Goal: Task Accomplishment & Management: Complete application form

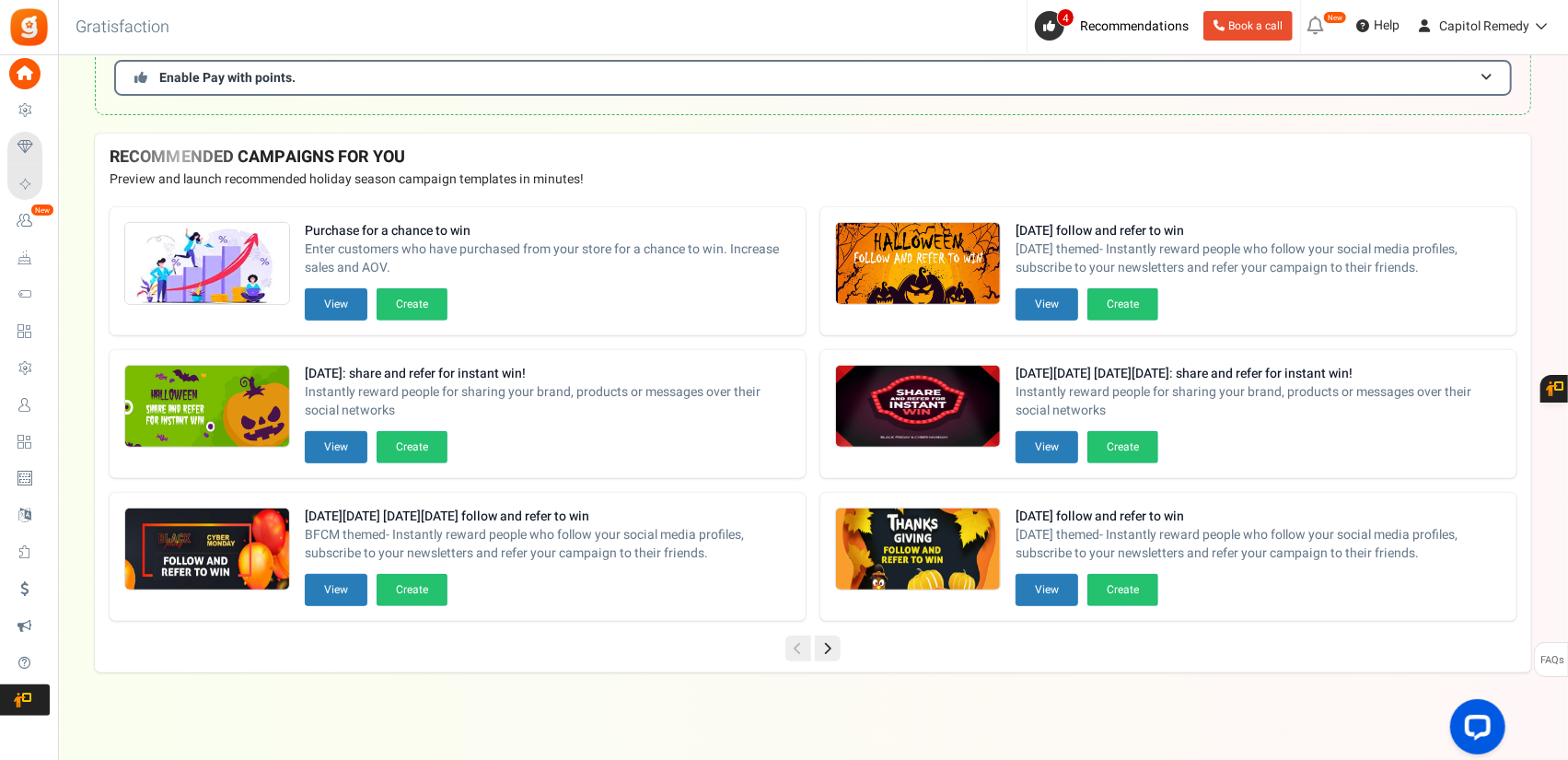
scroll to position [376, 0]
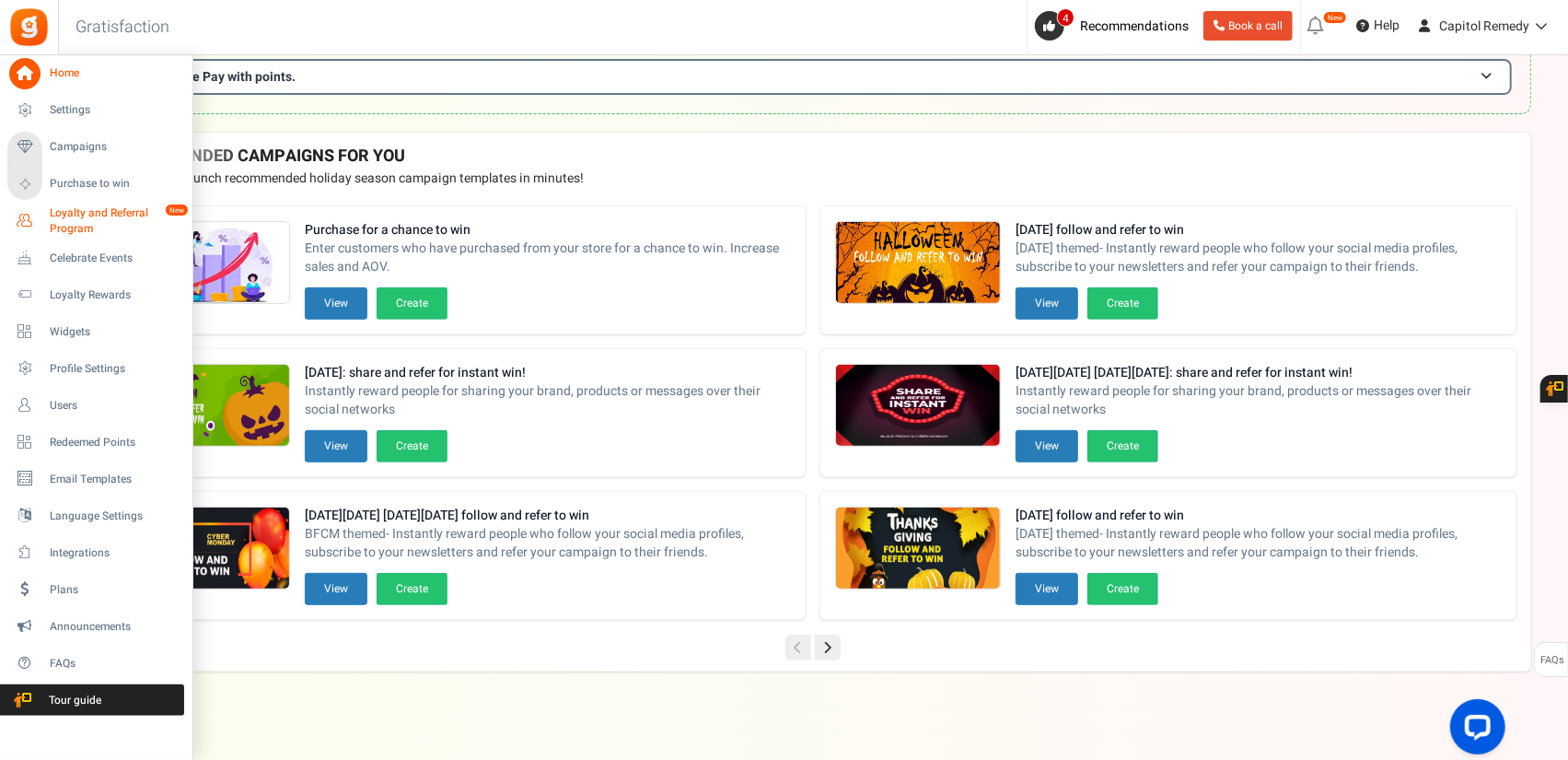
click at [84, 224] on span "Loyalty and Referral Program" at bounding box center [117, 220] width 135 height 32
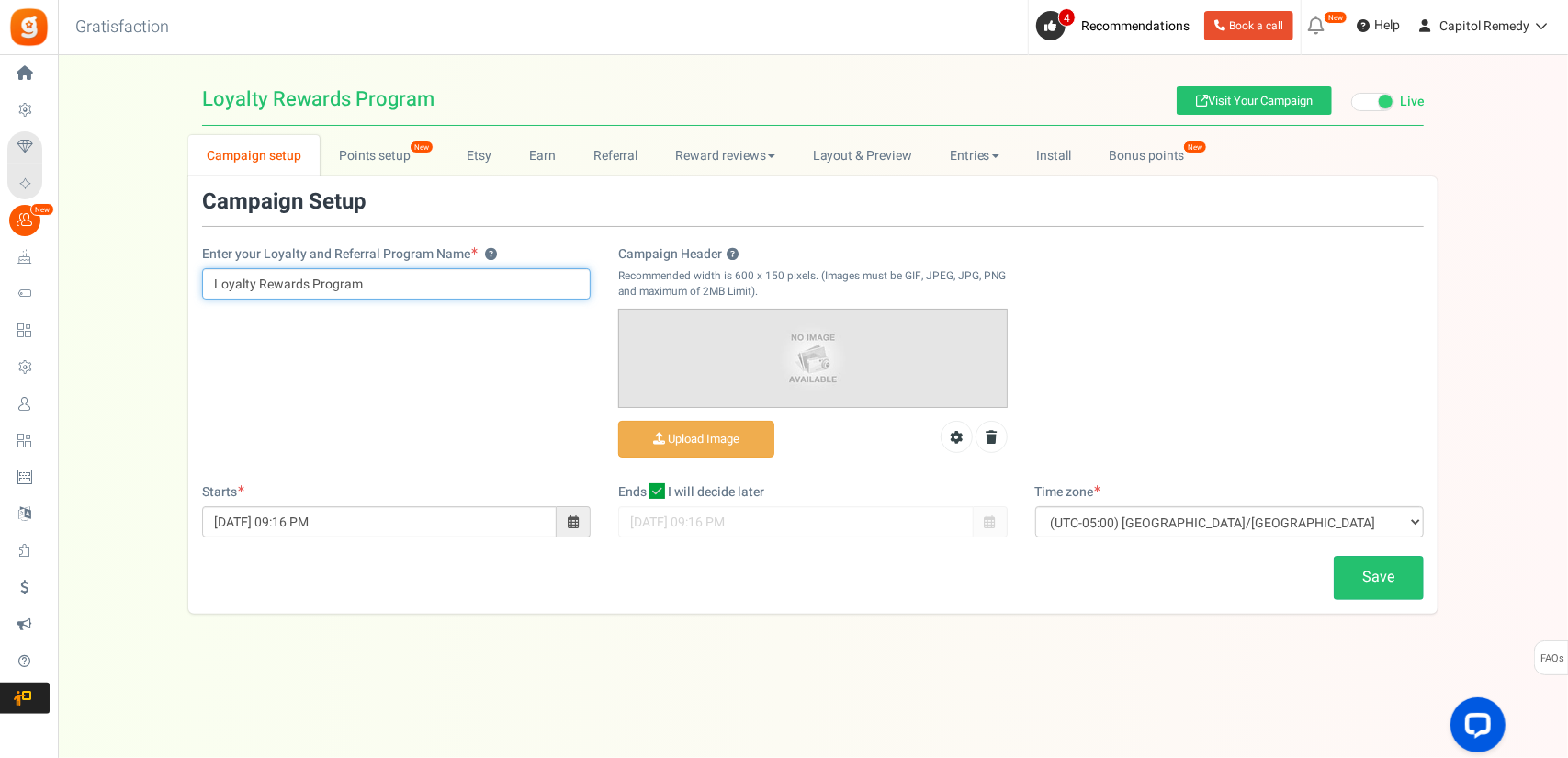
click at [384, 296] on input "Loyalty Rewards Program" at bounding box center [396, 283] width 389 height 32
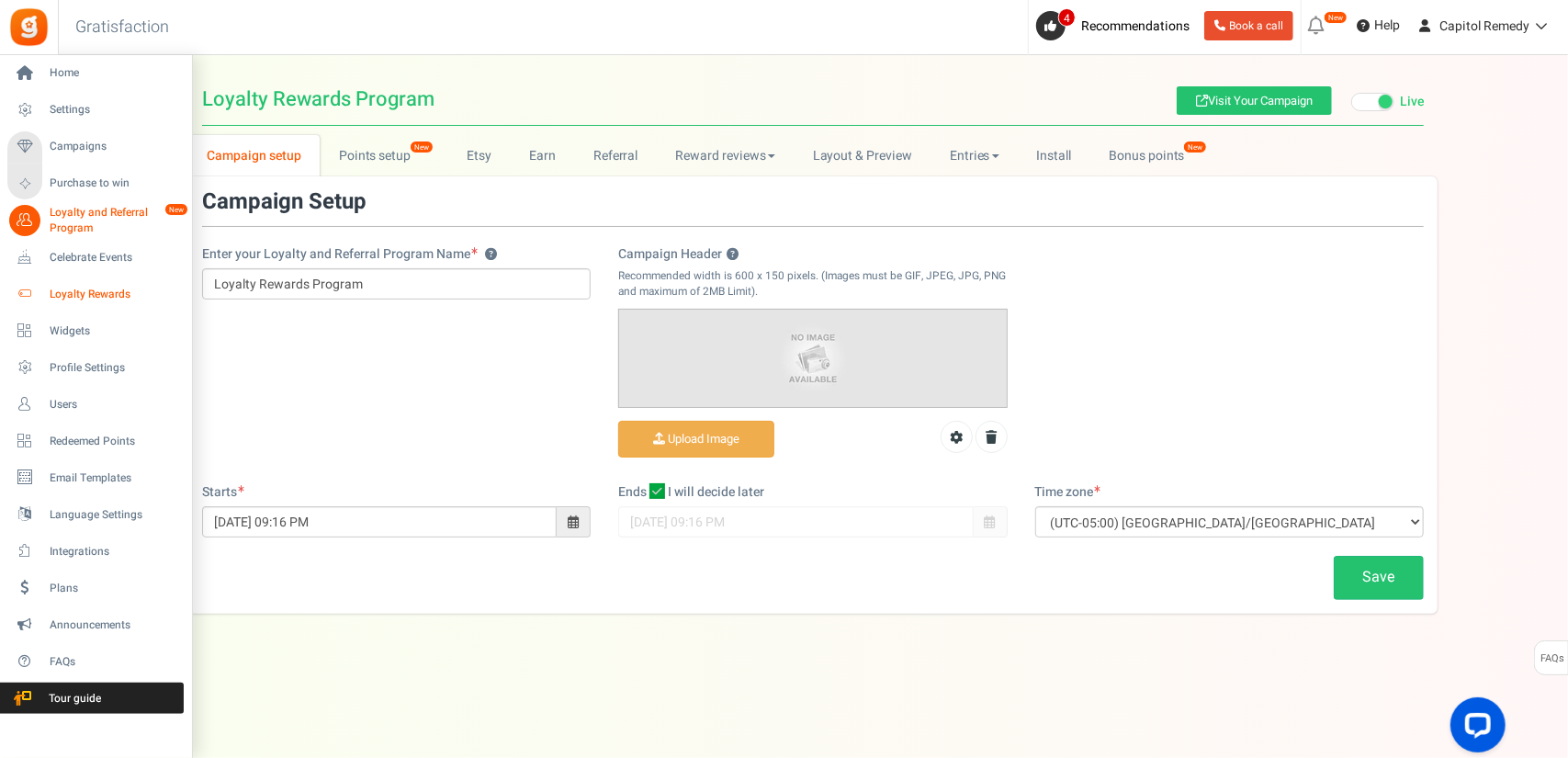
click at [94, 302] on span "Loyalty Rewards" at bounding box center [114, 295] width 129 height 15
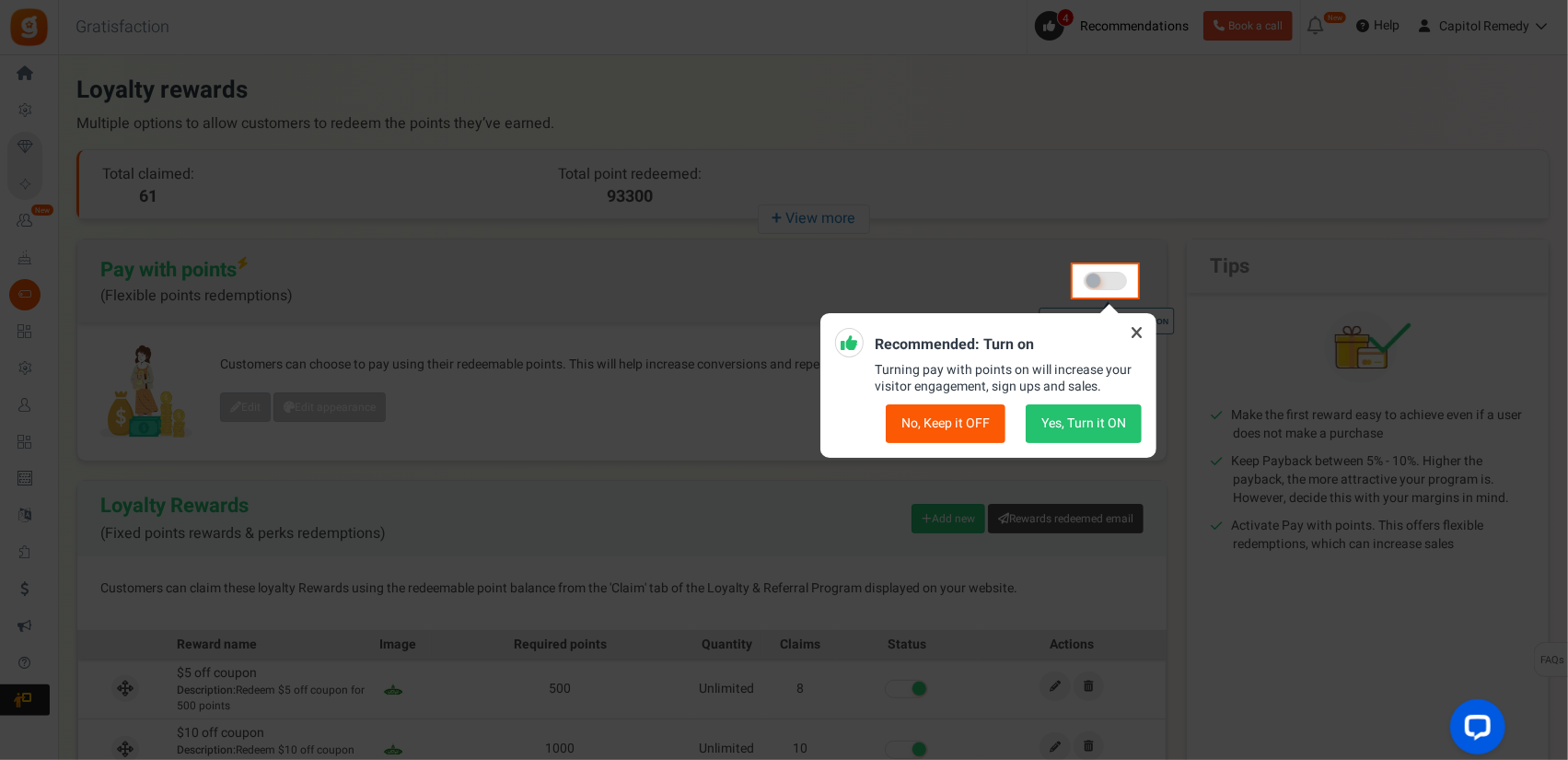
click at [930, 422] on button "No, Keep it OFF" at bounding box center [946, 423] width 119 height 38
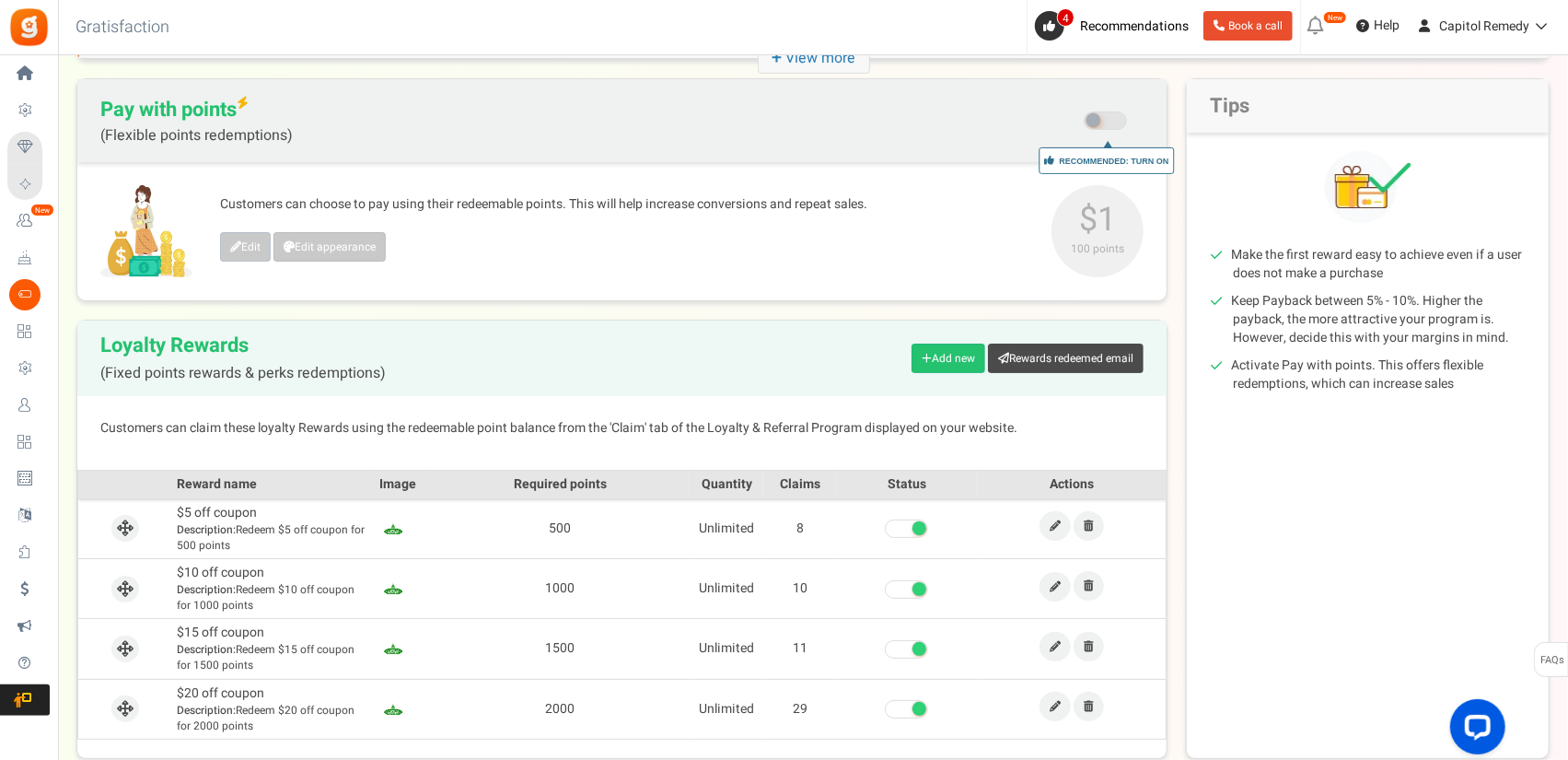
scroll to position [266, 0]
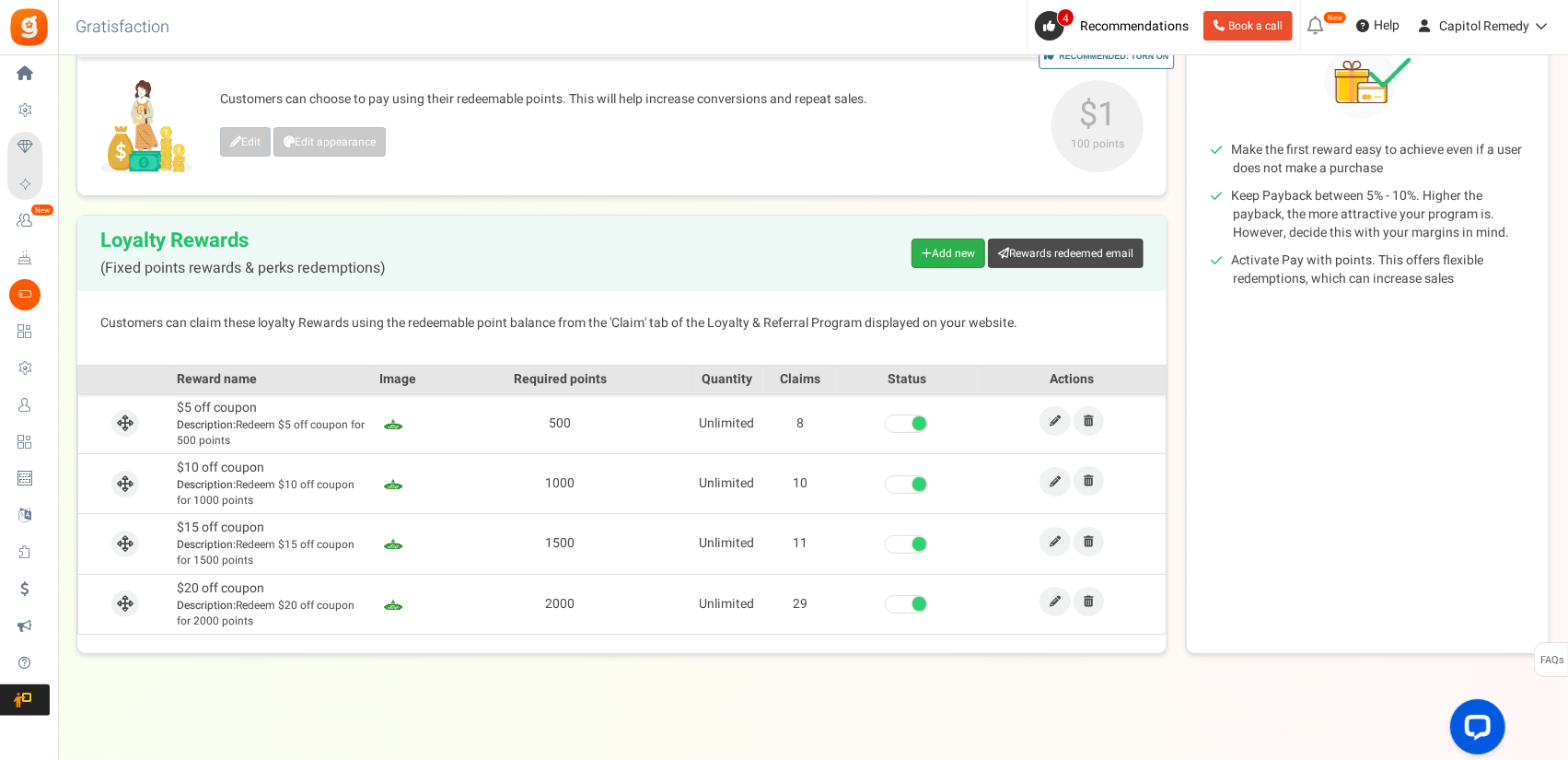
click at [947, 253] on link "Add new" at bounding box center [948, 253] width 74 height 30
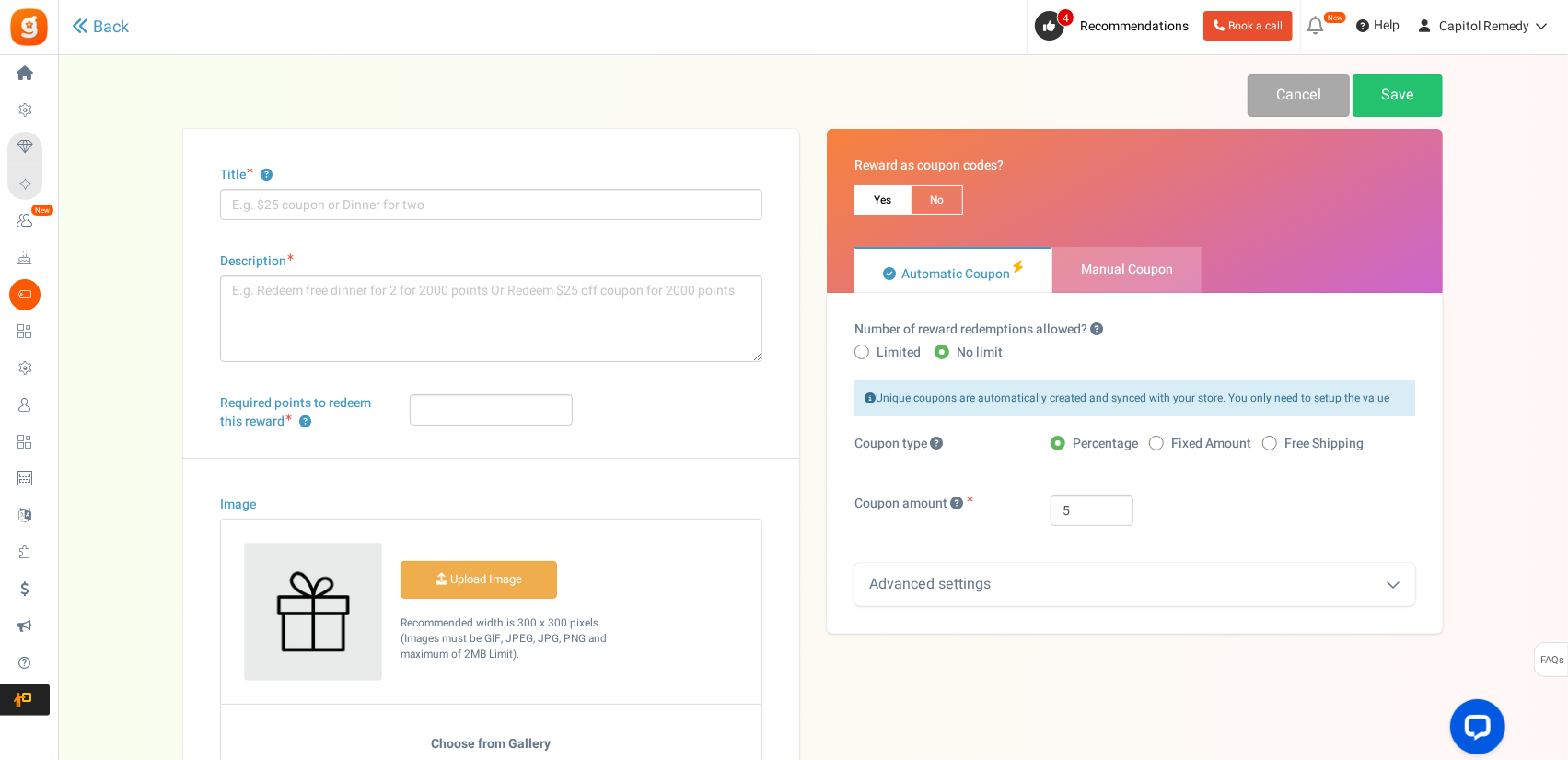
click at [906, 356] on span "Limited" at bounding box center [898, 352] width 44 height 18
click at [867, 356] on input "Limited" at bounding box center [860, 353] width 12 height 12
radio input "true"
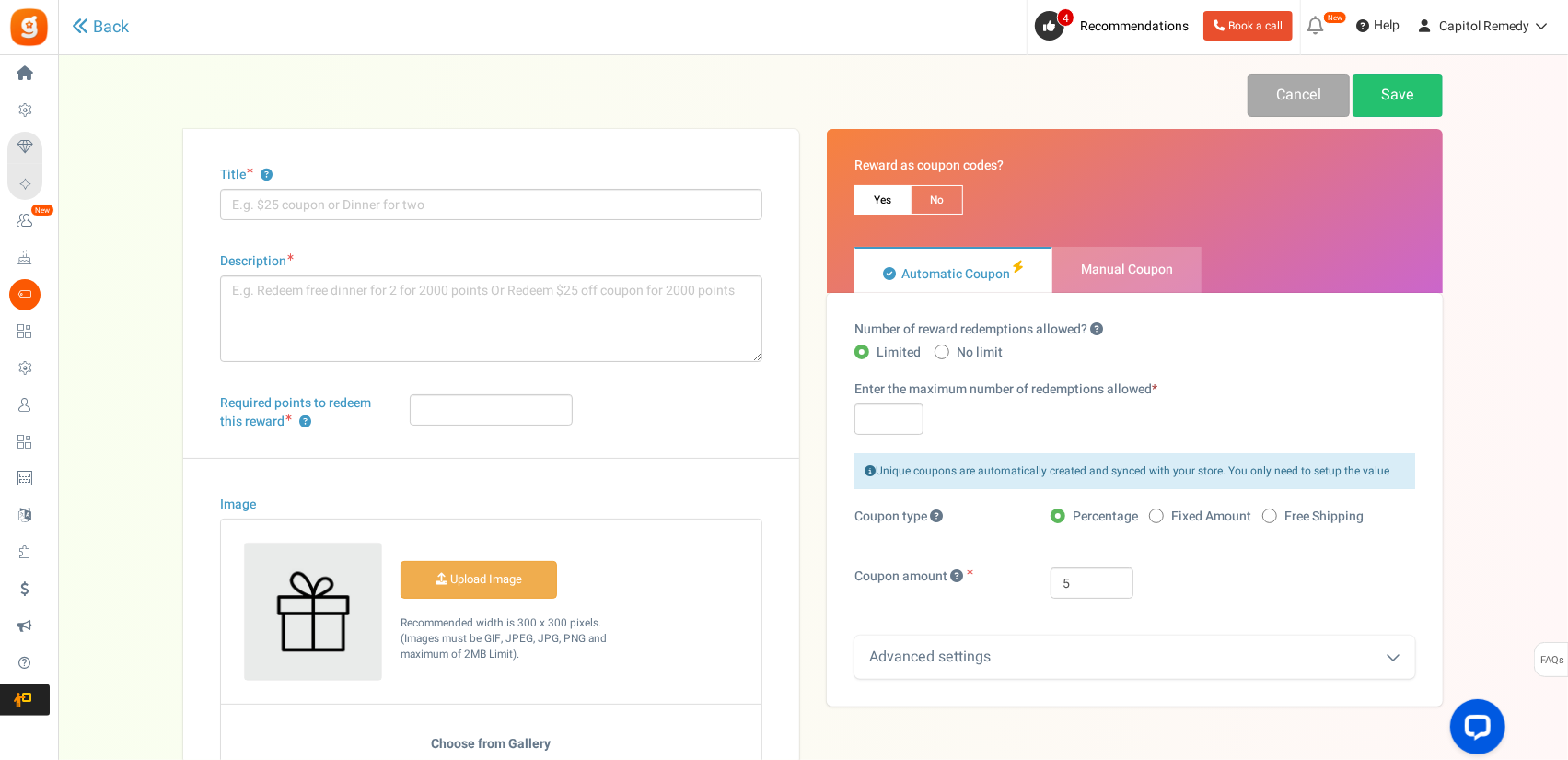
click at [1337, 658] on div "Advanced settings" at bounding box center [1134, 656] width 561 height 43
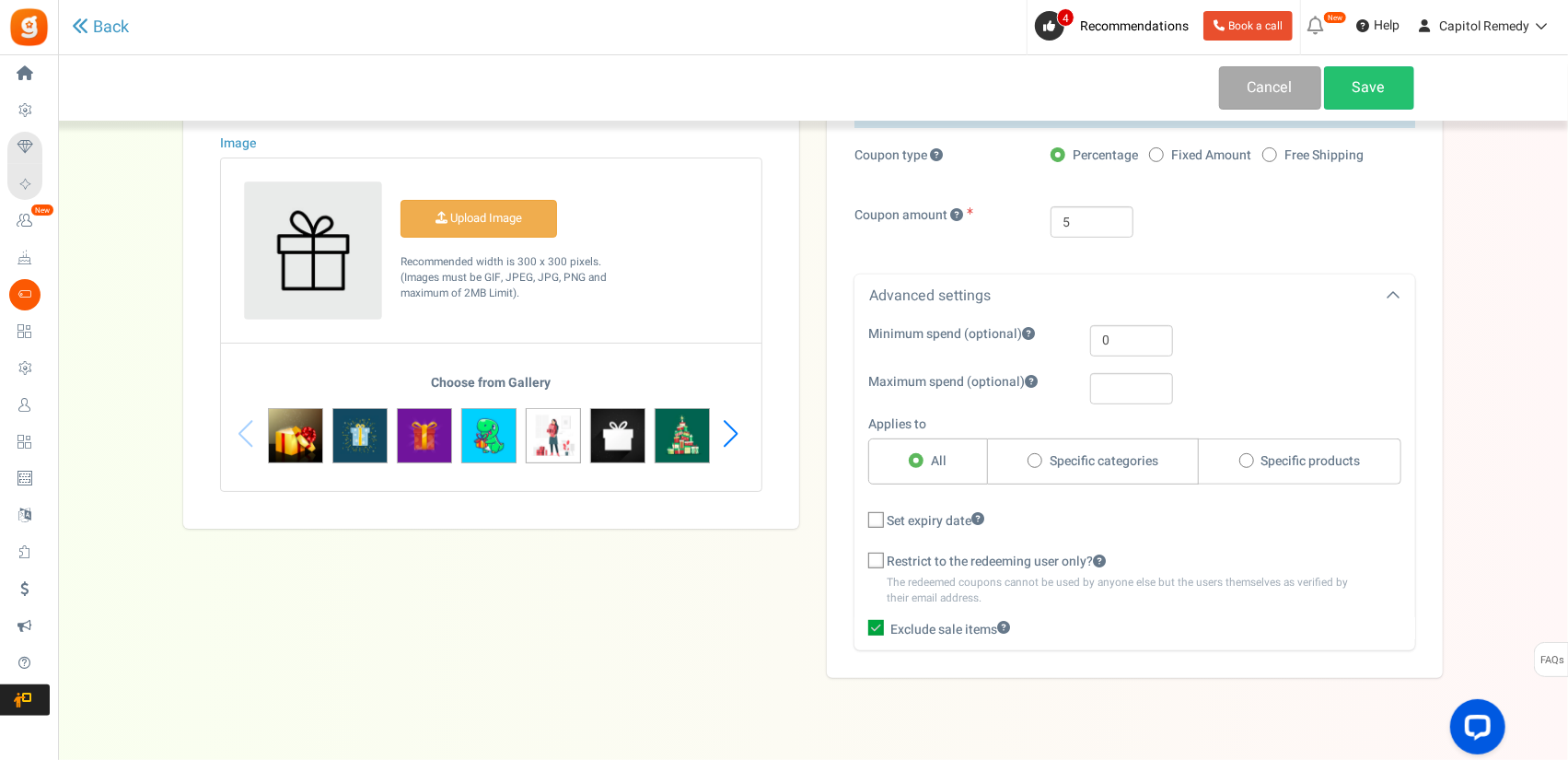
scroll to position [368, 0]
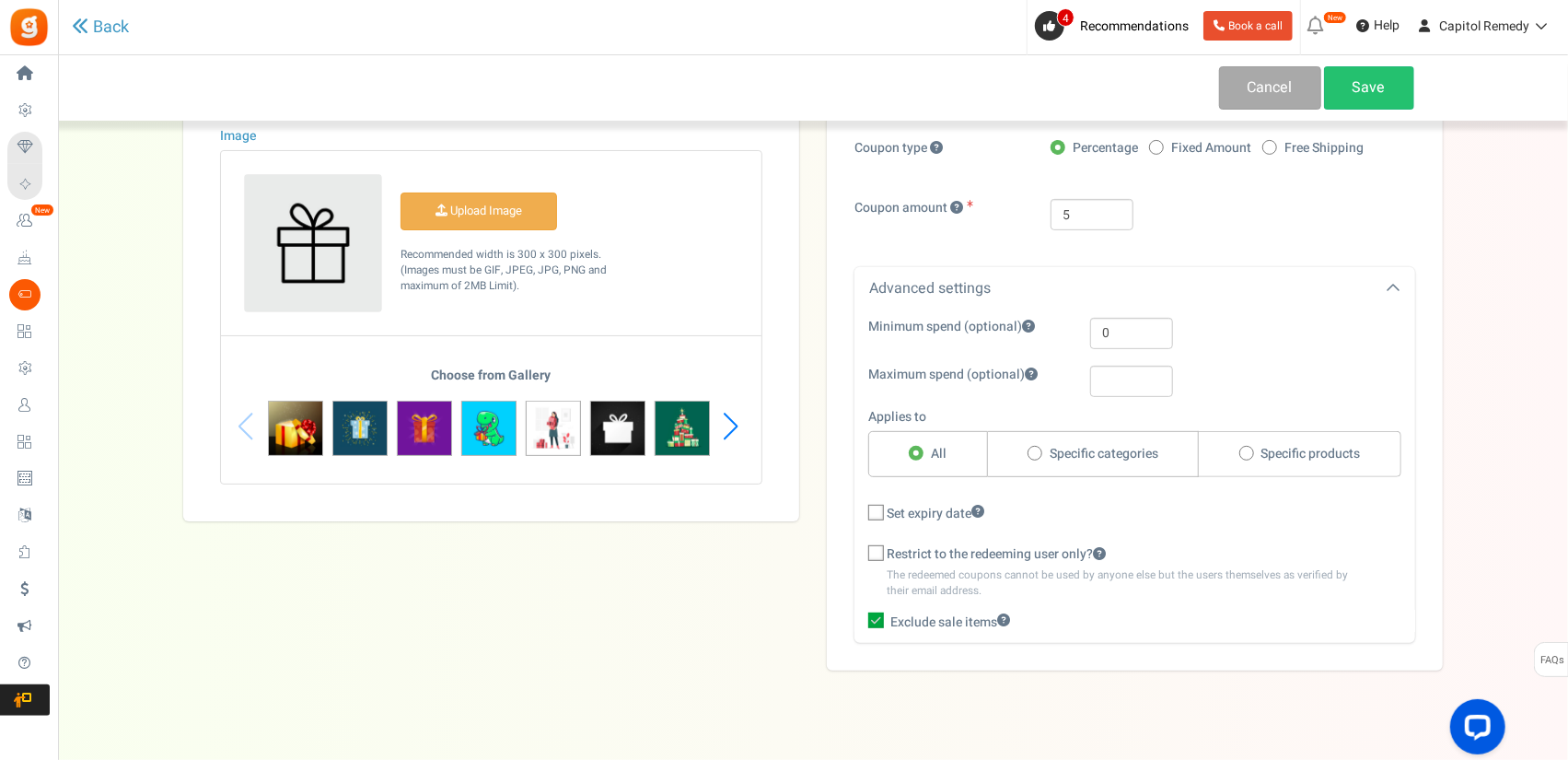
click at [1117, 460] on span "Specific categories" at bounding box center [1103, 453] width 109 height 18
click at [1040, 460] on input "Specific categories" at bounding box center [1033, 454] width 12 height 12
radio input "true"
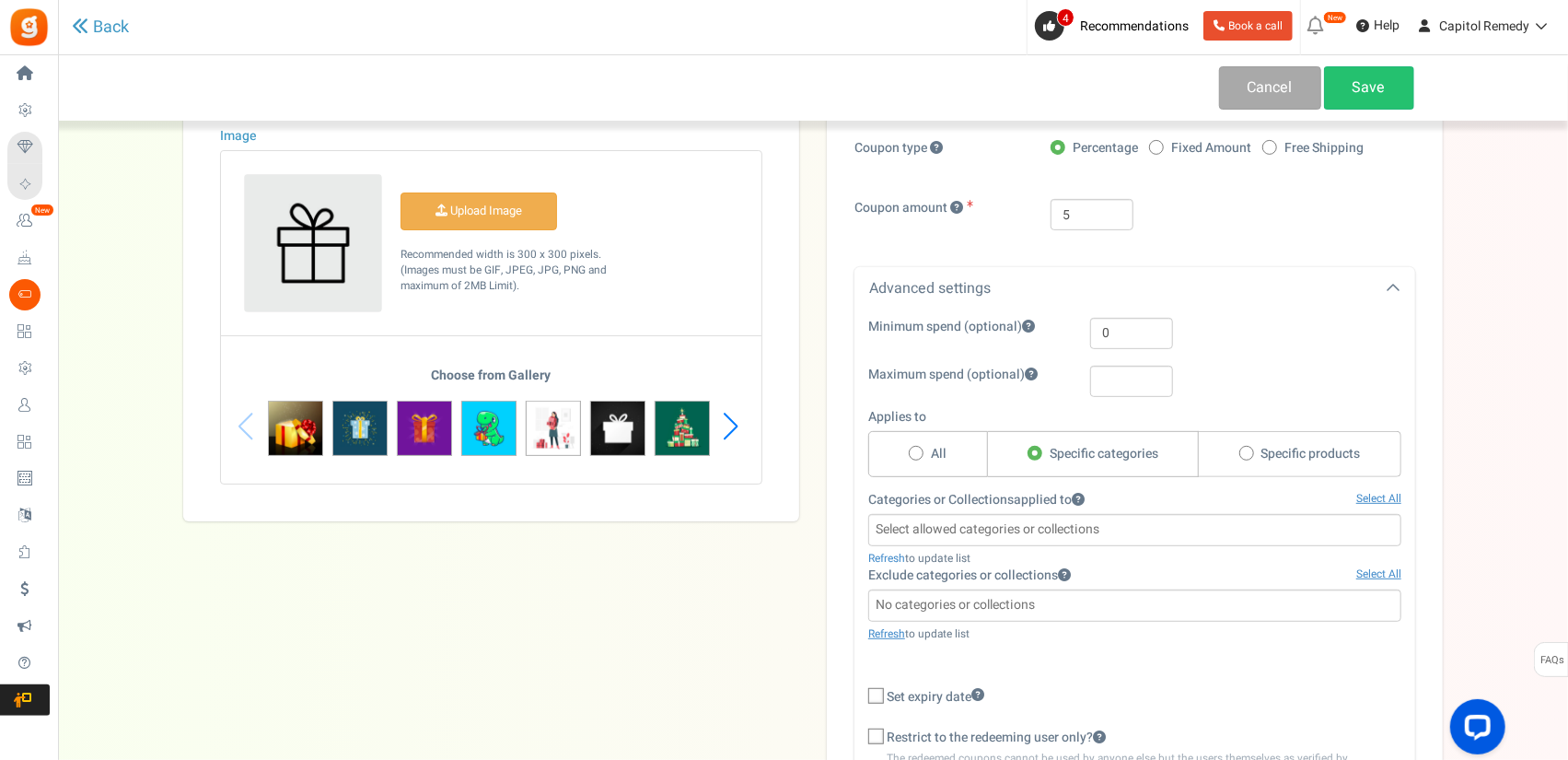
click at [1256, 453] on label "Specific products" at bounding box center [1300, 454] width 203 height 46
click at [1252, 453] on input "Specific products" at bounding box center [1245, 454] width 12 height 12
radio input "true"
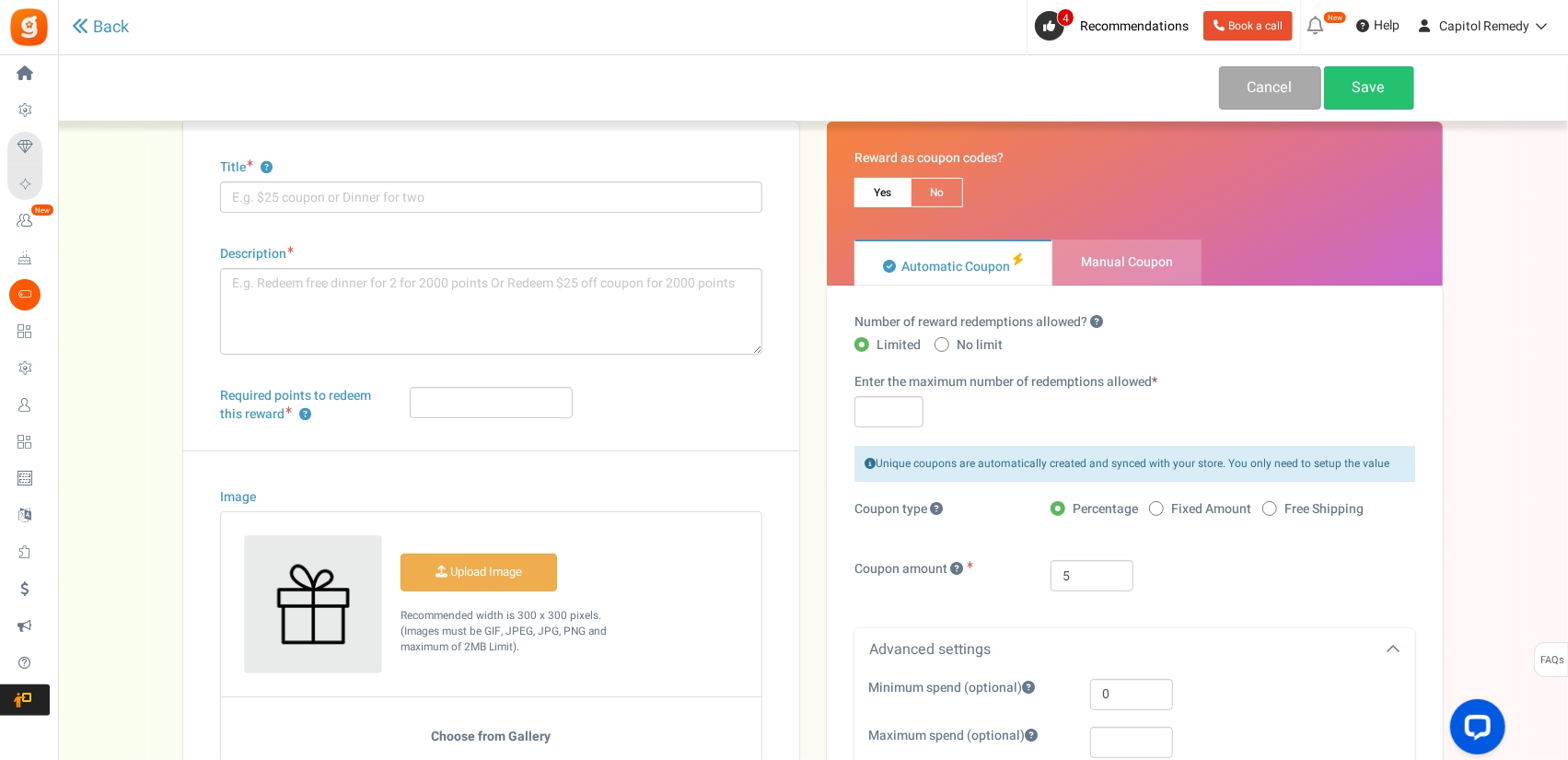
scroll to position [0, 0]
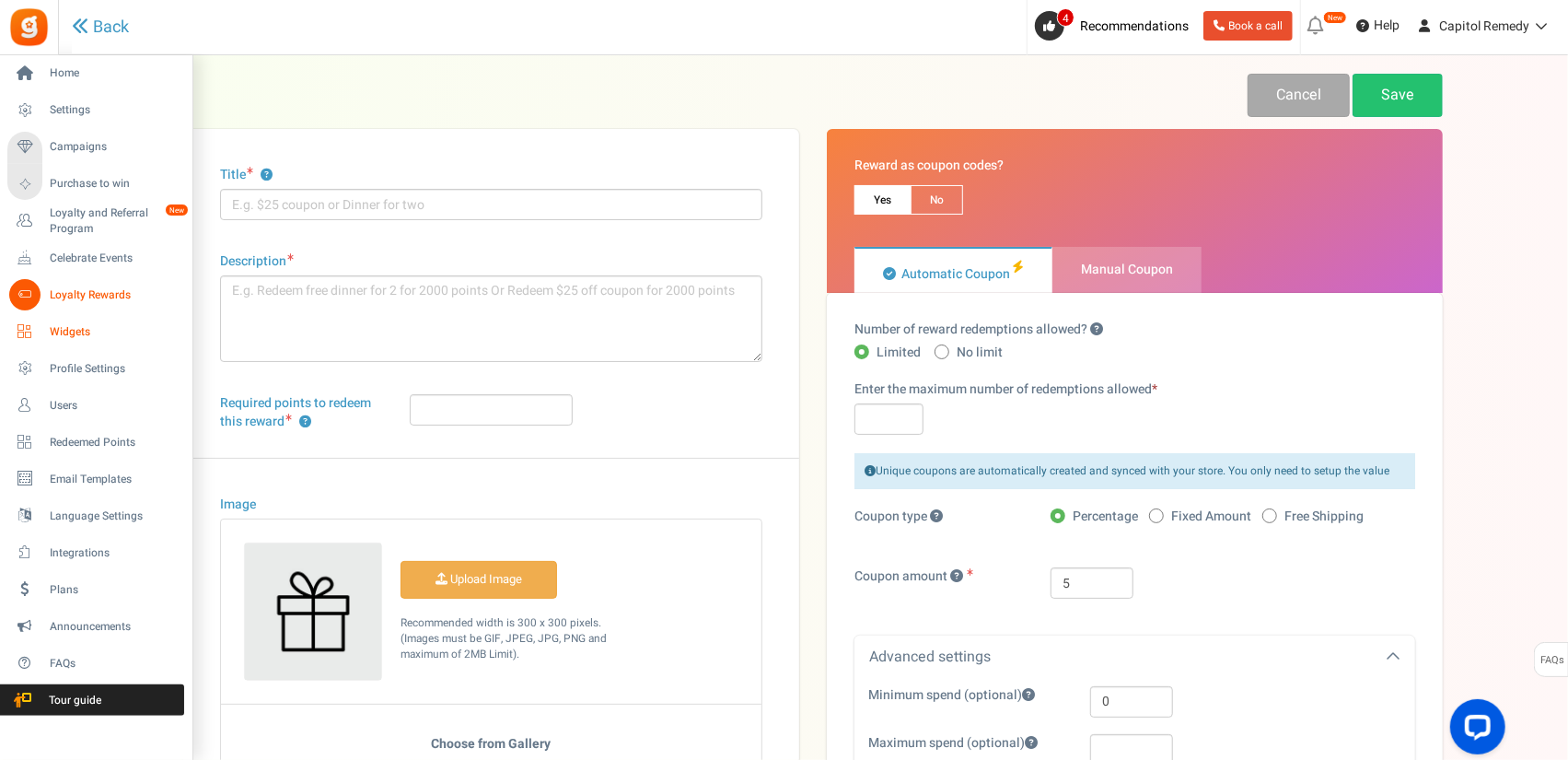
click at [85, 326] on span "Widgets" at bounding box center [114, 332] width 129 height 15
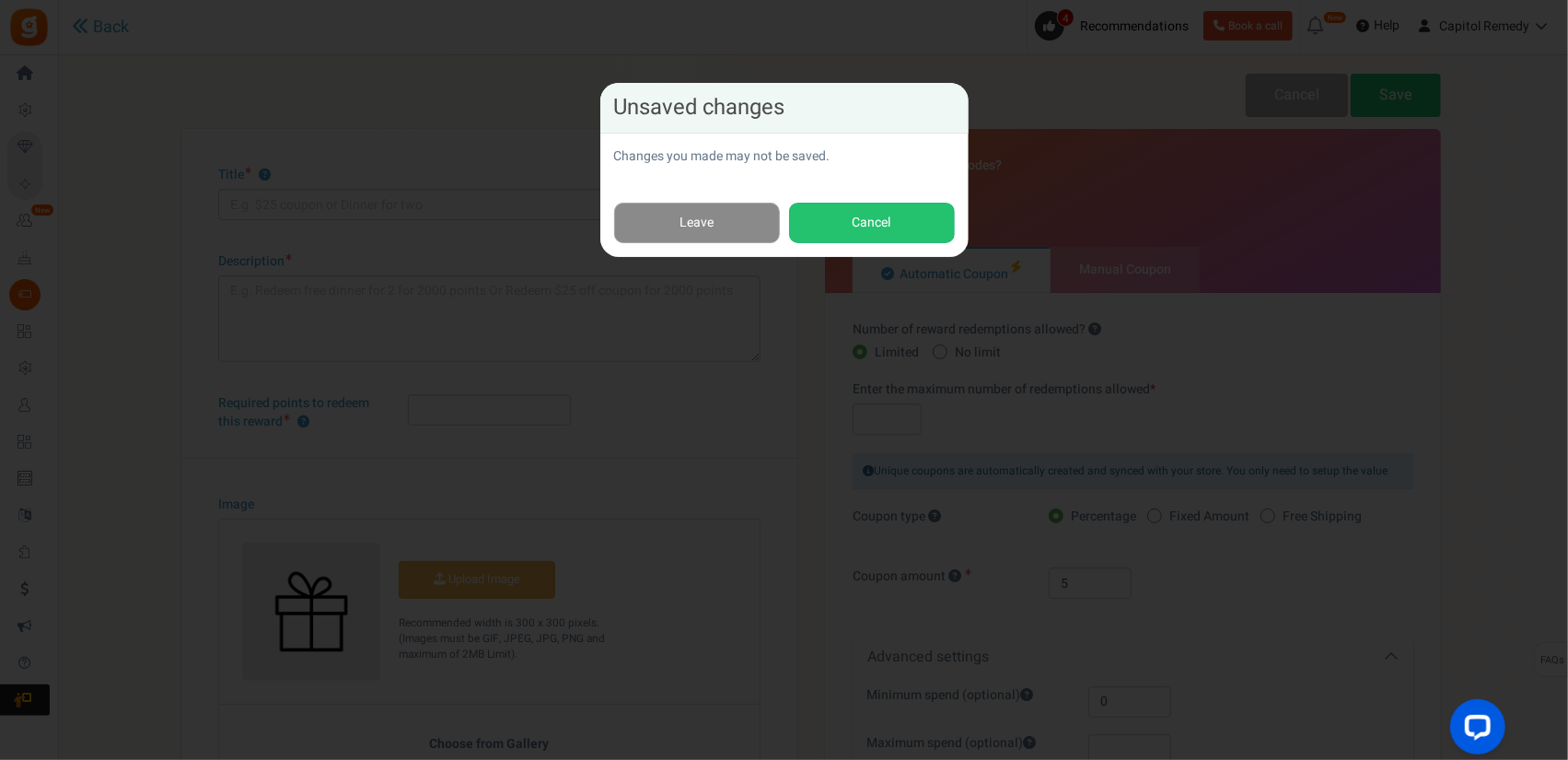
click at [747, 220] on link "Leave" at bounding box center [696, 223] width 165 height 41
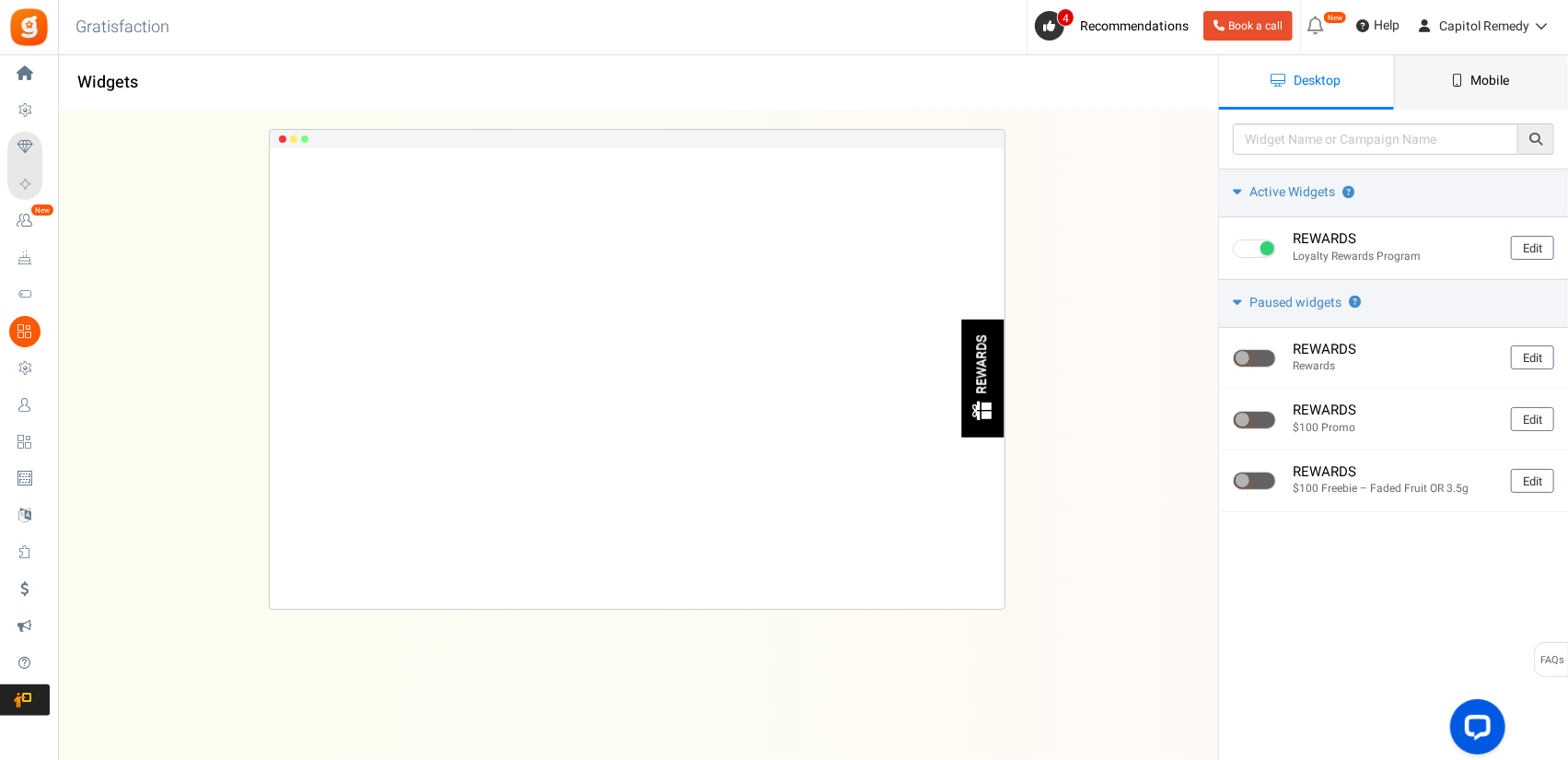
click at [1479, 86] on span "Mobile" at bounding box center [1490, 81] width 38 height 19
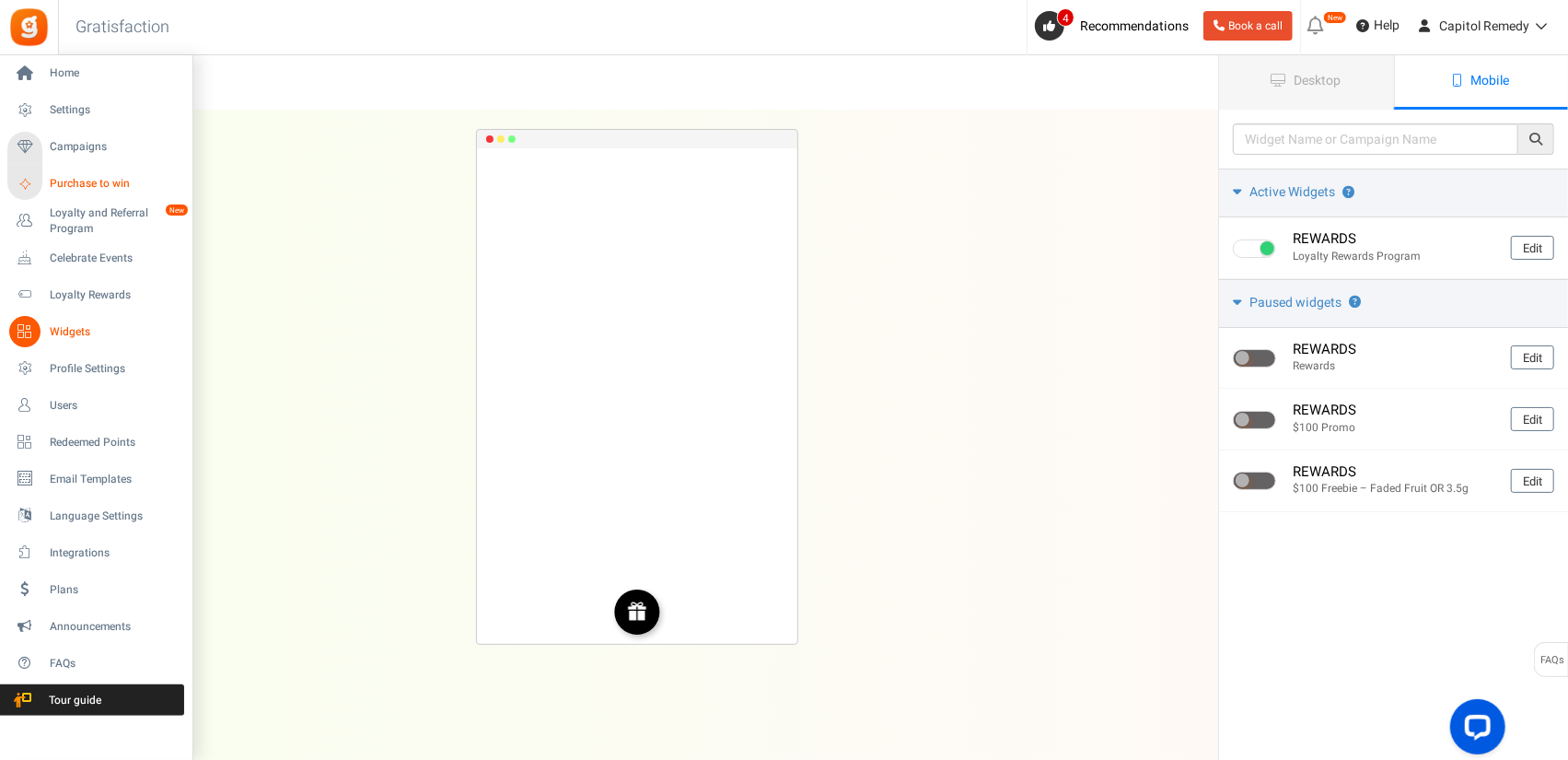
click at [66, 183] on span "Purchase to win" at bounding box center [114, 184] width 129 height 15
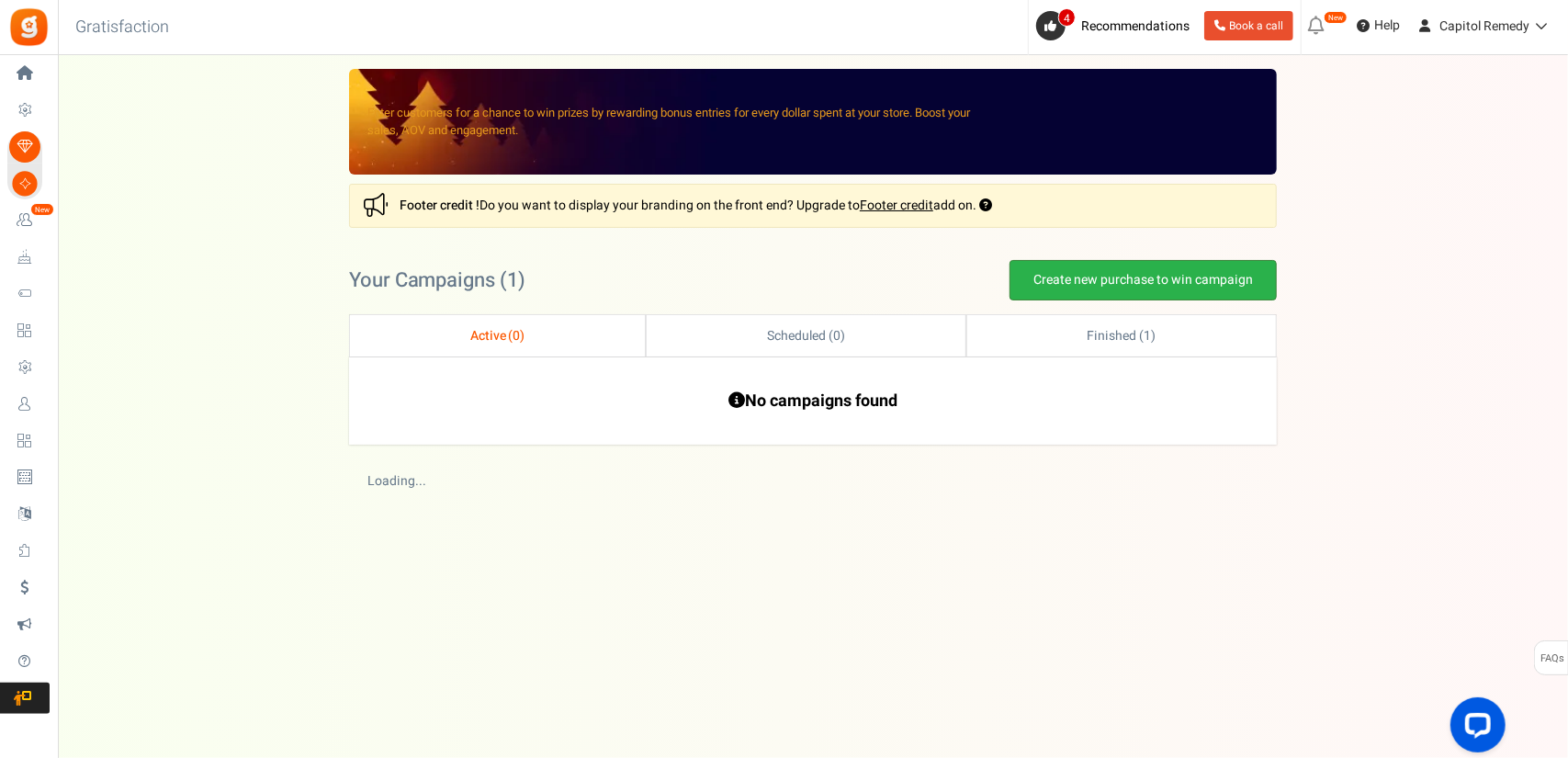
click at [1190, 274] on link "Create new purchase to win campaign" at bounding box center [1143, 280] width 268 height 40
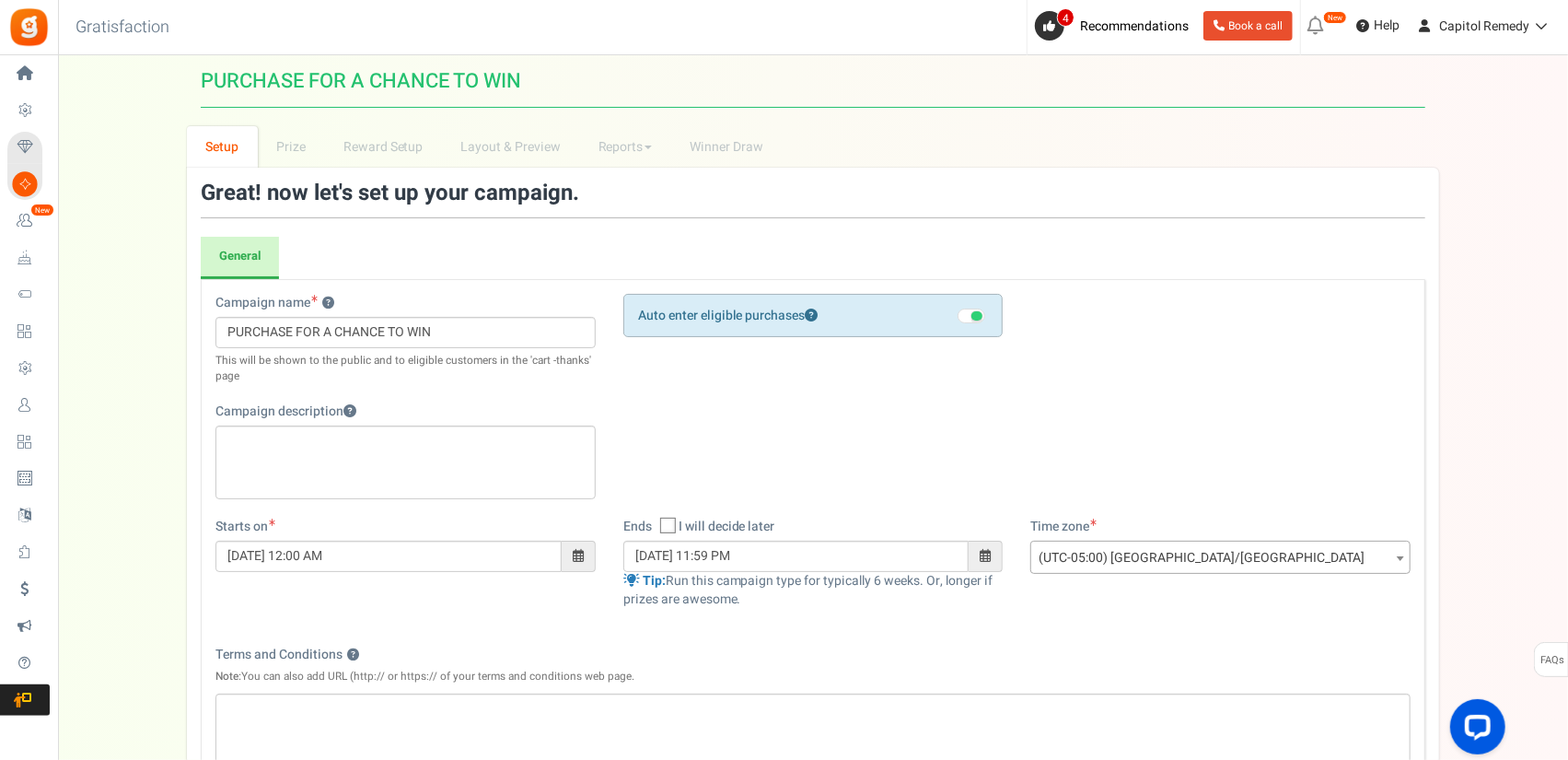
click at [979, 314] on span at bounding box center [976, 317] width 11 height 10
click at [957, 314] on input "checkbox" at bounding box center [957, 327] width 0 height 32
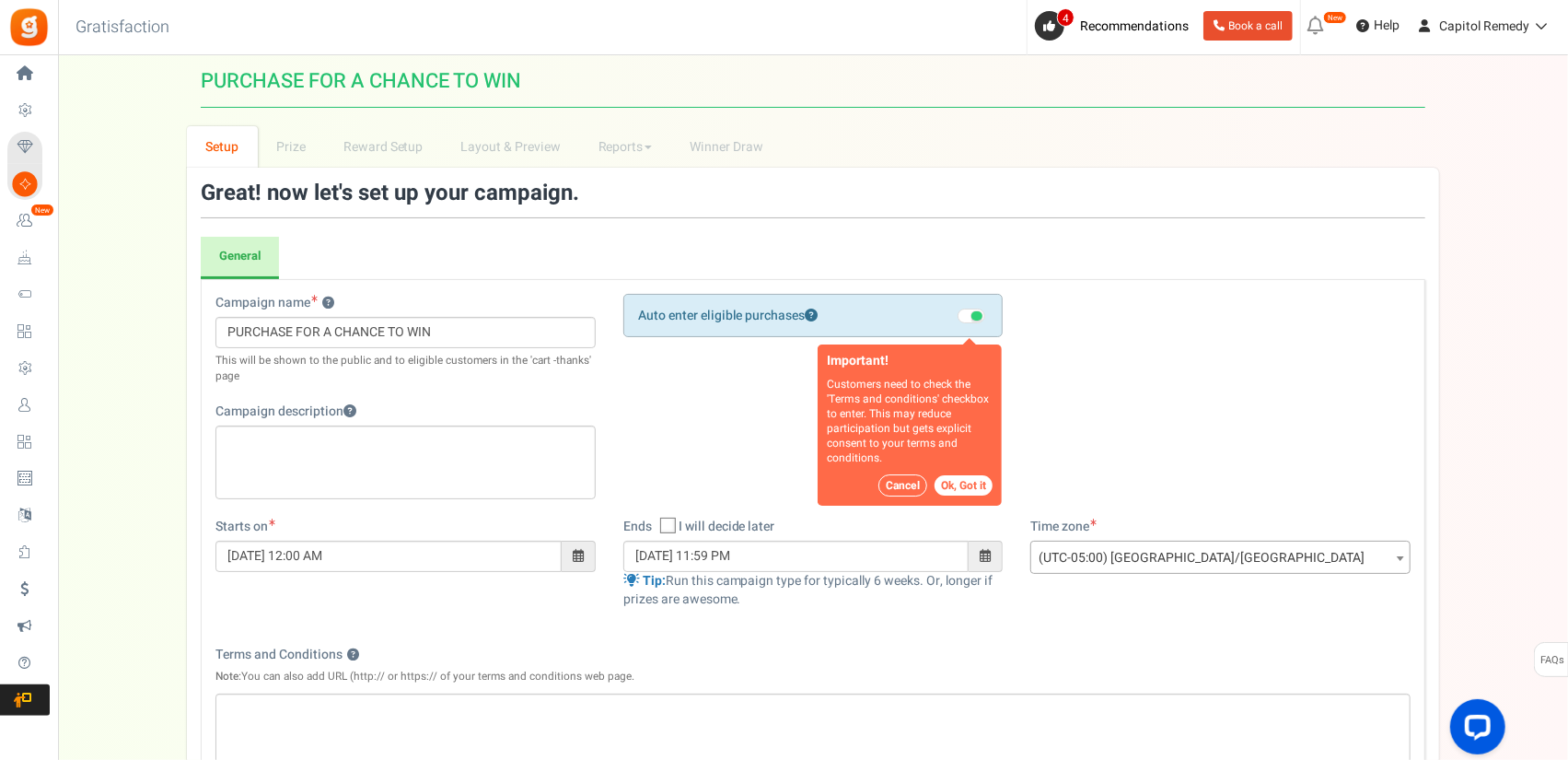
click at [1059, 331] on div "Campaign name ? Display Title shown publicly PURCHASE FOR A CHANCE TO WIN This …" at bounding box center [813, 405] width 1223 height 224
click at [959, 476] on button "Ok, Got it" at bounding box center [963, 486] width 58 height 20
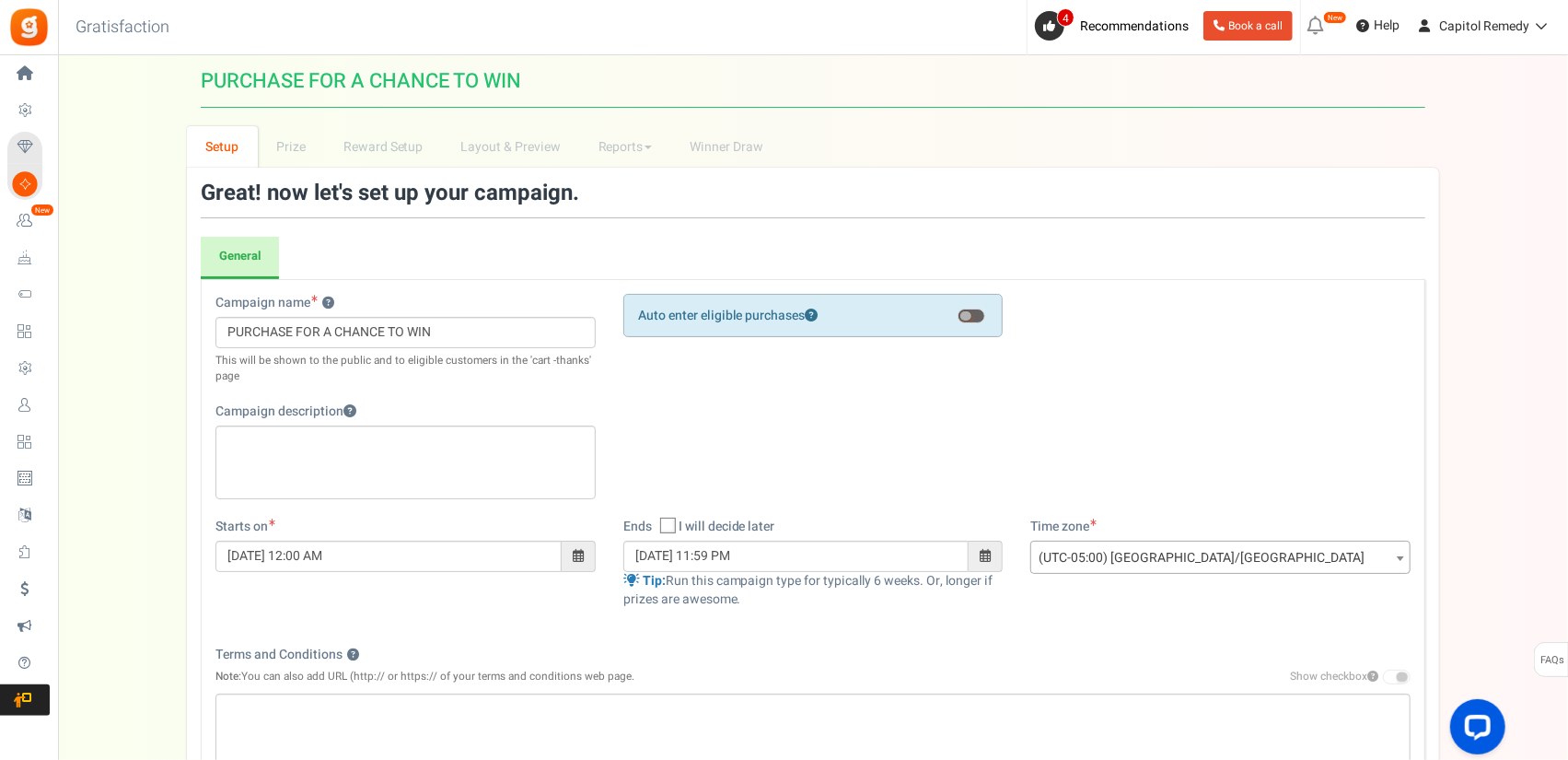
click at [965, 316] on span at bounding box center [965, 317] width 11 height 10
click at [957, 316] on input "checkbox" at bounding box center [957, 327] width 0 height 32
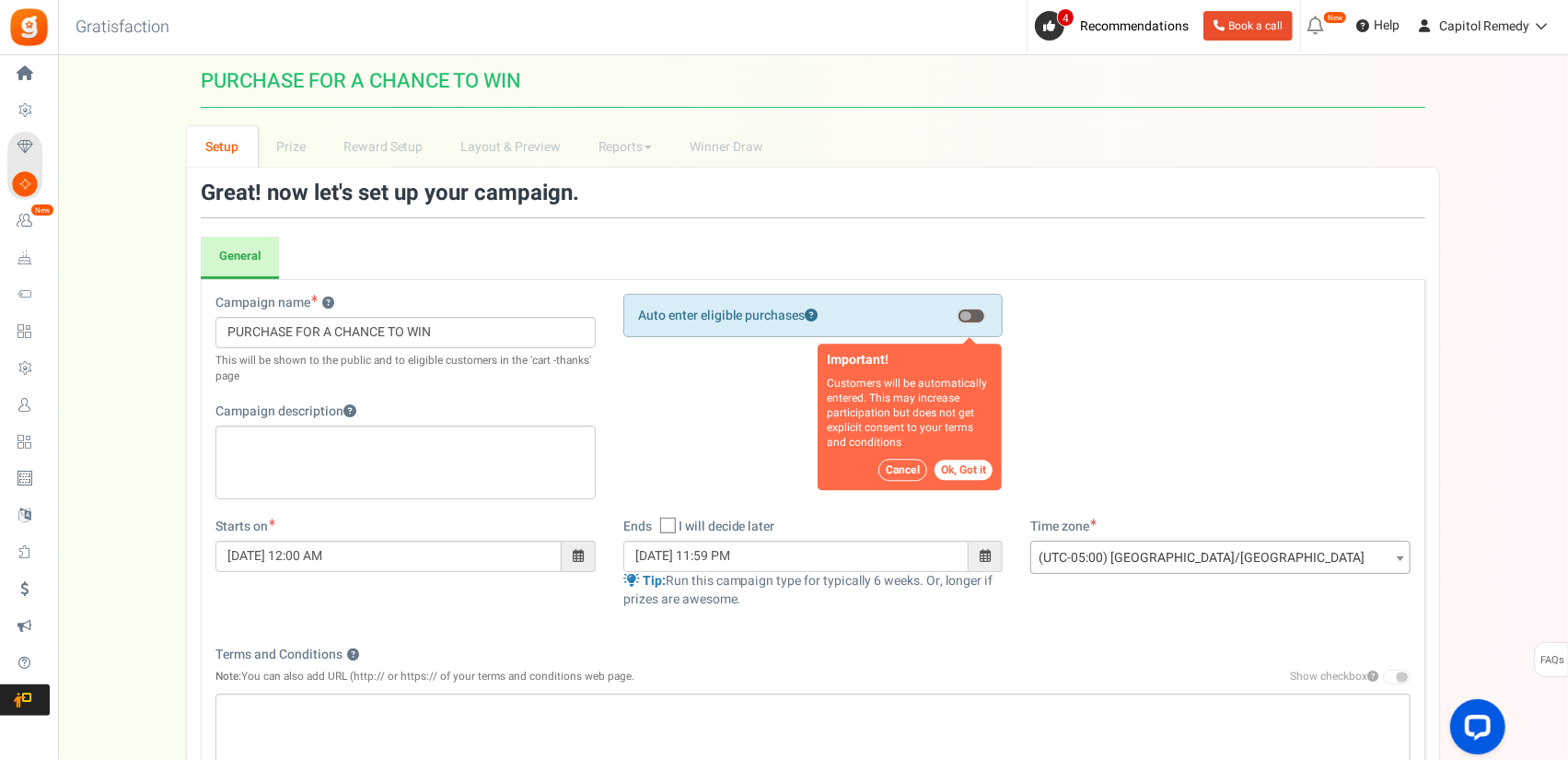
click at [975, 466] on button "Ok, Got it" at bounding box center [963, 470] width 58 height 20
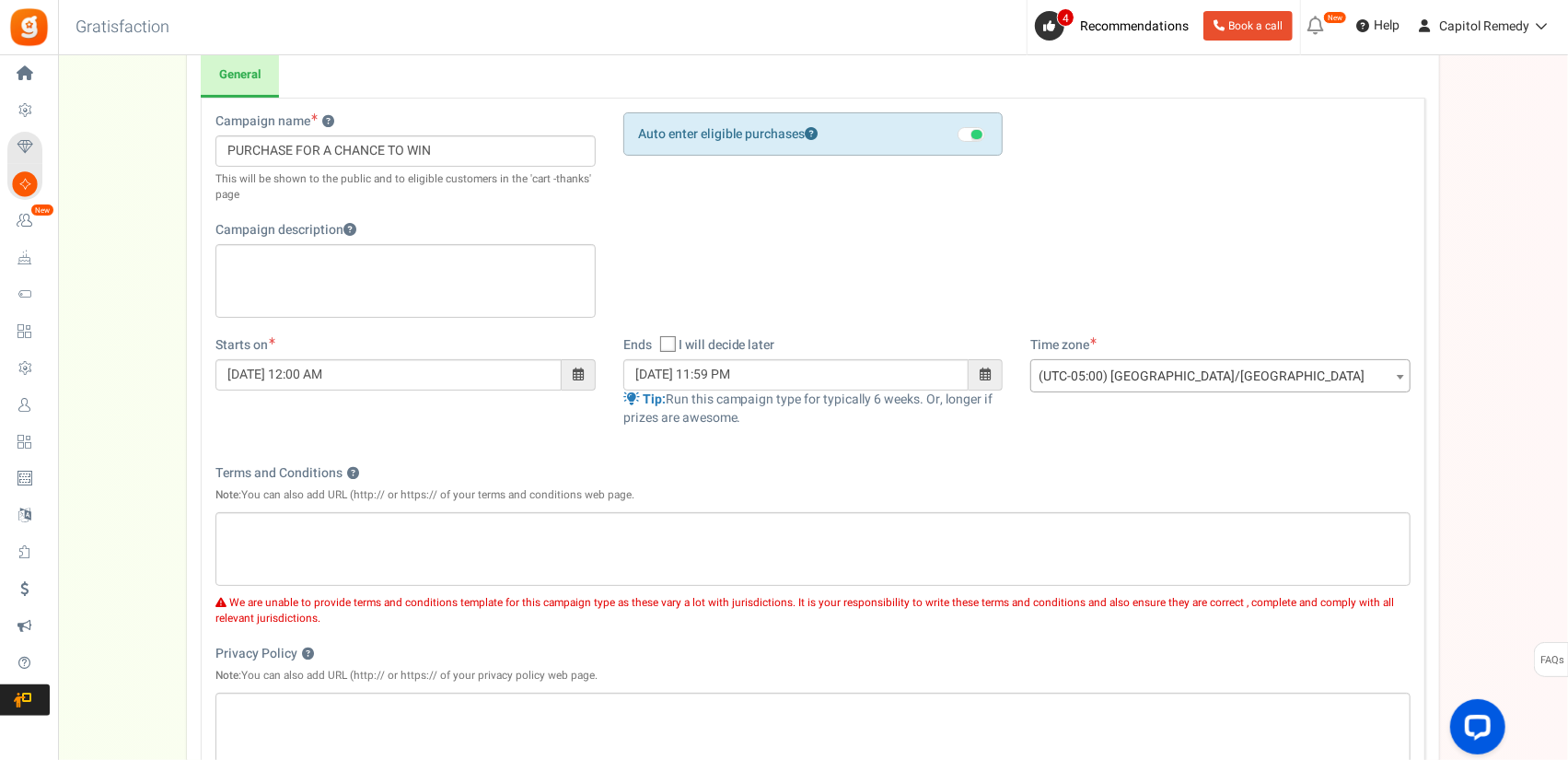
scroll to position [181, 0]
click at [333, 290] on div "Editor, competition_desc" at bounding box center [405, 282] width 380 height 74
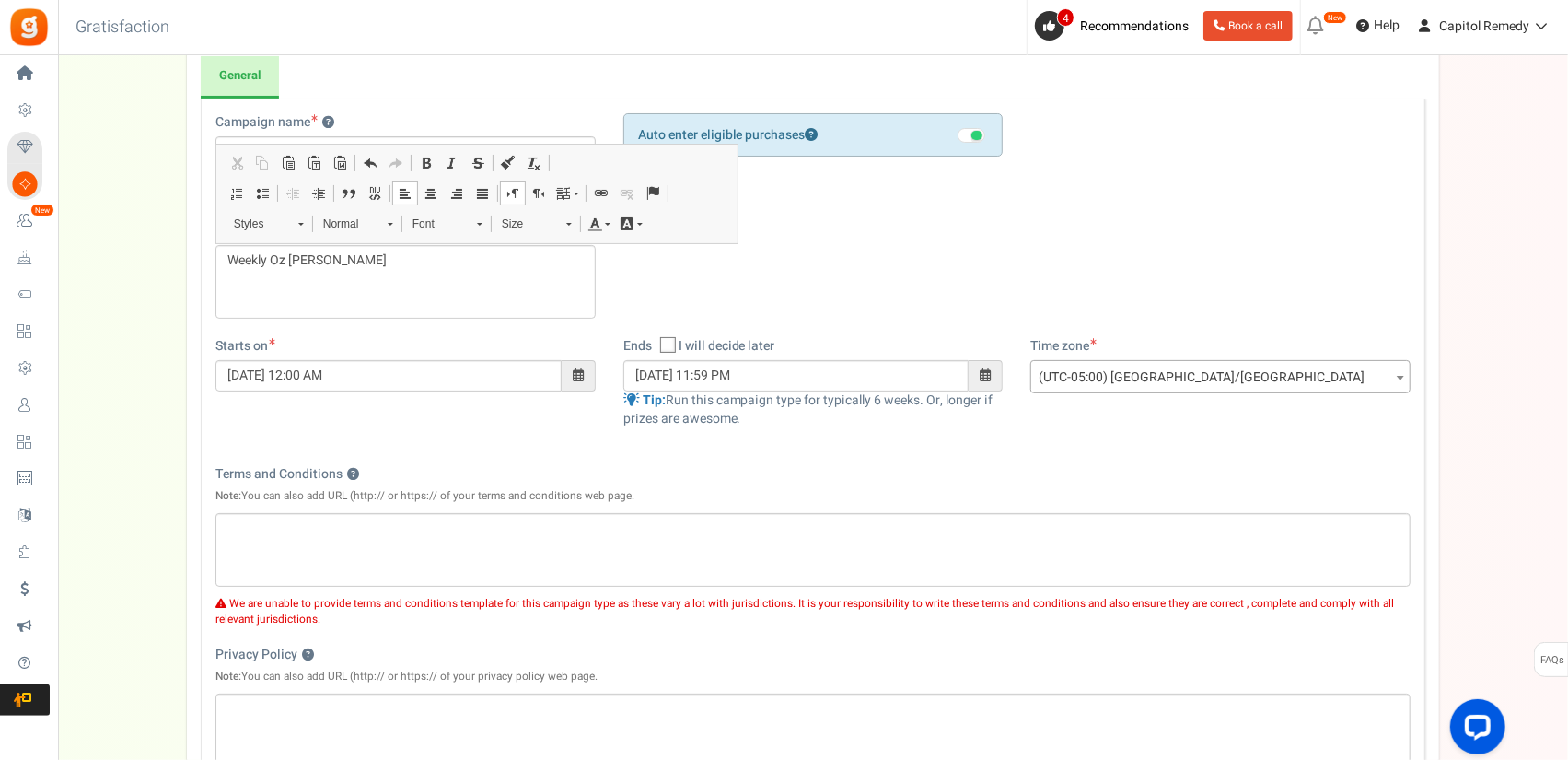
click at [505, 470] on div "Terms and Conditions ? Note: You can also add URL (http:// or https:// of your …" at bounding box center [424, 489] width 418 height 48
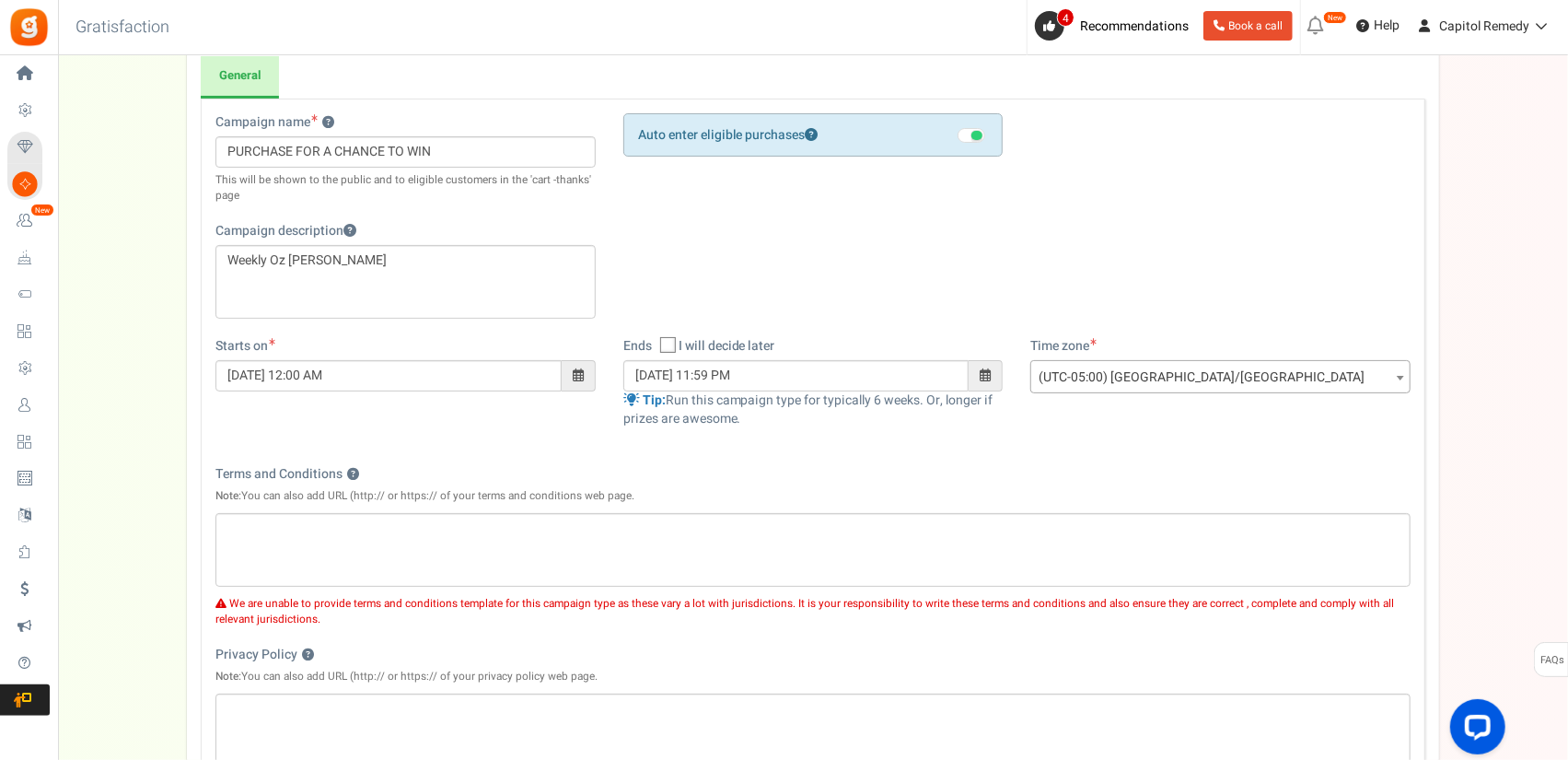
click at [669, 342] on icon at bounding box center [669, 345] width 12 height 12
click at [654, 342] on input "I will decide later" at bounding box center [647, 346] width 12 height 12
checkbox input "true"
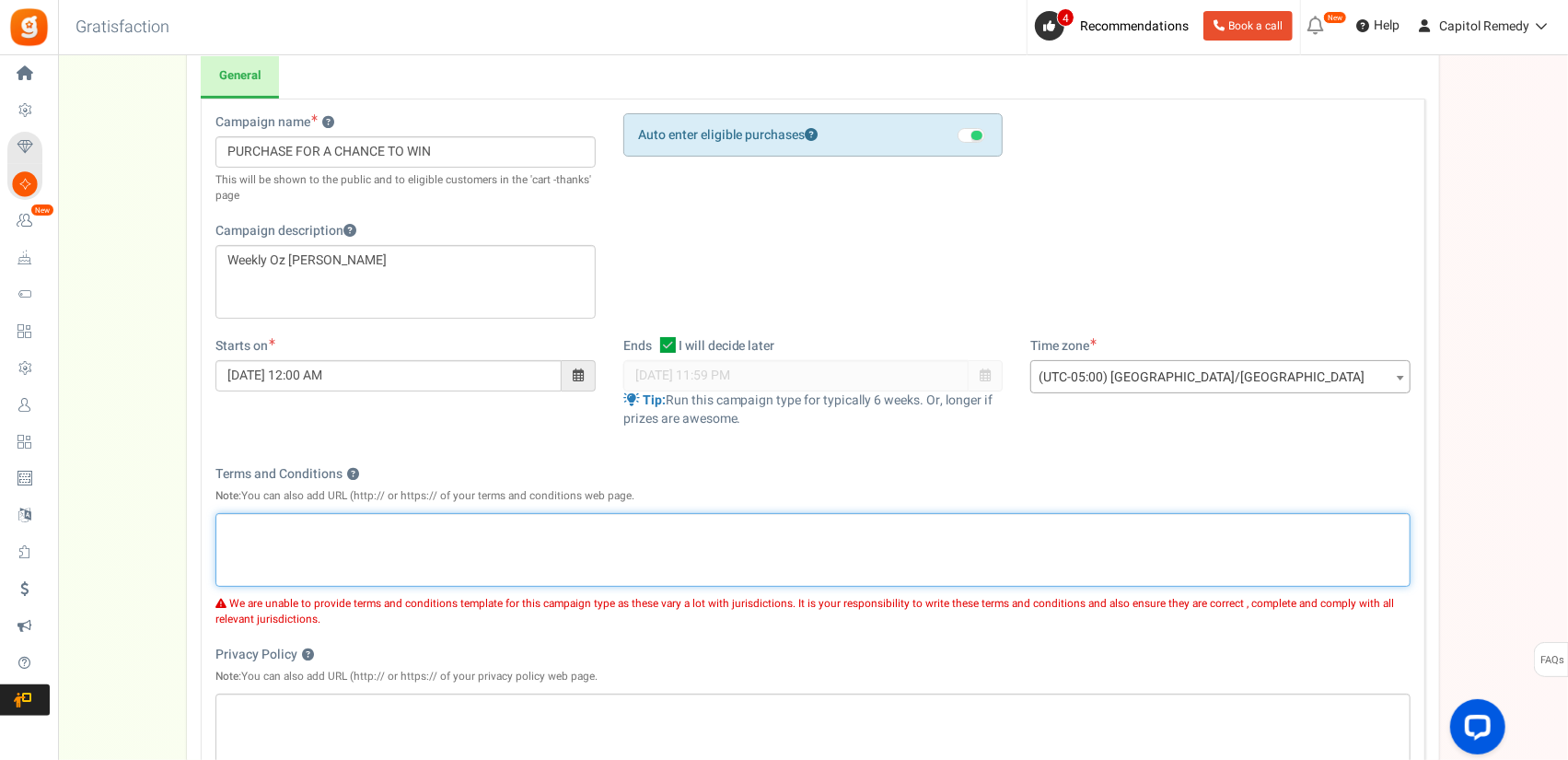
click at [381, 561] on div "Editor, competition_terms" at bounding box center [813, 549] width 1195 height 74
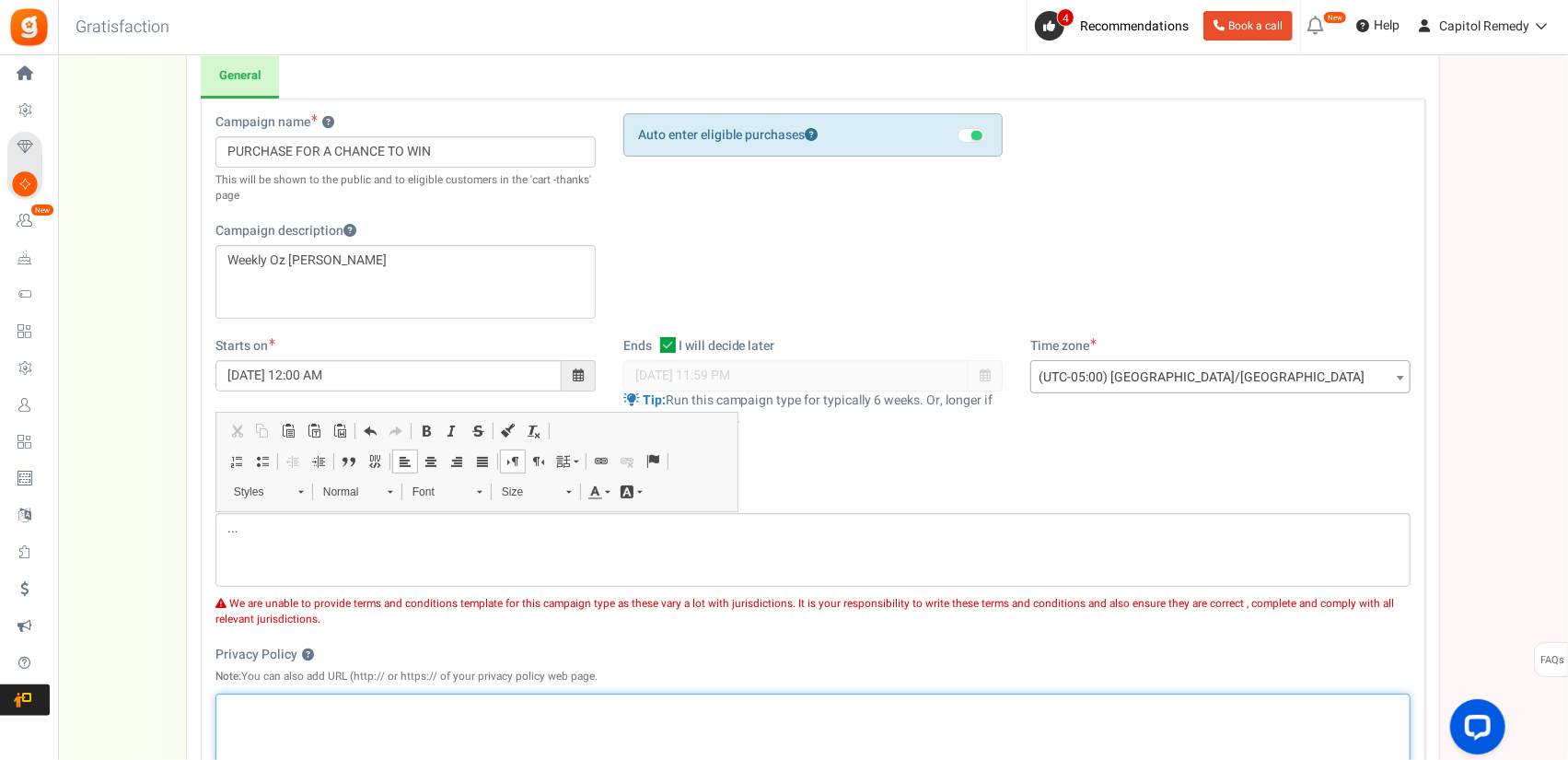
click at [677, 694] on div "Editor, competition_privacy" at bounding box center [813, 730] width 1195 height 74
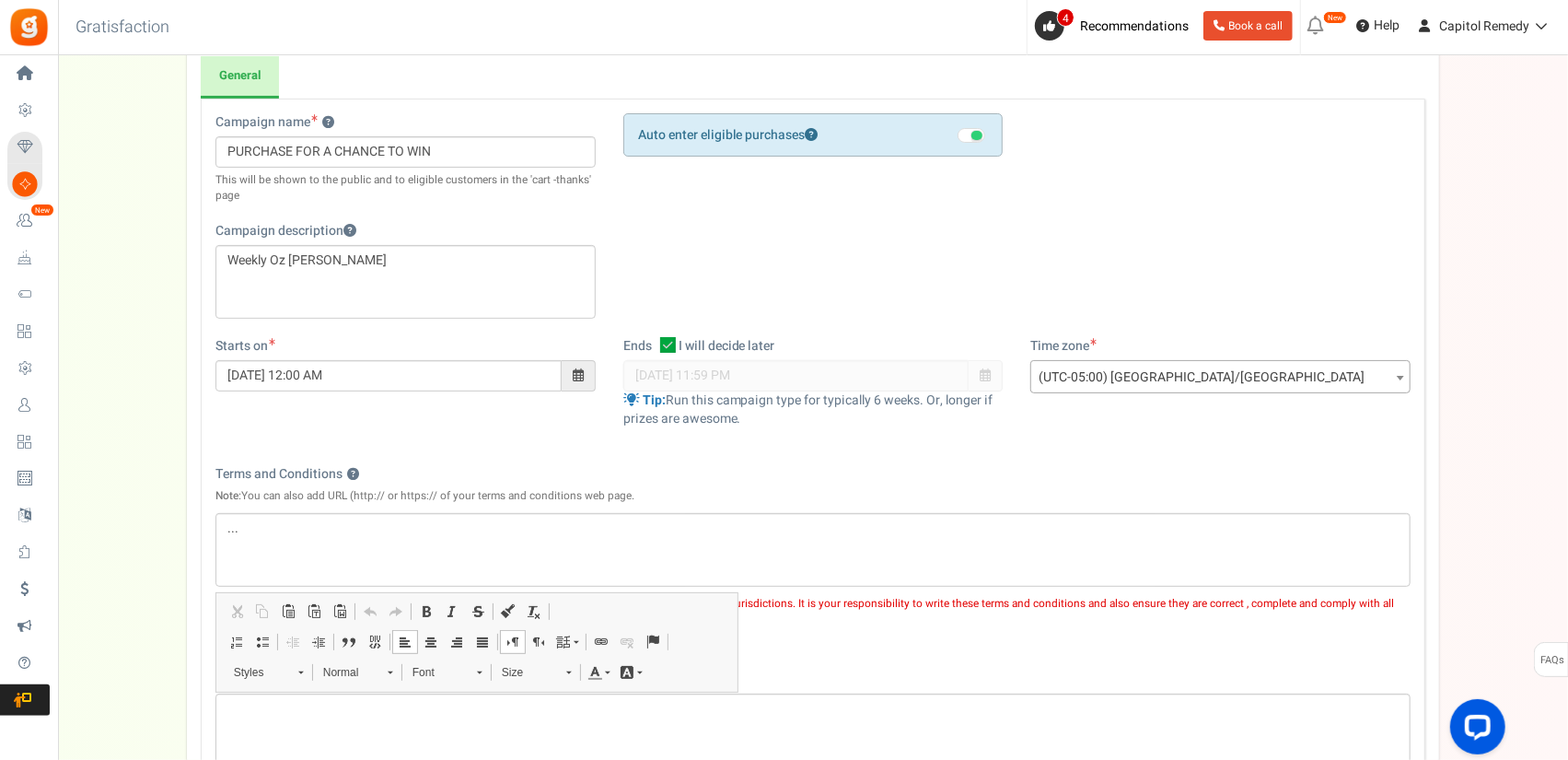
click at [1003, 673] on p "Note: You can also add URL (http:// or https:// of your privacy policy web page." at bounding box center [813, 676] width 1195 height 15
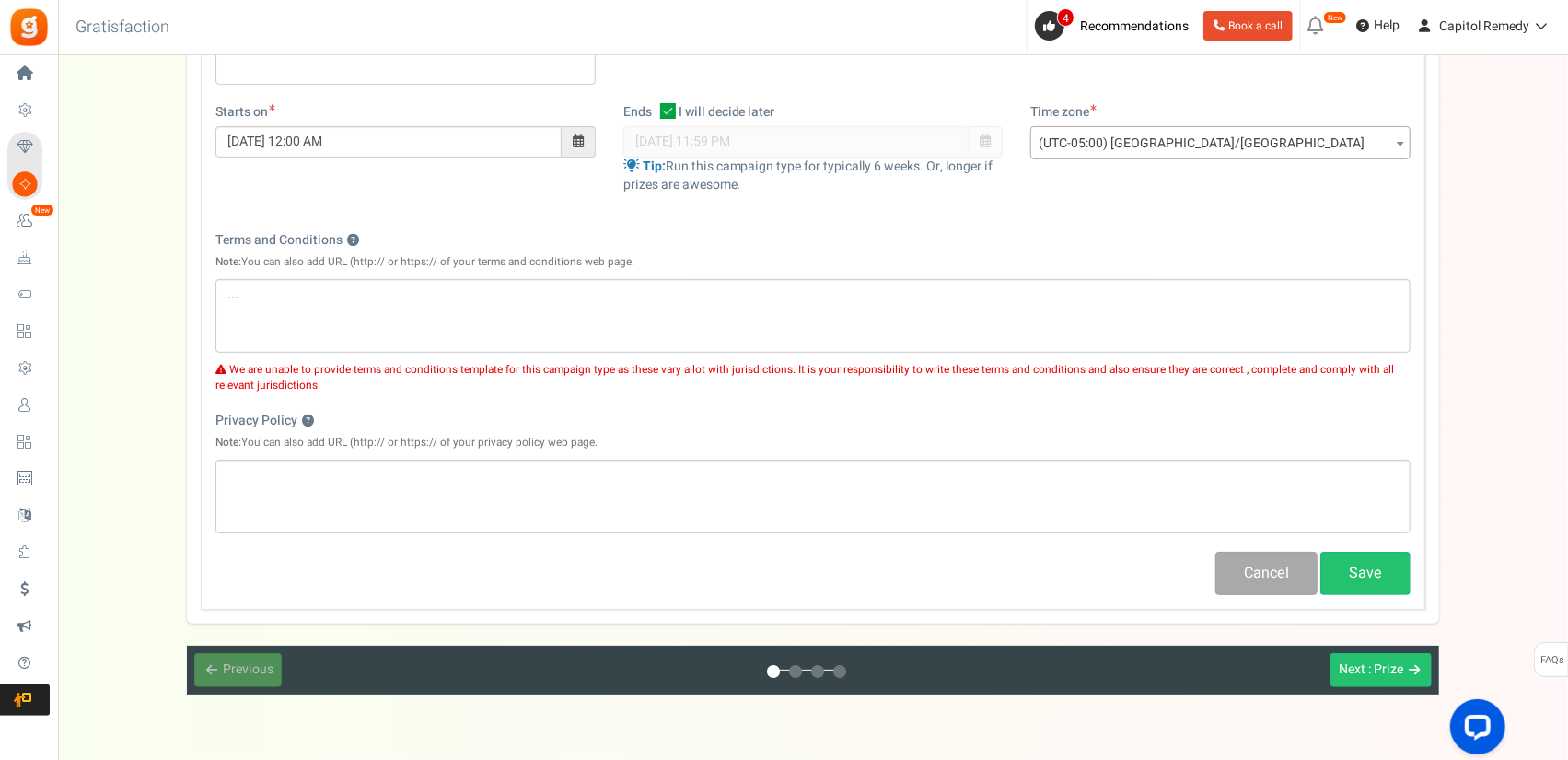
scroll to position [457, 0]
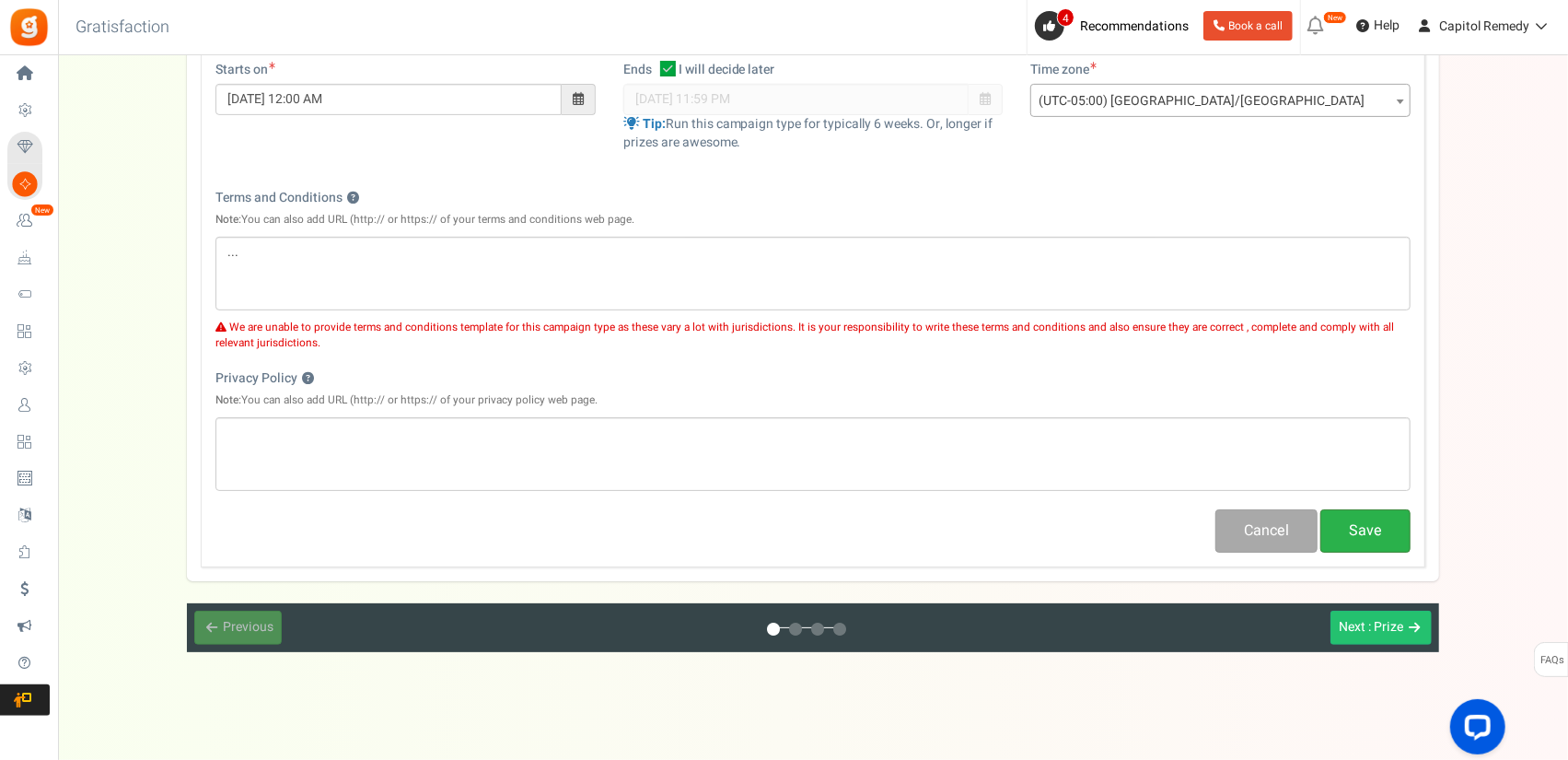
click at [1378, 543] on button "Save" at bounding box center [1366, 530] width 90 height 43
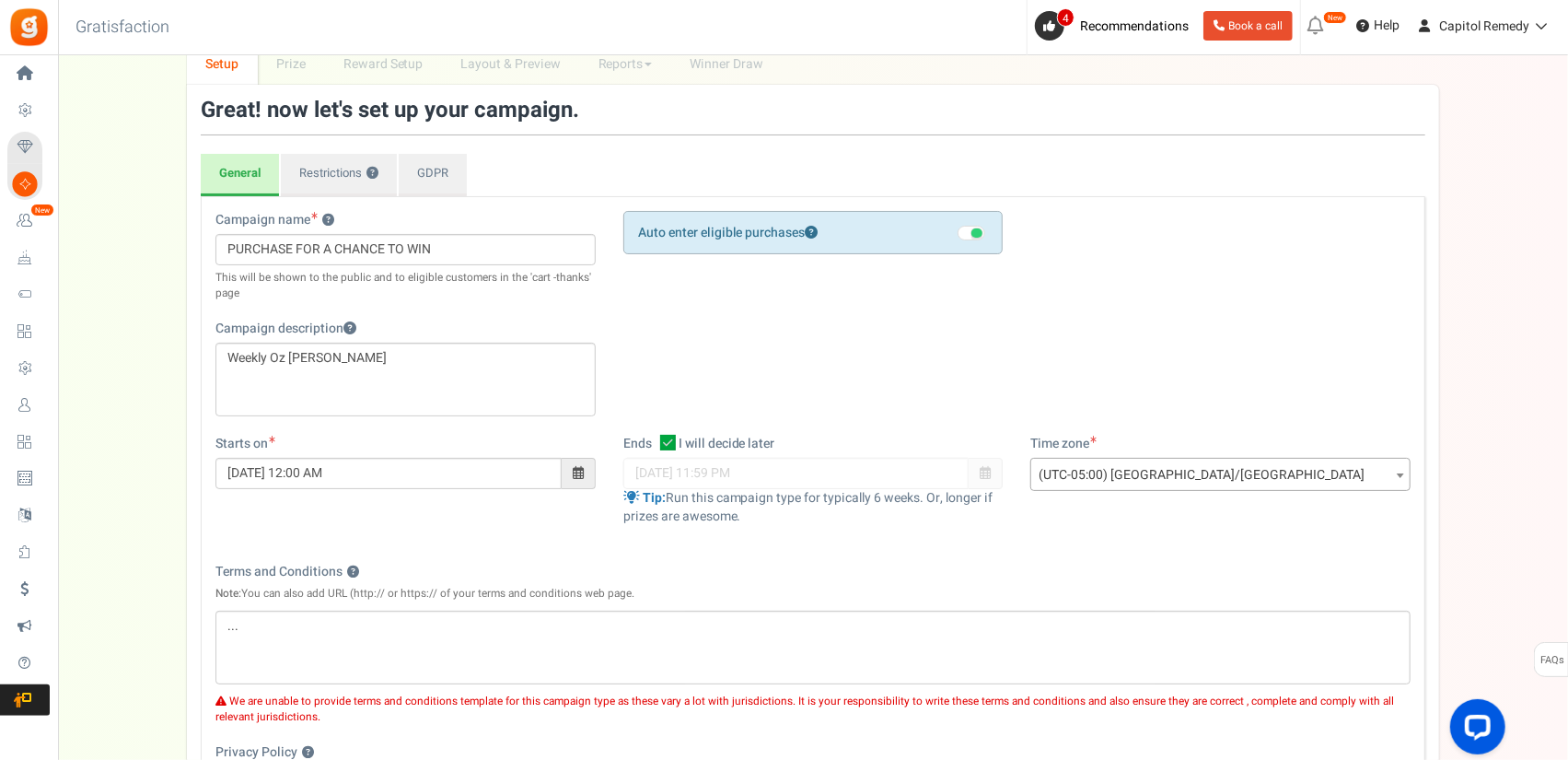
scroll to position [457, 0]
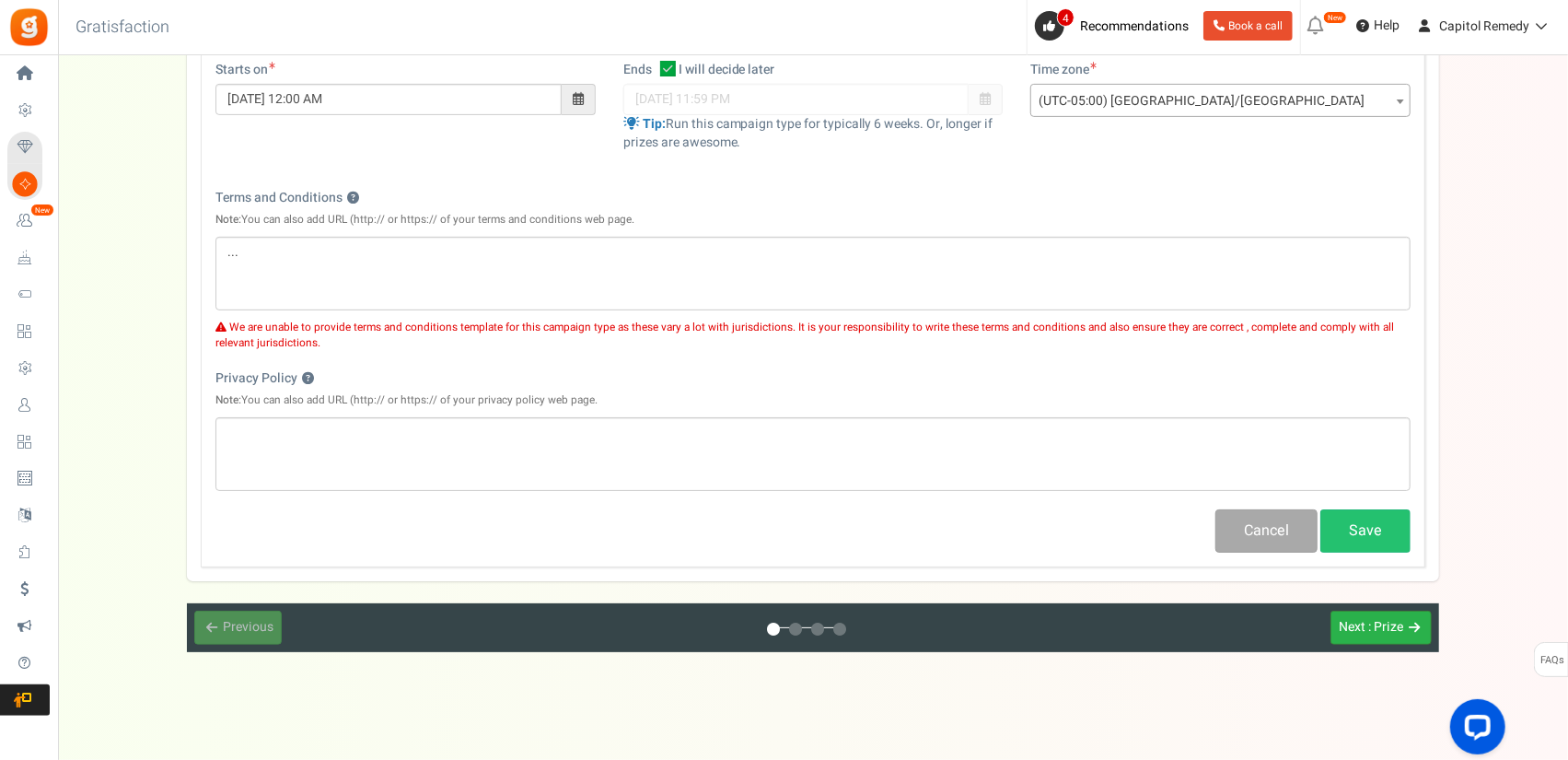
click at [1366, 629] on div "Next : Prize" at bounding box center [1371, 627] width 64 height 17
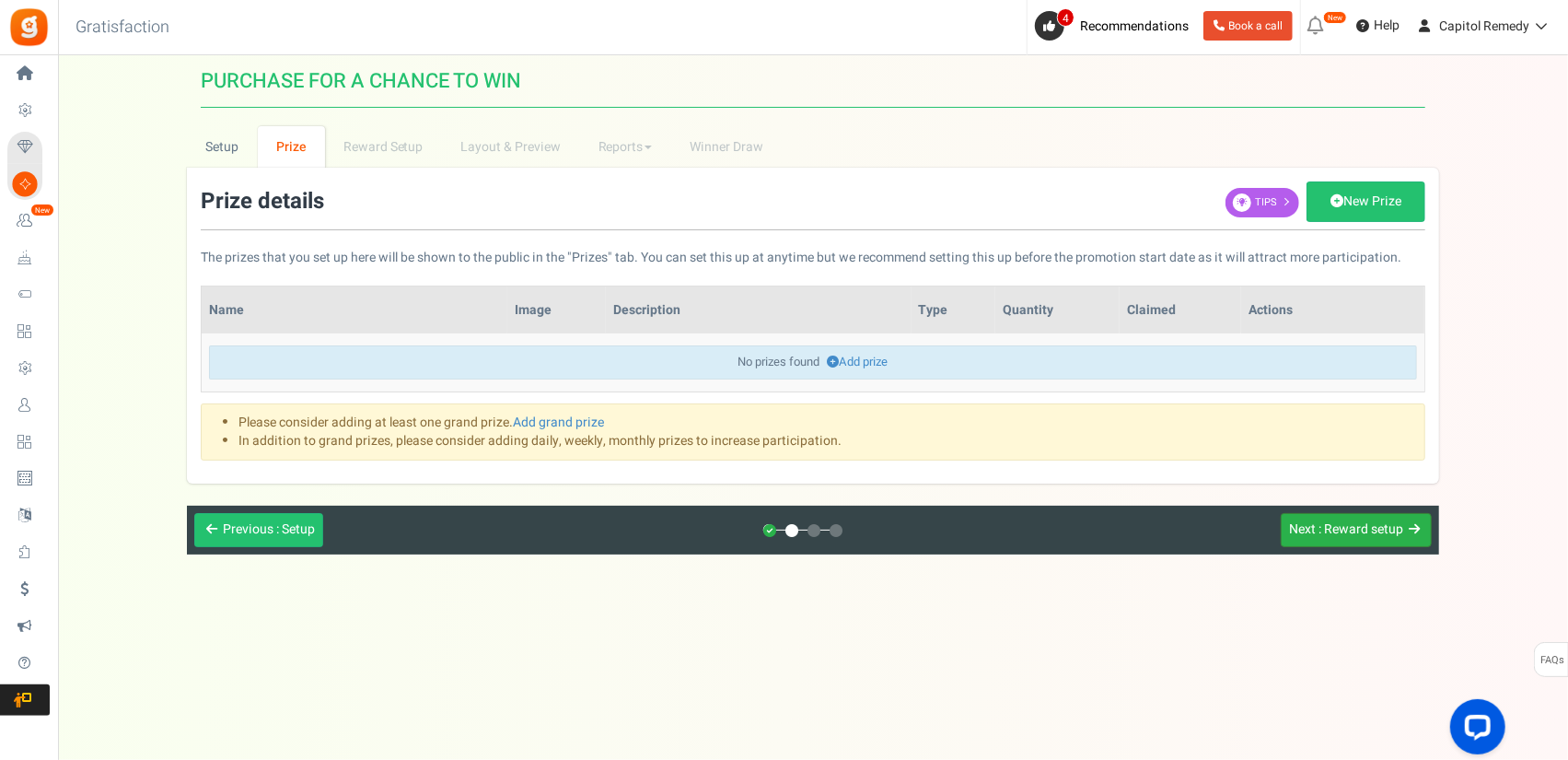
scroll to position [0, 0]
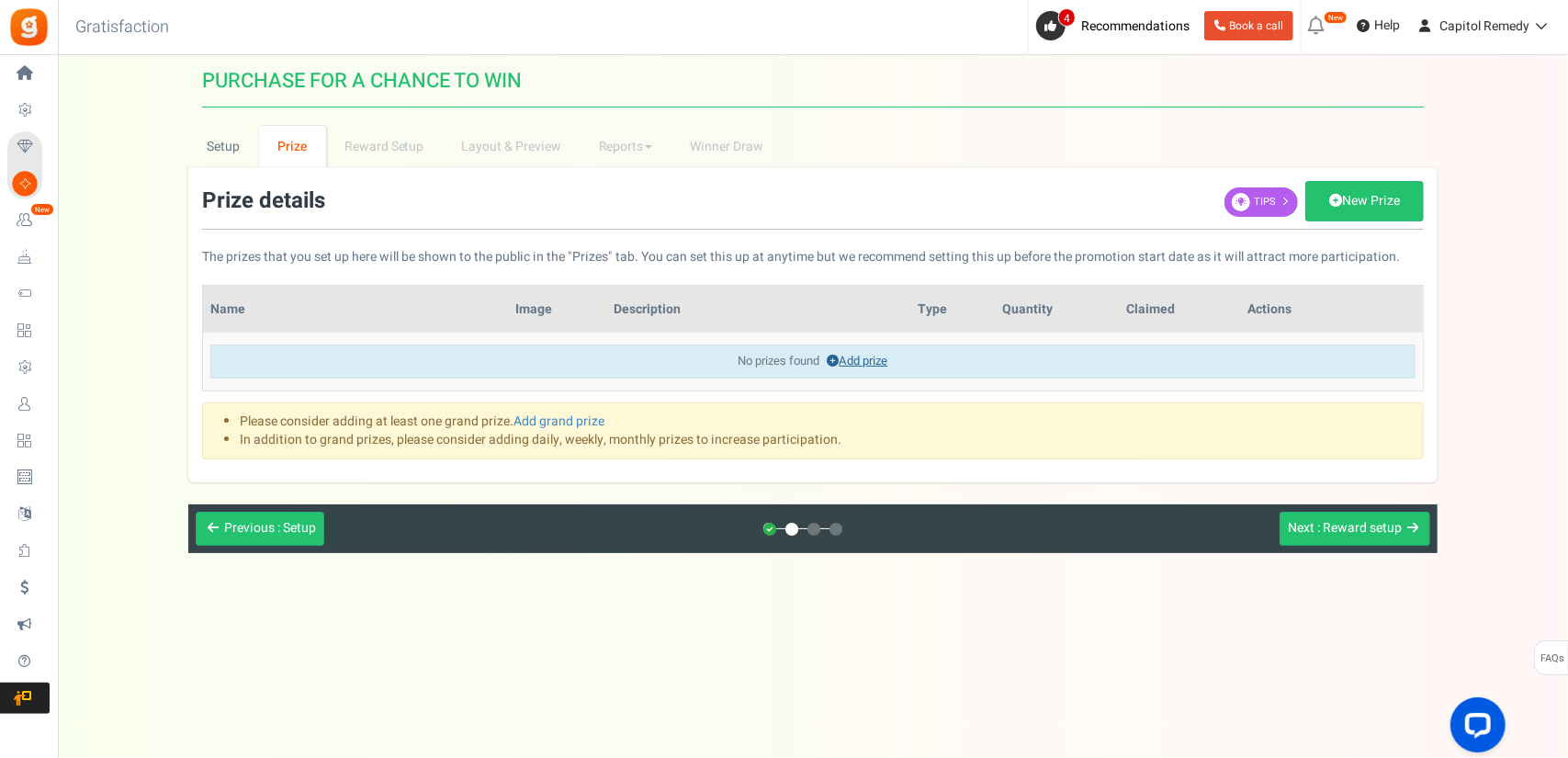
click at [828, 357] on icon at bounding box center [833, 360] width 12 height 12
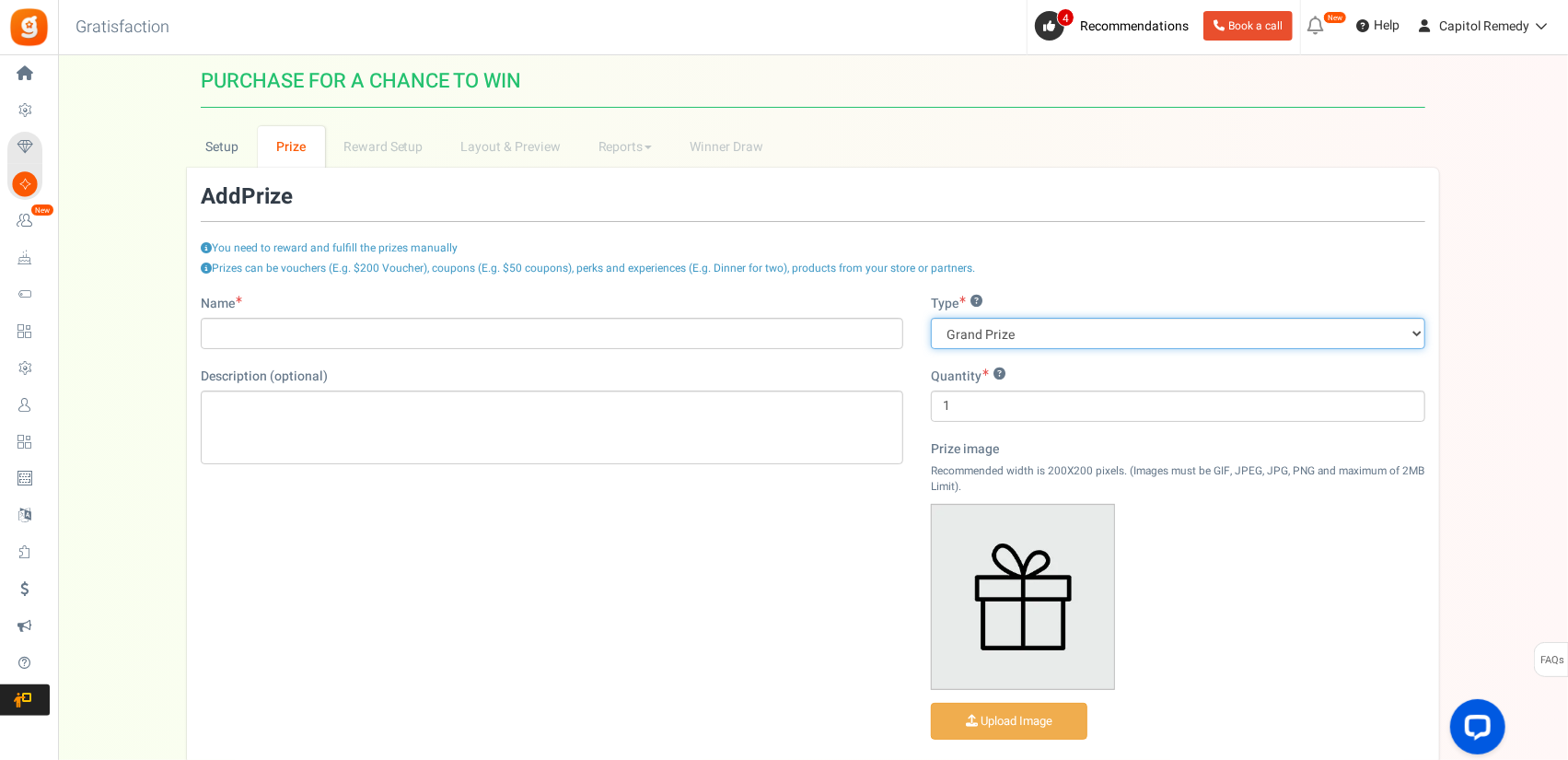
click at [1092, 331] on select "Grand Prize Daily Prize Weekly Prize Monthly Prize" at bounding box center [1178, 333] width 494 height 32
select select "weekly"
click at [931, 317] on select "Grand Prize Daily Prize Weekly Prize Monthly Prize" at bounding box center [1178, 333] width 494 height 32
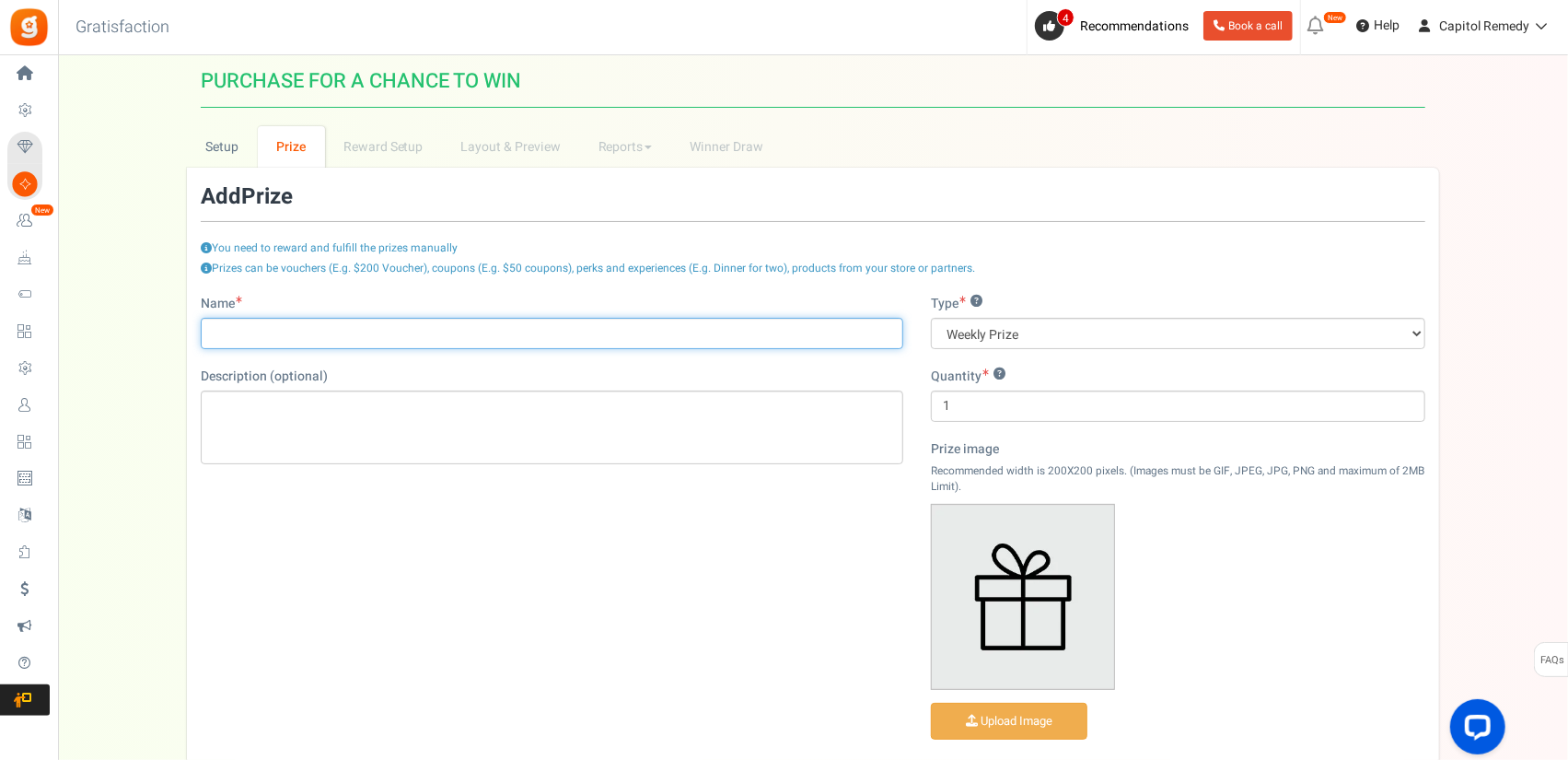
click at [368, 339] on input "Name" at bounding box center [552, 333] width 702 height 32
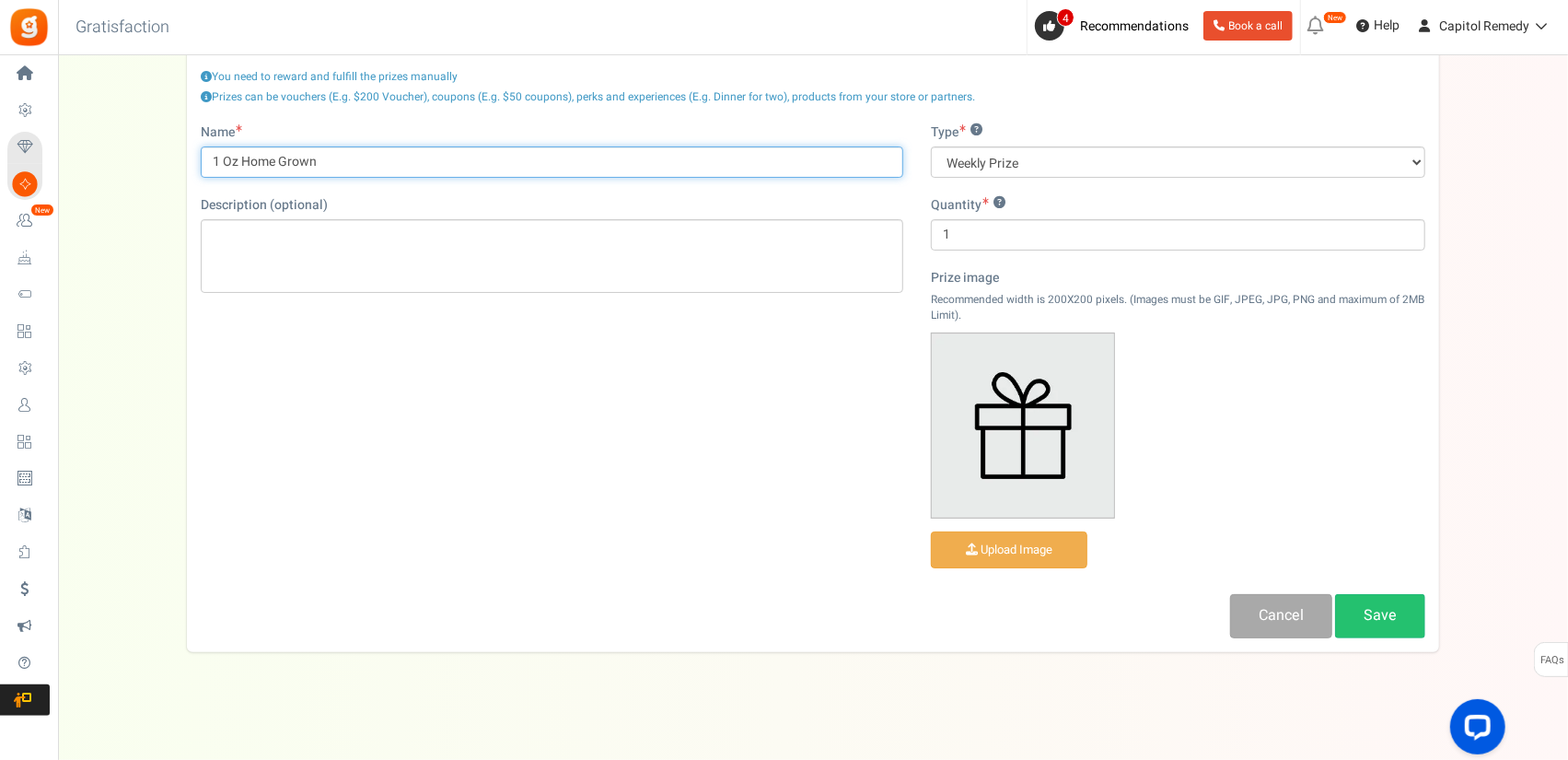
scroll to position [183, 0]
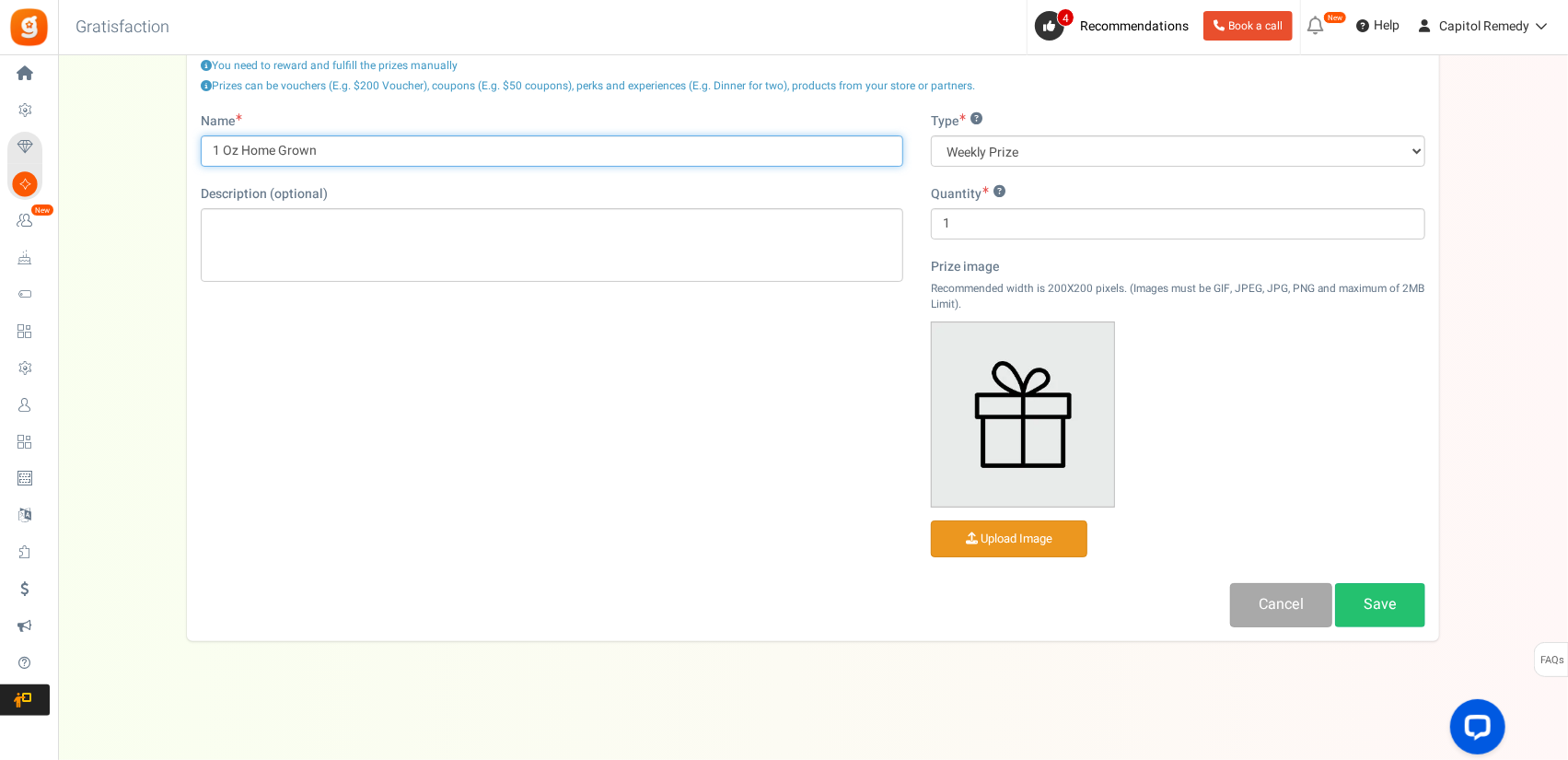
type input "1 Oz Home Grown"
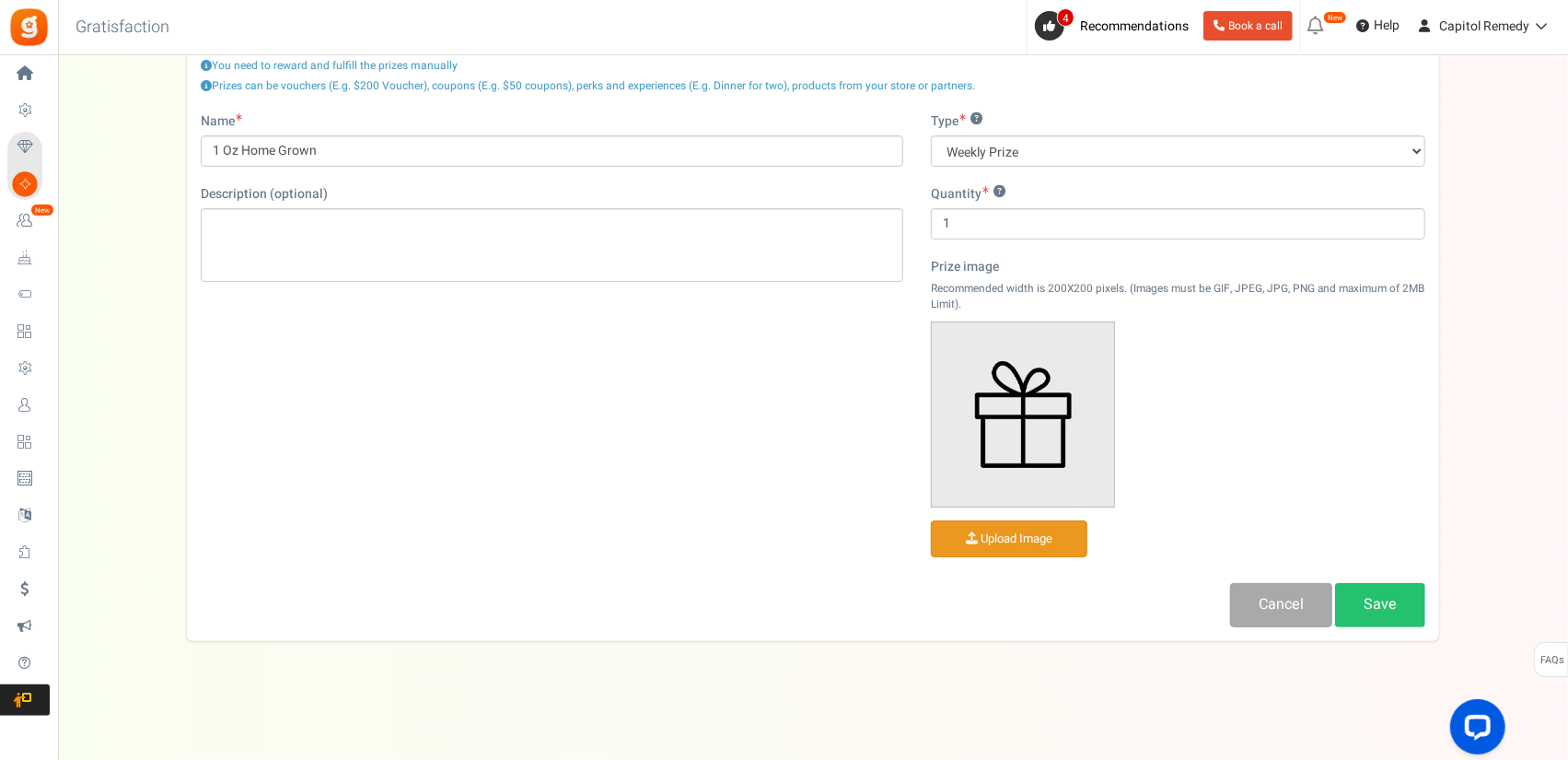
click at [1011, 524] on input "file" at bounding box center [1009, 539] width 155 height 36
click at [1376, 602] on link "Save" at bounding box center [1380, 604] width 90 height 43
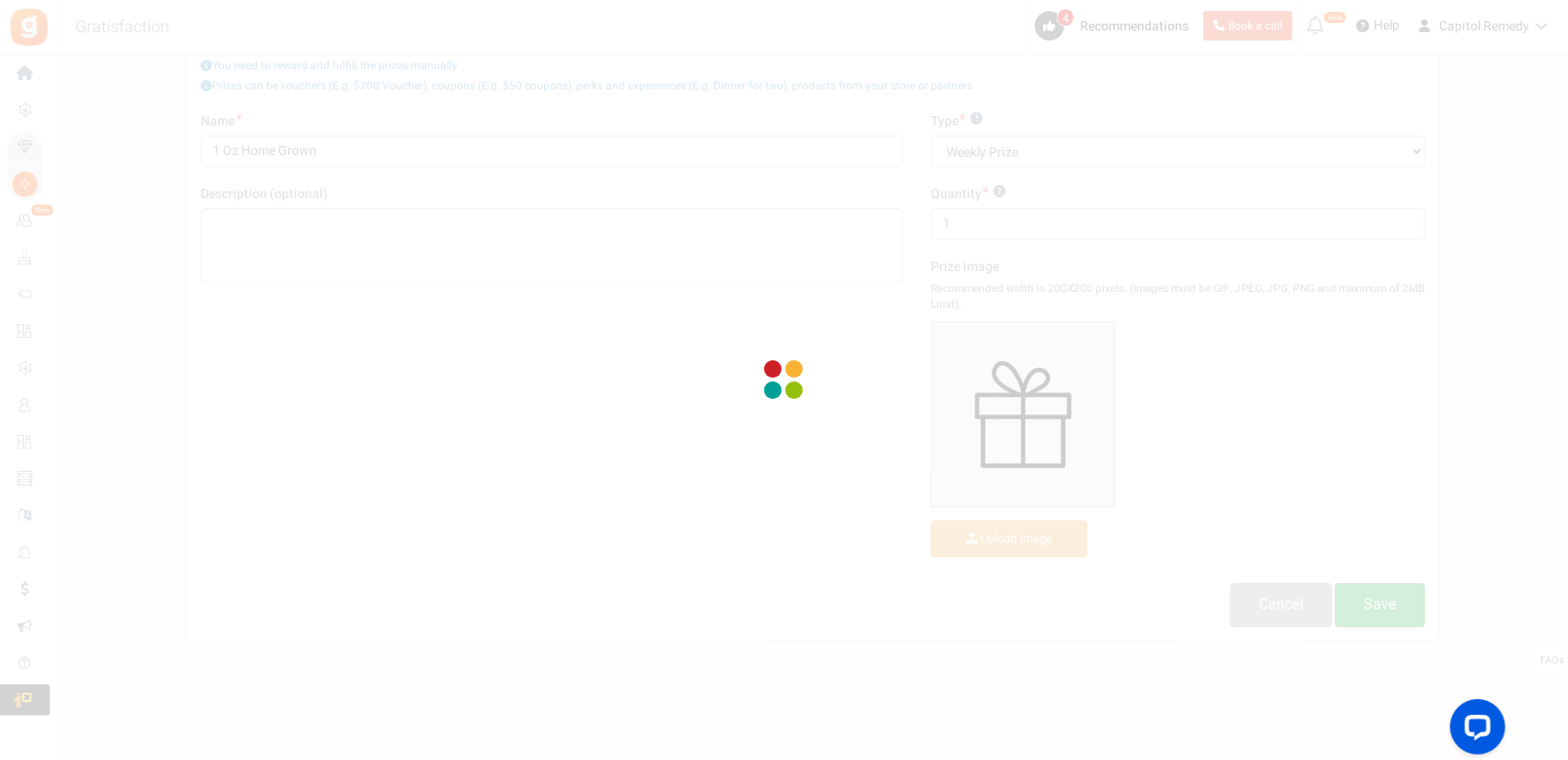
scroll to position [0, 0]
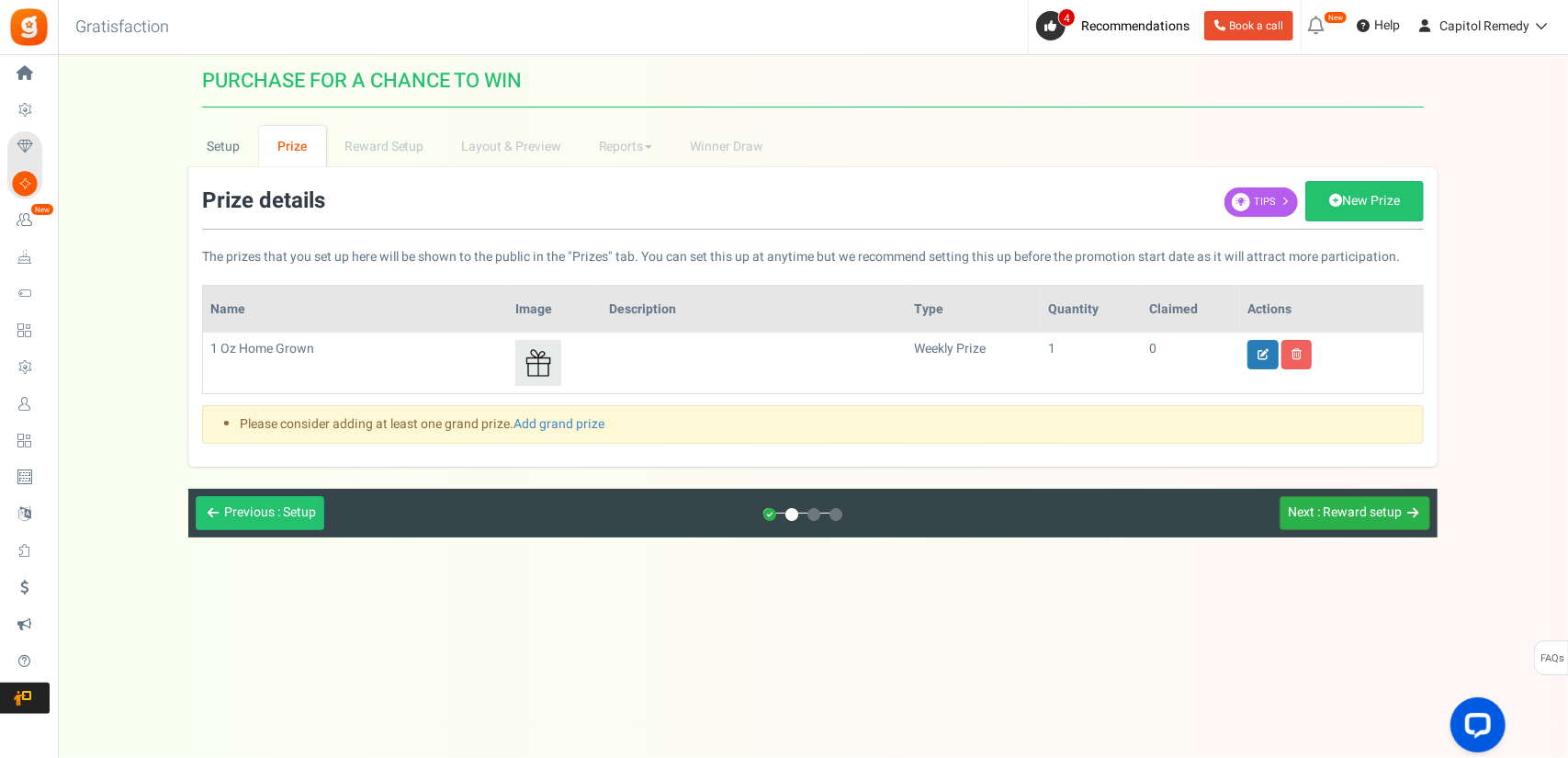
click at [1328, 512] on span ": Reward setup" at bounding box center [1360, 512] width 84 height 19
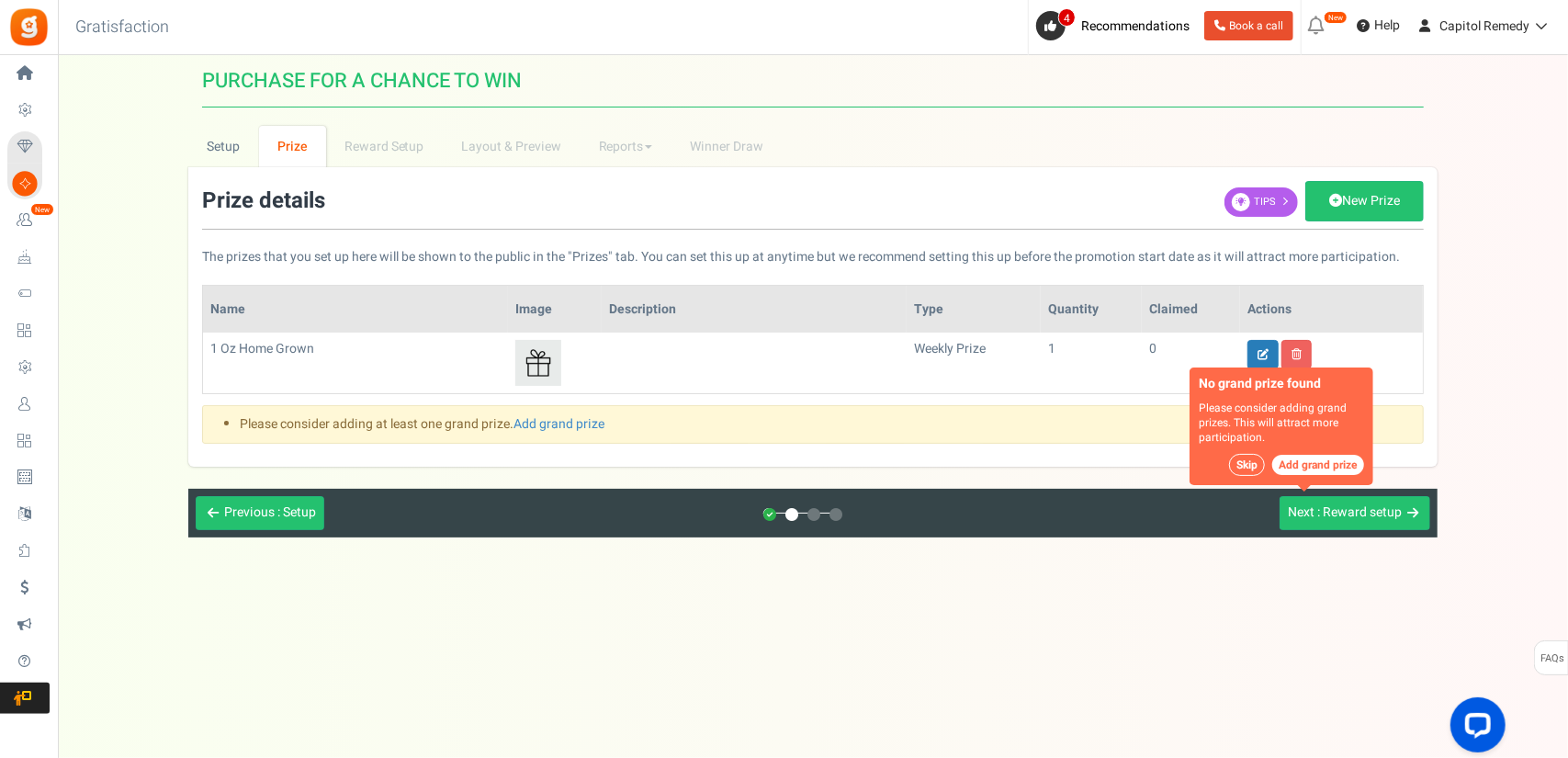
click at [1296, 459] on button "Add grand prize" at bounding box center [1319, 464] width 92 height 20
select select "grand"
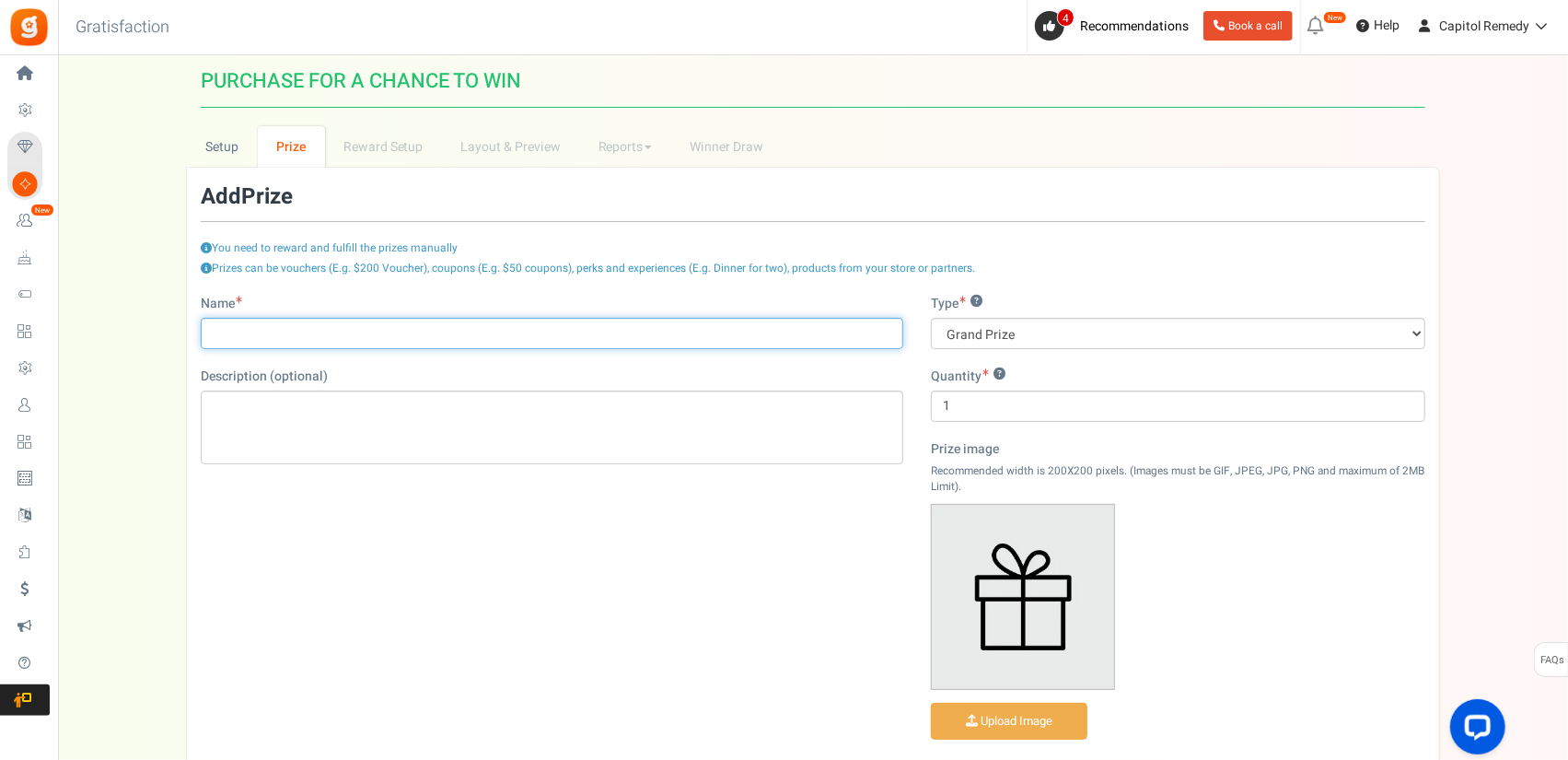
click at [477, 324] on input "Name" at bounding box center [552, 333] width 702 height 32
type input "Free Edible"
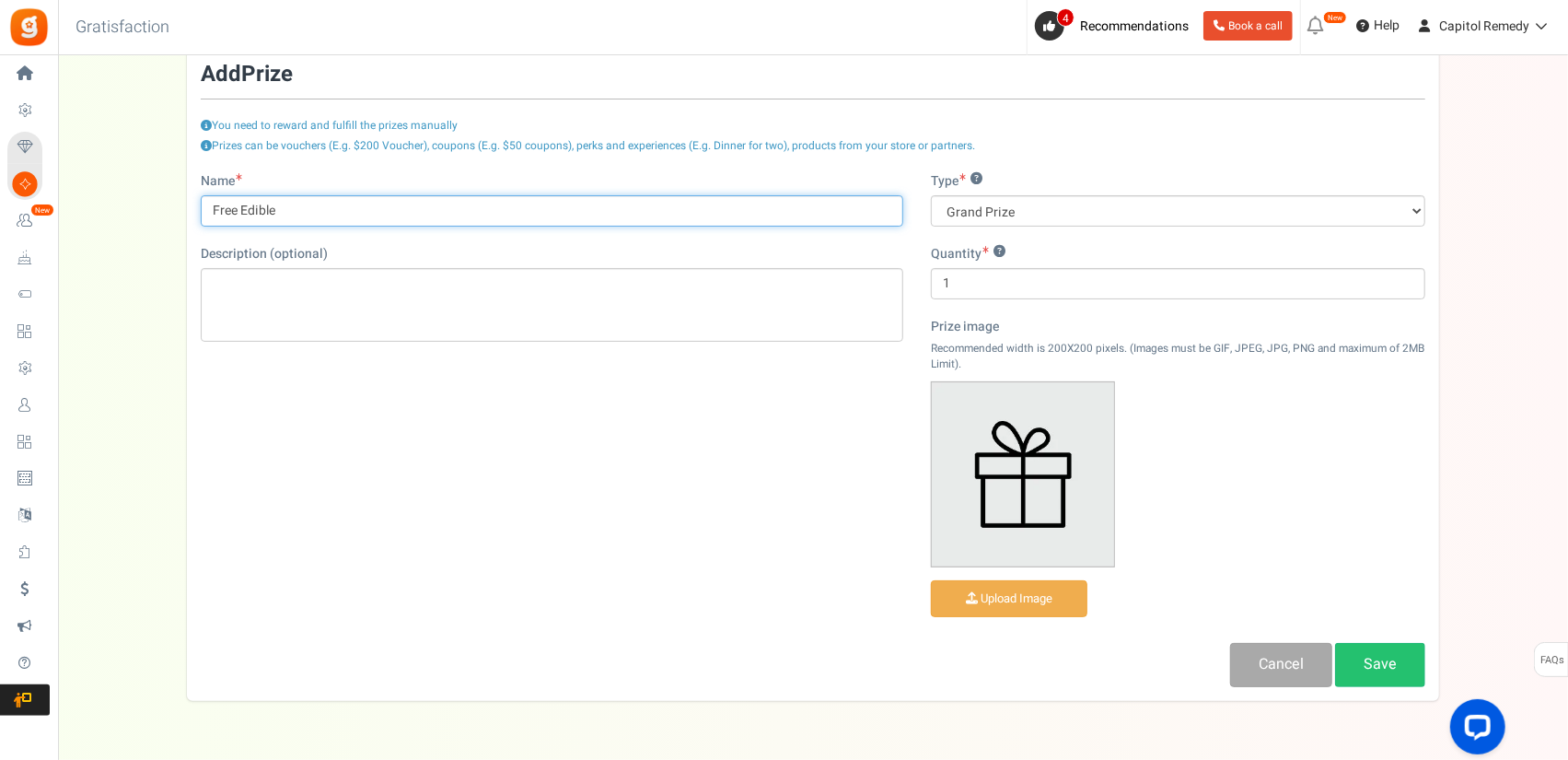
scroll to position [183, 0]
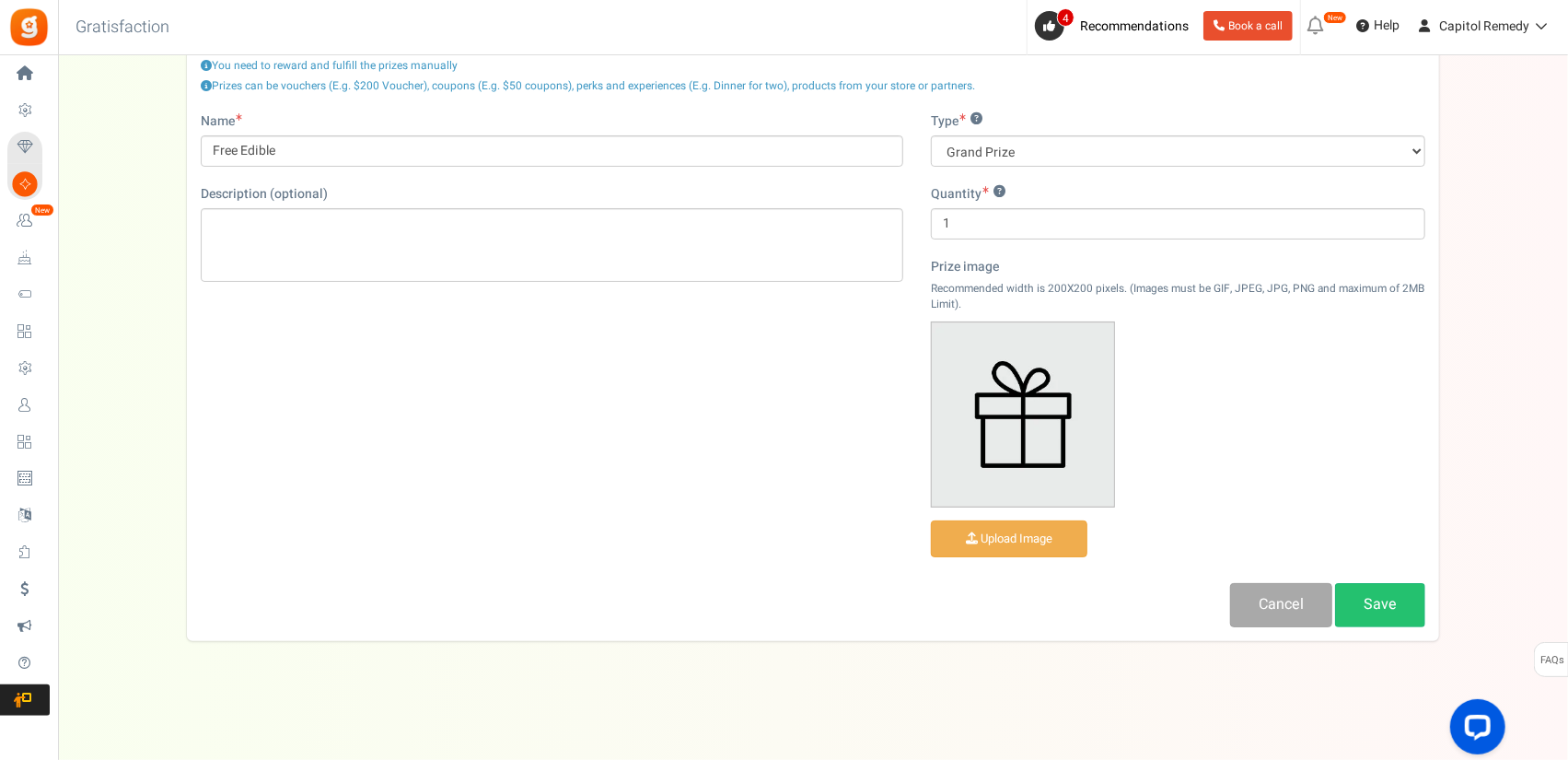
click at [1388, 623] on div "init prizectrl Prize details New Prize Tips The prizes that you set up here wil…" at bounding box center [813, 313] width 1252 height 655
click at [1390, 620] on link "Save" at bounding box center [1380, 604] width 90 height 43
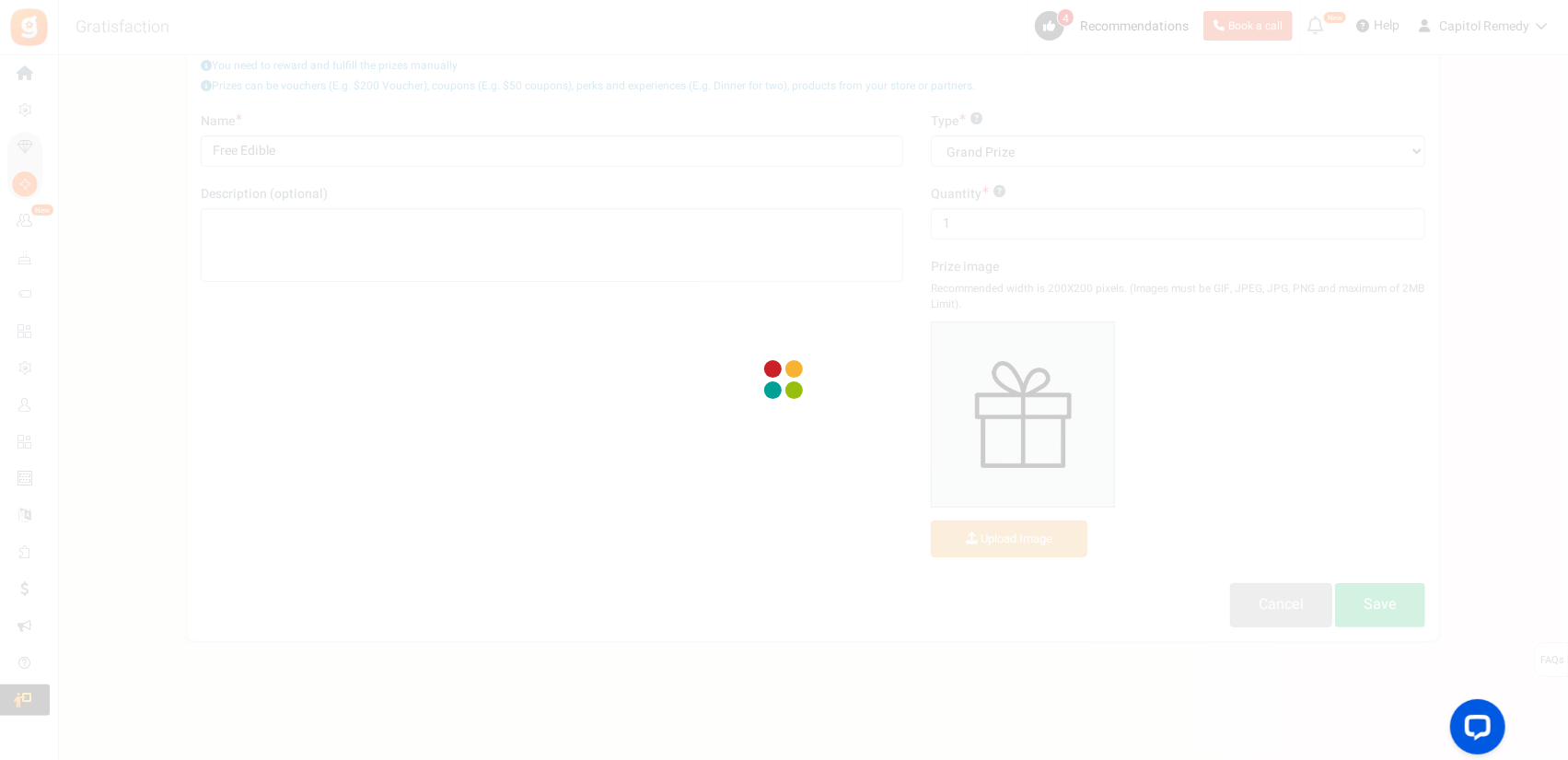
scroll to position [0, 0]
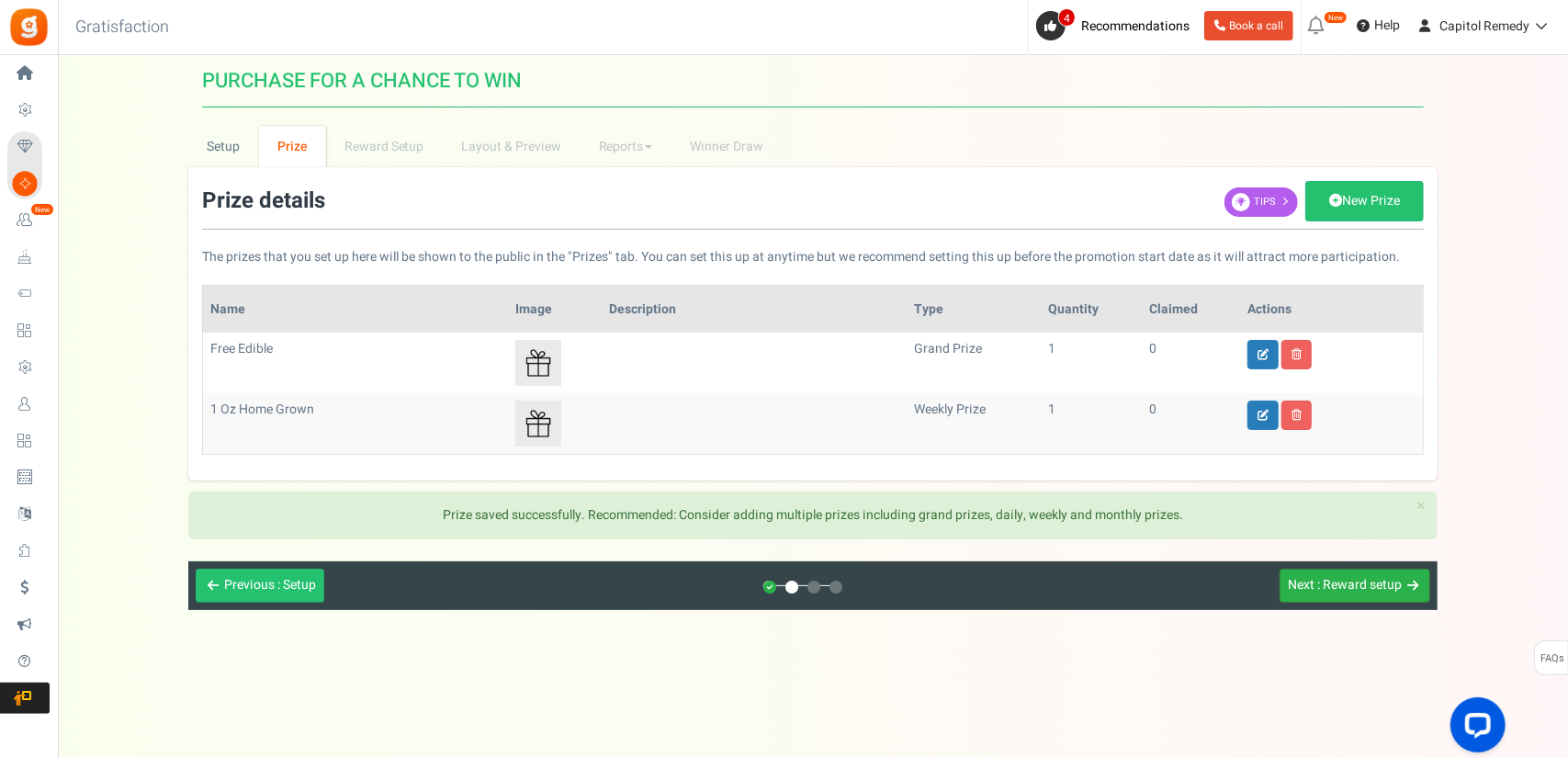
click at [1372, 589] on span ": Reward setup" at bounding box center [1360, 584] width 84 height 19
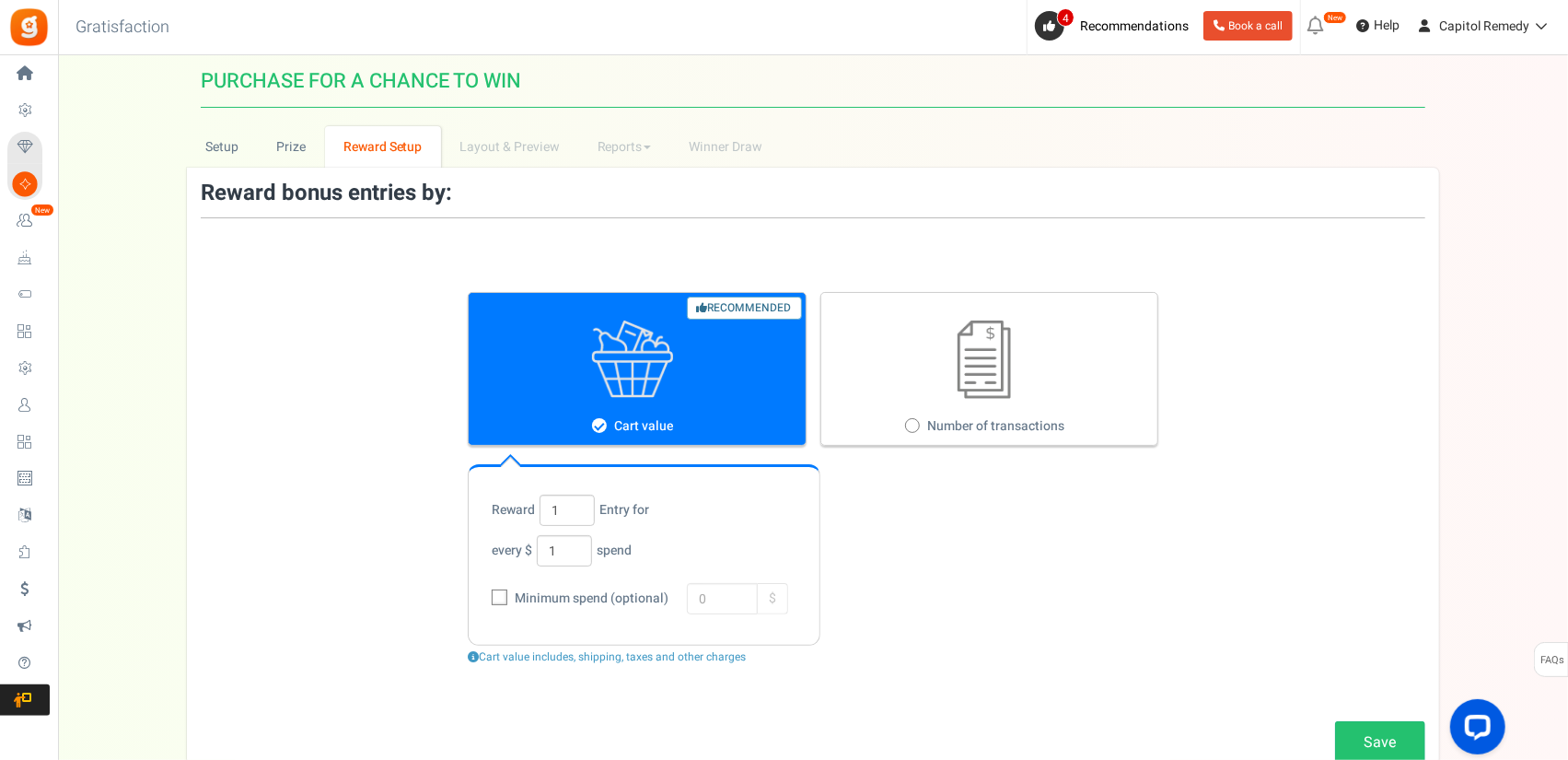
click at [986, 402] on label "Number of transactions" at bounding box center [990, 368] width 339 height 154
click at [917, 420] on input "Number of transactions" at bounding box center [911, 426] width 12 height 12
radio input "true"
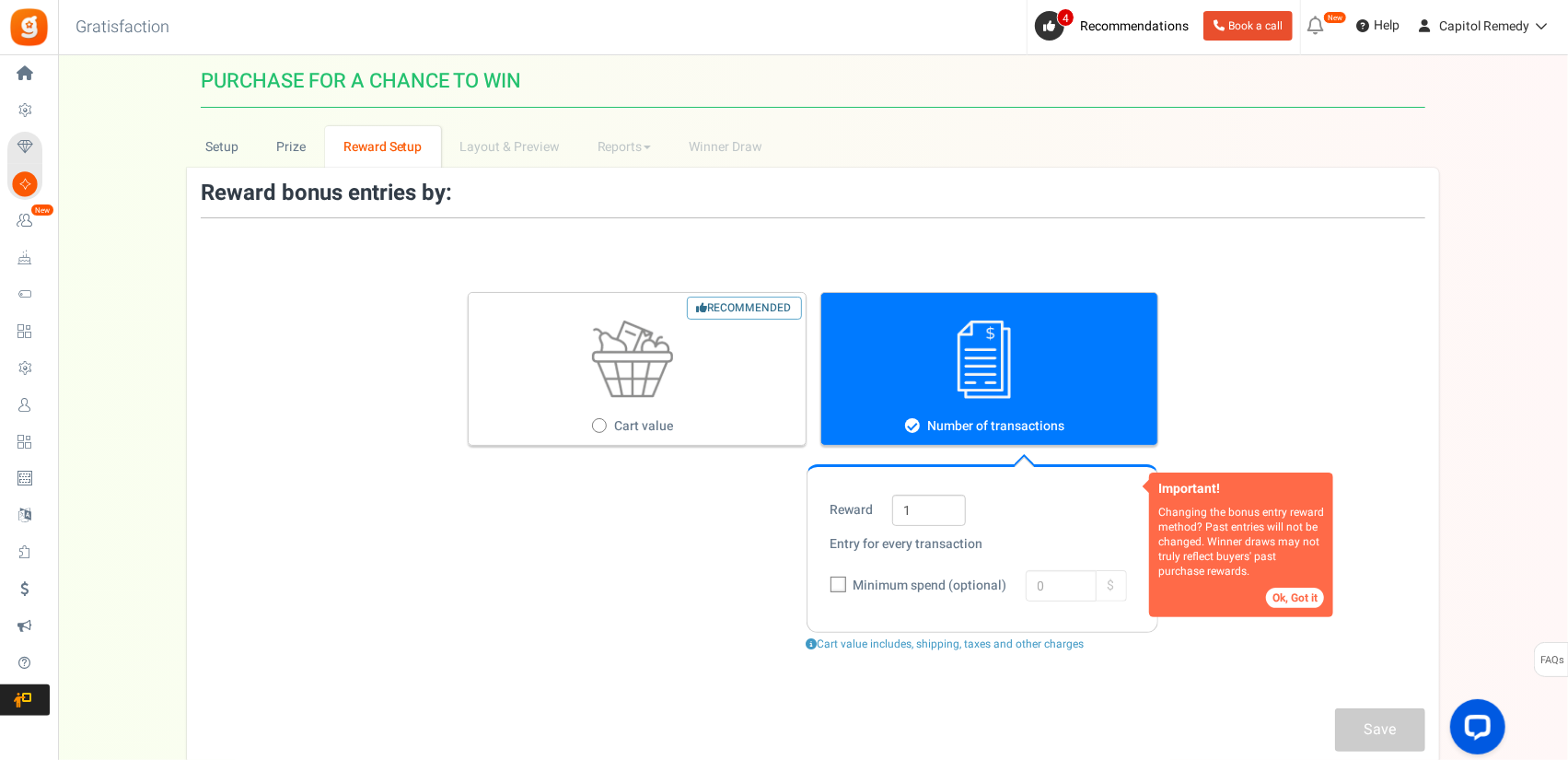
click at [592, 341] on img at bounding box center [632, 359] width 81 height 78
click at [592, 420] on input "Recommended Cart value" at bounding box center [597, 426] width 12 height 12
radio input "true"
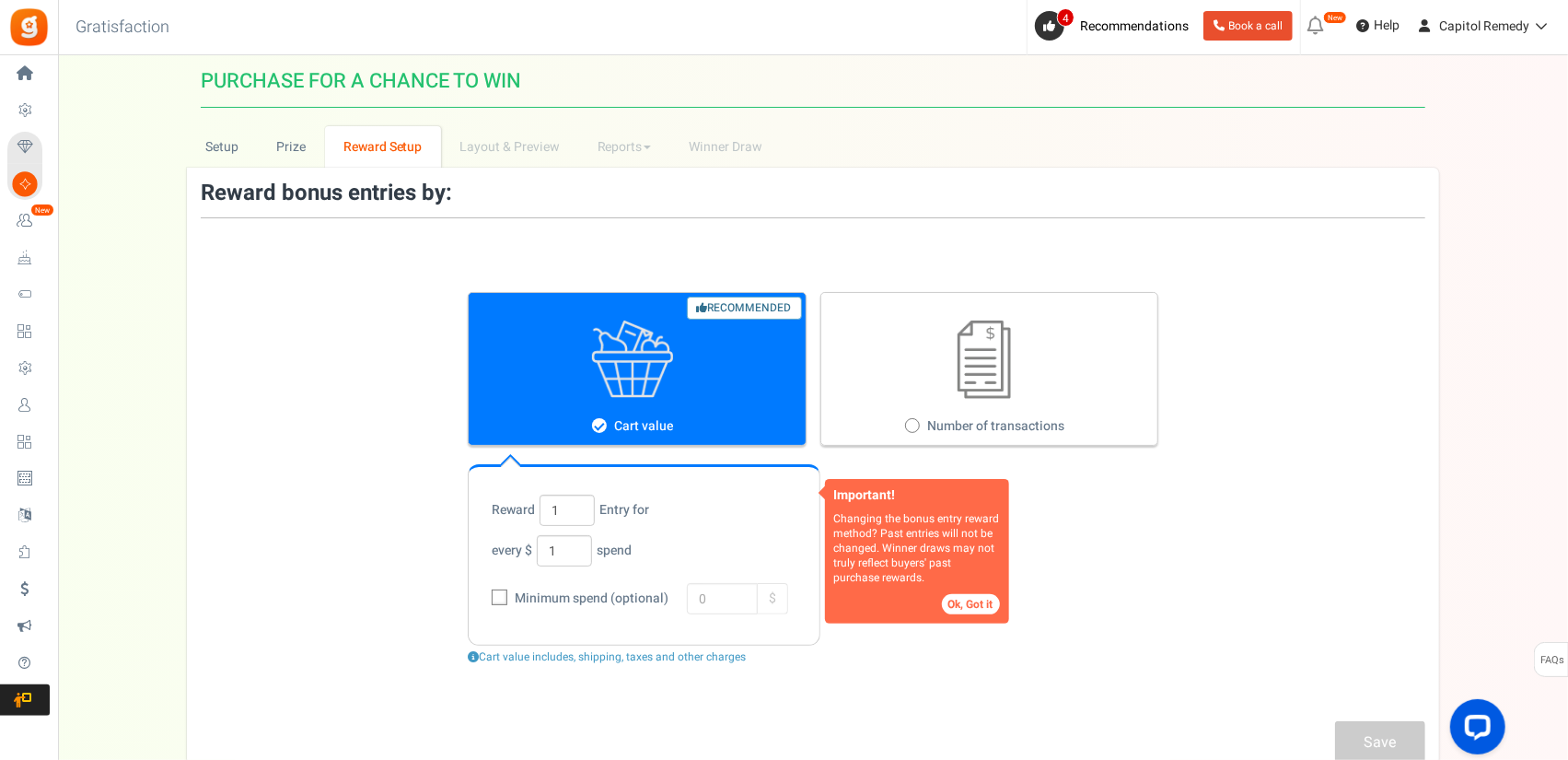
click at [890, 363] on figure at bounding box center [985, 359] width 328 height 78
click at [905, 420] on input "Number of transactions" at bounding box center [911, 426] width 12 height 12
radio input "true"
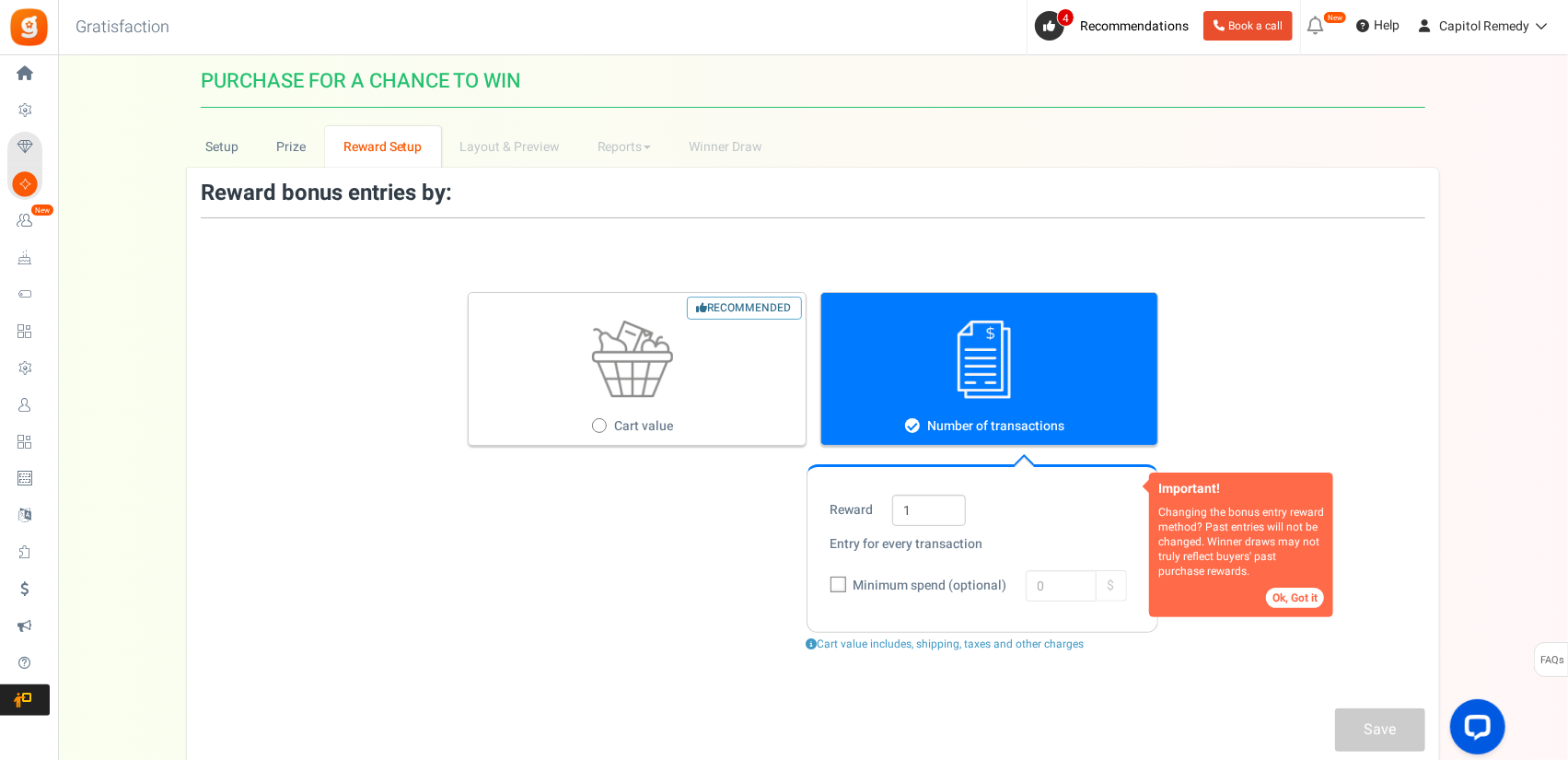
click at [708, 380] on figure at bounding box center [632, 359] width 328 height 78
click at [604, 420] on input "Recommended Cart value" at bounding box center [597, 426] width 12 height 12
radio input "true"
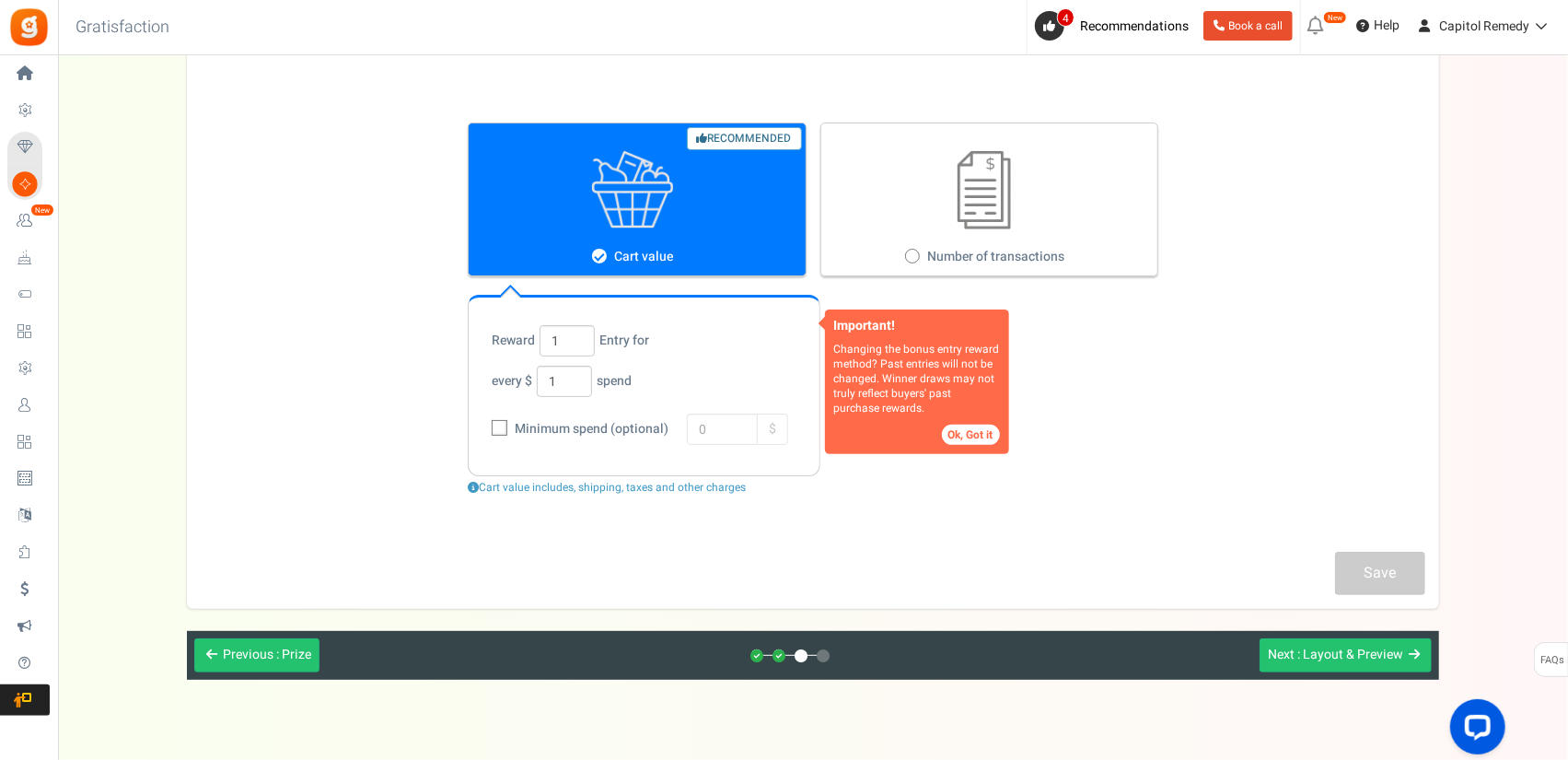
scroll to position [197, 0]
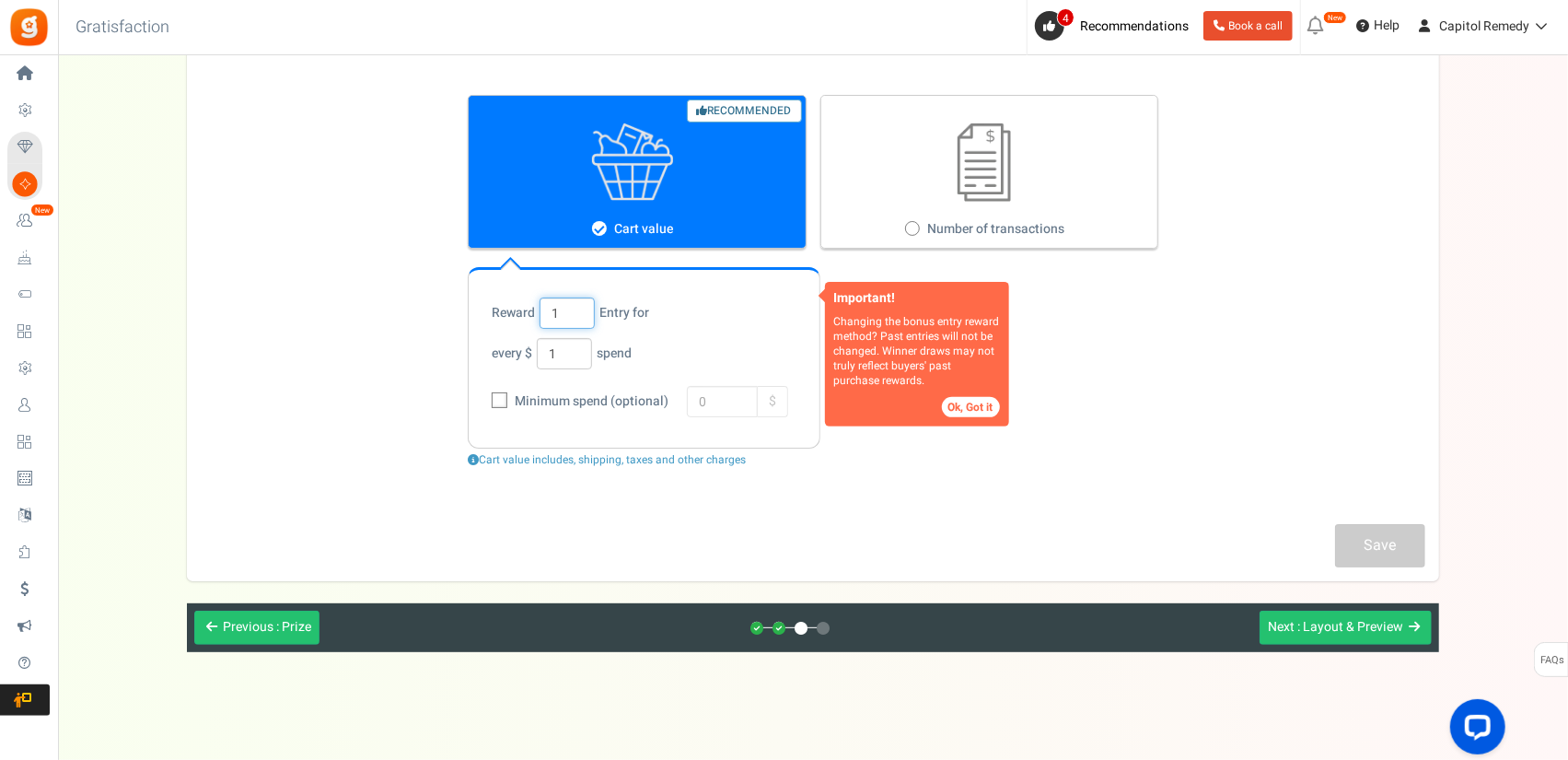
click at [555, 314] on input "1" at bounding box center [567, 313] width 55 height 32
click at [570, 360] on input "1" at bounding box center [564, 353] width 55 height 32
click at [713, 329] on div "Reward 1 Entry for every $ 1 spend" at bounding box center [644, 333] width 305 height 72
click at [1311, 617] on span ": Layout & Preview" at bounding box center [1351, 626] width 106 height 19
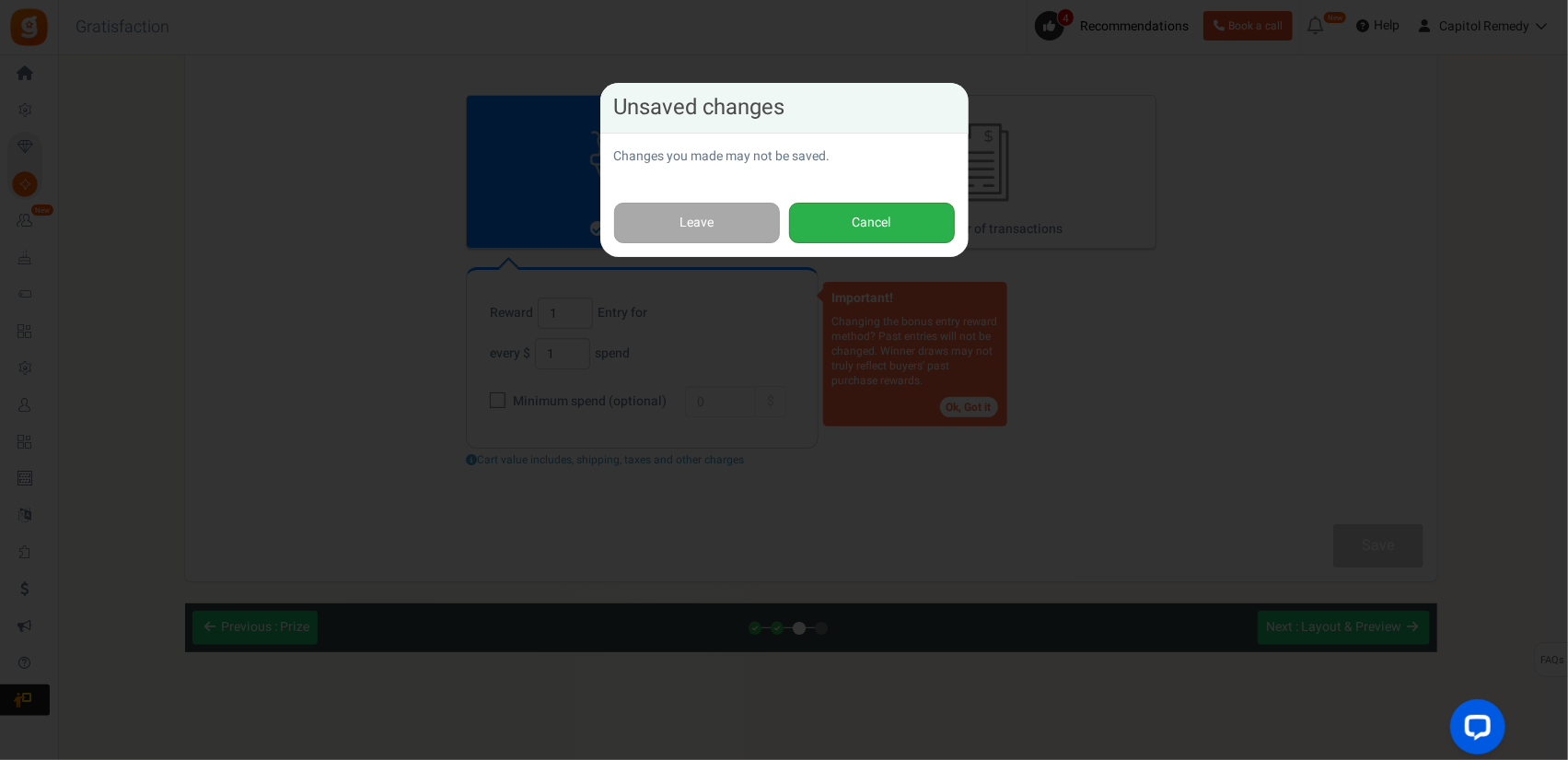
click at [852, 216] on button "Cancel" at bounding box center [872, 223] width 165 height 41
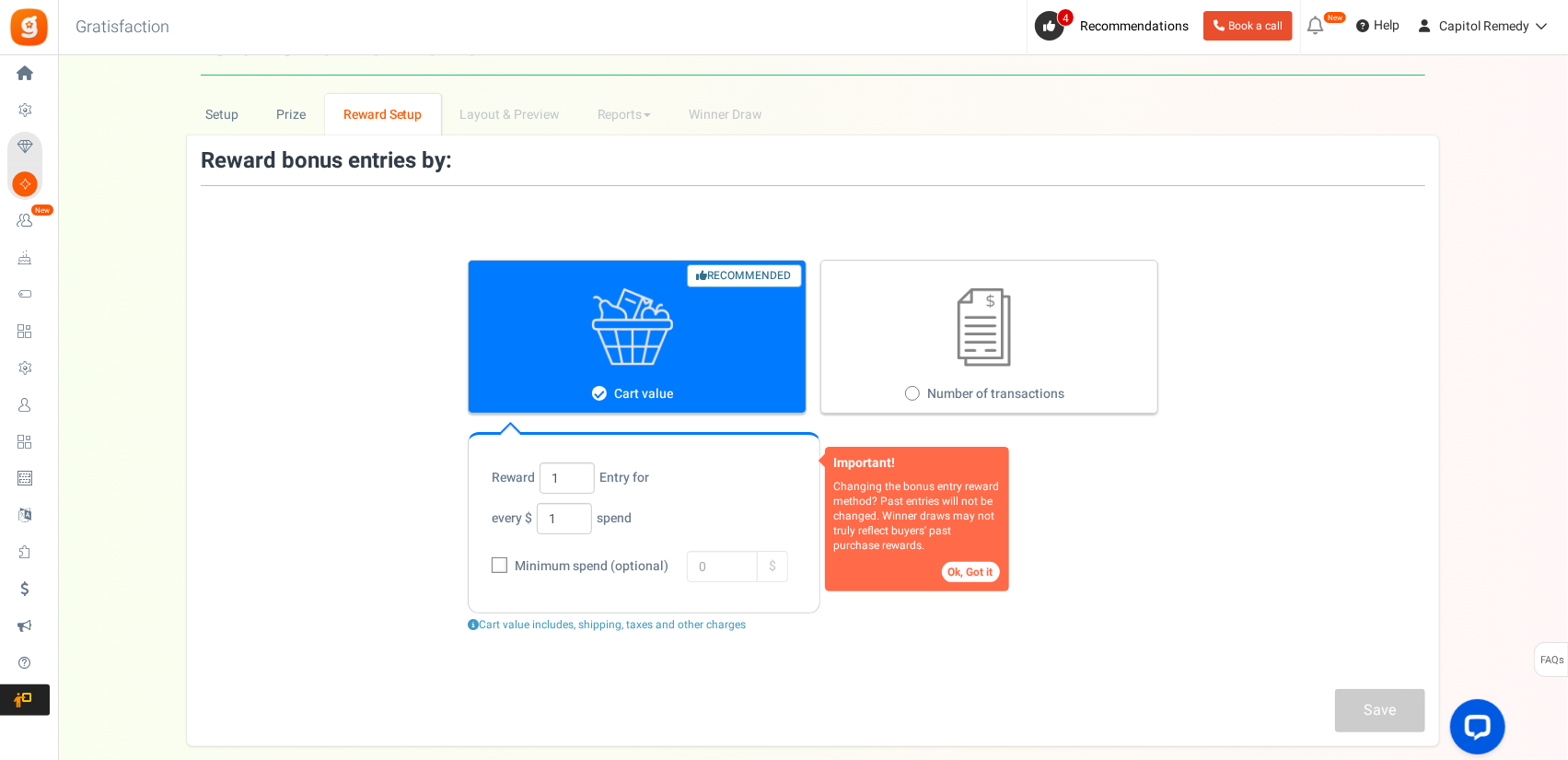
scroll to position [13, 0]
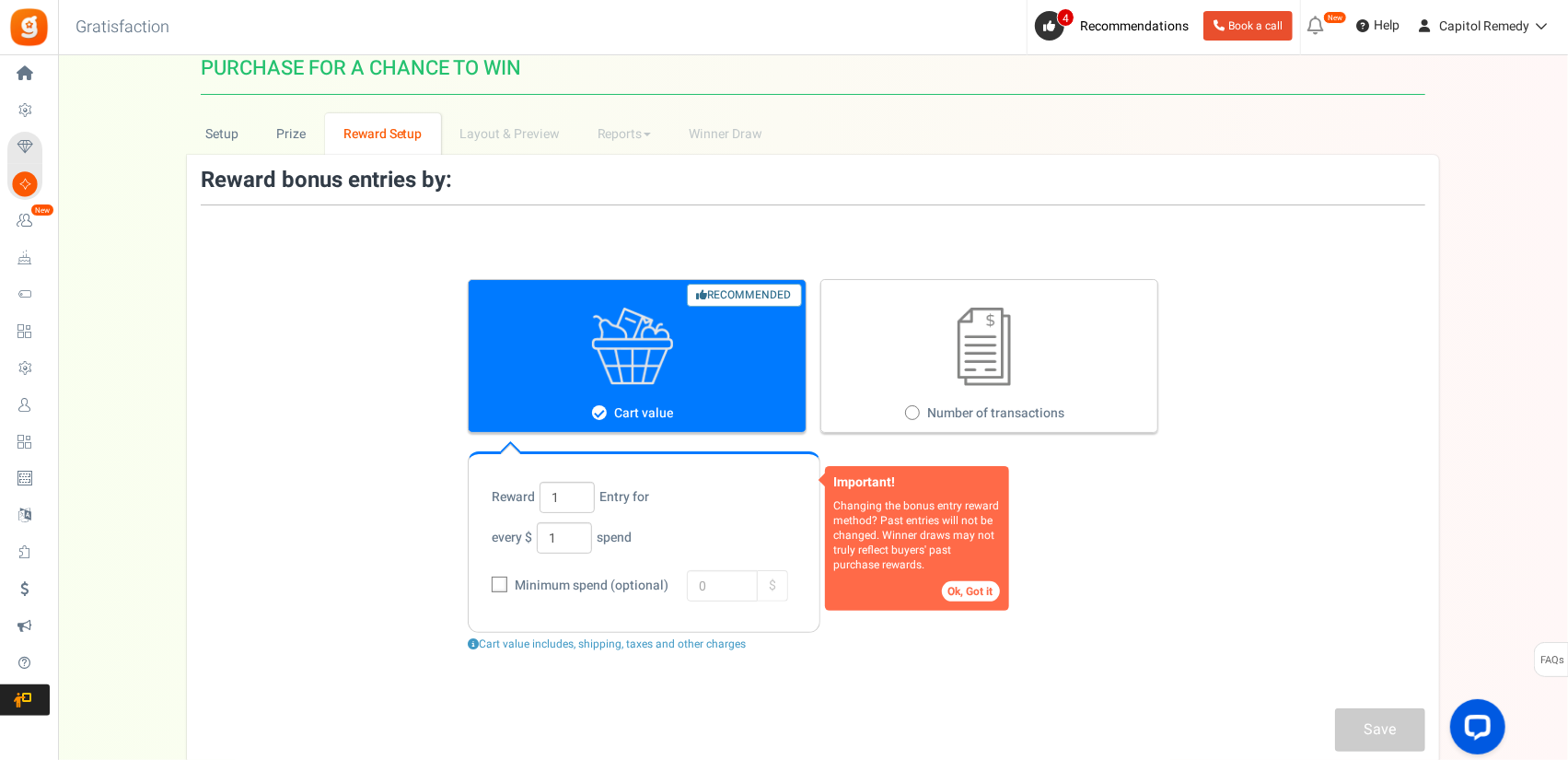
click at [985, 597] on button "Ok, Got it" at bounding box center [971, 591] width 58 height 20
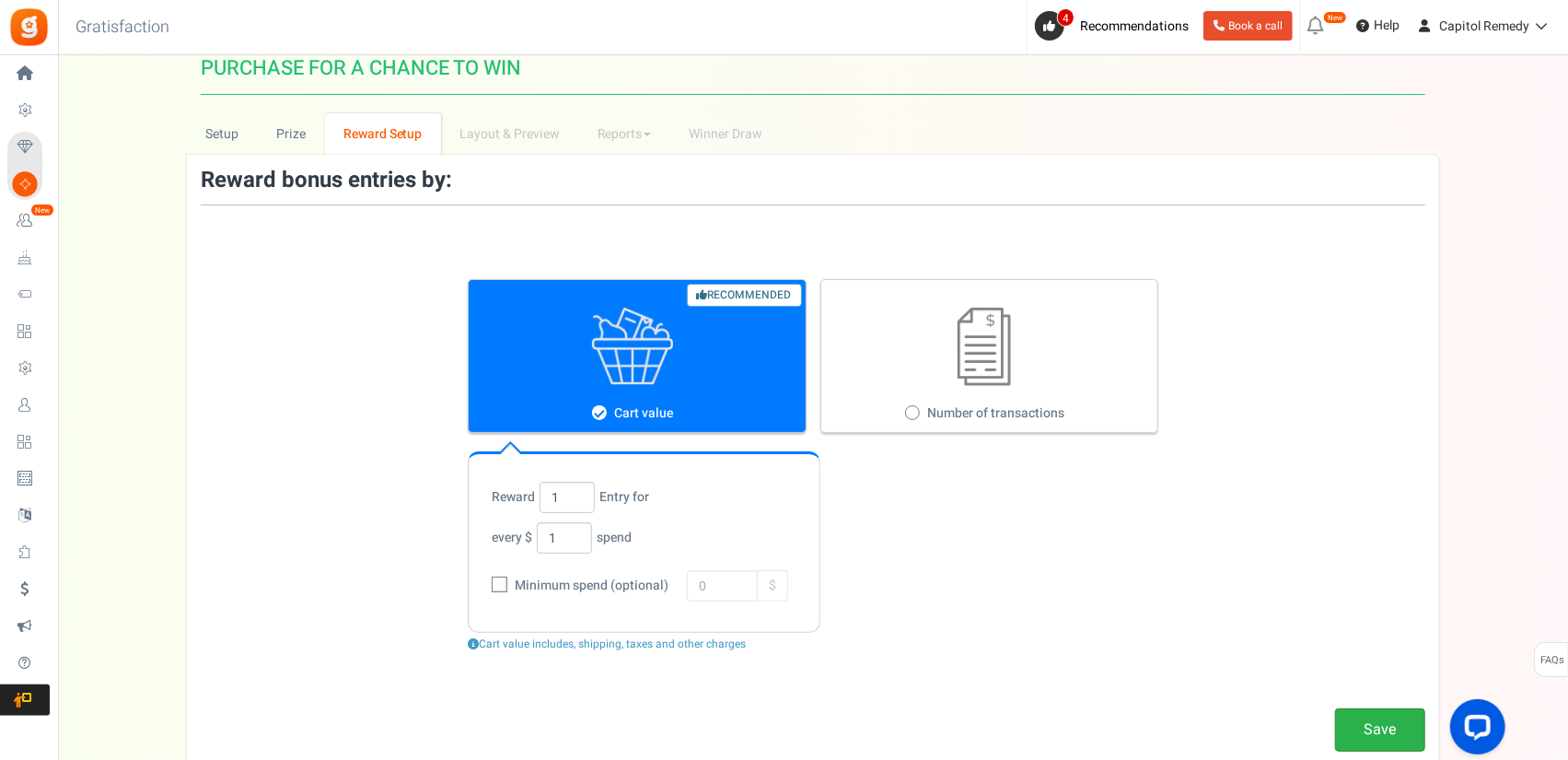
click at [1372, 734] on link "Save" at bounding box center [1380, 729] width 90 height 43
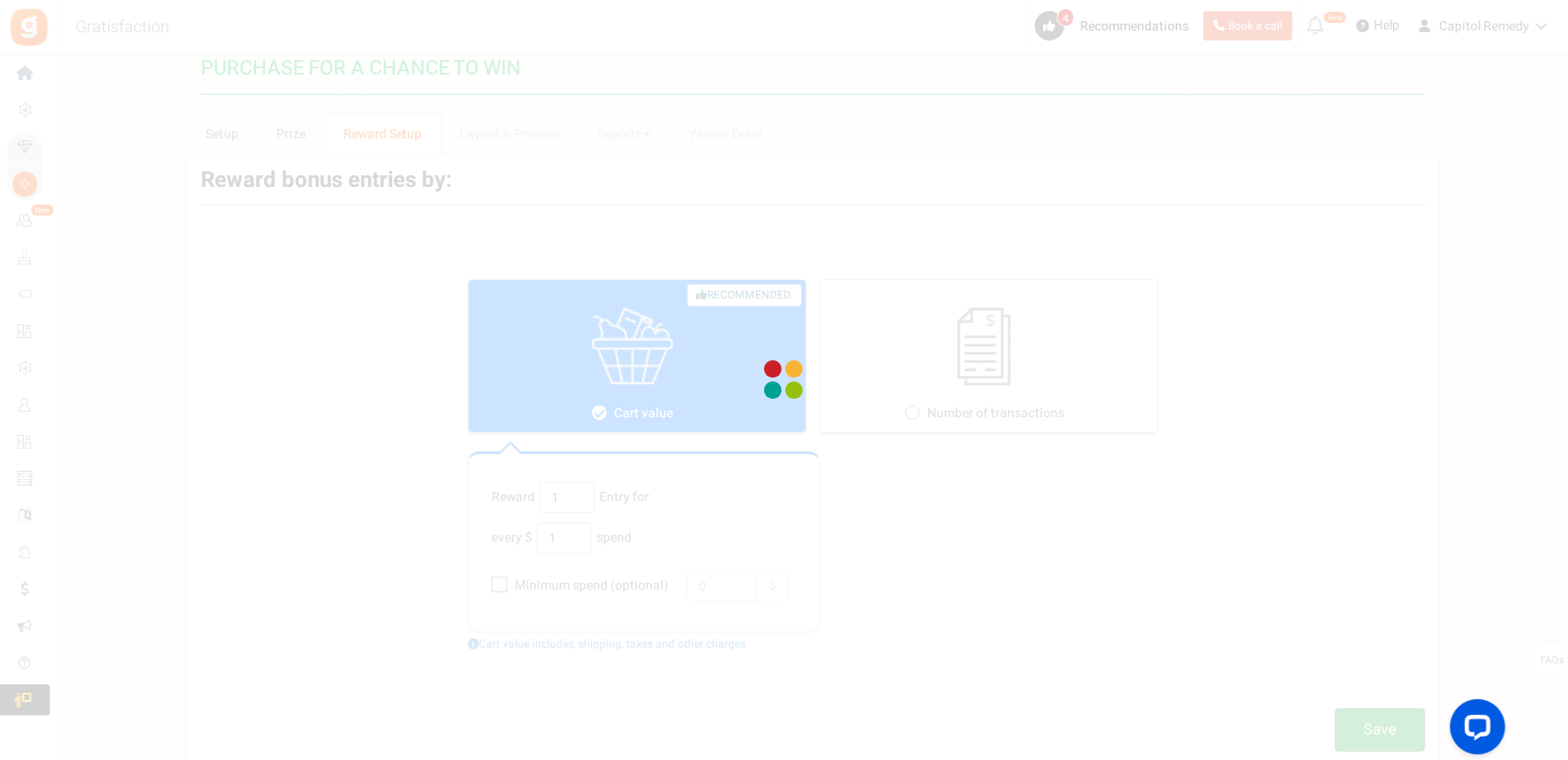
scroll to position [197, 0]
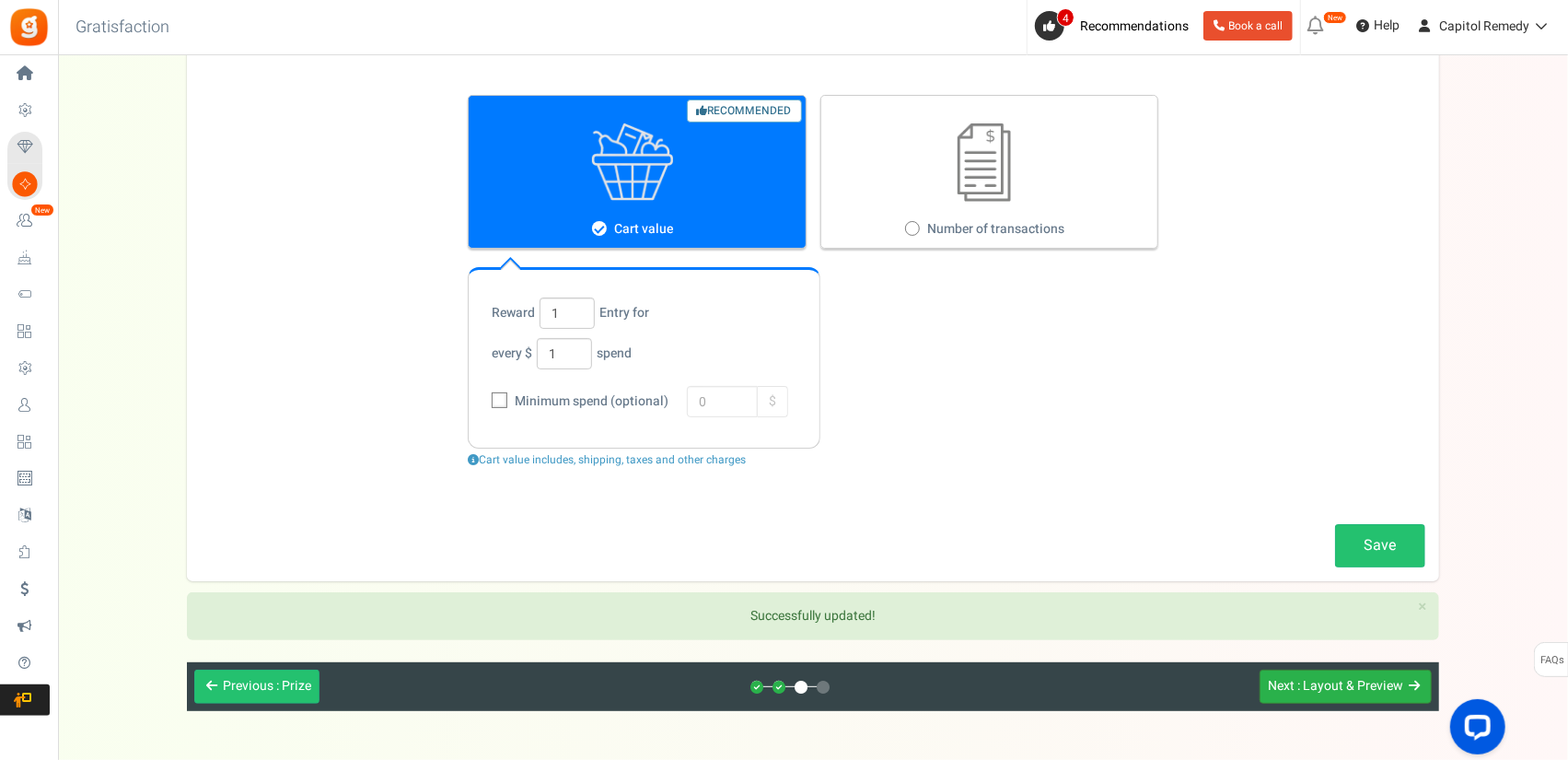
click at [1361, 684] on span ": Layout & Preview" at bounding box center [1351, 686] width 106 height 19
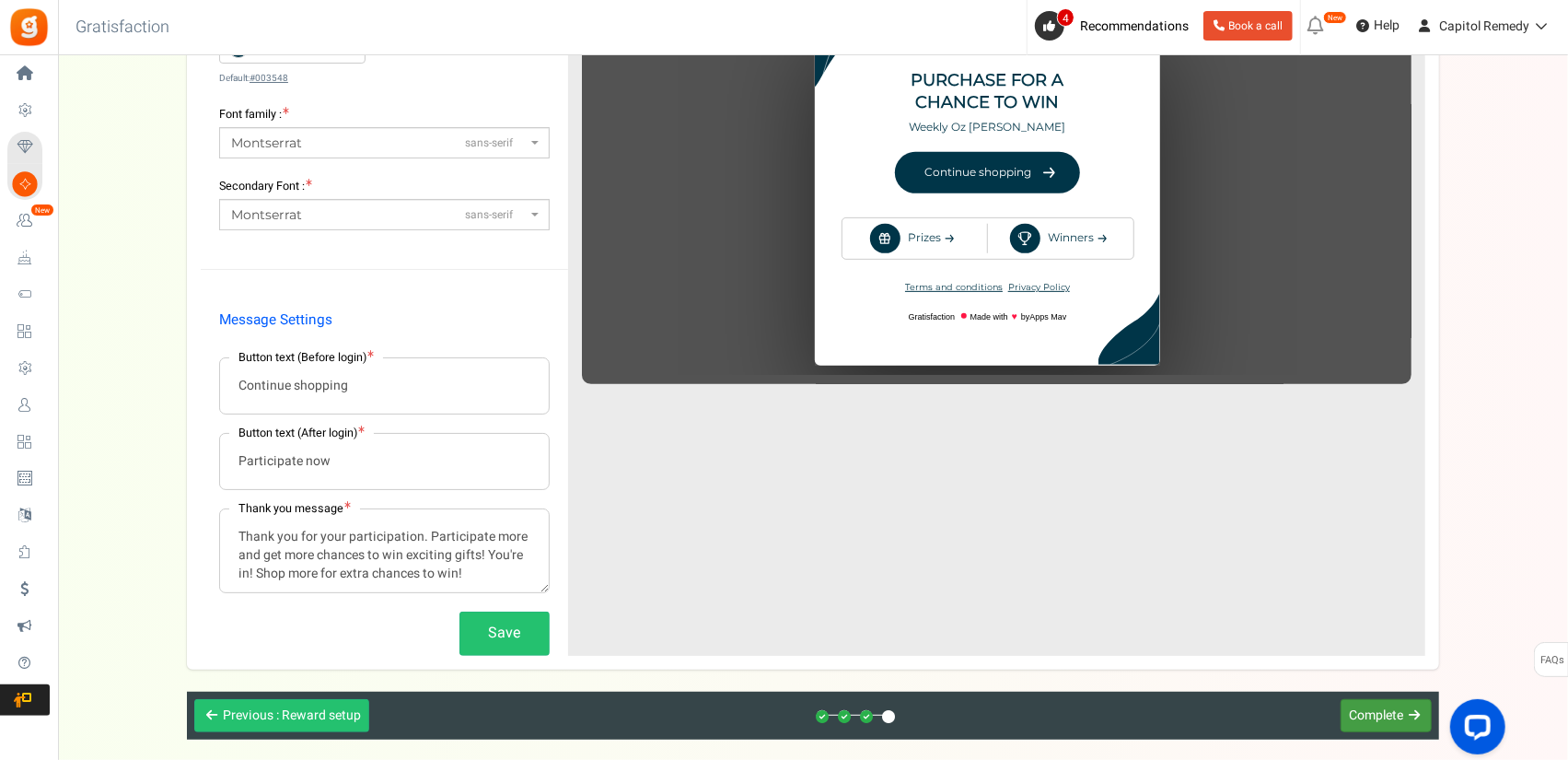
scroll to position [251, 0]
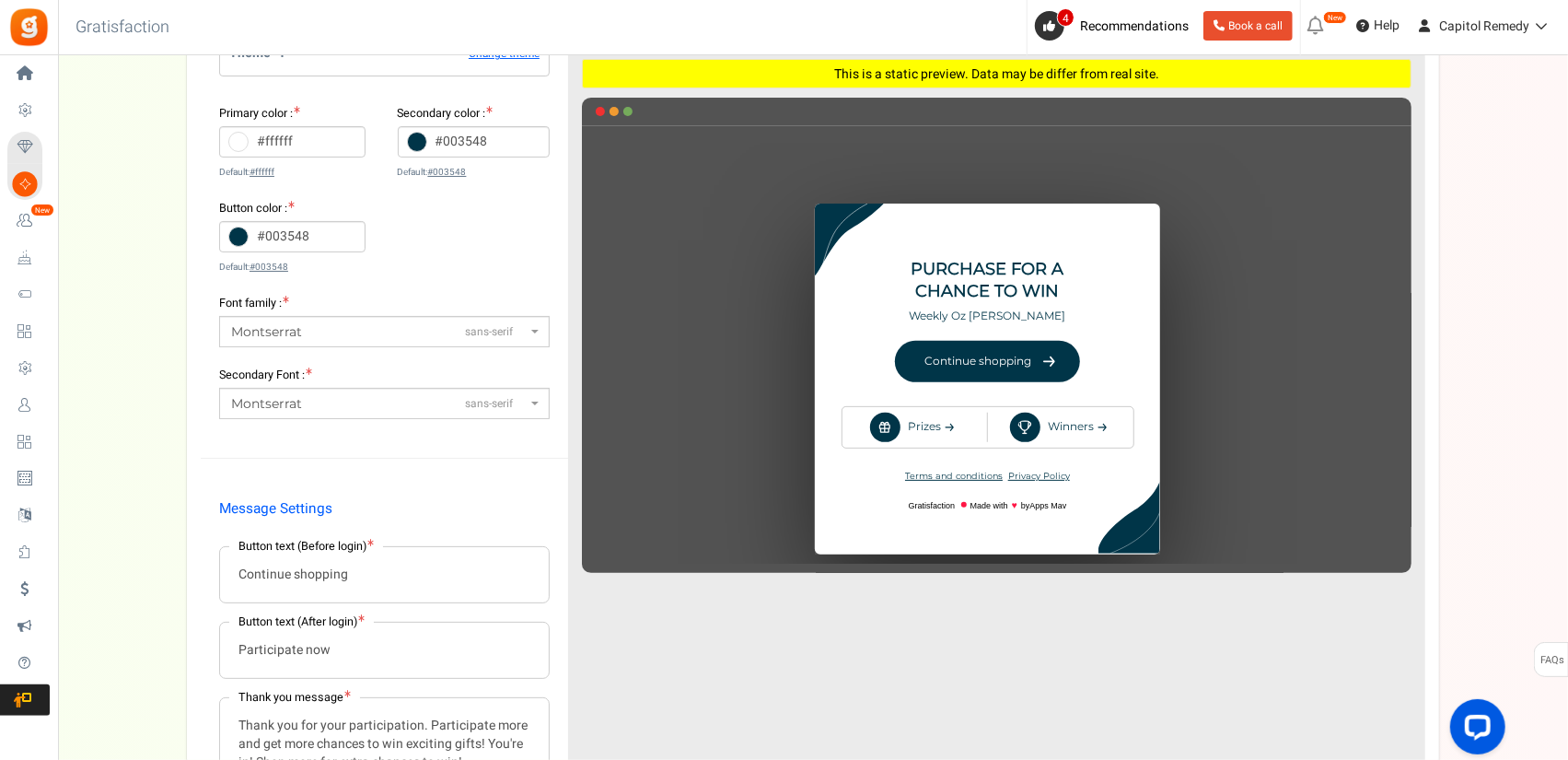
click at [908, 433] on div "♥" at bounding box center [997, 352] width 829 height 418
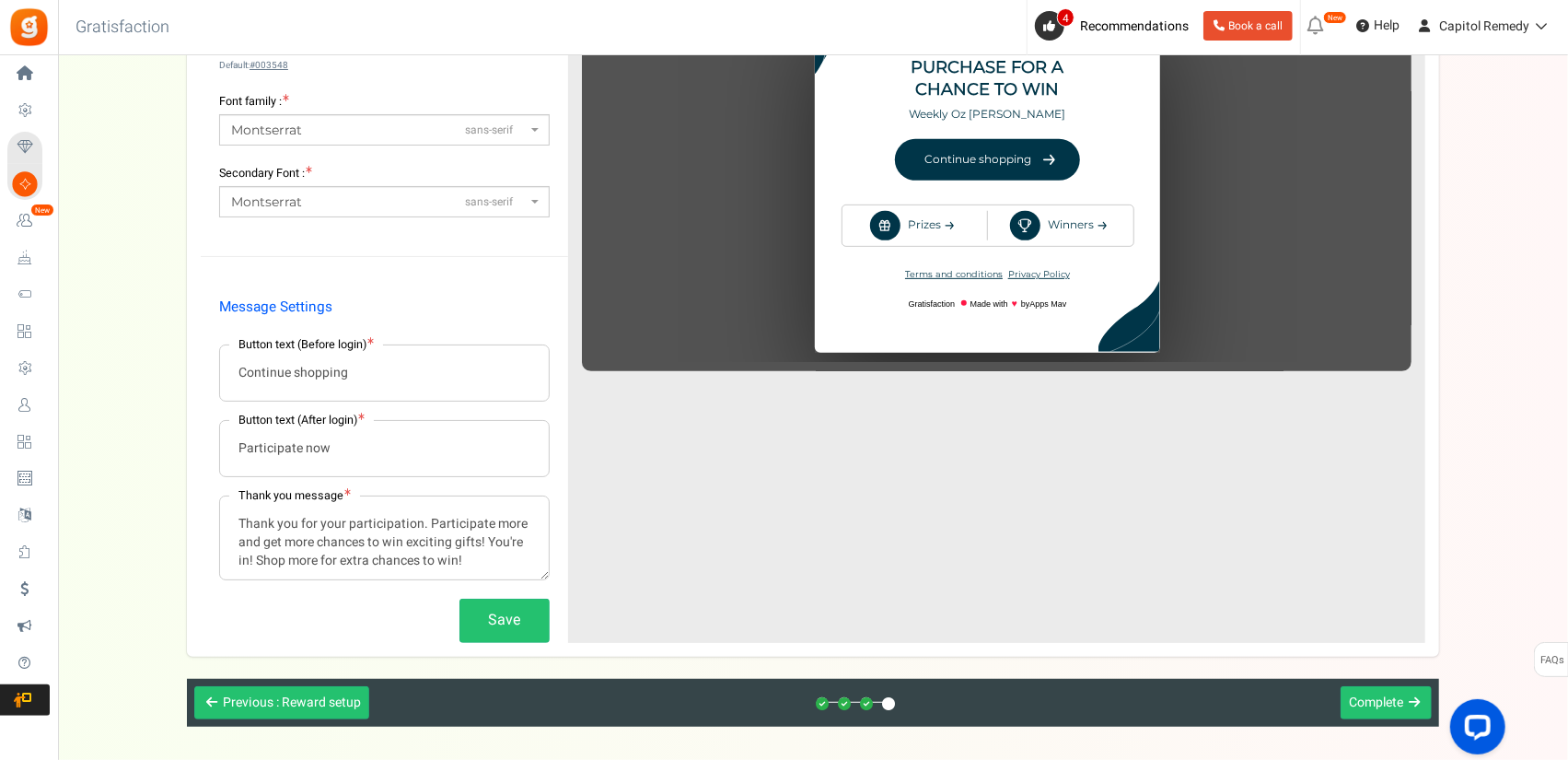
scroll to position [461, 0]
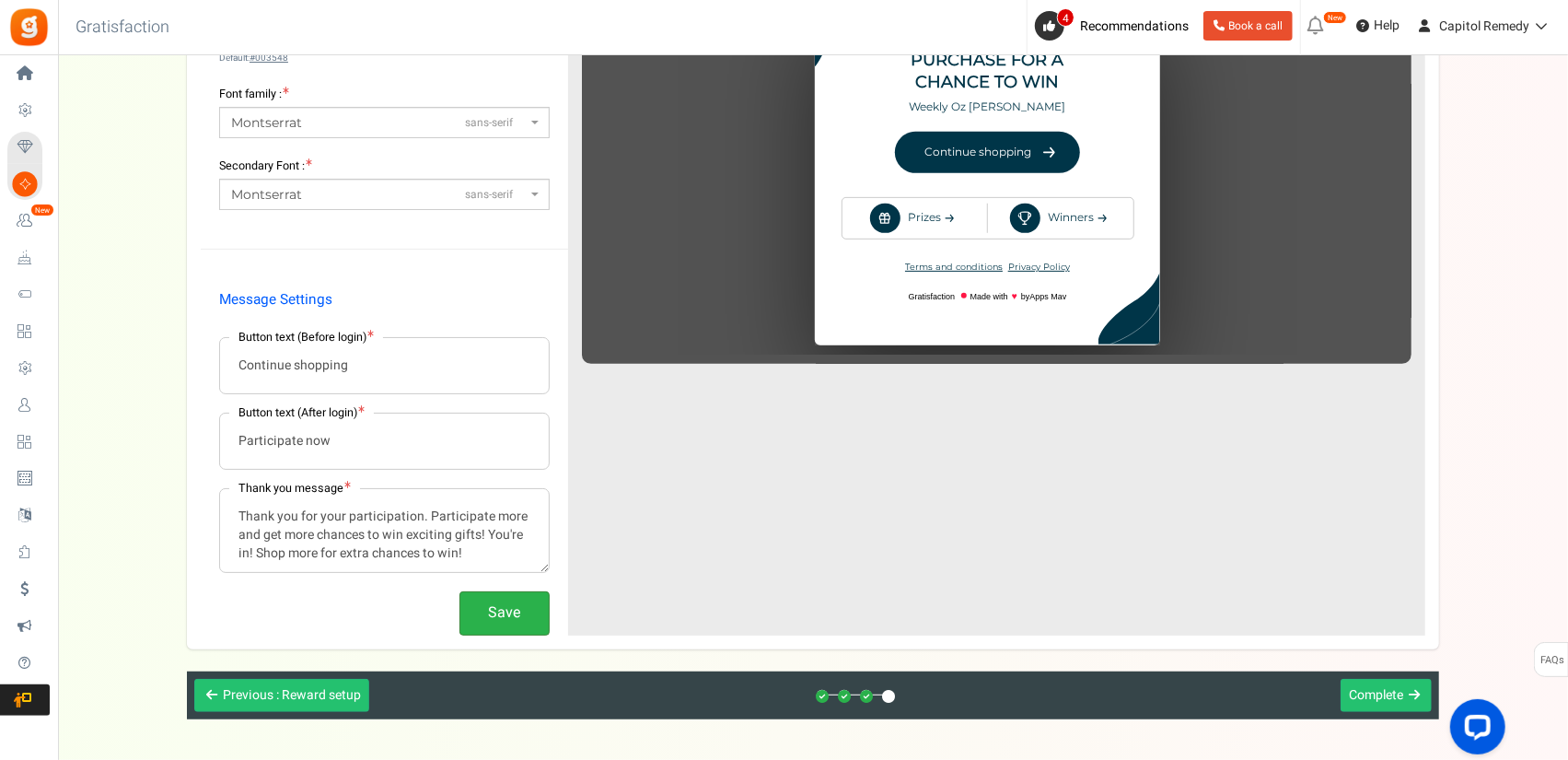
click at [497, 621] on button "Save" at bounding box center [505, 612] width 90 height 43
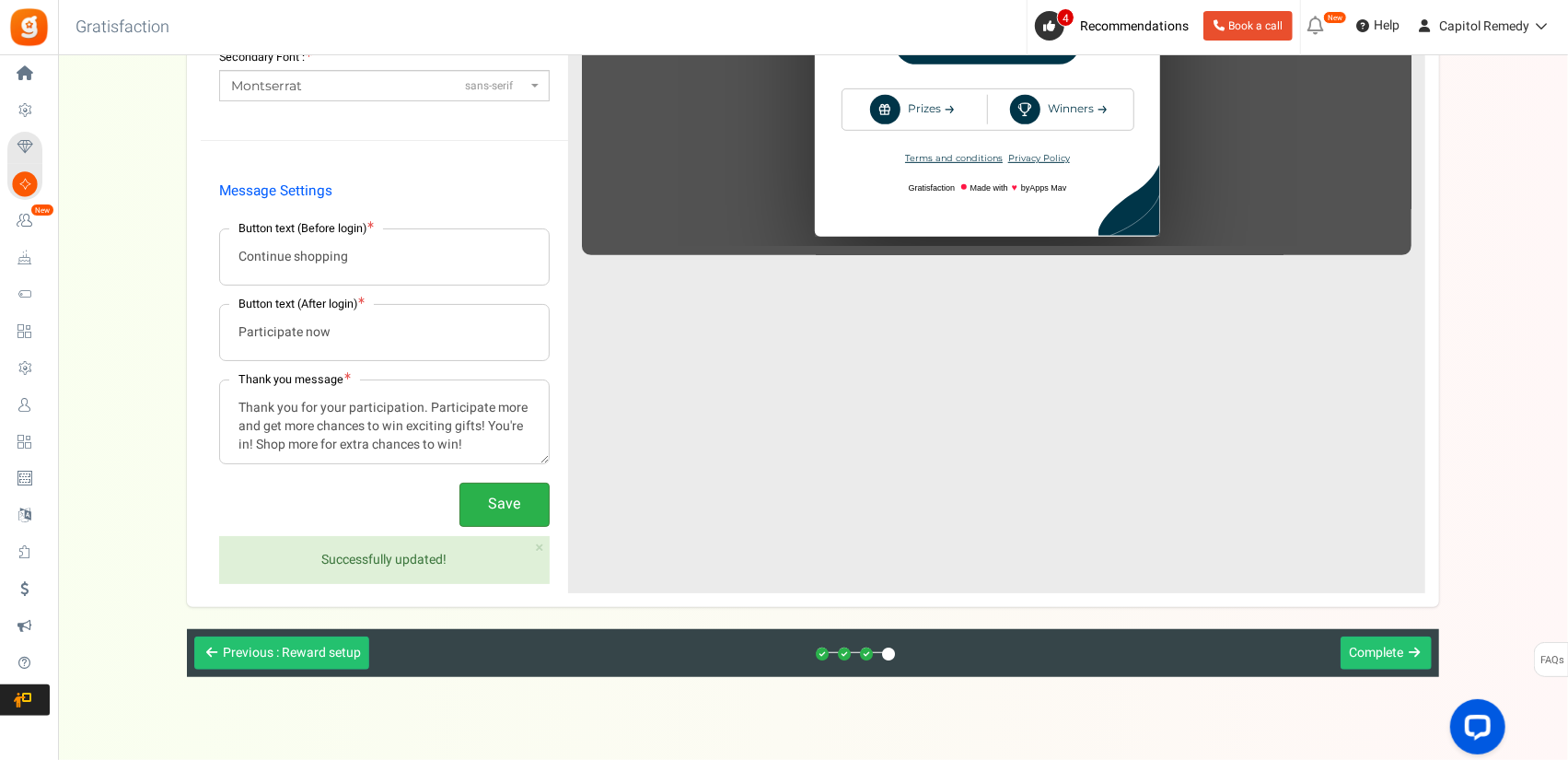
scroll to position [593, 0]
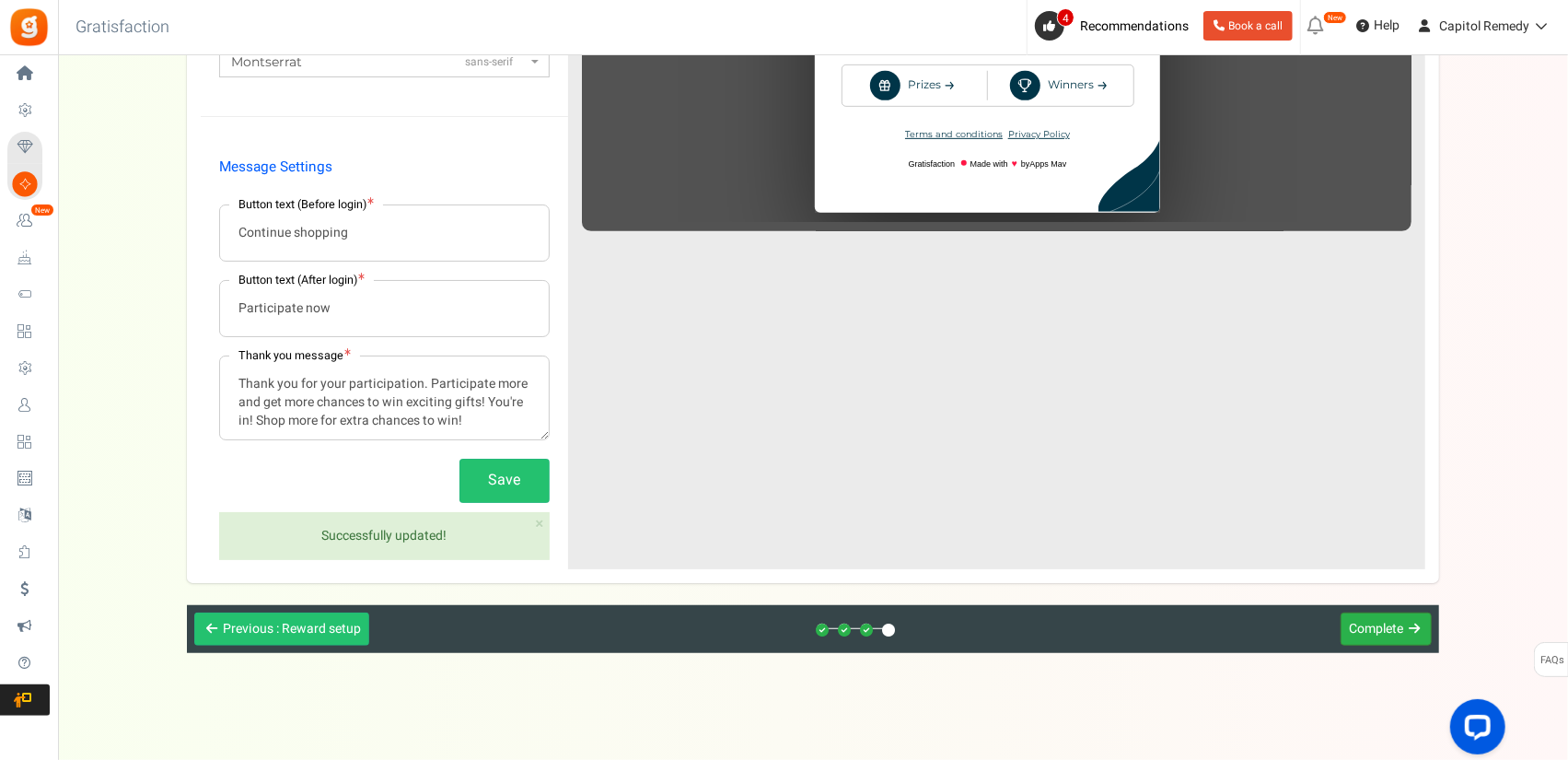
click at [1363, 621] on span "Complete" at bounding box center [1376, 628] width 54 height 19
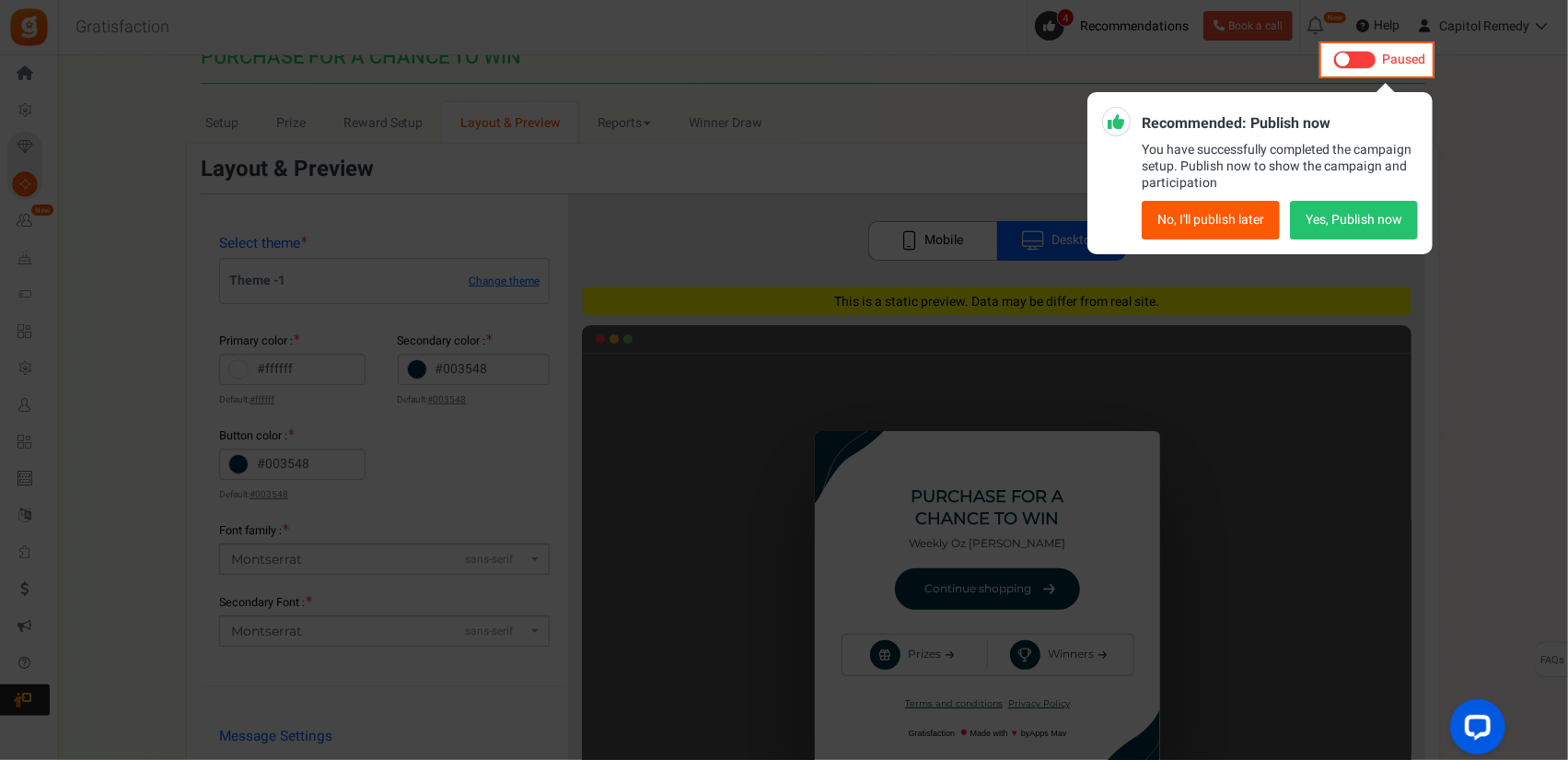
scroll to position [0, 0]
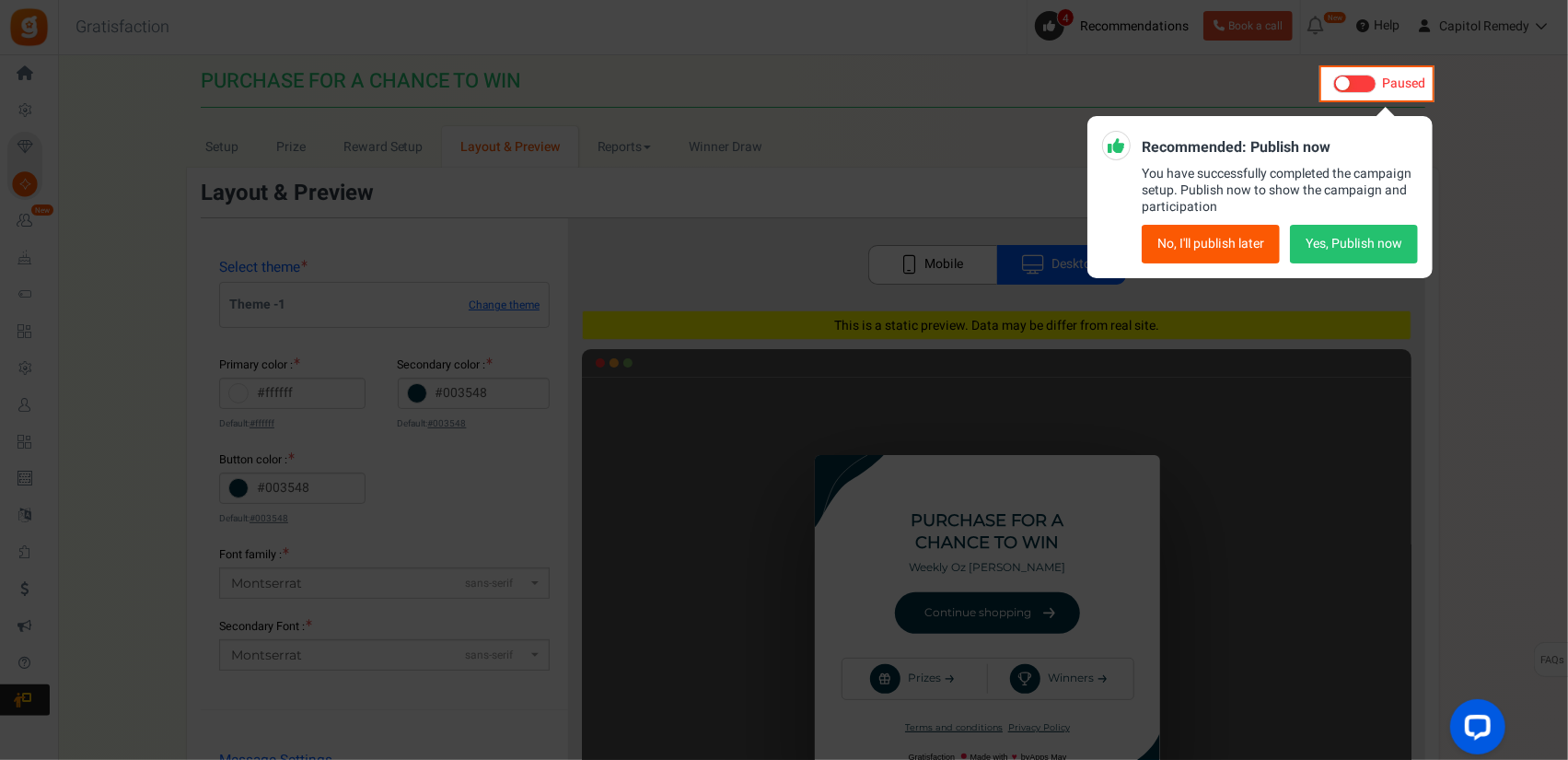
click at [1238, 246] on button "No, I'll publish later" at bounding box center [1211, 244] width 139 height 38
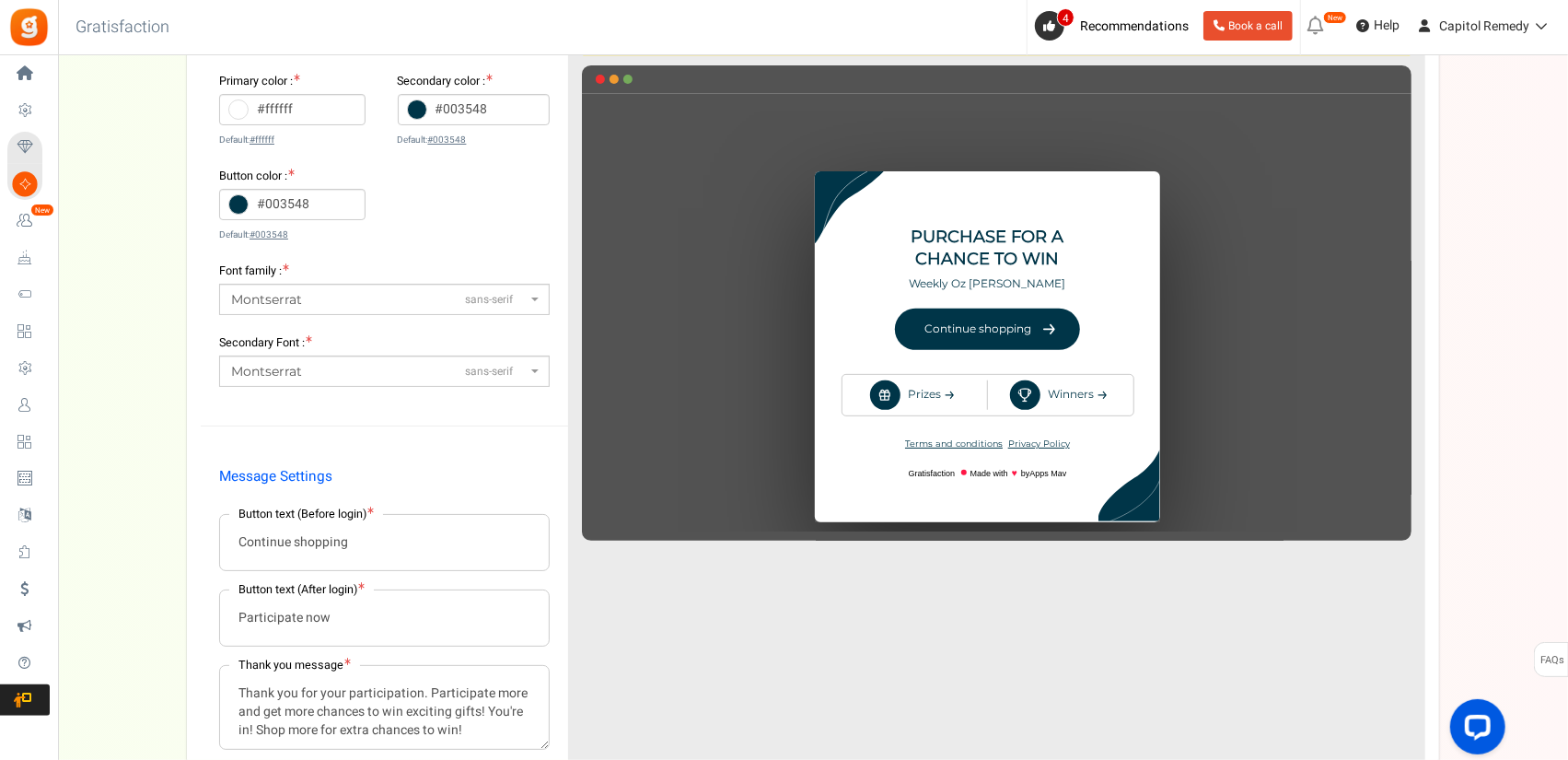
scroll to position [276, 0]
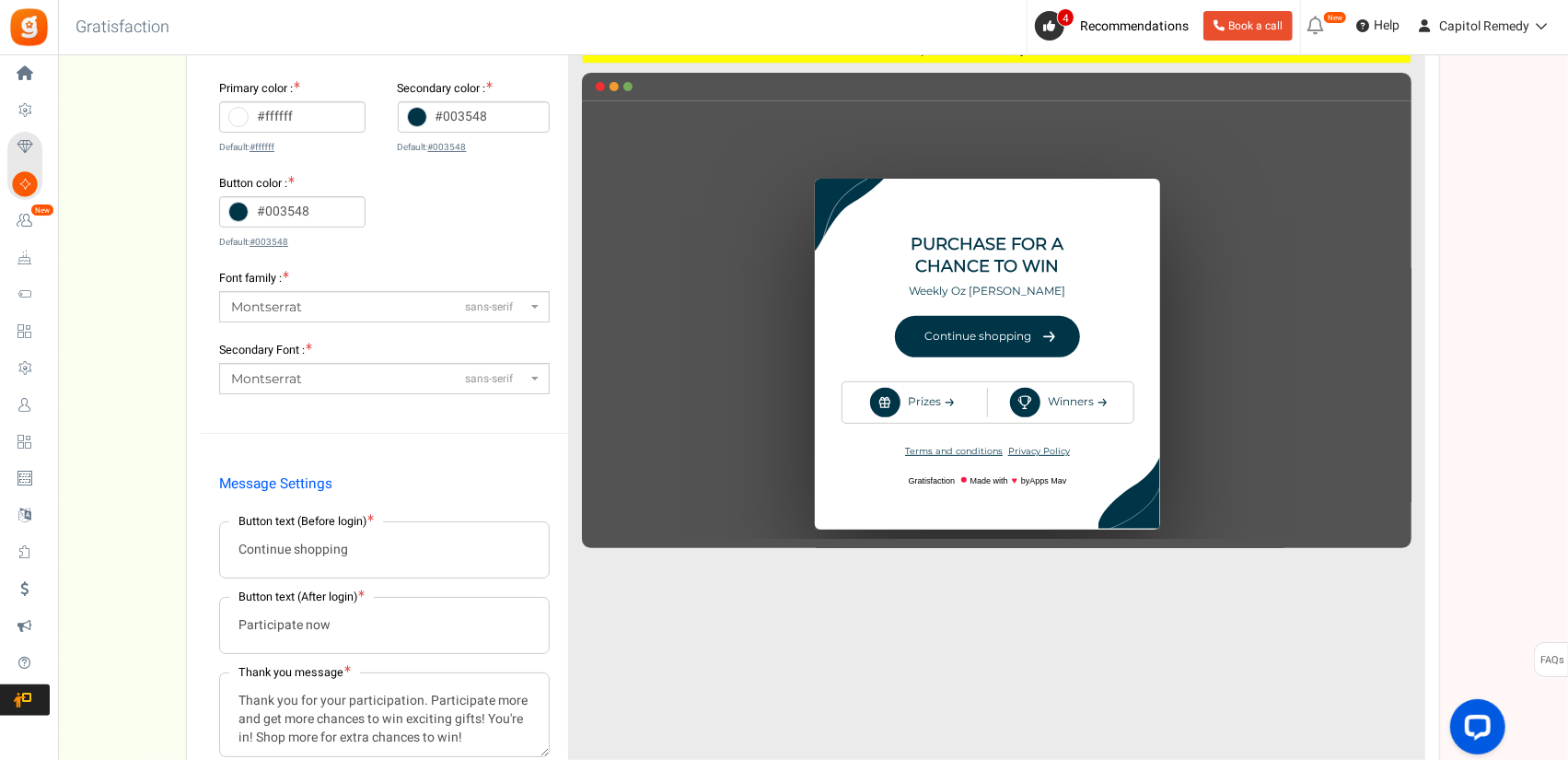
click at [999, 329] on div "♥" at bounding box center [997, 327] width 829 height 418
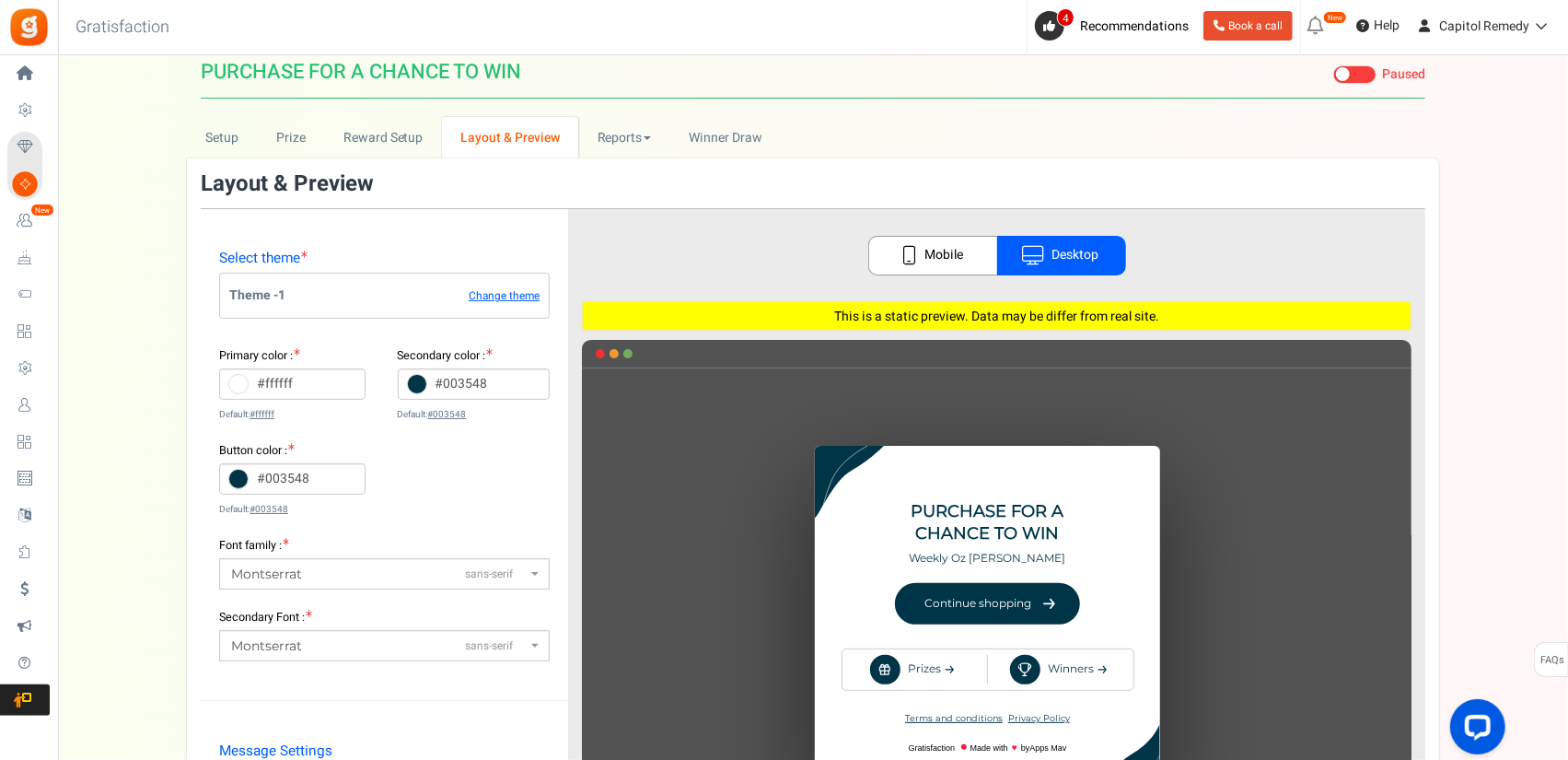
scroll to position [9, 0]
click at [655, 144] on link "Reports" at bounding box center [624, 139] width 92 height 41
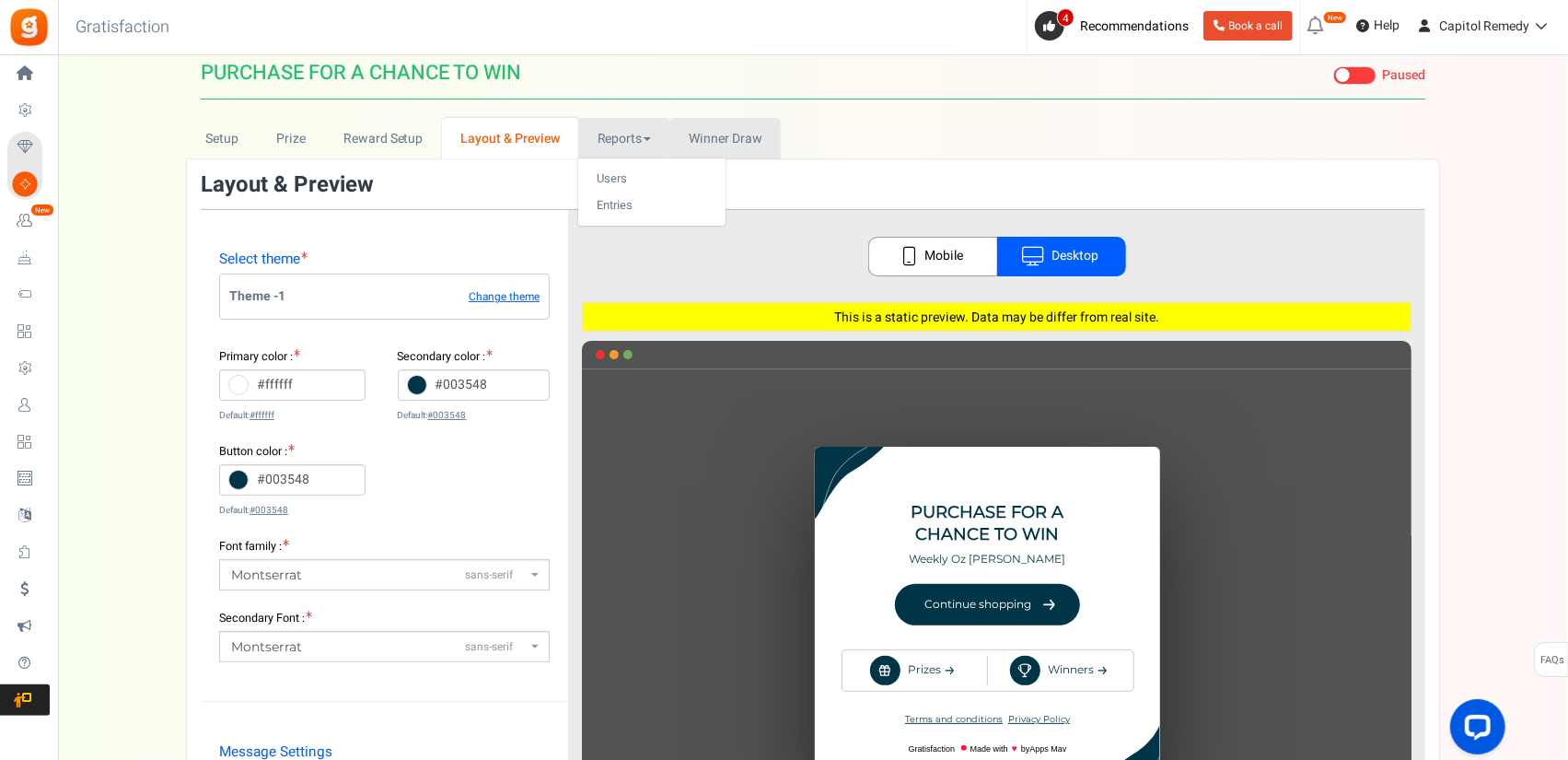
click at [737, 139] on span "Winner Draw" at bounding box center [725, 139] width 73 height 19
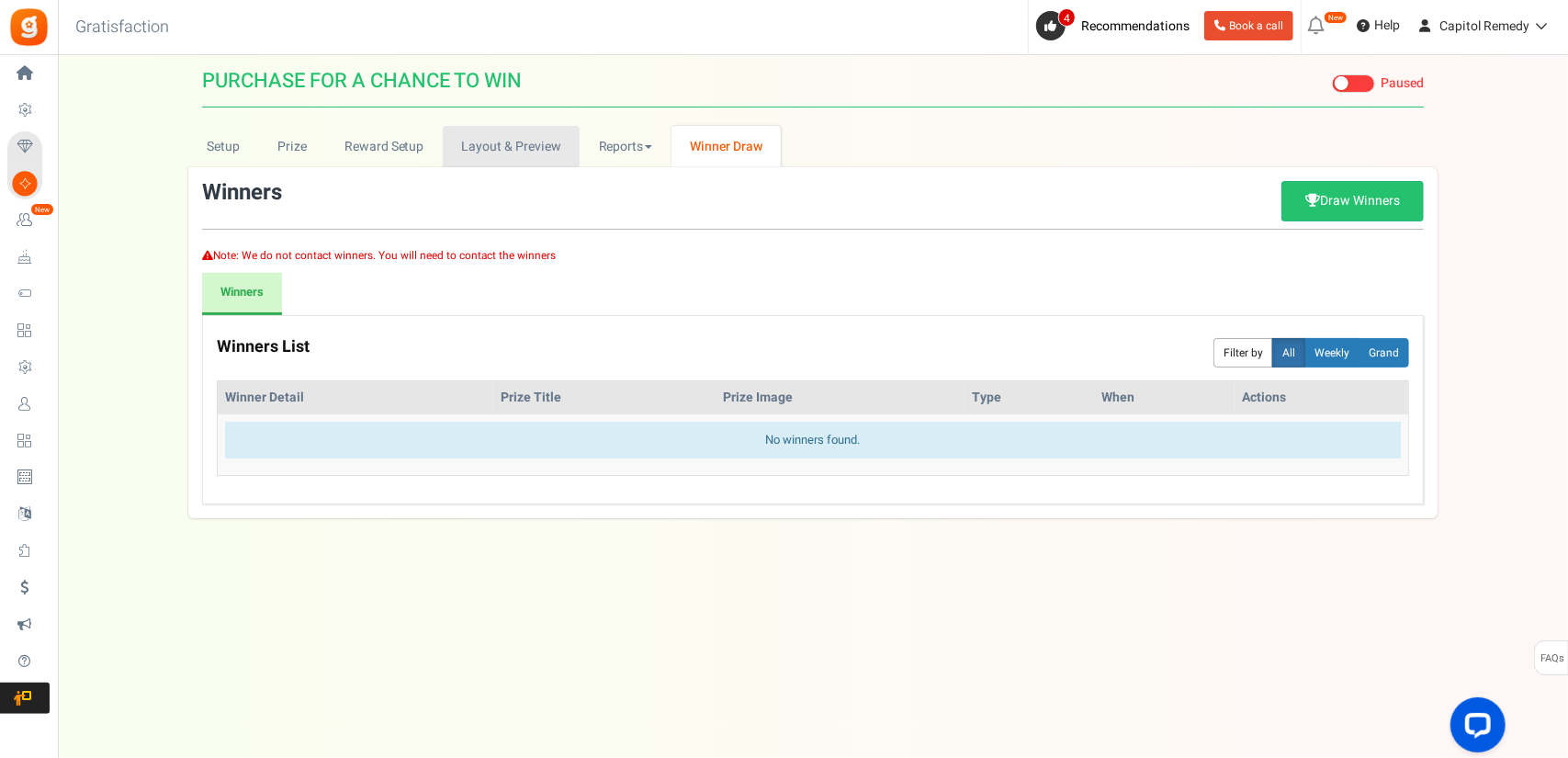
click at [546, 150] on link "Layout & Preview" at bounding box center [511, 146] width 137 height 41
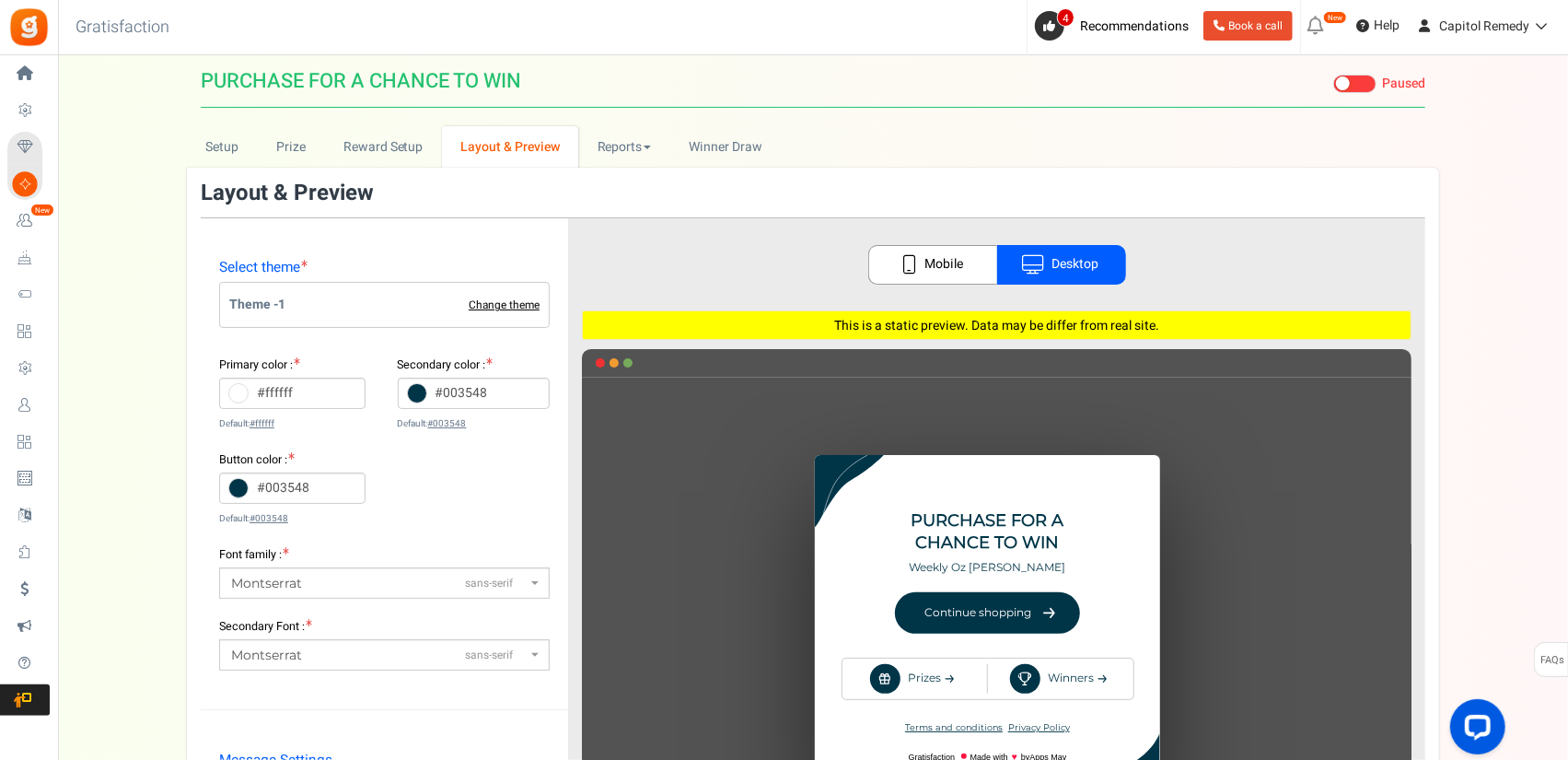
click at [512, 303] on link "Change theme" at bounding box center [504, 305] width 71 height 12
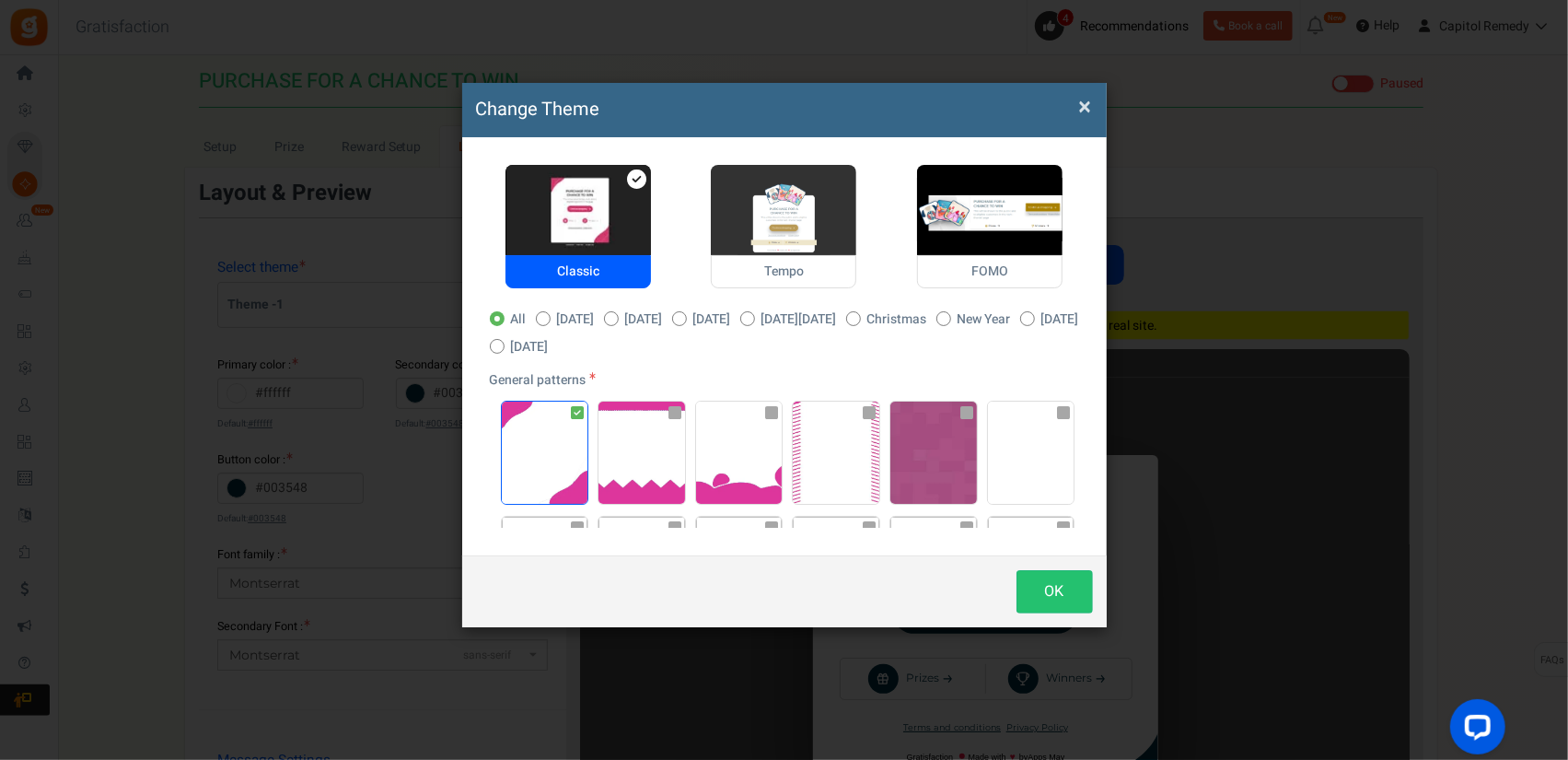
click at [768, 216] on img at bounding box center [783, 210] width 145 height 90
click at [722, 181] on input "Tempo" at bounding box center [717, 174] width 12 height 12
radio input "true"
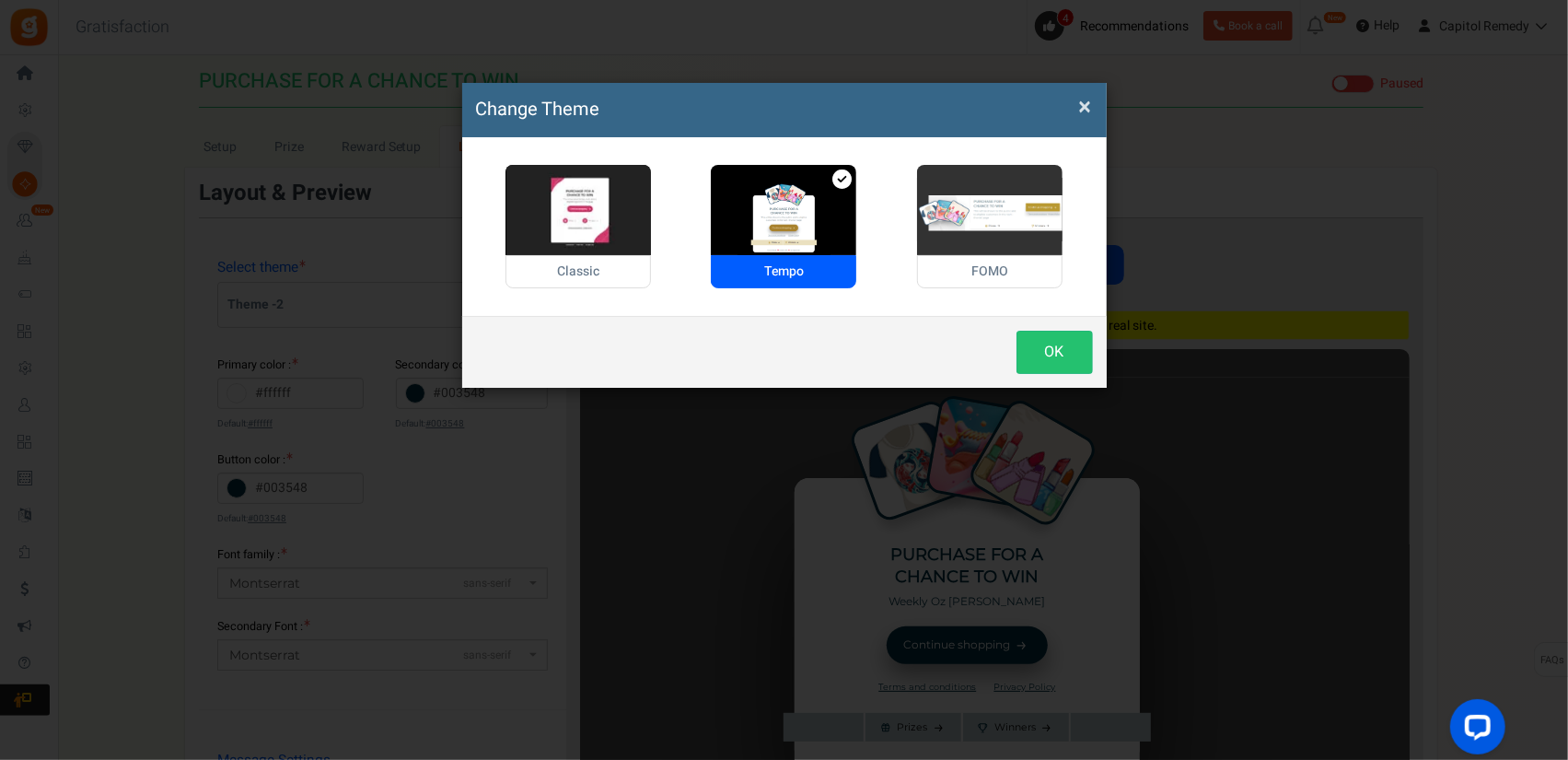
click at [981, 199] on img at bounding box center [989, 210] width 145 height 90
click at [929, 181] on input "FOMO" at bounding box center [923, 174] width 12 height 12
radio input "true"
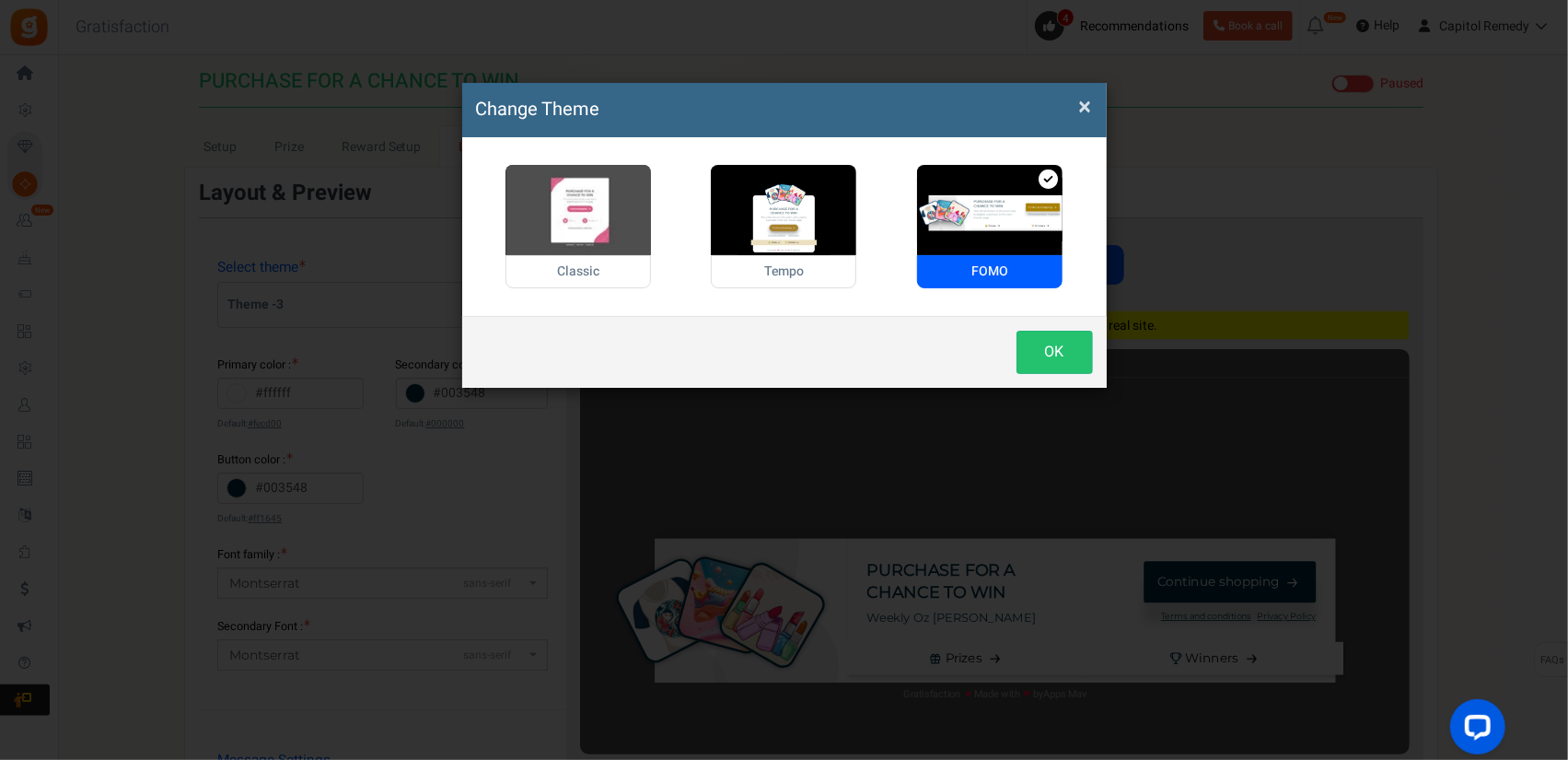
click at [580, 233] on img at bounding box center [577, 210] width 145 height 90
click at [518, 181] on input "Classic" at bounding box center [511, 174] width 12 height 12
radio input "true"
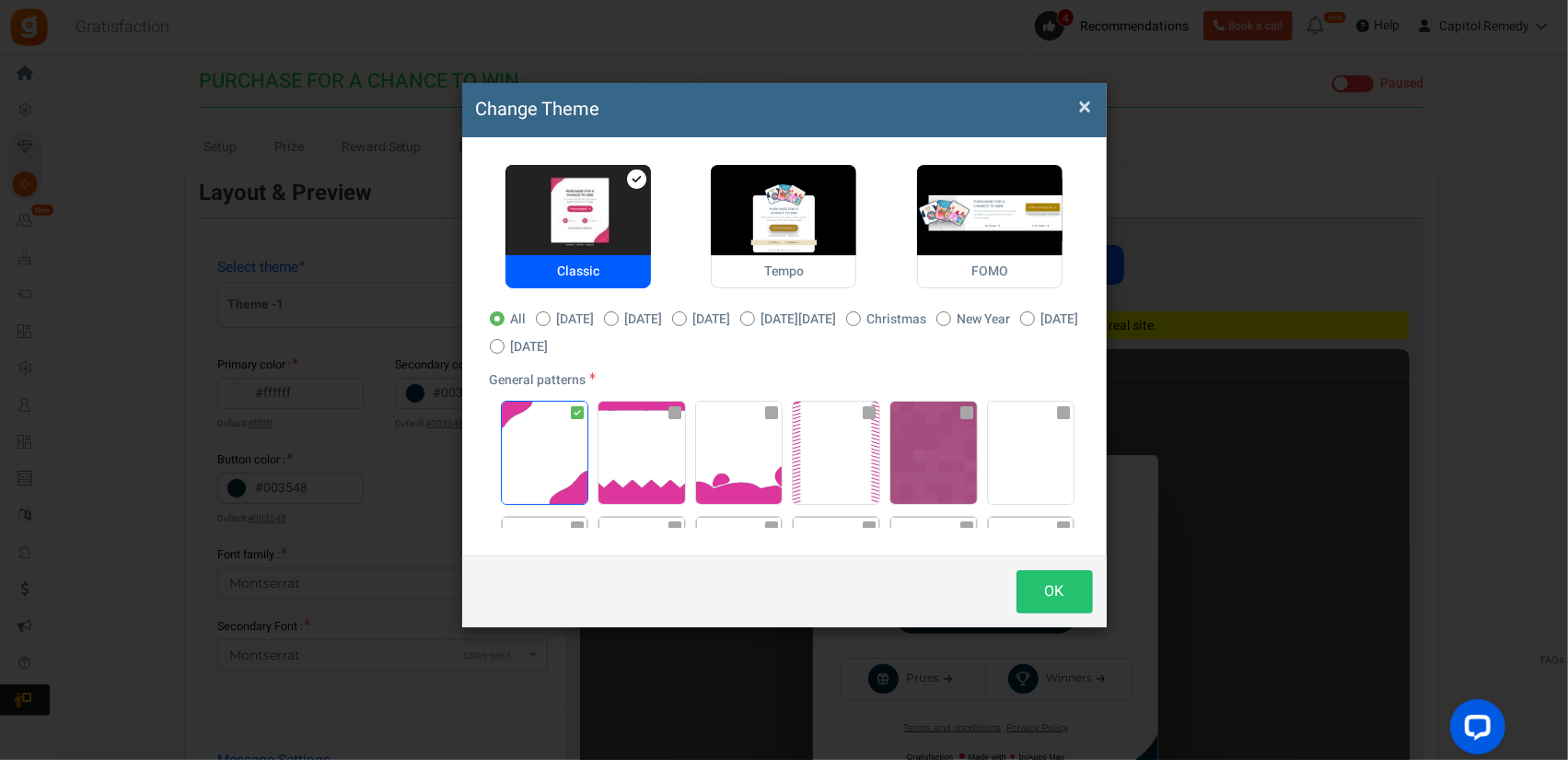
click at [534, 308] on div "Classic Tempo FOMO All [DATE] [GEOGRAPHIC_DATA]" at bounding box center [784, 345] width 617 height 363
click at [536, 310] on div "Classic Tempo FOMO All [DATE] [GEOGRAPHIC_DATA]" at bounding box center [784, 345] width 617 height 363
click at [538, 313] on span at bounding box center [543, 318] width 14 height 14
click at [538, 314] on input "[DATE]" at bounding box center [542, 319] width 12 height 12
radio input "true"
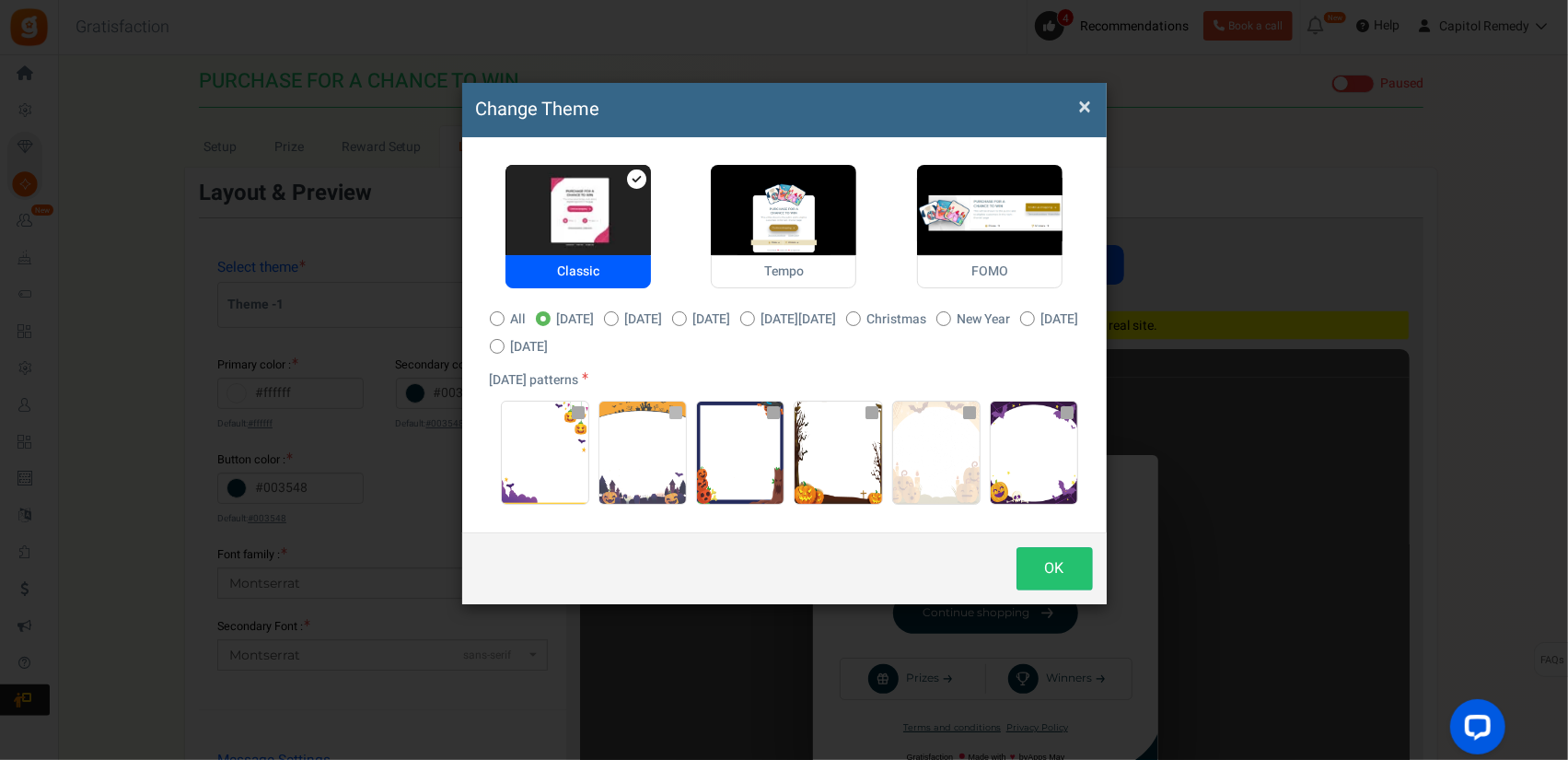
click at [670, 451] on img at bounding box center [643, 452] width 87 height 102
click at [761, 447] on img at bounding box center [741, 452] width 87 height 102
click at [709, 418] on input "radio" at bounding box center [703, 411] width 12 height 12
radio input "true"
click at [656, 446] on img at bounding box center [643, 452] width 87 height 102
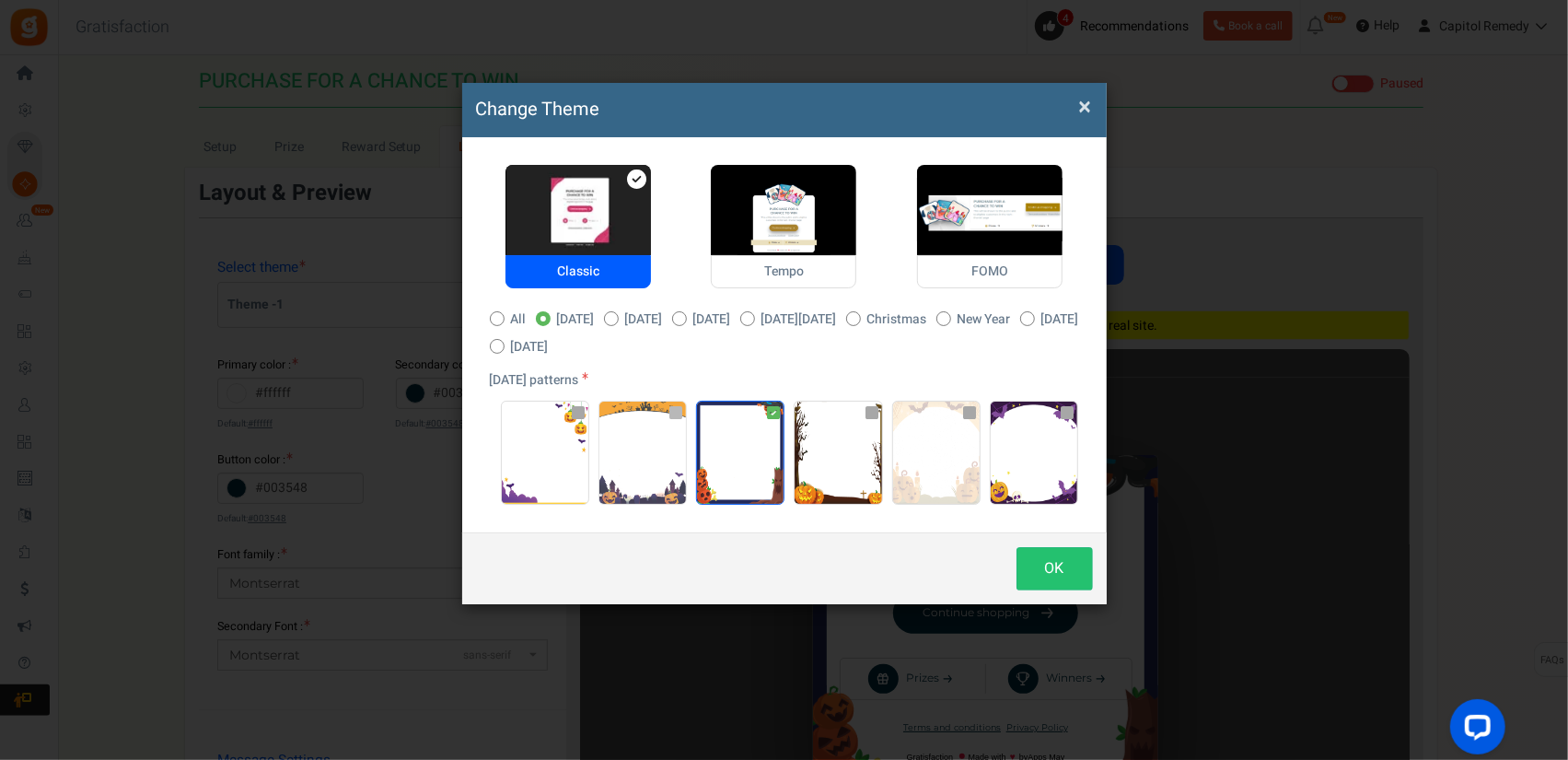
click at [612, 418] on input "radio" at bounding box center [605, 411] width 12 height 12
radio input "true"
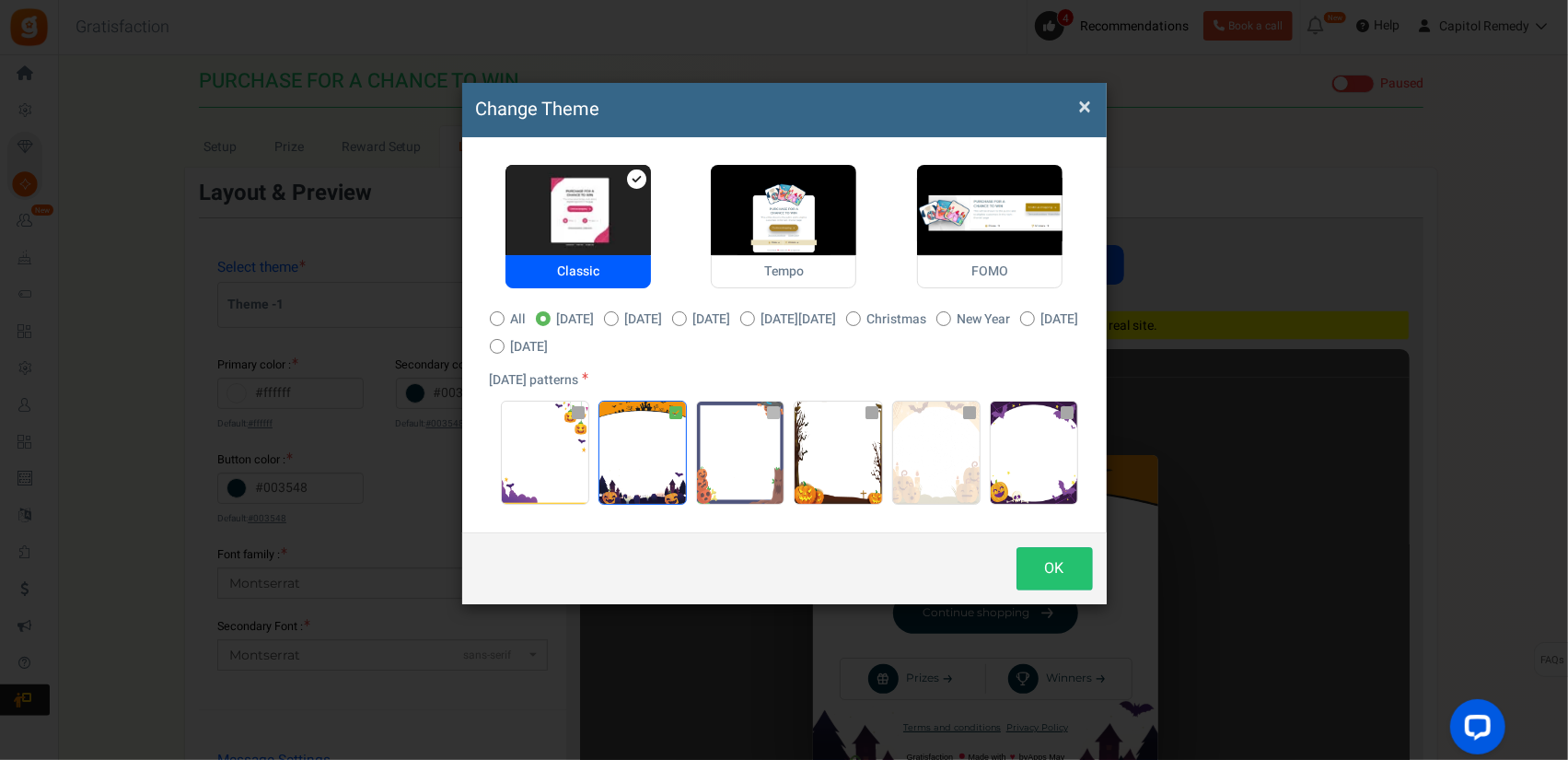
click at [719, 446] on img at bounding box center [741, 452] width 87 height 102
click at [709, 418] on input "radio" at bounding box center [703, 411] width 12 height 12
radio input "true"
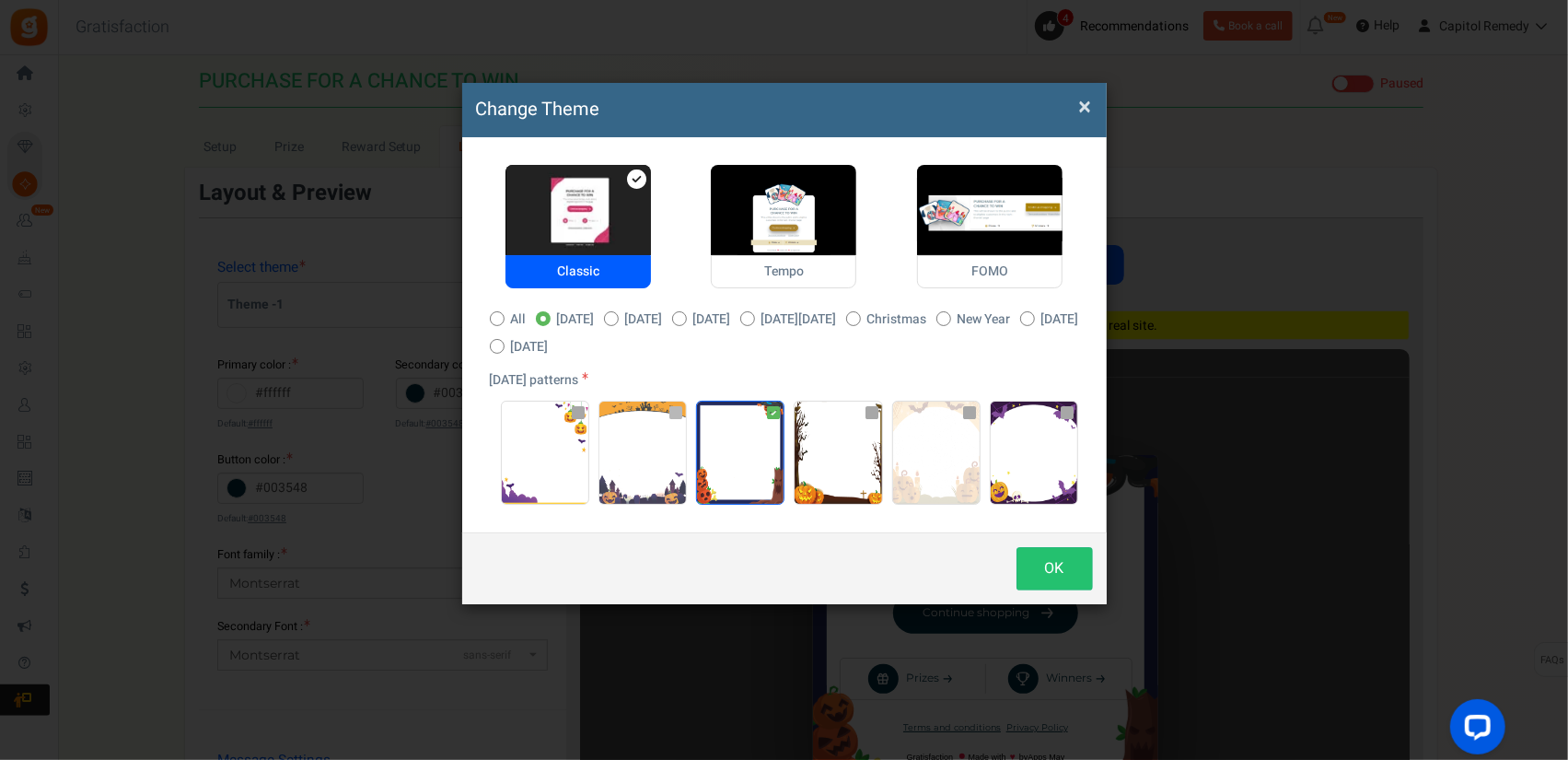
click at [626, 454] on img at bounding box center [643, 452] width 87 height 102
click at [612, 418] on input "radio" at bounding box center [605, 411] width 12 height 12
radio input "true"
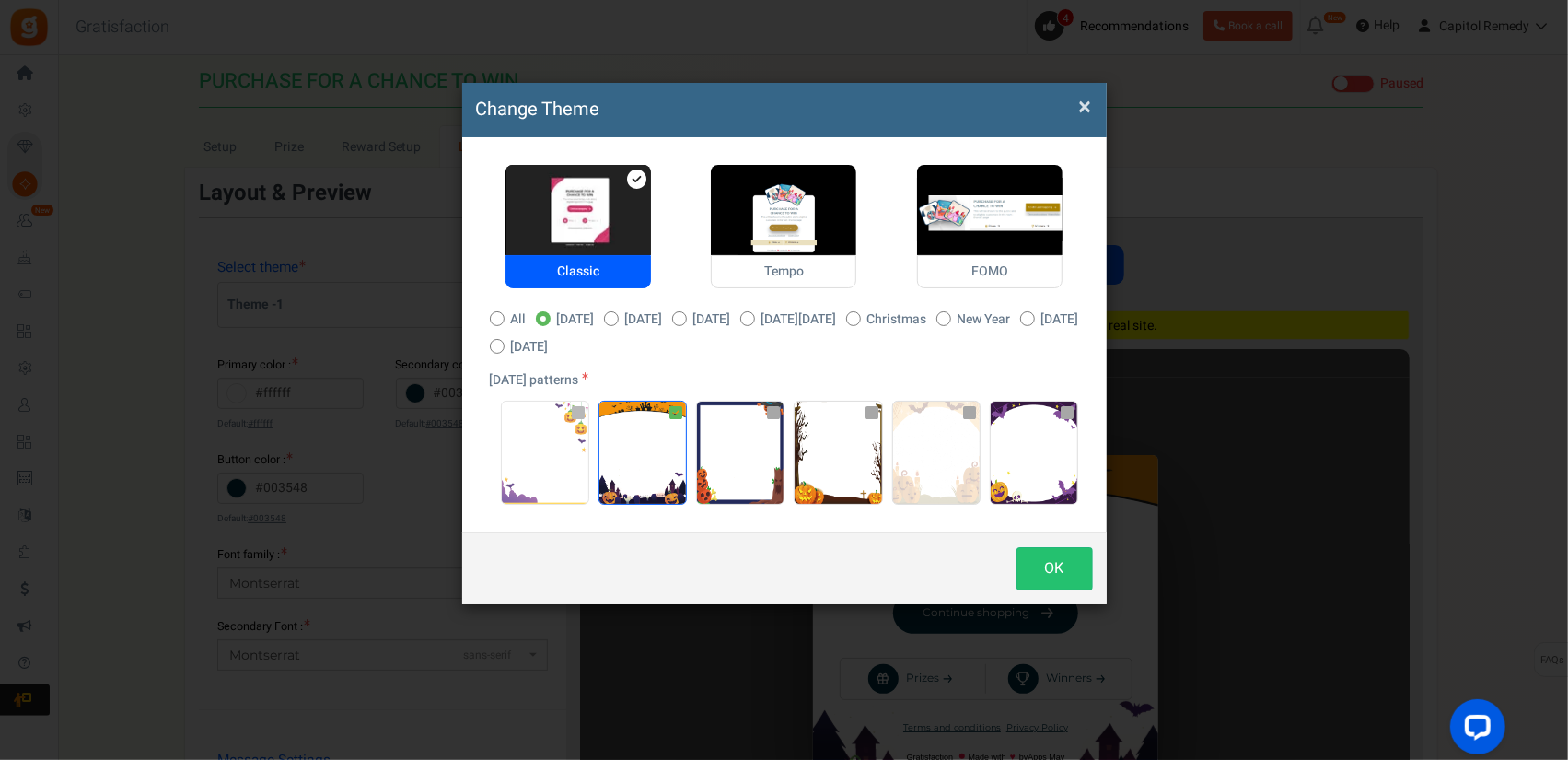
click at [578, 440] on img at bounding box center [545, 452] width 87 height 102
click at [514, 418] on input "radio" at bounding box center [508, 411] width 12 height 12
radio input "true"
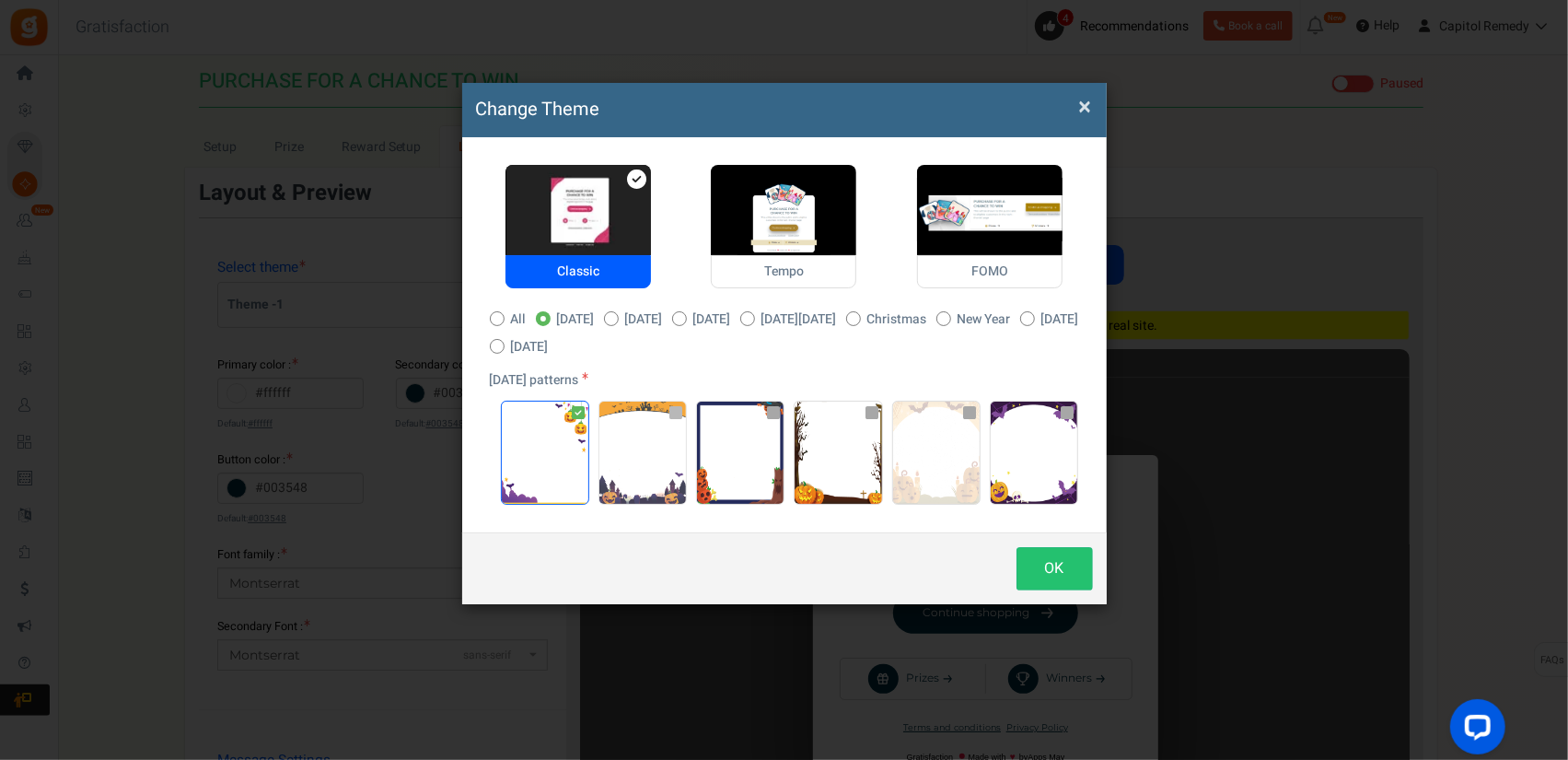
click at [619, 447] on img at bounding box center [643, 452] width 87 height 102
click at [612, 418] on input "radio" at bounding box center [605, 411] width 12 height 12
radio input "true"
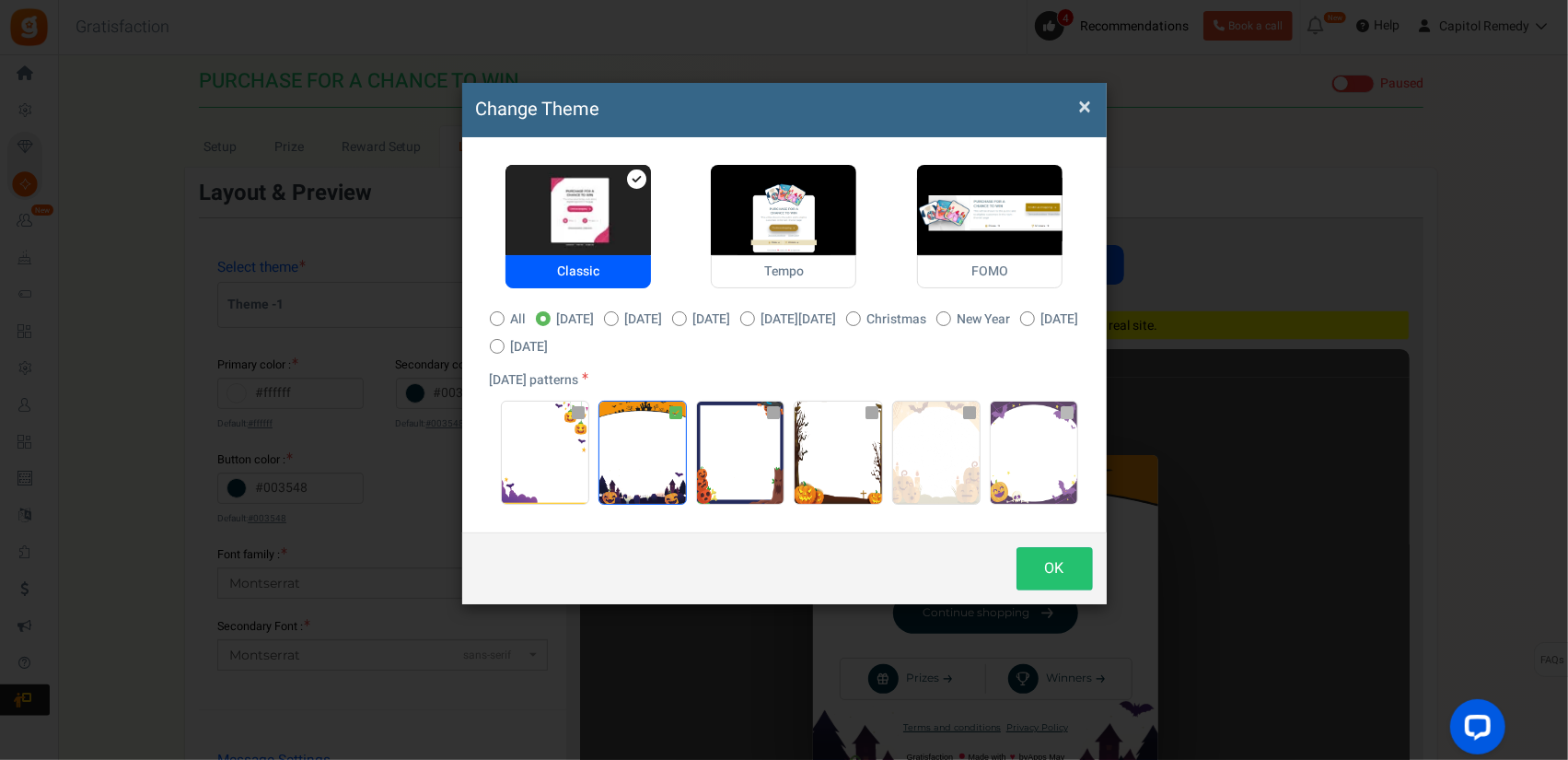
click at [1025, 479] on img at bounding box center [1034, 452] width 87 height 102
click at [1002, 418] on input "radio" at bounding box center [997, 411] width 12 height 12
radio input "true"
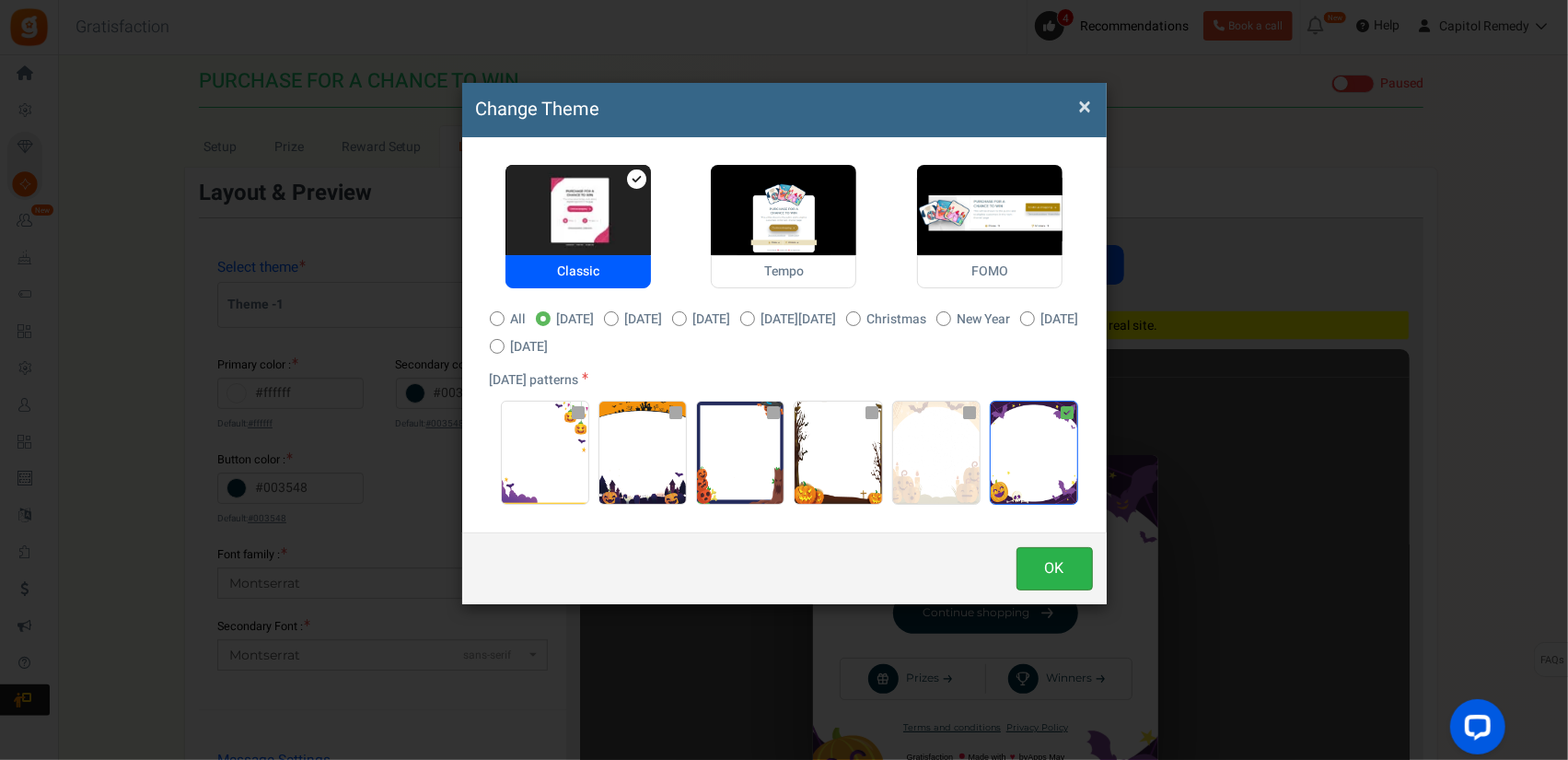
click at [1061, 570] on button "OK" at bounding box center [1054, 569] width 76 height 43
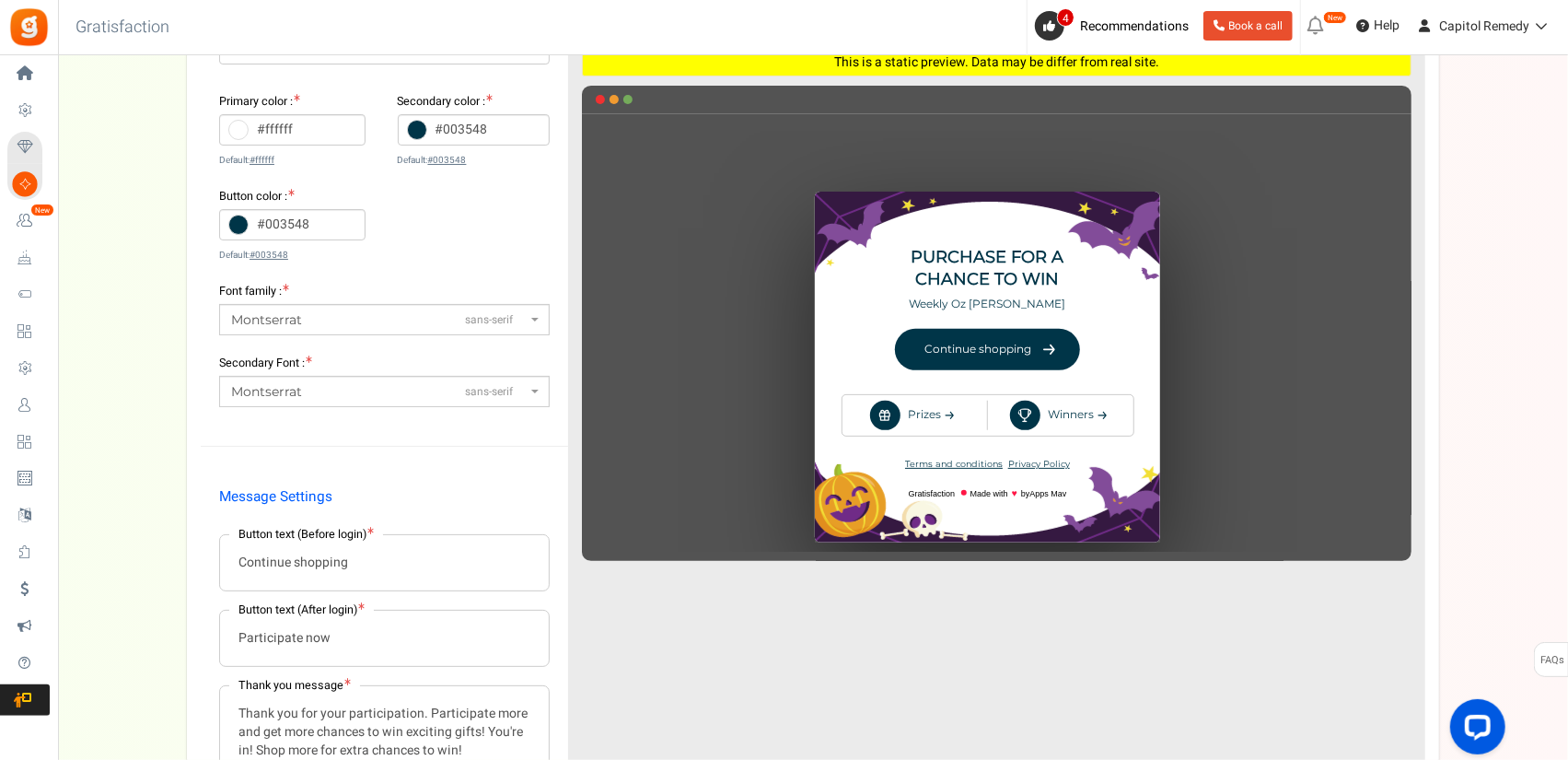
scroll to position [276, 0]
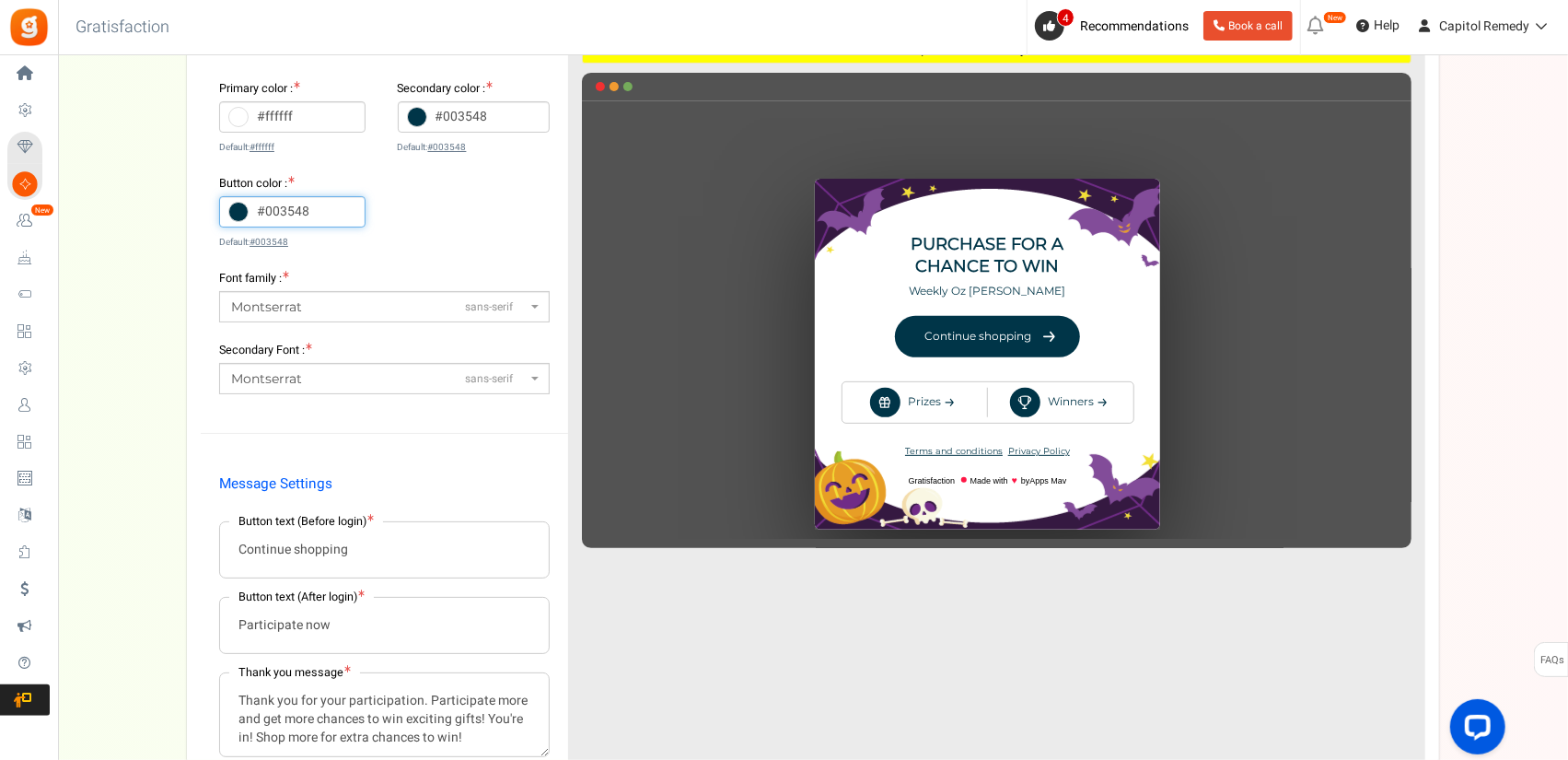
click at [248, 215] on input "#003548" at bounding box center [292, 212] width 146 height 32
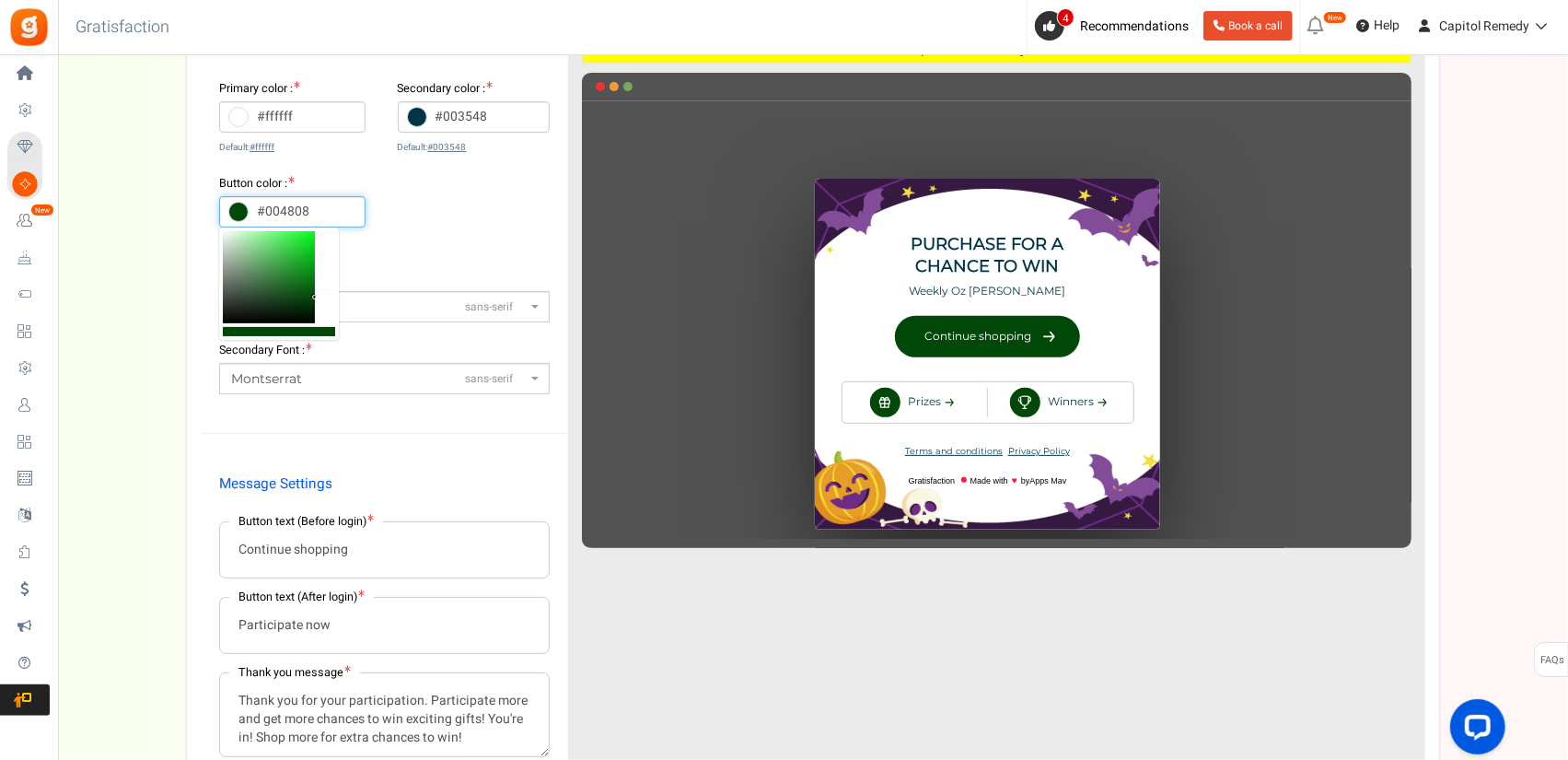
click at [329, 291] on div at bounding box center [325, 277] width 13 height 92
click at [323, 291] on div at bounding box center [325, 277] width 13 height 92
drag, startPoint x: 323, startPoint y: 291, endPoint x: 313, endPoint y: 291, distance: 10.0
click at [313, 291] on div at bounding box center [279, 283] width 119 height 113
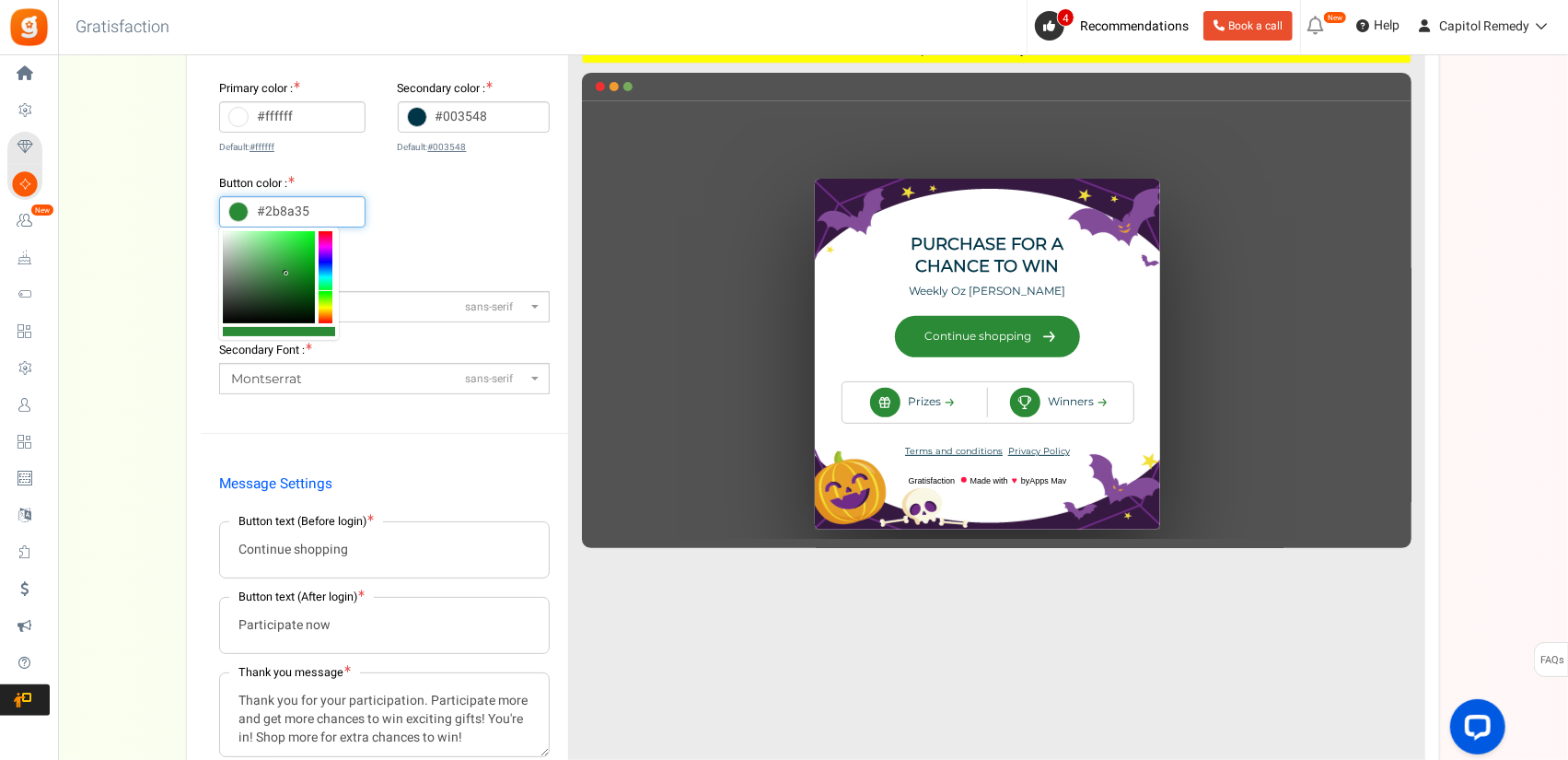
type input "#2a8a34"
drag, startPoint x: 291, startPoint y: 286, endPoint x: 288, endPoint y: 273, distance: 13.3
click at [288, 273] on div at bounding box center [269, 277] width 92 height 92
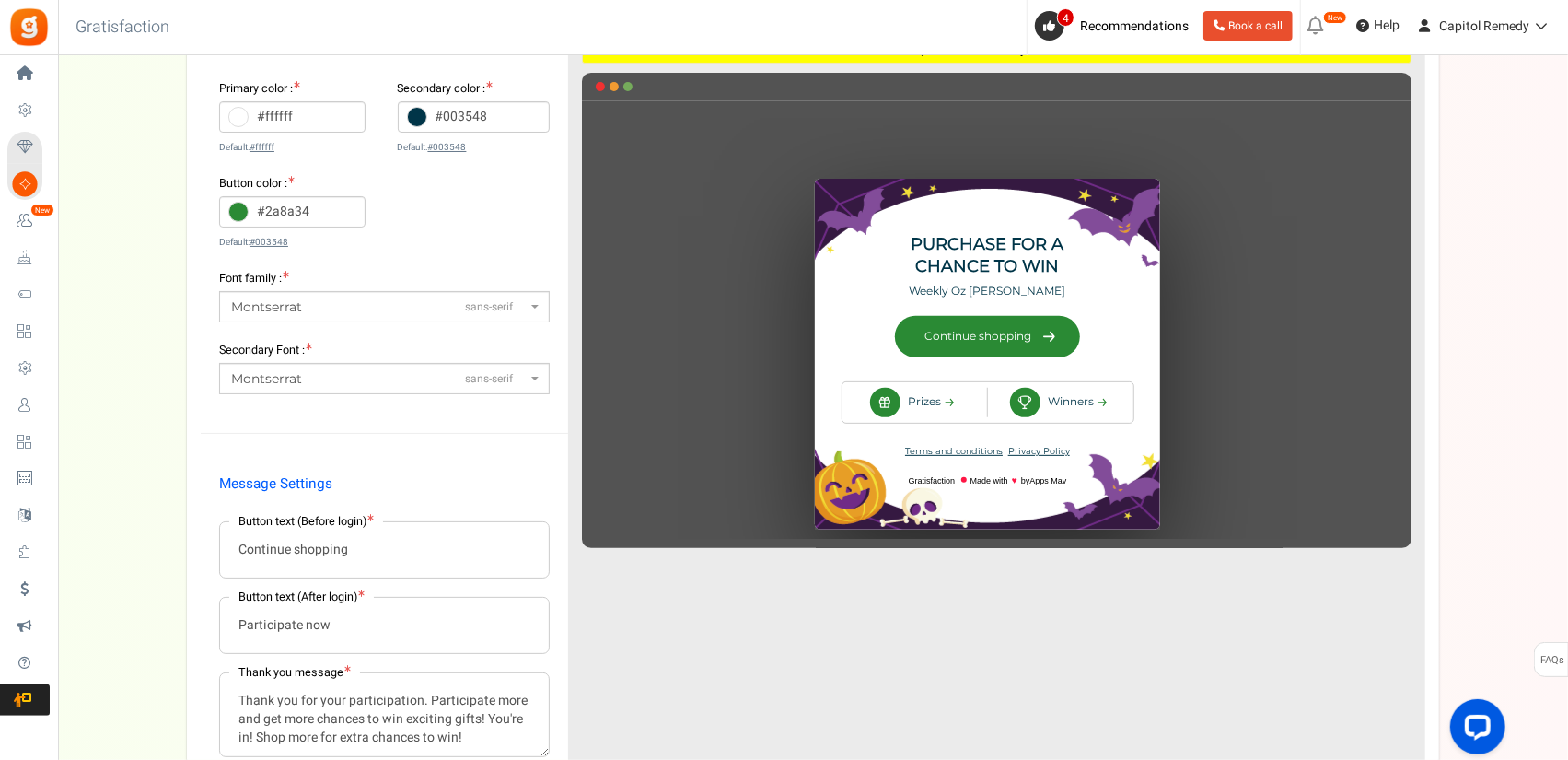
click at [477, 444] on div "Select theme Theme - 1 Change theme Primary color : #ffffff Default: #ffffff Se…" at bounding box center [385, 380] width 367 height 876
click at [521, 386] on span "Montserrat sans-serif" at bounding box center [378, 379] width 295 height 19
click at [536, 378] on b at bounding box center [535, 378] width 8 height 4
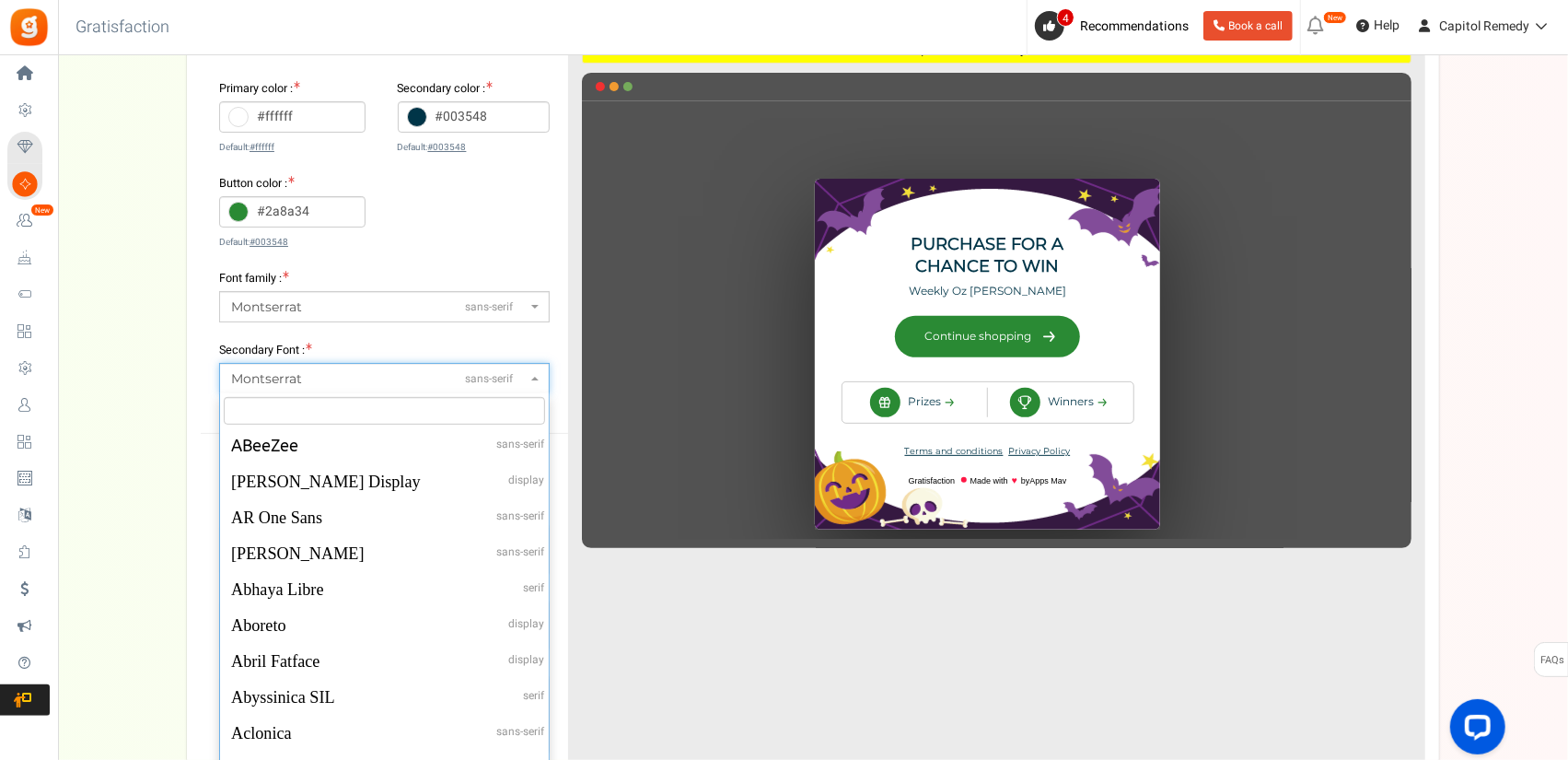
scroll to position [33553, 0]
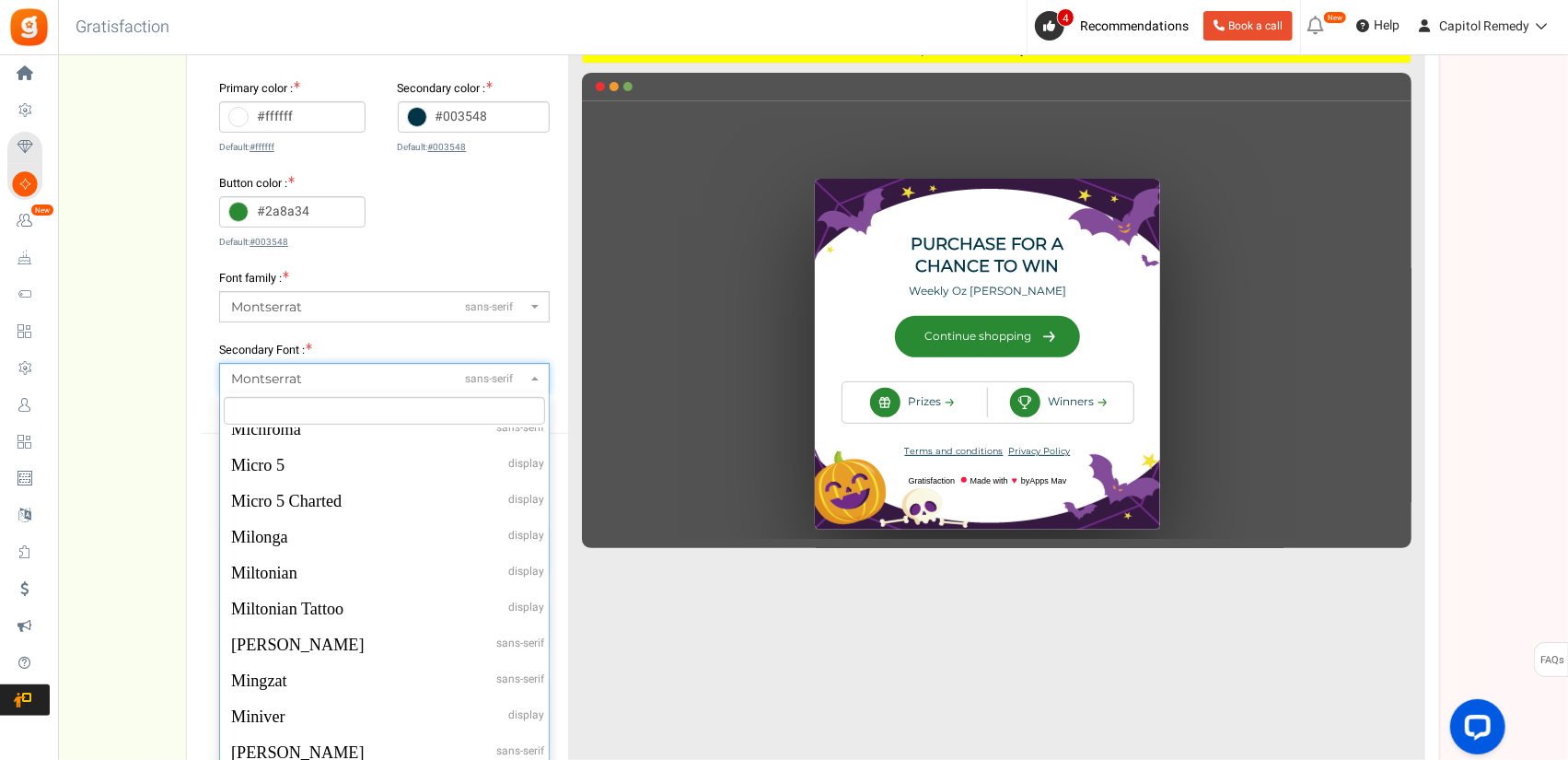
click at [536, 378] on b at bounding box center [535, 378] width 8 height 4
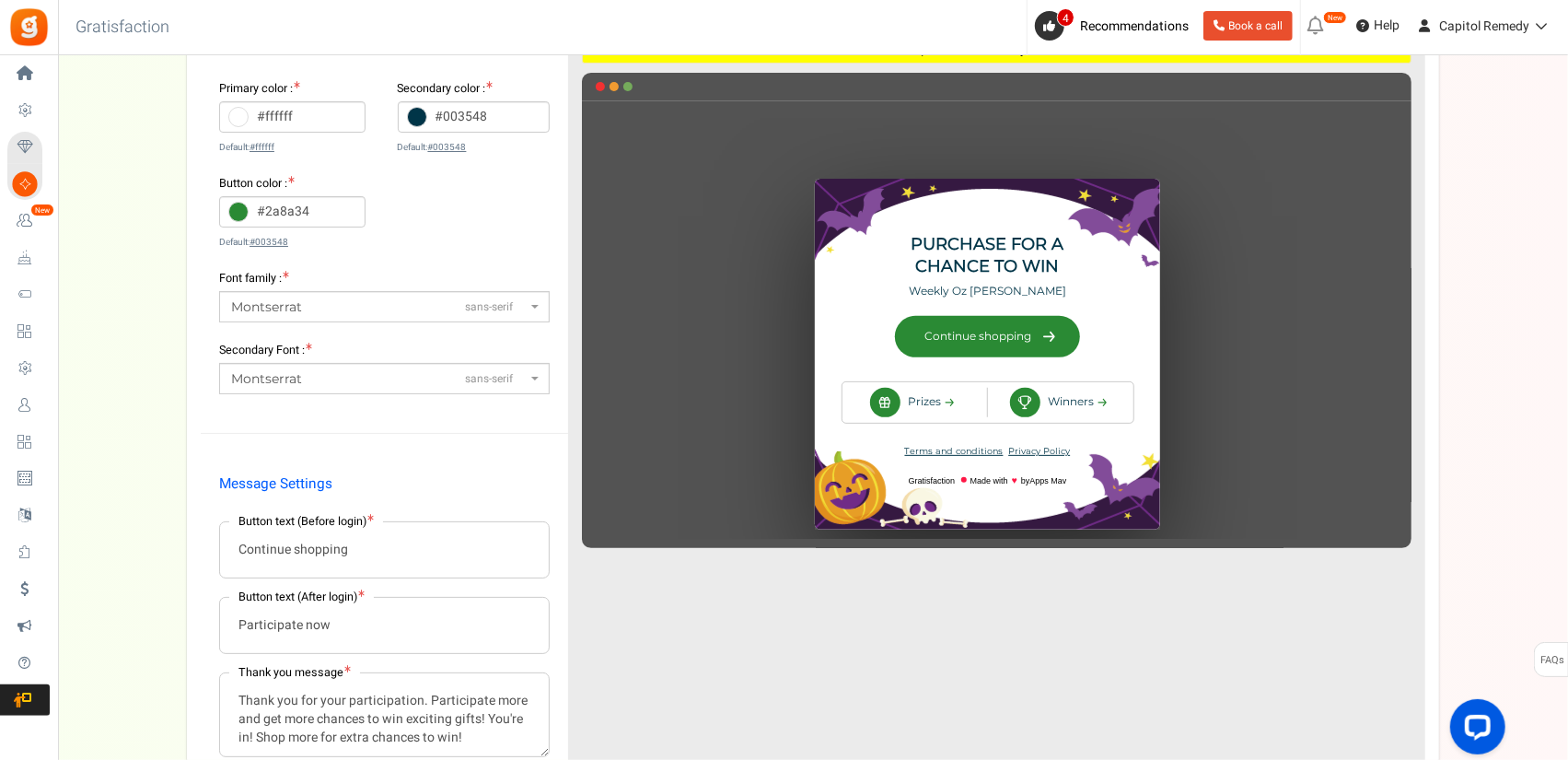
click at [524, 425] on div "Select theme Theme - 1 Change theme Primary color : #ffffff Default: #ffffff Se…" at bounding box center [385, 380] width 367 height 876
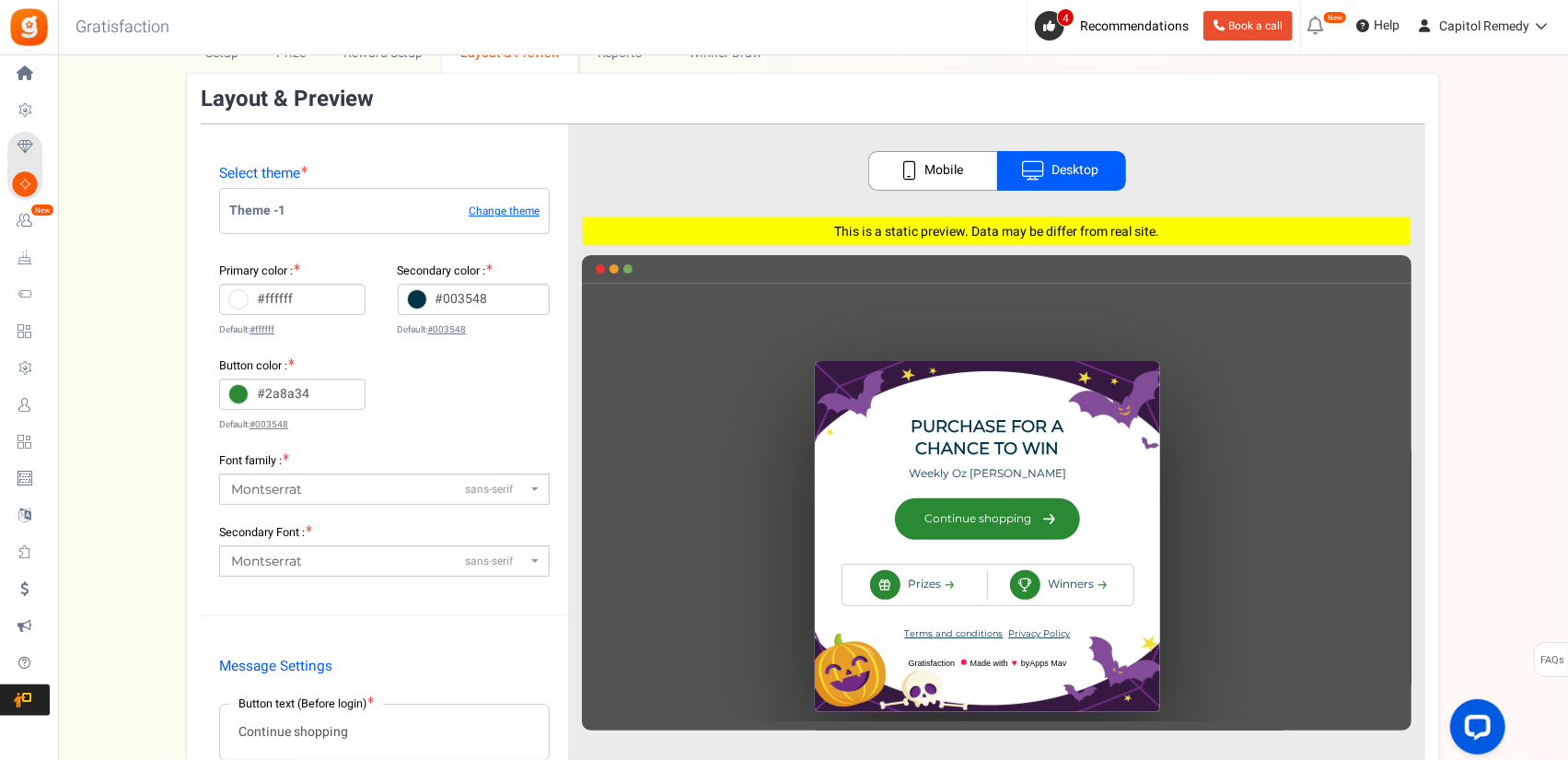
scroll to position [92, 0]
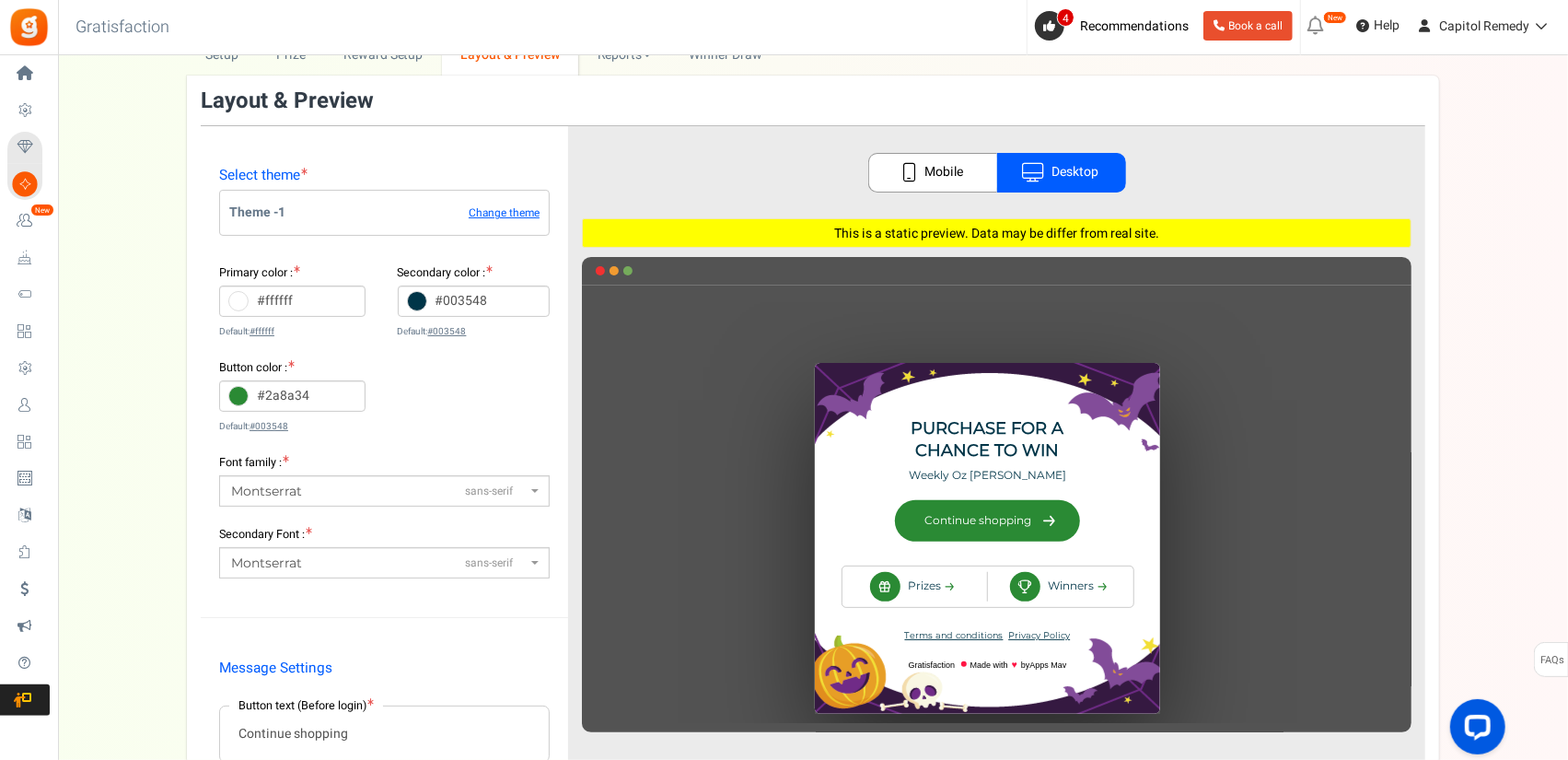
click at [935, 174] on link "Mobile" at bounding box center [933, 172] width 129 height 39
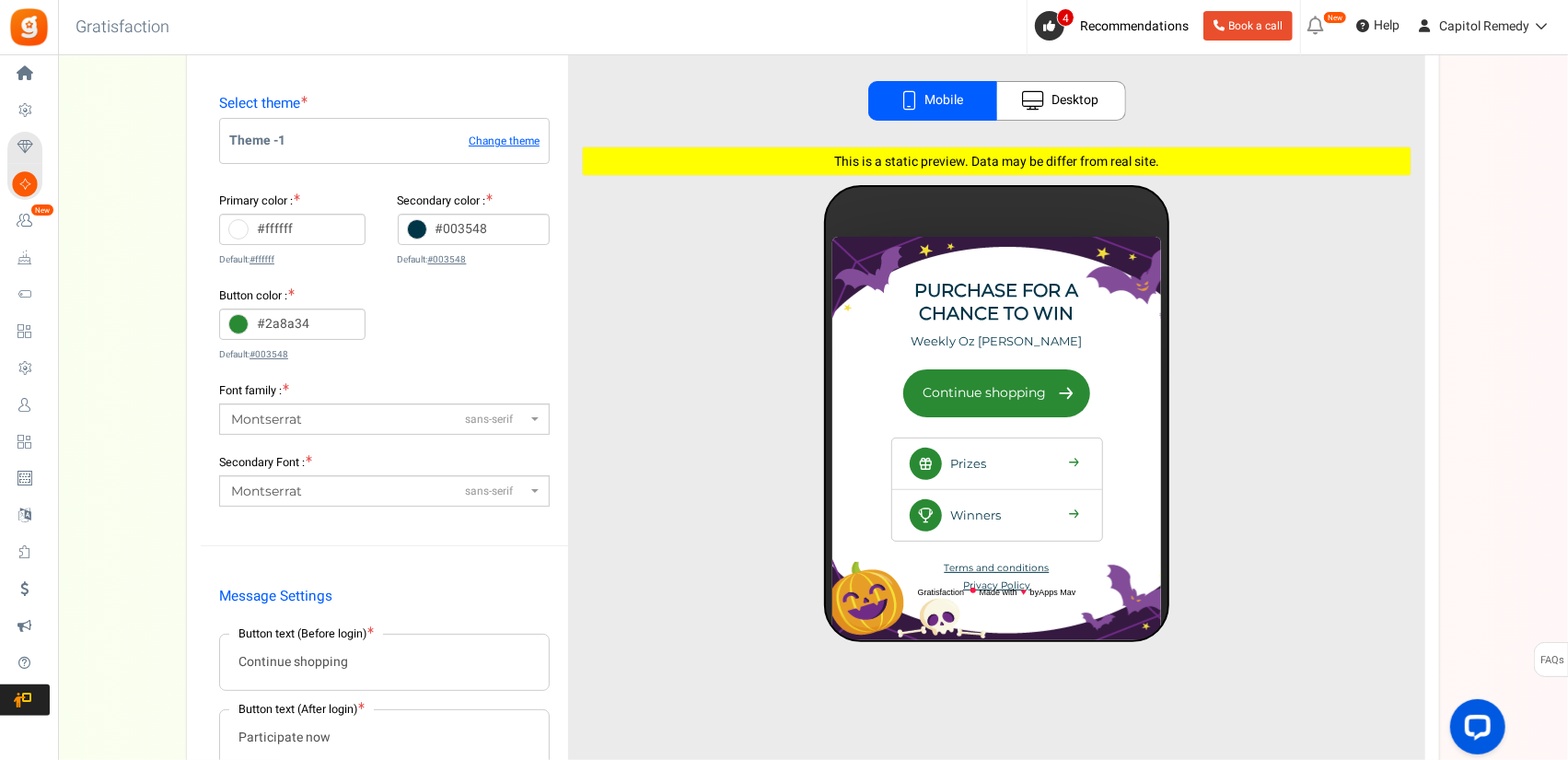
scroll to position [469, 0]
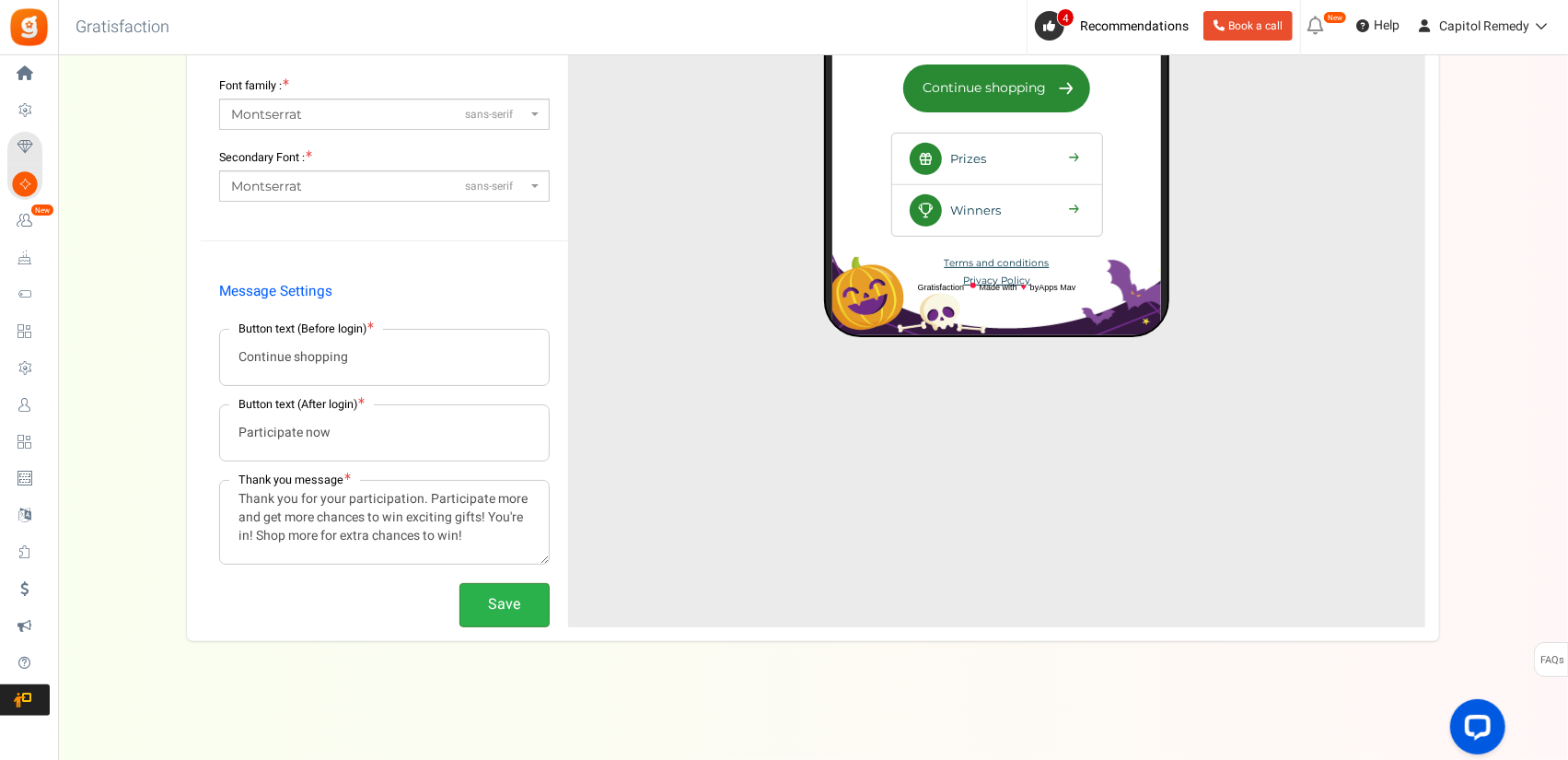
click at [494, 605] on button "Save" at bounding box center [505, 604] width 90 height 43
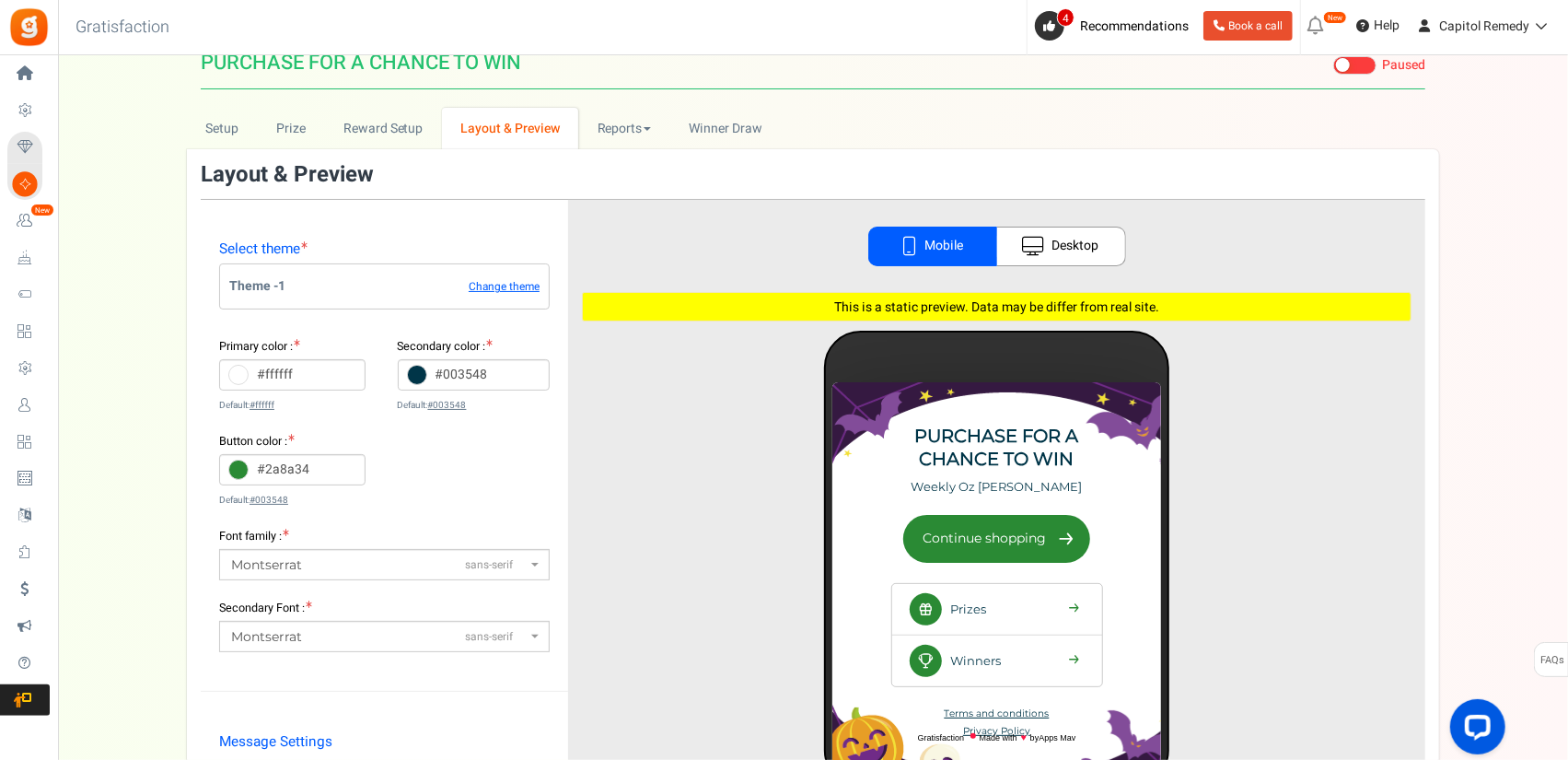
scroll to position [0, 0]
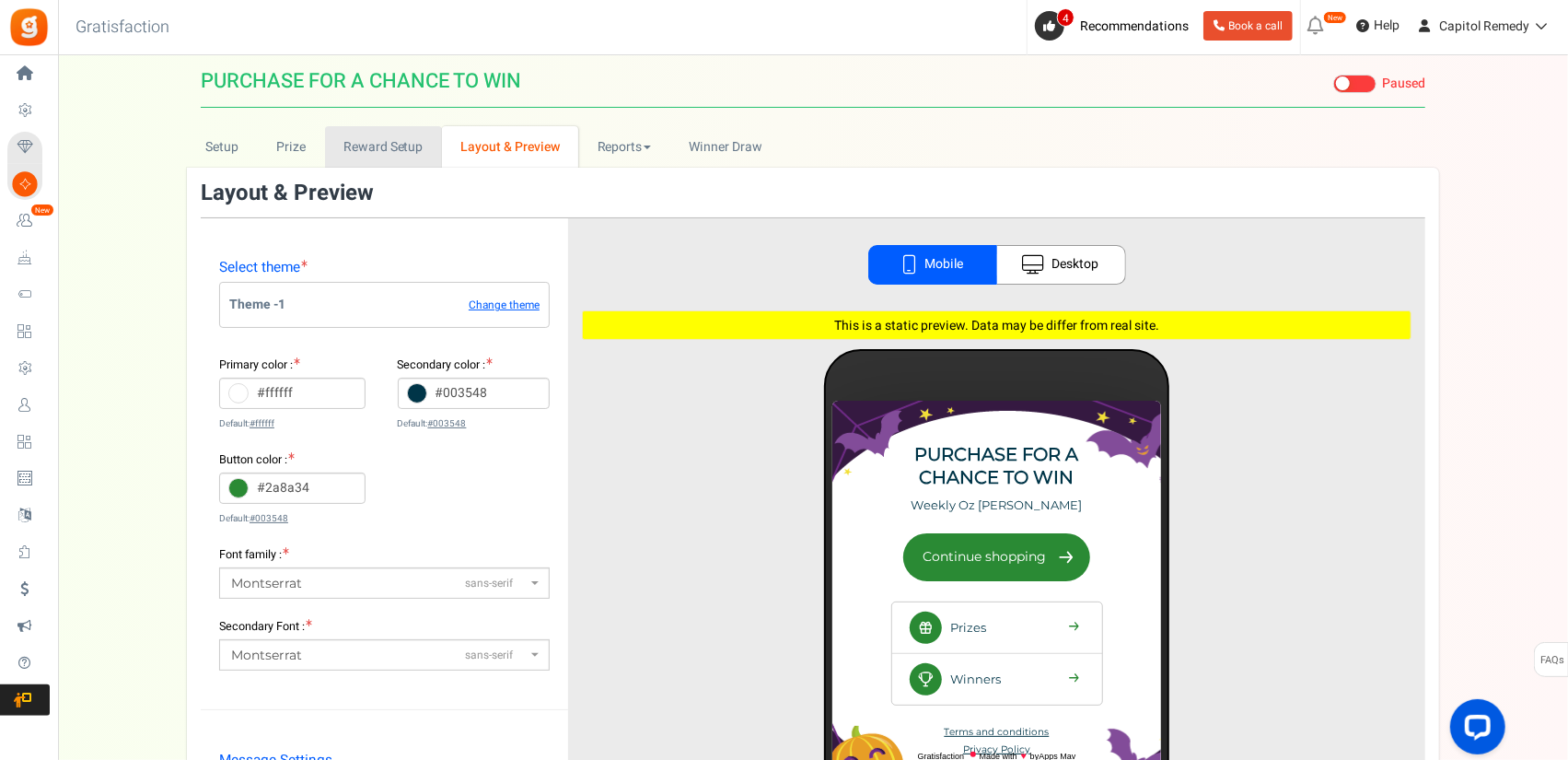
click at [390, 161] on link "Reward Setup" at bounding box center [384, 146] width 117 height 41
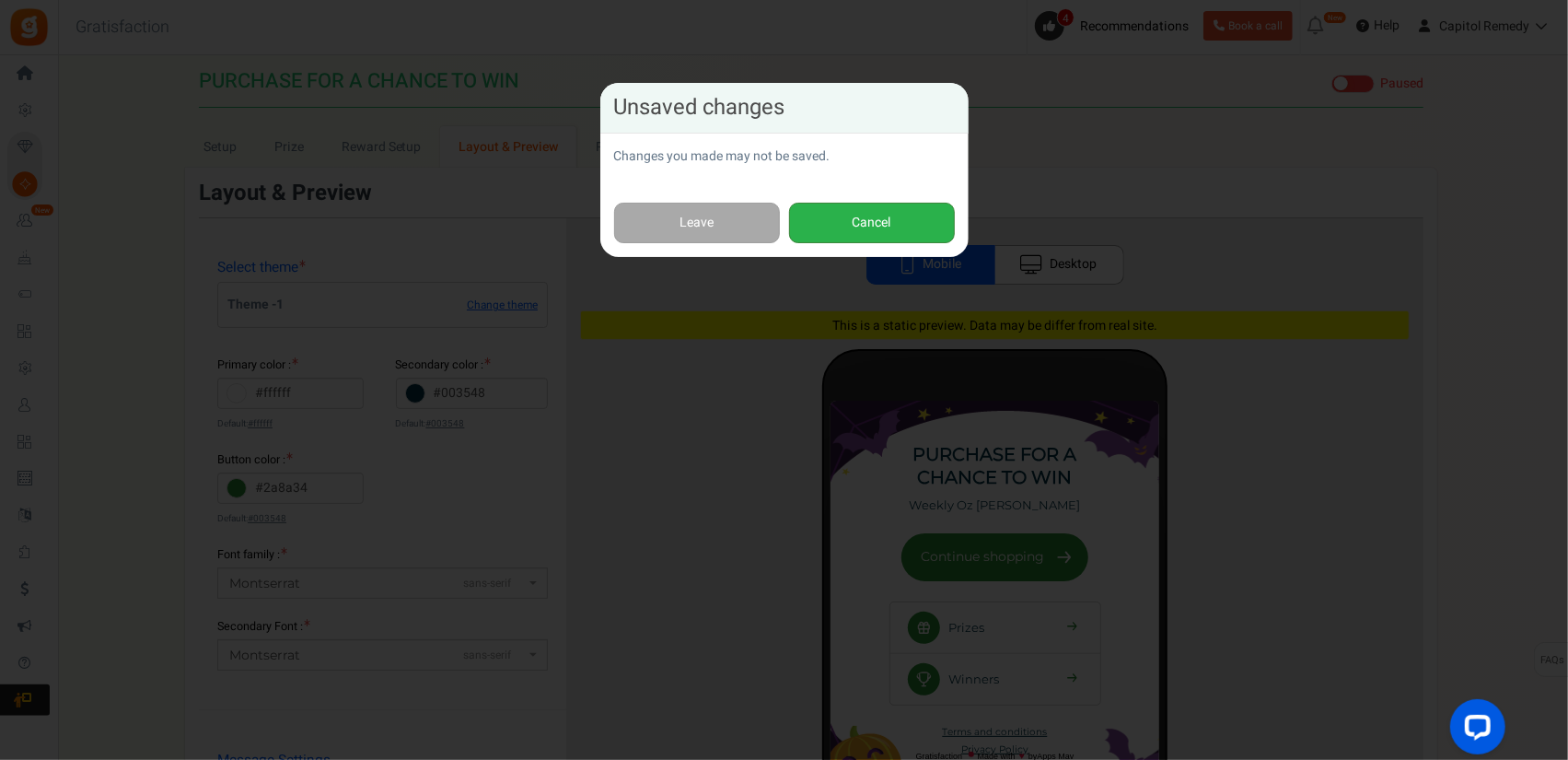
click at [908, 230] on button "Cancel" at bounding box center [872, 223] width 165 height 41
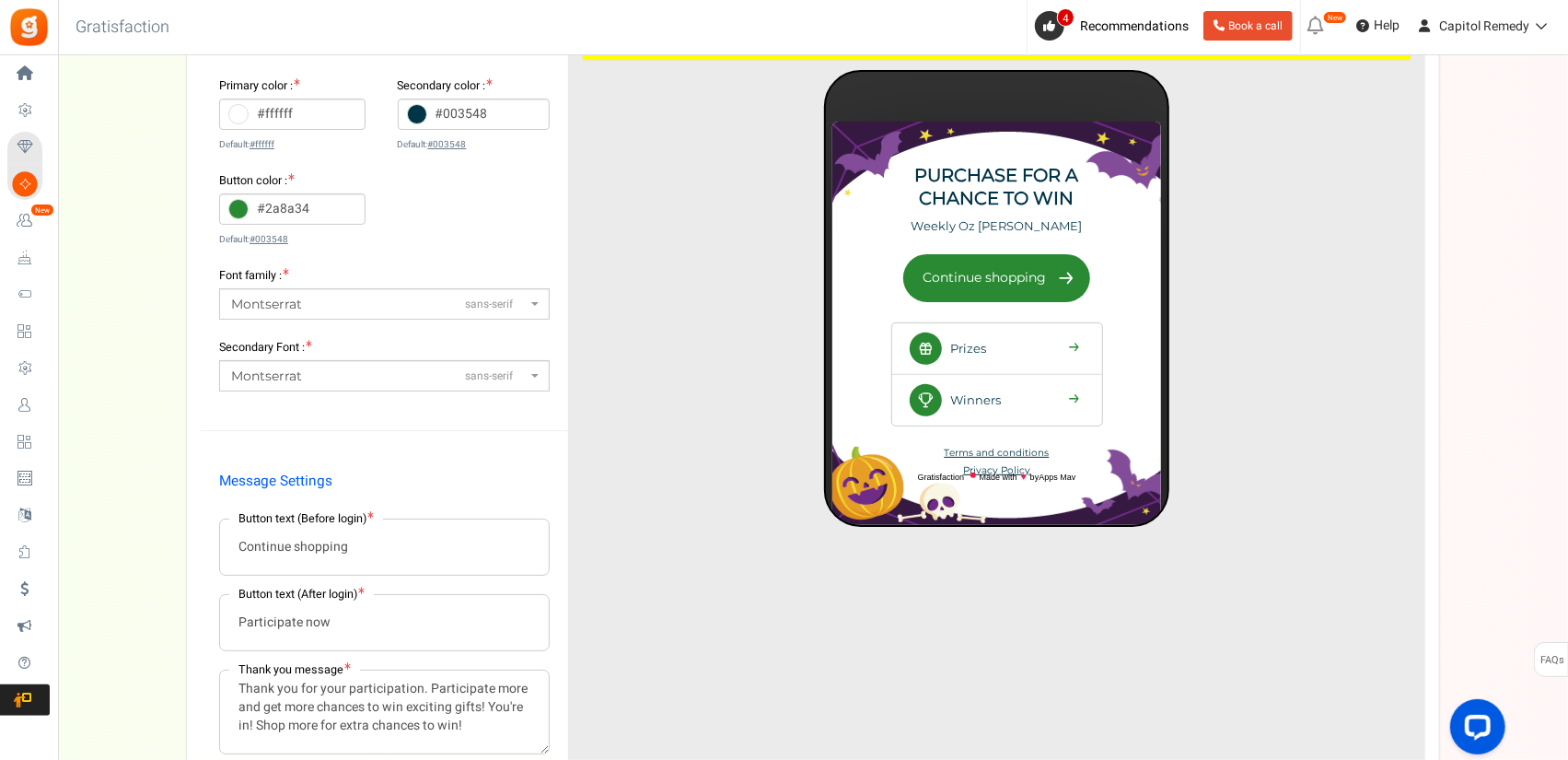
scroll to position [469, 0]
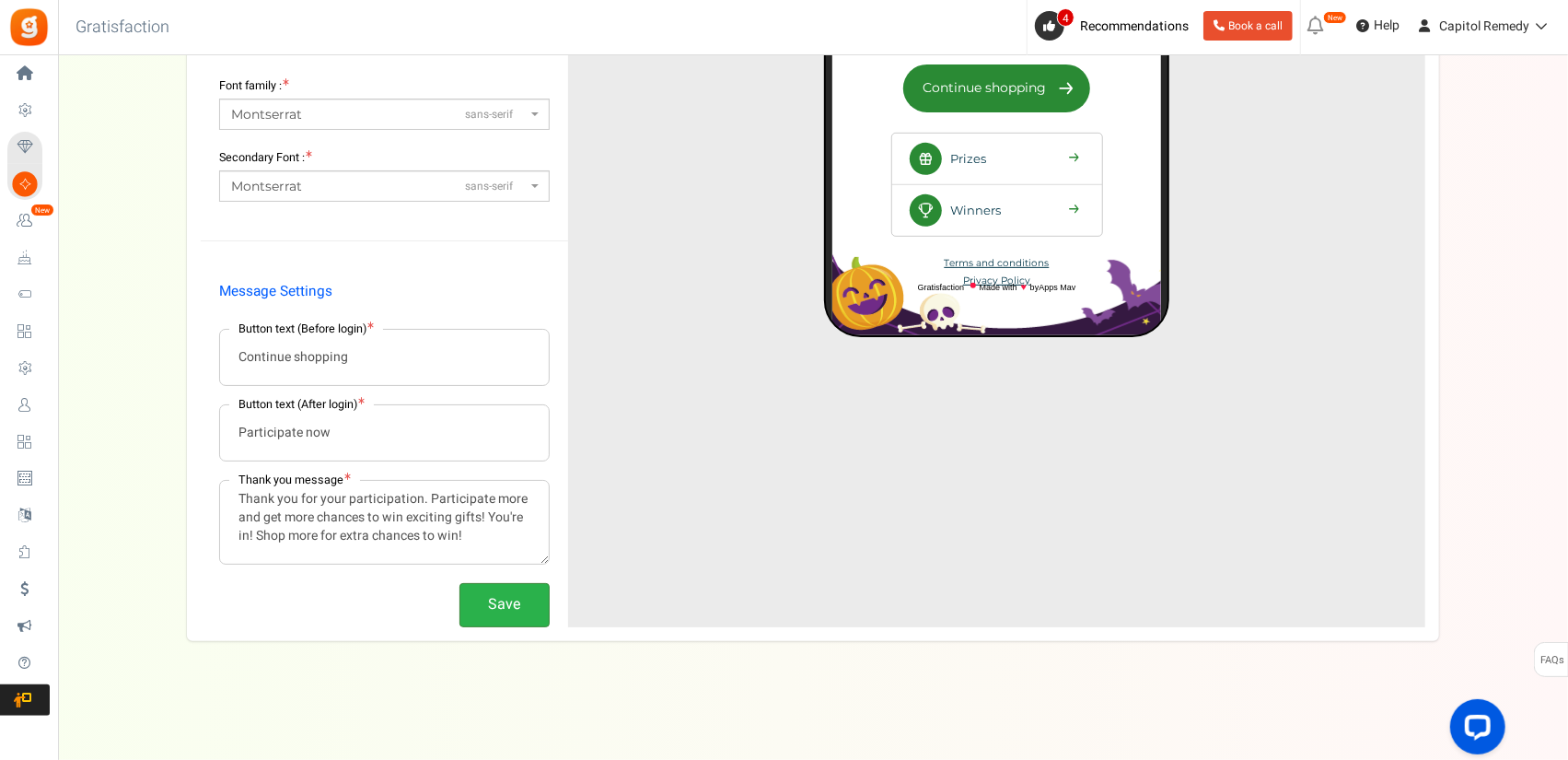
click at [514, 600] on button "Save" at bounding box center [505, 604] width 90 height 43
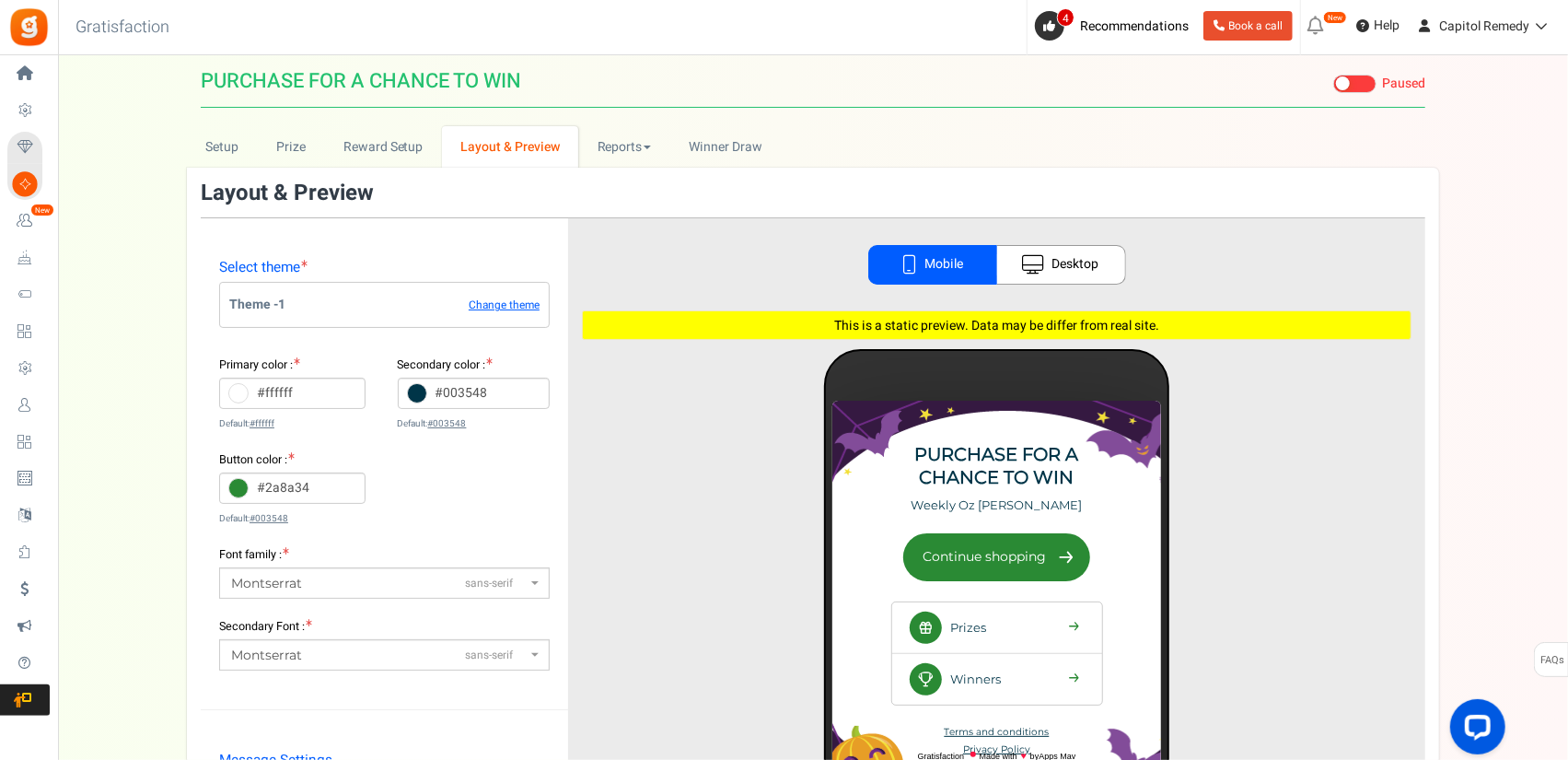
scroll to position [0, 0]
click at [393, 158] on link "Reward Setup" at bounding box center [384, 146] width 117 height 41
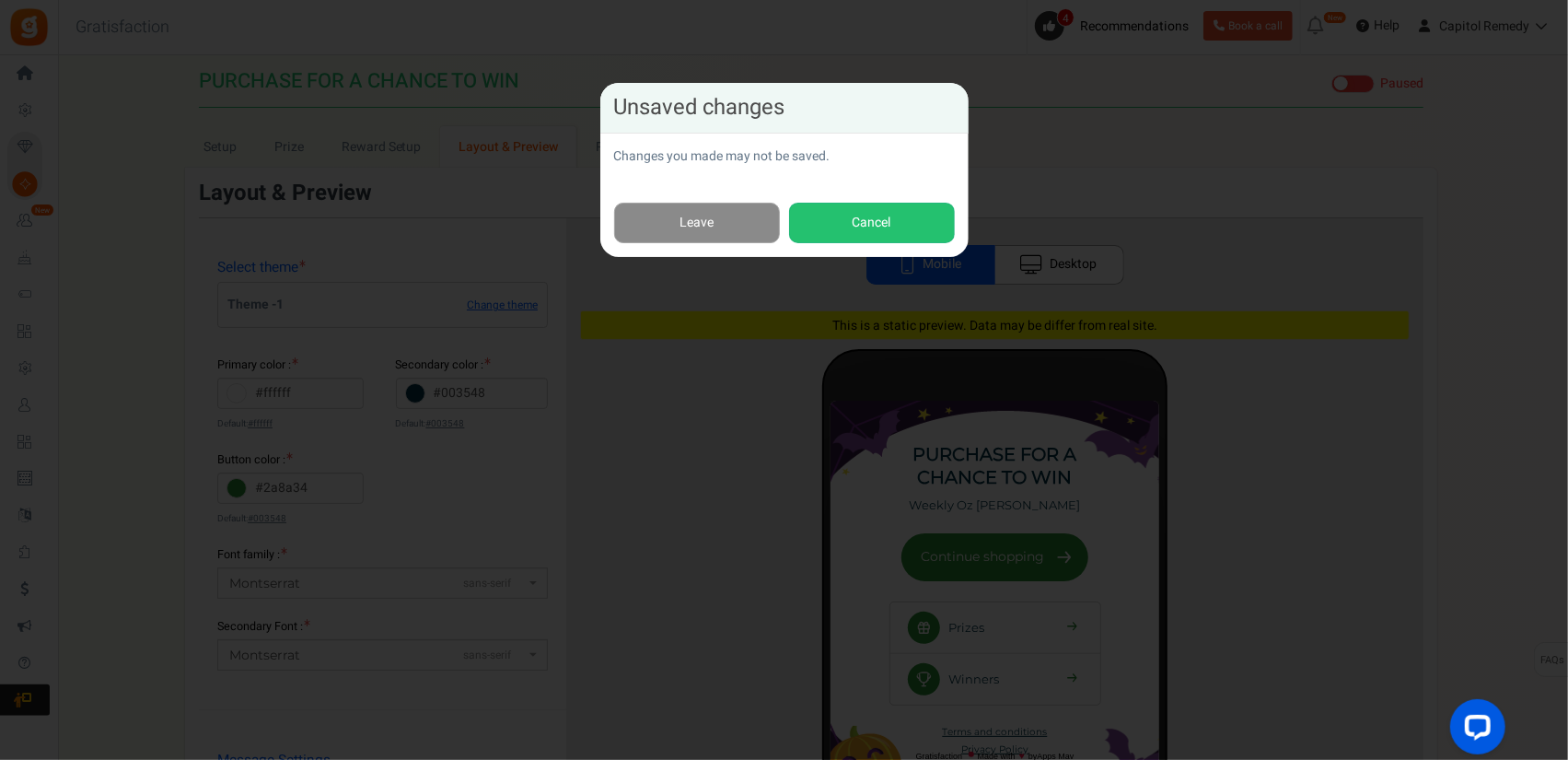
click at [720, 217] on link "Leave" at bounding box center [696, 223] width 165 height 41
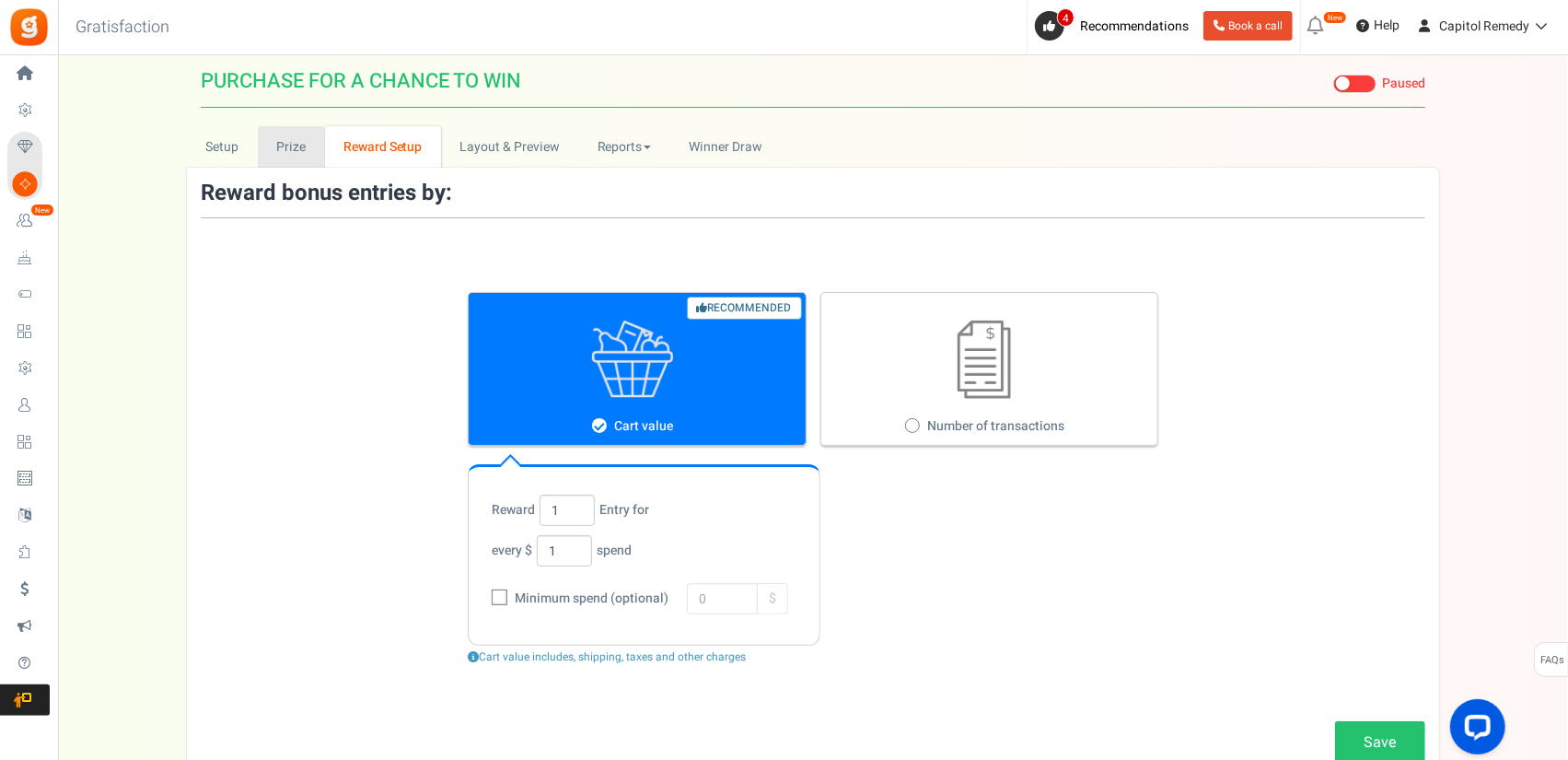
click at [286, 146] on link "Prize" at bounding box center [291, 146] width 67 height 41
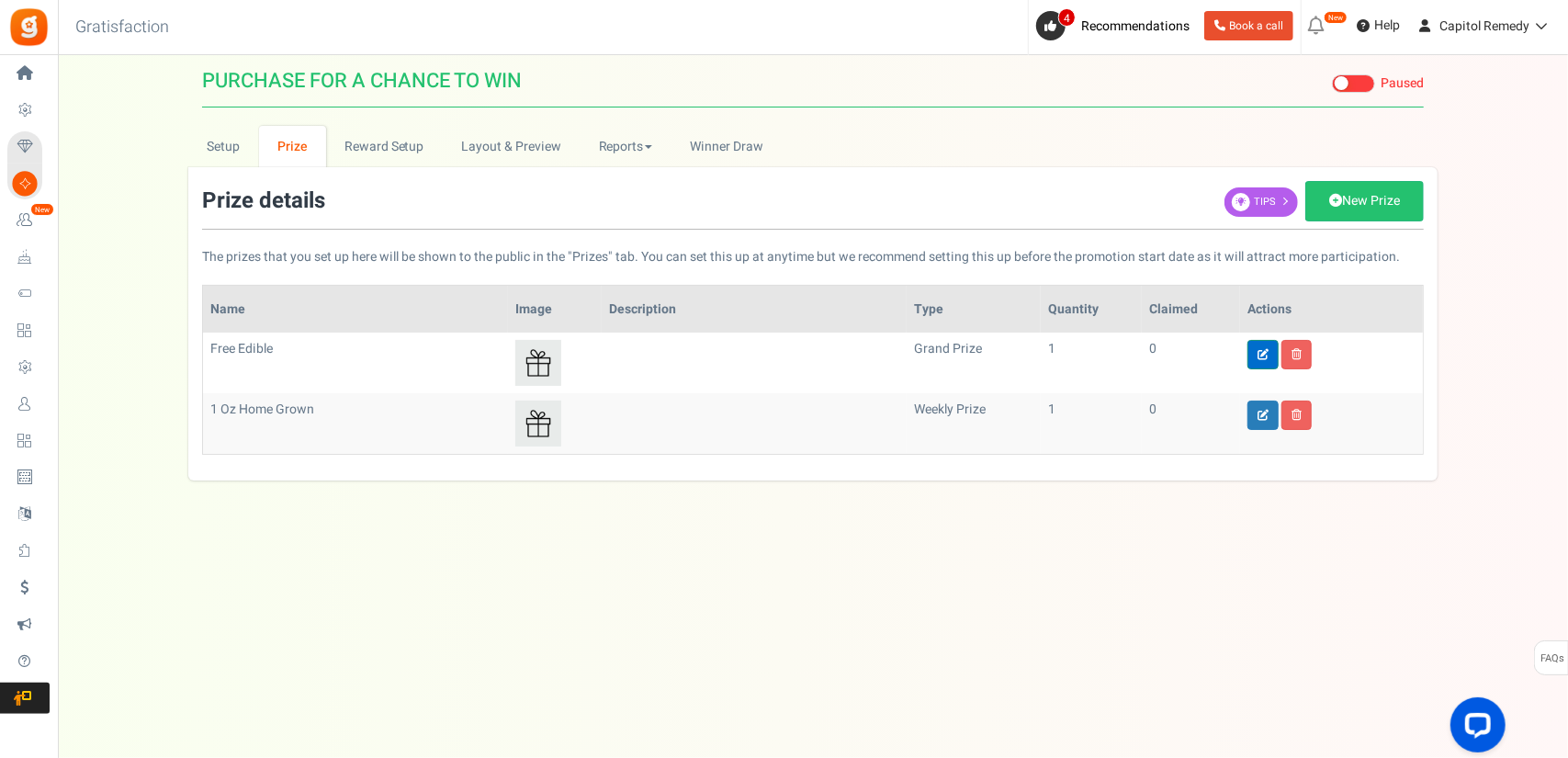
click at [1258, 359] on link at bounding box center [1263, 354] width 32 height 30
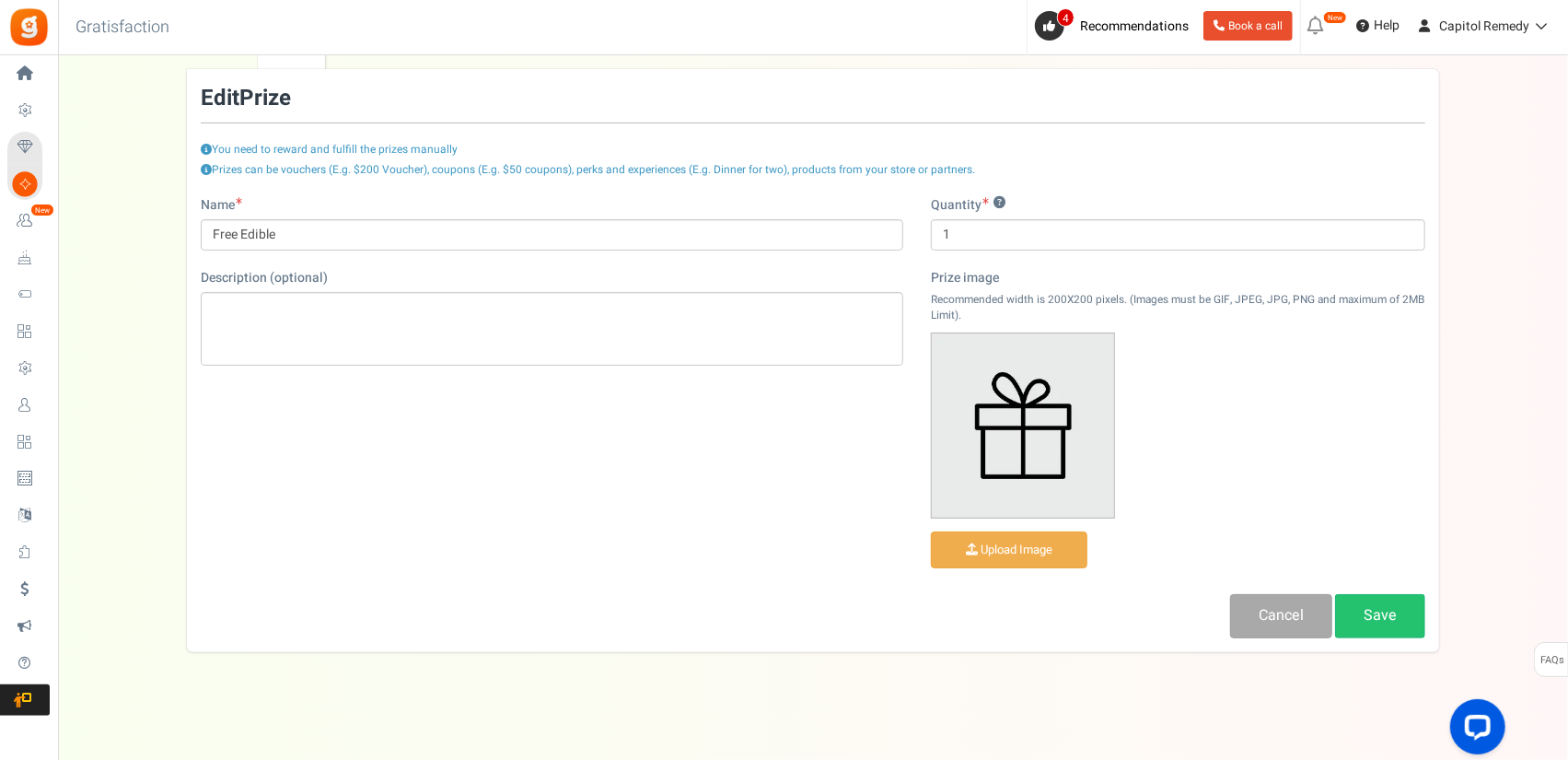
scroll to position [110, 0]
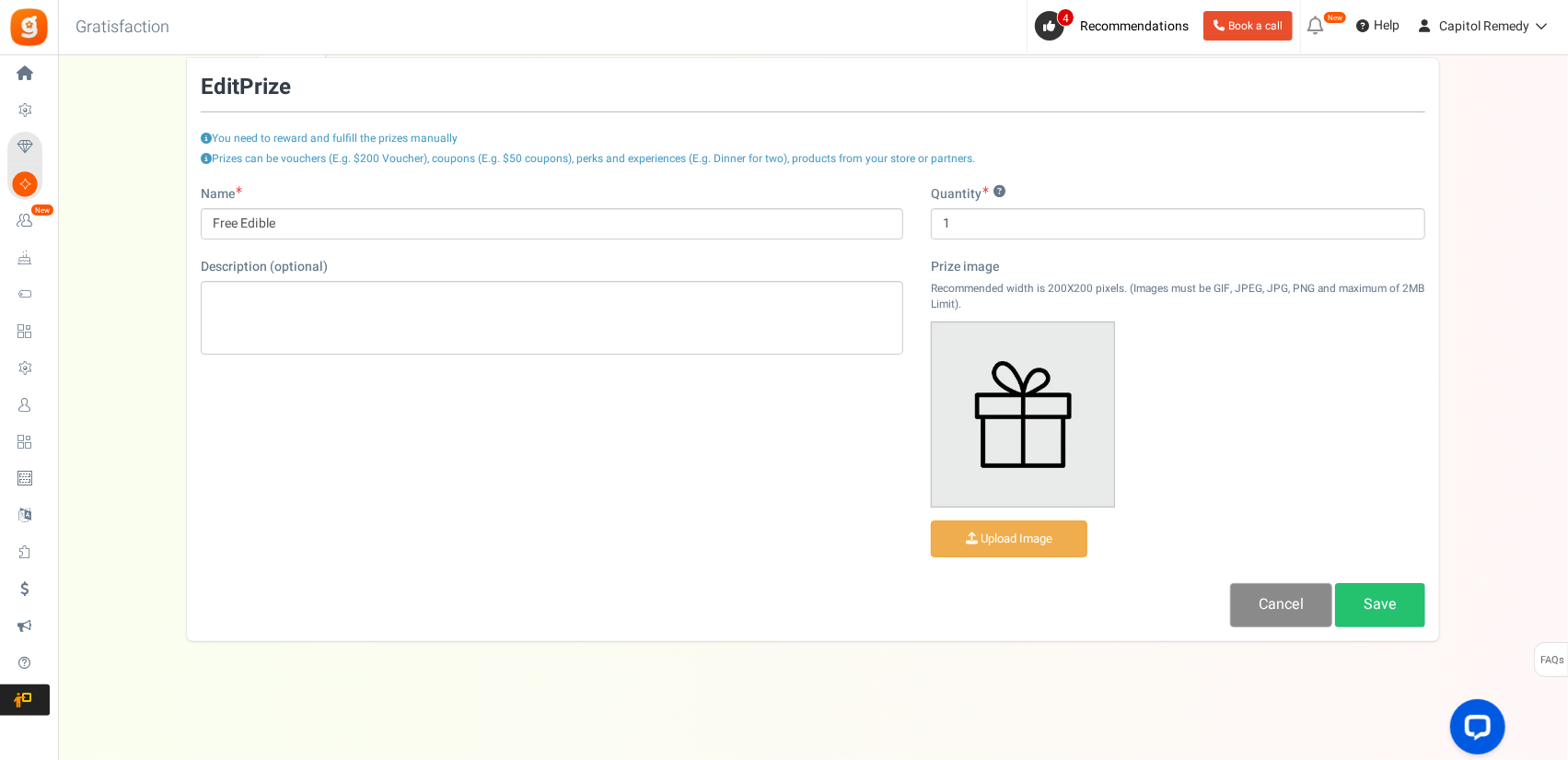
click at [1263, 589] on link "Cancel" at bounding box center [1281, 604] width 102 height 43
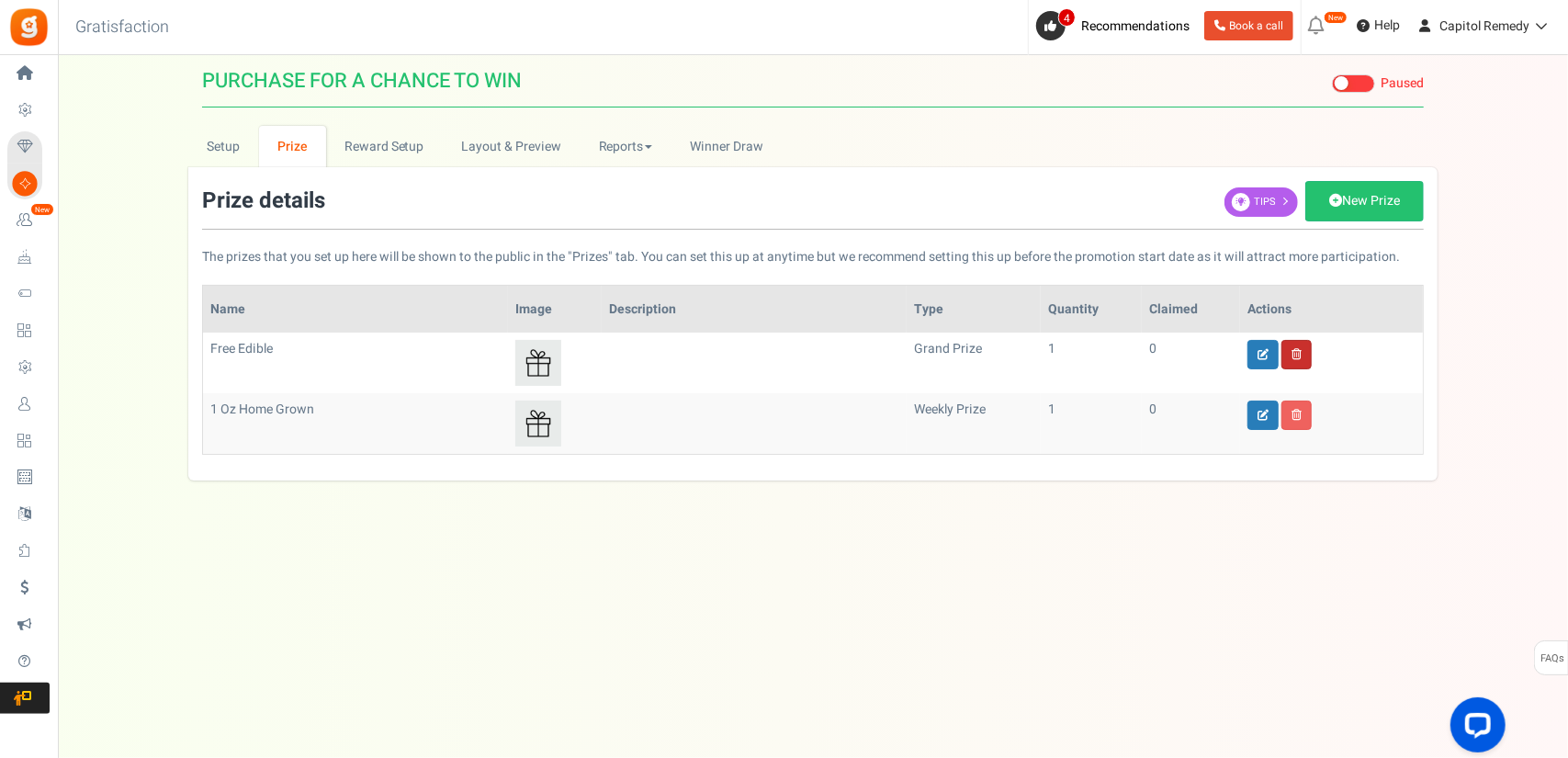
click at [1308, 357] on link at bounding box center [1296, 354] width 31 height 30
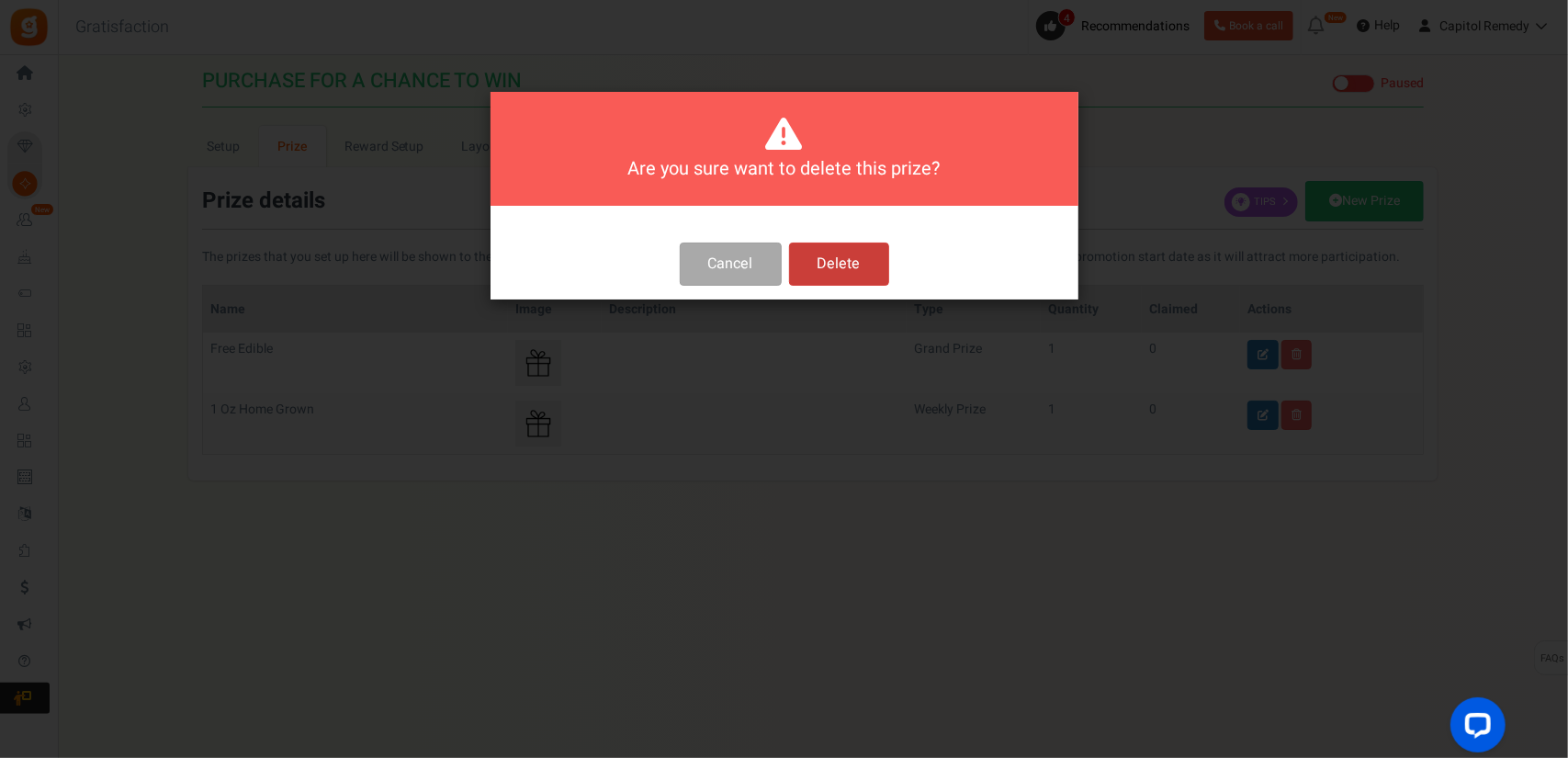
click at [853, 274] on button "Delete" at bounding box center [839, 264] width 100 height 43
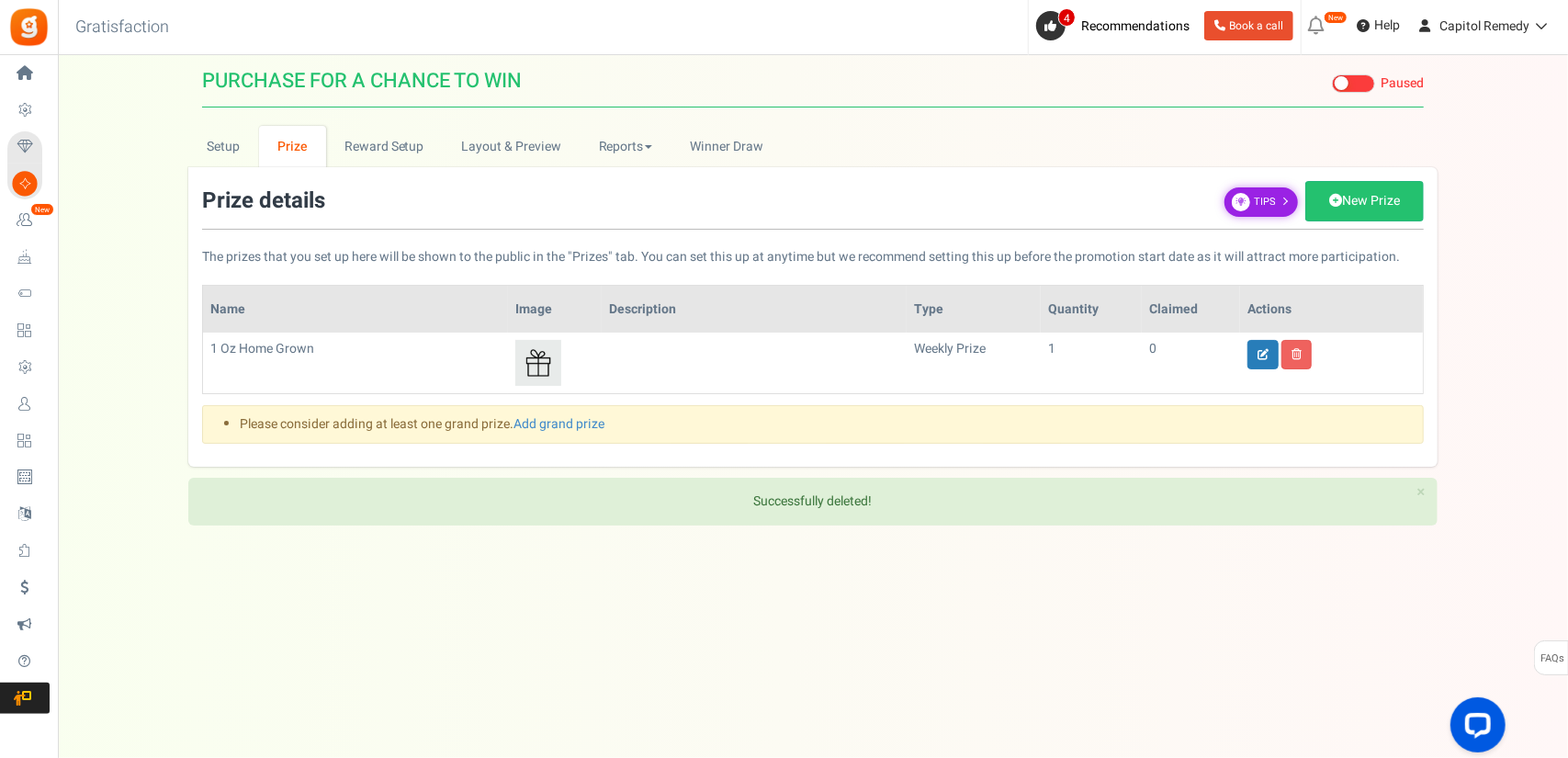
click at [1277, 192] on link "Tips" at bounding box center [1261, 201] width 74 height 30
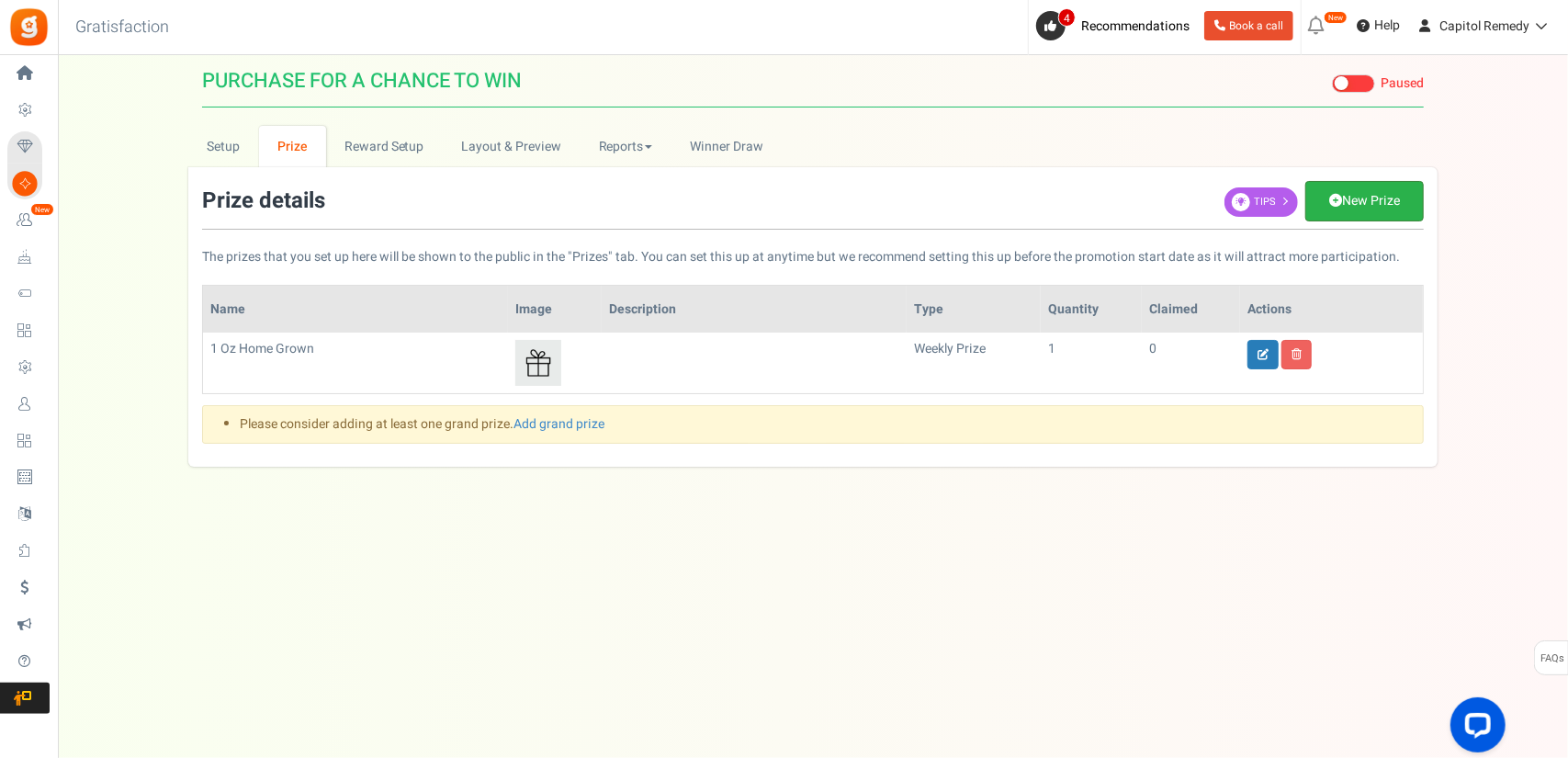
click at [1371, 203] on link "New Prize" at bounding box center [1364, 201] width 118 height 40
select select "grand"
type input "1"
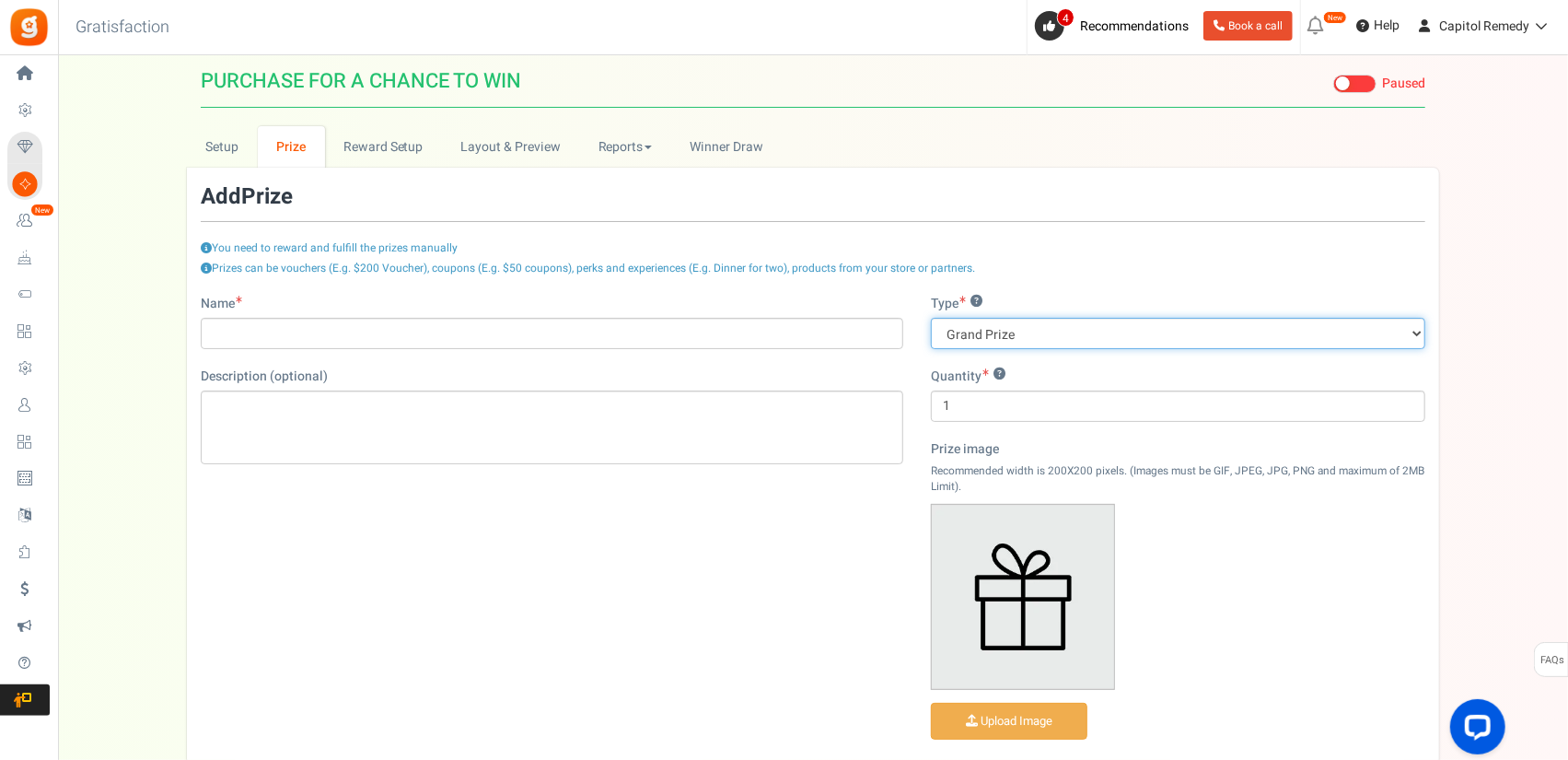
click at [1062, 343] on select "Grand Prize Daily Prize Weekly Prize Monthly Prize" at bounding box center [1178, 333] width 494 height 32
select select "weekly"
click at [931, 317] on select "Grand Prize Daily Prize Weekly Prize Monthly Prize" at bounding box center [1178, 333] width 494 height 32
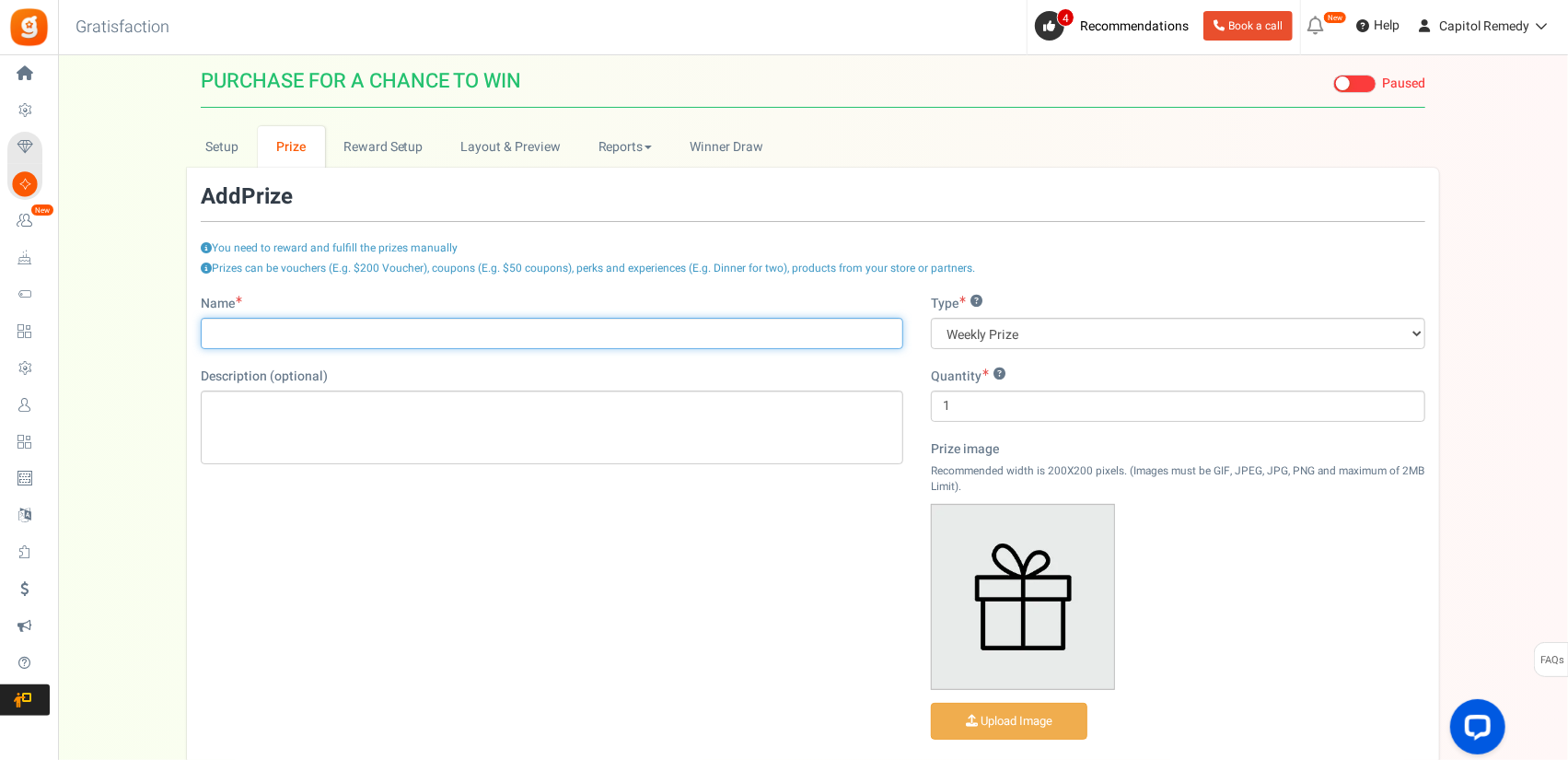
click at [297, 331] on input "Name" at bounding box center [552, 333] width 702 height 32
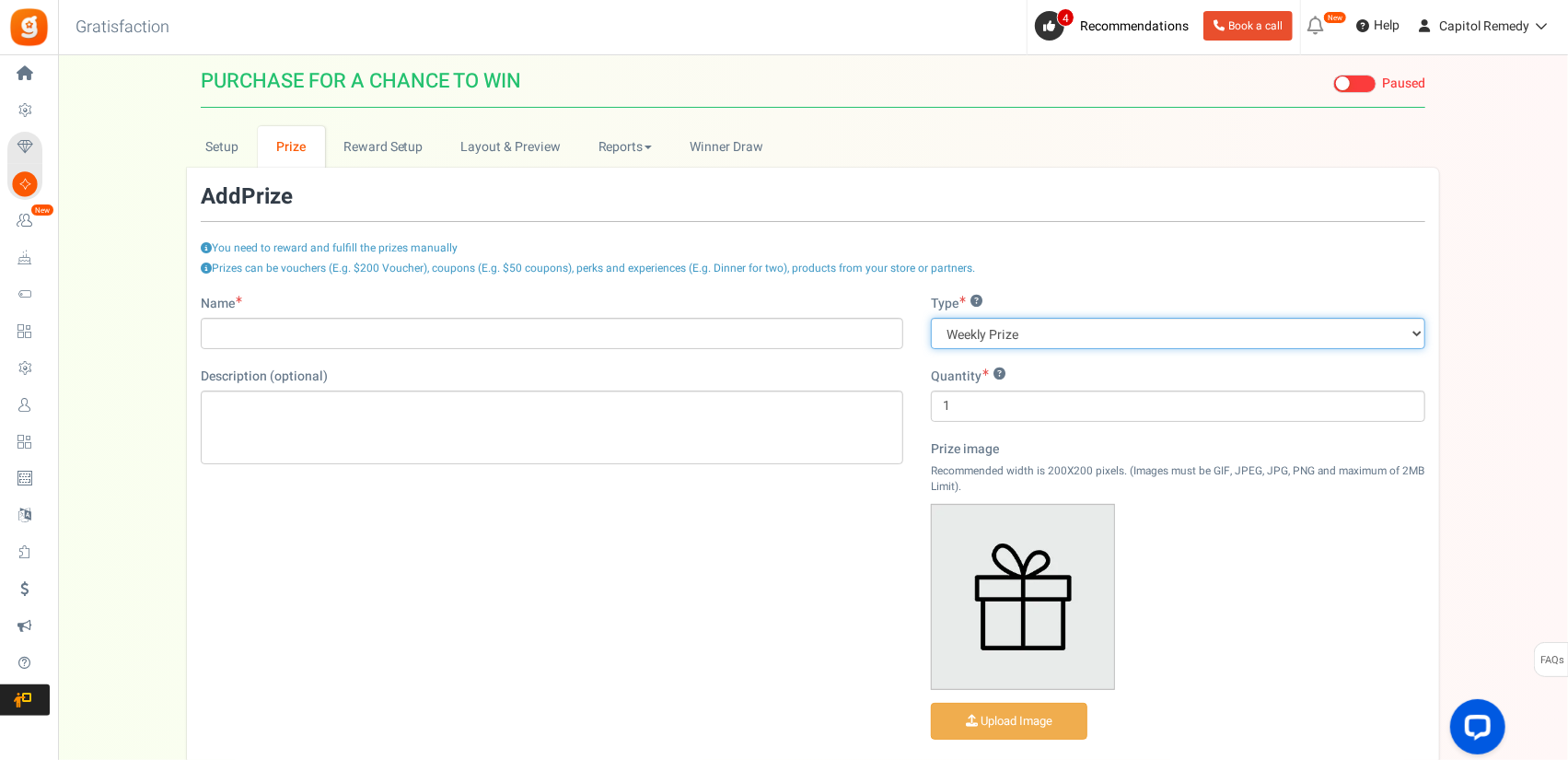
click at [997, 338] on select "Grand Prize Daily Prize Weekly Prize Monthly Prize" at bounding box center [1178, 333] width 494 height 32
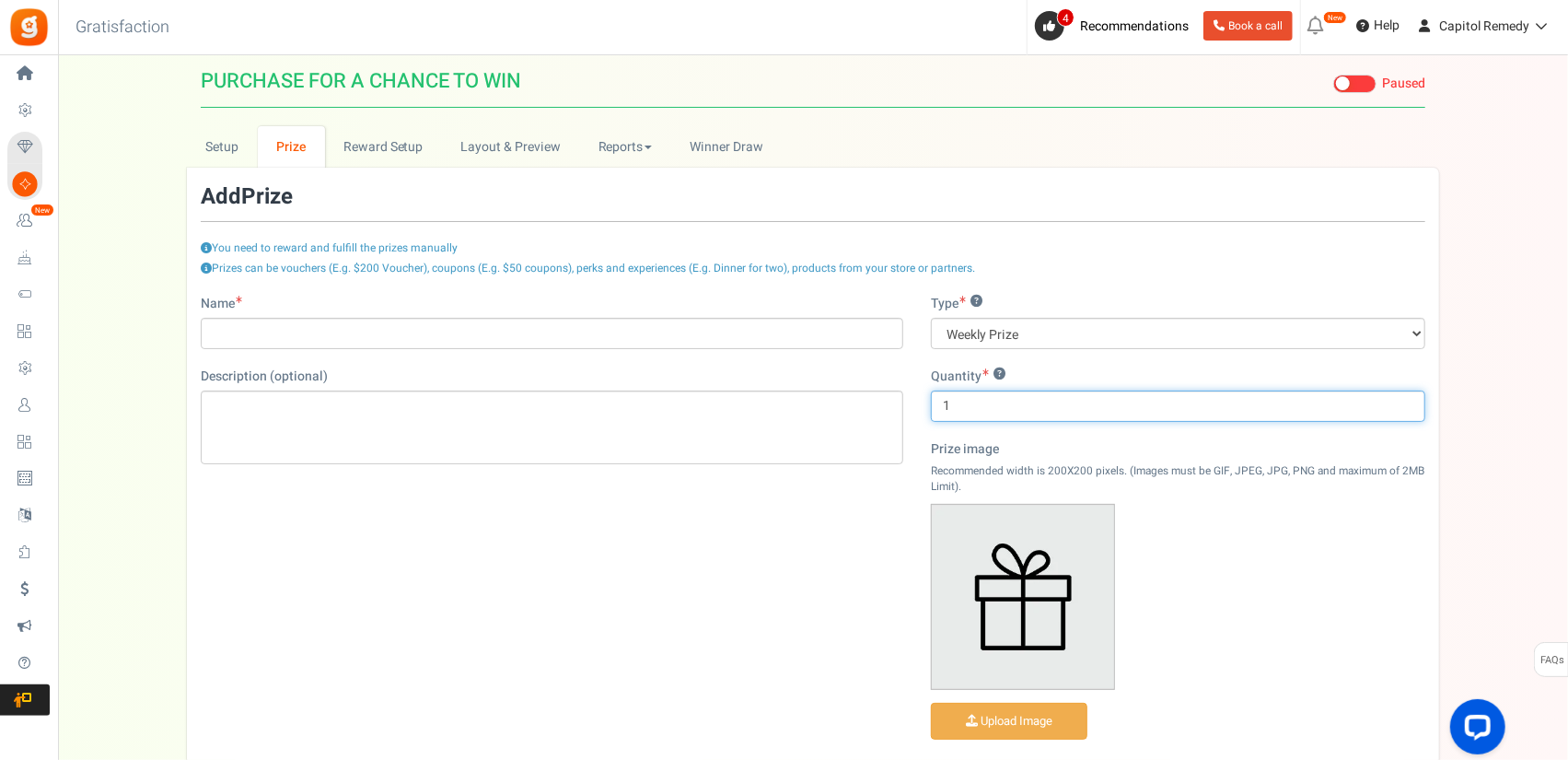
click at [981, 399] on input "1" at bounding box center [1178, 406] width 494 height 32
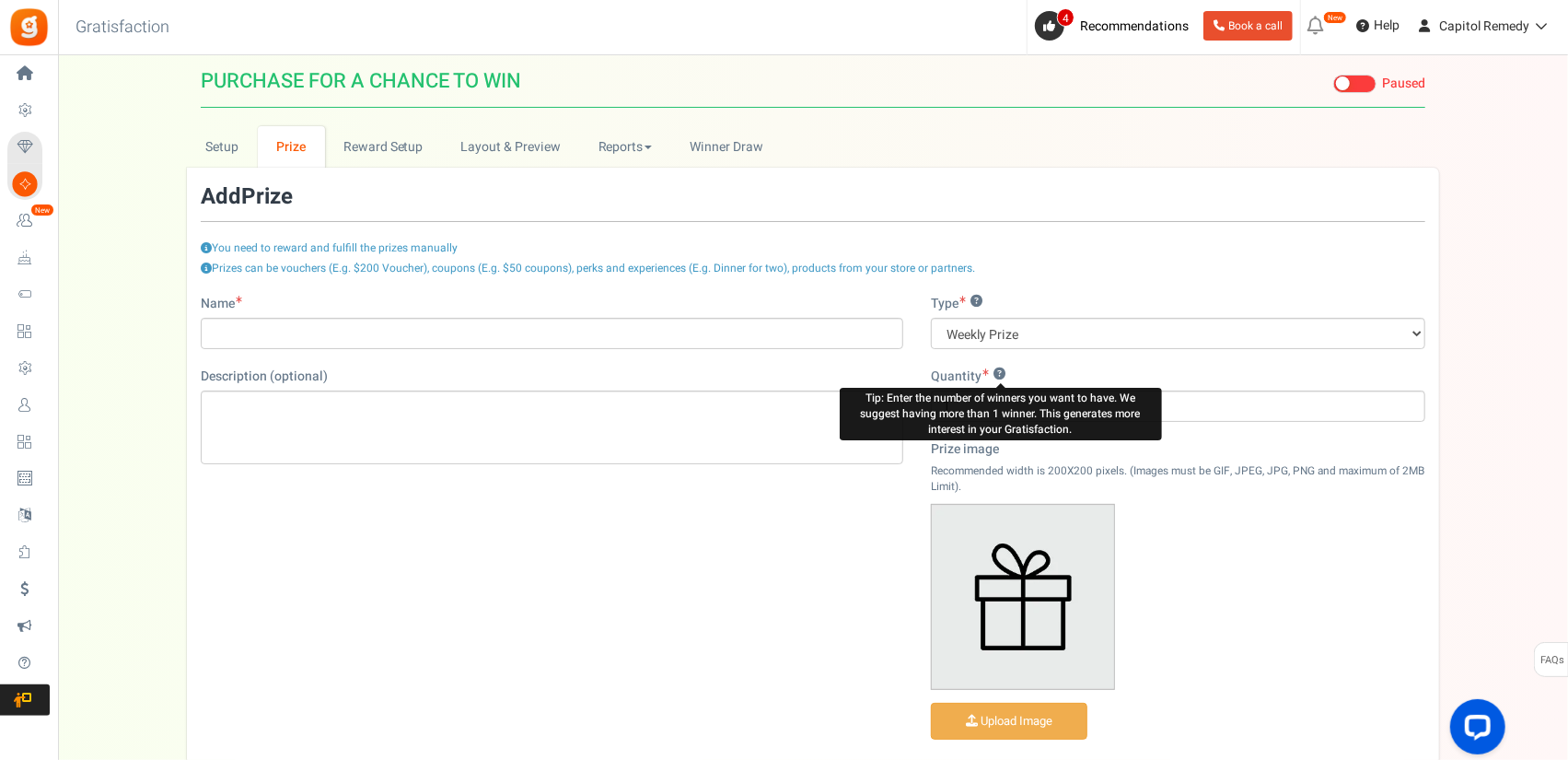
click at [1003, 369] on button "?" at bounding box center [999, 374] width 12 height 12
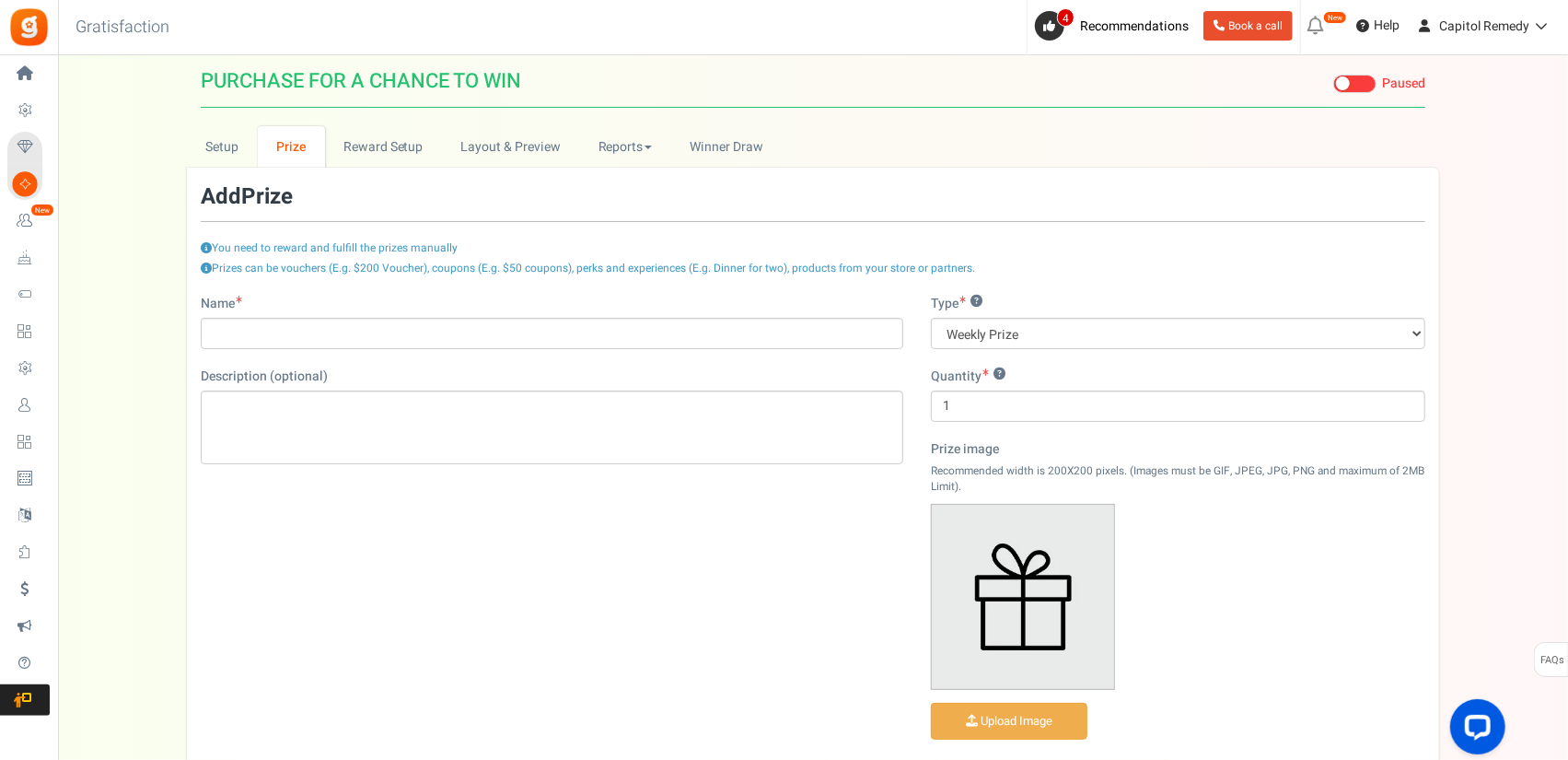
click at [956, 367] on label "Quantity ?" at bounding box center [969, 376] width 75 height 18
click at [956, 391] on input "1" at bounding box center [1178, 406] width 494 height 32
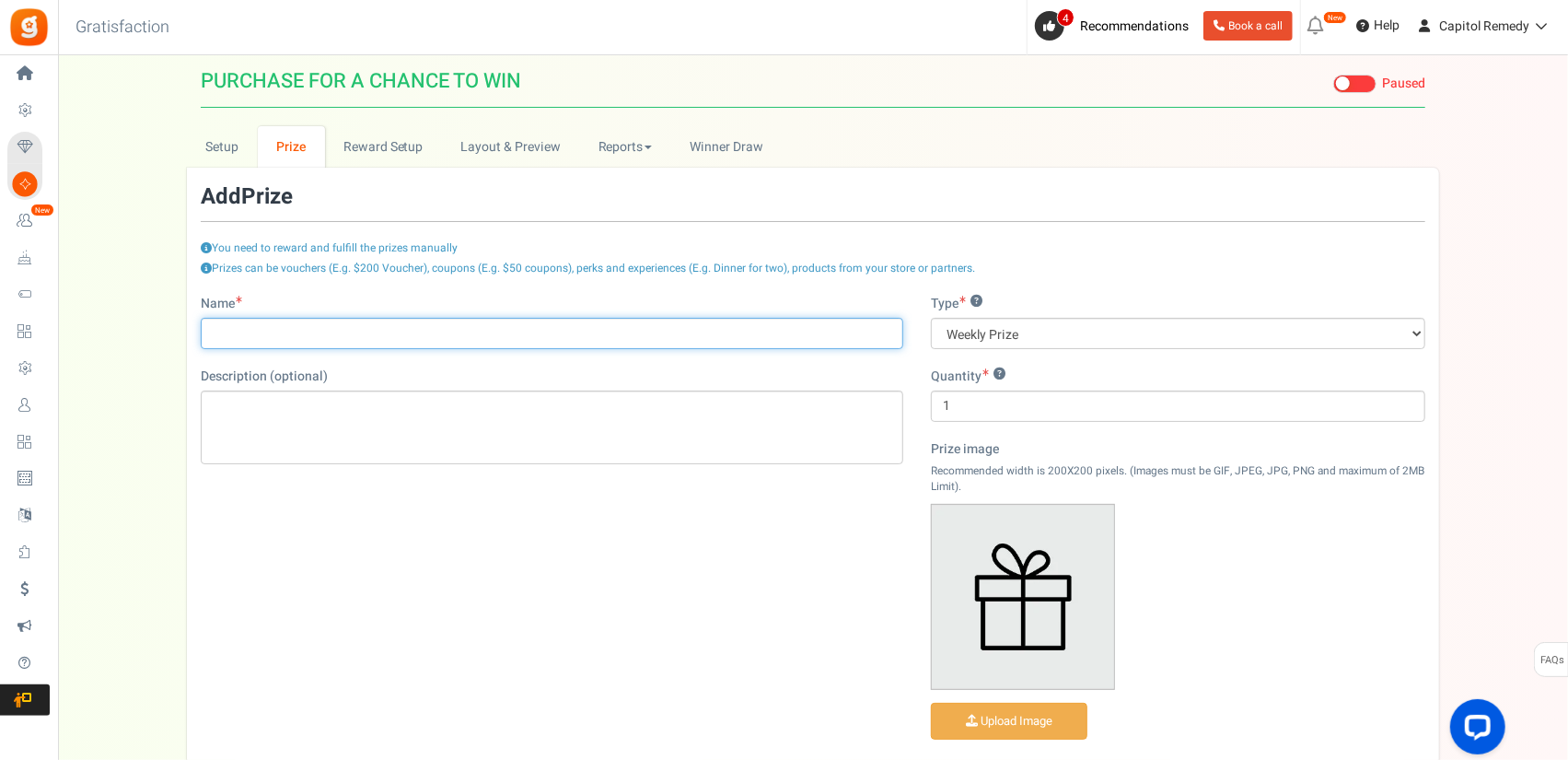
click at [389, 323] on input "Name" at bounding box center [552, 333] width 702 height 32
type input "!"
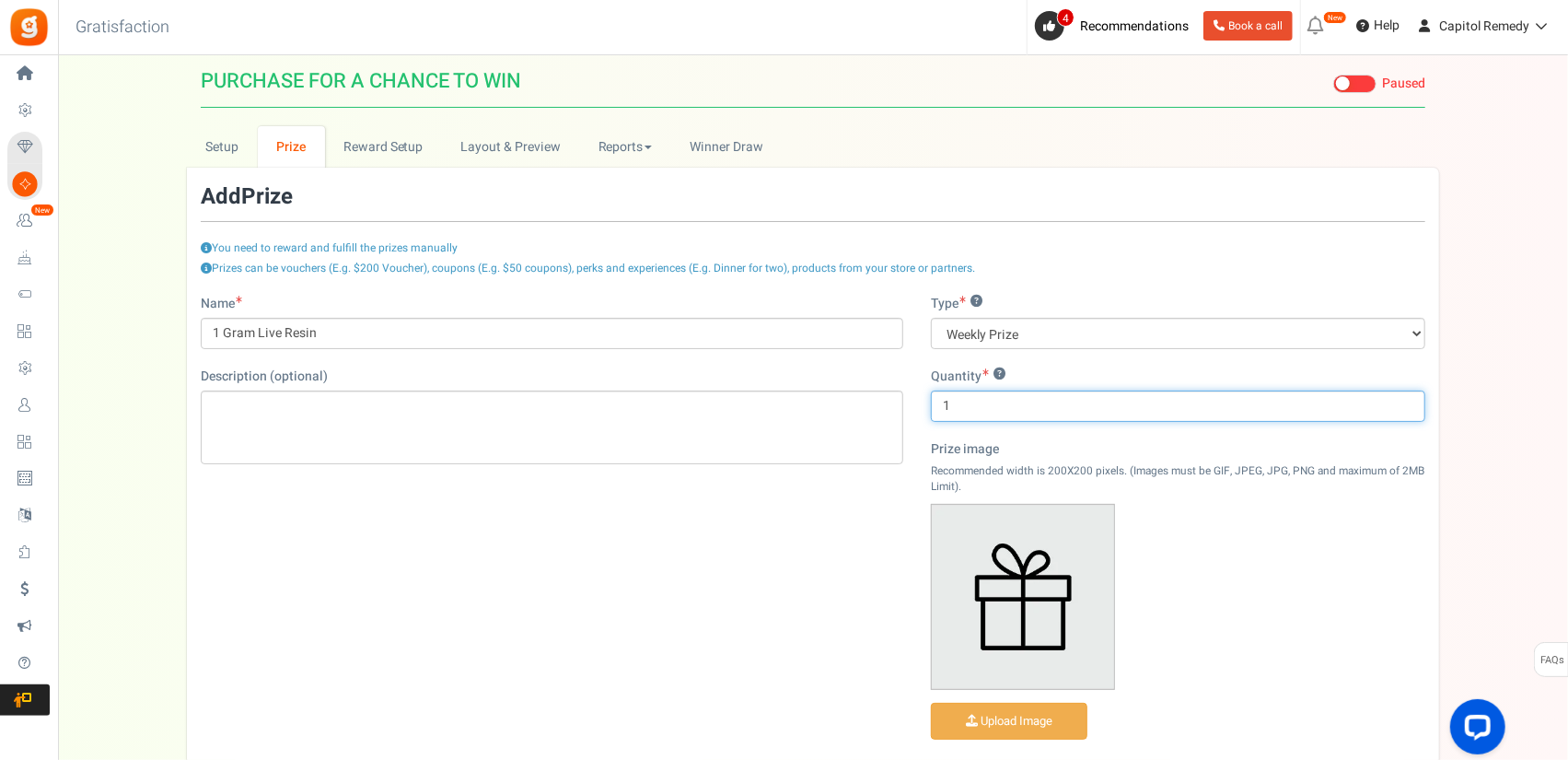
click at [1014, 402] on input "1" at bounding box center [1178, 406] width 494 height 32
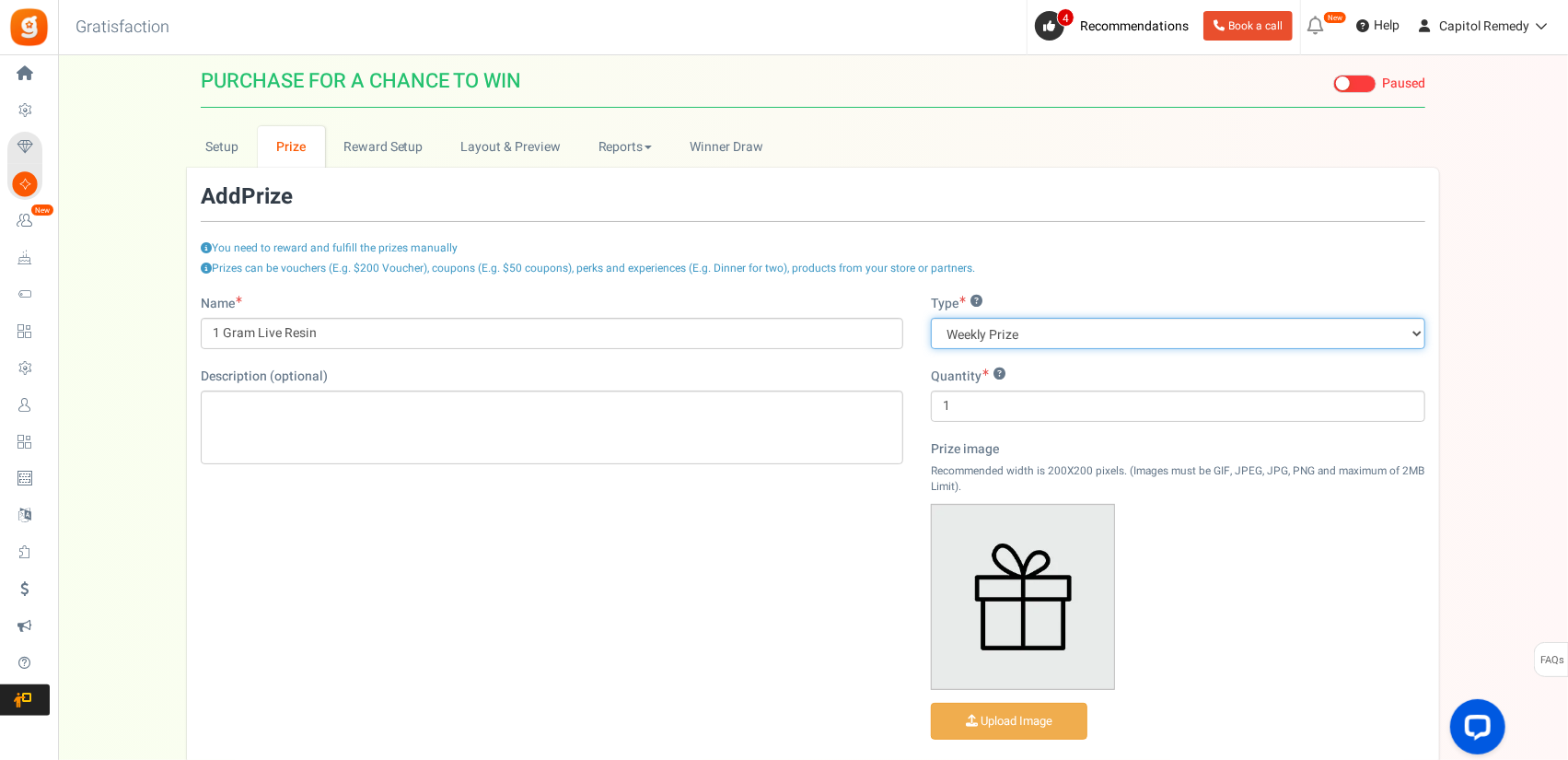
click at [1053, 338] on select "Grand Prize Daily Prize Weekly Prize Monthly Prize" at bounding box center [1178, 333] width 494 height 32
click at [1259, 631] on div "Prize image Recommended width is 200X200 pixels. (Images must be GIF, JPEG, JPG…" at bounding box center [1178, 595] width 494 height 308
click at [1000, 688] on div "Upload Image" at bounding box center [1055, 626] width 248 height 244
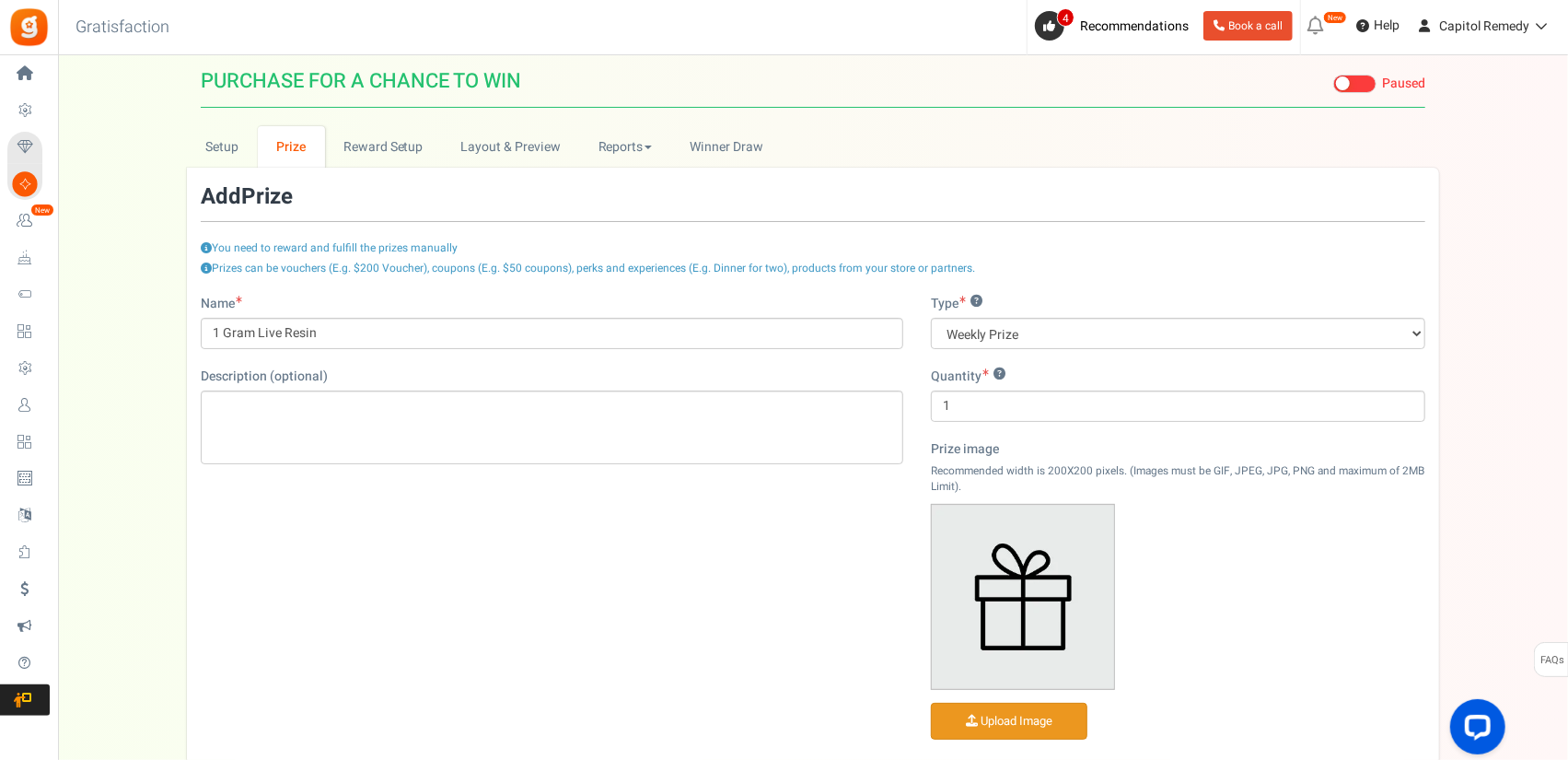
click at [996, 711] on input "file" at bounding box center [1009, 721] width 155 height 36
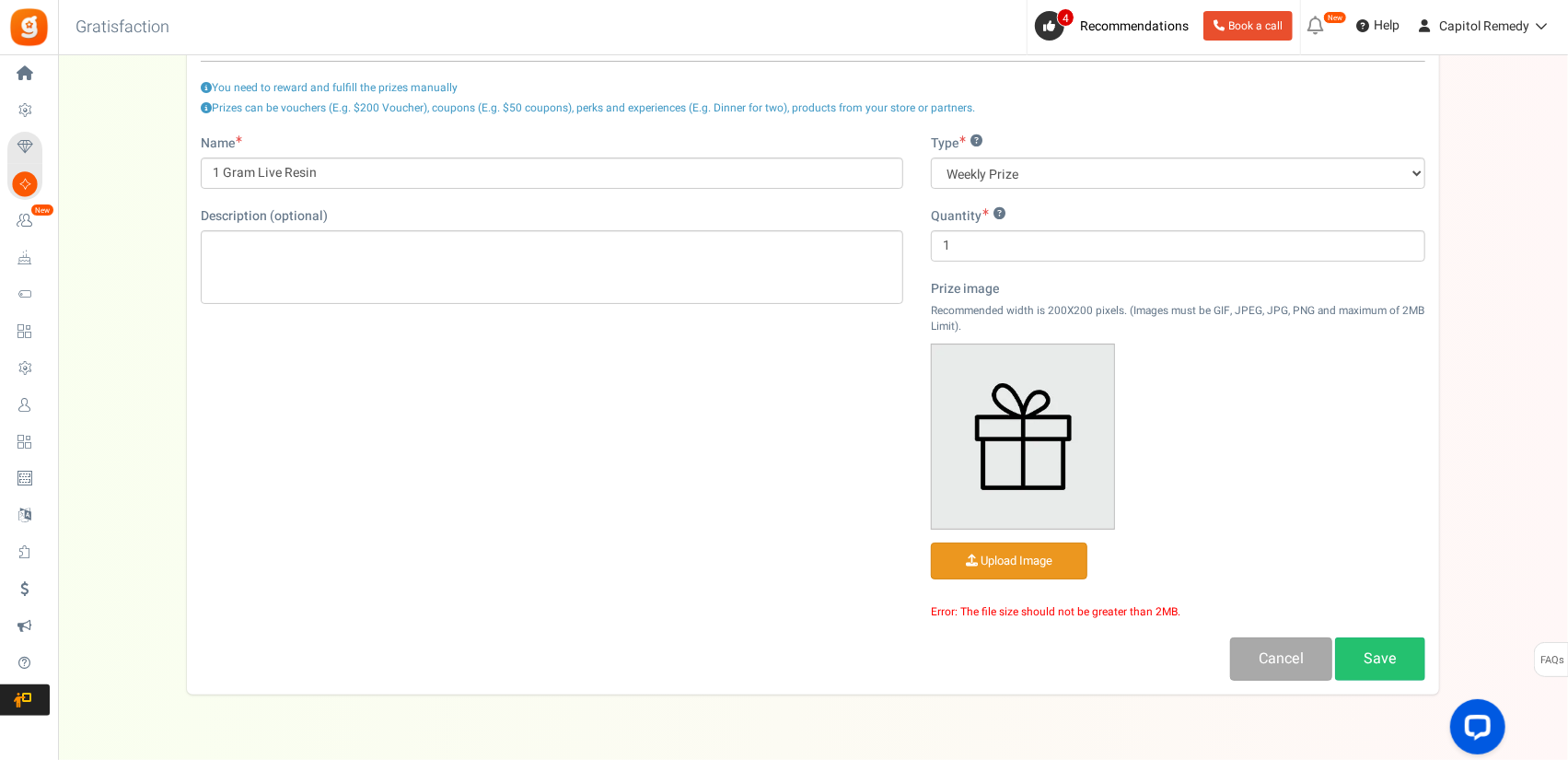
scroll to position [215, 0]
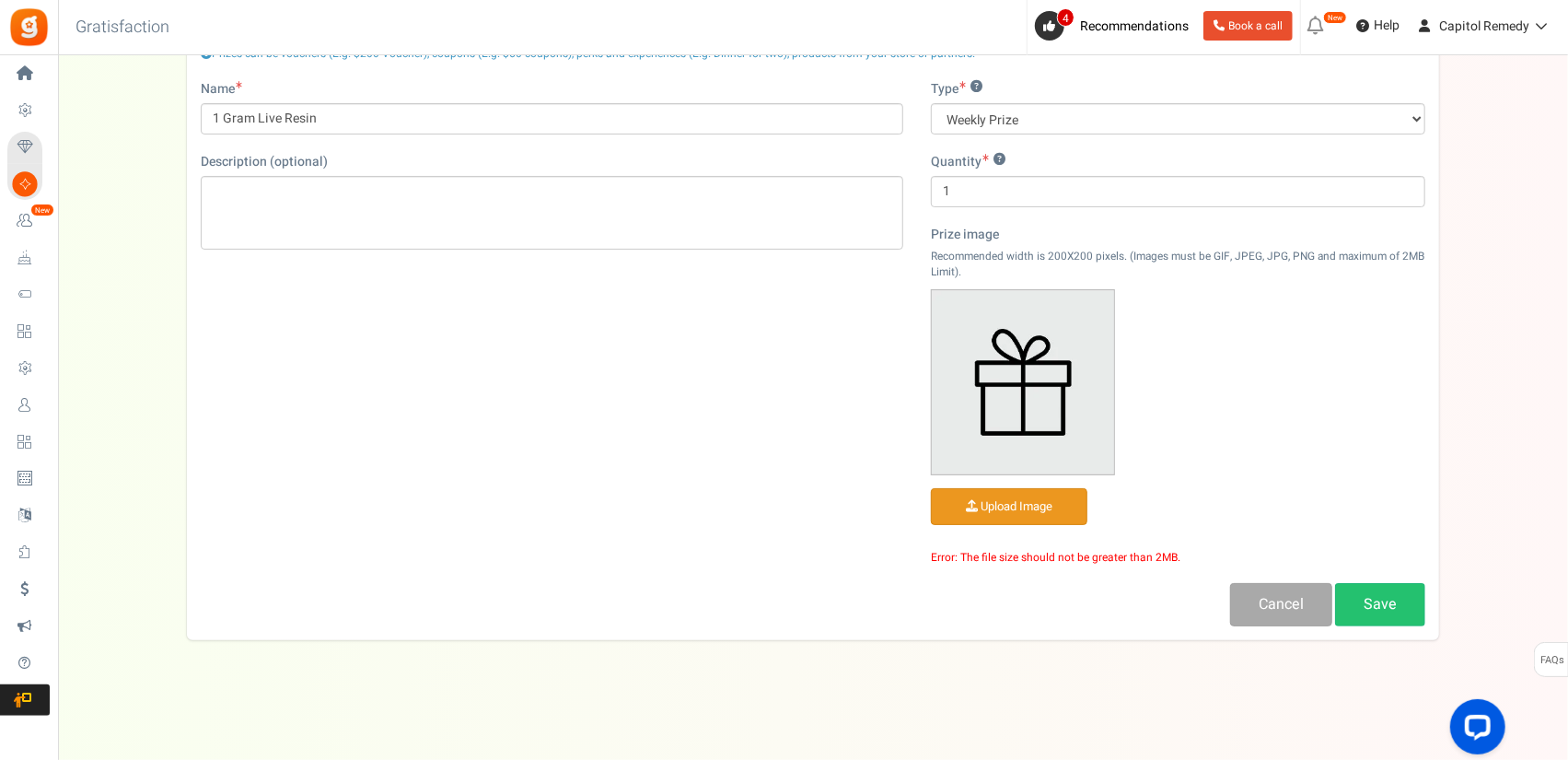
click at [1027, 504] on input "file" at bounding box center [1009, 506] width 155 height 36
click at [1030, 505] on input "file" at bounding box center [1009, 506] width 155 height 36
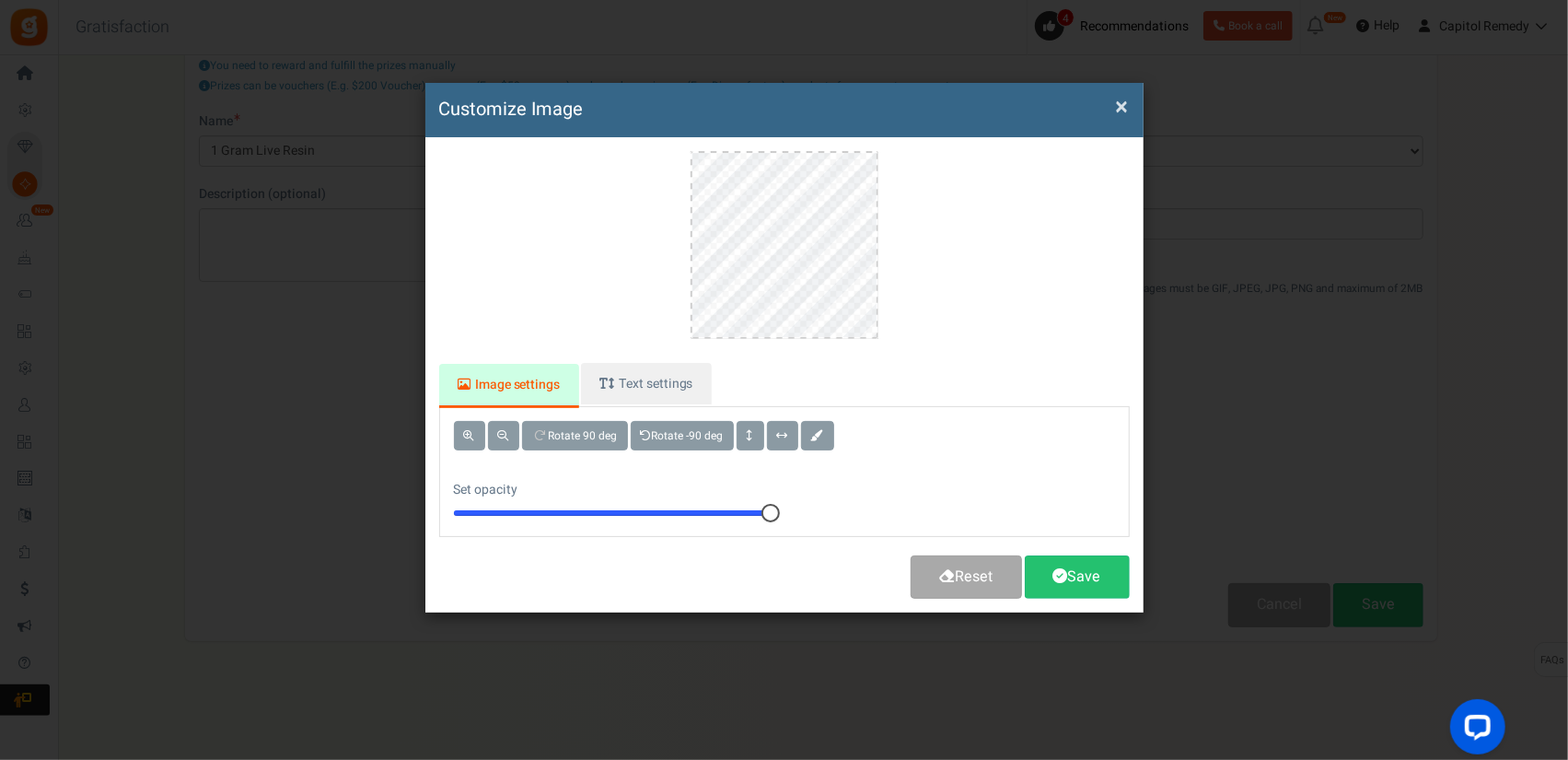
scroll to position [0, 0]
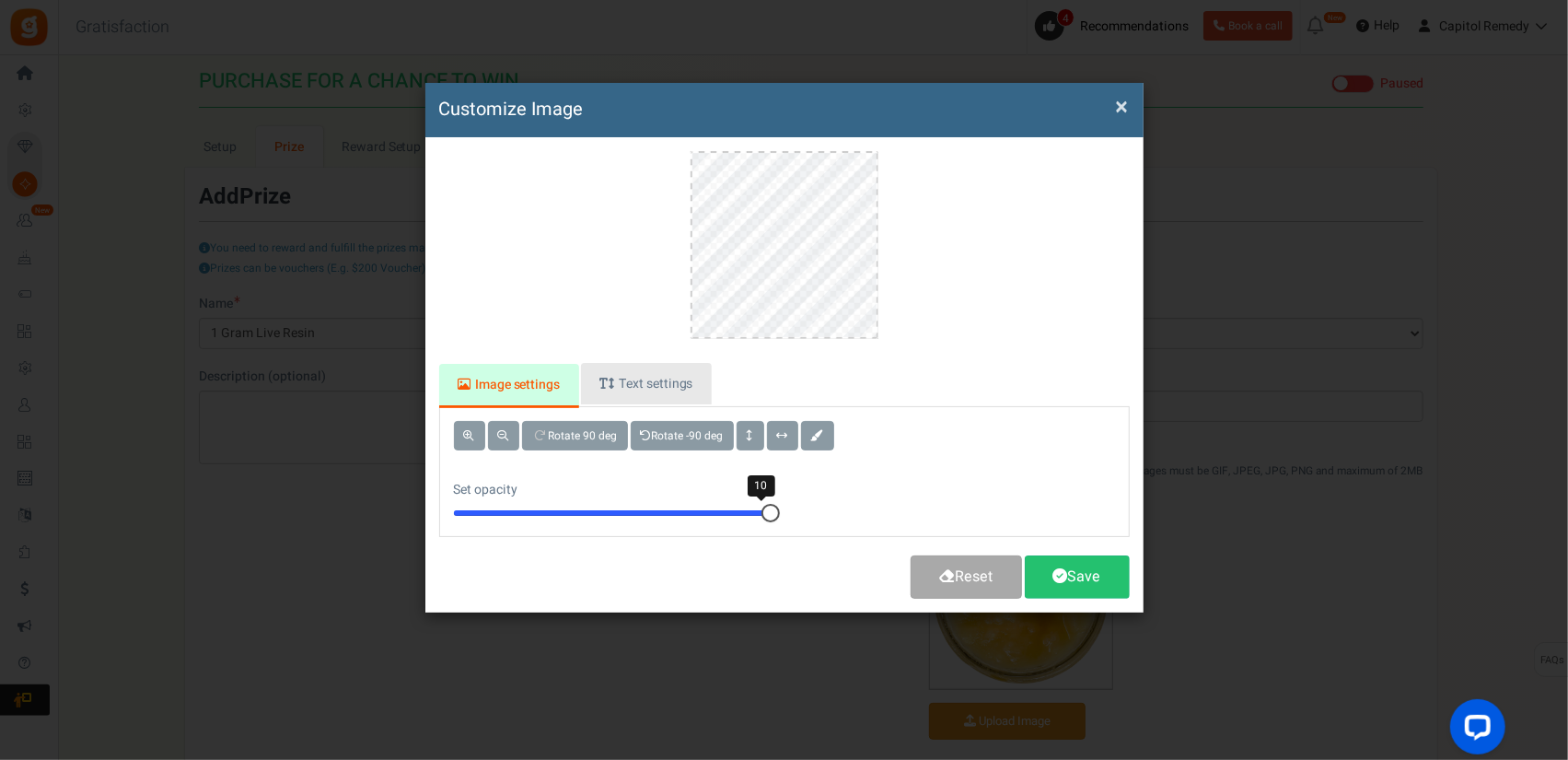
click at [654, 392] on link "Text settings" at bounding box center [646, 383] width 131 height 41
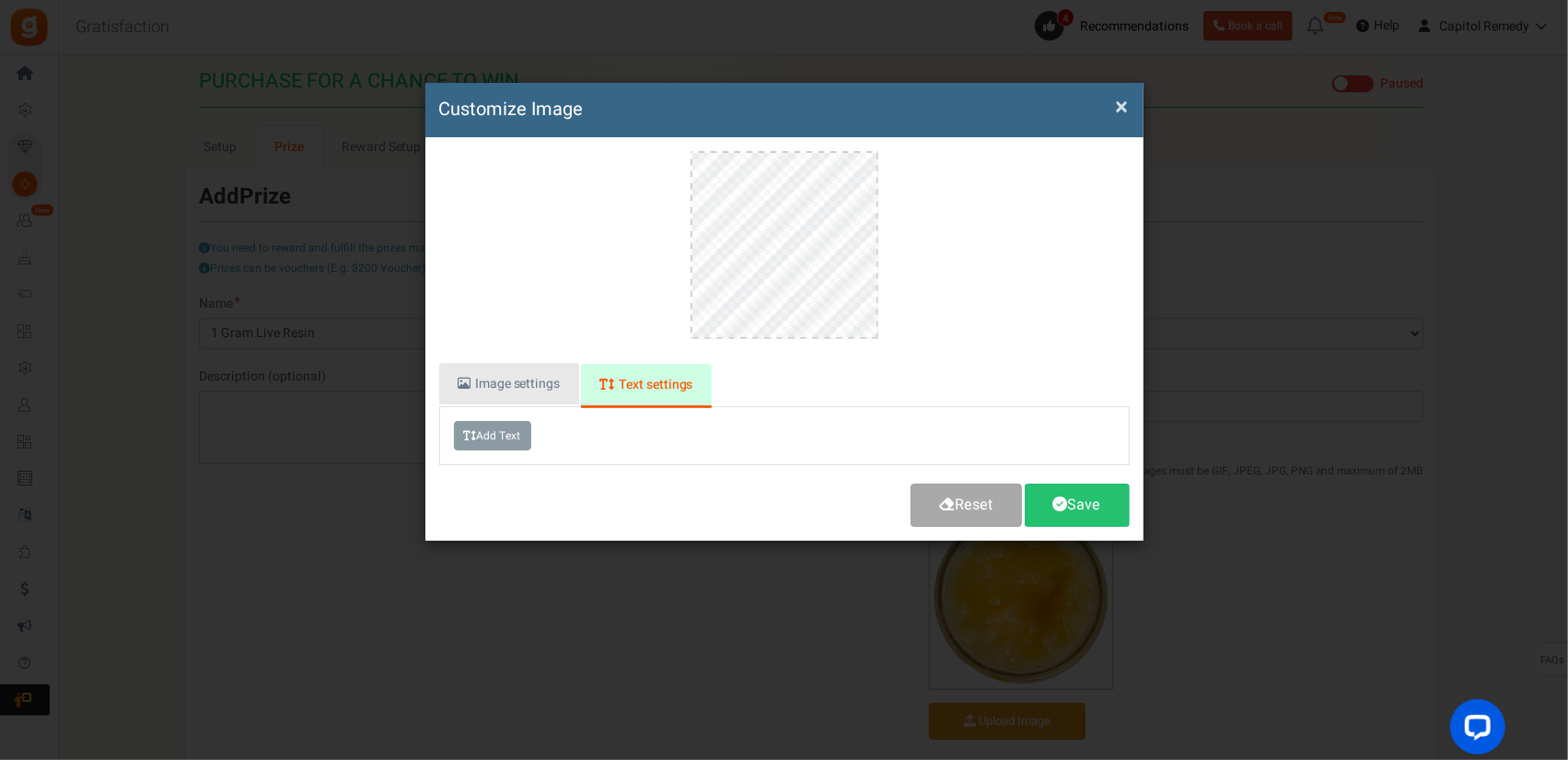
click at [514, 378] on link "Image settings" at bounding box center [509, 383] width 139 height 41
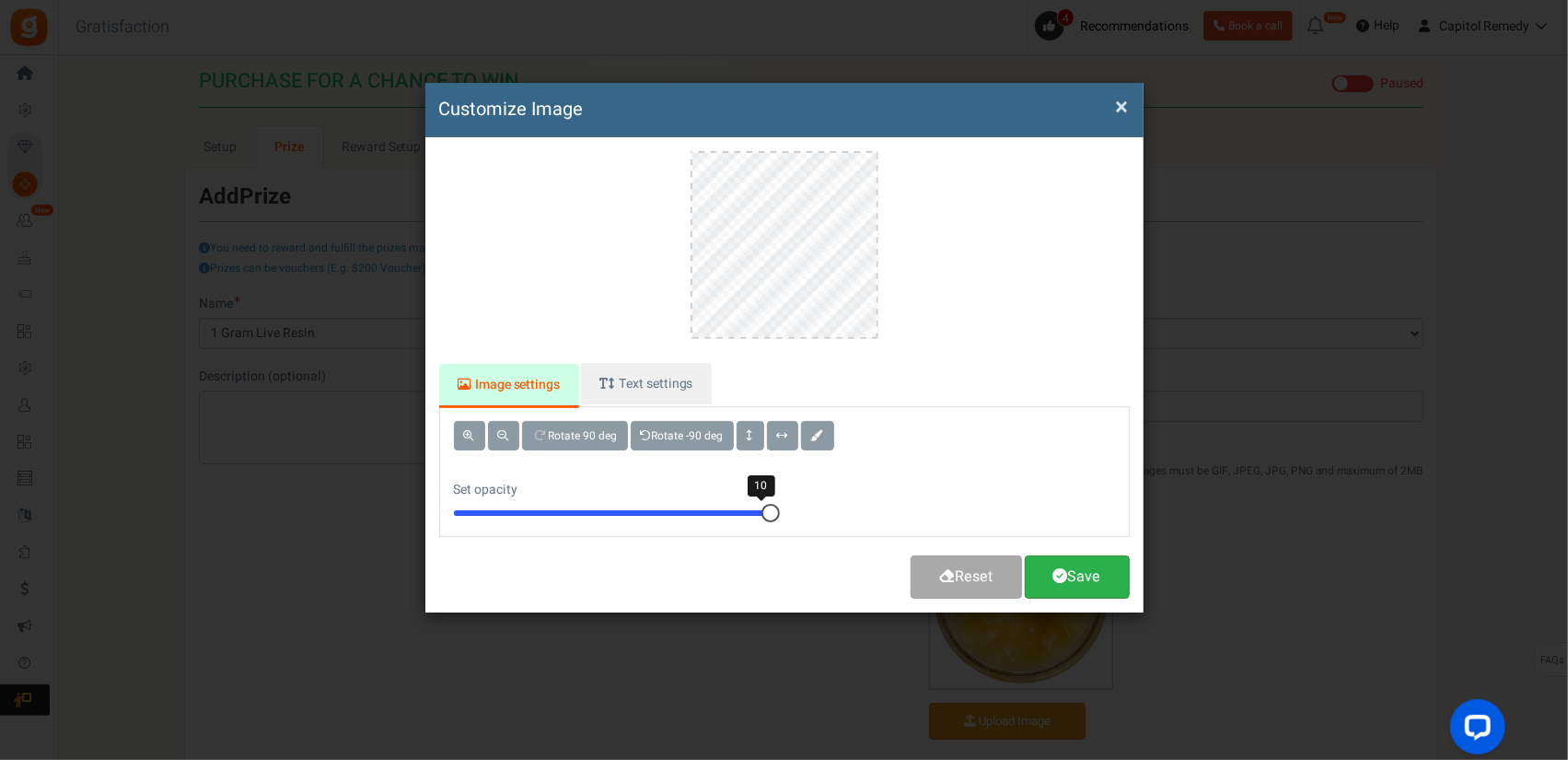
click at [1075, 573] on link "Save" at bounding box center [1076, 576] width 105 height 43
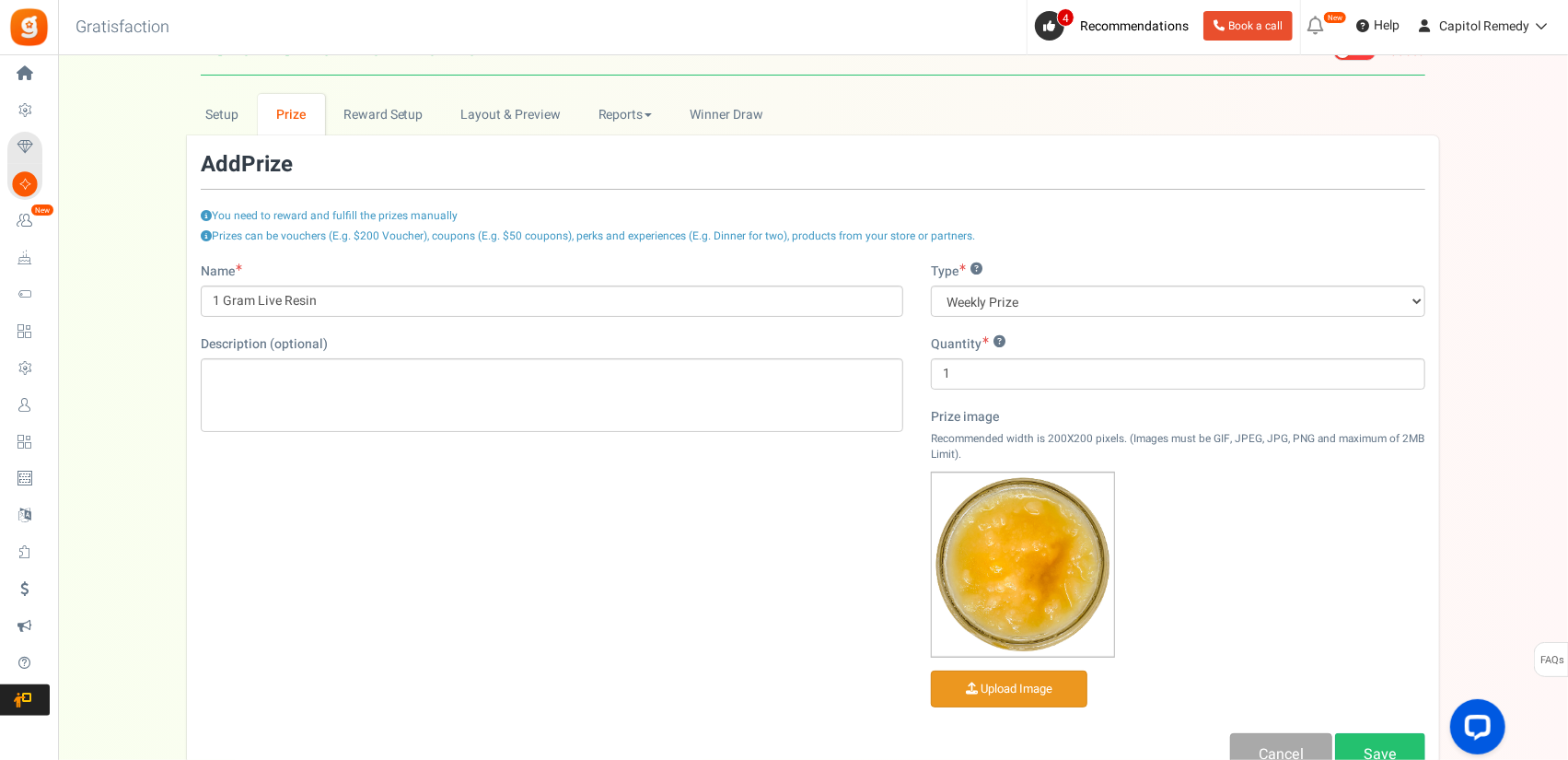
scroll to position [92, 0]
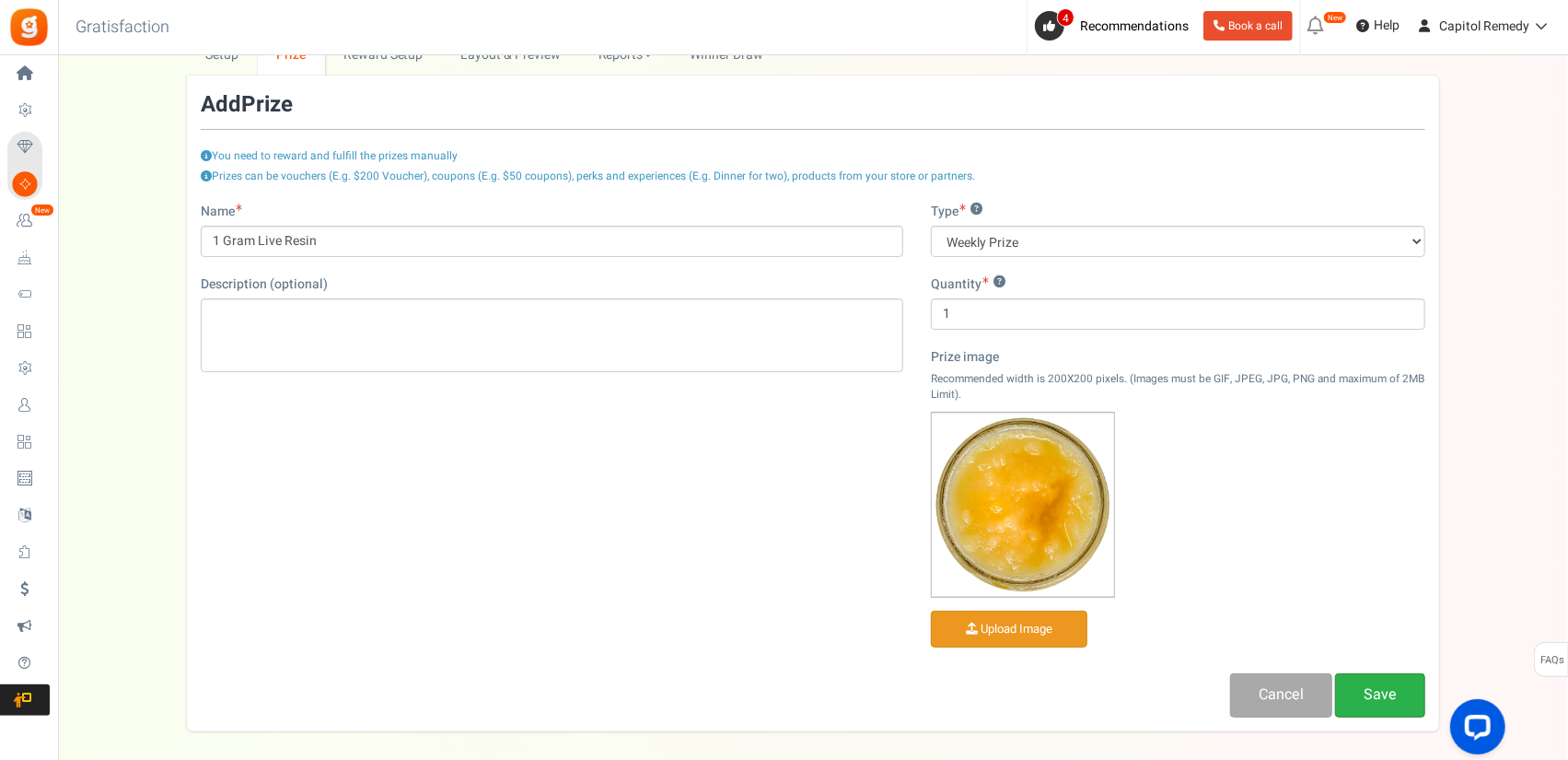
click at [1379, 680] on link "Save" at bounding box center [1380, 695] width 90 height 43
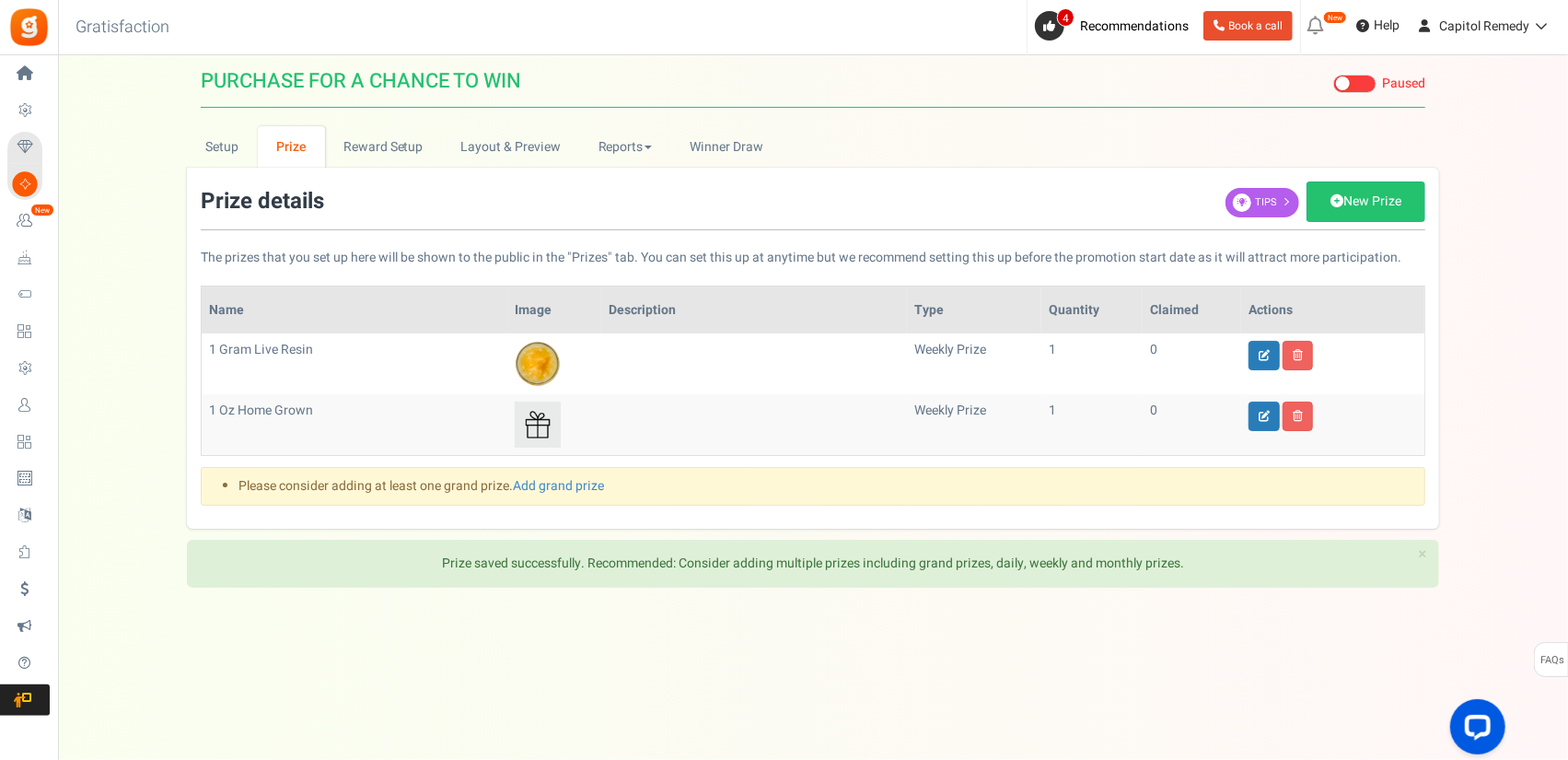
scroll to position [0, 0]
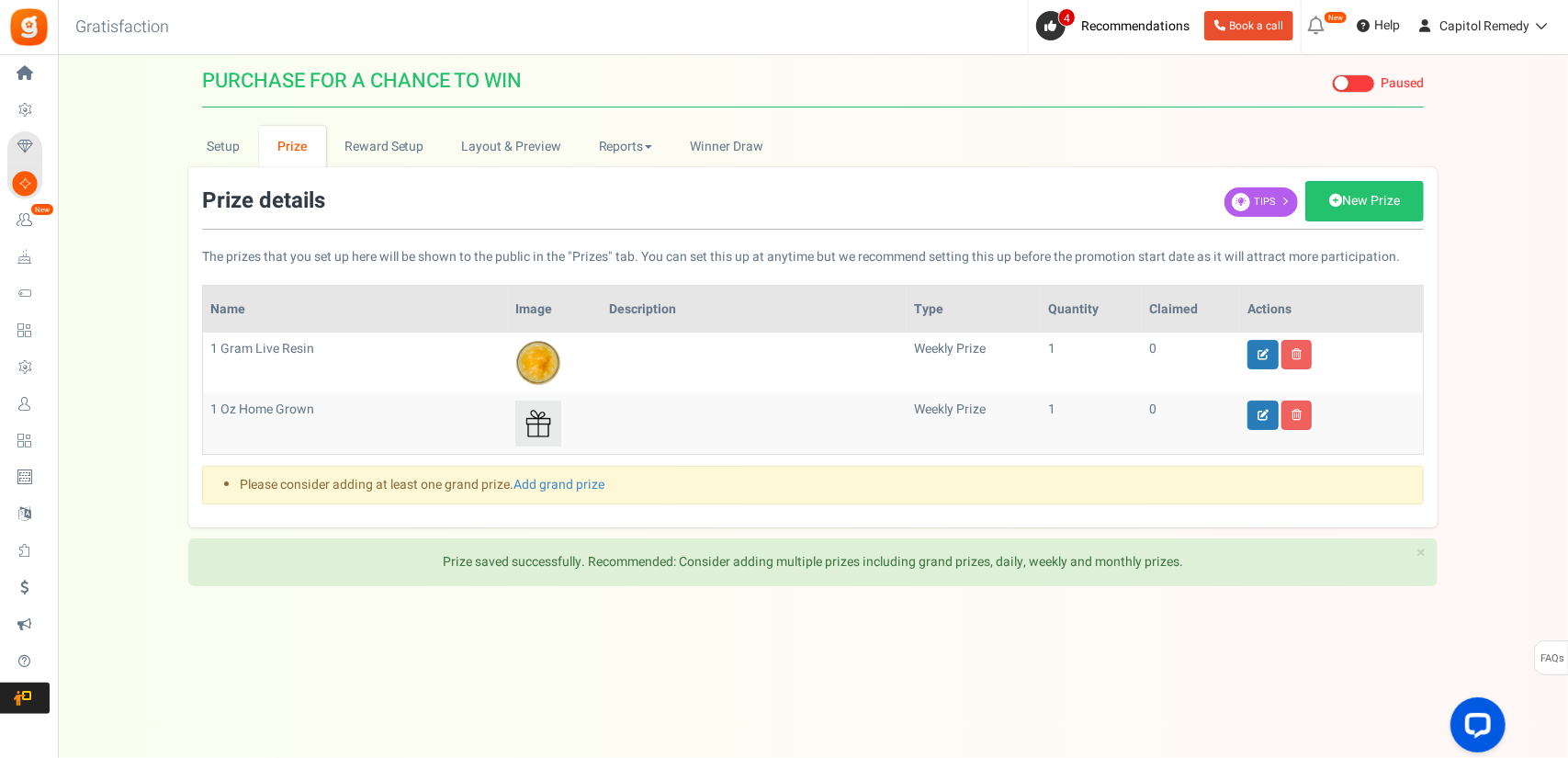
click at [533, 419] on img at bounding box center [538, 423] width 46 height 46
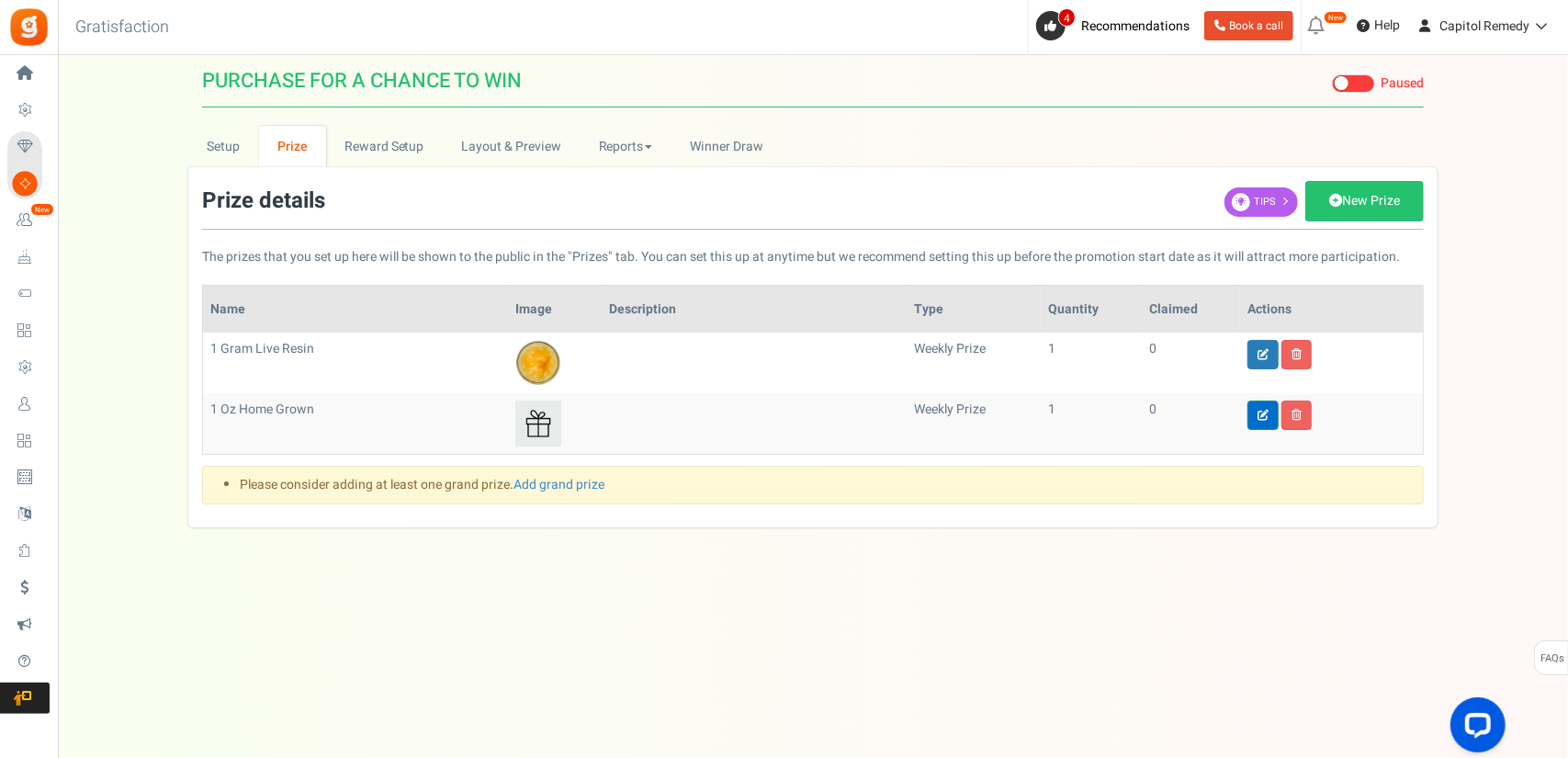
click at [1257, 410] on icon at bounding box center [1262, 415] width 11 height 11
type input "1 Oz Home Grown"
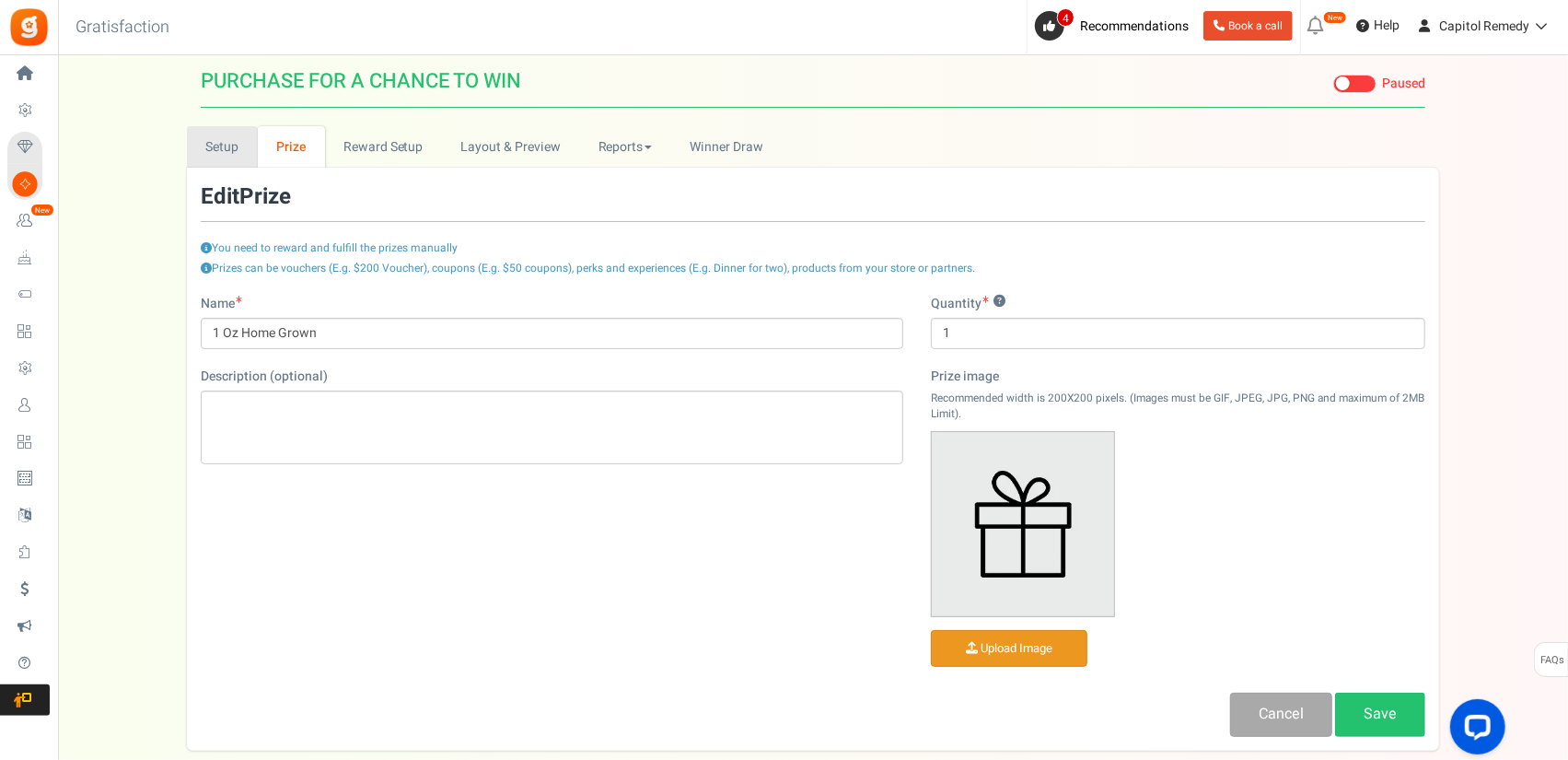
click at [218, 154] on link "Setup" at bounding box center [222, 146] width 71 height 41
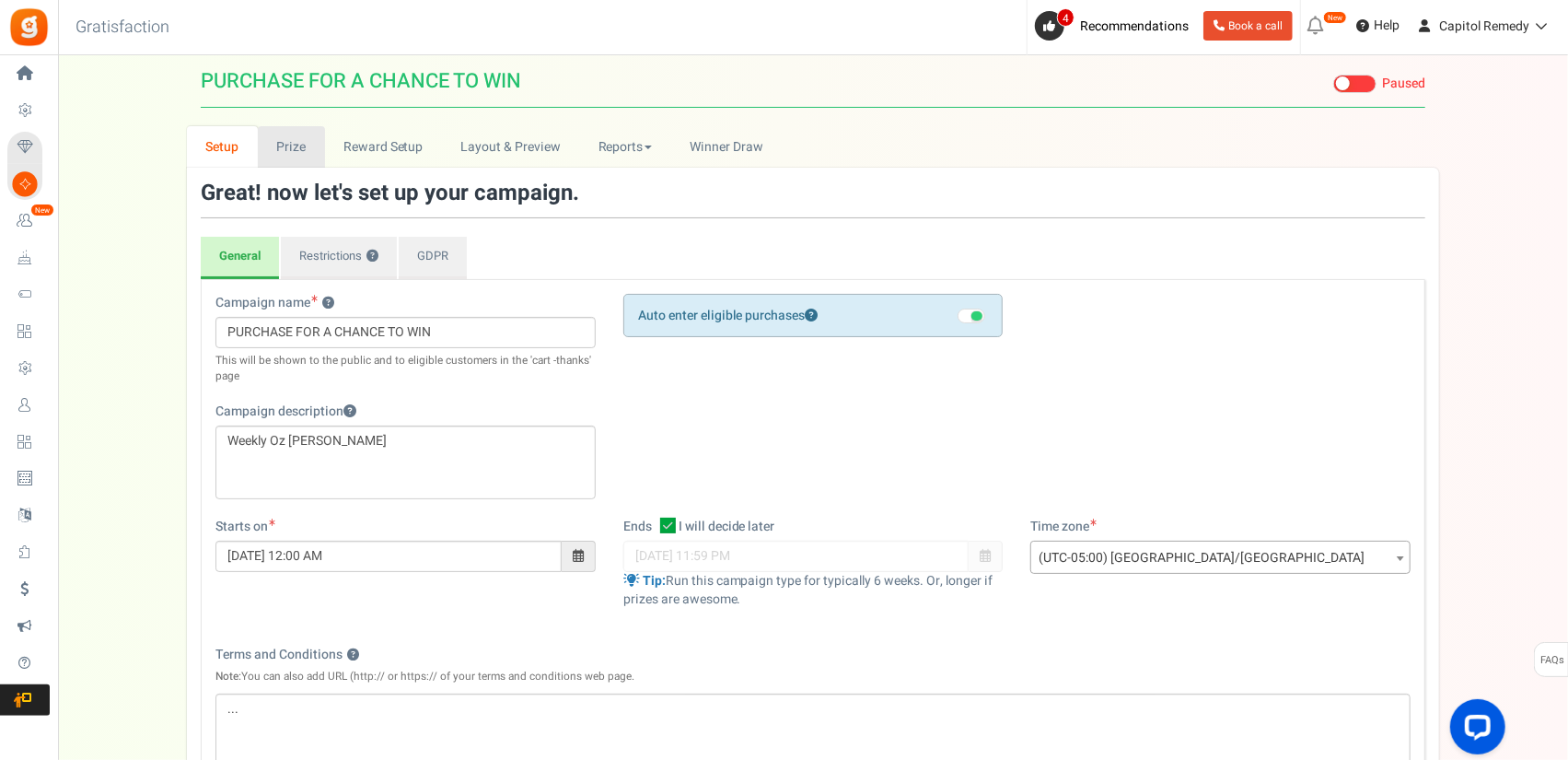
click at [282, 136] on link "Prize" at bounding box center [291, 146] width 67 height 41
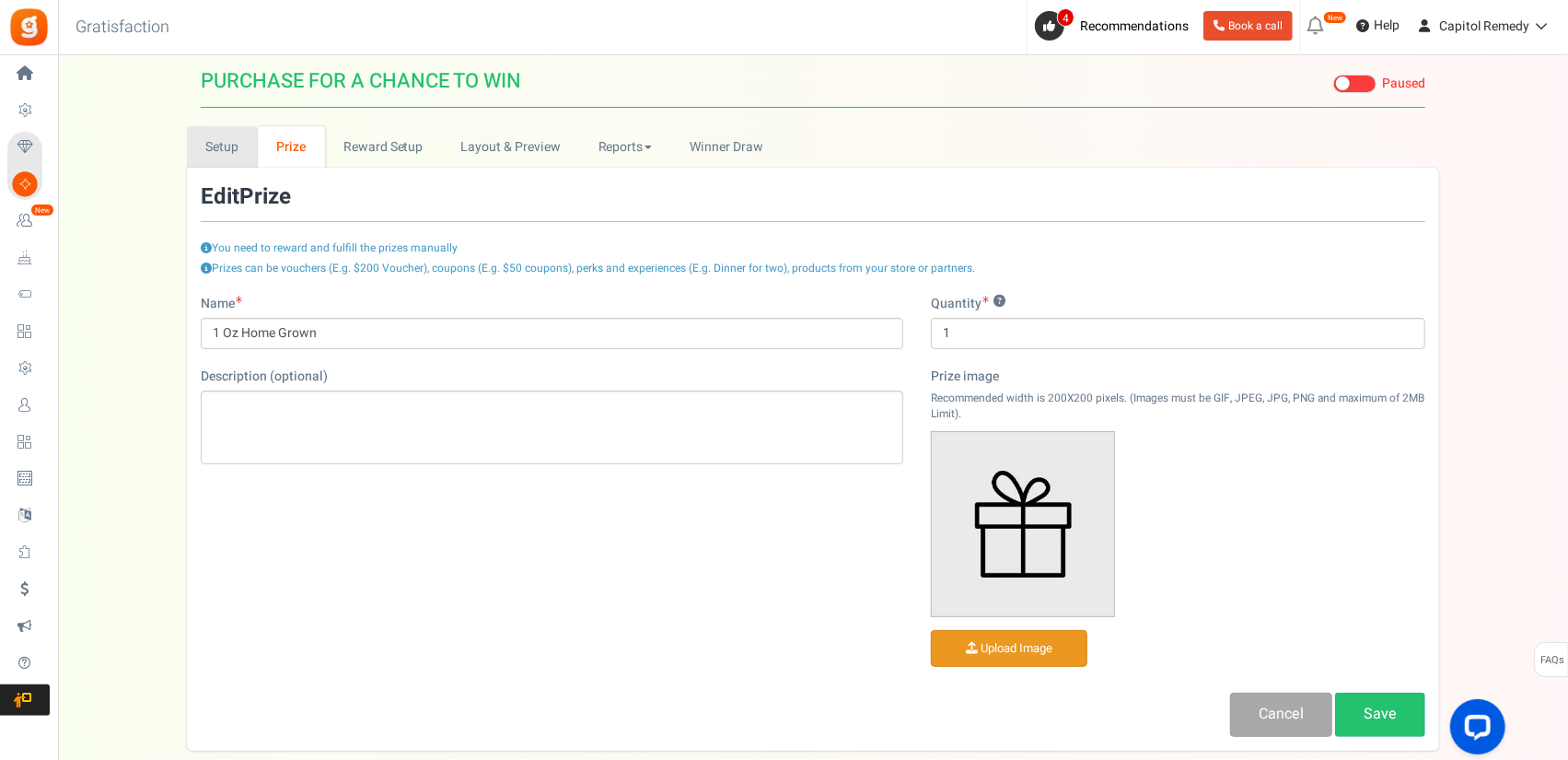
click at [219, 146] on link "Setup" at bounding box center [222, 146] width 71 height 41
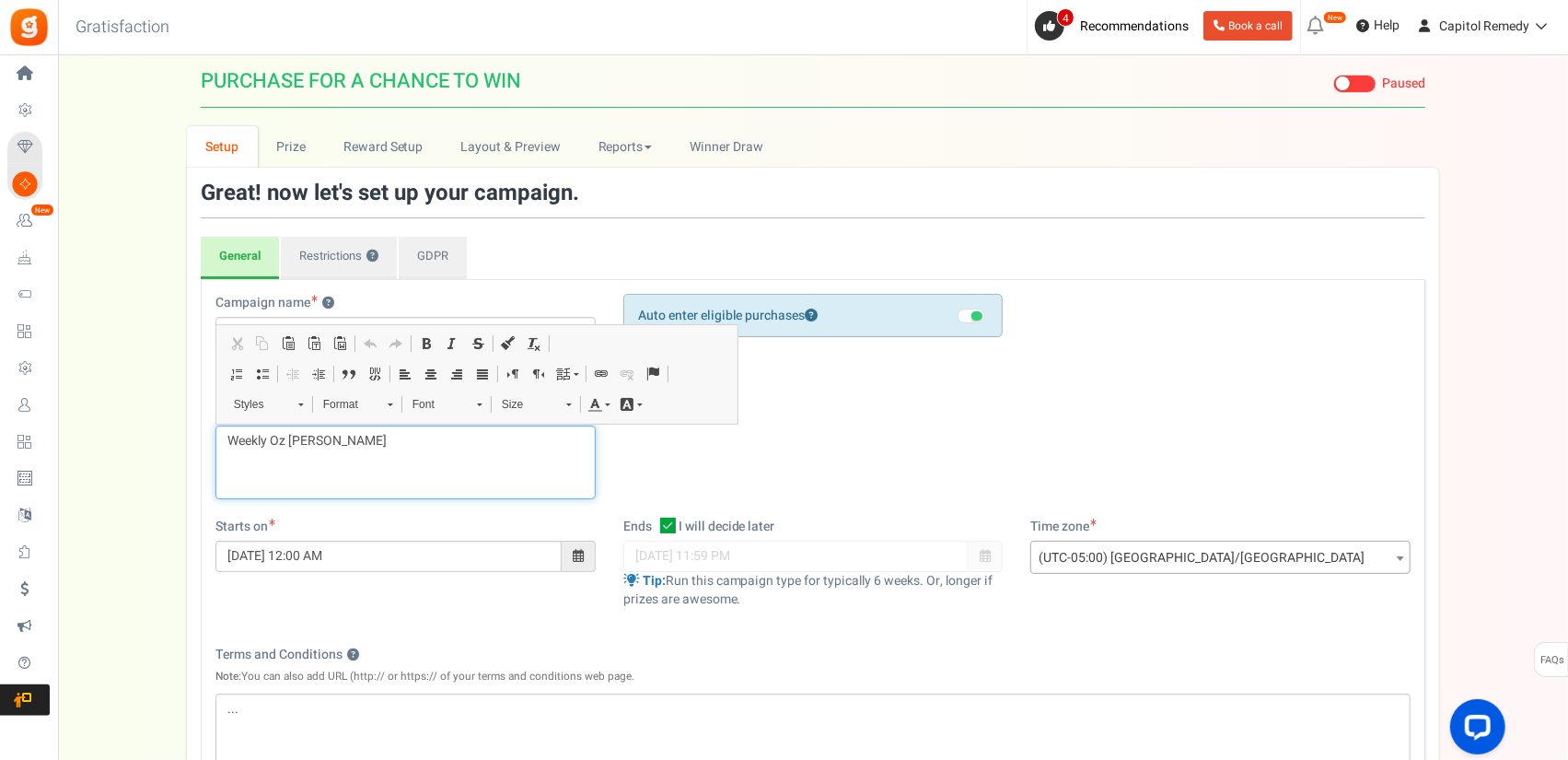
click at [358, 437] on p "Weekly Oz [PERSON_NAME]" at bounding box center [405, 441] width 356 height 18
click at [1130, 386] on div "Campaign name ? Display Title shown publicly PURCHASE FOR A CHANCE TO WIN This …" at bounding box center [813, 405] width 1223 height 224
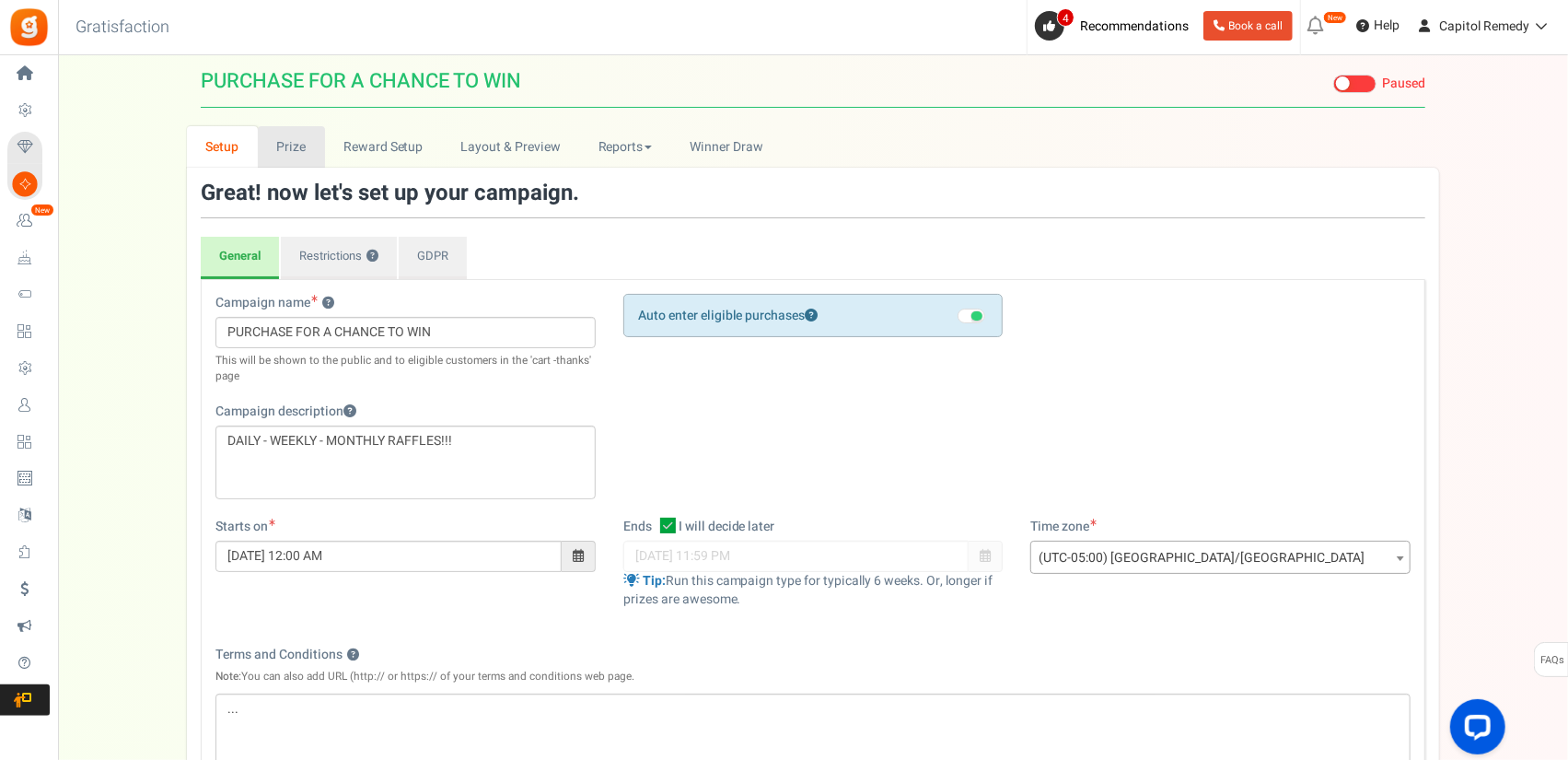
click at [309, 154] on link "Prize" at bounding box center [291, 146] width 67 height 41
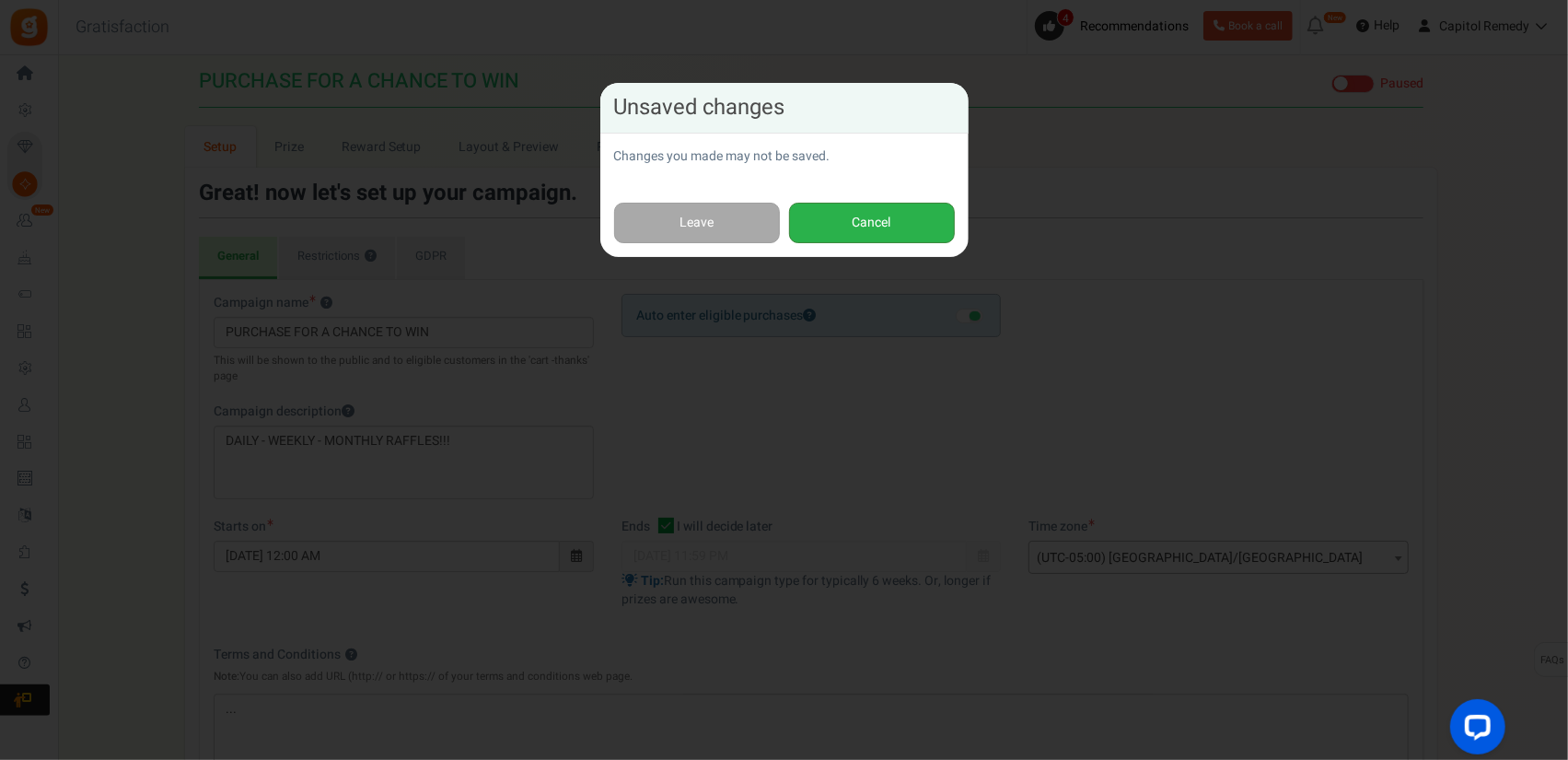
click at [866, 231] on button "Cancel" at bounding box center [872, 223] width 165 height 41
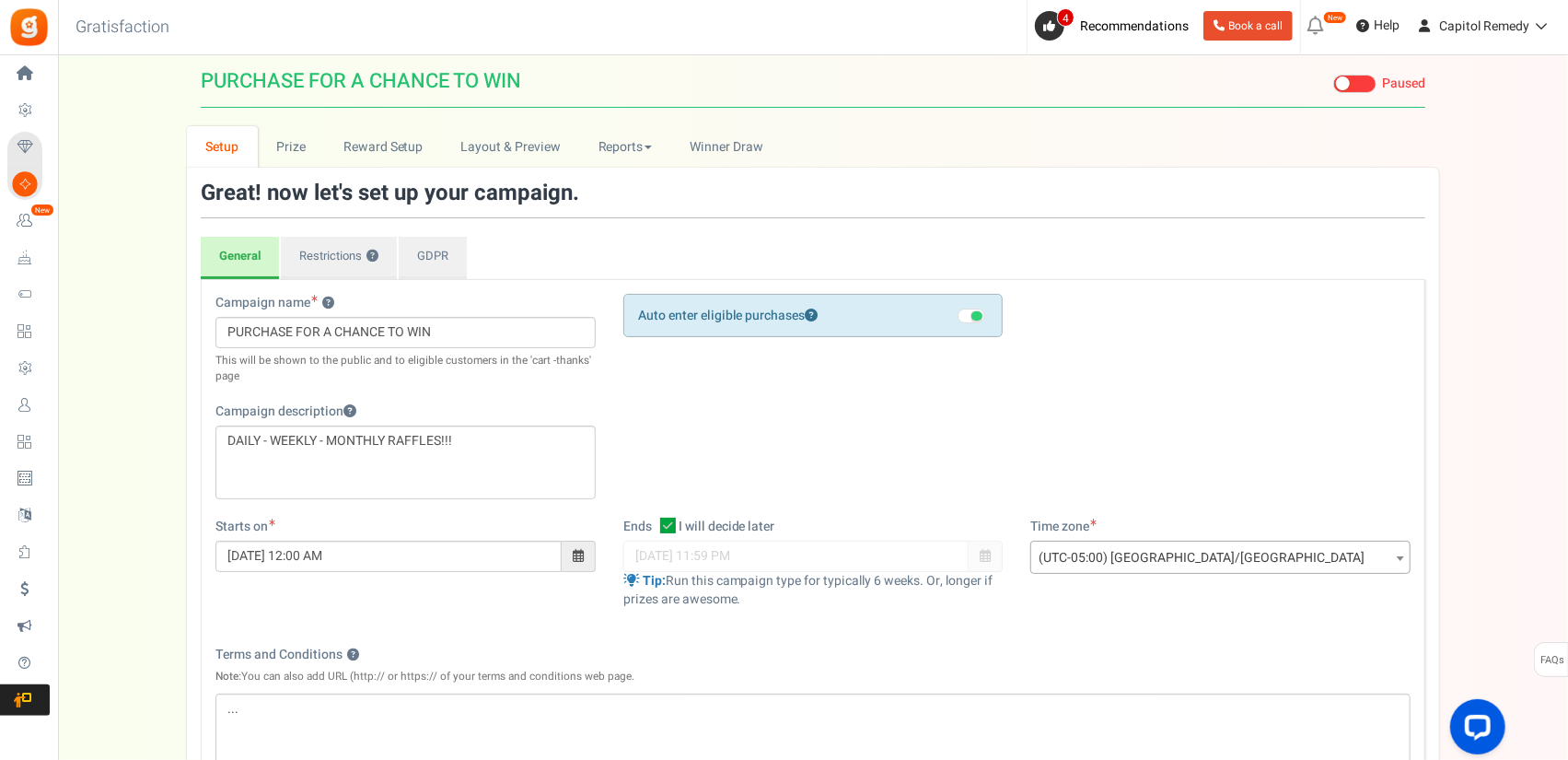
scroll to position [397, 0]
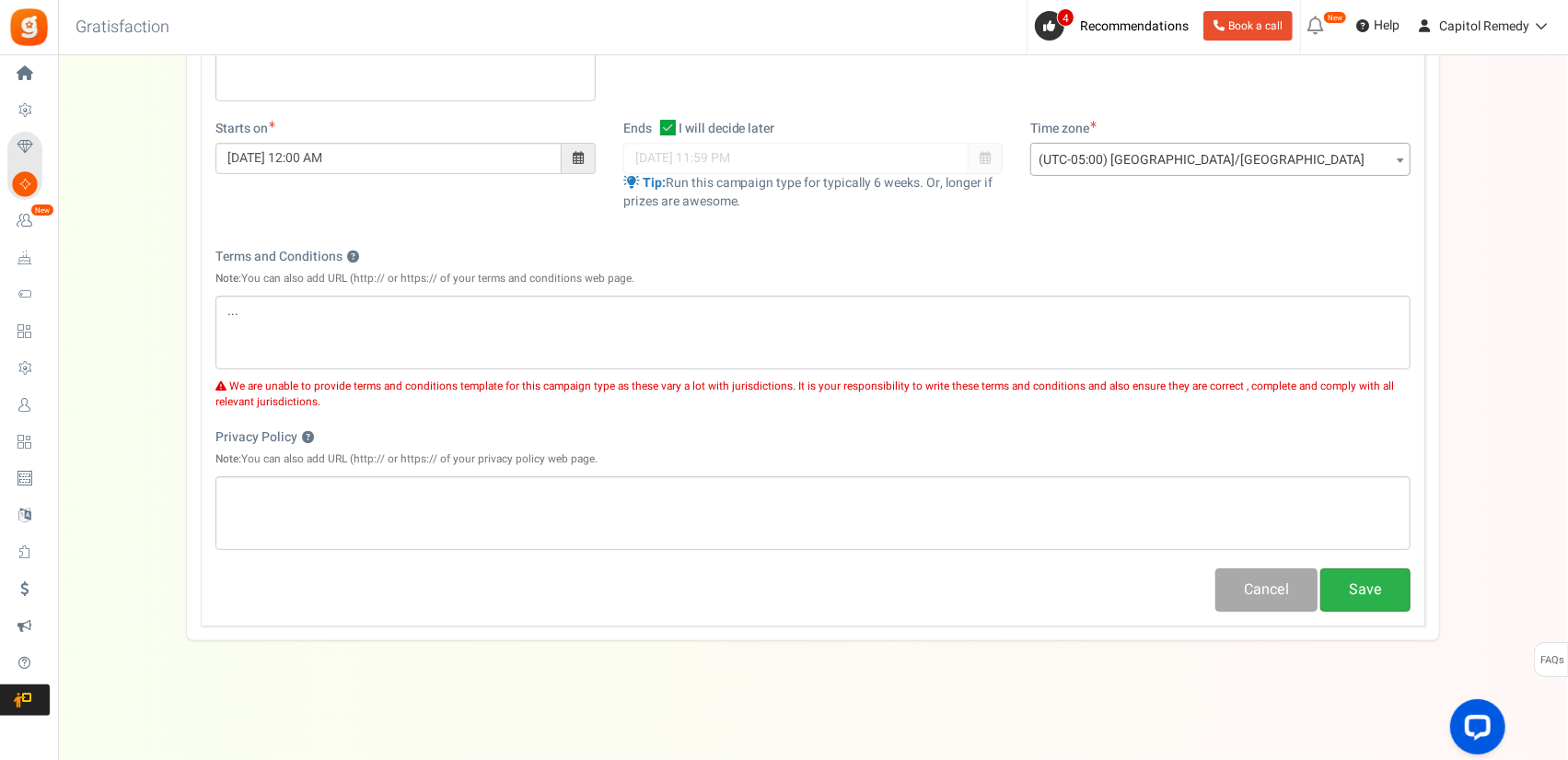
click at [1381, 575] on button "Save" at bounding box center [1366, 590] width 90 height 43
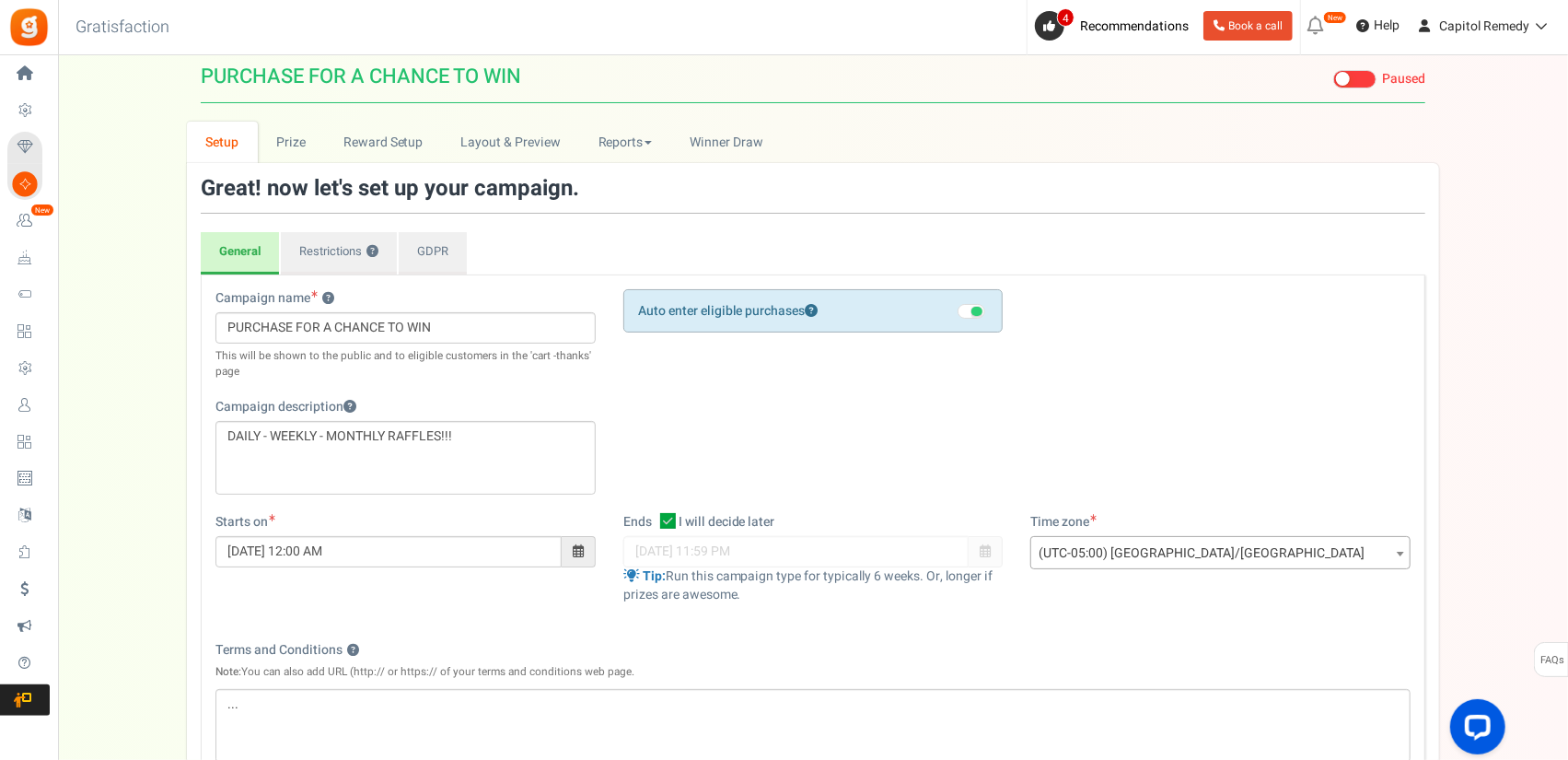
scroll to position [0, 0]
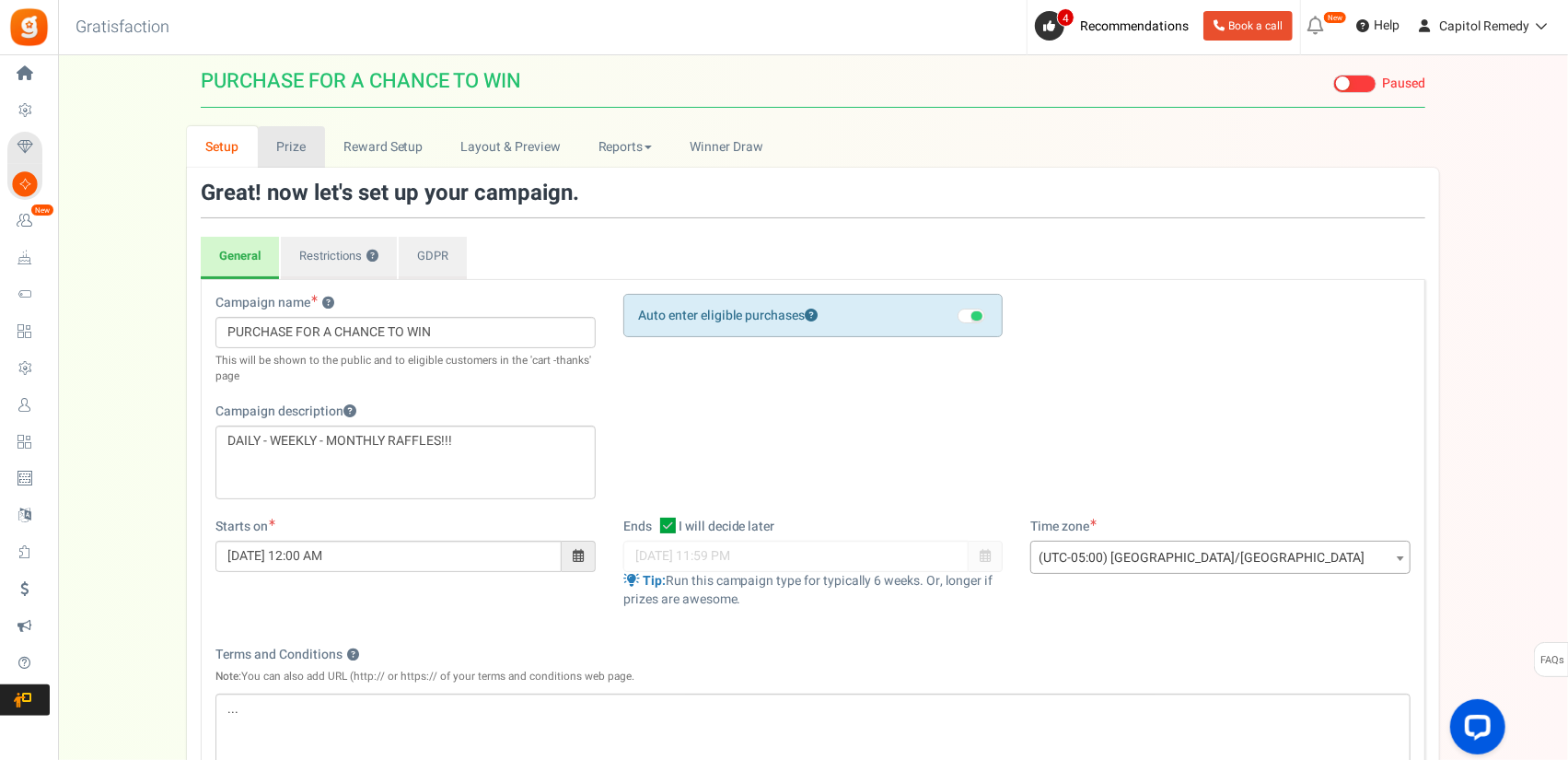
click at [317, 144] on link "Prize" at bounding box center [291, 146] width 67 height 41
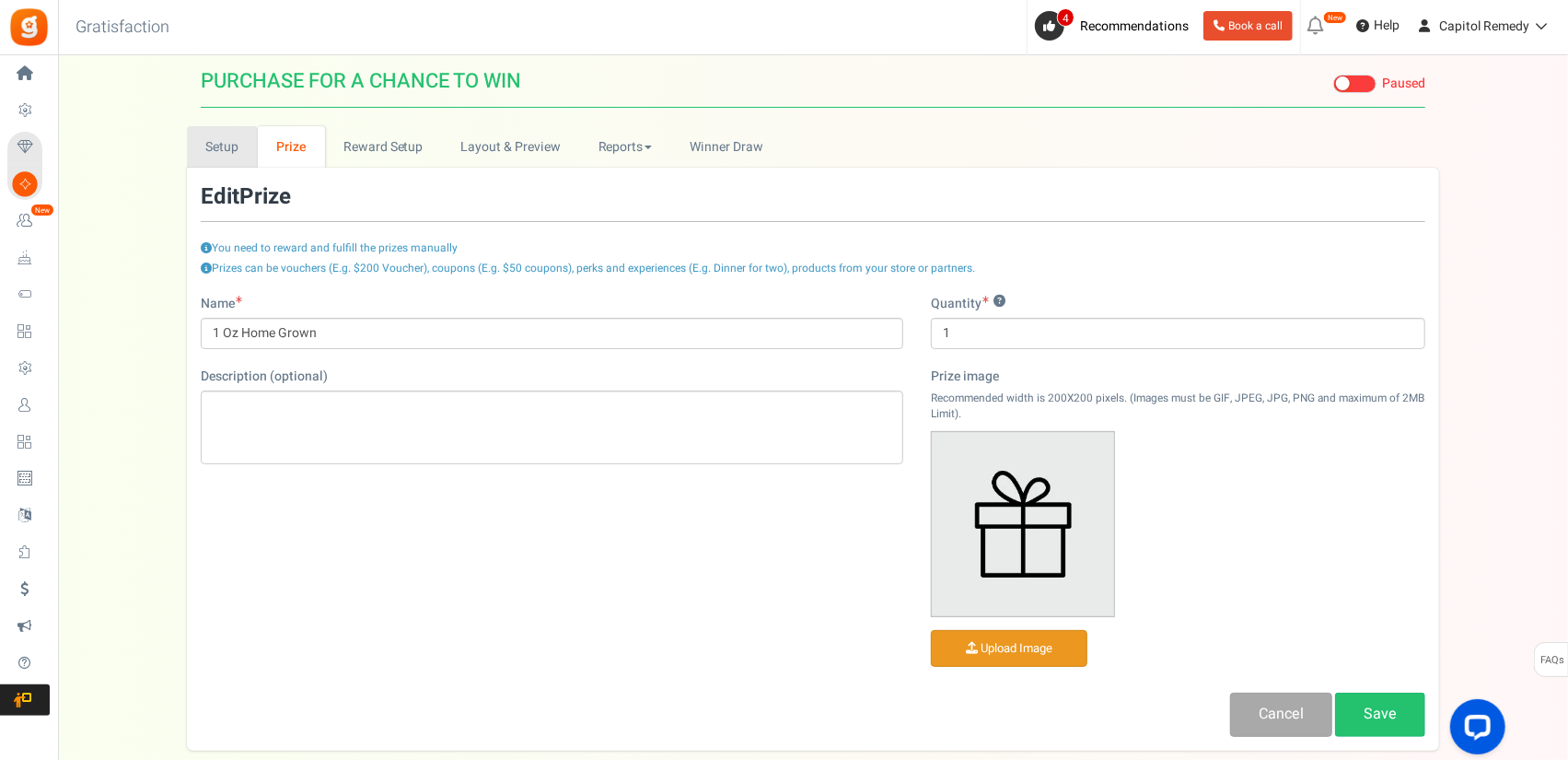
click at [248, 142] on link "Setup" at bounding box center [222, 146] width 71 height 41
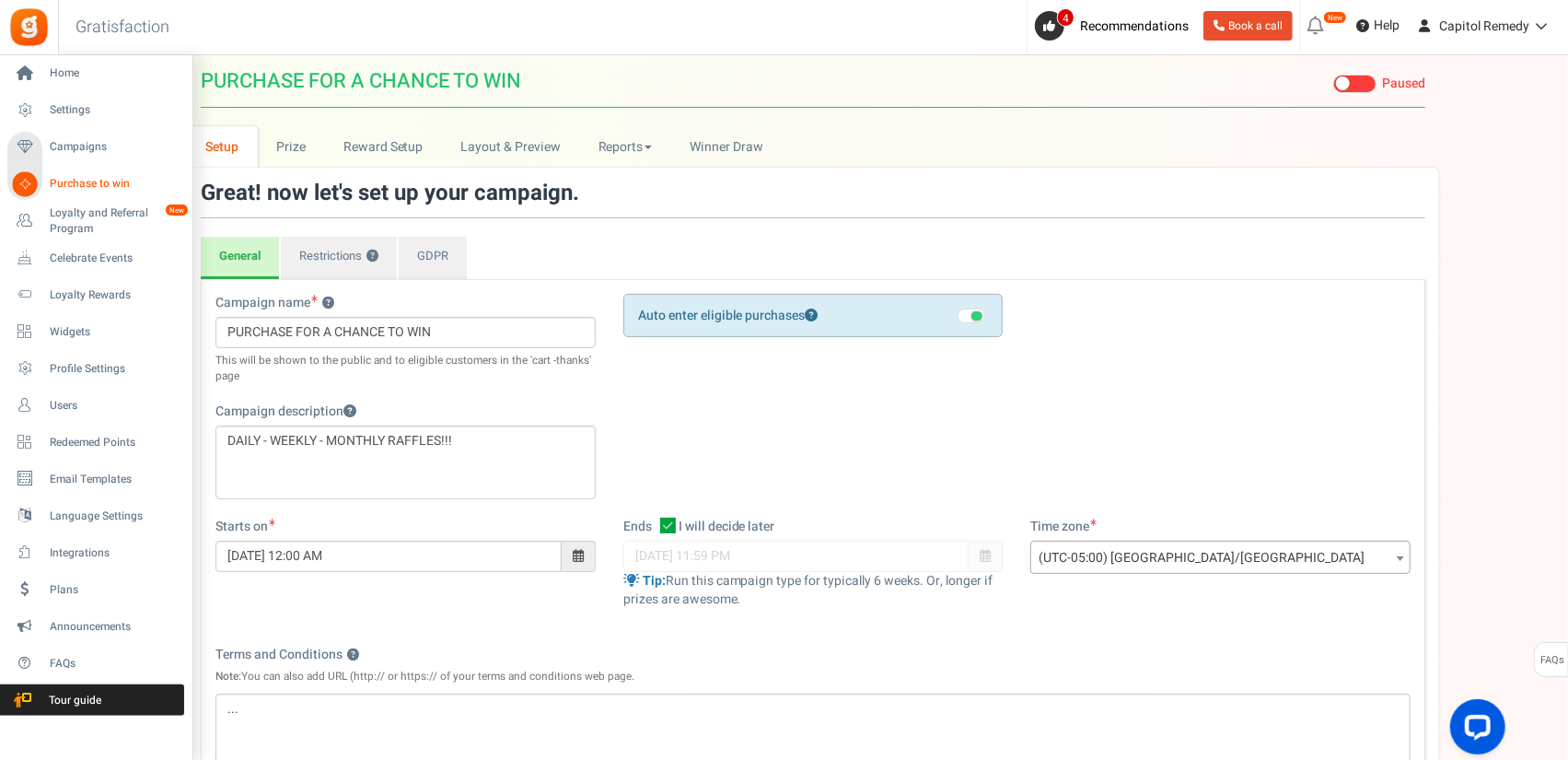
click at [89, 183] on span "Purchase to win" at bounding box center [114, 184] width 129 height 15
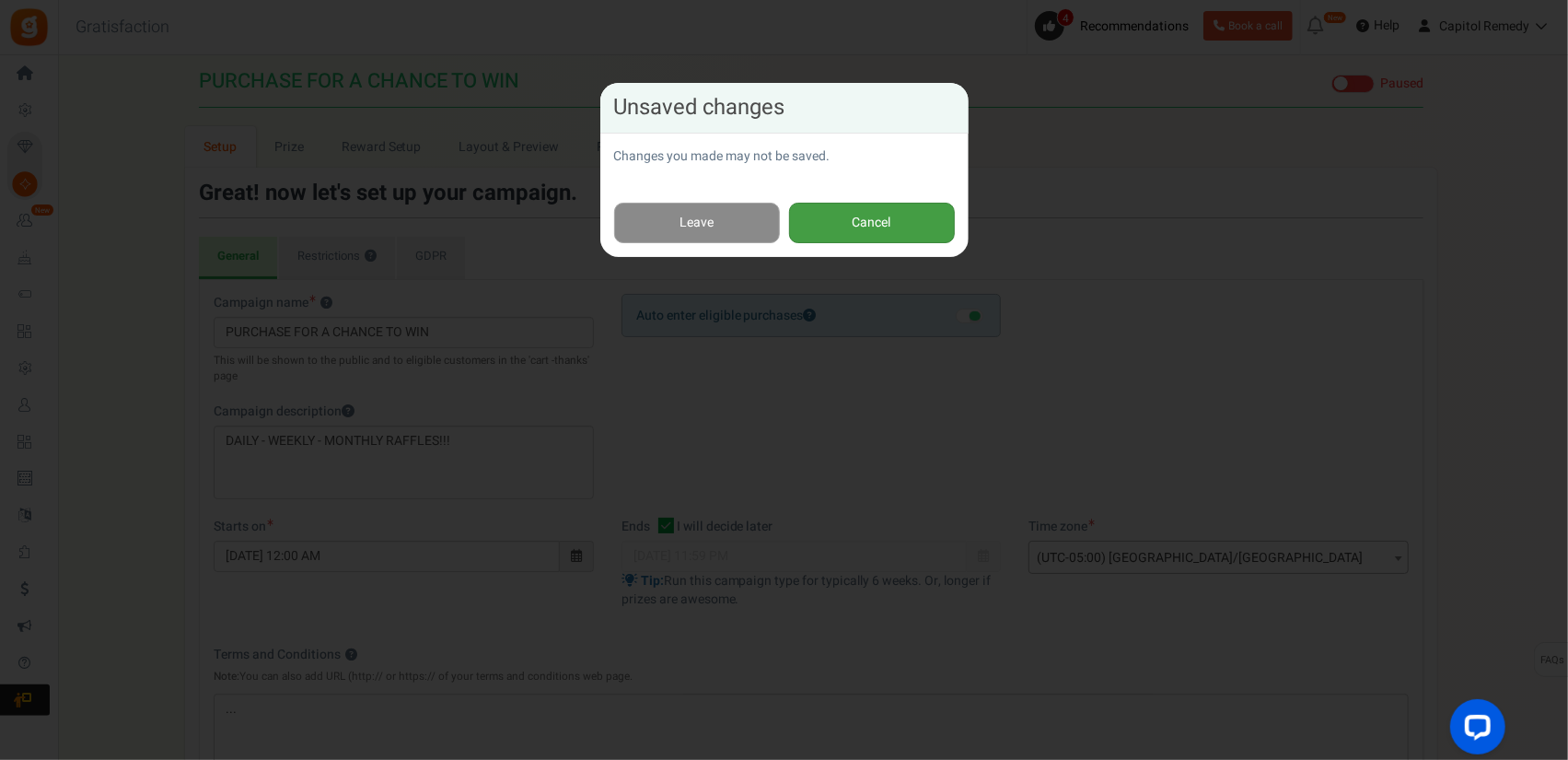
drag, startPoint x: 876, startPoint y: 229, endPoint x: 725, endPoint y: 229, distance: 151.0
click at [725, 229] on div "Leave Cancel" at bounding box center [784, 223] width 368 height 69
click at [725, 229] on link "Leave" at bounding box center [696, 223] width 165 height 41
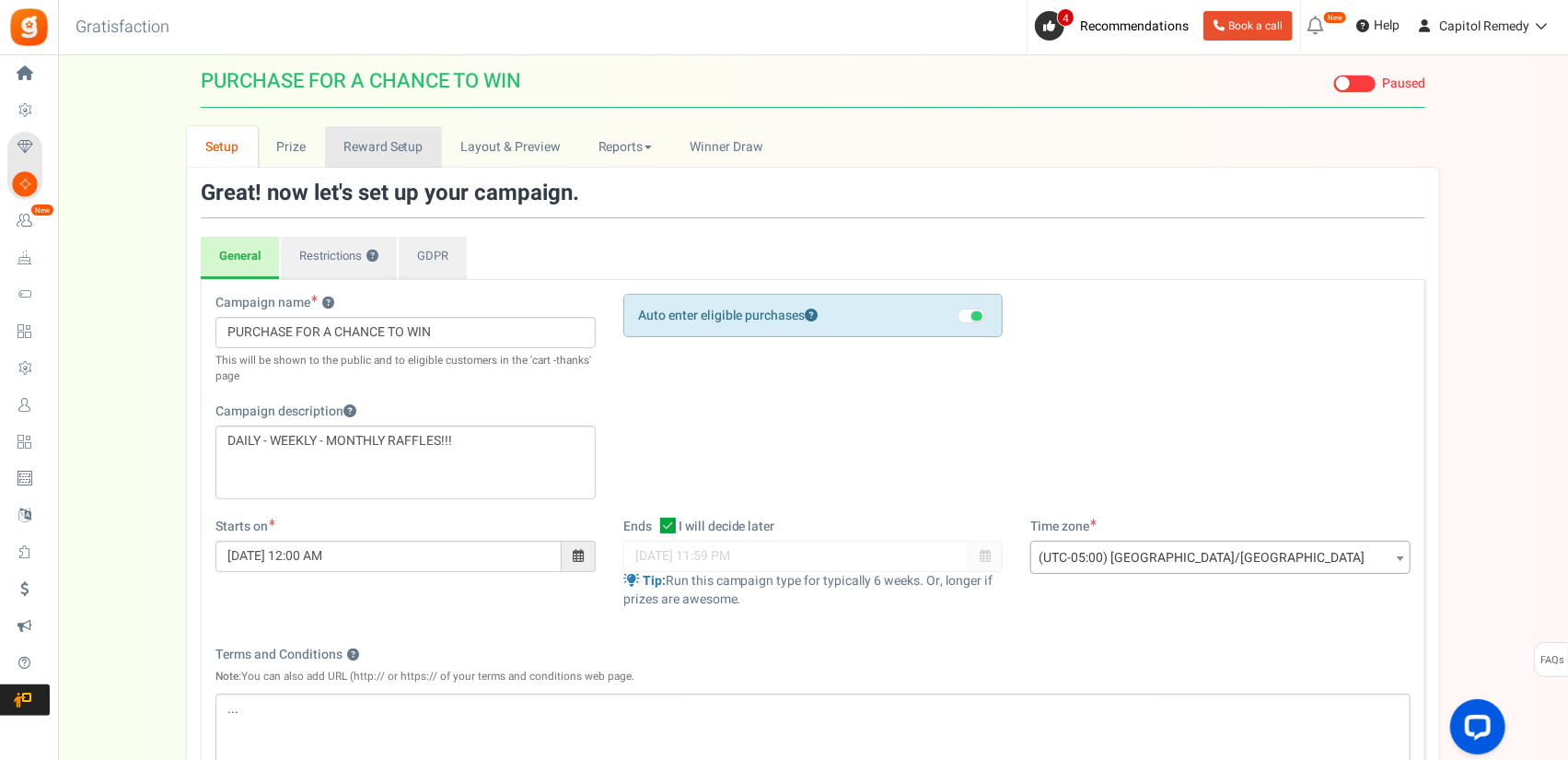
click at [349, 152] on link "Reward Setup" at bounding box center [384, 146] width 117 height 41
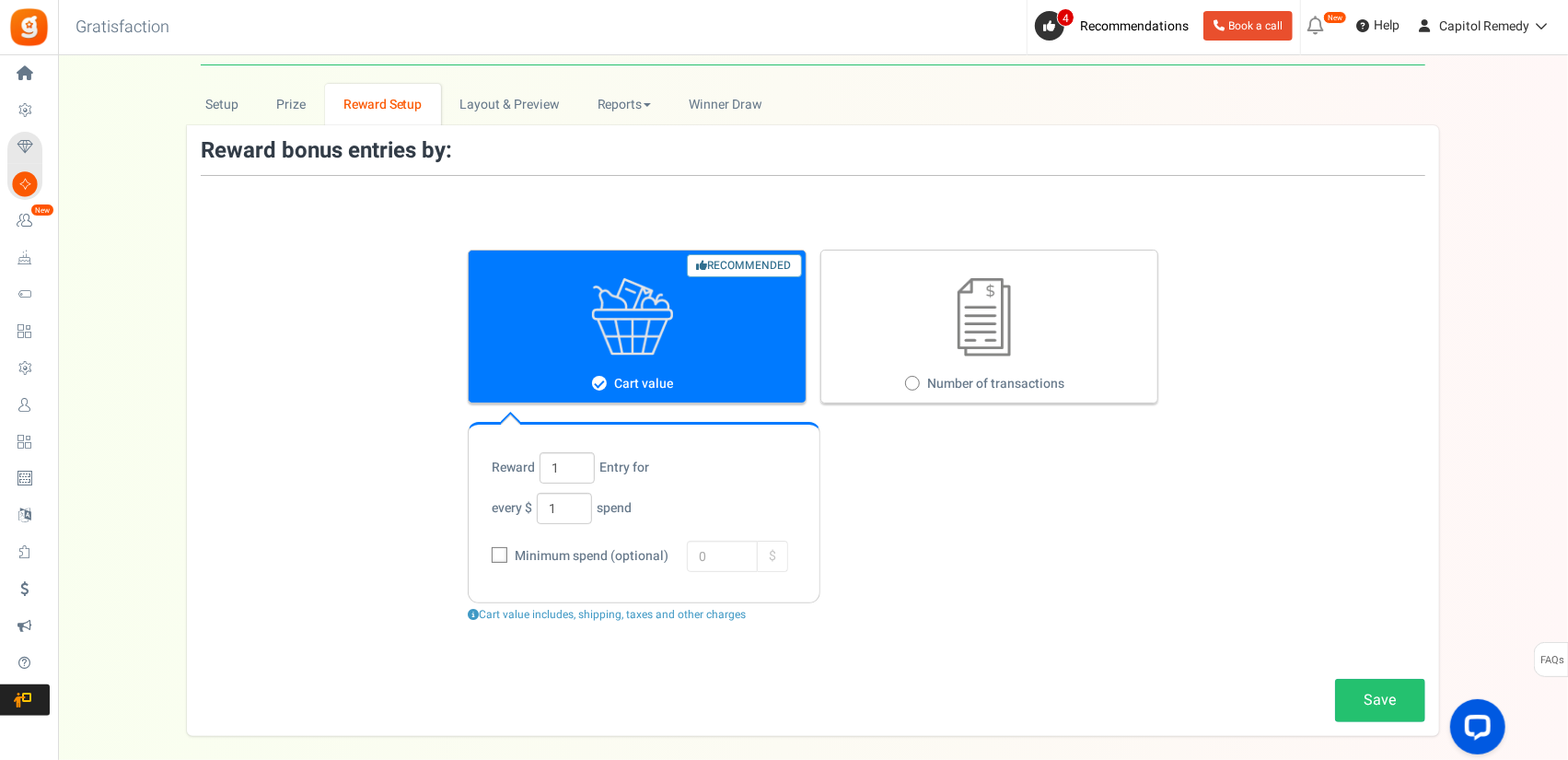
scroll to position [139, 0]
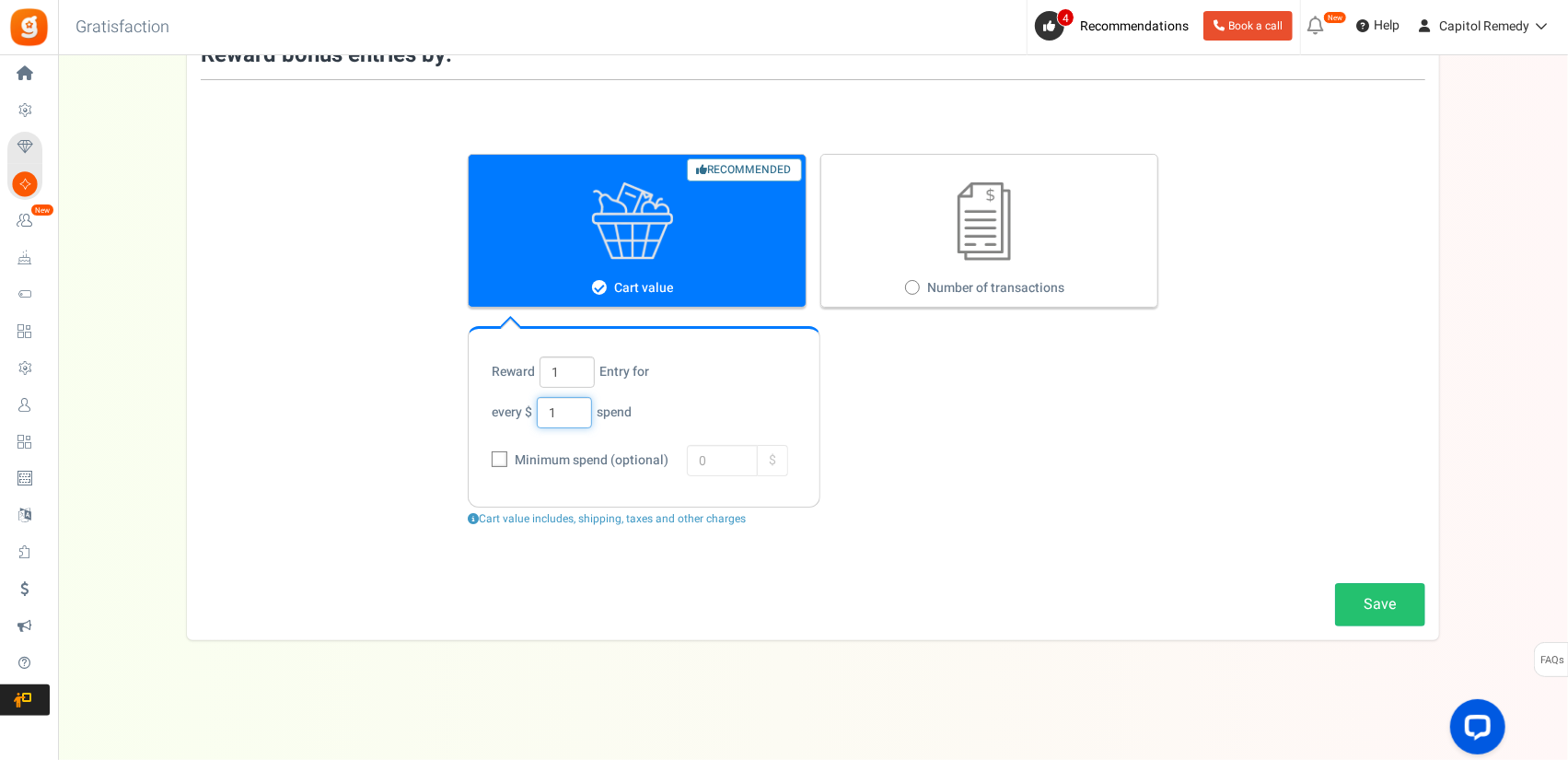
click at [575, 414] on input "1" at bounding box center [564, 413] width 55 height 32
click at [418, 437] on div "Important! Changing the bonus entry reward method? Past entries will not be cha…" at bounding box center [813, 340] width 1252 height 465
click at [519, 461] on span "Minimum spend (optional)" at bounding box center [589, 460] width 159 height 18
click at [485, 461] on input "Minimum spend (optional)" at bounding box center [479, 461] width 12 height 12
click at [519, 461] on span "Minimum spend (optional)" at bounding box center [589, 460] width 159 height 18
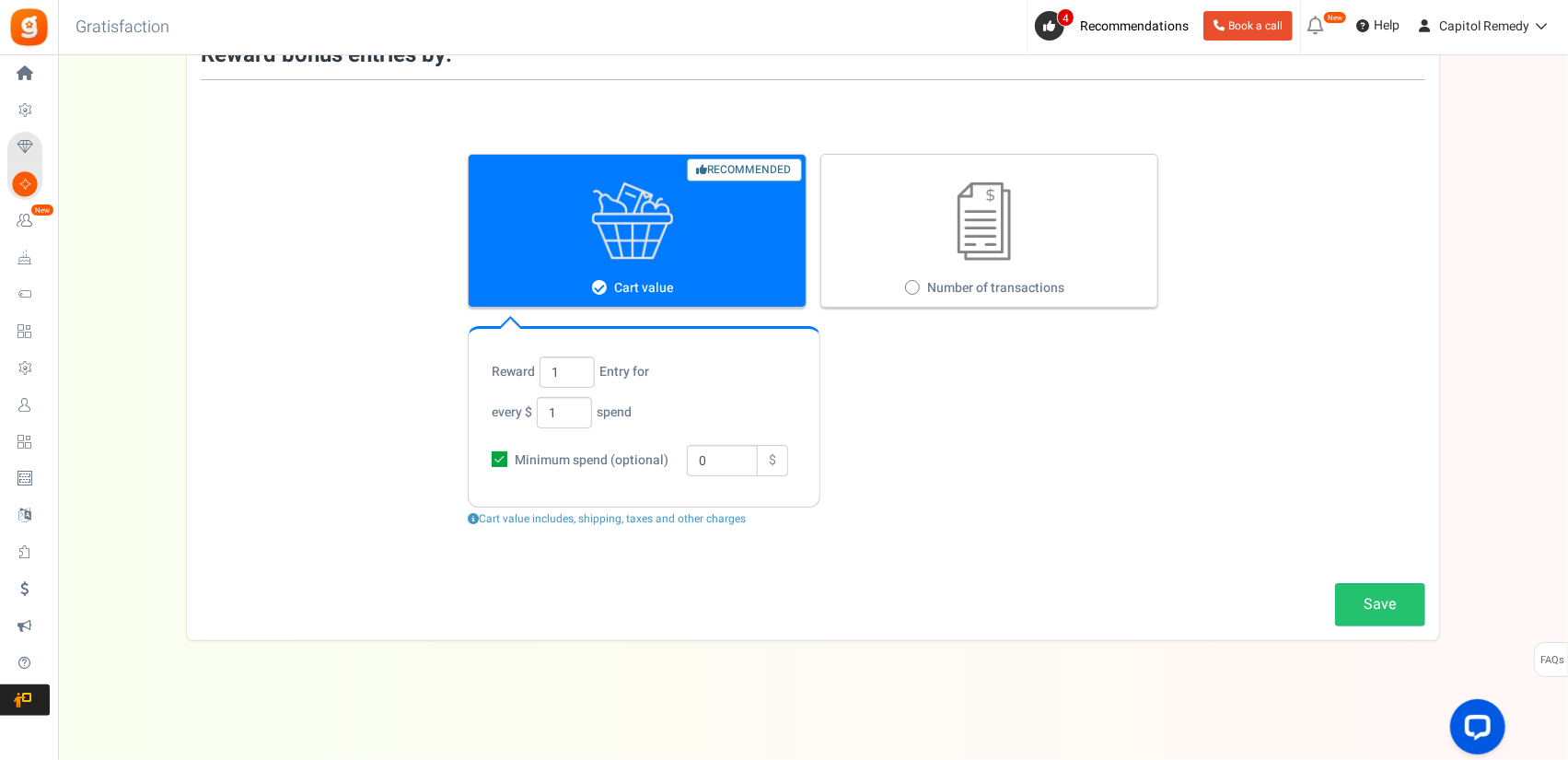
click at [485, 461] on input "Minimum spend (optional)" at bounding box center [479, 461] width 12 height 12
checkbox input "false"
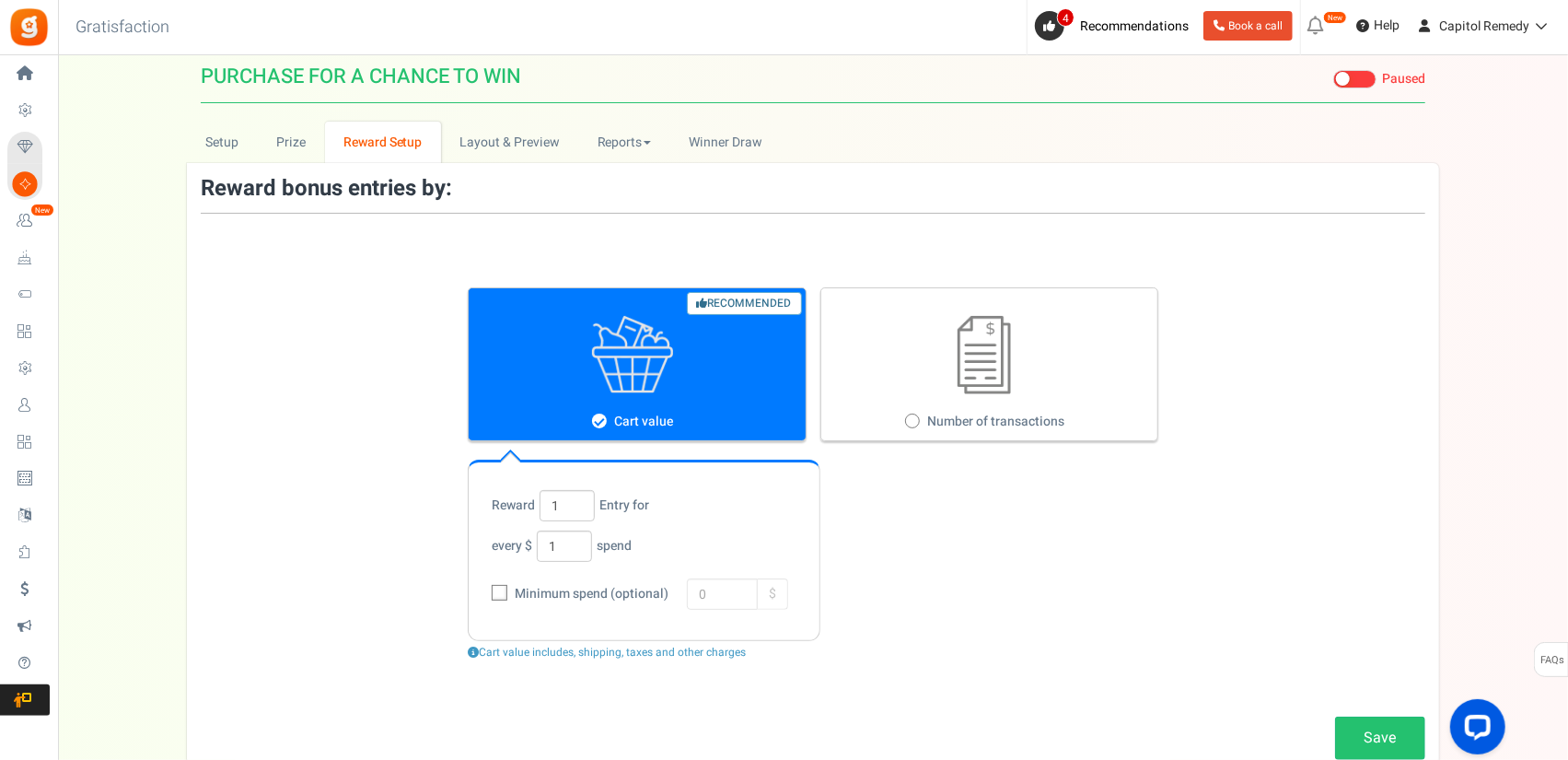
scroll to position [0, 0]
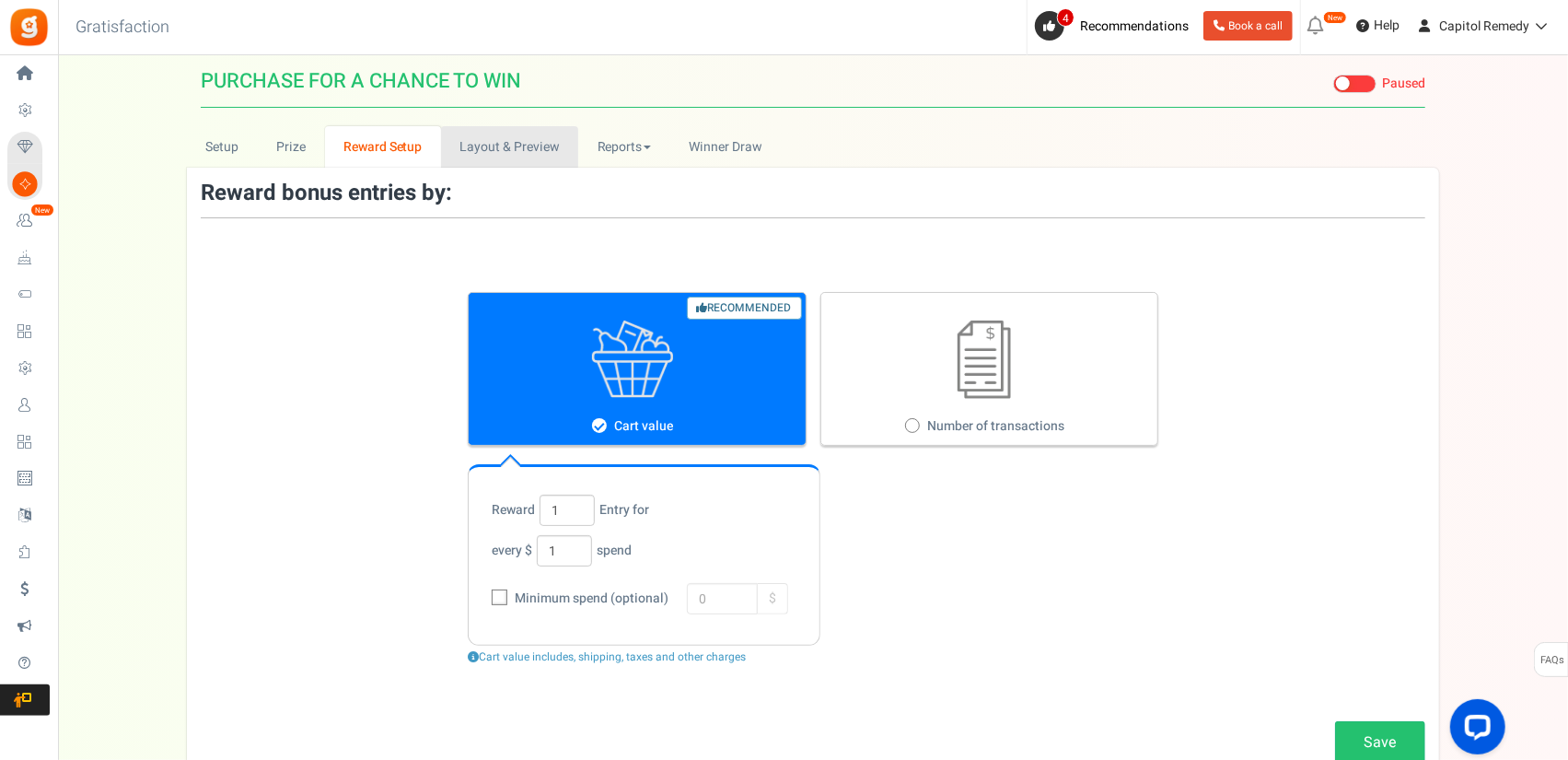
click at [463, 139] on link "Layout & Preview" at bounding box center [509, 146] width 138 height 41
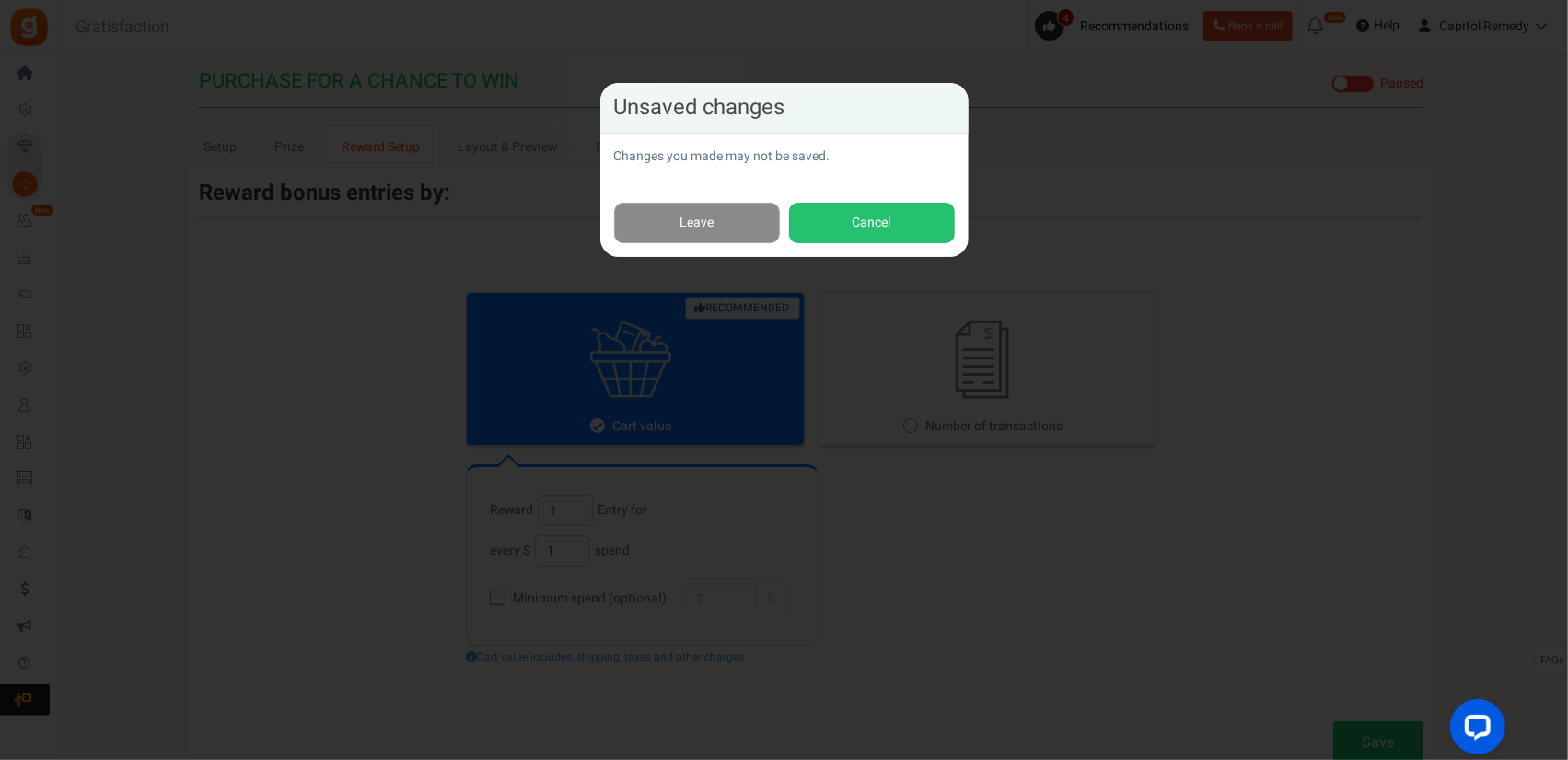
click at [753, 228] on link "Leave" at bounding box center [696, 223] width 165 height 41
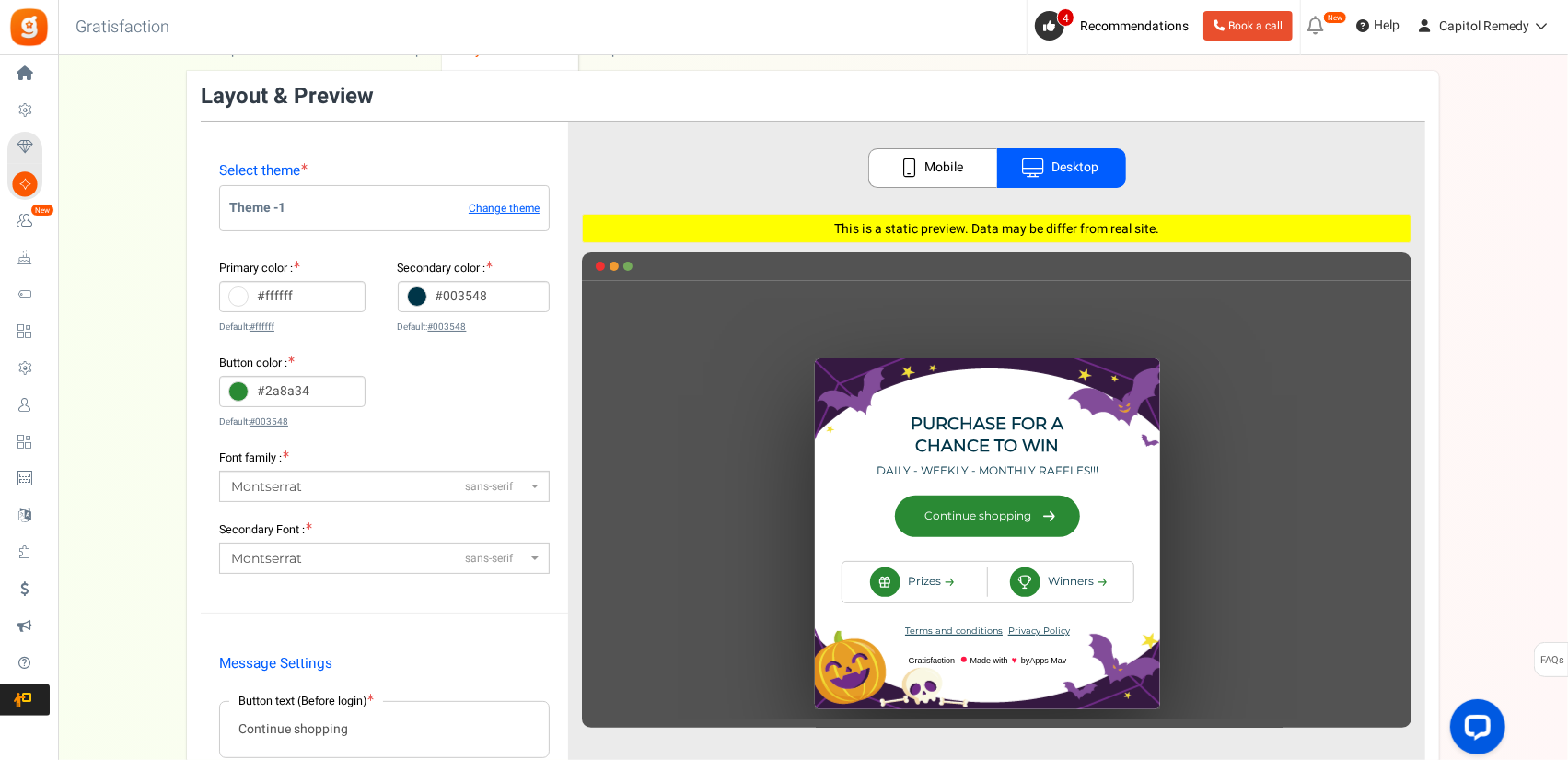
scroll to position [276, 0]
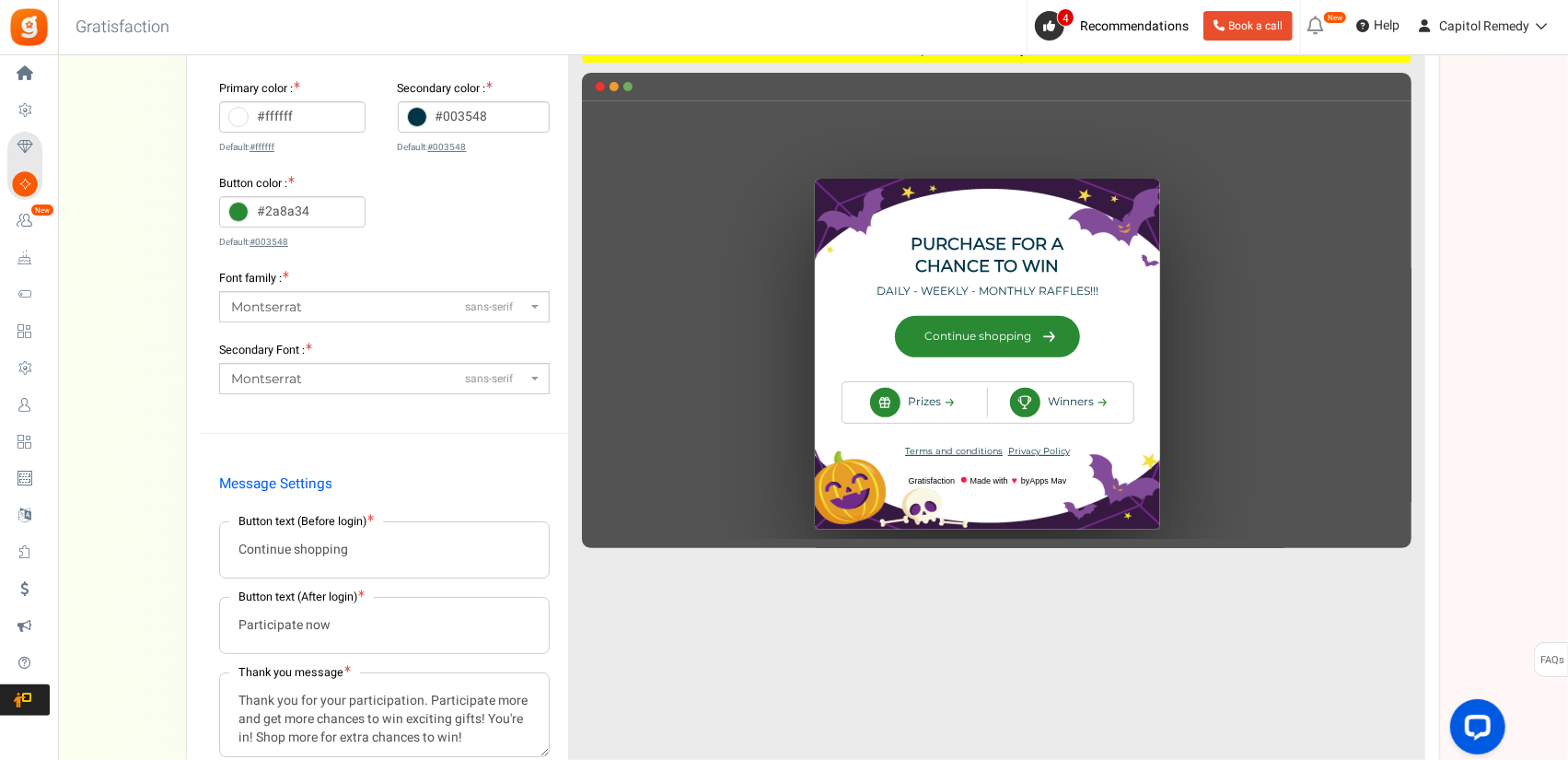
click at [912, 405] on div "♥" at bounding box center [997, 327] width 829 height 418
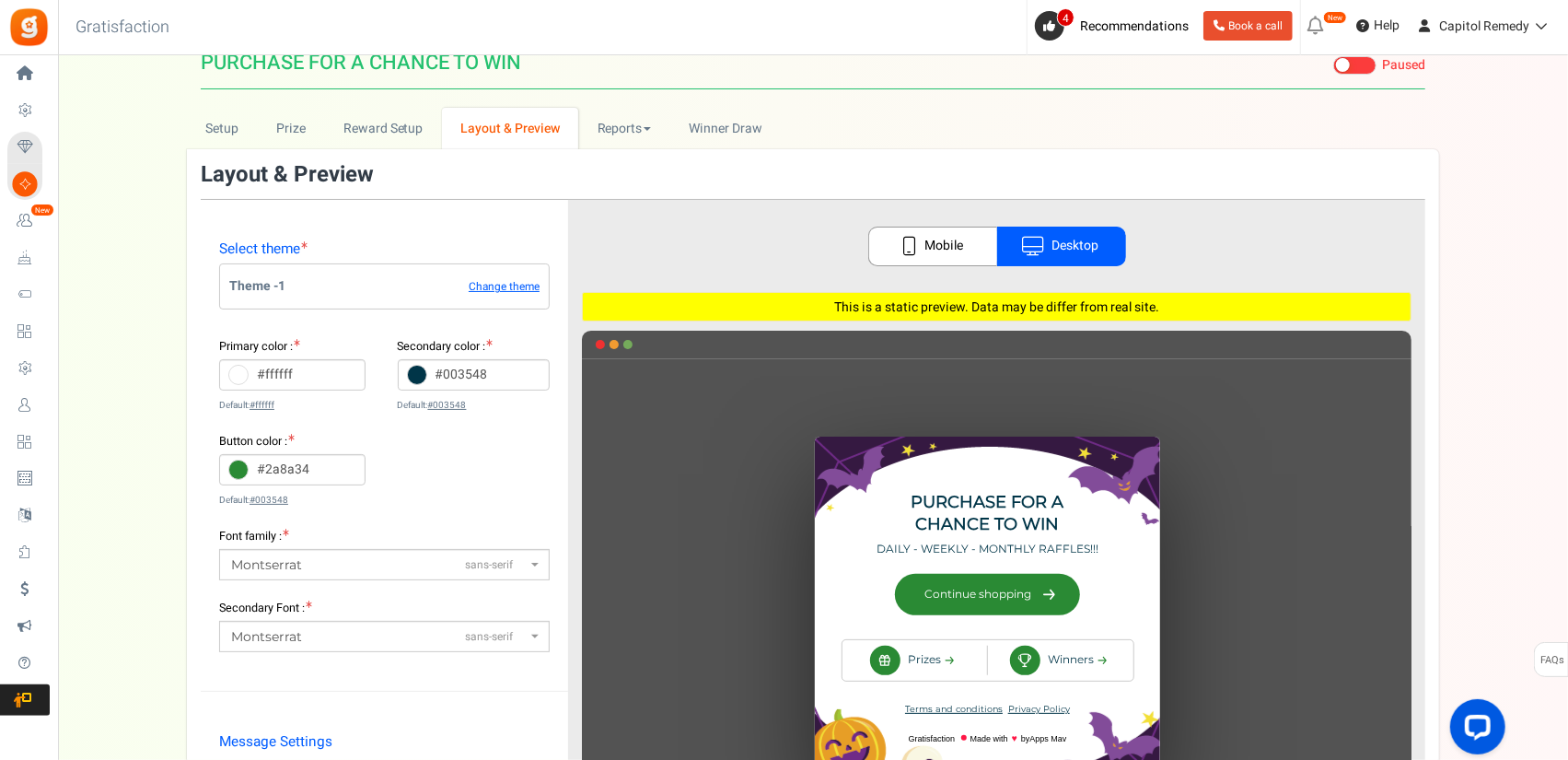
scroll to position [0, 0]
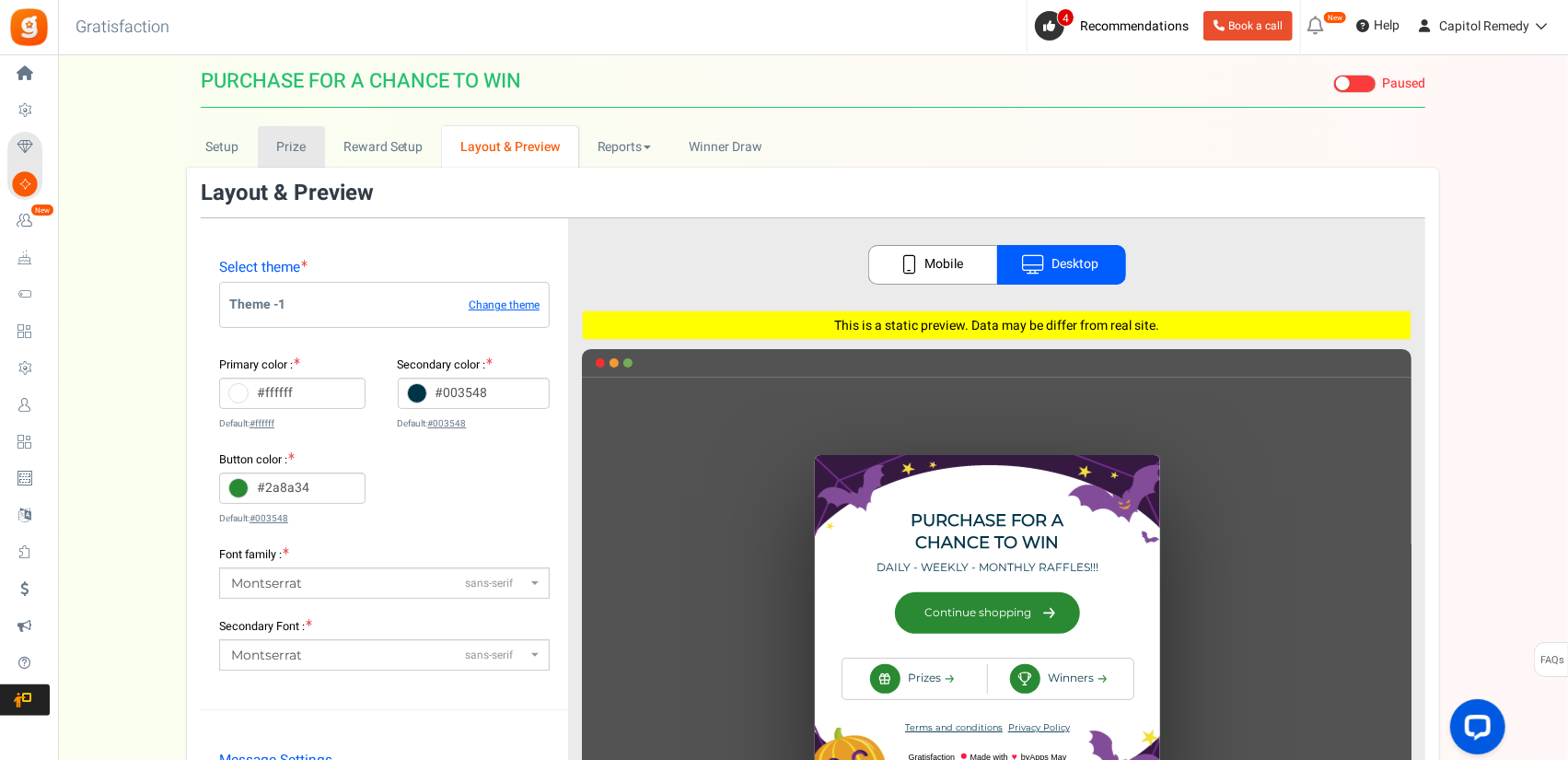
click at [306, 131] on link "Prize" at bounding box center [291, 146] width 67 height 41
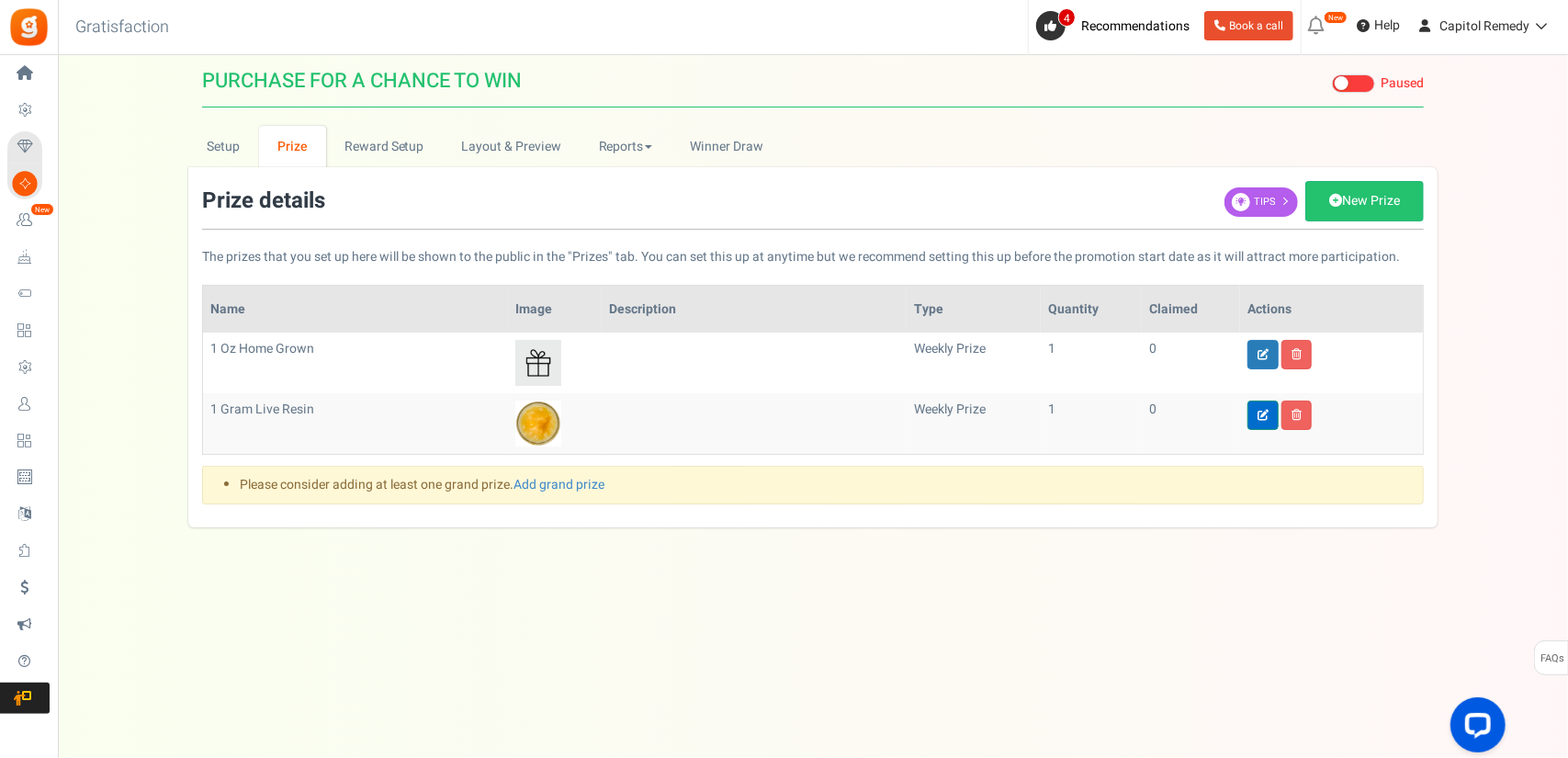
click at [1247, 415] on link at bounding box center [1263, 415] width 32 height 30
type input "1 Gram Live Resin"
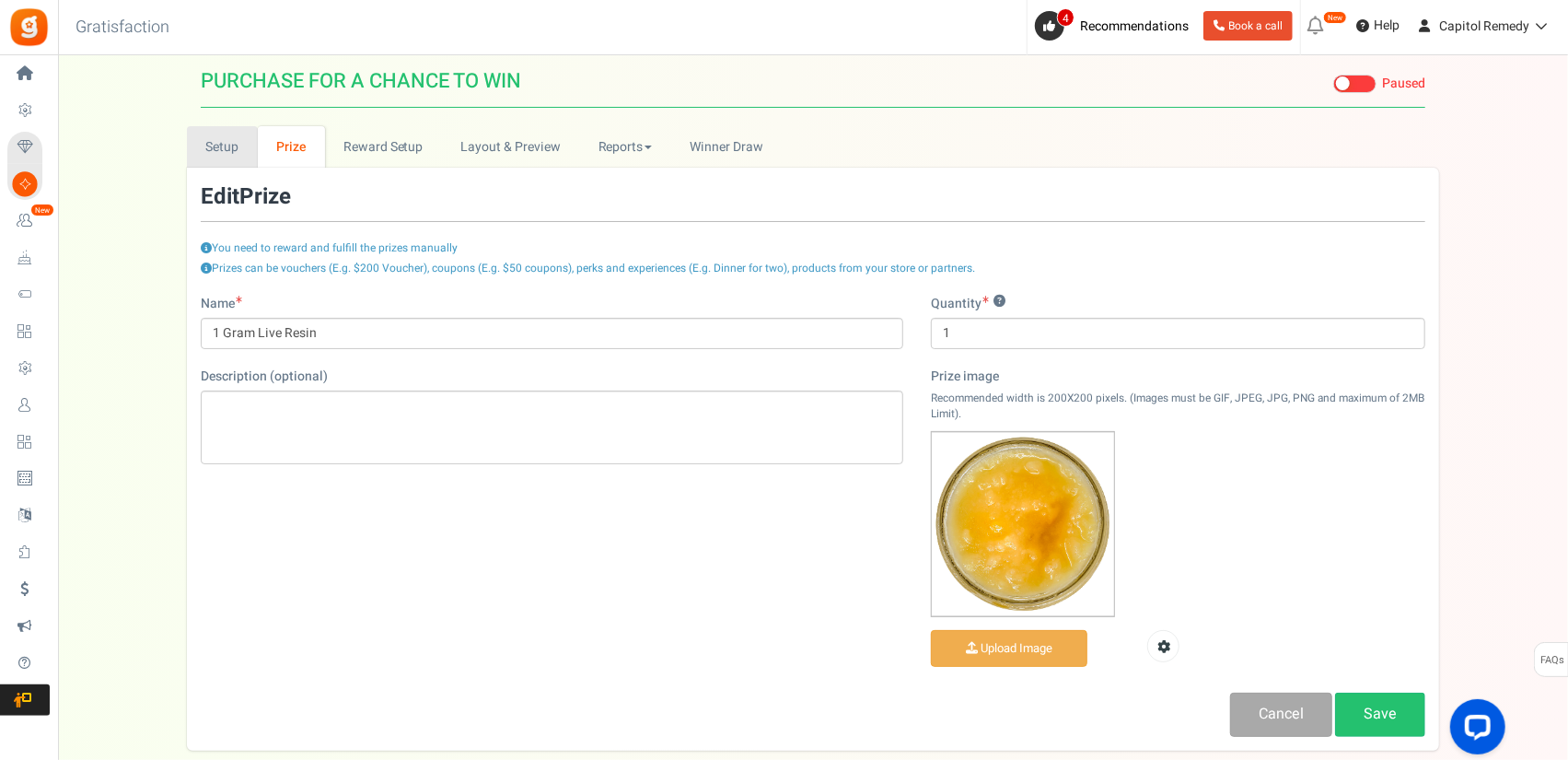
click at [206, 152] on link "Setup" at bounding box center [222, 146] width 71 height 41
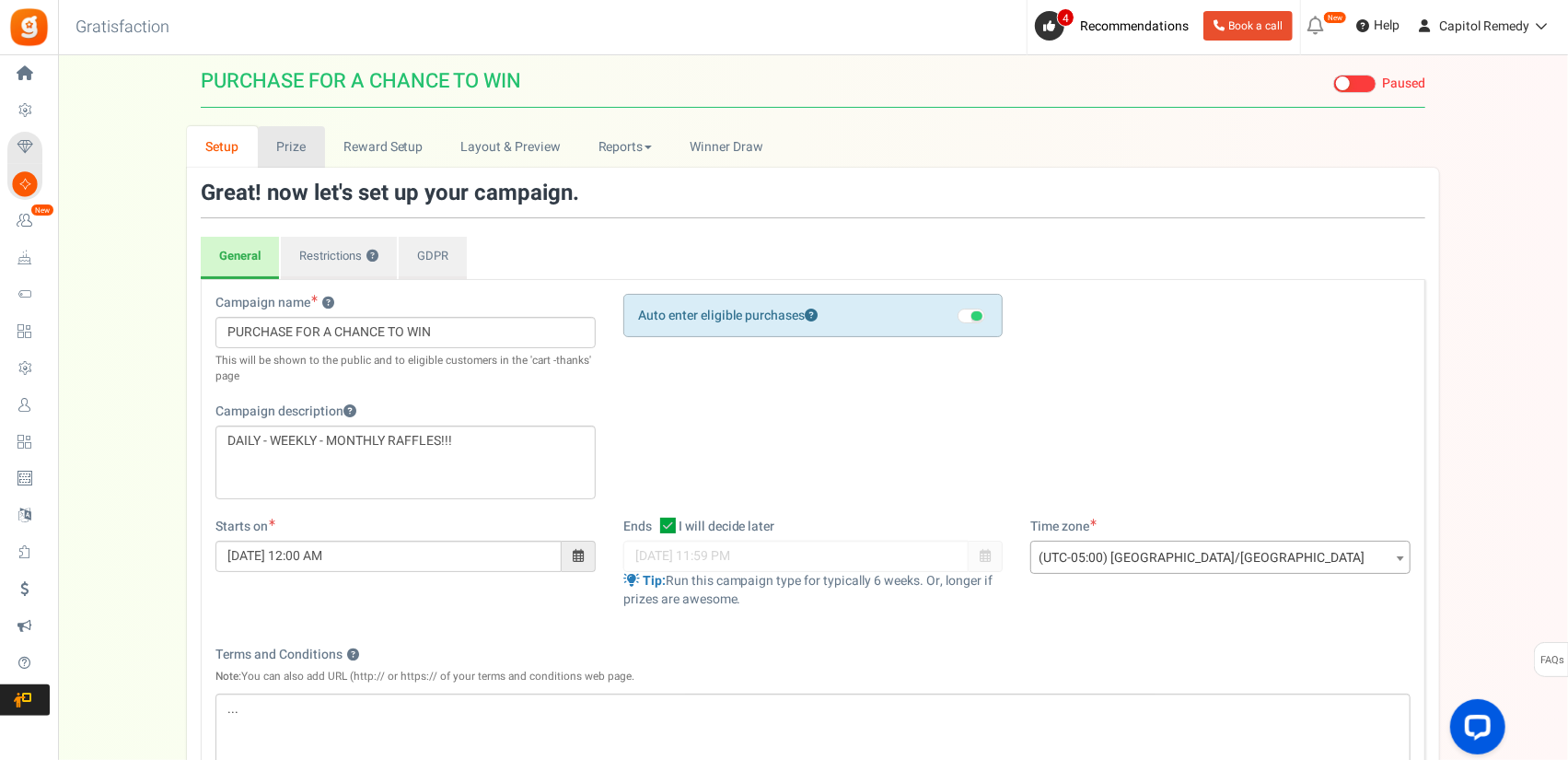
click at [319, 146] on link "Prize" at bounding box center [291, 146] width 67 height 41
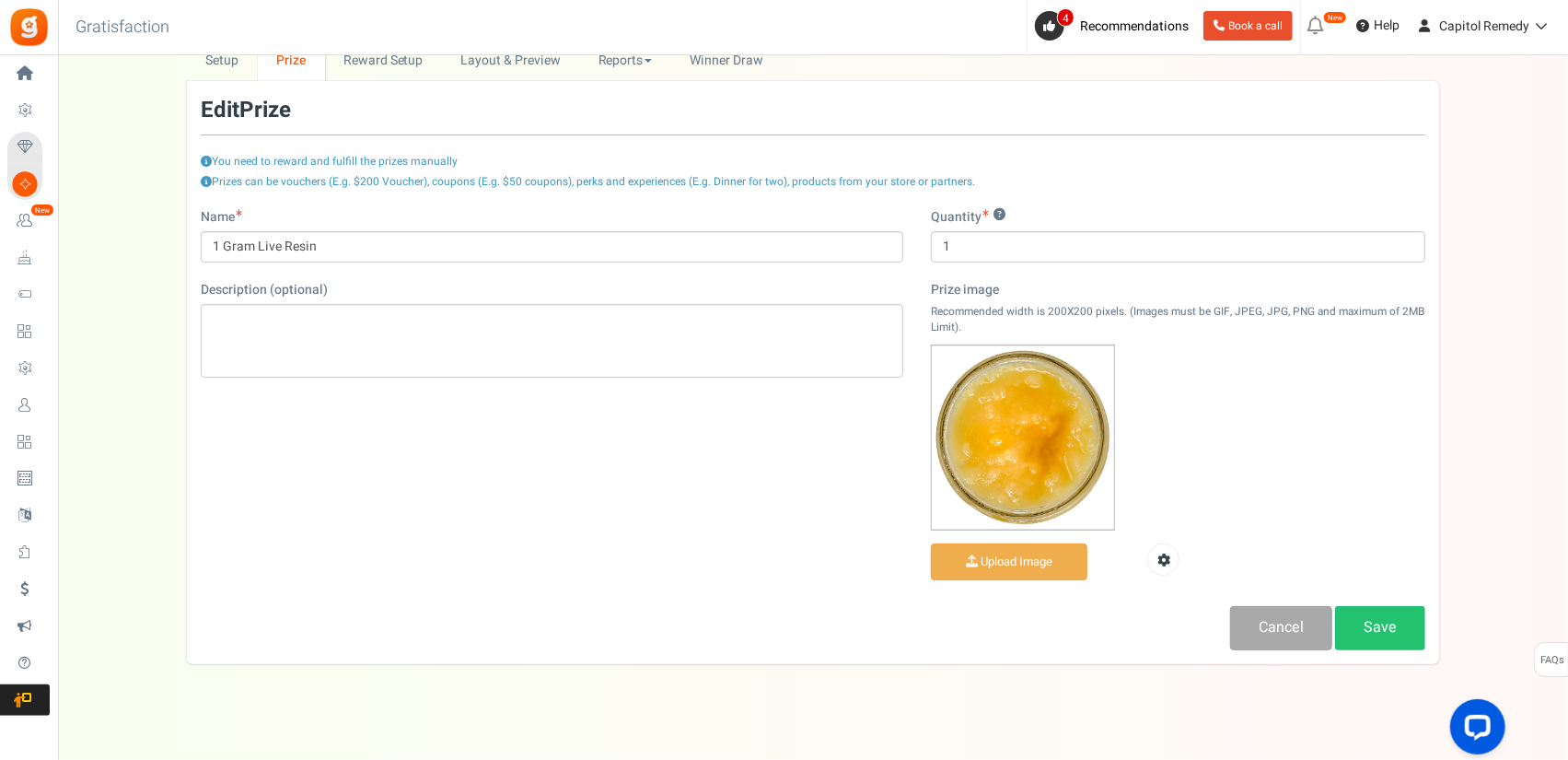
scroll to position [110, 0]
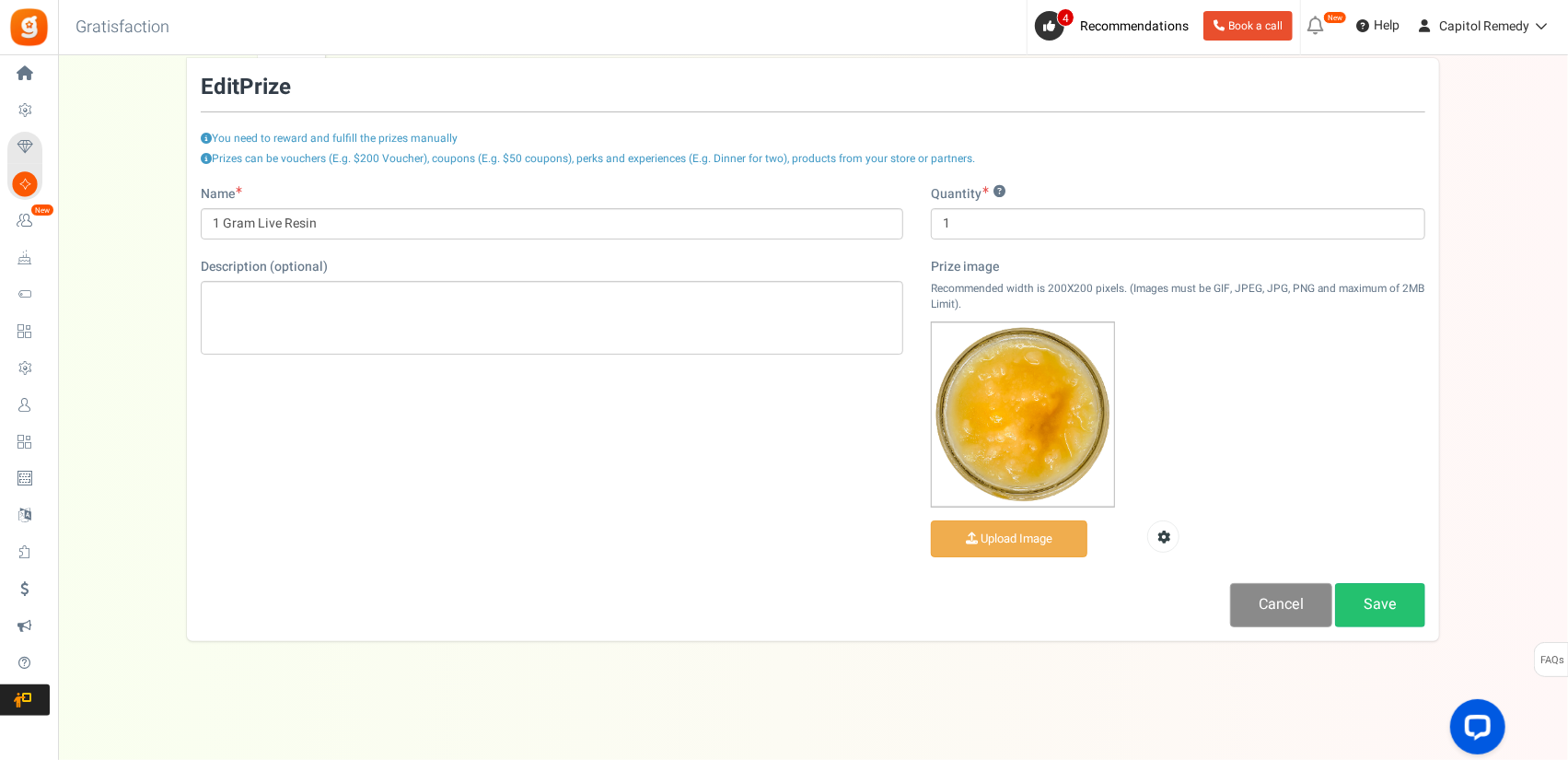
click at [1295, 586] on link "Cancel" at bounding box center [1281, 604] width 102 height 43
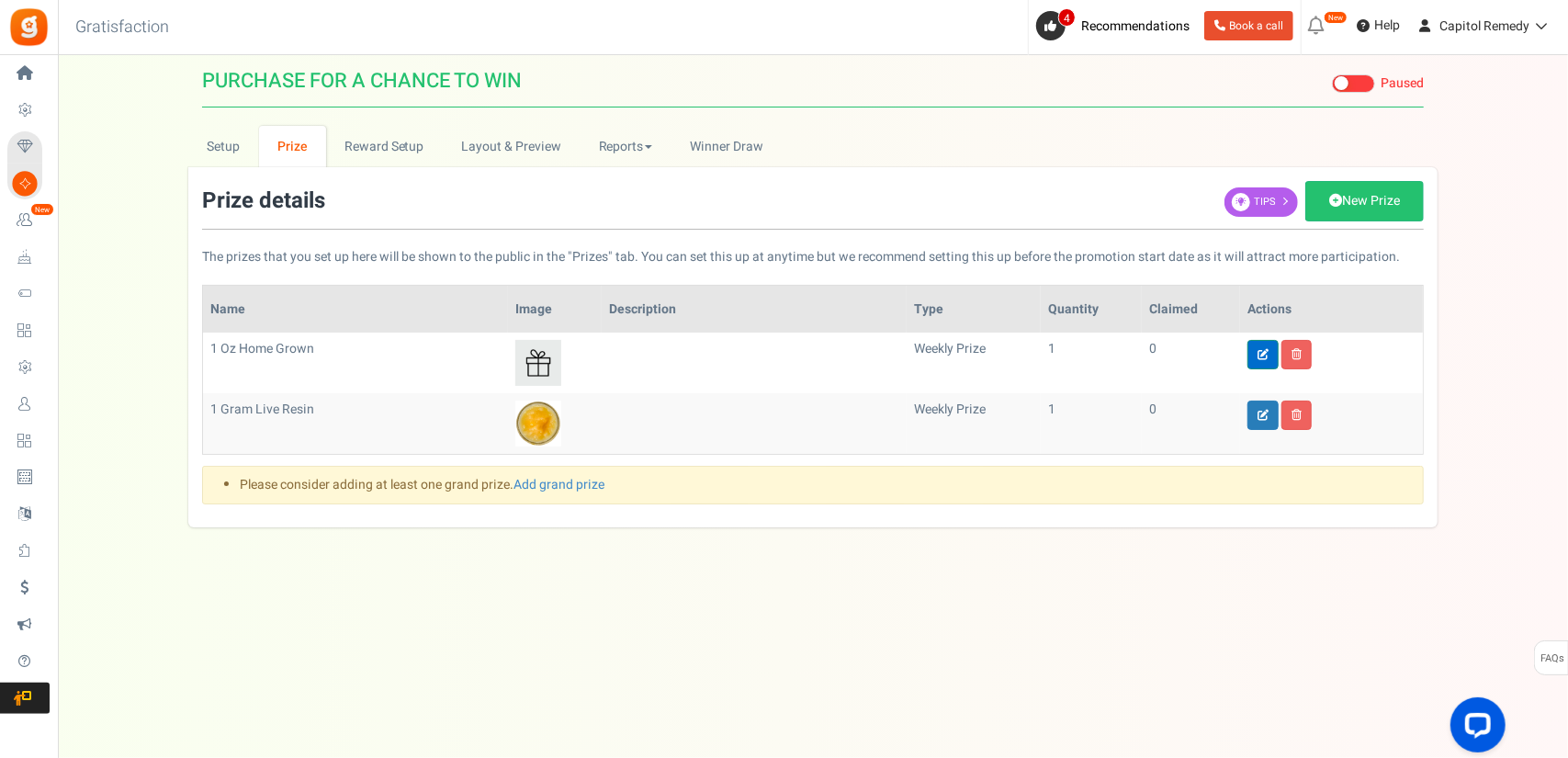
click at [1264, 349] on icon at bounding box center [1262, 354] width 11 height 11
type input "1 Oz Home Grown"
type input "1"
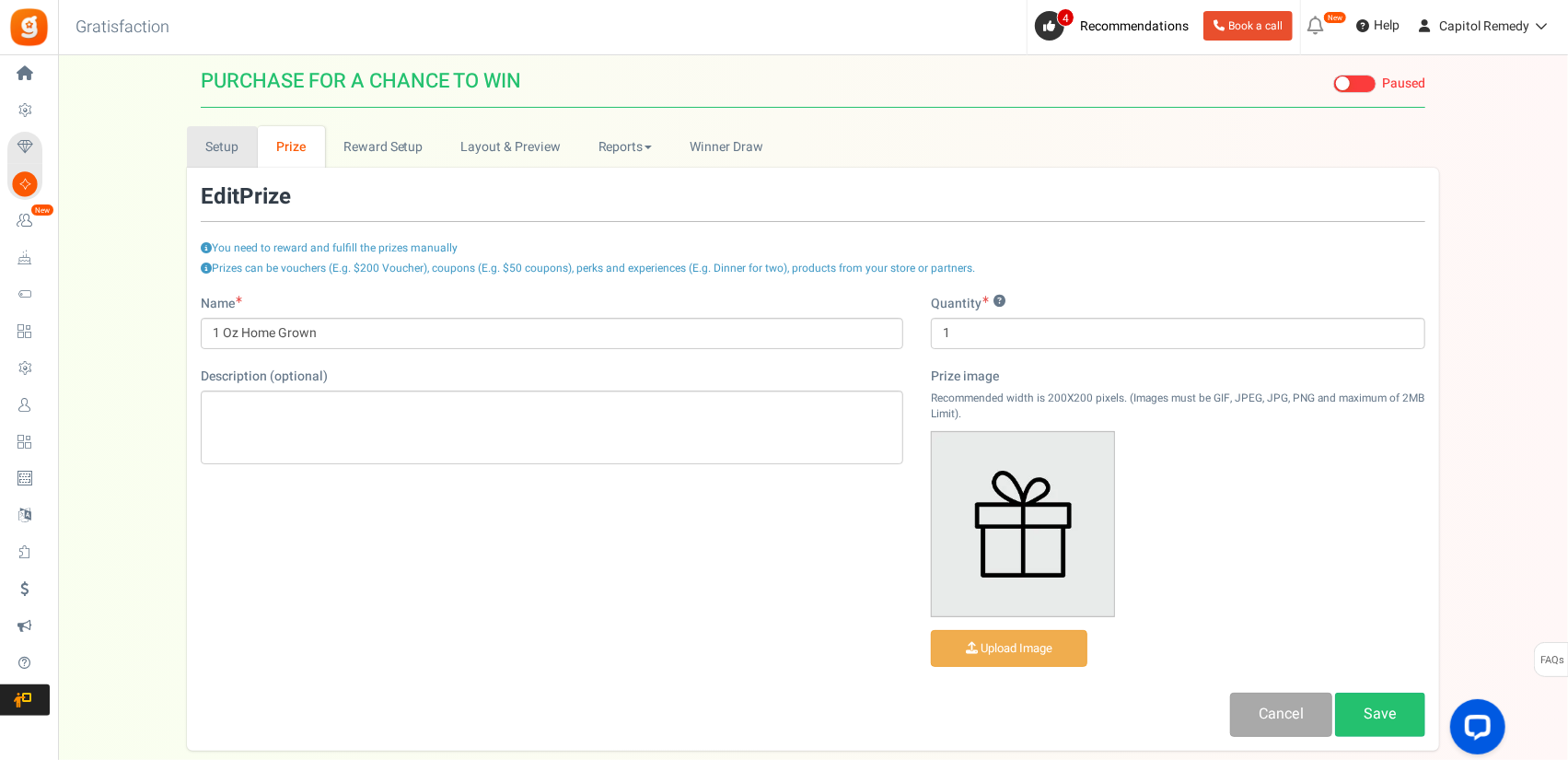
click at [226, 153] on link "Setup" at bounding box center [222, 146] width 71 height 41
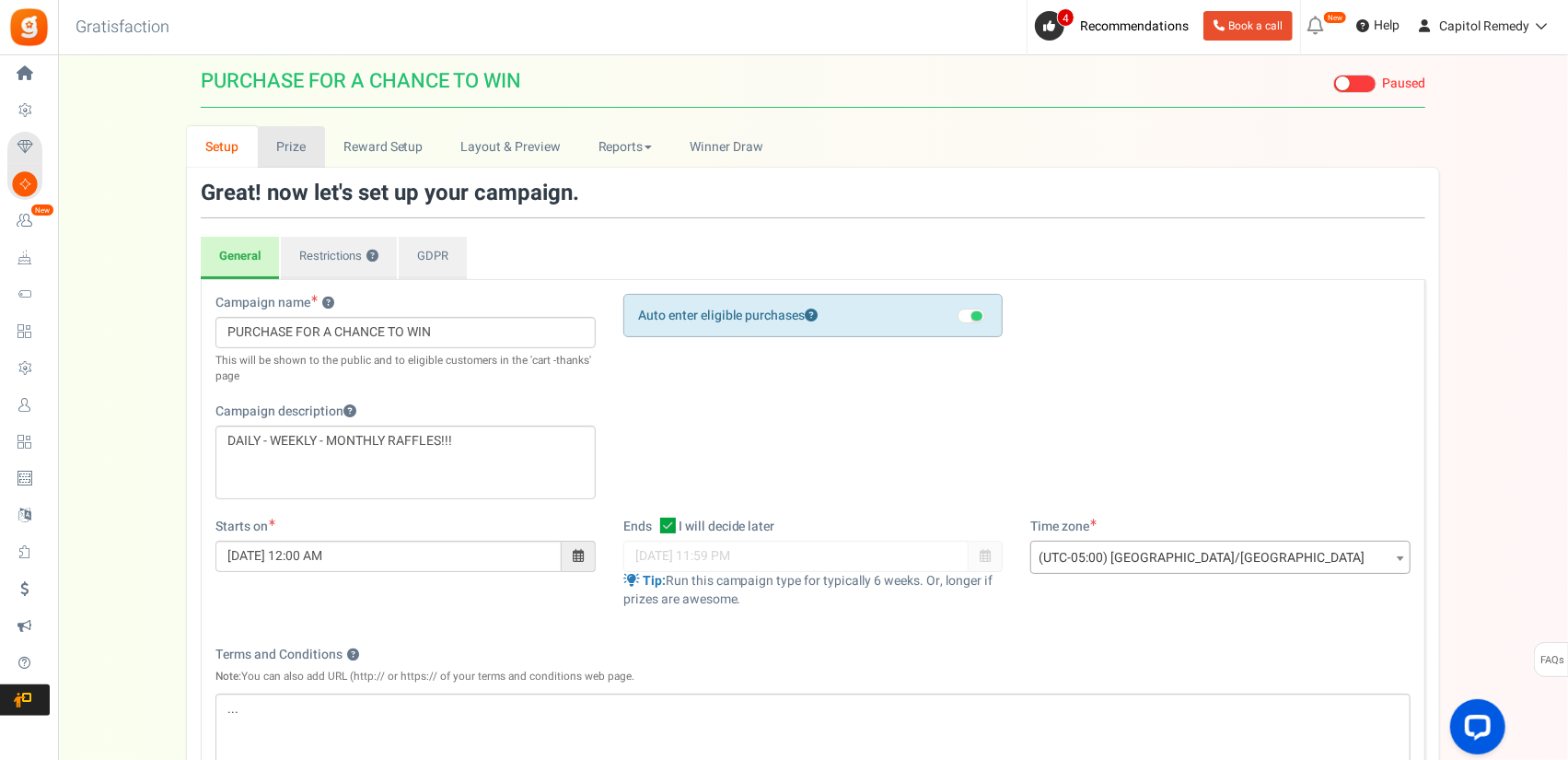
click at [270, 146] on link "Prize" at bounding box center [291, 146] width 67 height 41
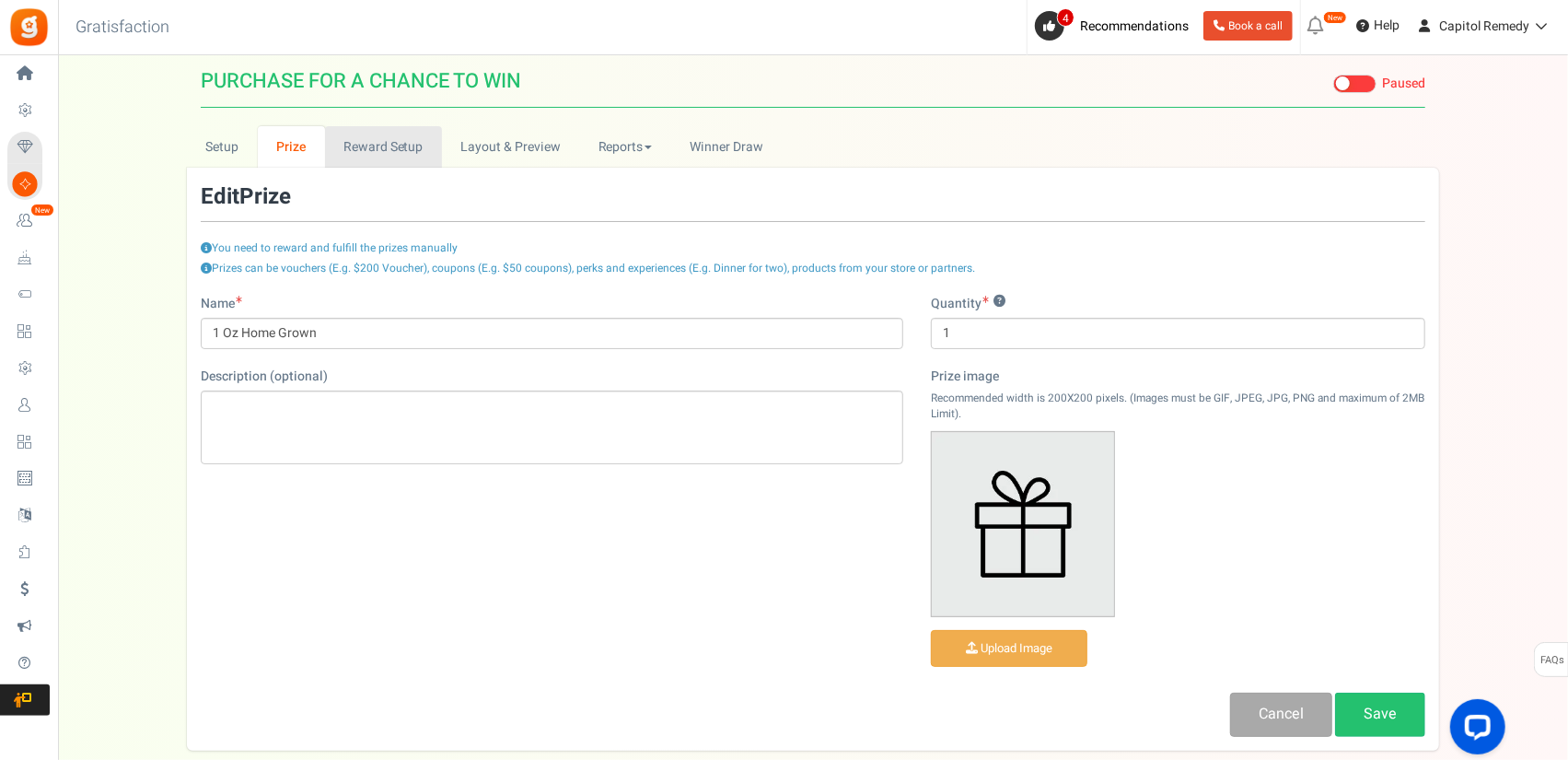
click at [361, 155] on link "Reward Setup" at bounding box center [384, 146] width 117 height 41
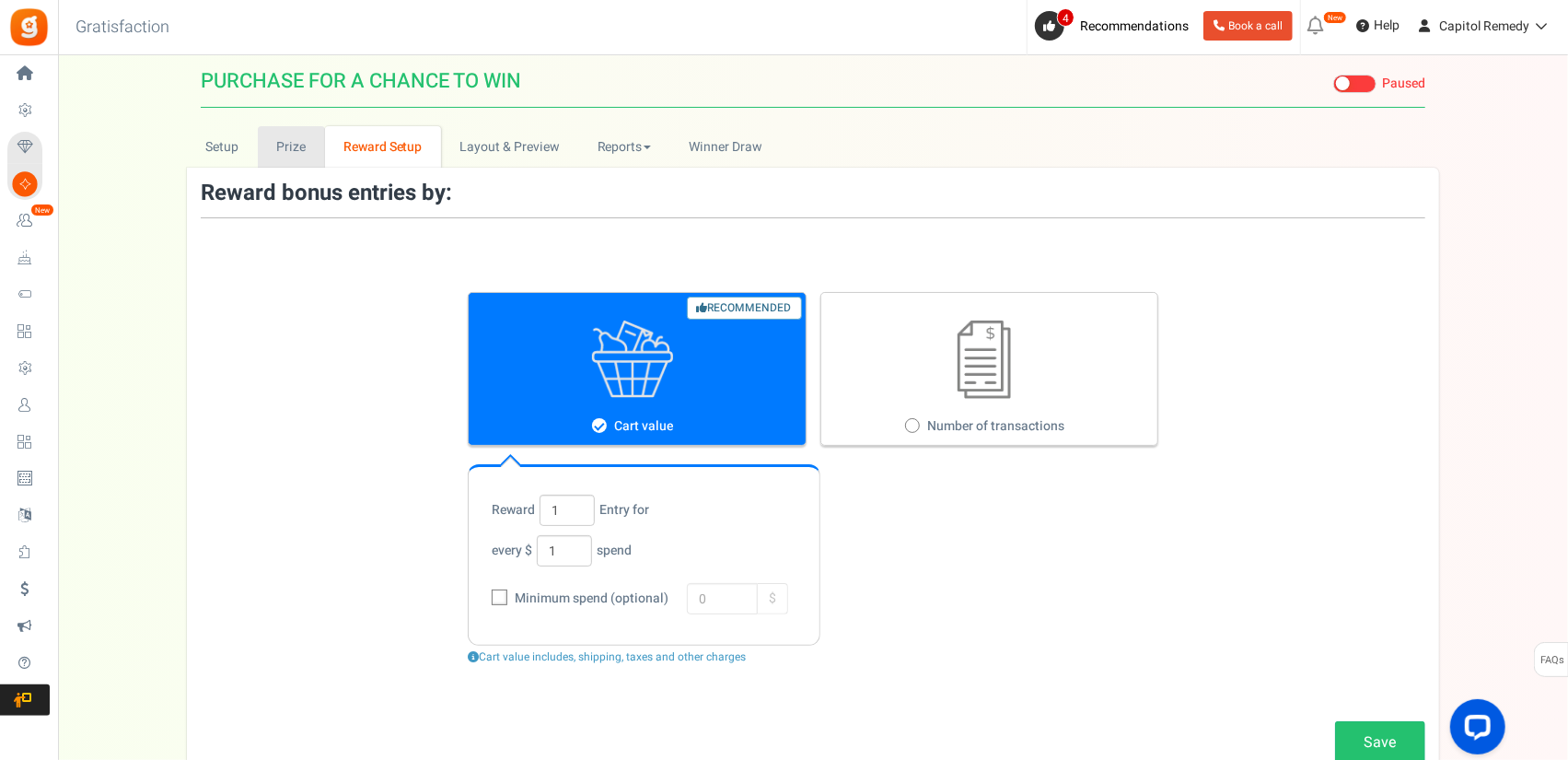
click at [304, 154] on link "Prize" at bounding box center [291, 146] width 67 height 41
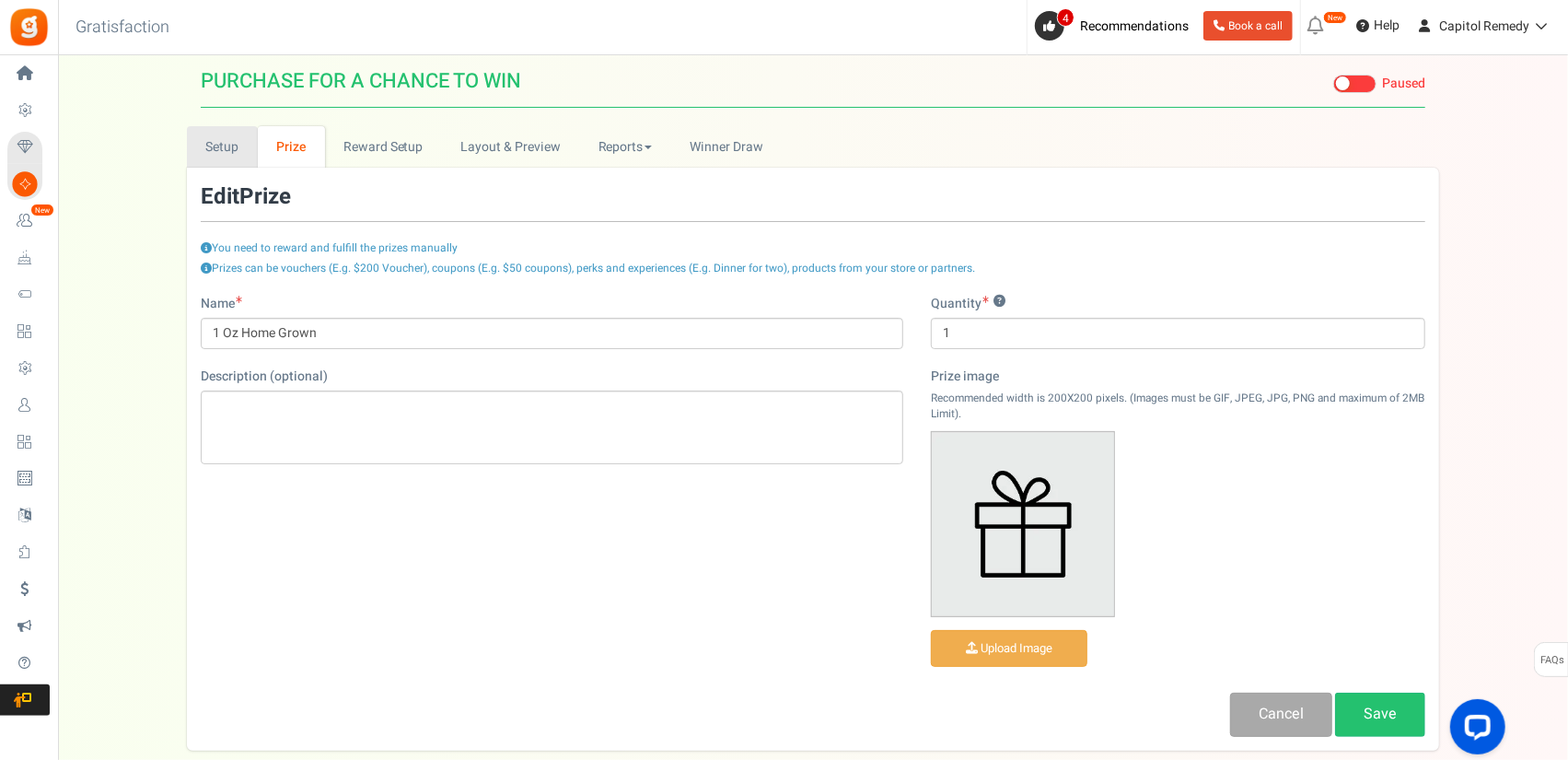
click at [234, 150] on link "Setup" at bounding box center [222, 146] width 71 height 41
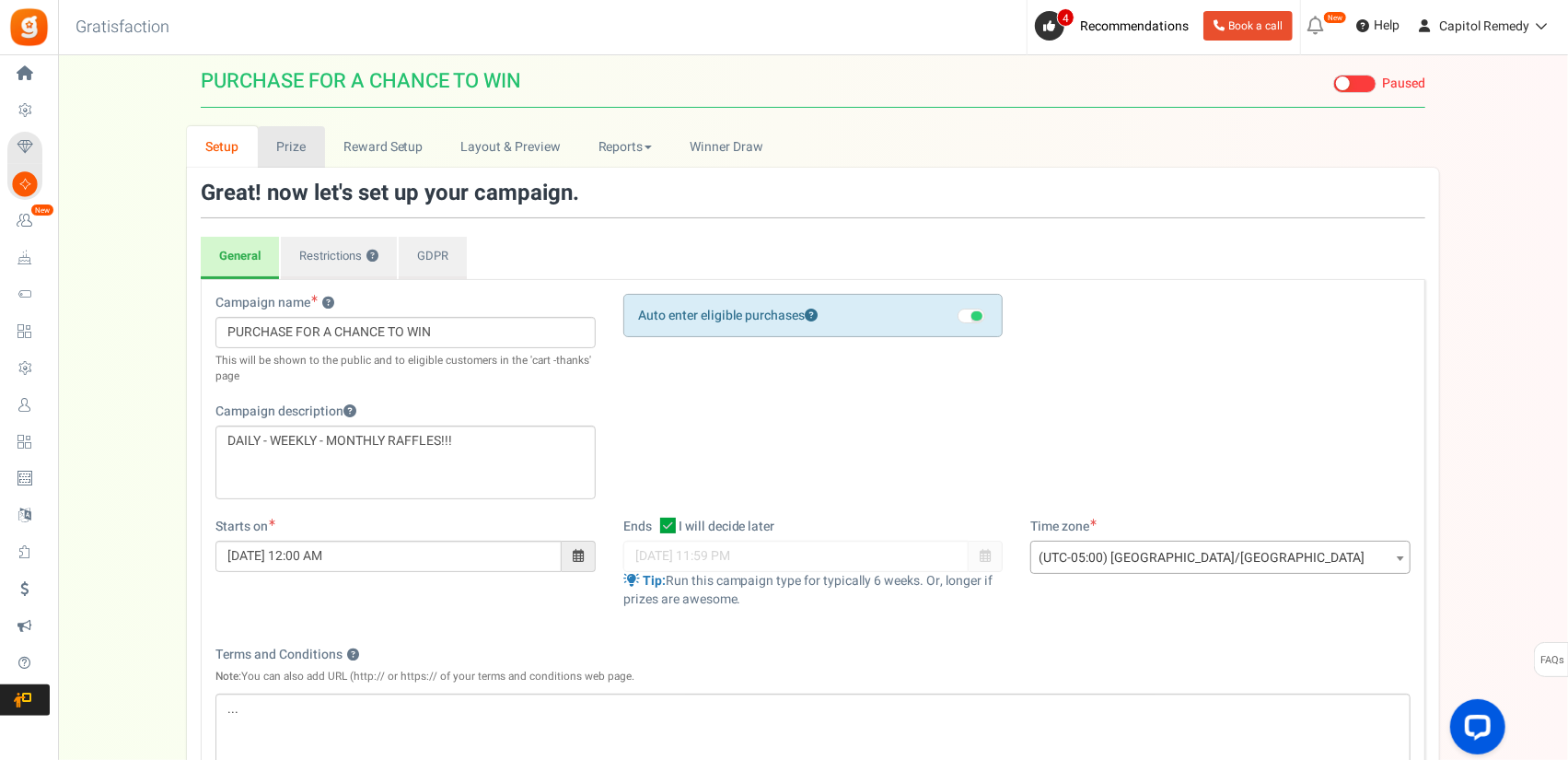
click at [298, 160] on link "Prize" at bounding box center [291, 146] width 67 height 41
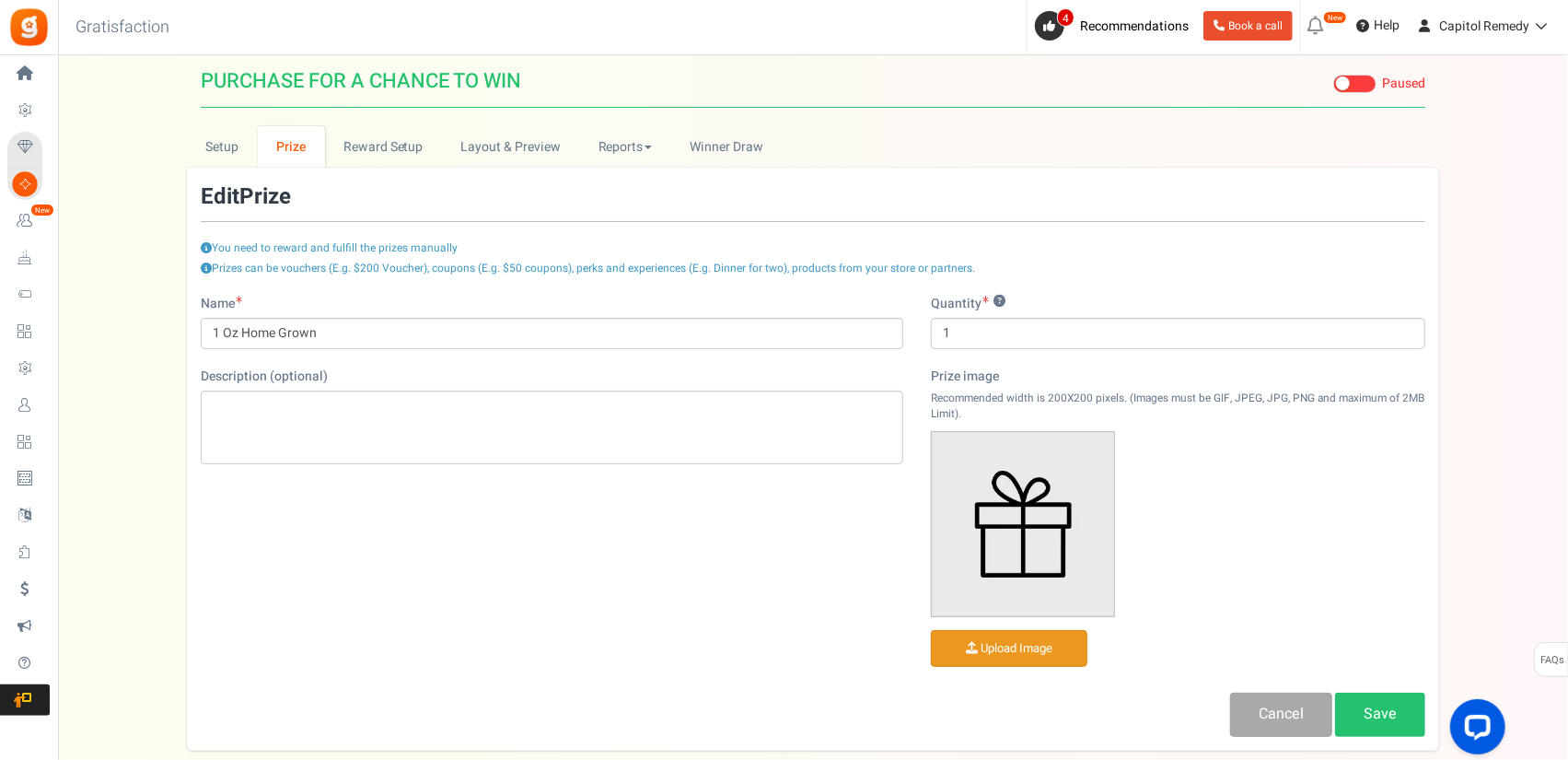
click at [1020, 646] on input "file" at bounding box center [1009, 648] width 155 height 36
click at [1050, 656] on input "file" at bounding box center [1009, 648] width 155 height 36
click at [1072, 656] on input "file" at bounding box center [1009, 648] width 155 height 36
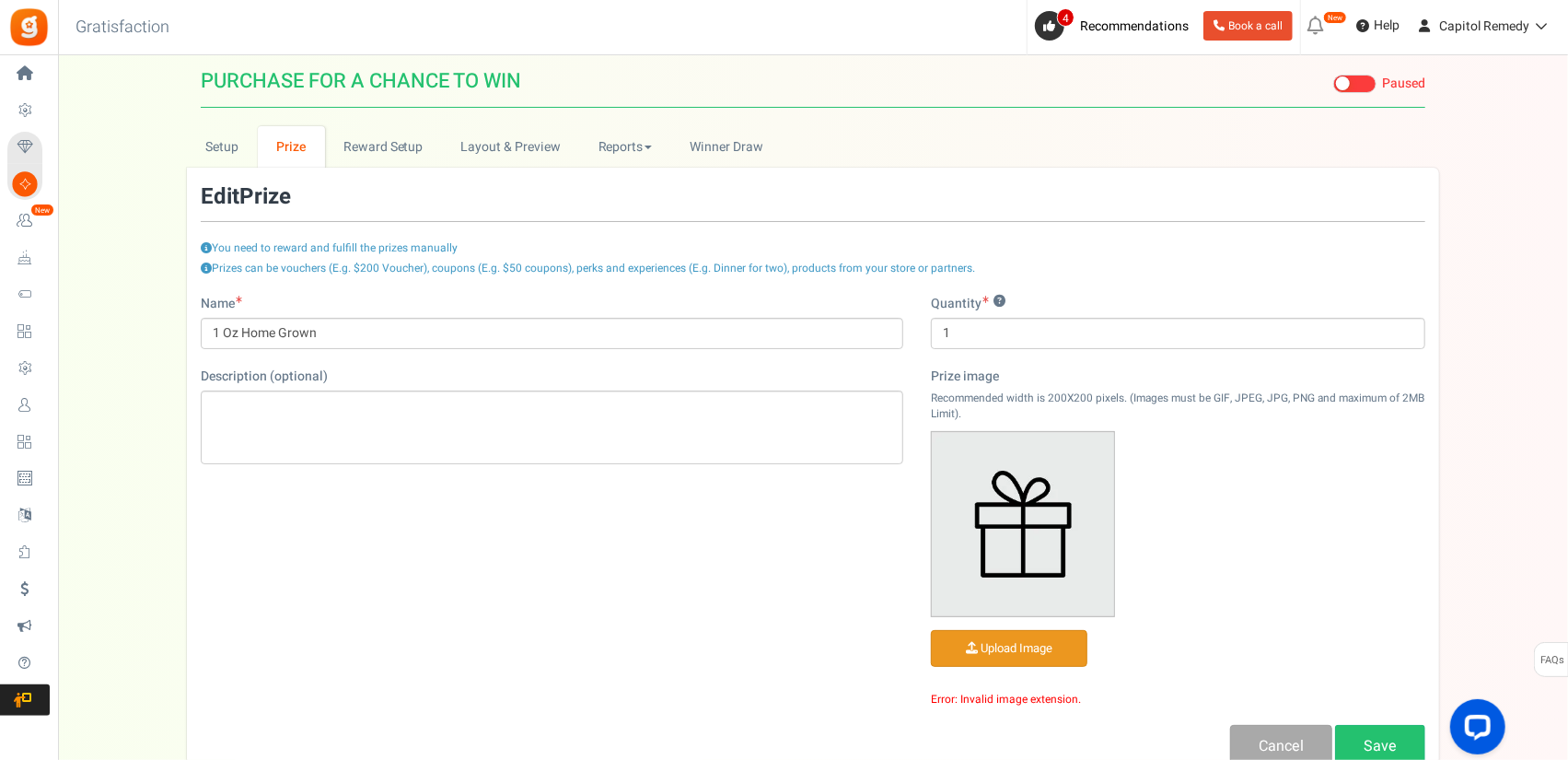
click at [1024, 662] on input "file" at bounding box center [1009, 648] width 155 height 36
click at [895, 670] on div "Name 1 Oz Home Grown Description (optional) Type ? Grand Prize Daily Prize Week…" at bounding box center [813, 531] width 1252 height 473
click at [973, 646] on input "file" at bounding box center [1009, 648] width 155 height 36
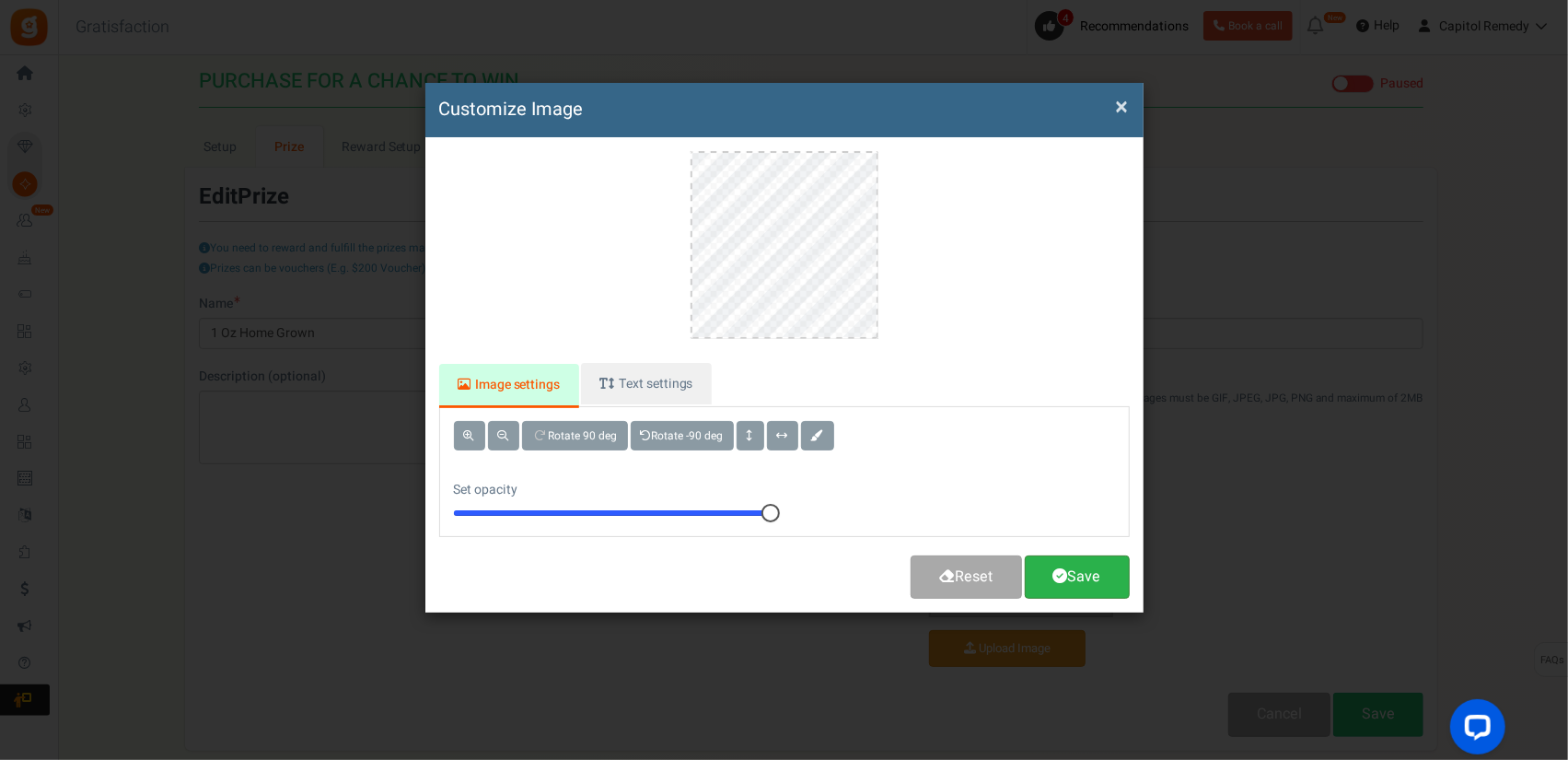
click at [1100, 583] on link "Save" at bounding box center [1076, 576] width 105 height 43
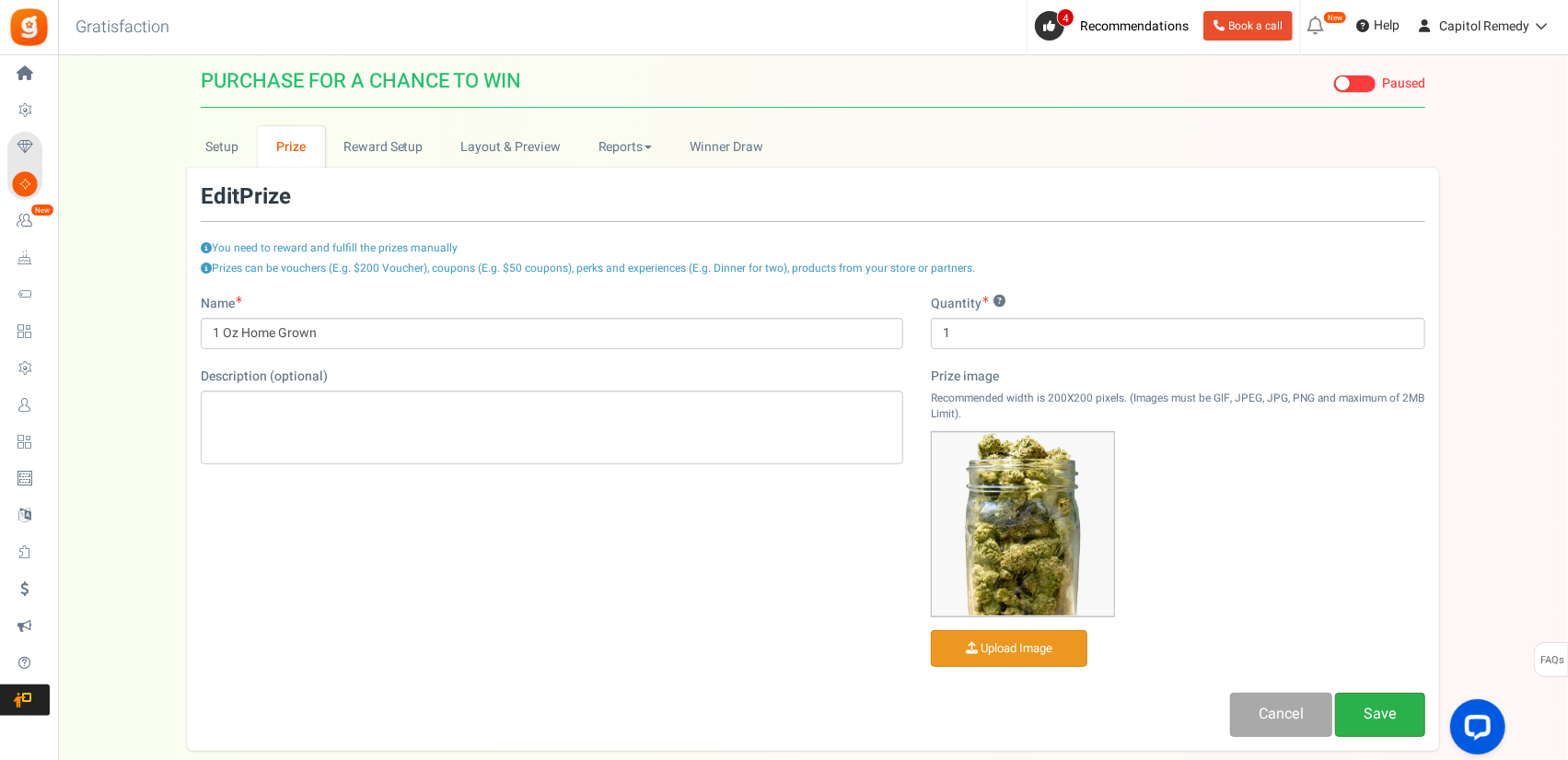
click at [1394, 722] on link "Save" at bounding box center [1380, 714] width 90 height 43
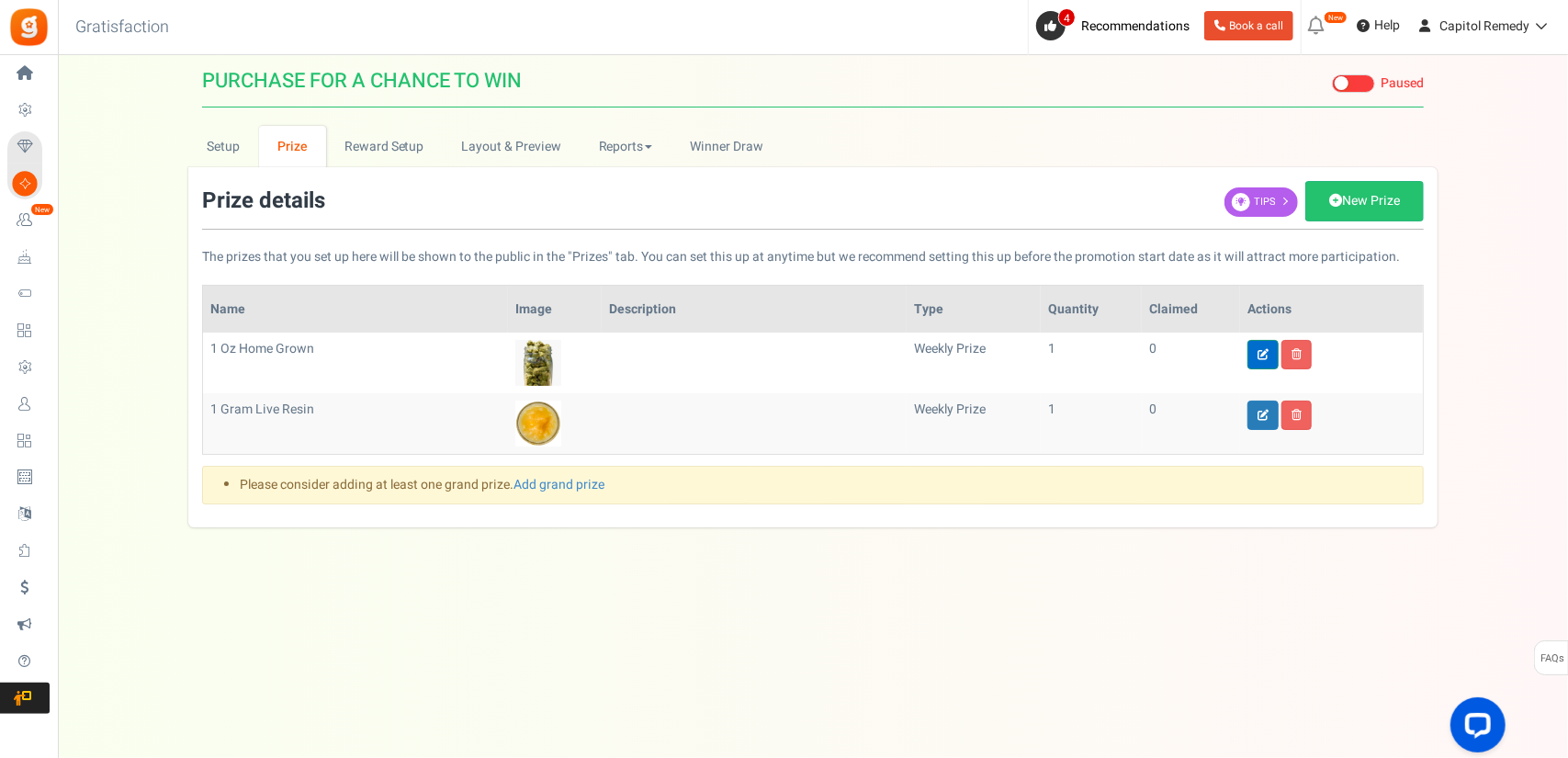
click at [1264, 350] on icon at bounding box center [1262, 354] width 11 height 11
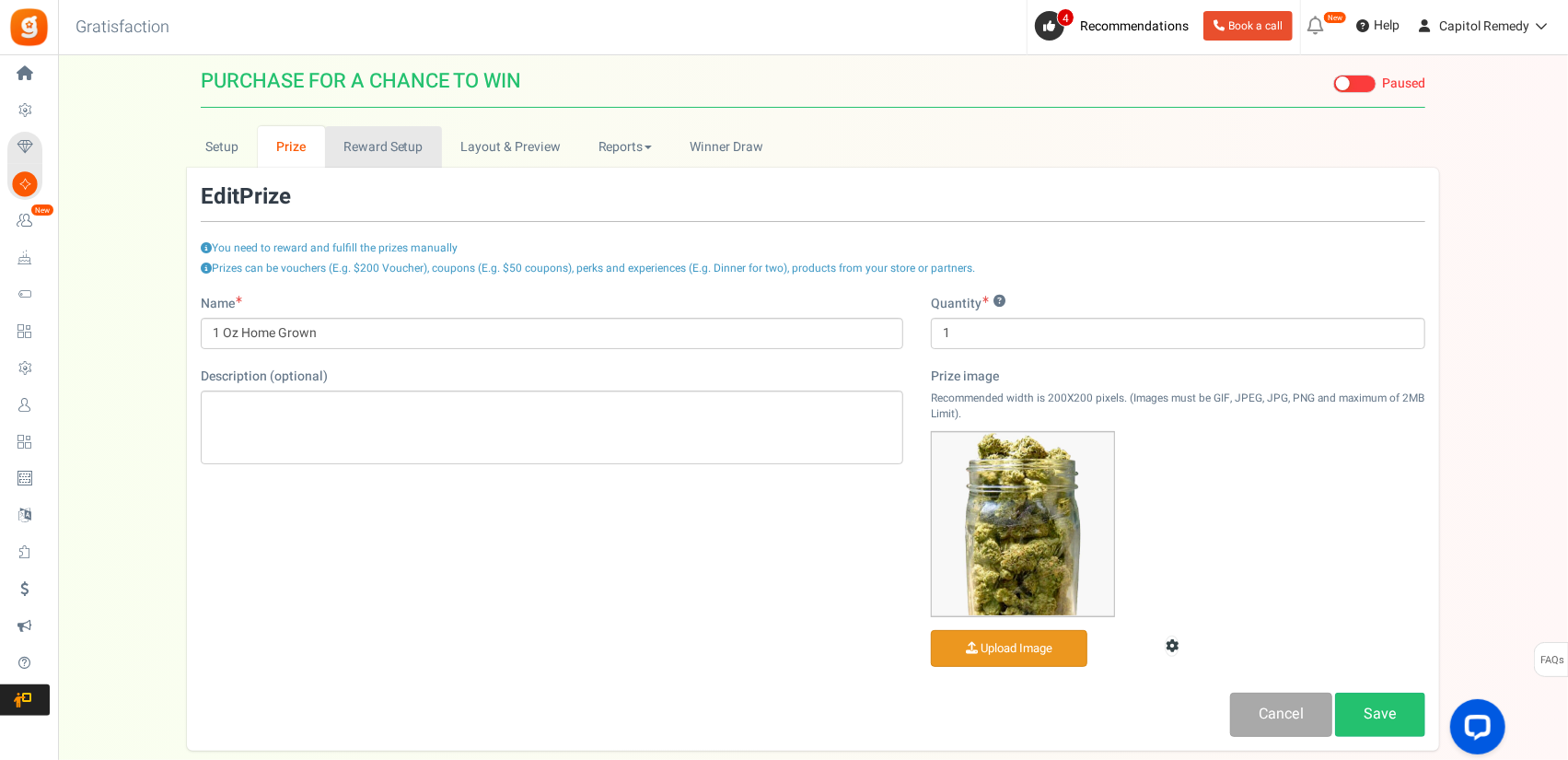
click at [379, 160] on link "Reward Setup" at bounding box center [384, 146] width 117 height 41
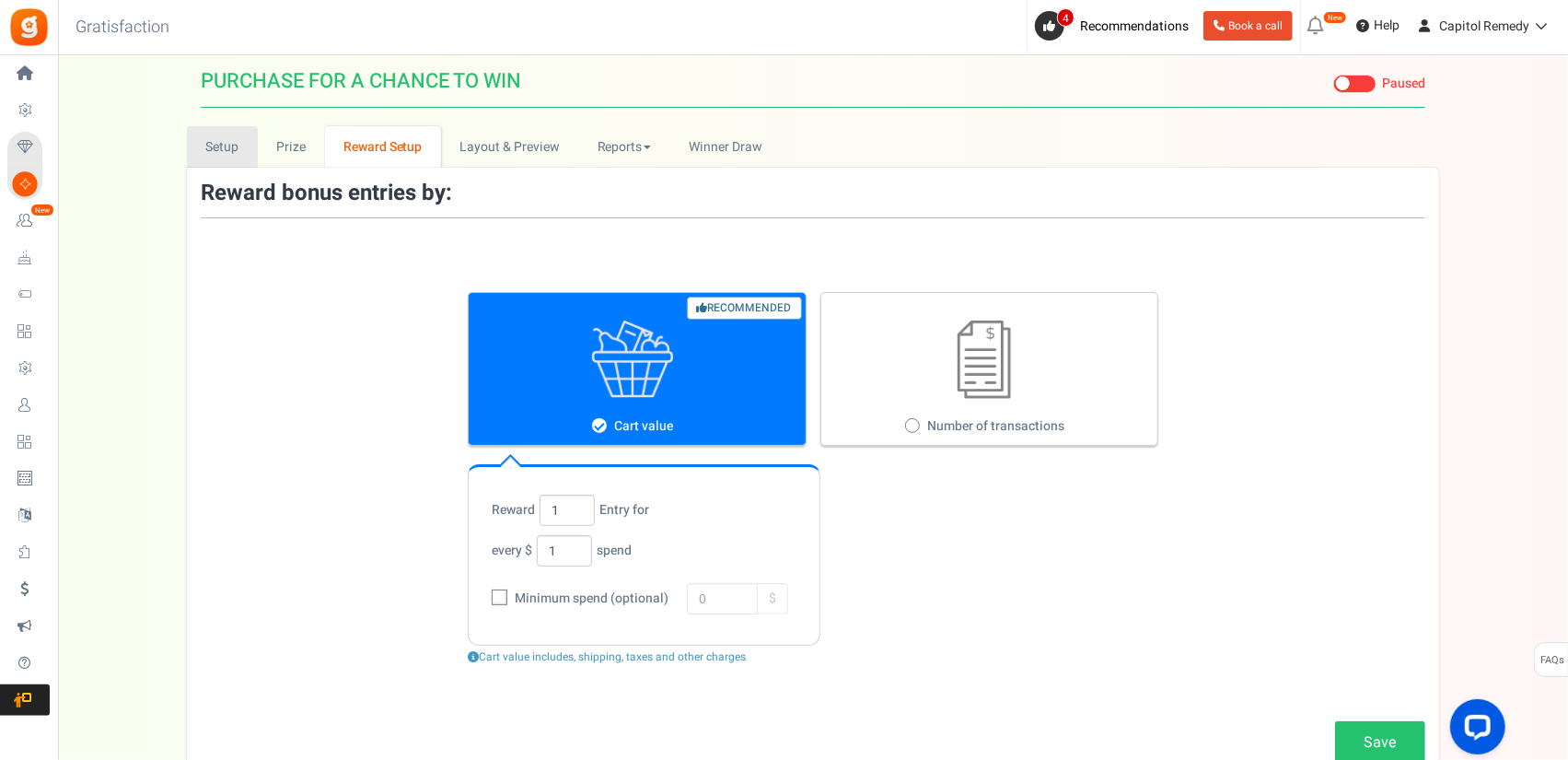
click at [225, 158] on link "Setup" at bounding box center [222, 146] width 71 height 41
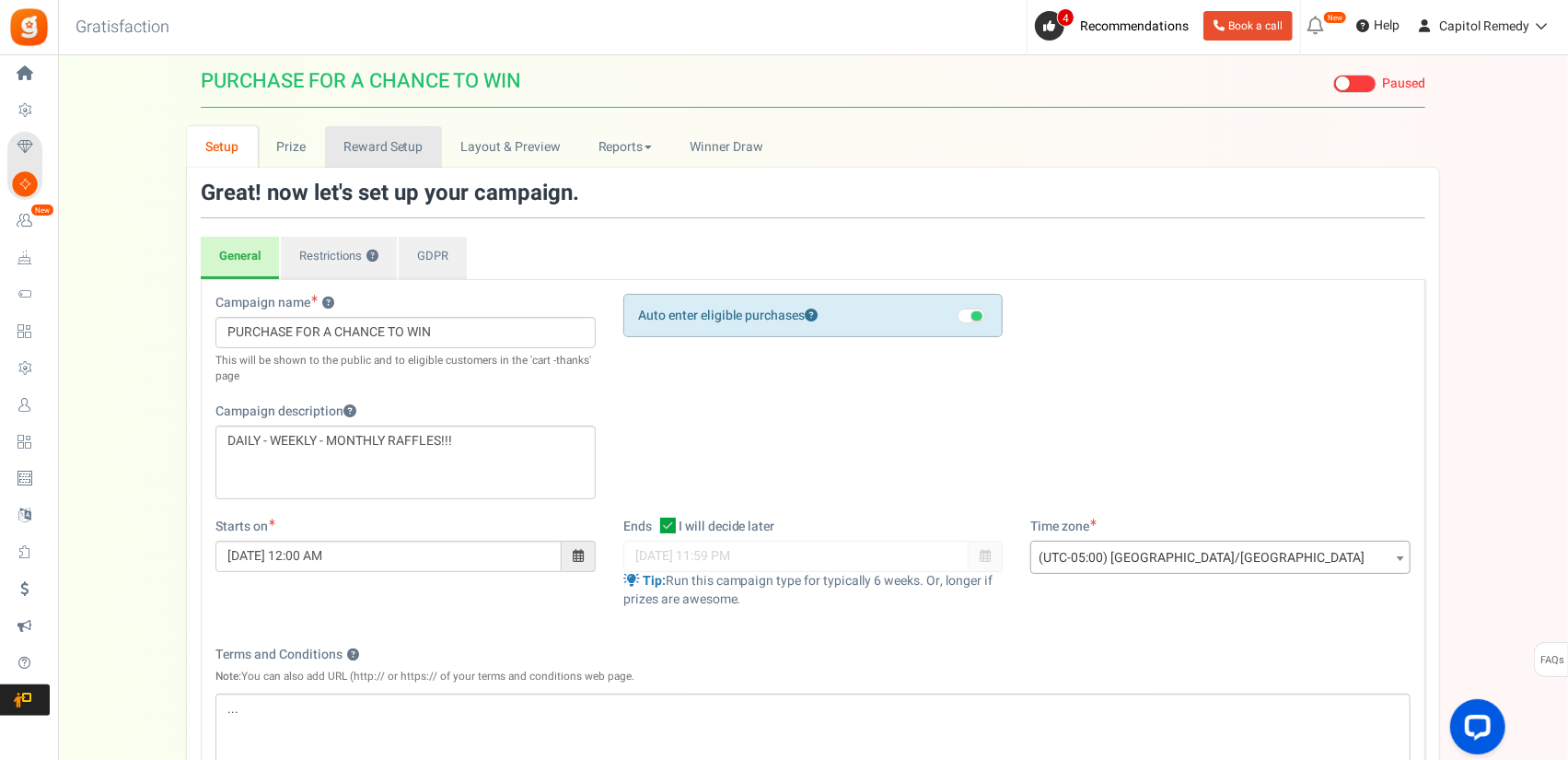
click at [364, 163] on link "Reward Setup" at bounding box center [384, 146] width 117 height 41
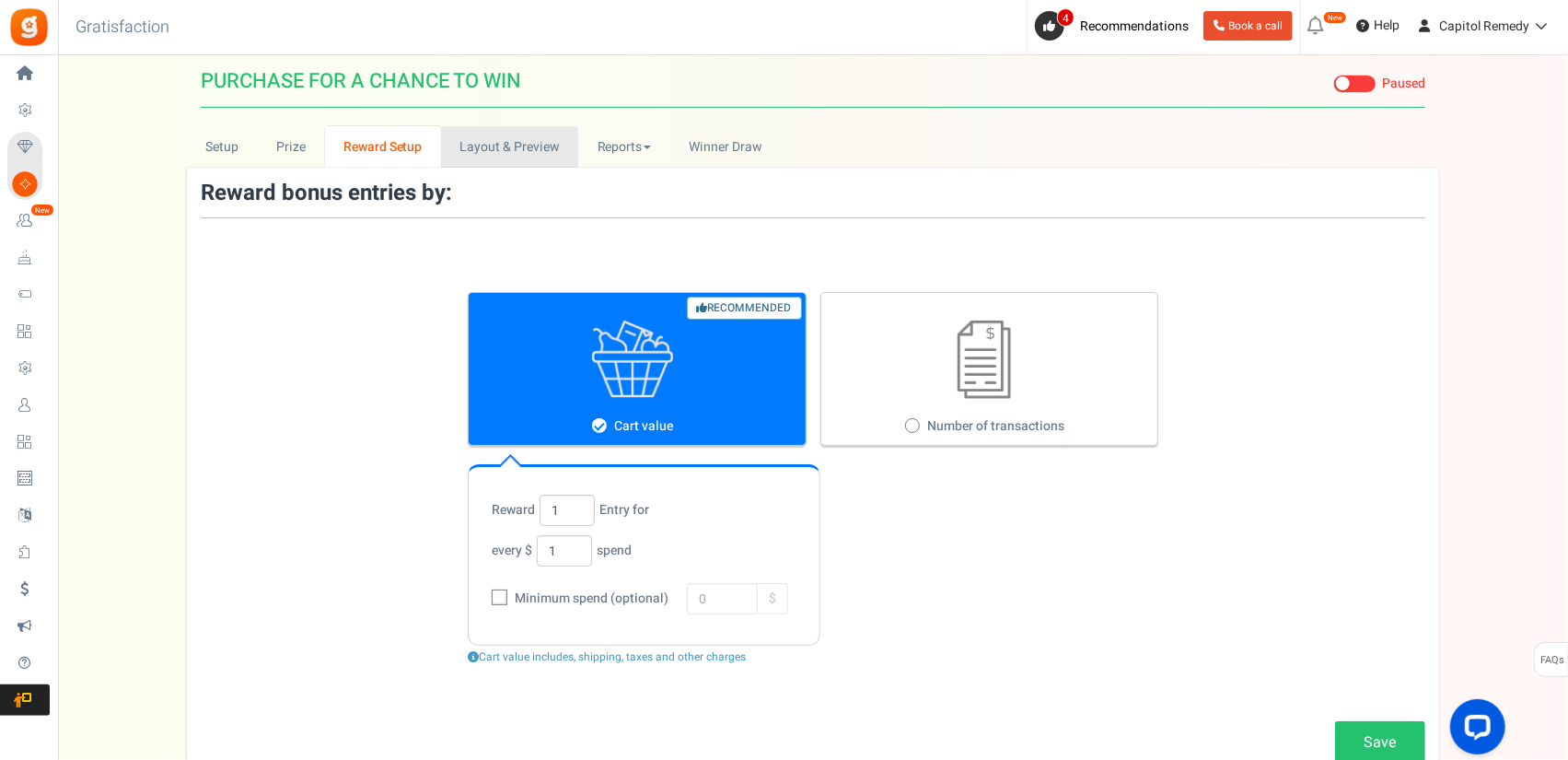
click at [455, 152] on link "Layout & Preview" at bounding box center [509, 146] width 138 height 41
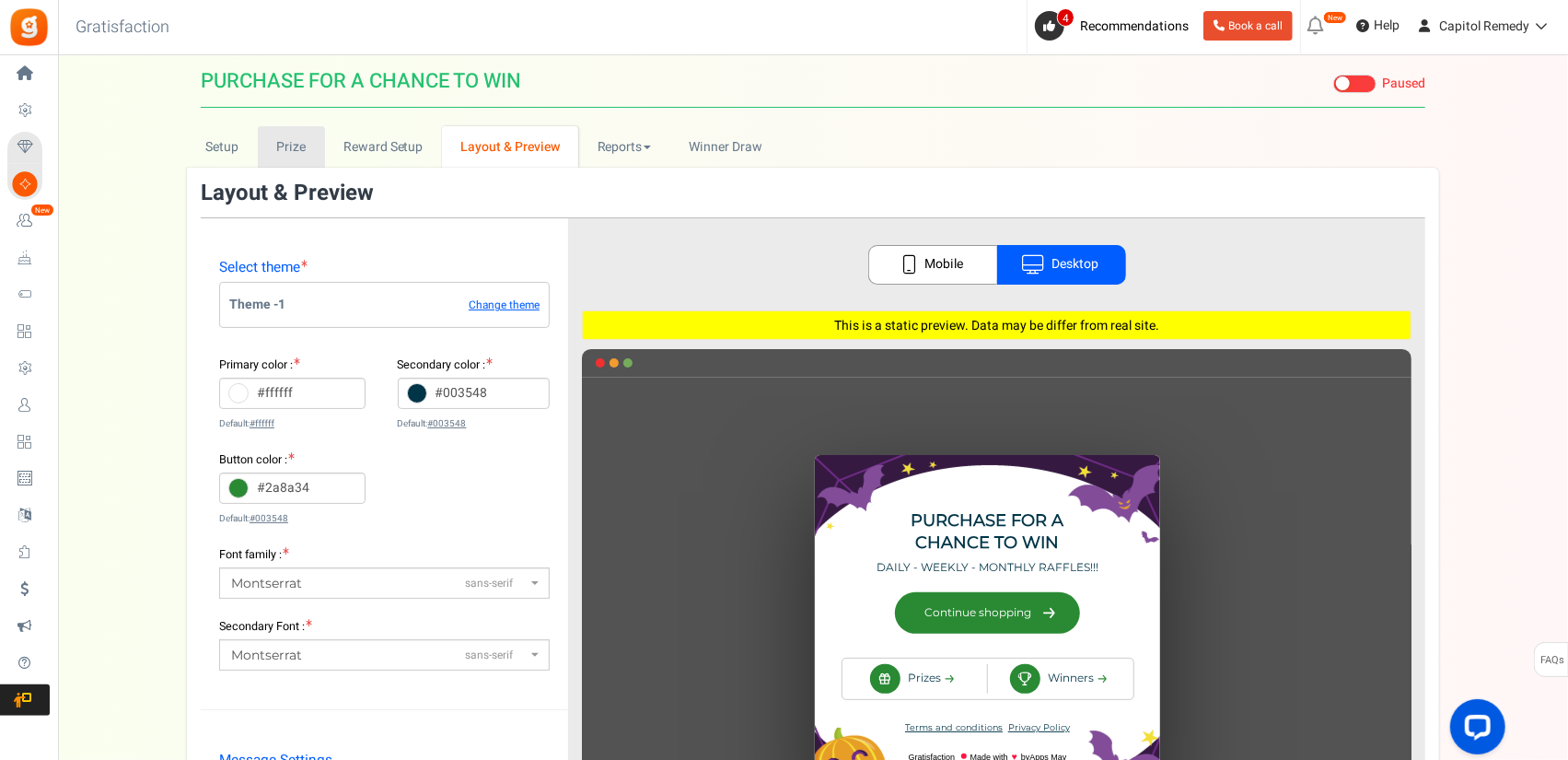
click at [300, 156] on link "Prize" at bounding box center [291, 146] width 67 height 41
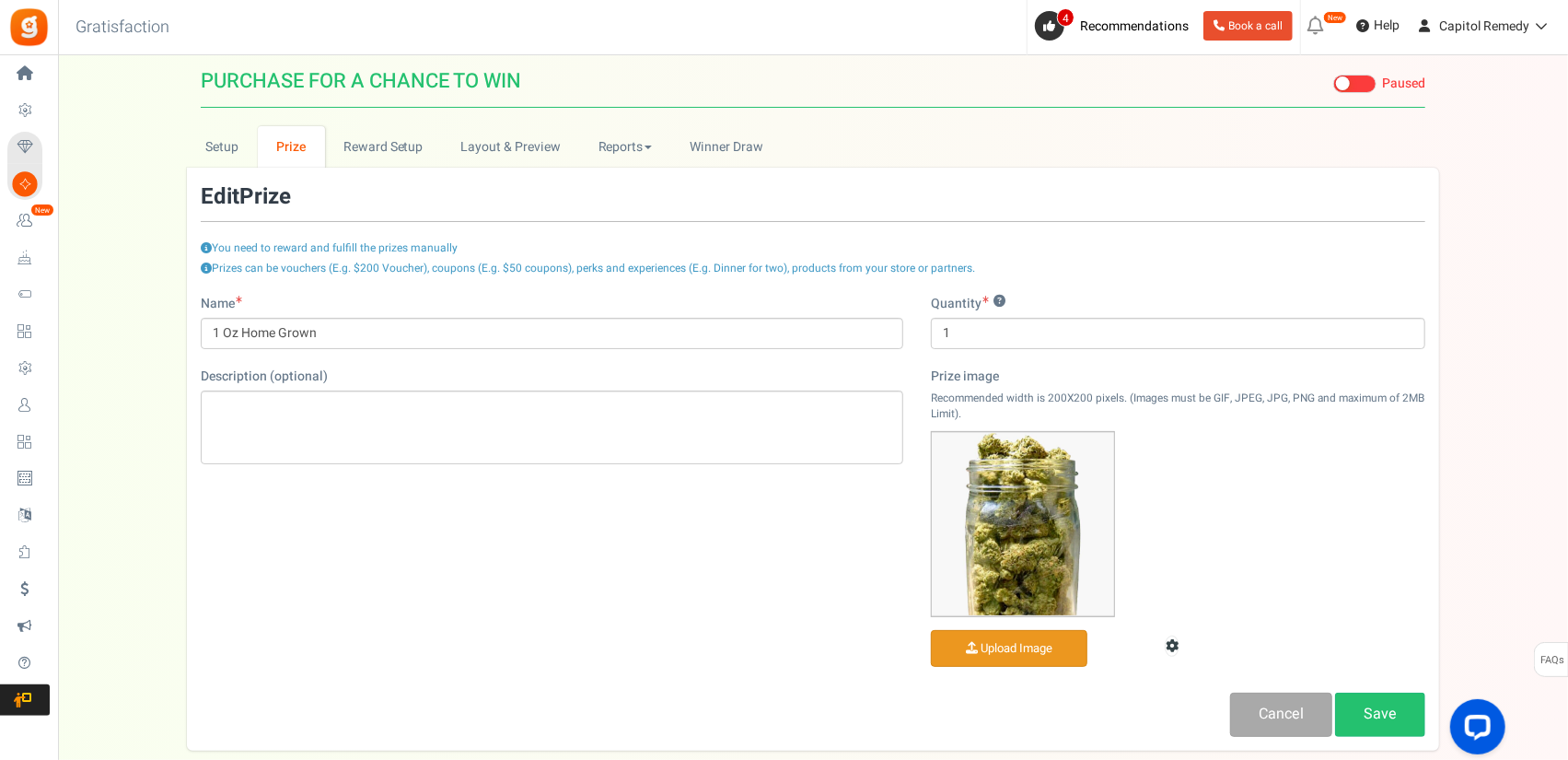
click at [300, 156] on link "Prize" at bounding box center [291, 146] width 67 height 41
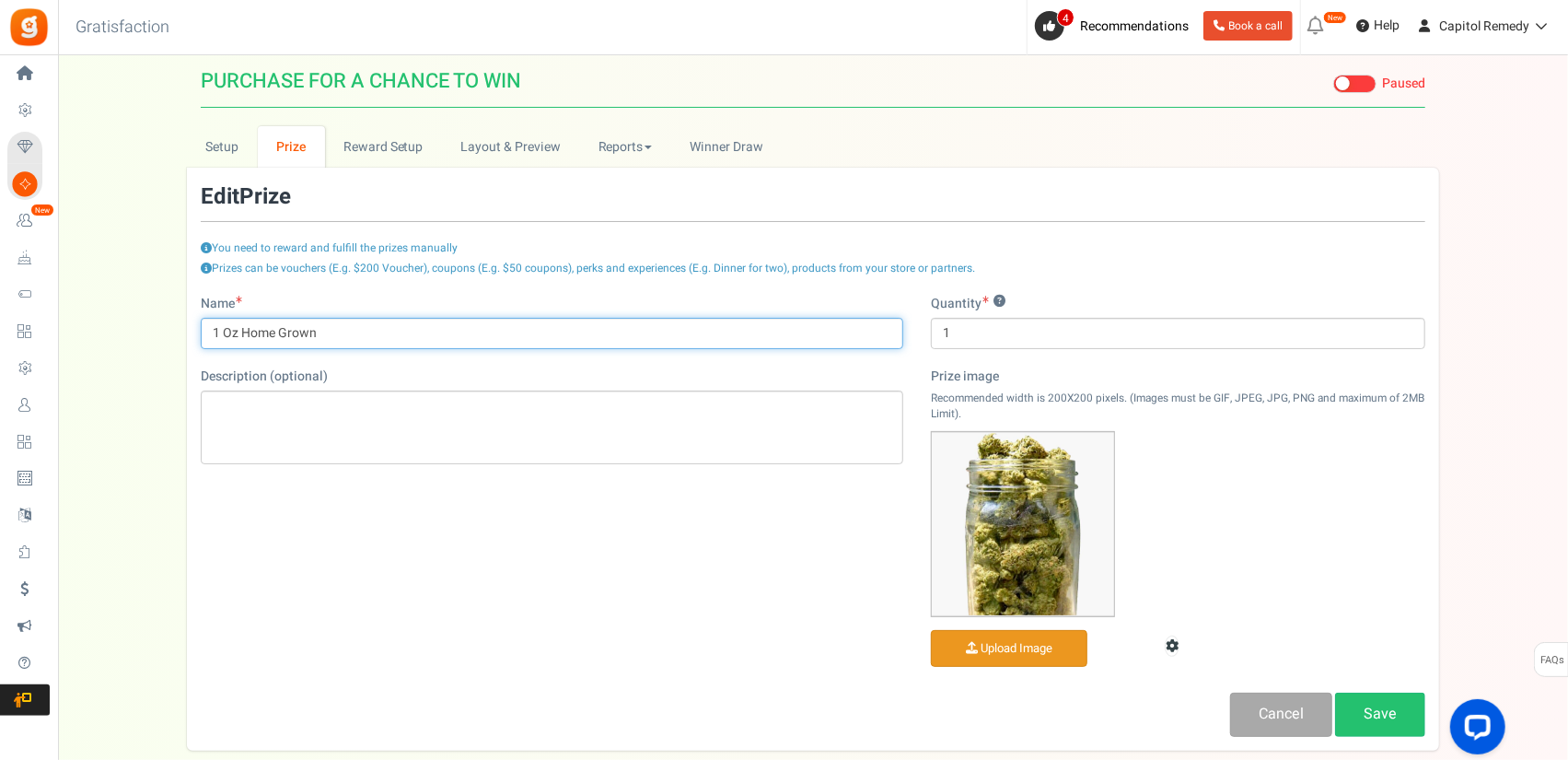
click at [511, 320] on input "1 Oz Home Grown" at bounding box center [552, 333] width 702 height 32
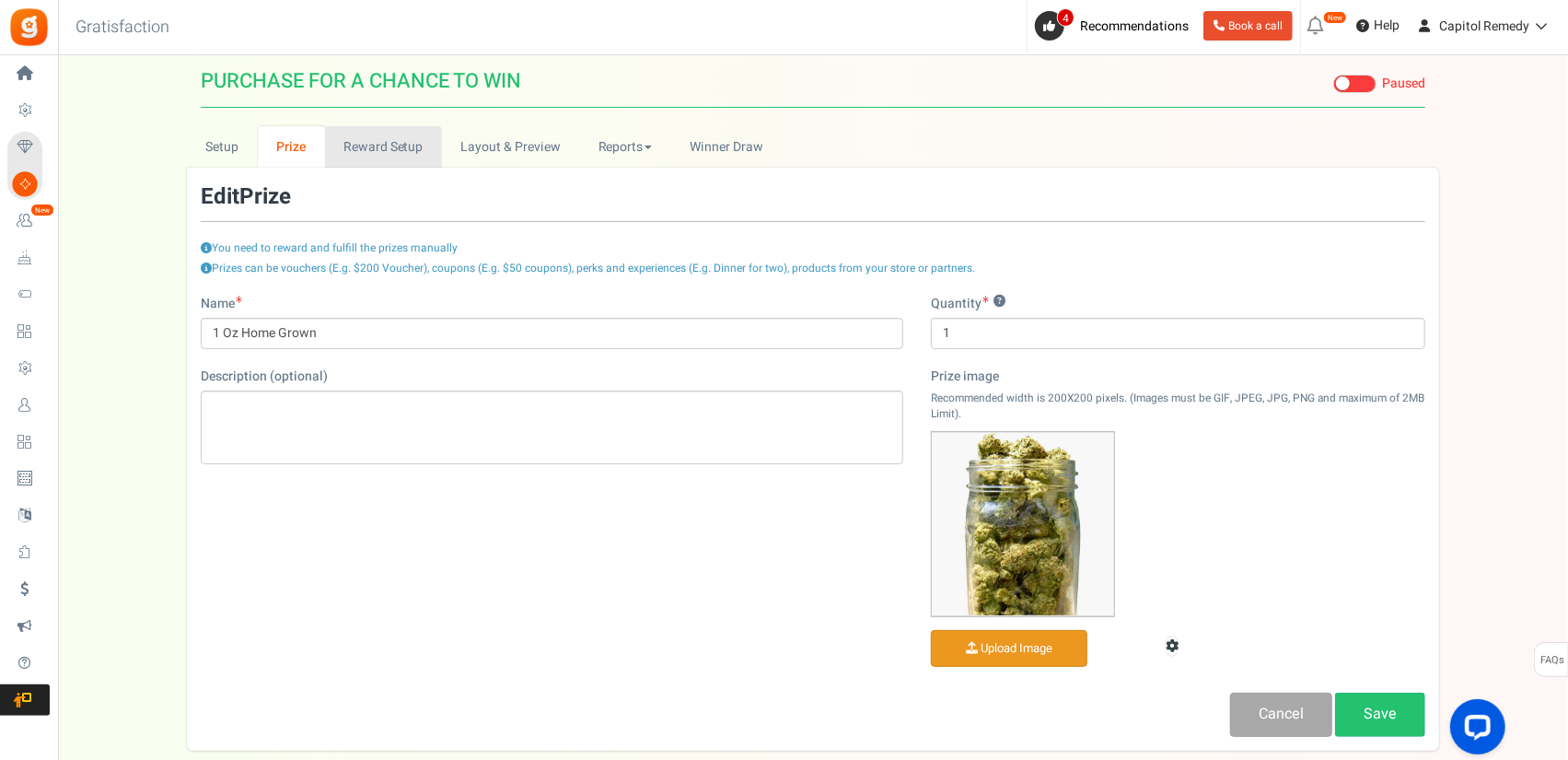
click at [375, 154] on link "Reward Setup" at bounding box center [384, 146] width 117 height 41
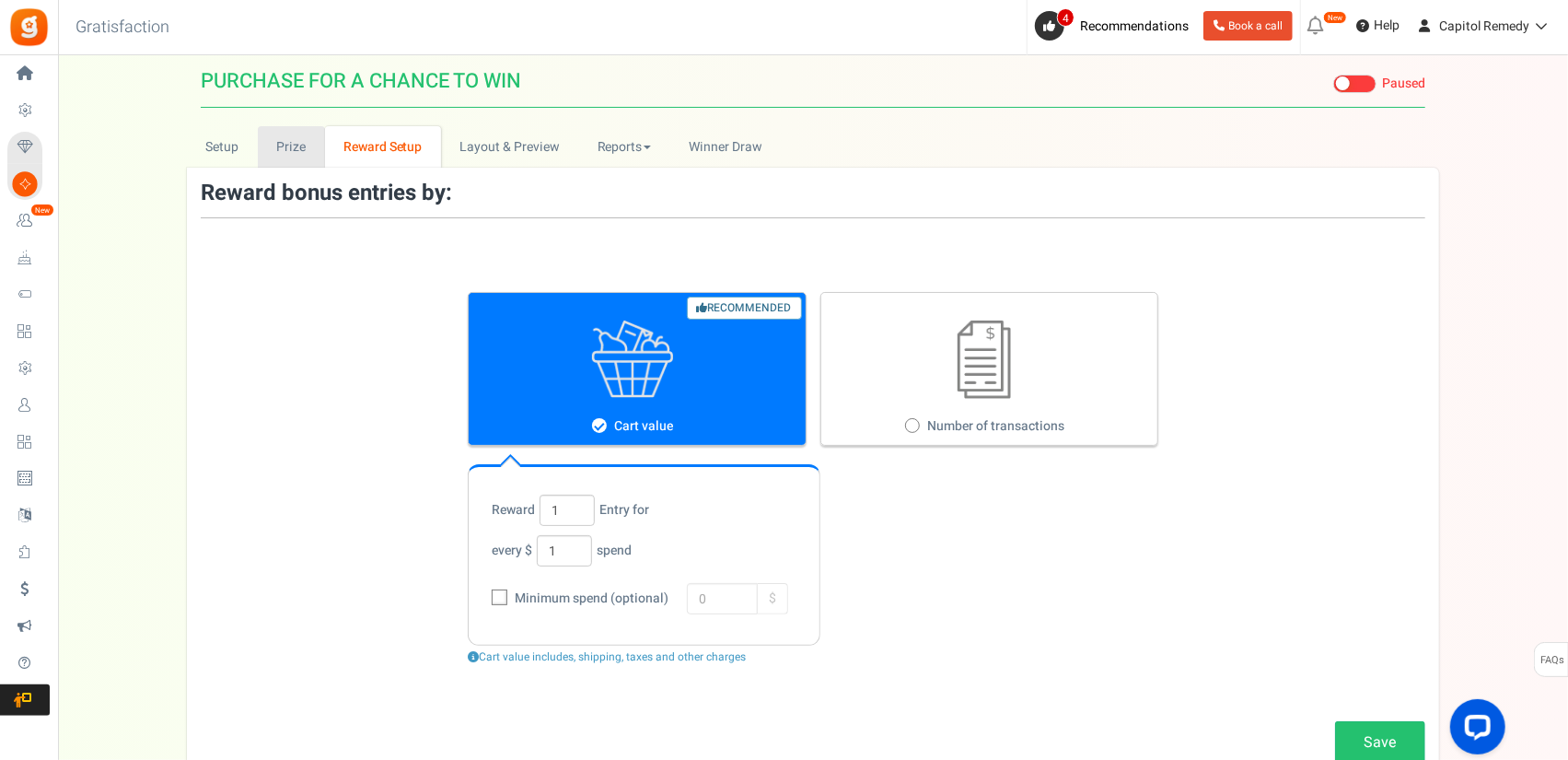
click at [315, 150] on link "Prize" at bounding box center [291, 146] width 67 height 41
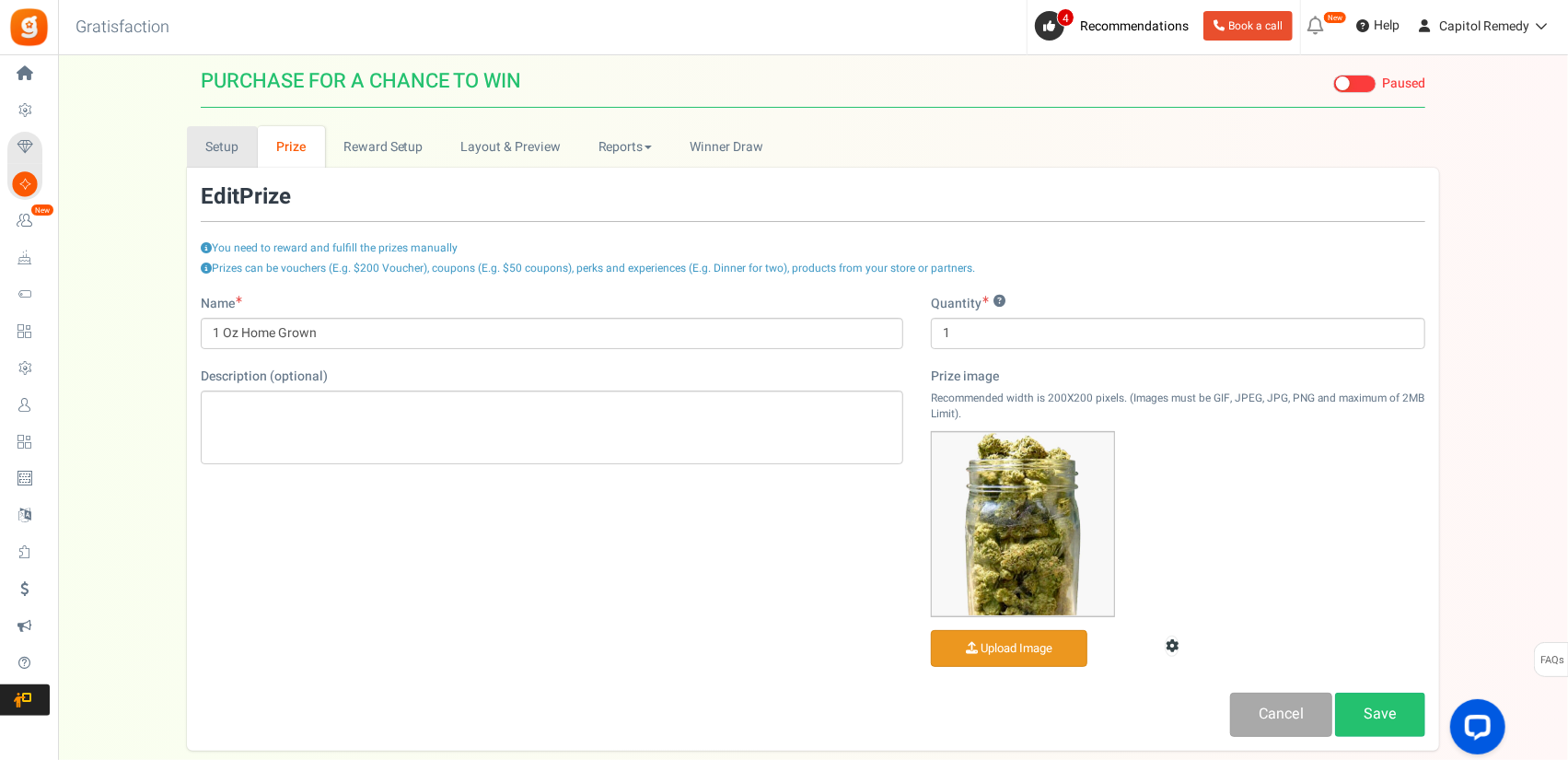
click at [234, 146] on link "Setup" at bounding box center [222, 146] width 71 height 41
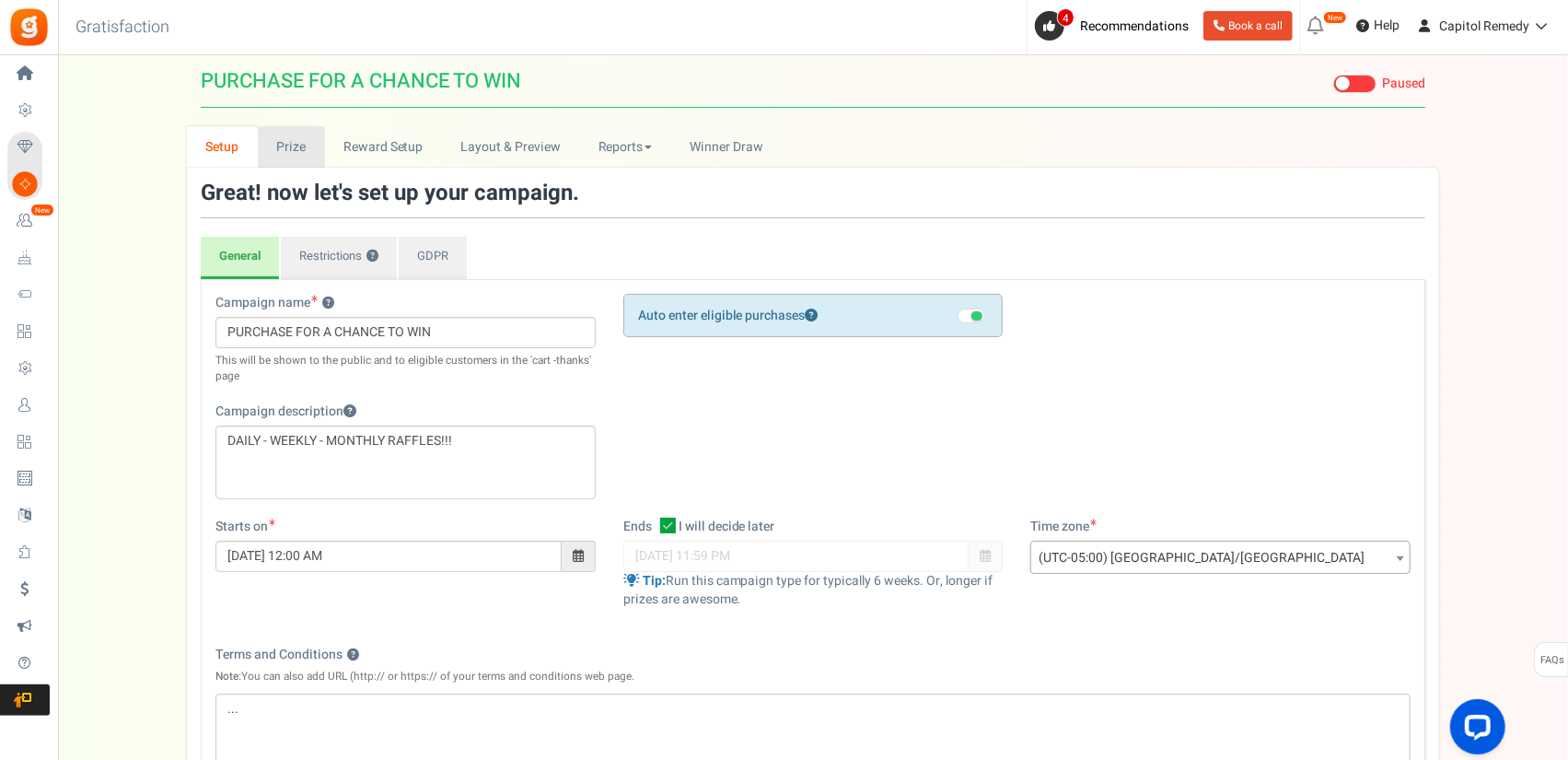
click at [310, 152] on link "Prize" at bounding box center [291, 146] width 67 height 41
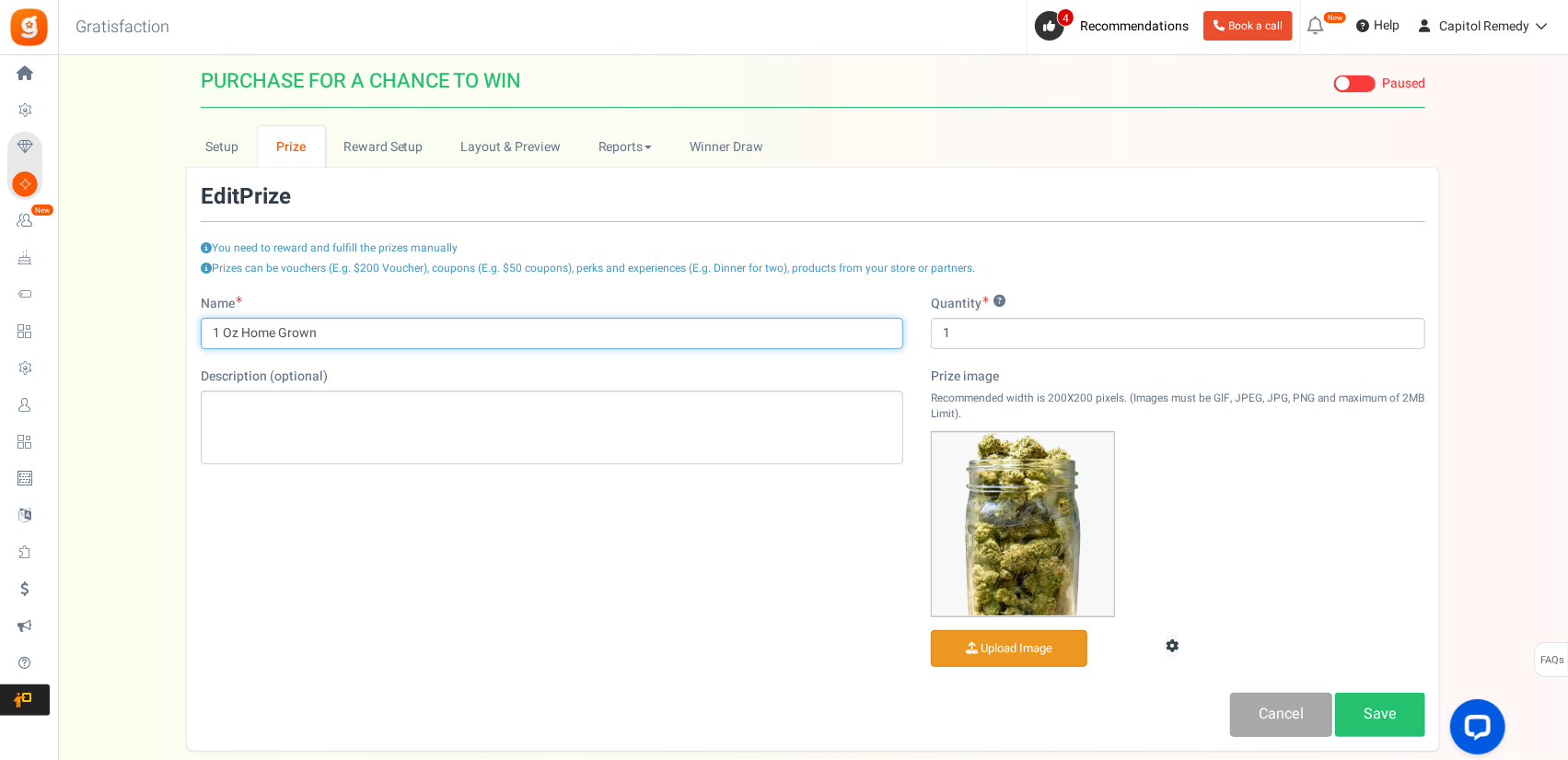
click at [306, 338] on input "1 Oz Home Grown" at bounding box center [552, 333] width 702 height 32
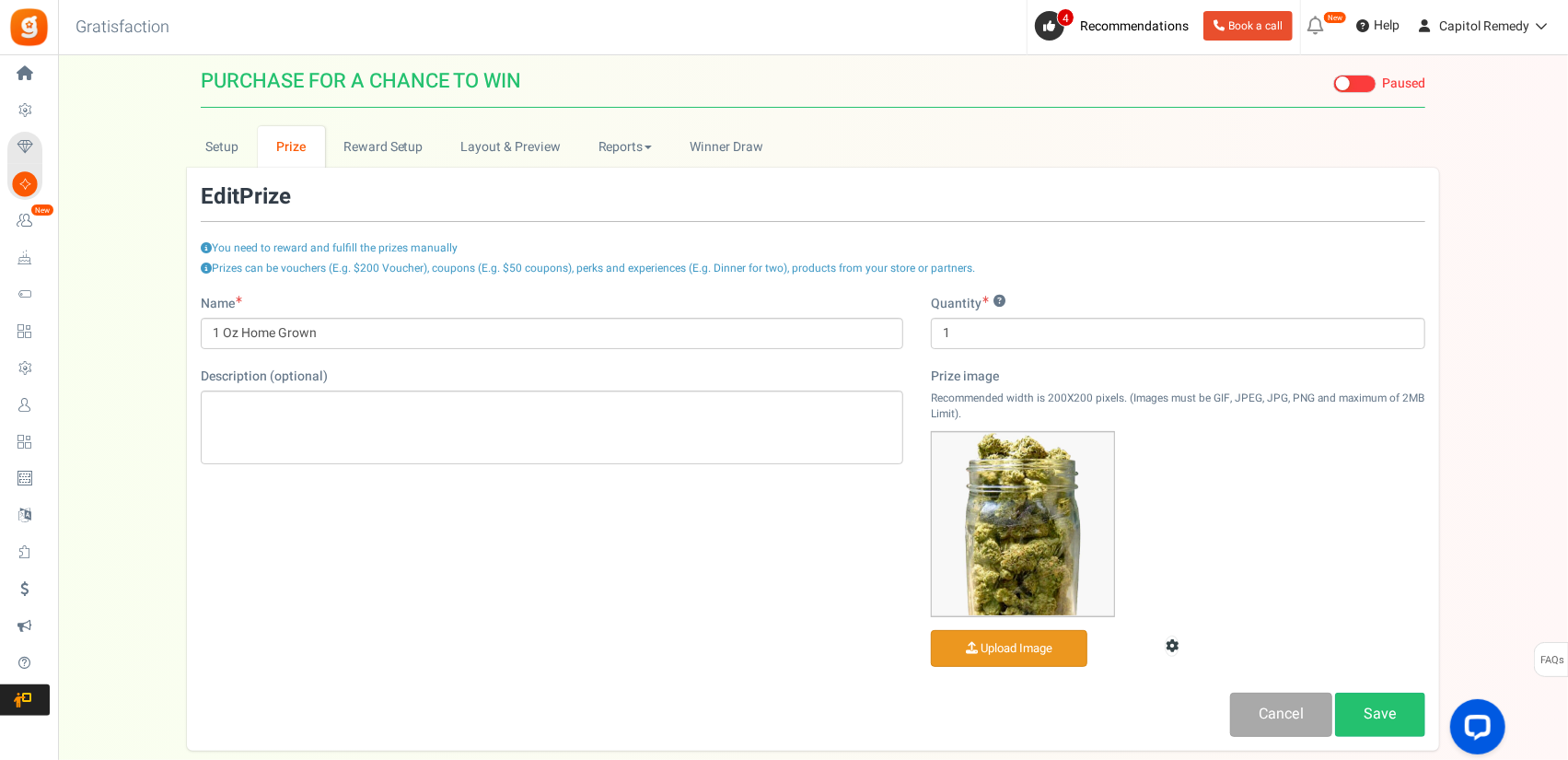
click at [632, 291] on div "Prizes can be vouchers (E.g. $200 Voucher), coupons (E.g. $50 coupons), perks a…" at bounding box center [813, 277] width 1225 height 34
click at [1171, 647] on icon at bounding box center [1172, 645] width 13 height 13
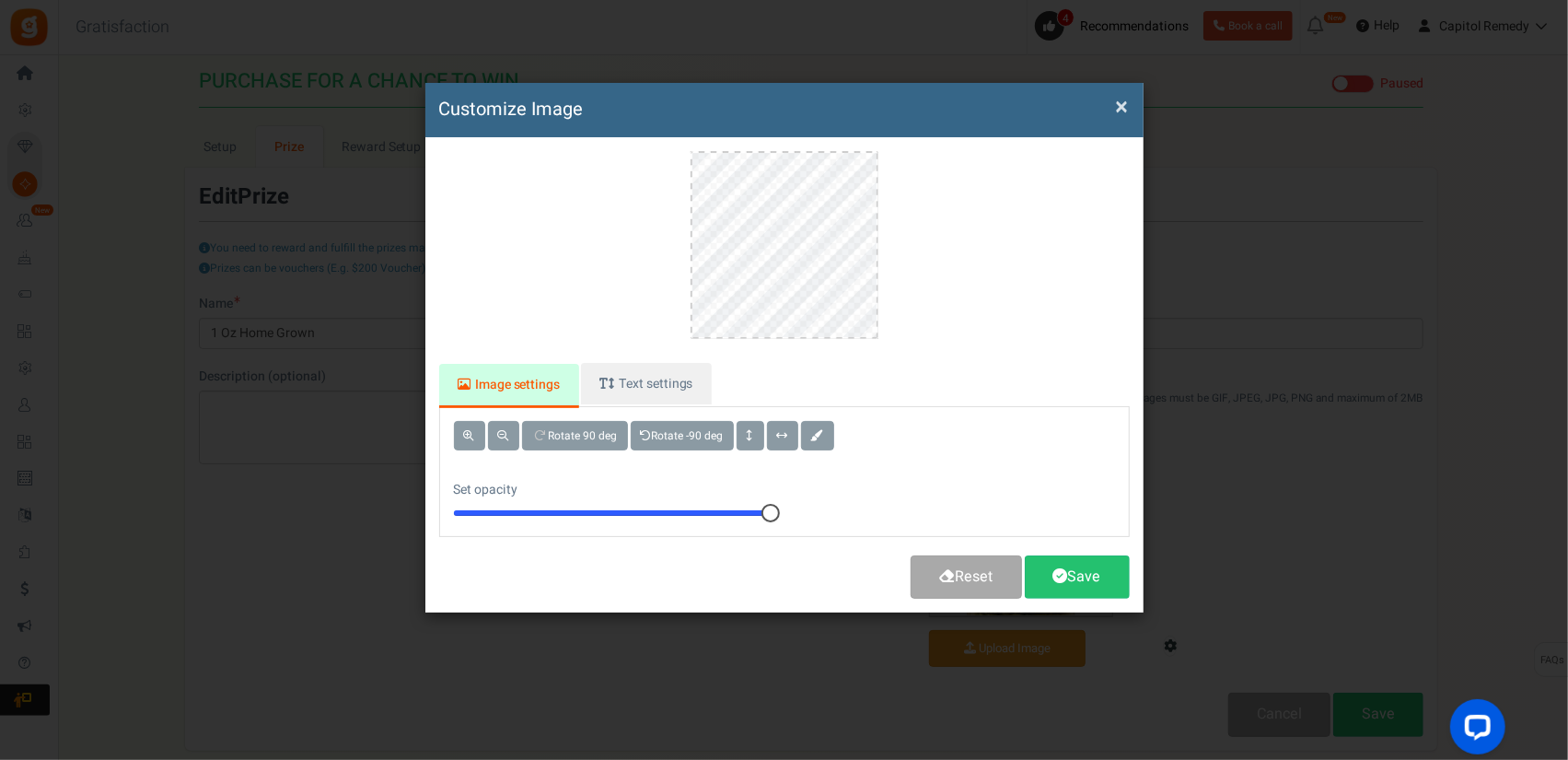
click at [1121, 117] on button "×" at bounding box center [1122, 107] width 13 height 19
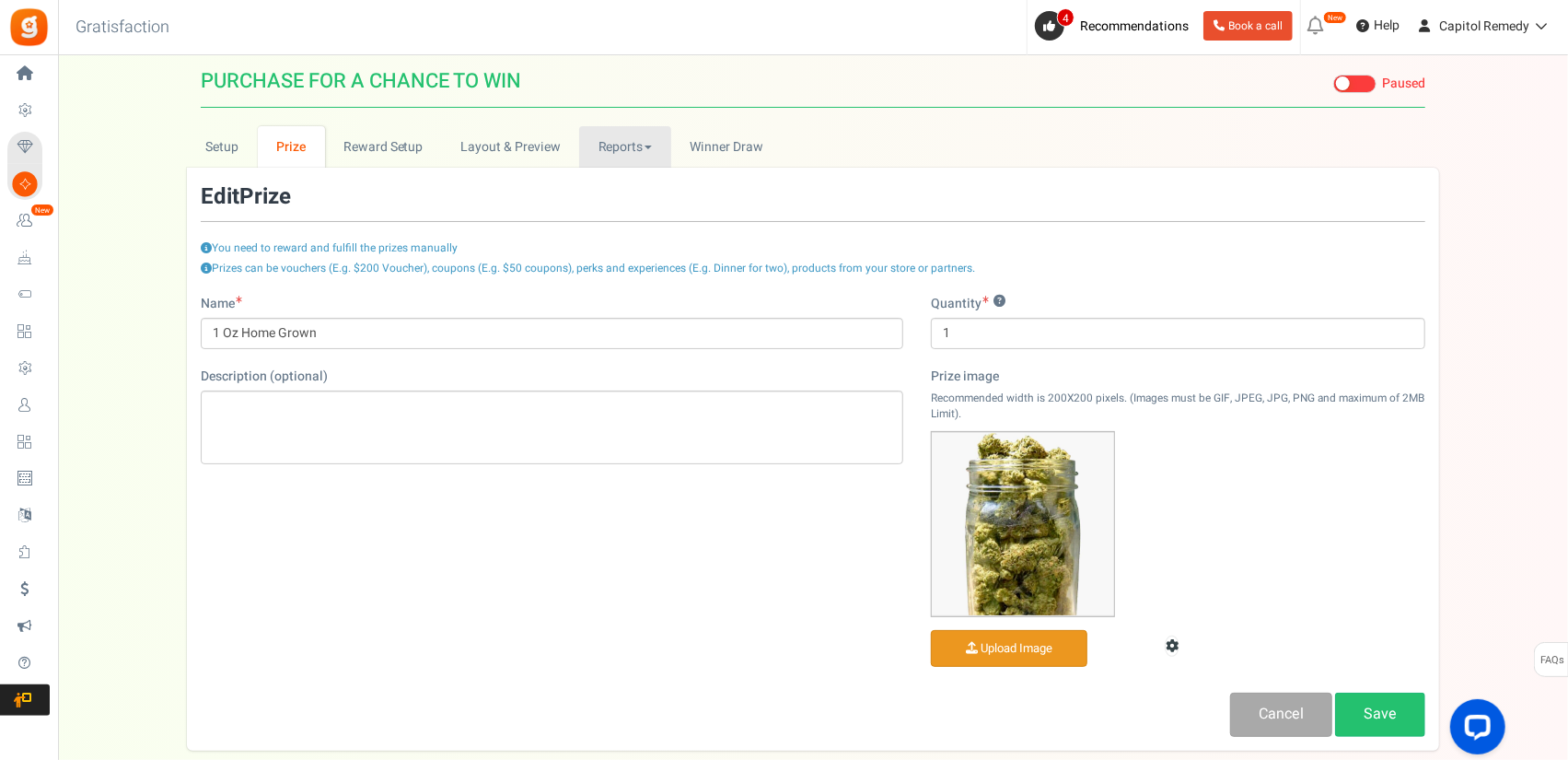
click at [652, 148] on link "Reports" at bounding box center [625, 146] width 92 height 41
click at [562, 154] on link "Layout & Preview" at bounding box center [510, 146] width 138 height 41
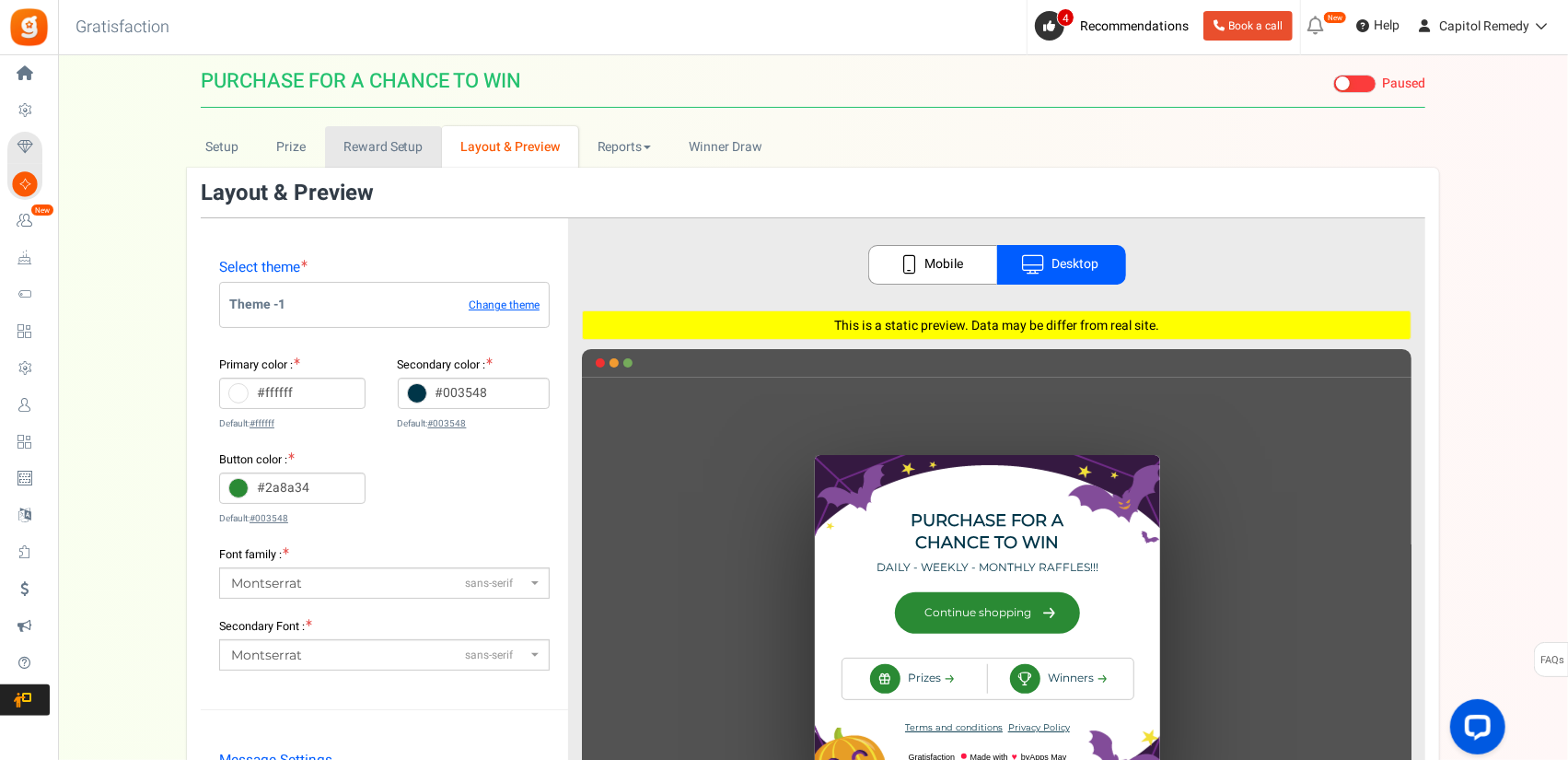
click at [423, 150] on link "Reward Setup" at bounding box center [384, 146] width 117 height 41
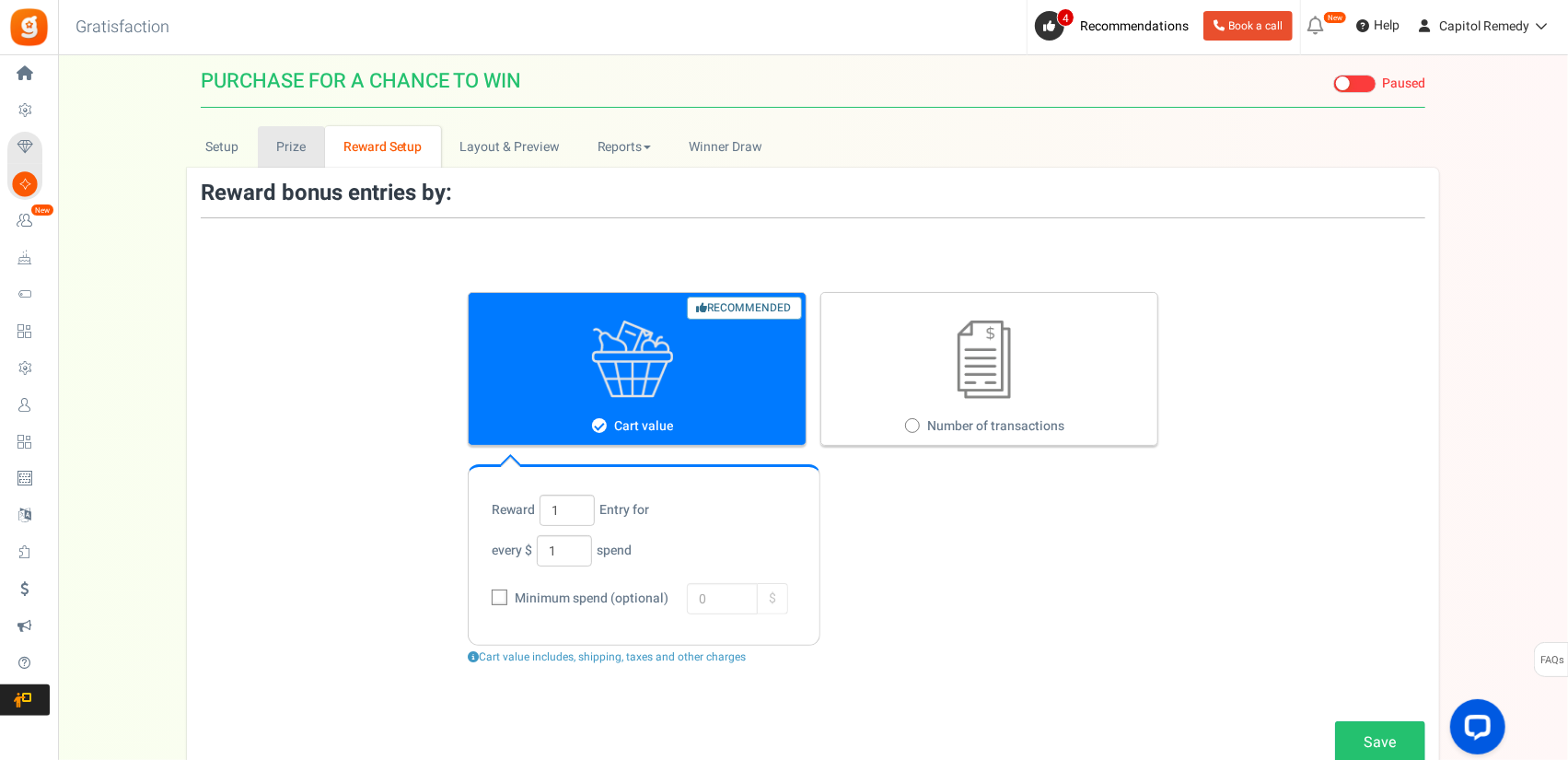
click at [297, 152] on link "Prize" at bounding box center [291, 146] width 67 height 41
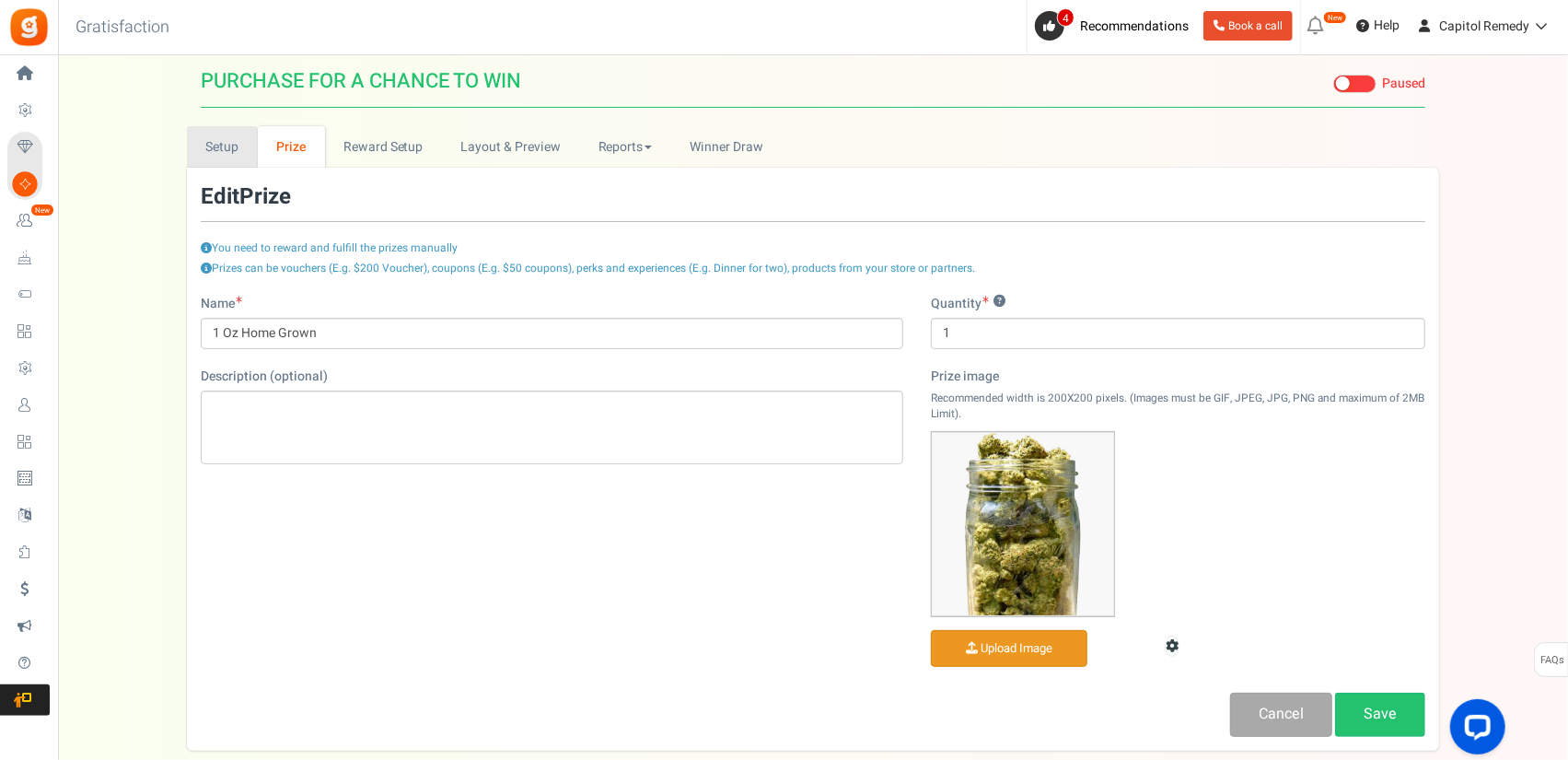
click at [219, 161] on link "Setup" at bounding box center [222, 146] width 71 height 41
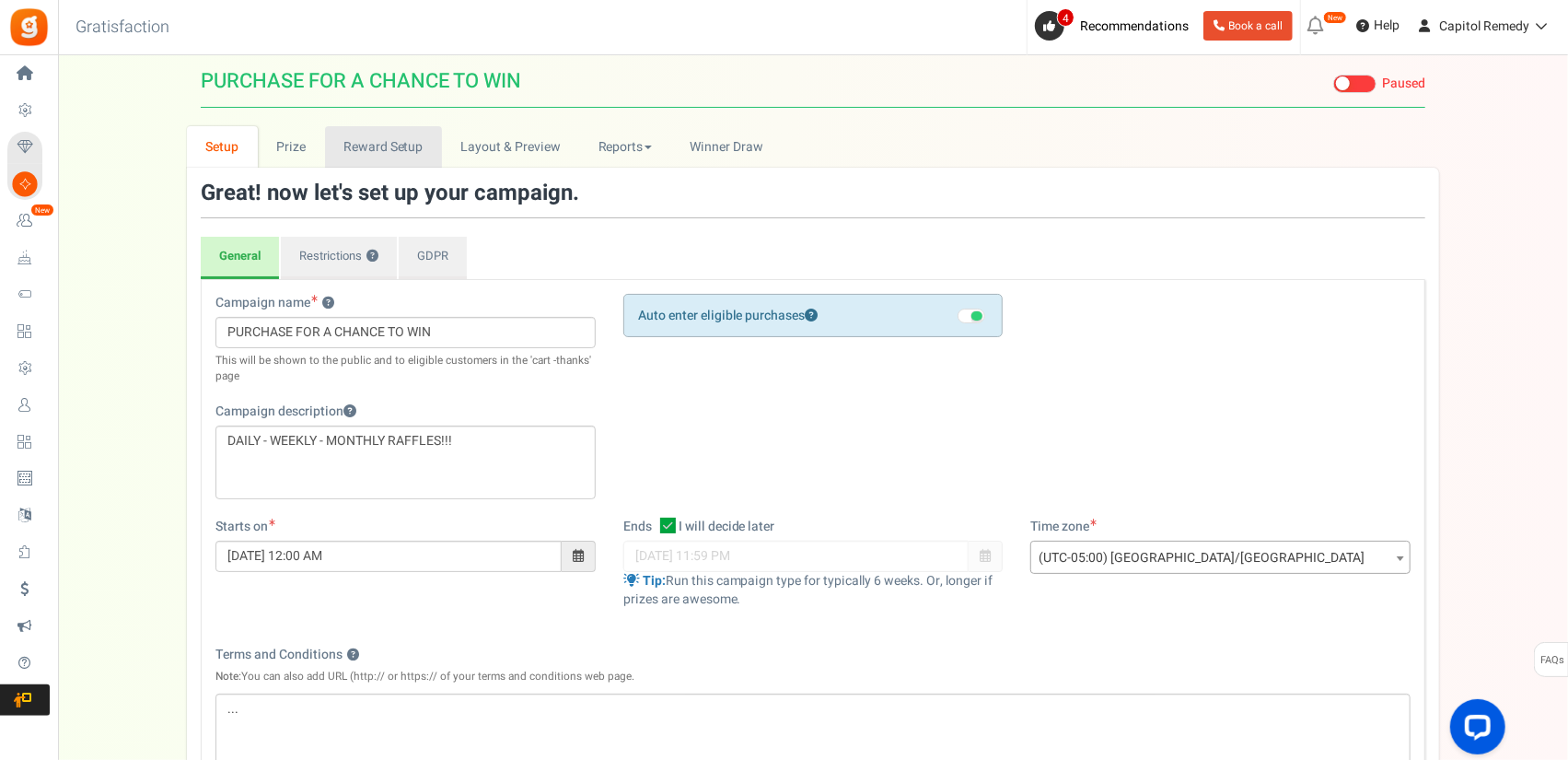
click at [330, 146] on link "Reward Setup" at bounding box center [384, 146] width 117 height 41
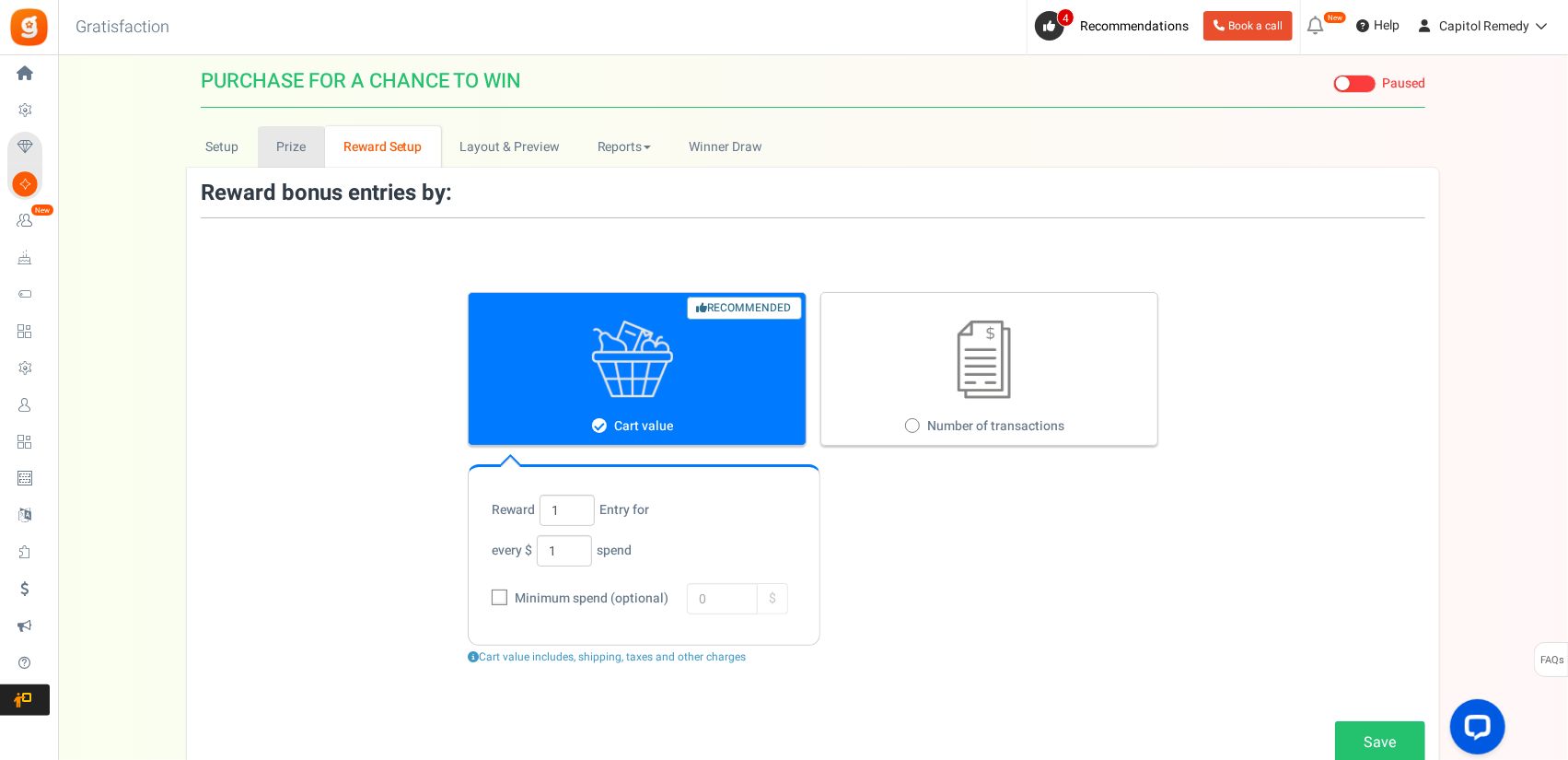
click at [289, 151] on link "Prize" at bounding box center [291, 146] width 67 height 41
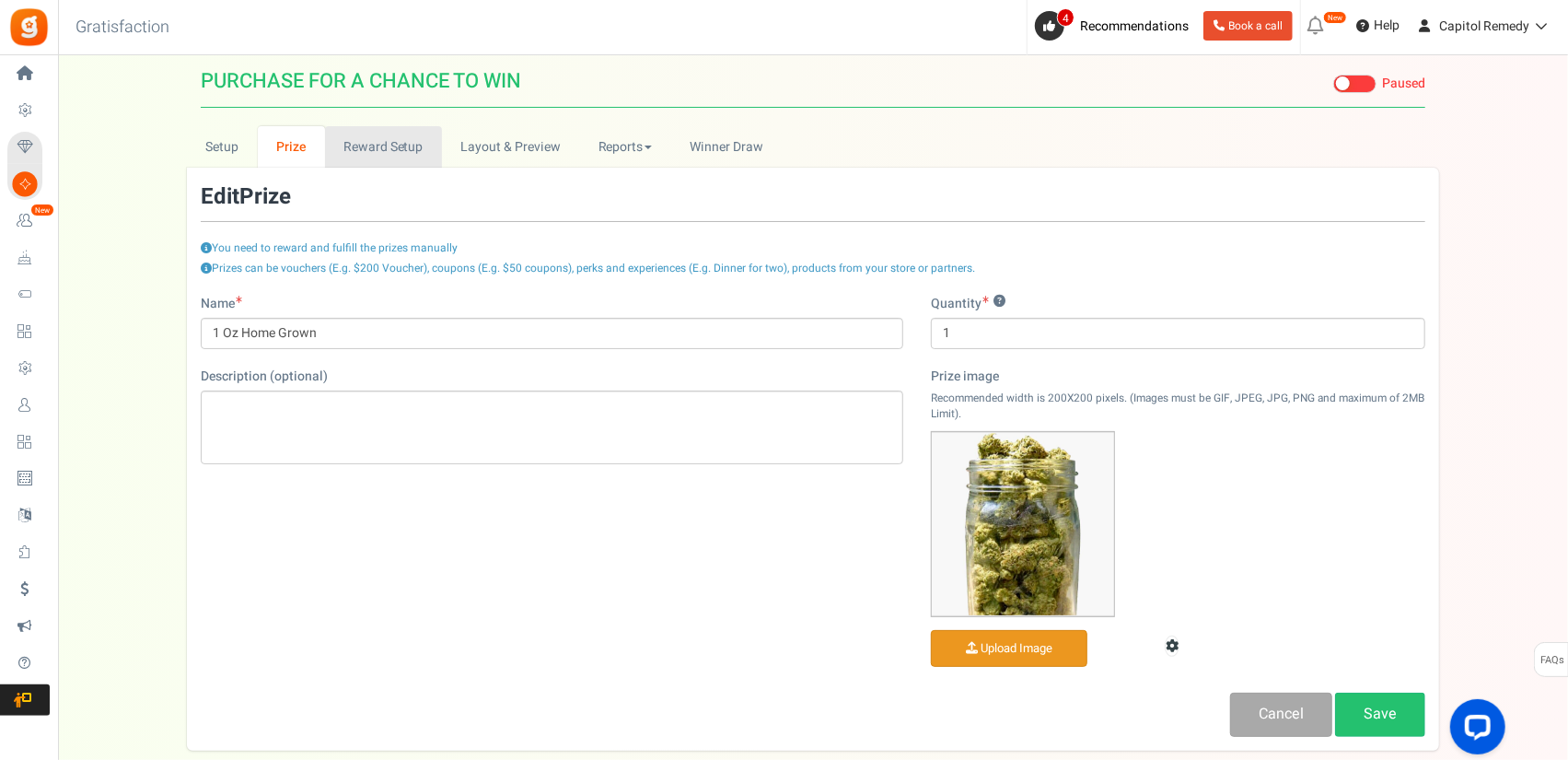
click at [350, 146] on link "Reward Setup" at bounding box center [384, 146] width 117 height 41
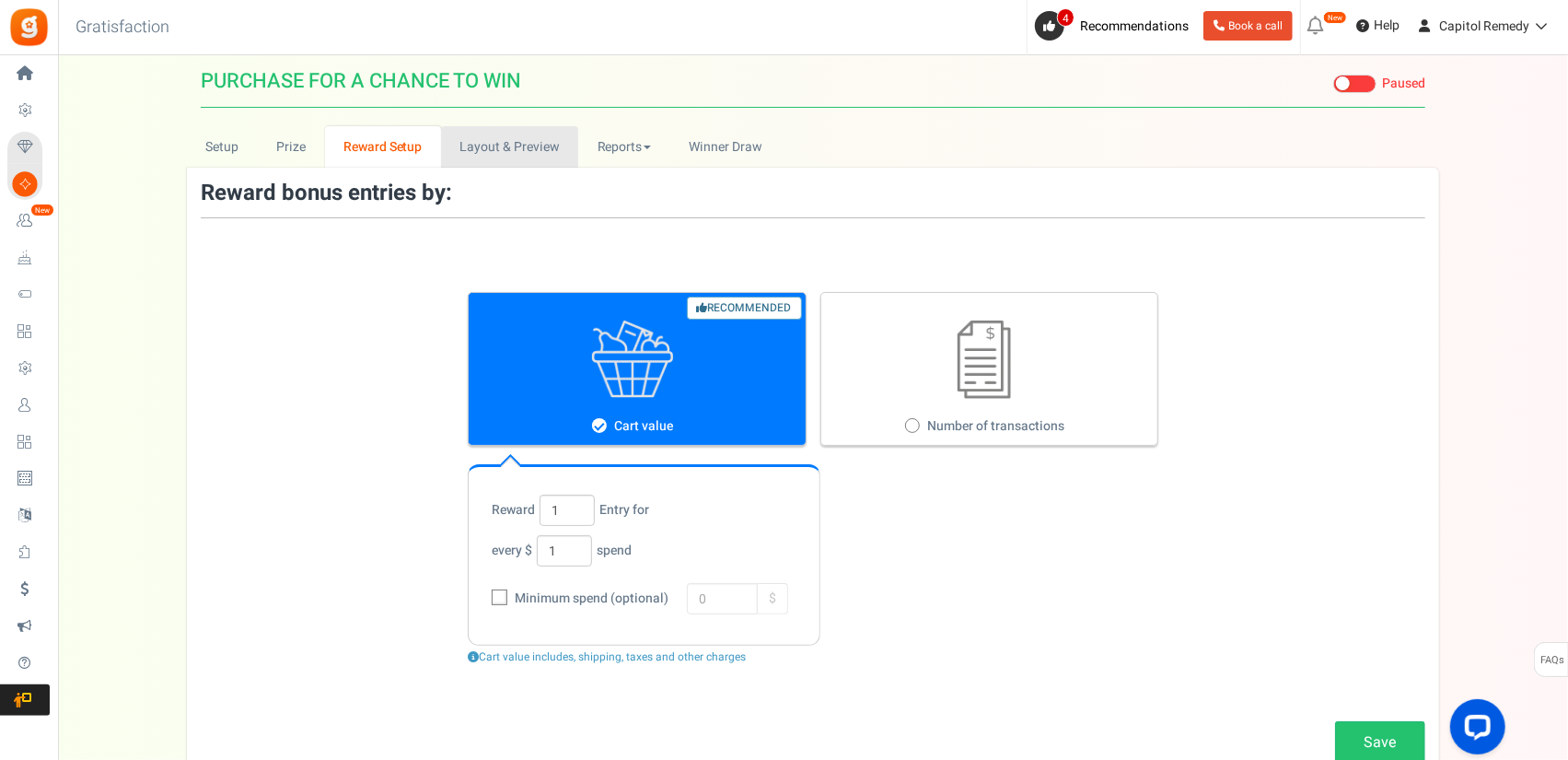
click at [442, 128] on link "Layout & Preview" at bounding box center [509, 146] width 138 height 41
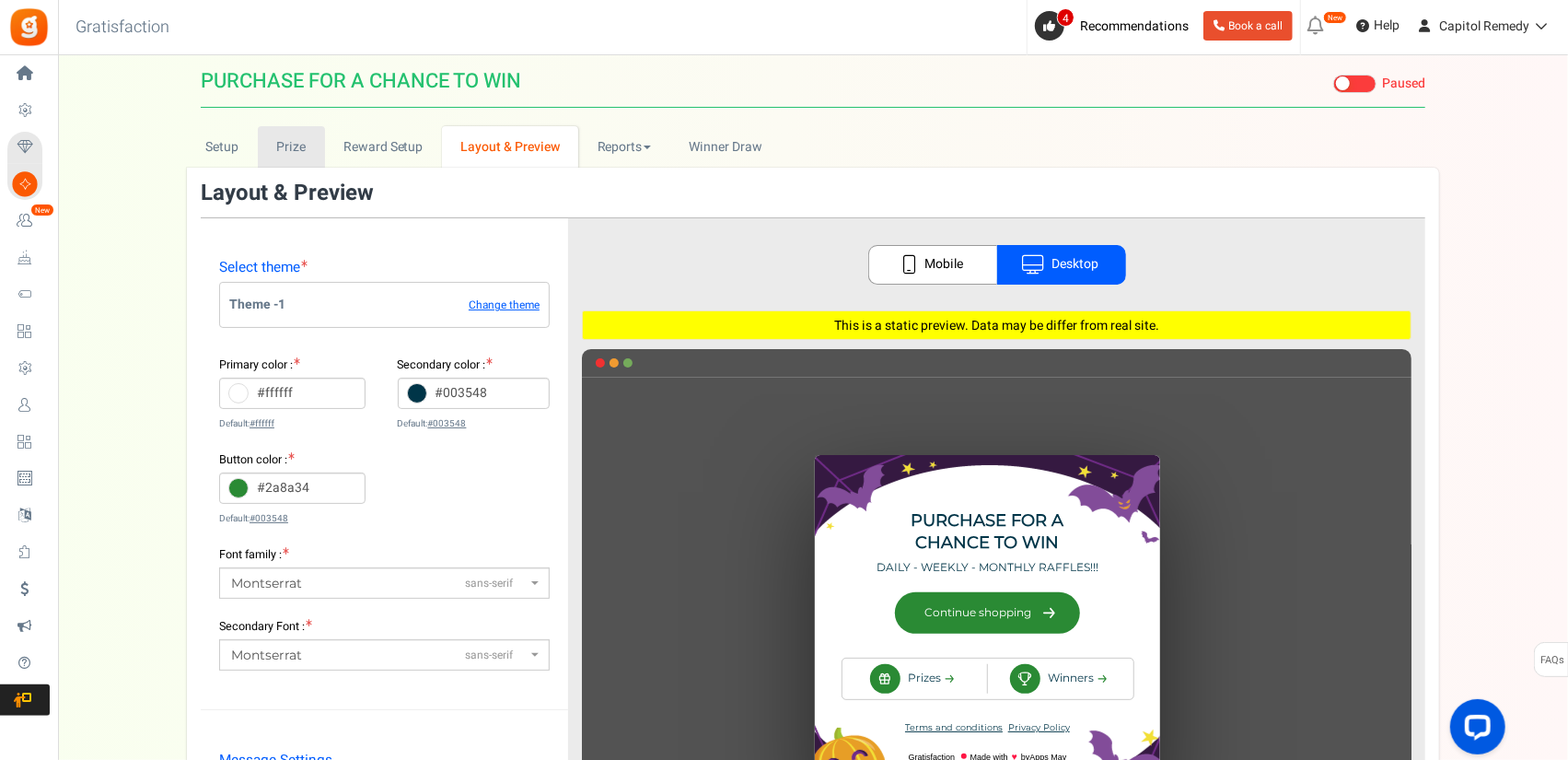
click at [270, 144] on link "Prize" at bounding box center [291, 146] width 67 height 41
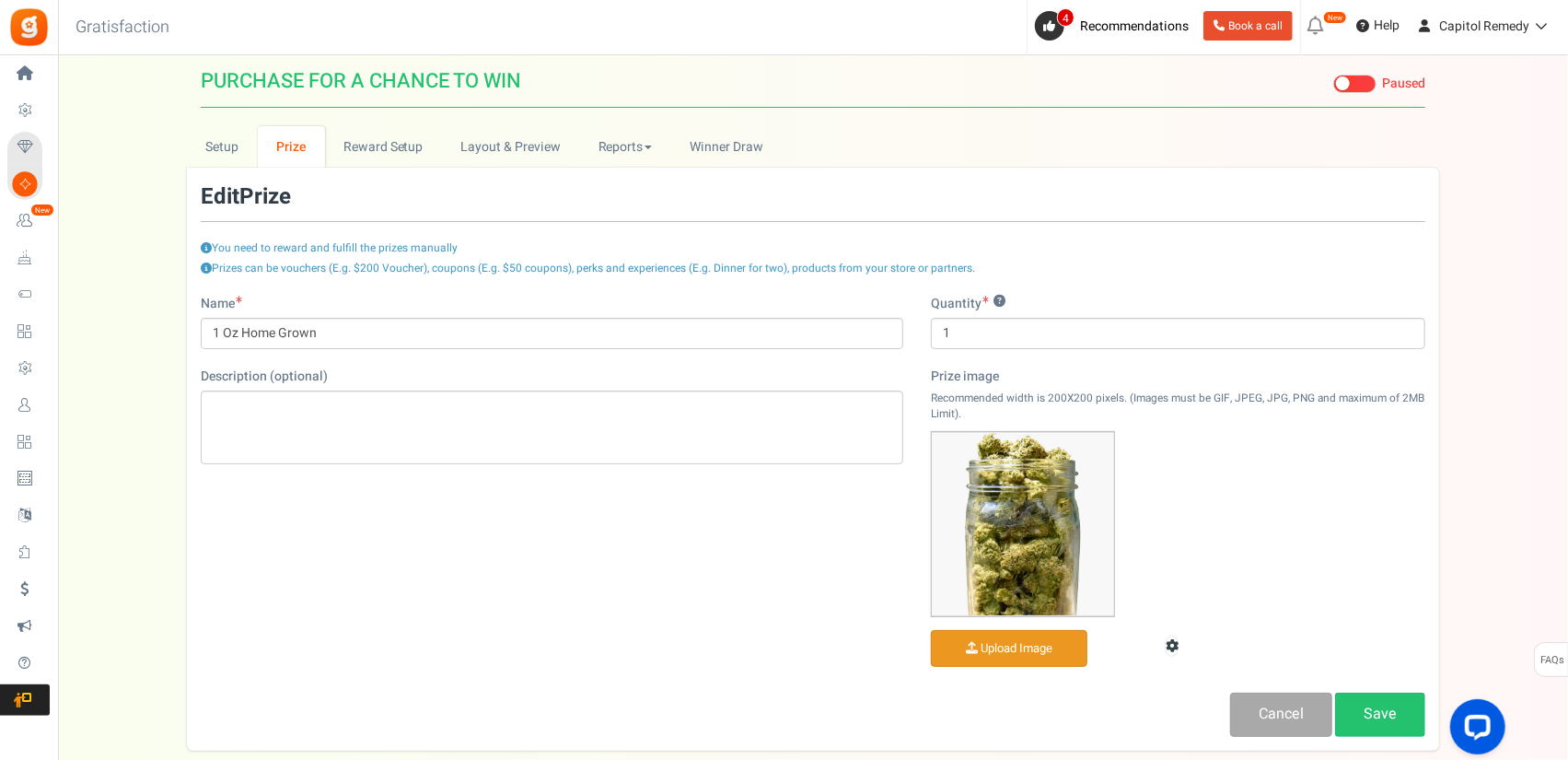
click at [270, 144] on link "Prize" at bounding box center [291, 146] width 67 height 41
click at [1300, 683] on div "Type ? Grand Prize Daily Prize Weekly Prize Monthly Prize Quantity ? 1 Prize im…" at bounding box center [1177, 494] width 522 height 398
click at [1300, 686] on div "Type ? Grand Prize Daily Prize Weekly Prize Monthly Prize Quantity ? 1 Prize im…" at bounding box center [1177, 494] width 522 height 398
click at [1257, 704] on link "Cancel" at bounding box center [1281, 714] width 102 height 43
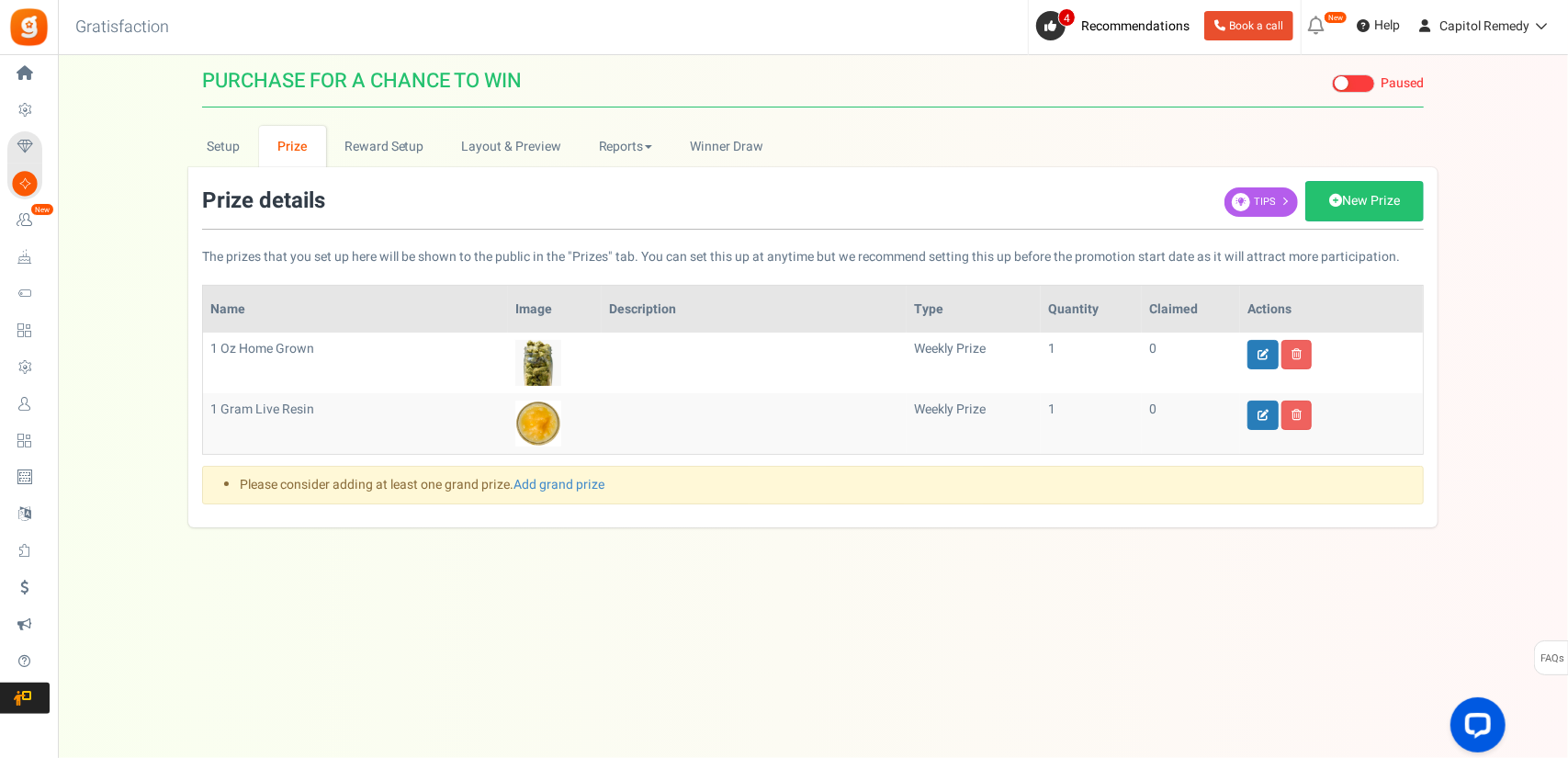
click at [933, 353] on td "weekly prize" at bounding box center [974, 362] width 134 height 60
click at [920, 308] on h4 "Type" at bounding box center [973, 309] width 119 height 13
click at [1256, 348] on link at bounding box center [1263, 354] width 32 height 30
type input "1 Oz Home Grown"
type input "1"
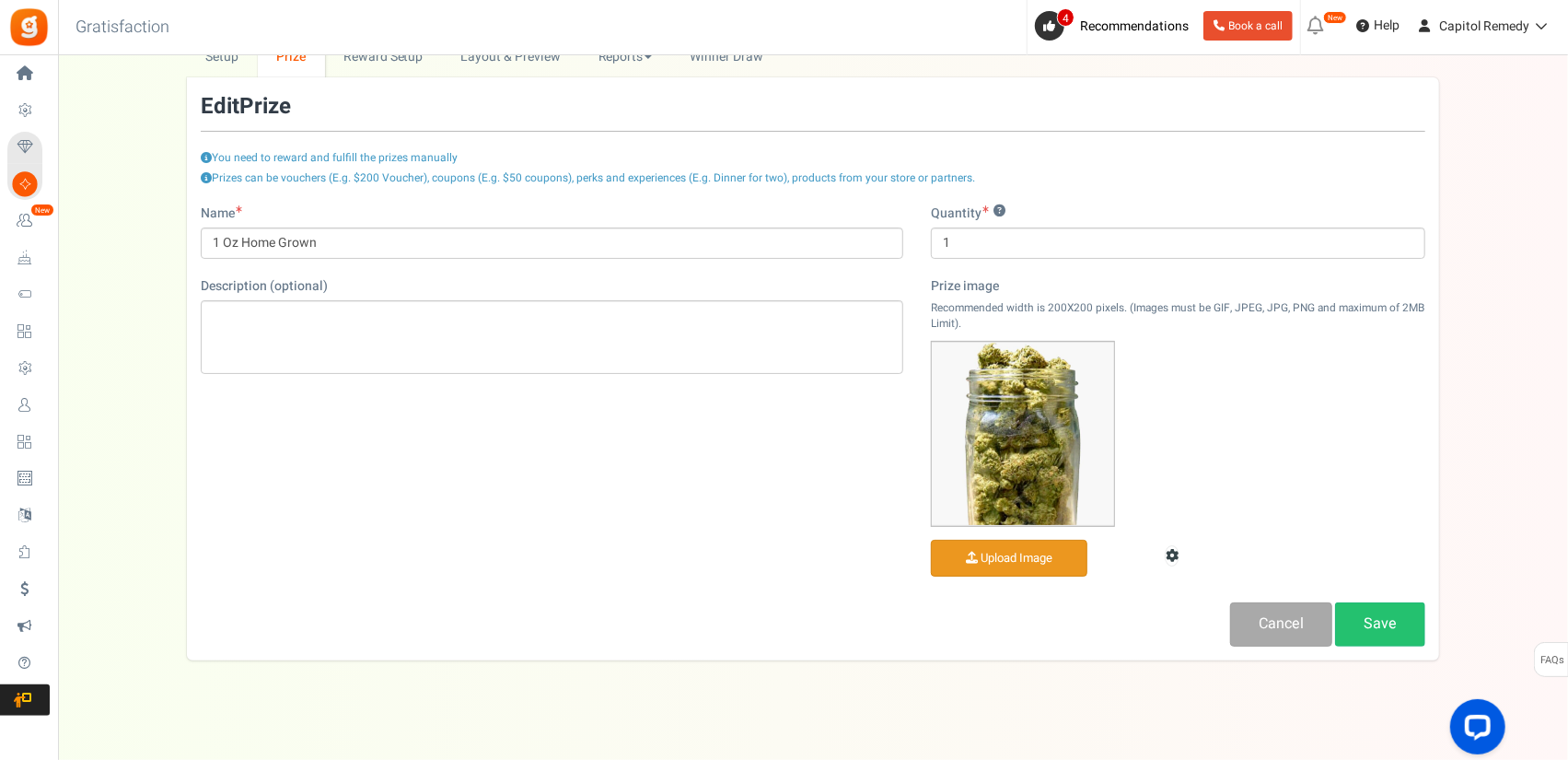
scroll to position [110, 0]
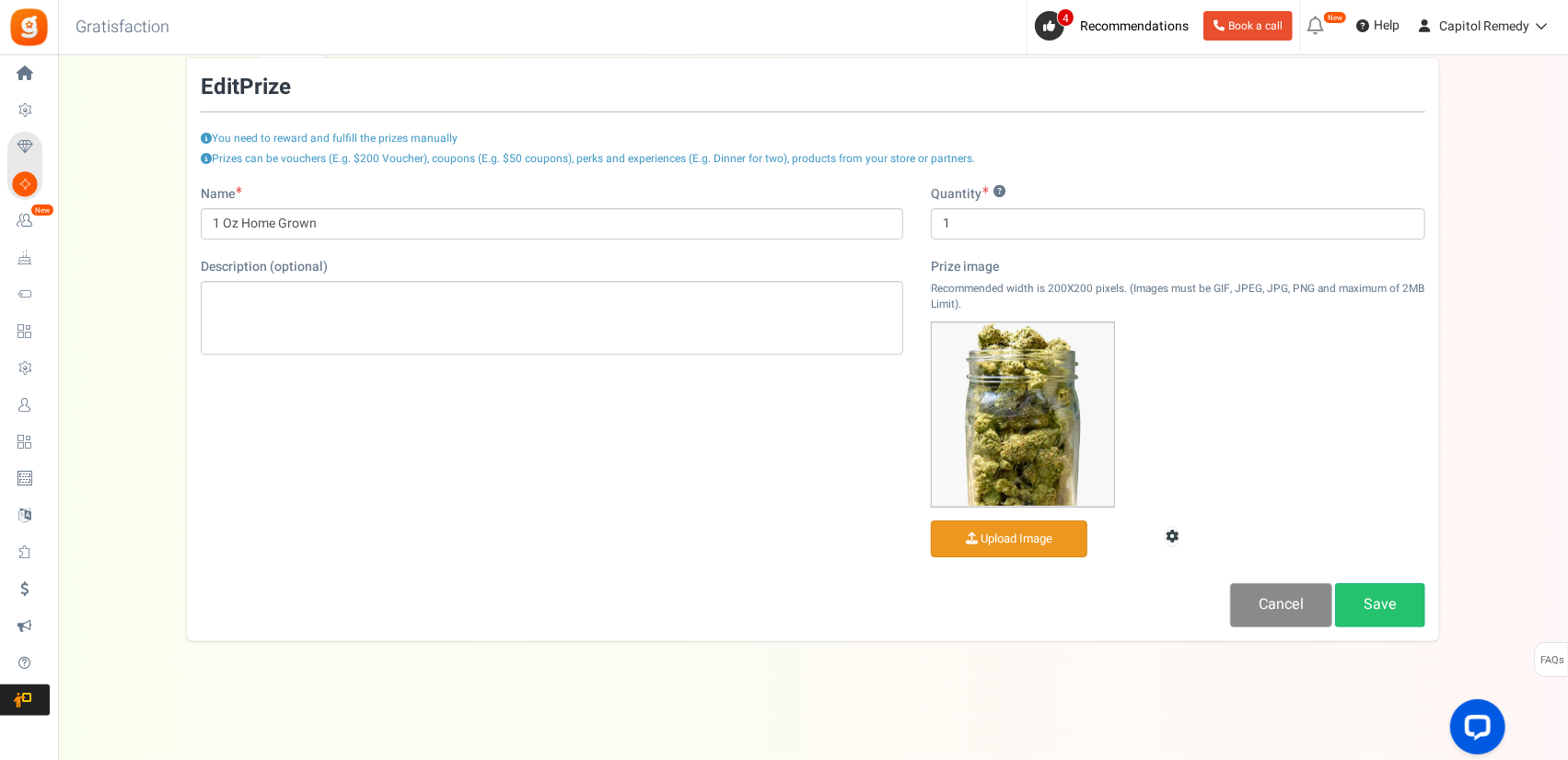
click at [1285, 601] on link "Cancel" at bounding box center [1281, 604] width 102 height 43
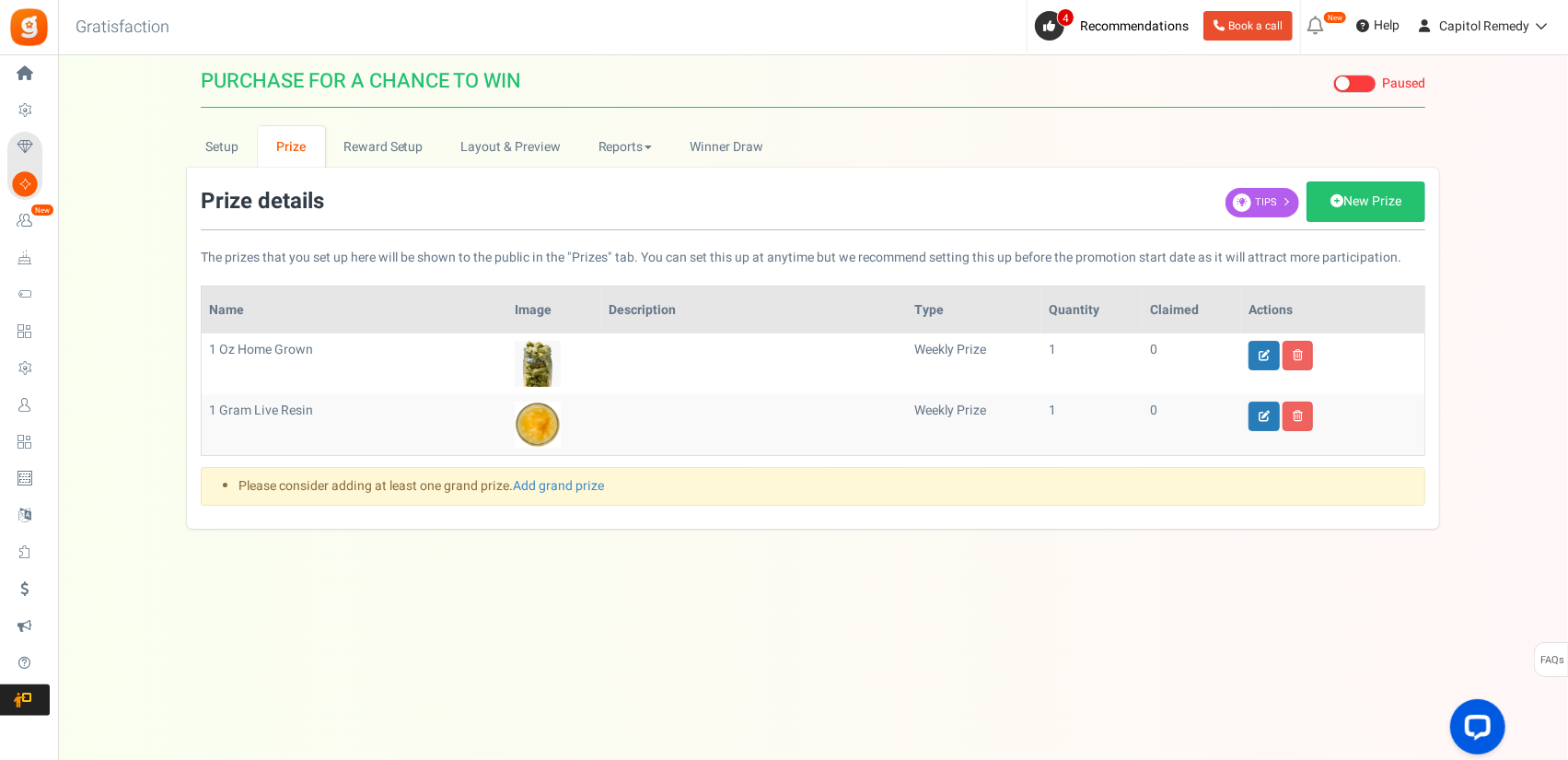
scroll to position [0, 0]
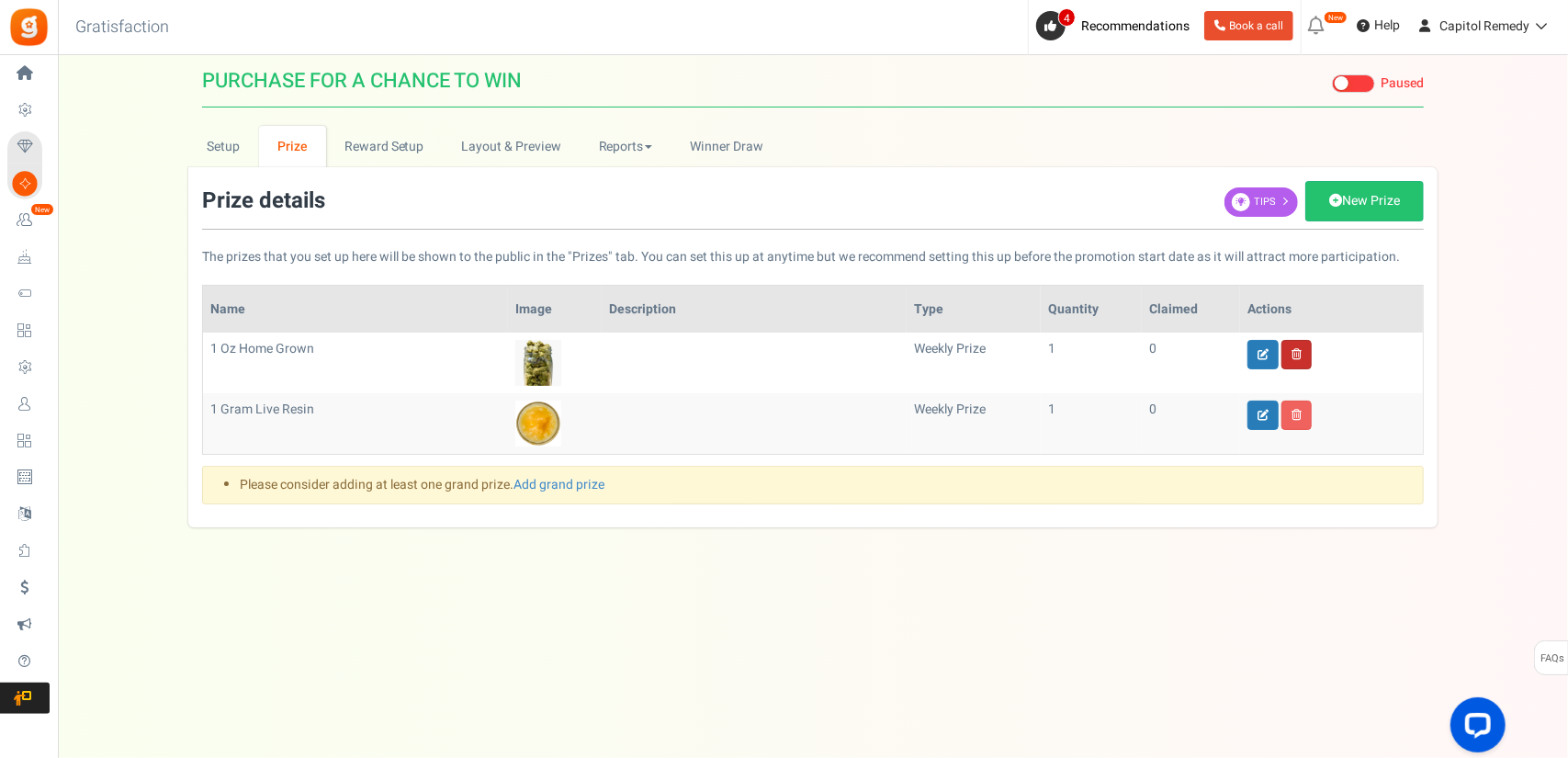
click at [1299, 353] on icon at bounding box center [1296, 354] width 11 height 11
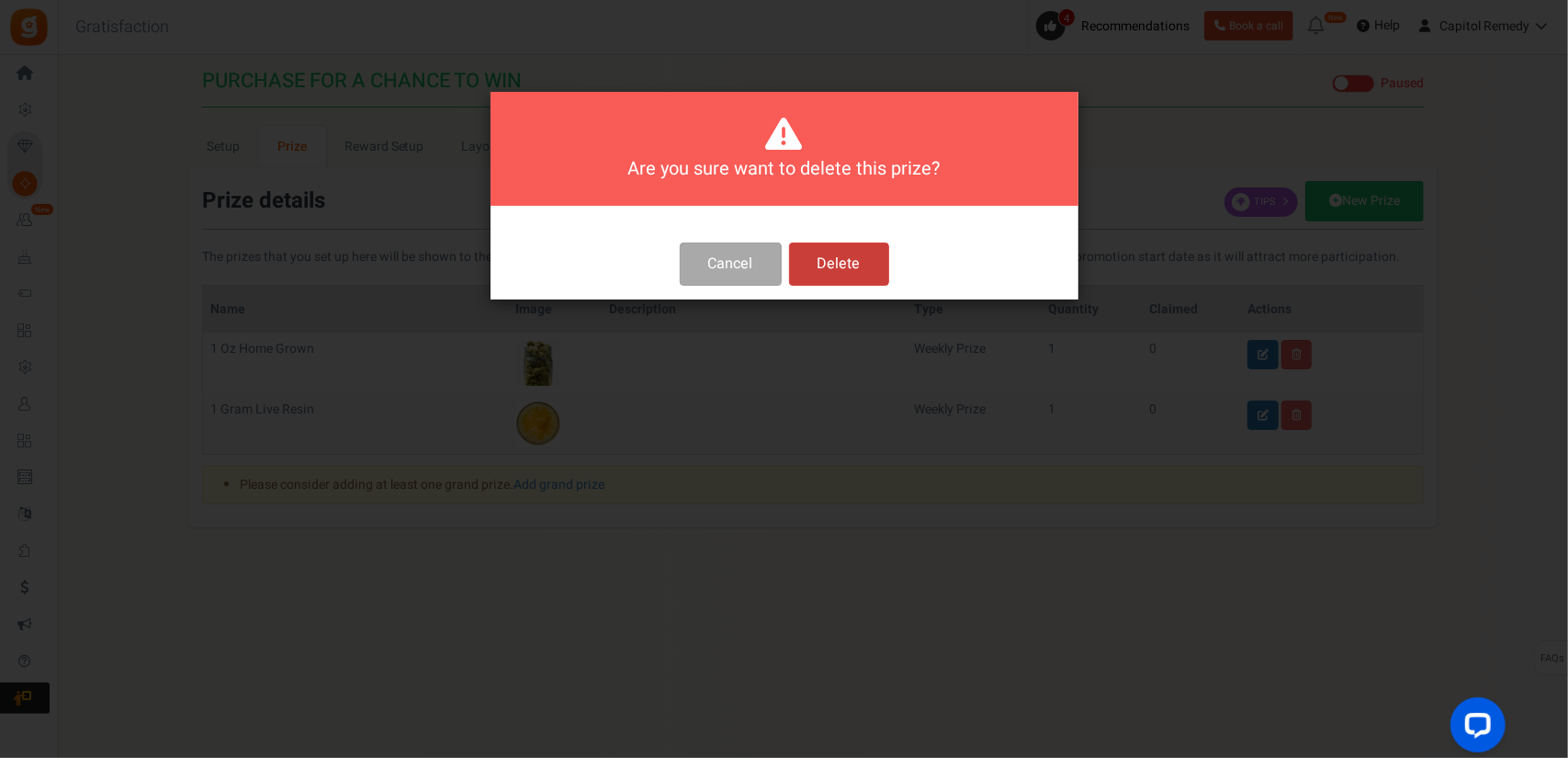
click at [865, 268] on button "Delete" at bounding box center [839, 264] width 100 height 43
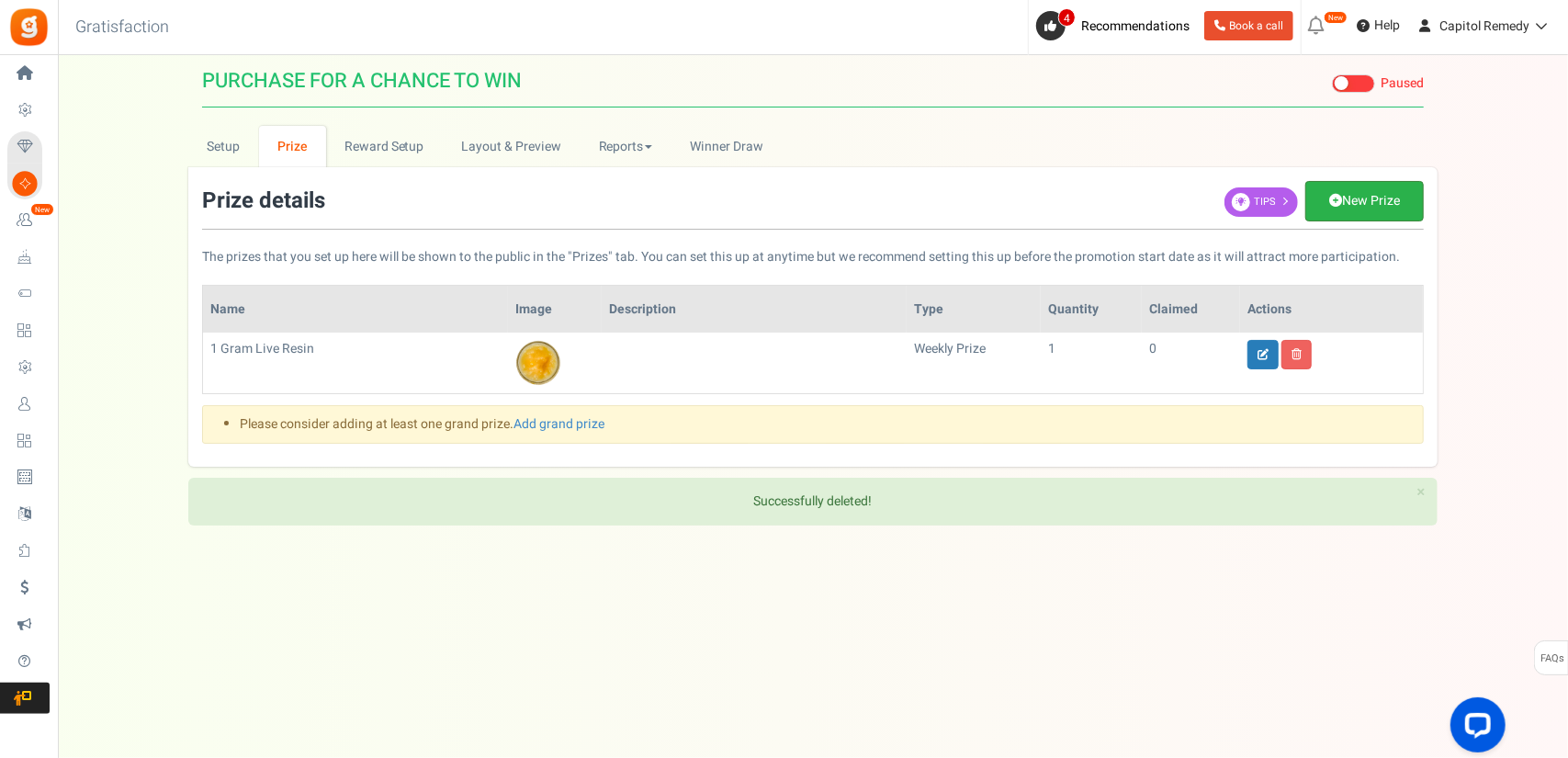
click at [1365, 204] on link "New Prize" at bounding box center [1364, 201] width 118 height 40
select select "grand"
type input "1"
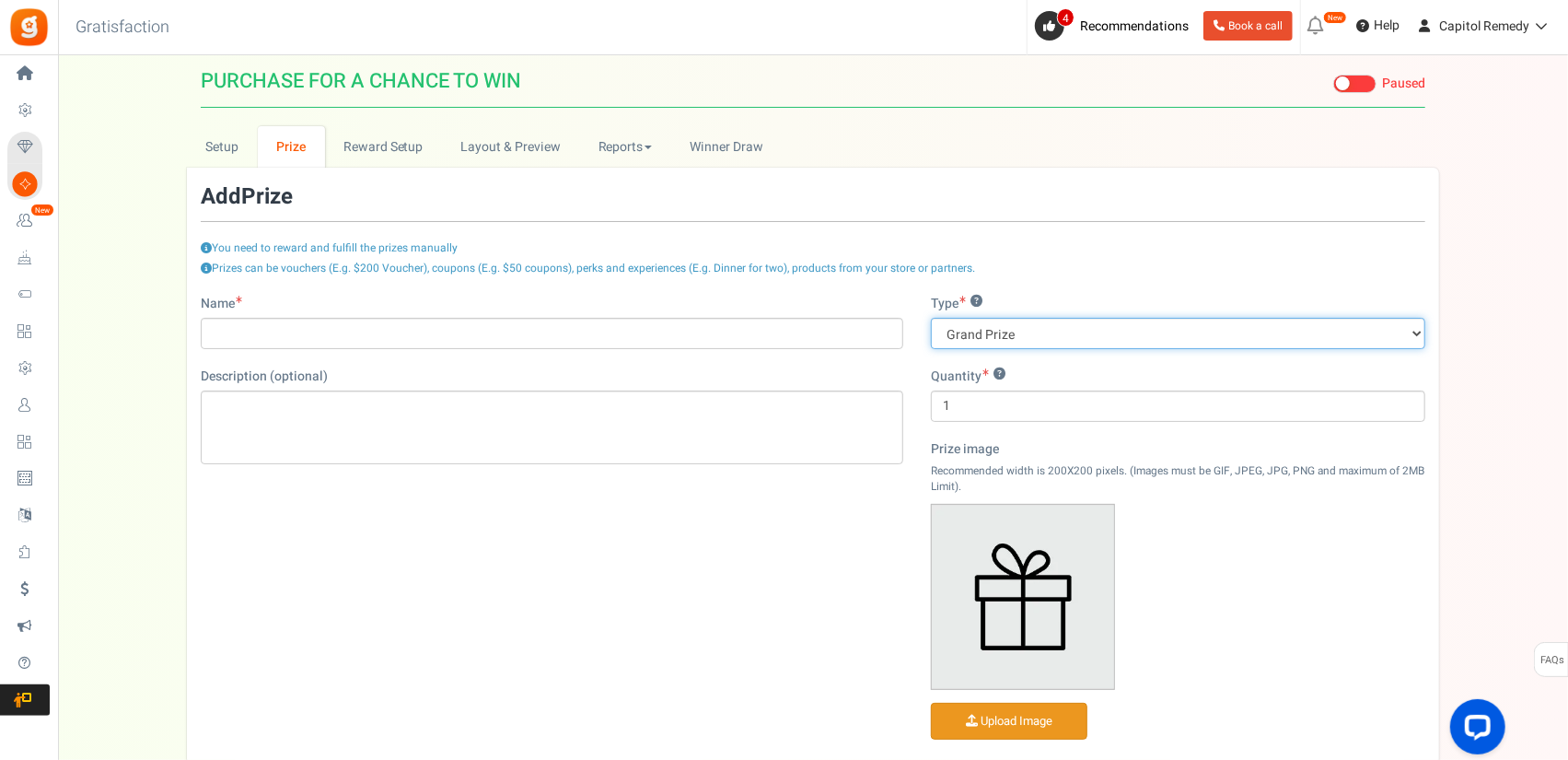
click at [1049, 326] on select "Grand Prize Daily Prize Weekly Prize Monthly Prize" at bounding box center [1178, 333] width 494 height 32
select select "monthly"
click at [931, 317] on select "Grand Prize Daily Prize Weekly Prize Monthly Prize" at bounding box center [1178, 333] width 494 height 32
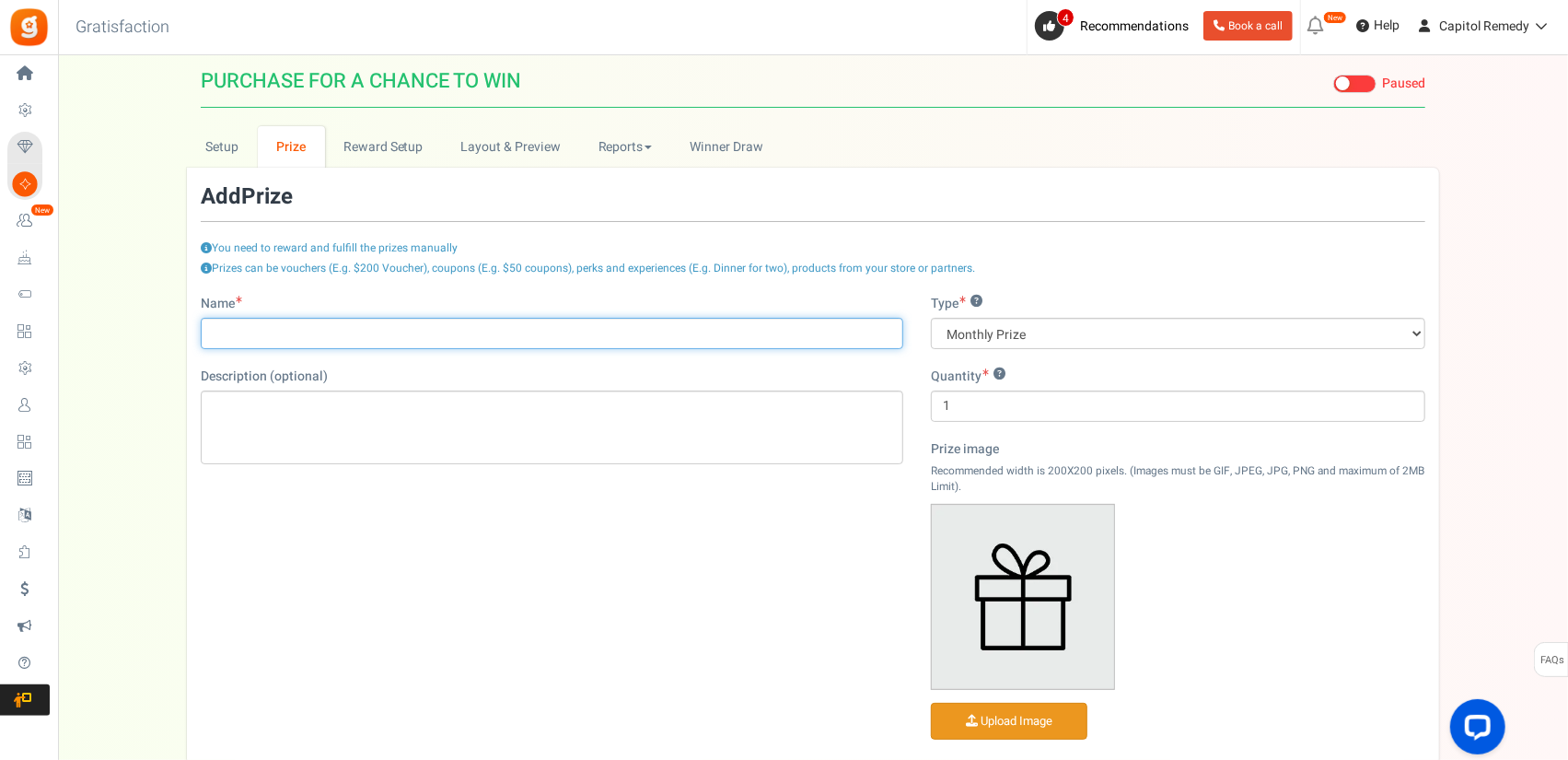
click at [554, 338] on input "Name" at bounding box center [552, 333] width 702 height 32
type input "1 Oz Home Grown"
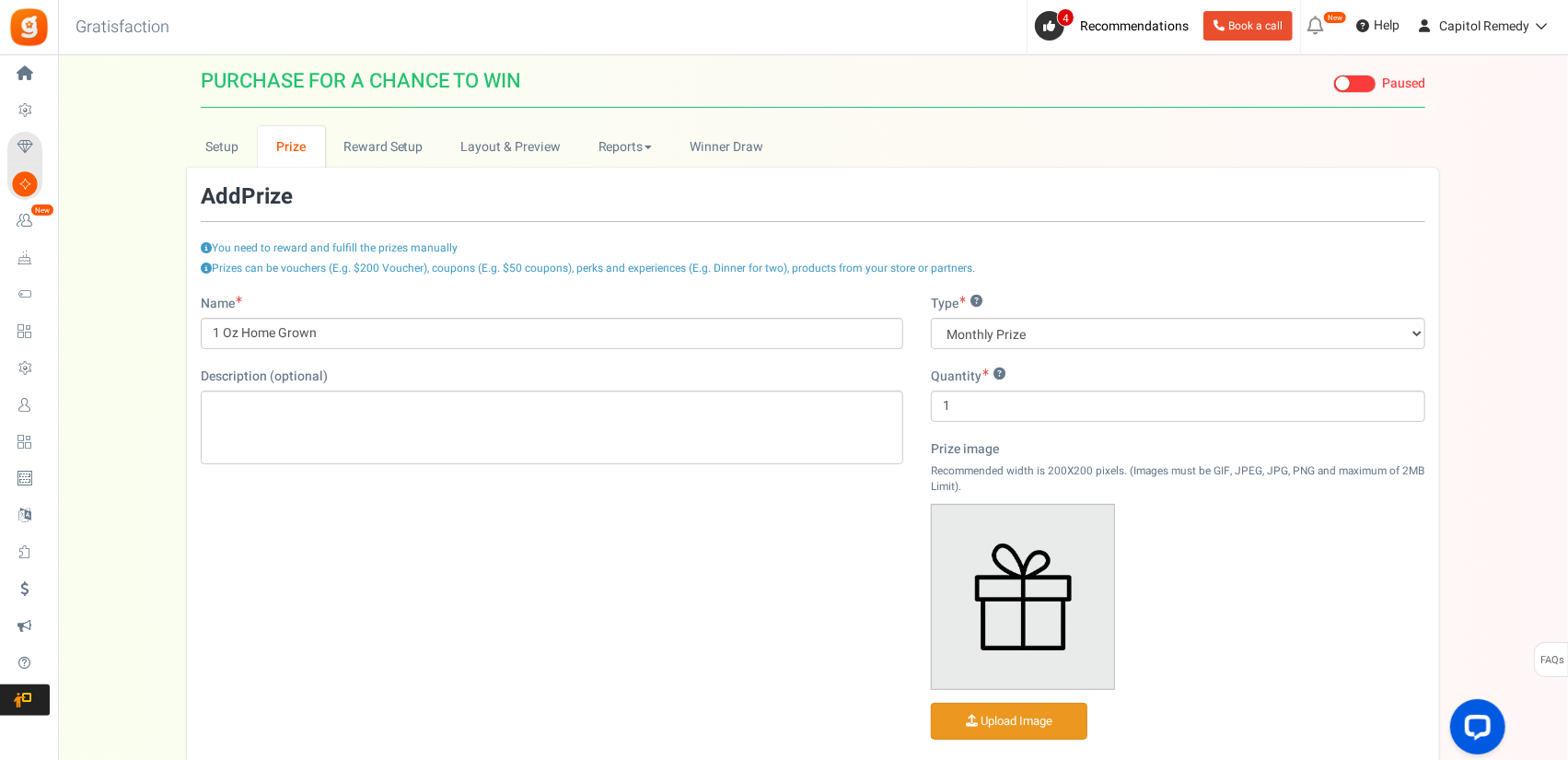
click at [206, 247] on icon at bounding box center [206, 247] width 11 height 11
click at [204, 266] on icon at bounding box center [206, 267] width 11 height 11
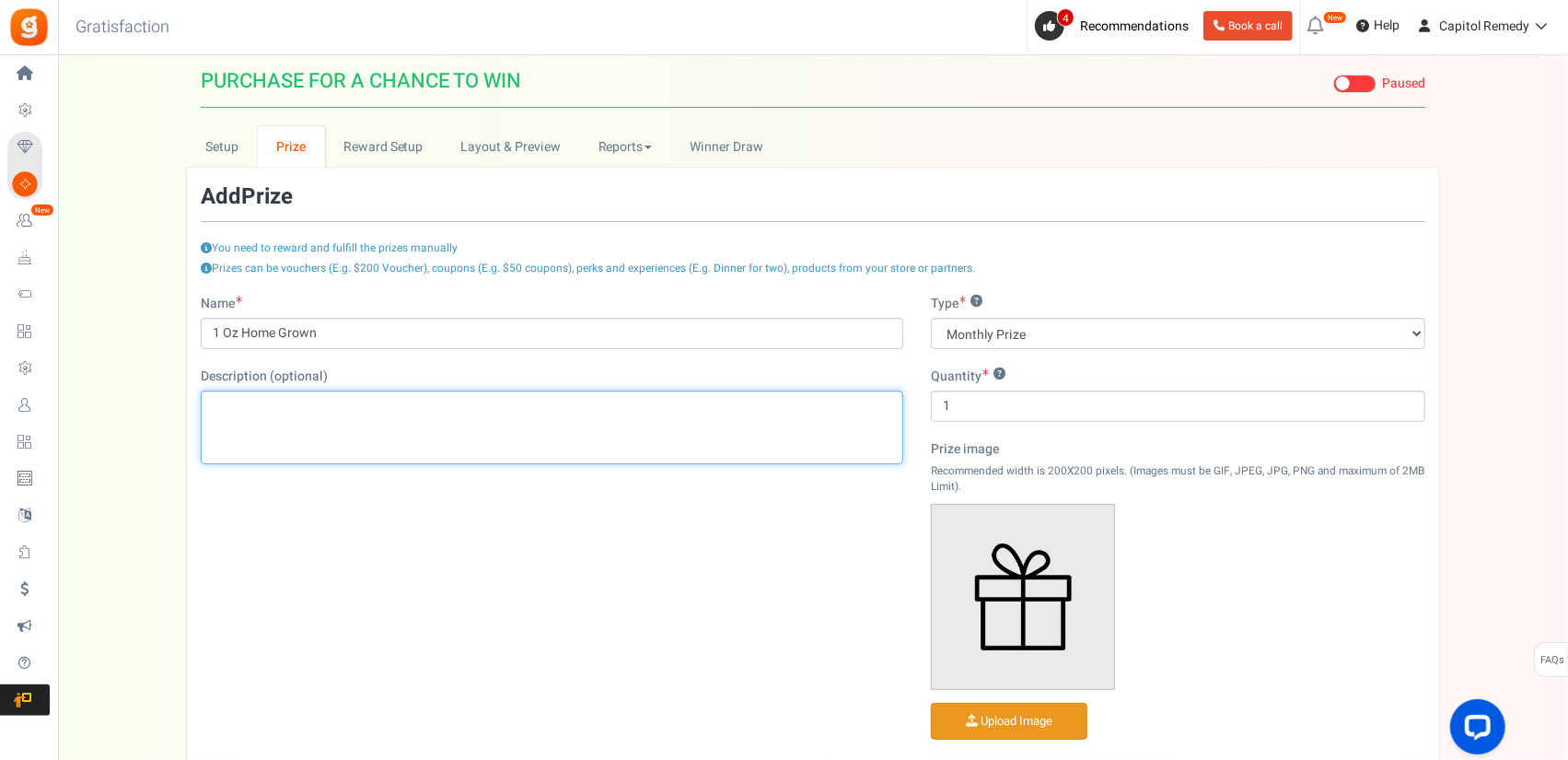
click at [496, 426] on div "Editor, prize_description" at bounding box center [552, 427] width 702 height 74
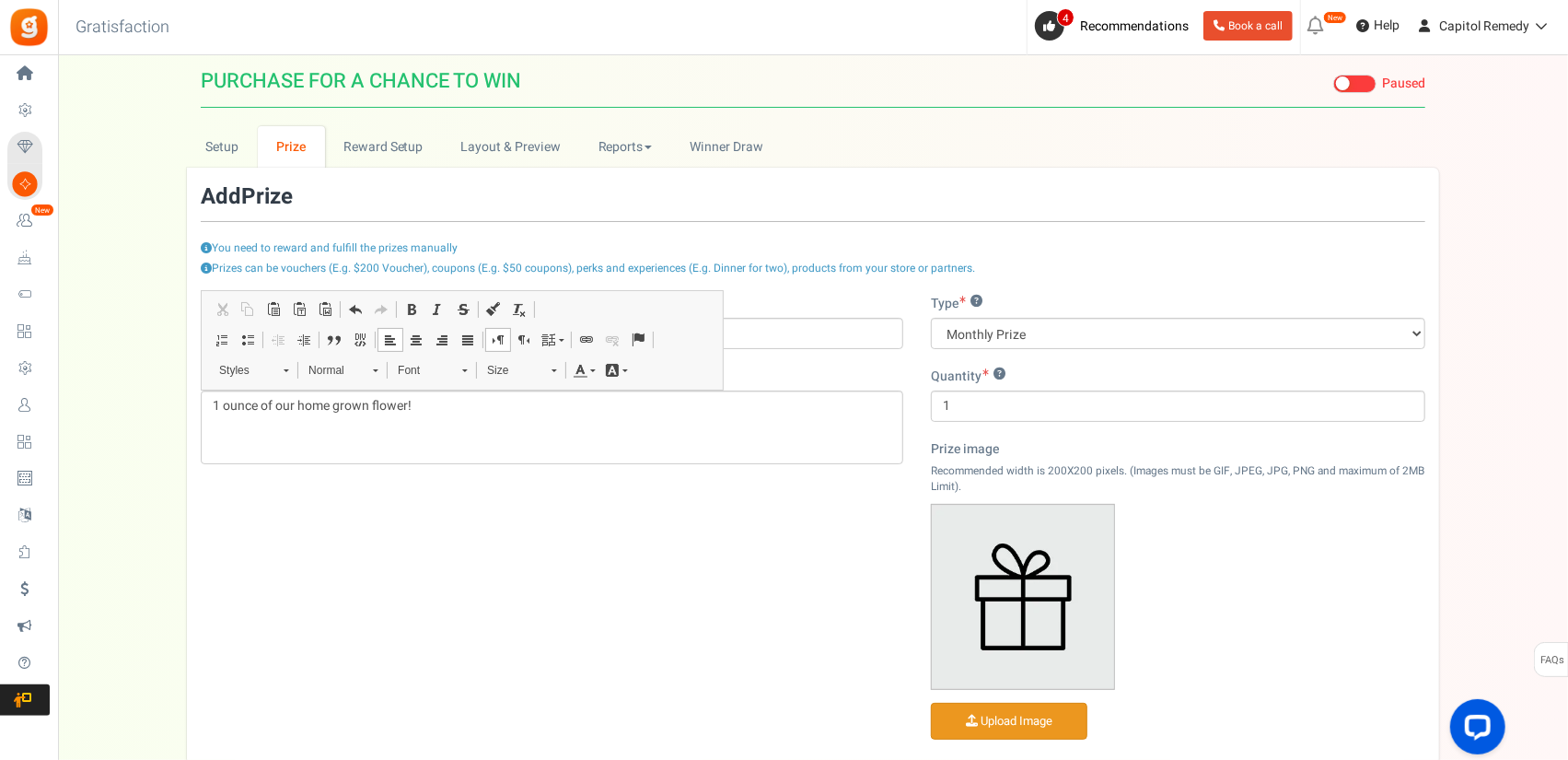
click at [1501, 474] on div "Setup Prize Entry Methods Reward Setup Refer a Friend Layout & Preview Layout &…" at bounding box center [813, 480] width 1510 height 708
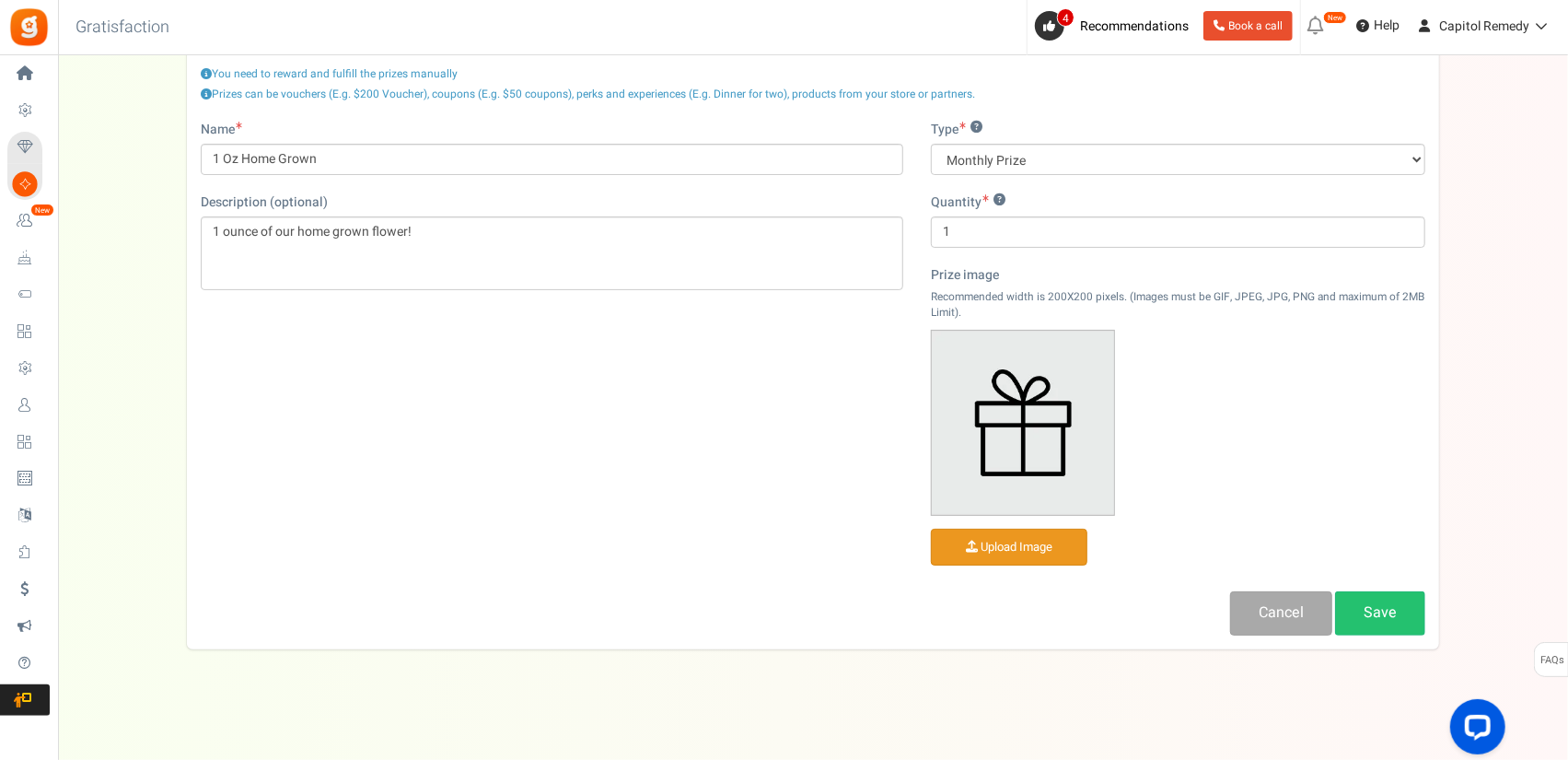
scroll to position [183, 0]
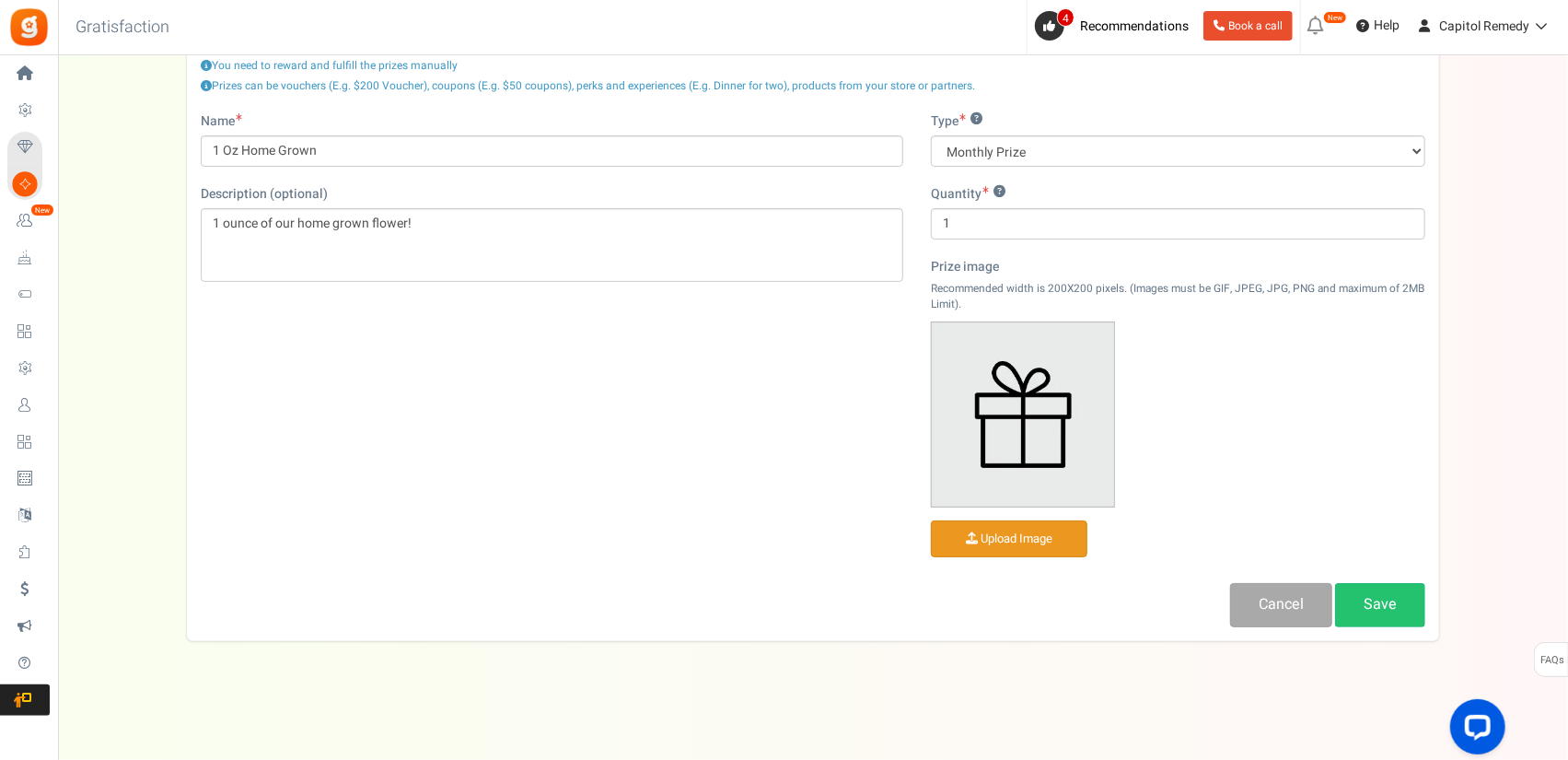
click at [993, 529] on input "file" at bounding box center [1009, 539] width 155 height 36
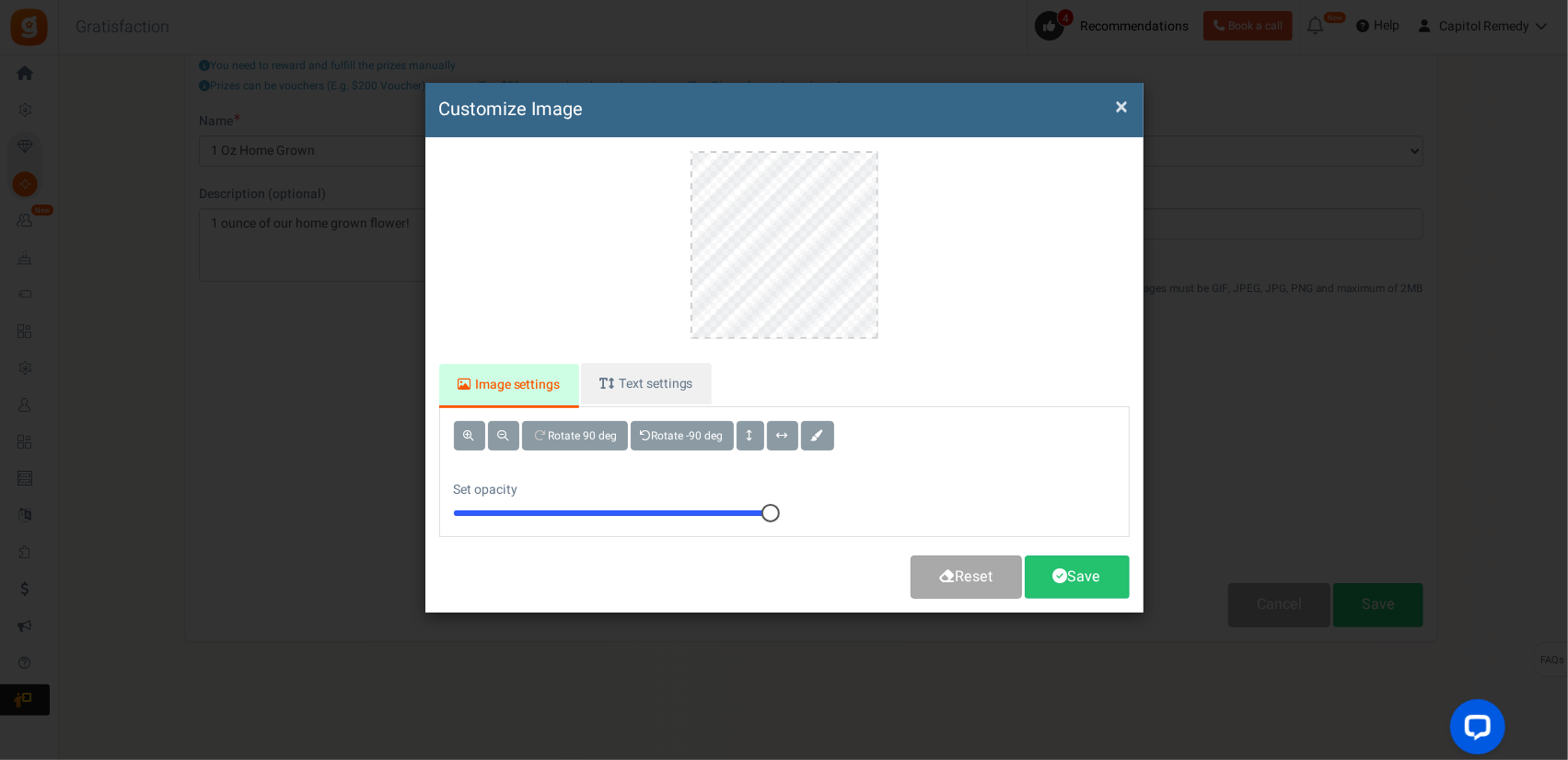
scroll to position [0, 0]
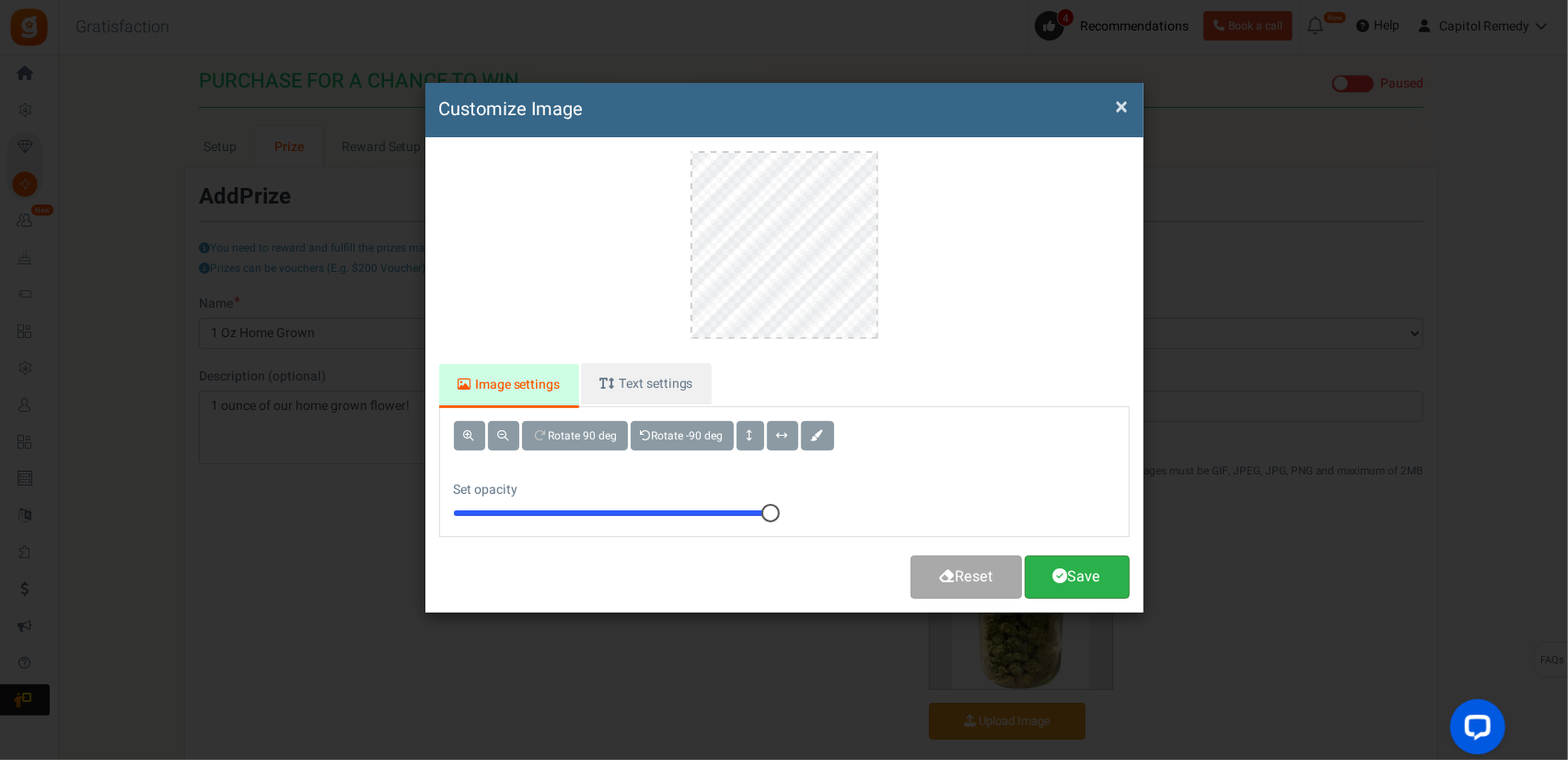
click at [1081, 571] on link "Save" at bounding box center [1076, 576] width 105 height 43
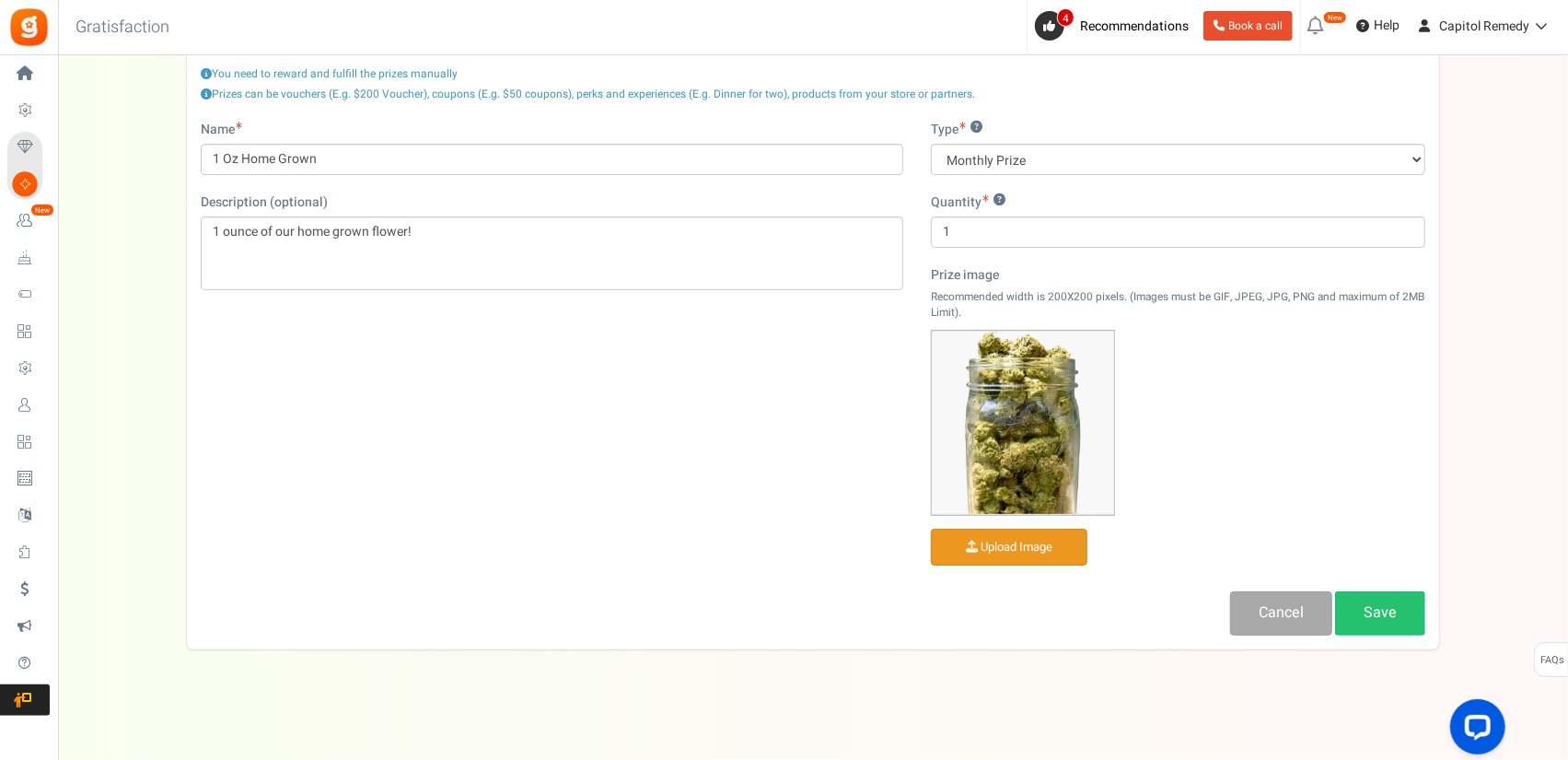
scroll to position [183, 0]
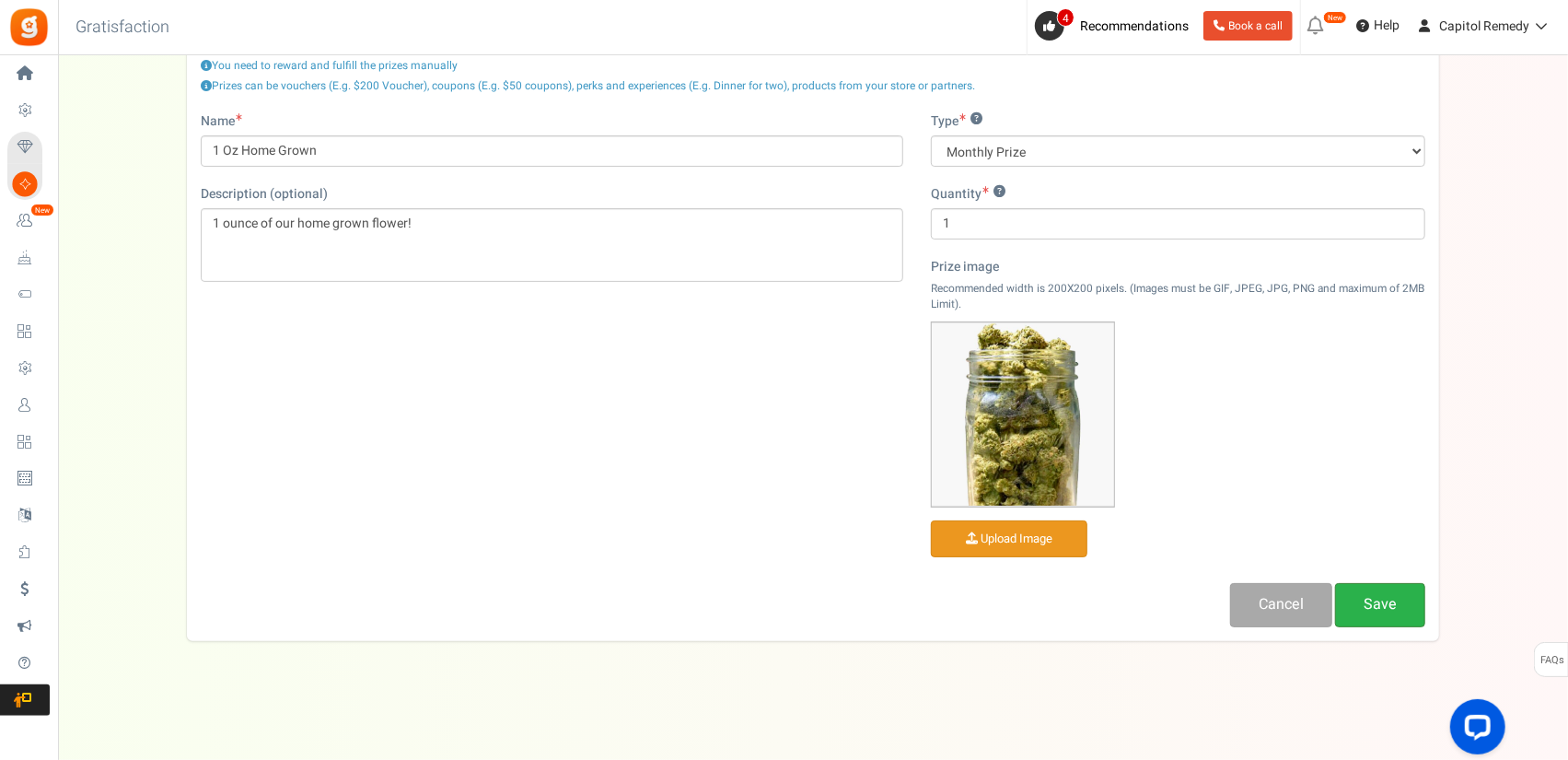
click at [1382, 601] on link "Save" at bounding box center [1380, 604] width 90 height 43
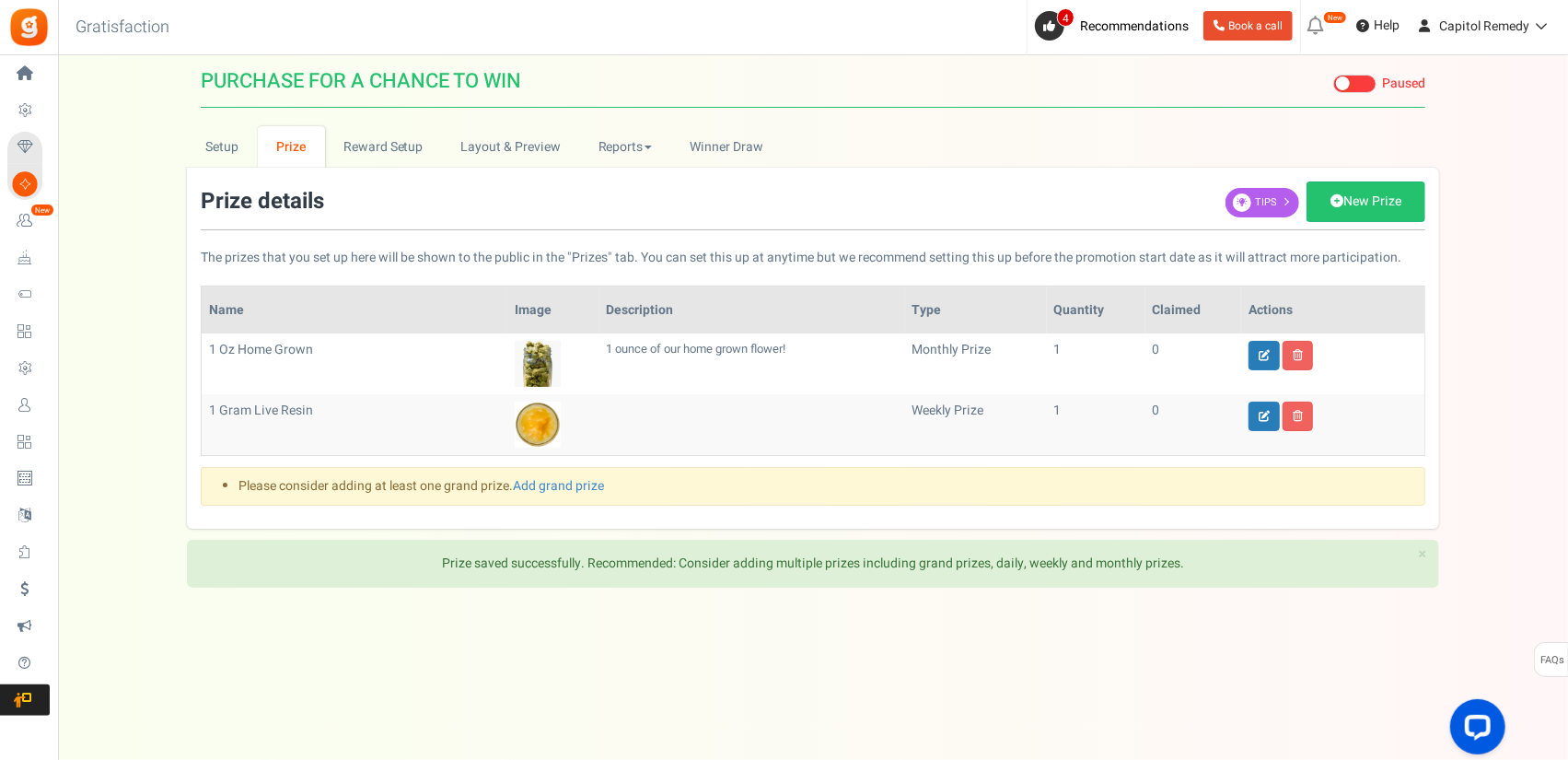
scroll to position [0, 0]
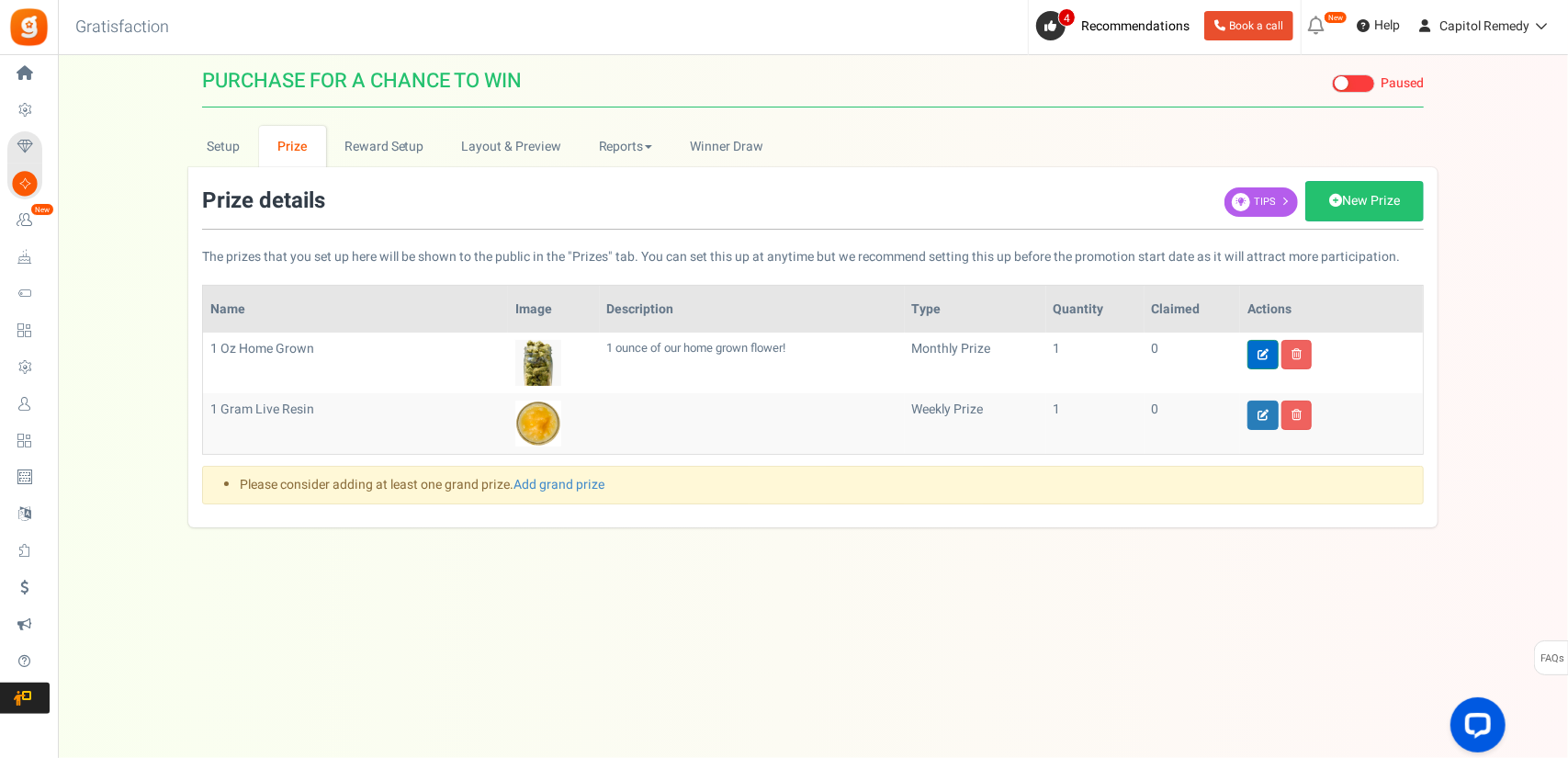
click at [1260, 349] on icon at bounding box center [1262, 354] width 11 height 11
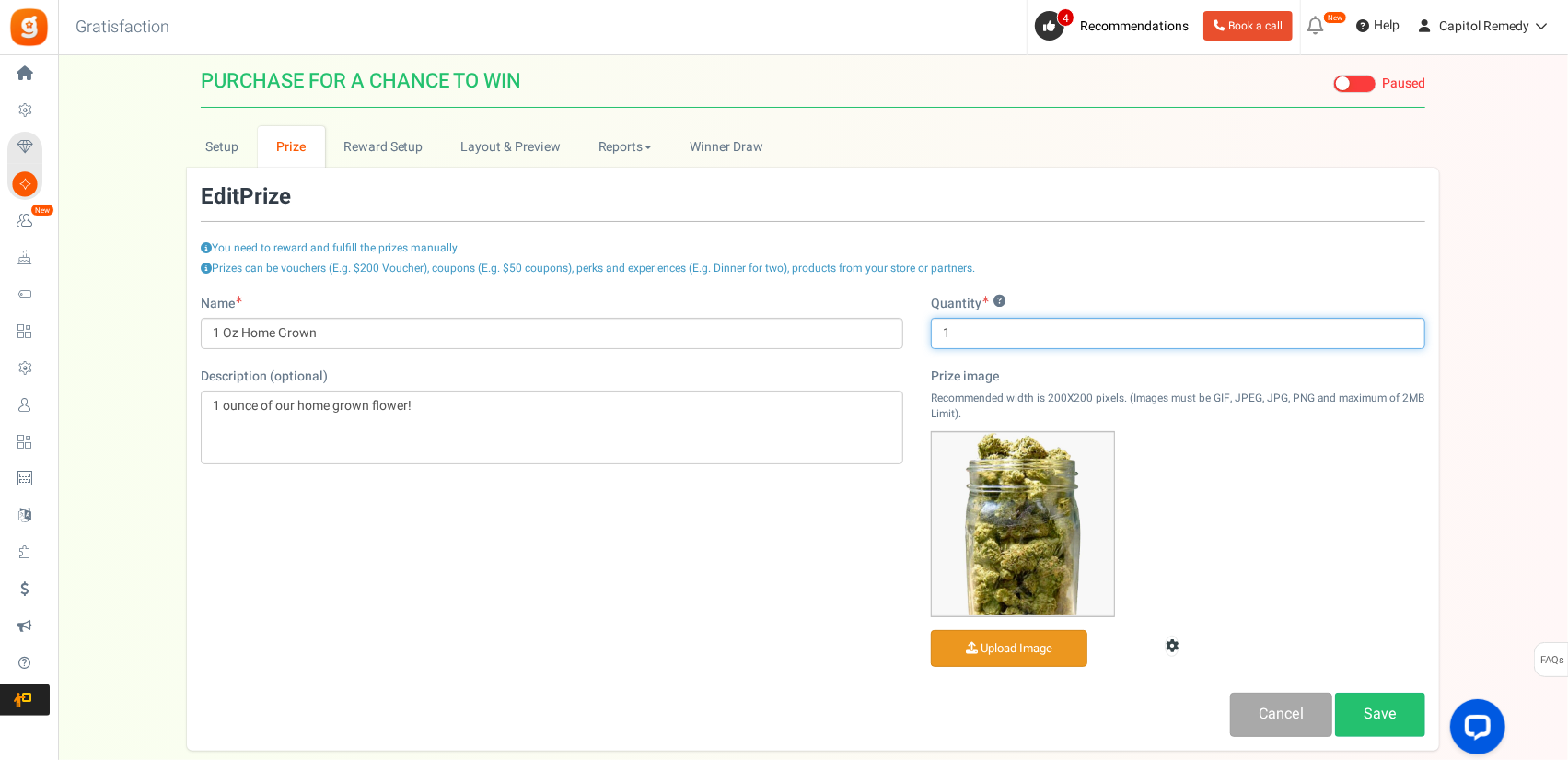
click at [977, 338] on input "1" at bounding box center [1178, 333] width 494 height 32
type input "2"
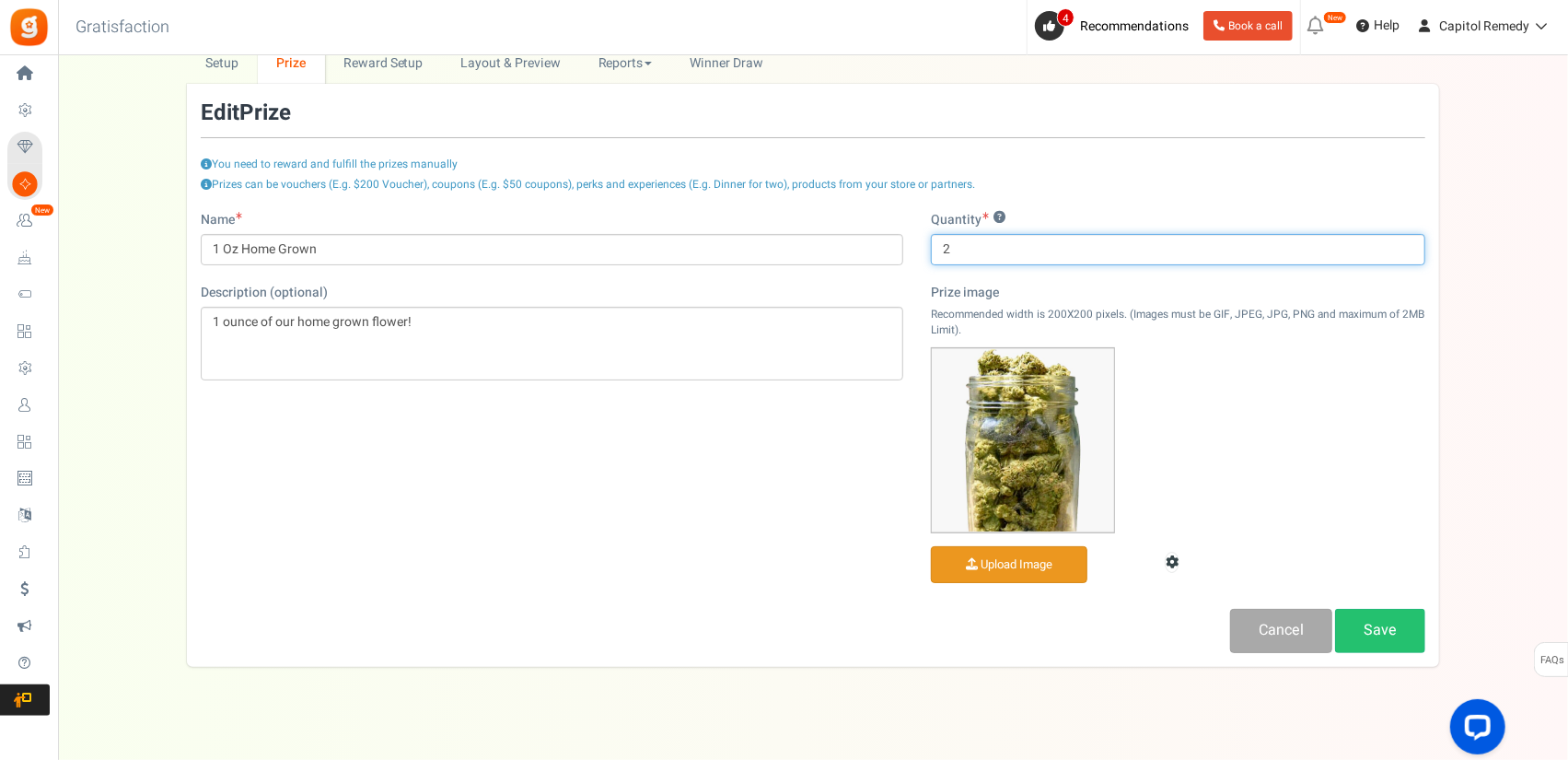
scroll to position [92, 0]
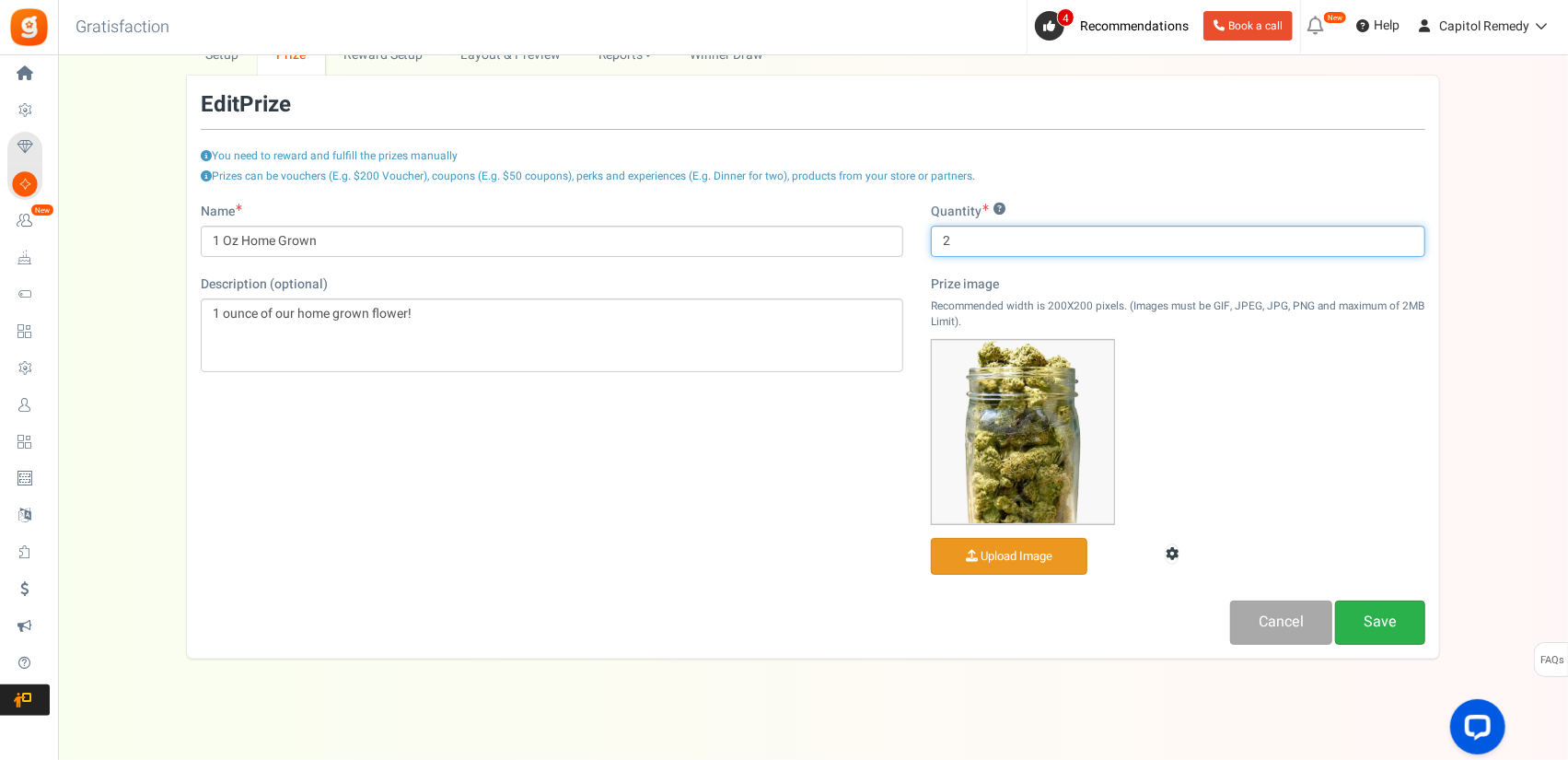
type input "2"
click at [1379, 615] on link "Save" at bounding box center [1380, 621] width 90 height 43
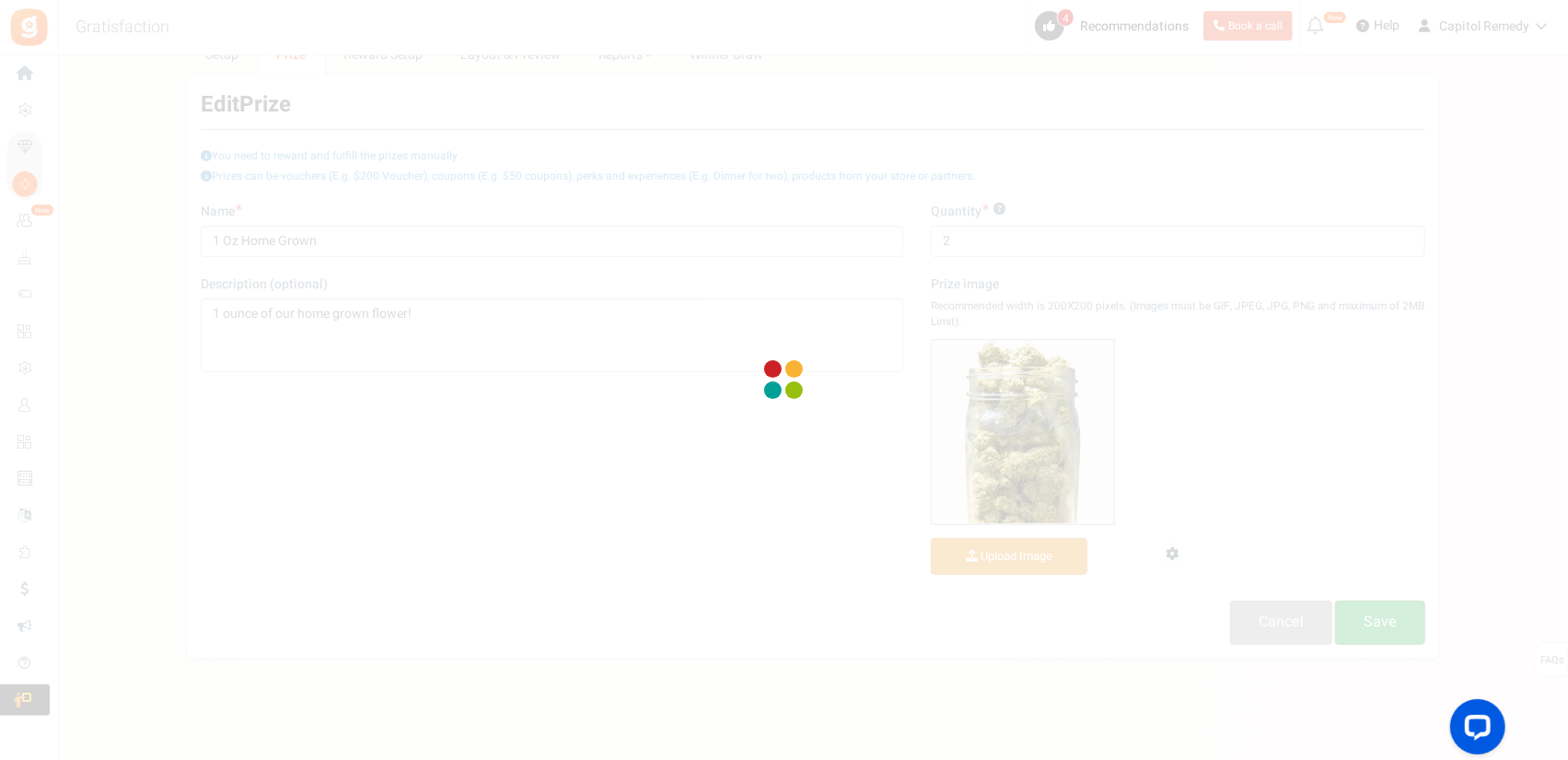
scroll to position [0, 0]
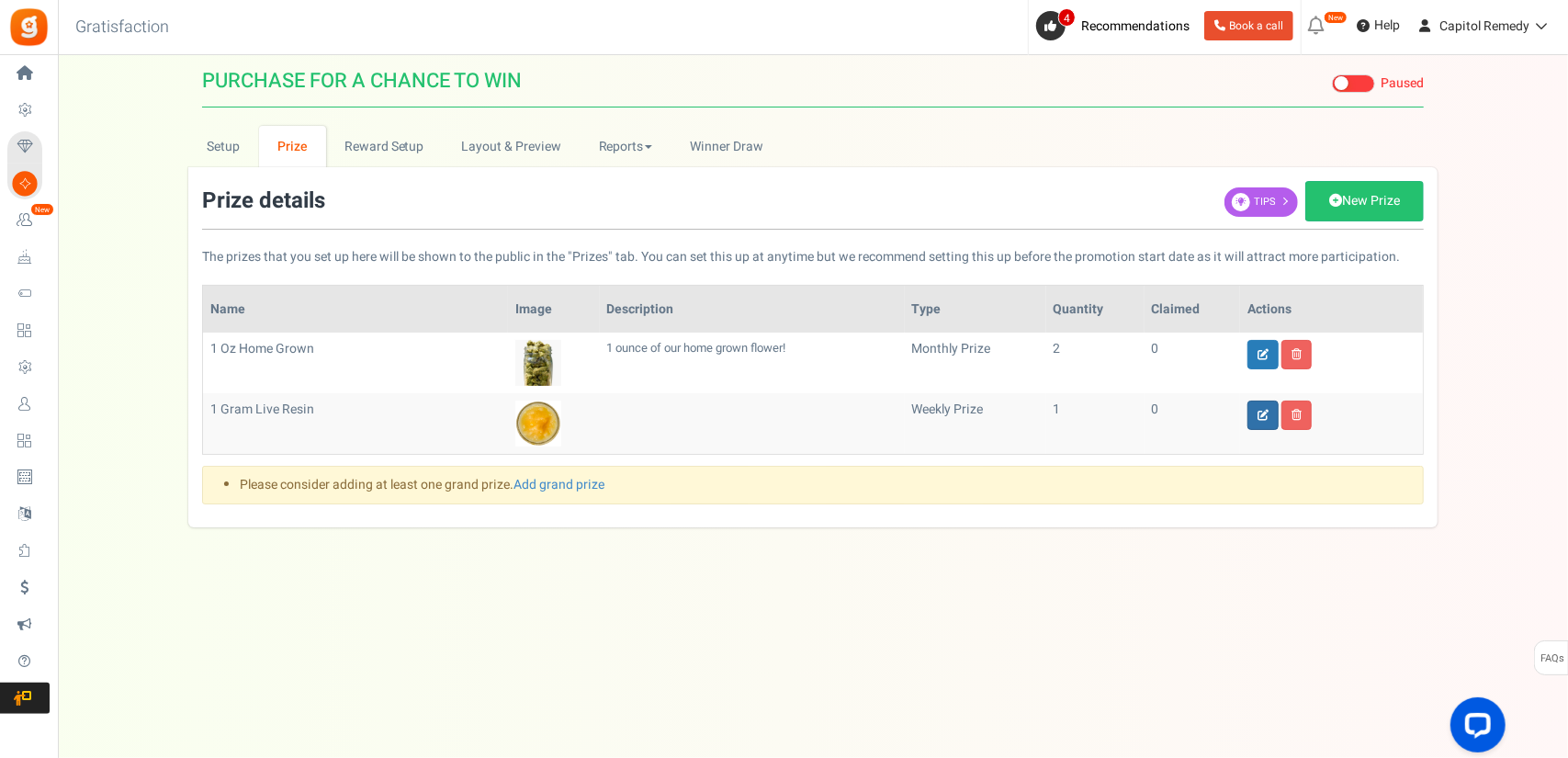
click at [1253, 417] on link at bounding box center [1263, 415] width 32 height 30
type input "1 Gram Live Resin"
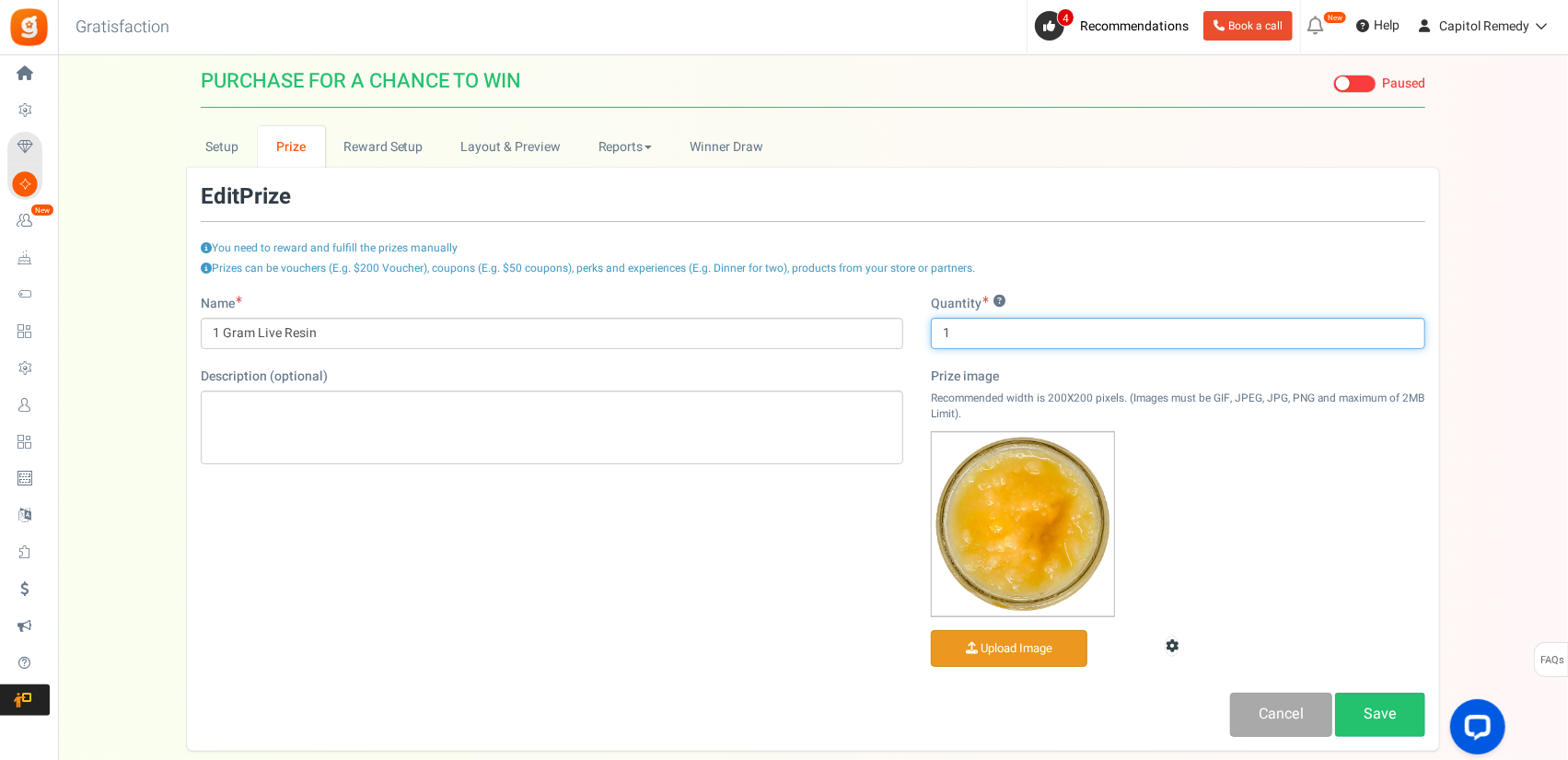
click at [1026, 336] on input "1" at bounding box center [1178, 333] width 494 height 32
type input "3"
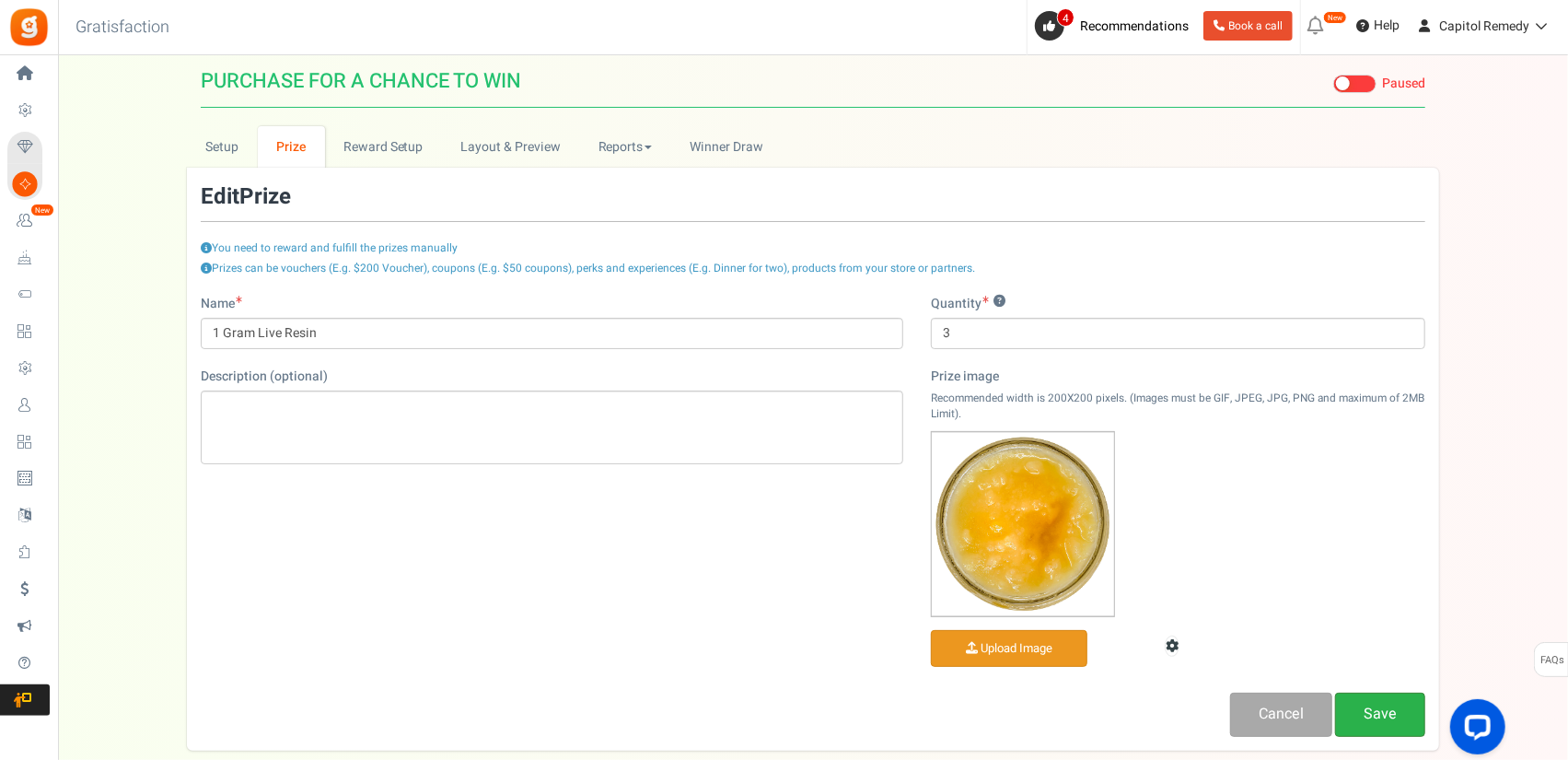
click at [1376, 706] on link "Save" at bounding box center [1380, 714] width 90 height 43
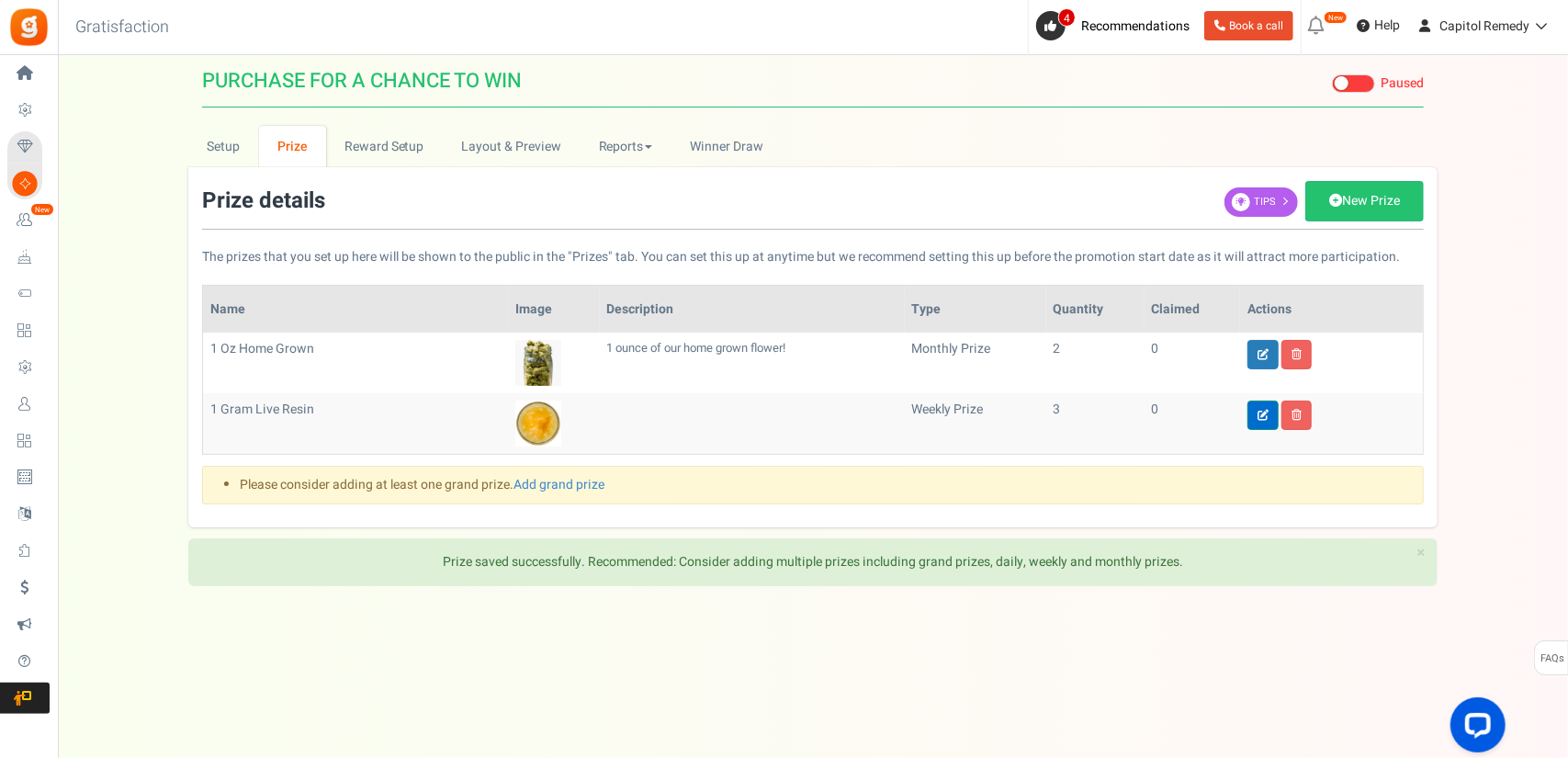
click at [1258, 406] on link at bounding box center [1263, 415] width 32 height 30
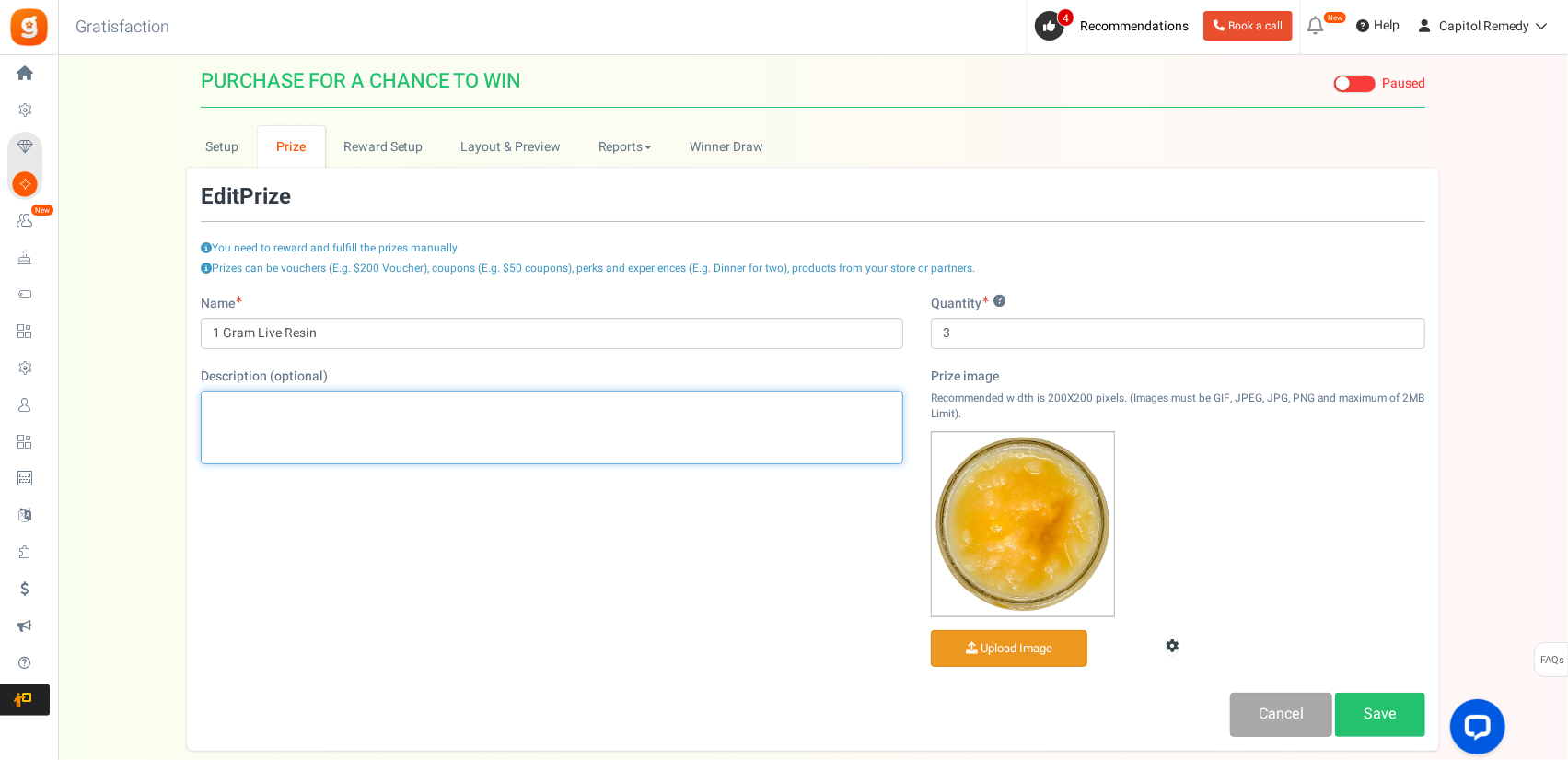
click at [341, 407] on div "Editor, prize_description" at bounding box center [552, 427] width 702 height 74
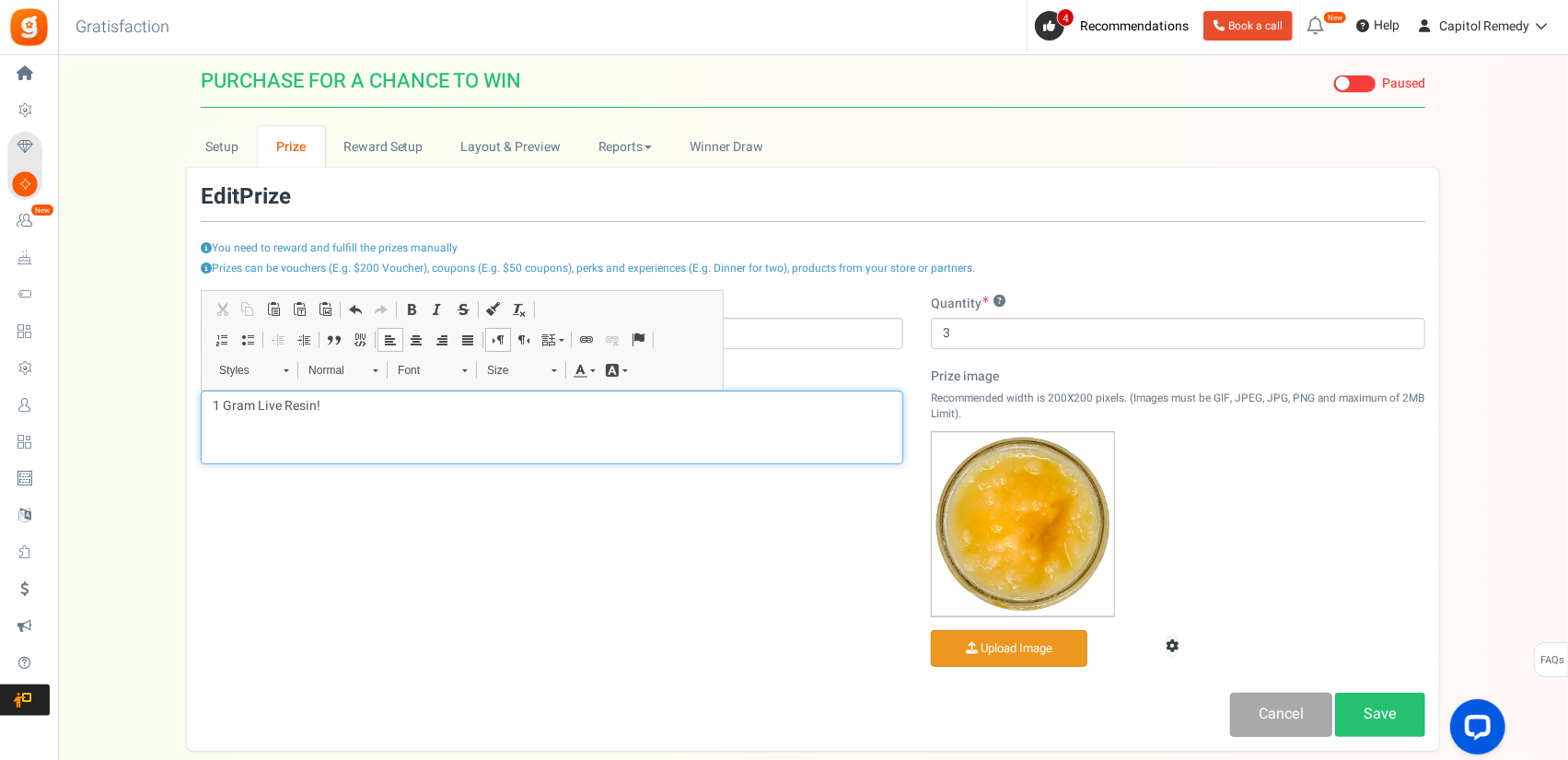
click at [251, 414] on div "1 Gram Live Resin!" at bounding box center [552, 427] width 702 height 74
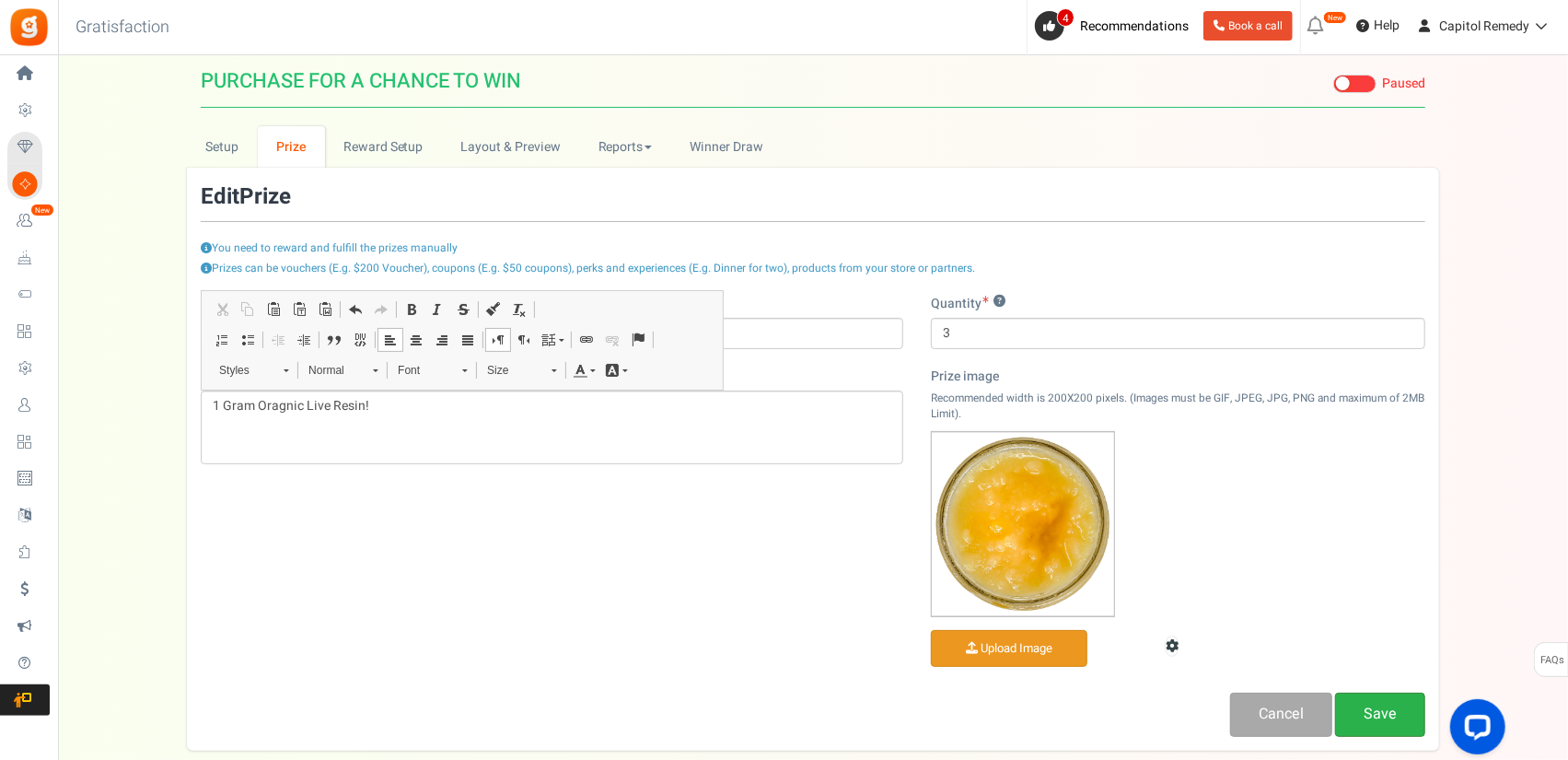
click at [1357, 710] on link "Save" at bounding box center [1380, 714] width 90 height 43
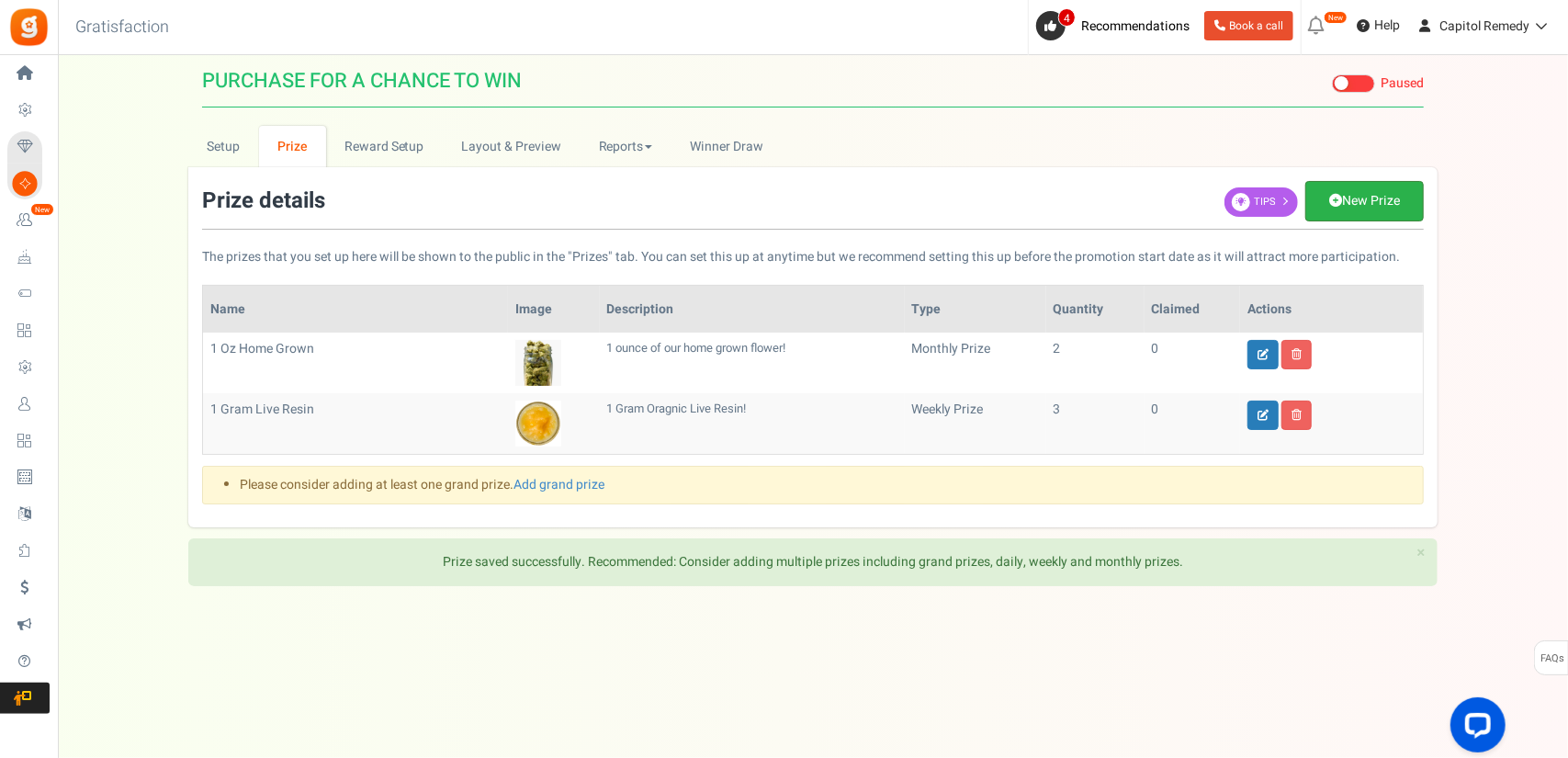
click at [1374, 196] on link "New Prize" at bounding box center [1364, 201] width 118 height 40
select select "grand"
type input "1"
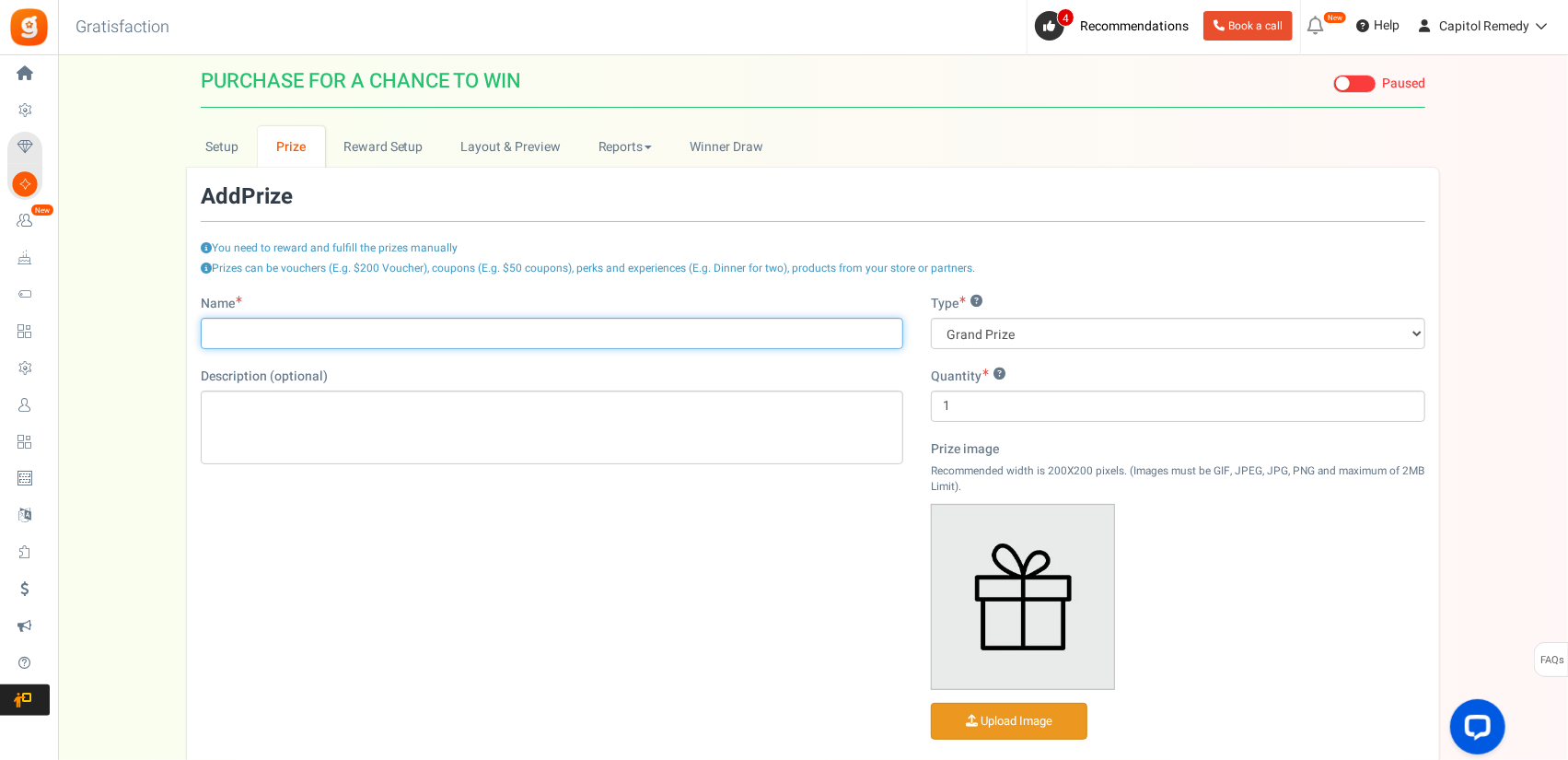
click at [341, 338] on input "Name" at bounding box center [552, 333] width 702 height 32
type input "3.5 Gram Shake Bag!"
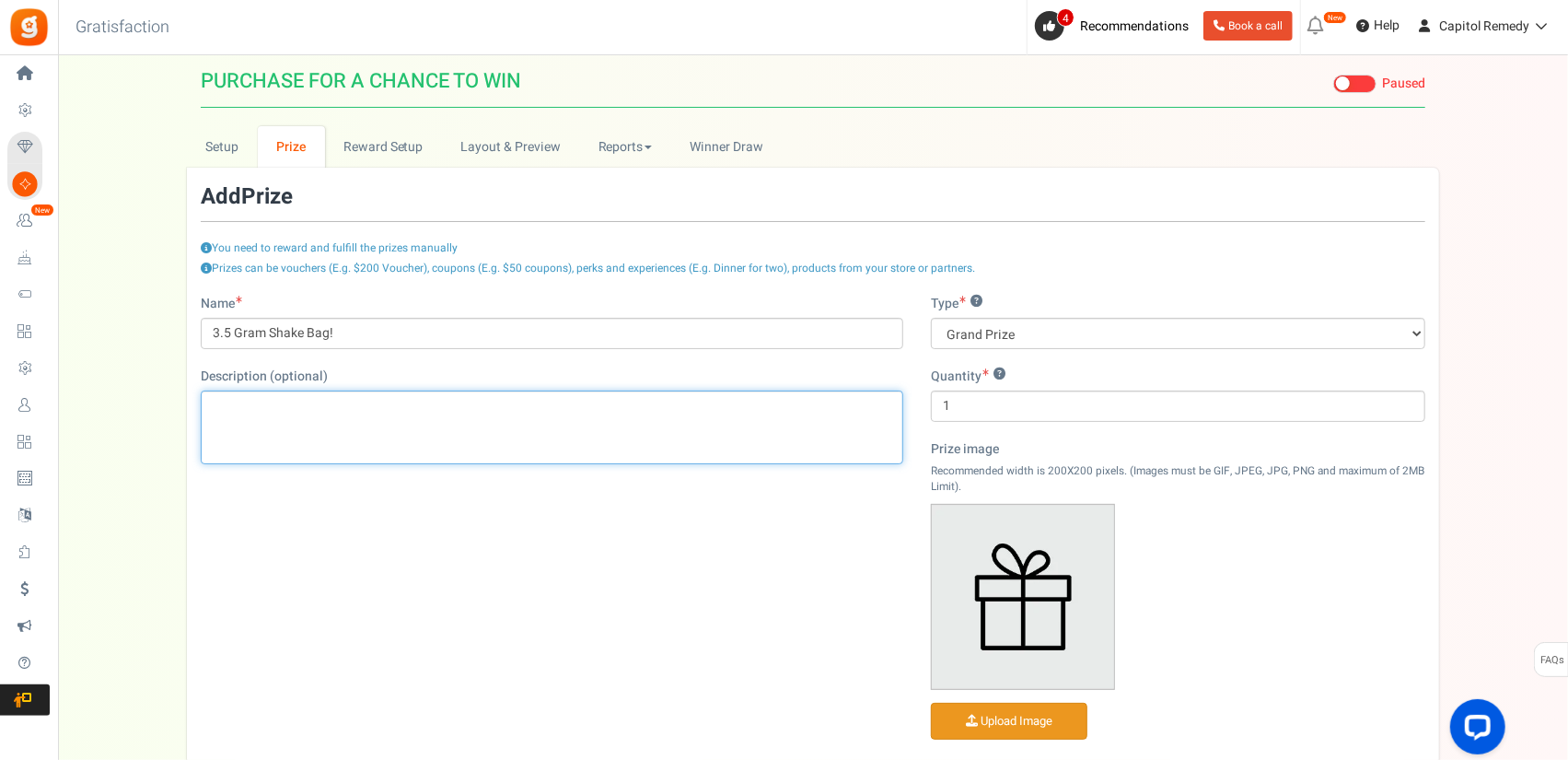
click at [350, 434] on div "Editor, prize_description" at bounding box center [552, 427] width 702 height 74
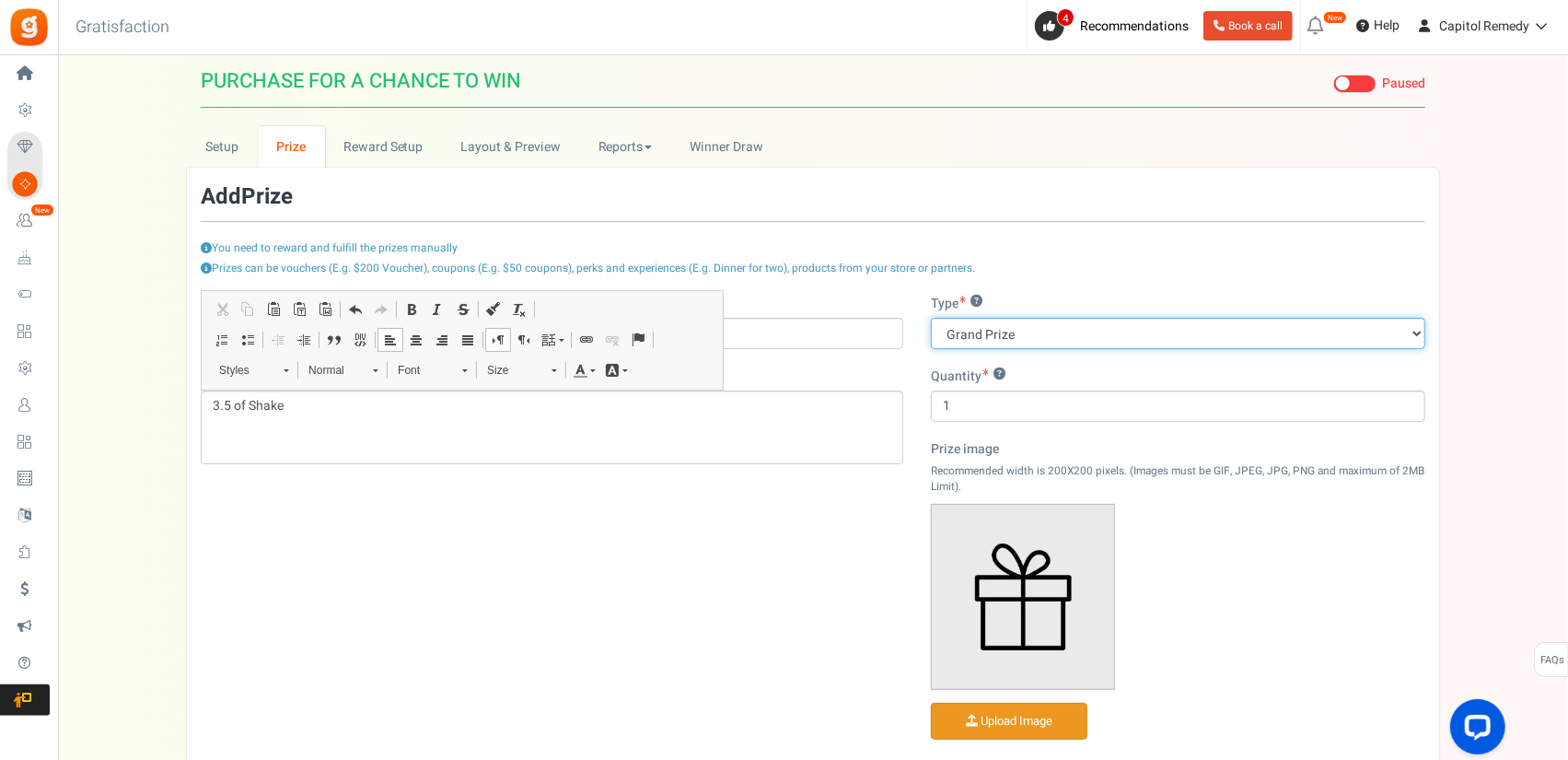
click at [1188, 331] on select "Grand Prize Daily Prize Weekly Prize Monthly Prize" at bounding box center [1178, 333] width 494 height 32
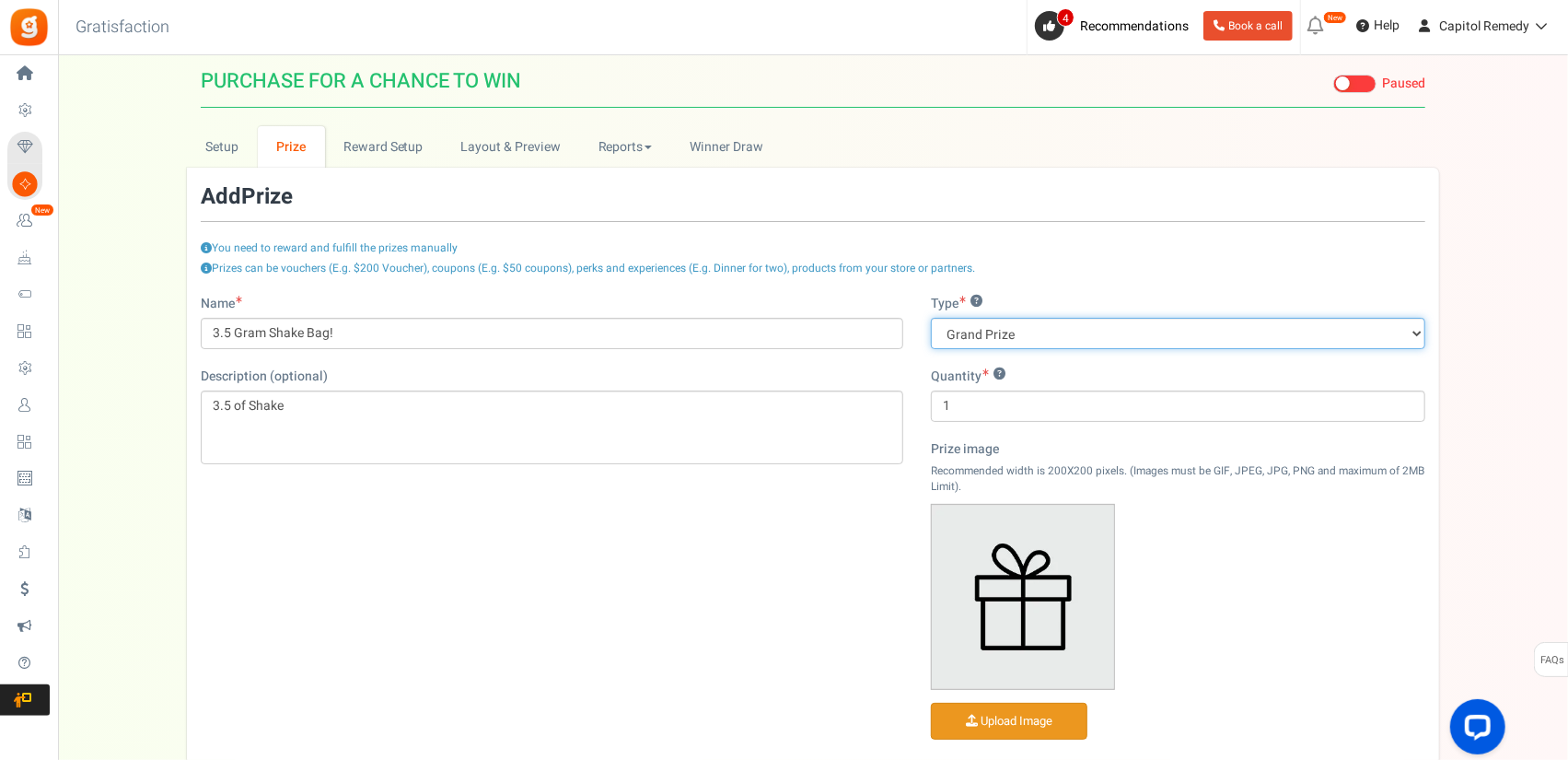
select select "daily"
click at [931, 317] on select "Grand Prize Daily Prize Weekly Prize Monthly Prize" at bounding box center [1178, 333] width 494 height 32
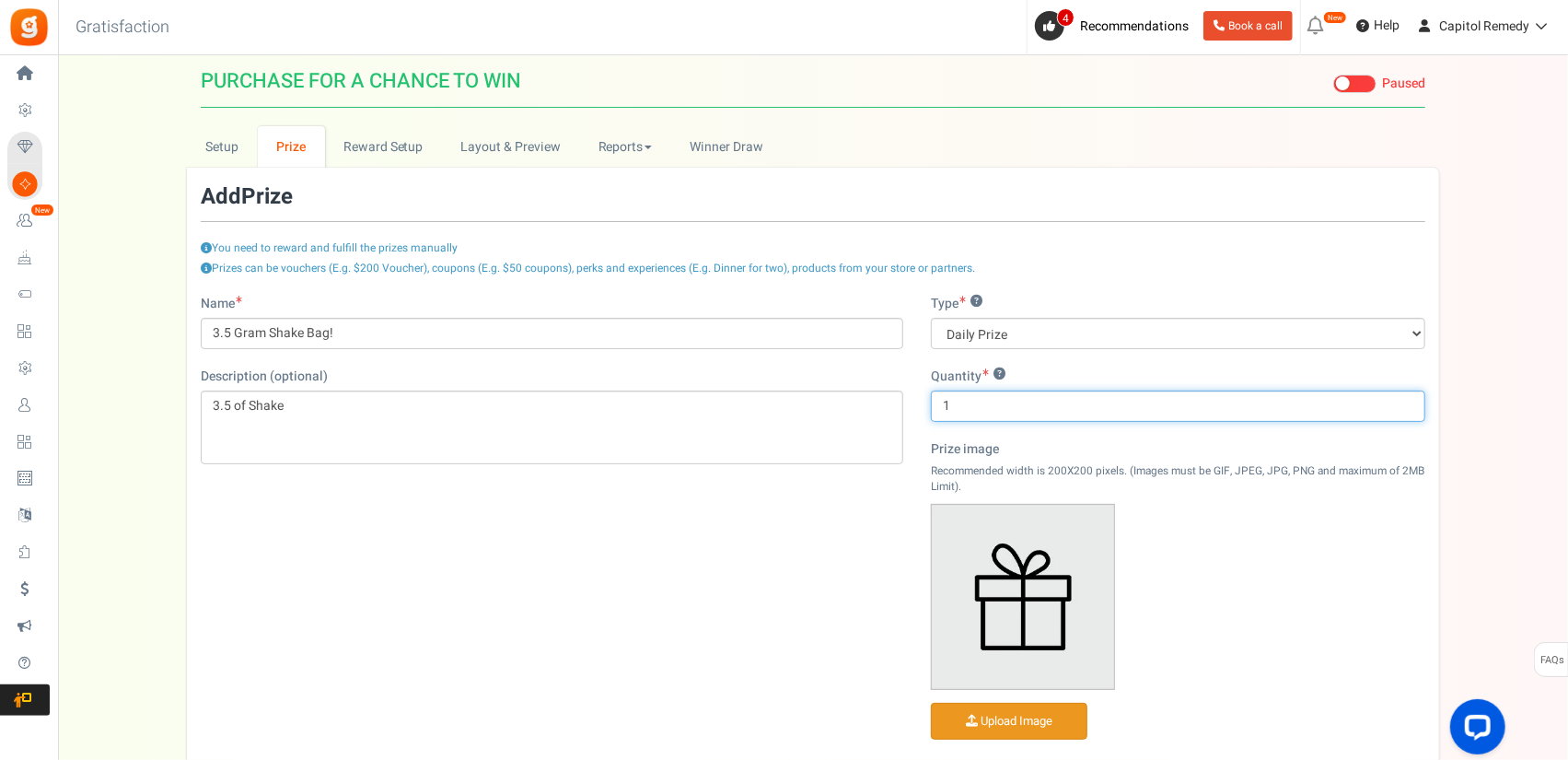
click at [1053, 410] on input "1" at bounding box center [1178, 406] width 494 height 32
type input "4"
click at [1467, 541] on div "Setup Prize Entry Methods Reward Setup Refer a Friend Layout & Preview Layout &…" at bounding box center [813, 480] width 1510 height 708
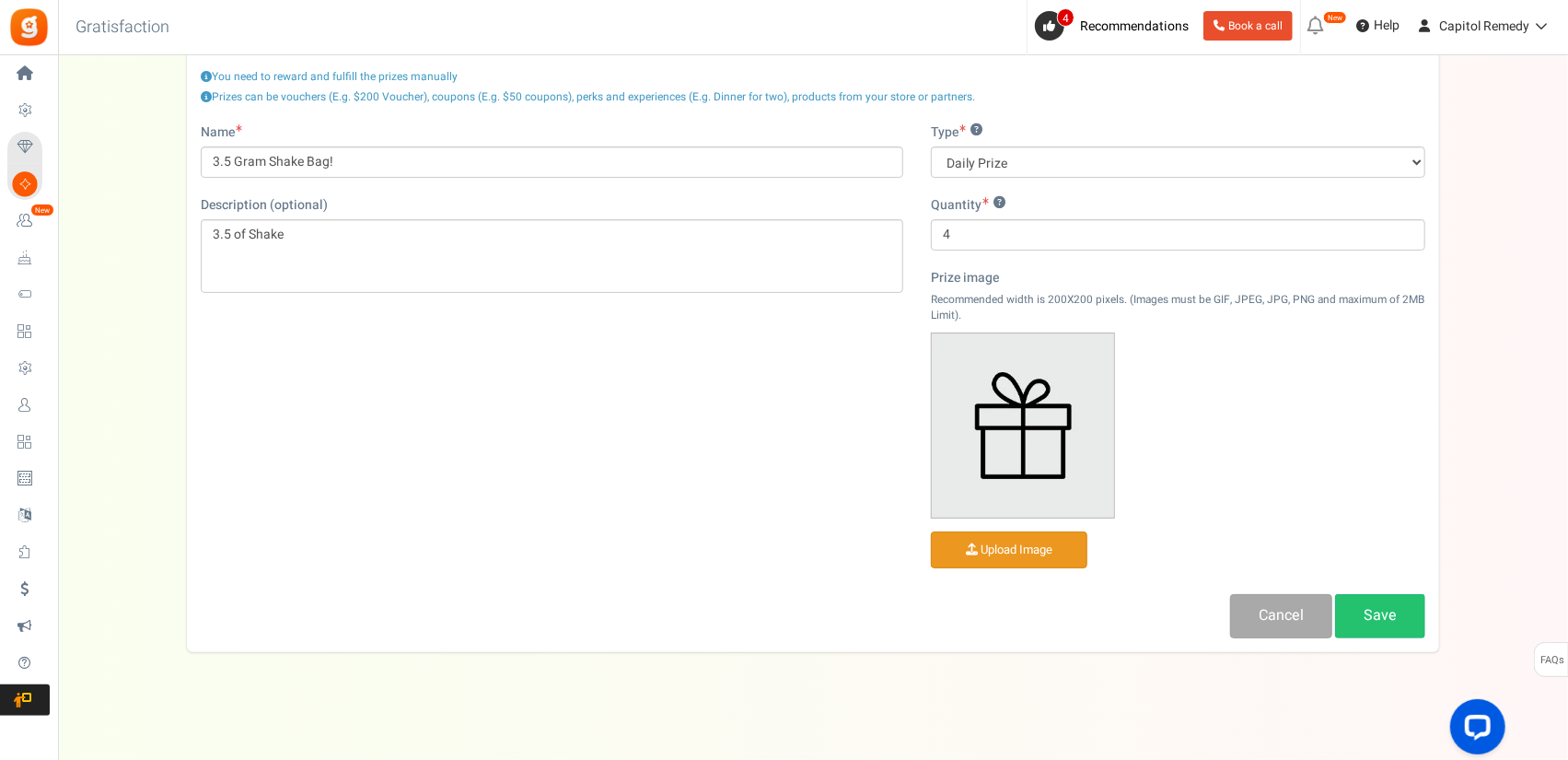
scroll to position [183, 0]
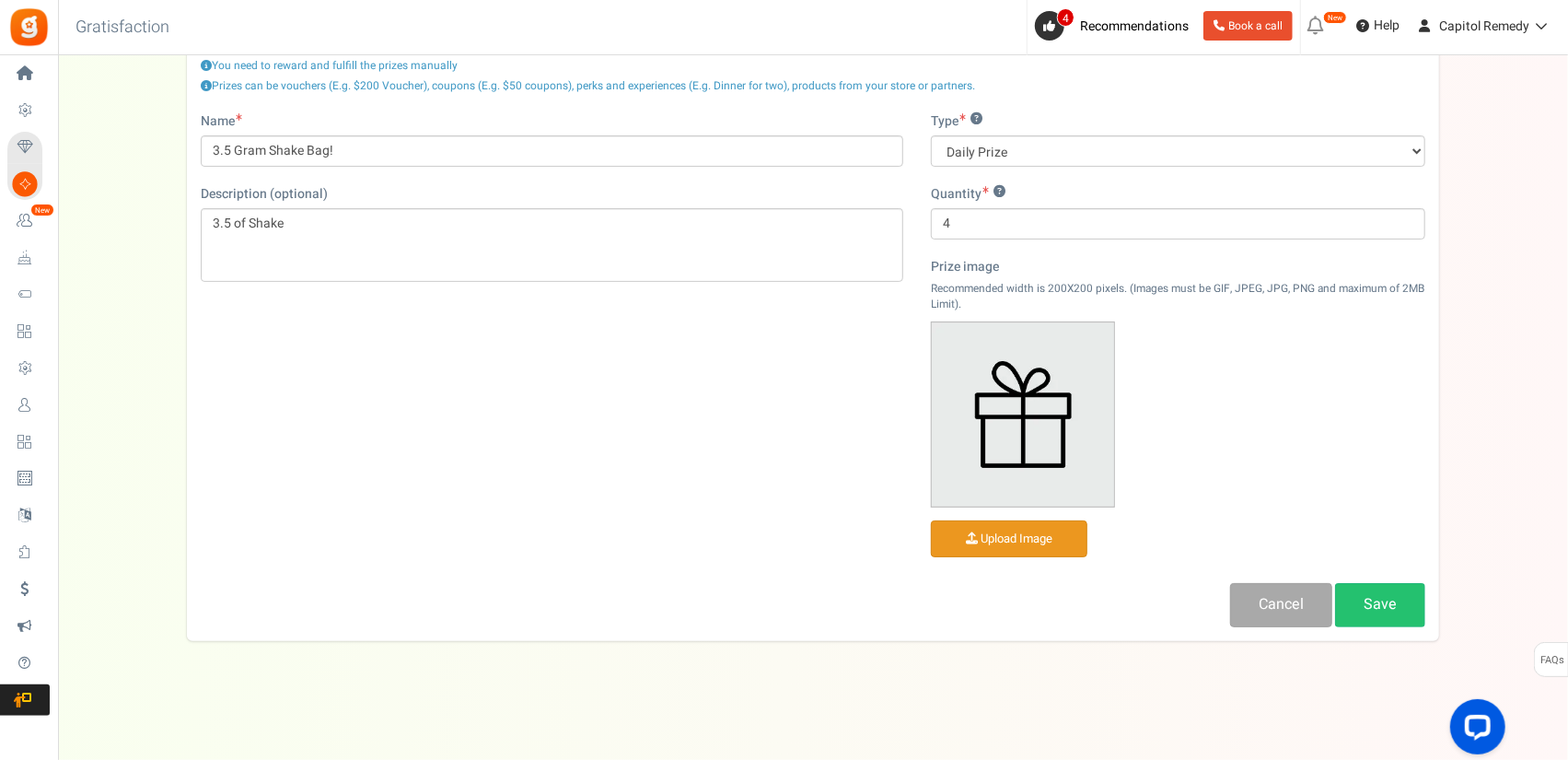
click at [1015, 545] on input "file" at bounding box center [1009, 539] width 155 height 36
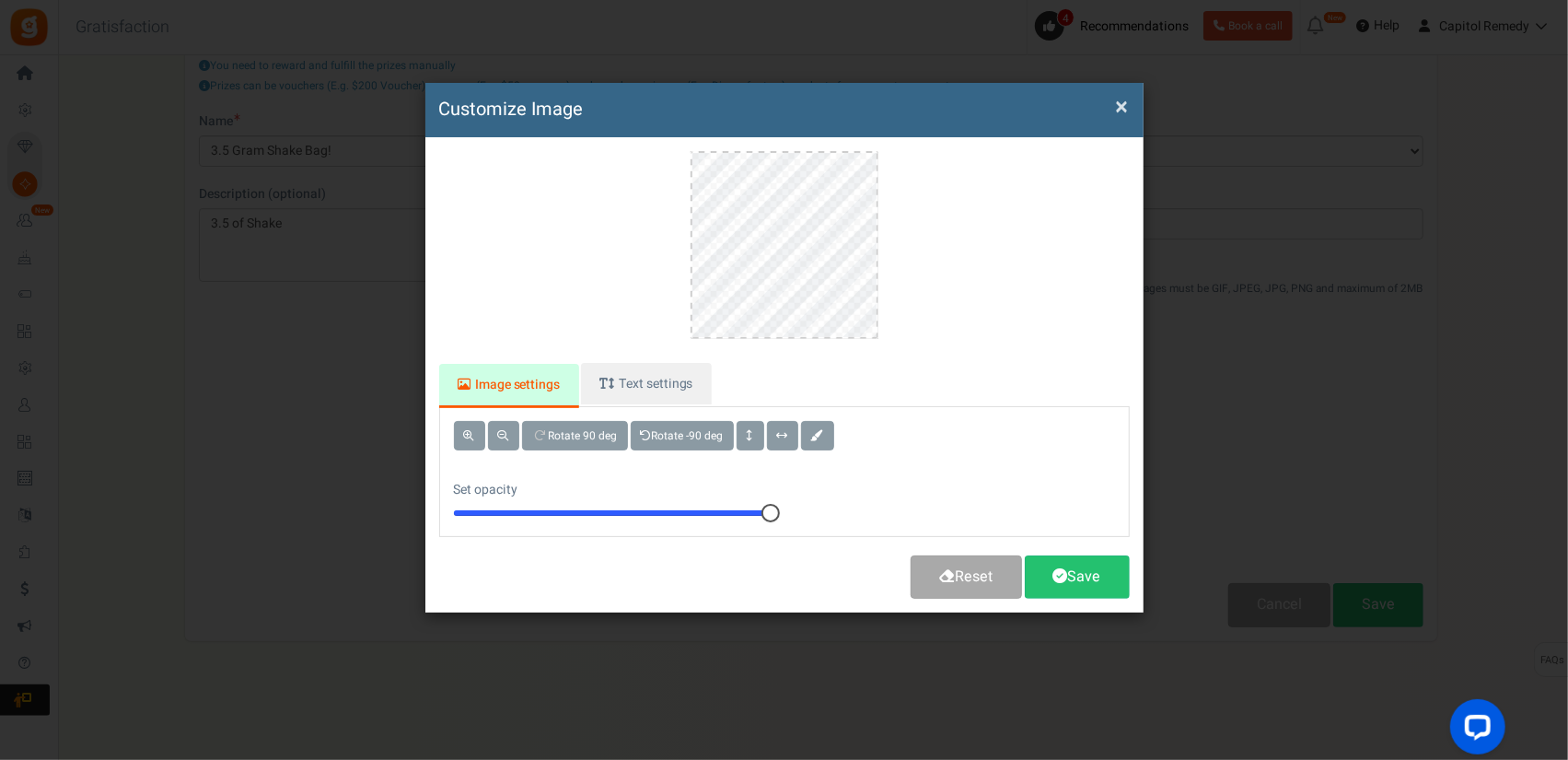
scroll to position [0, 0]
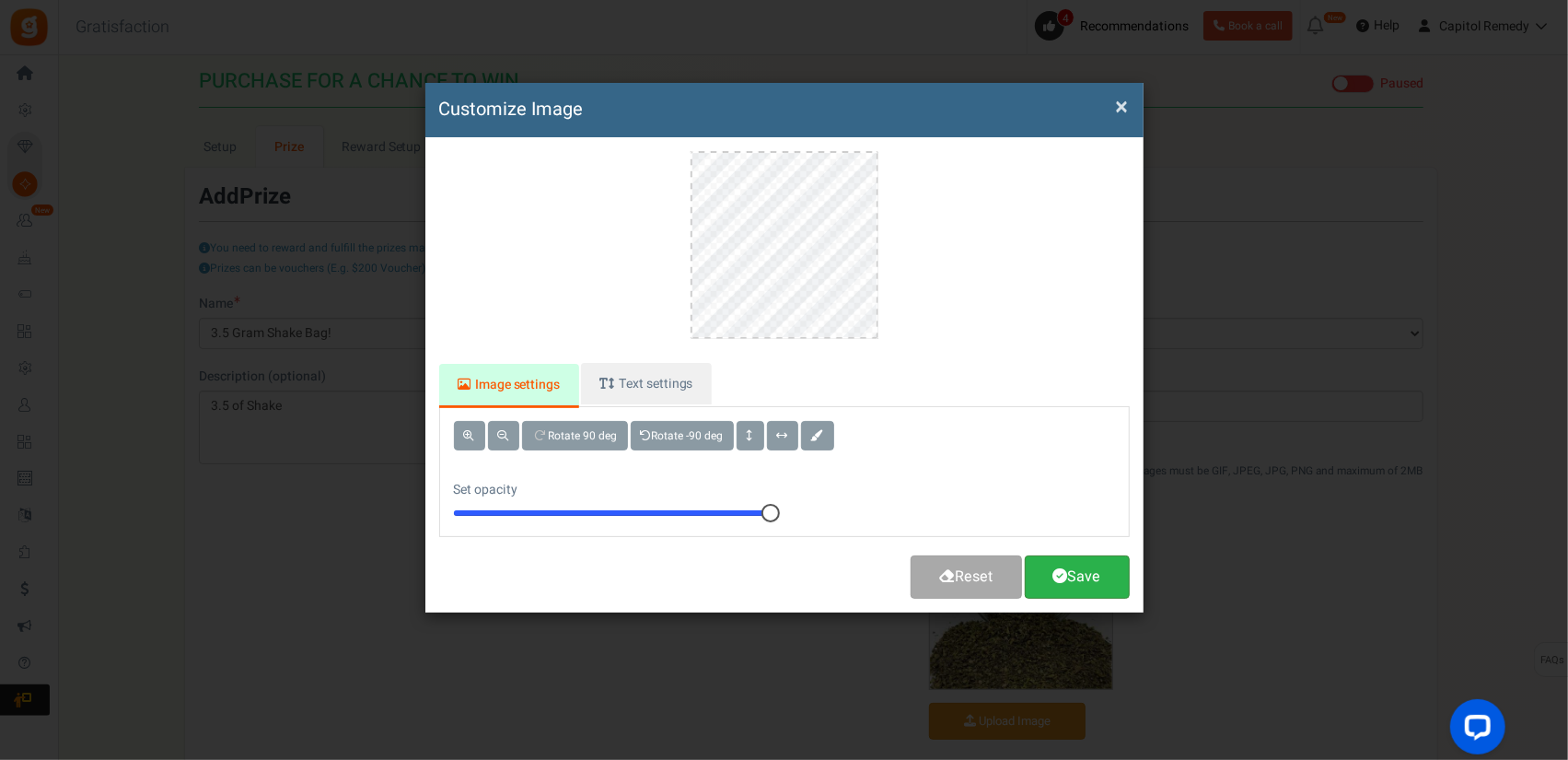
click at [1096, 580] on link "Save" at bounding box center [1076, 576] width 105 height 43
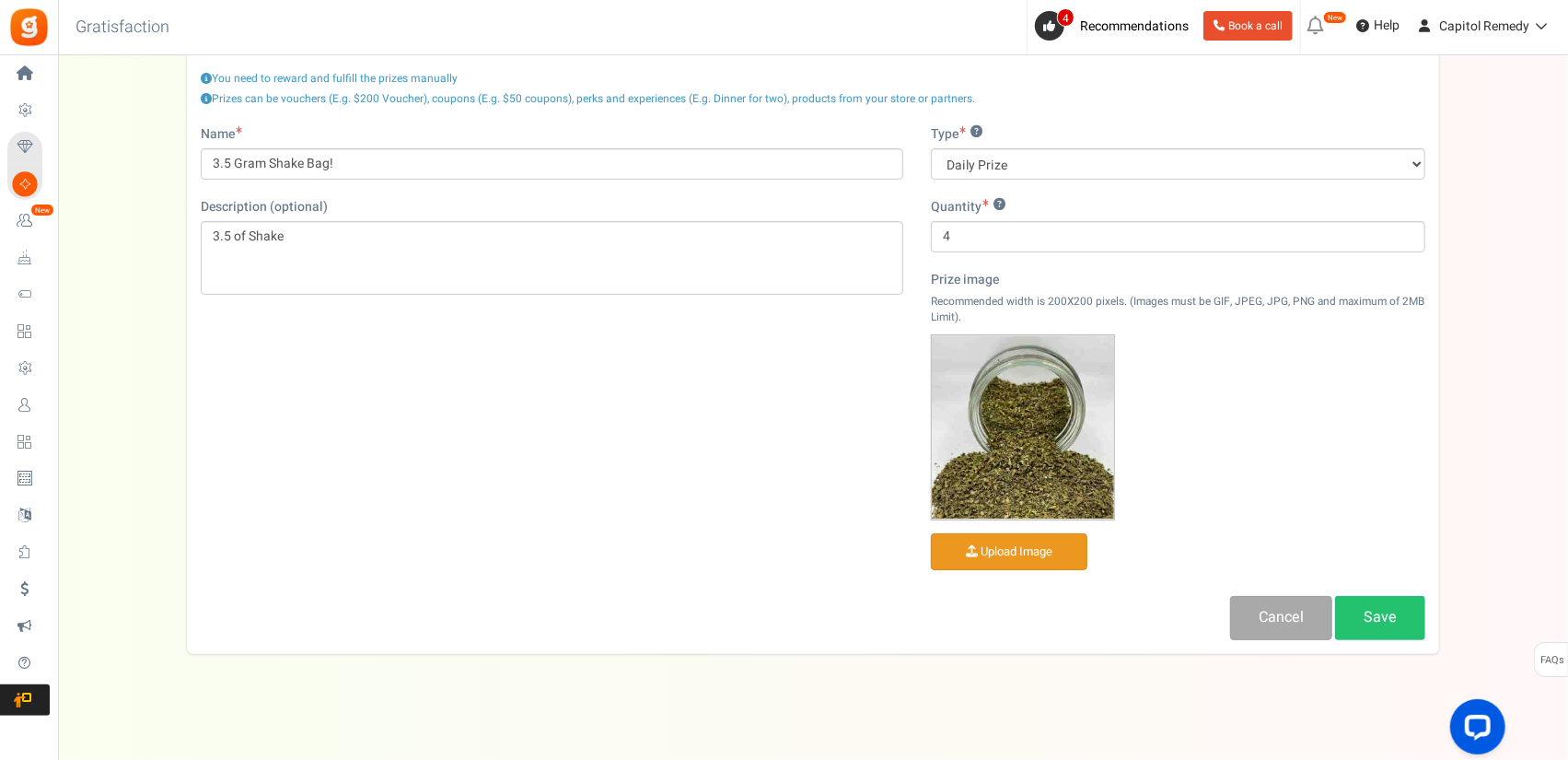
scroll to position [183, 0]
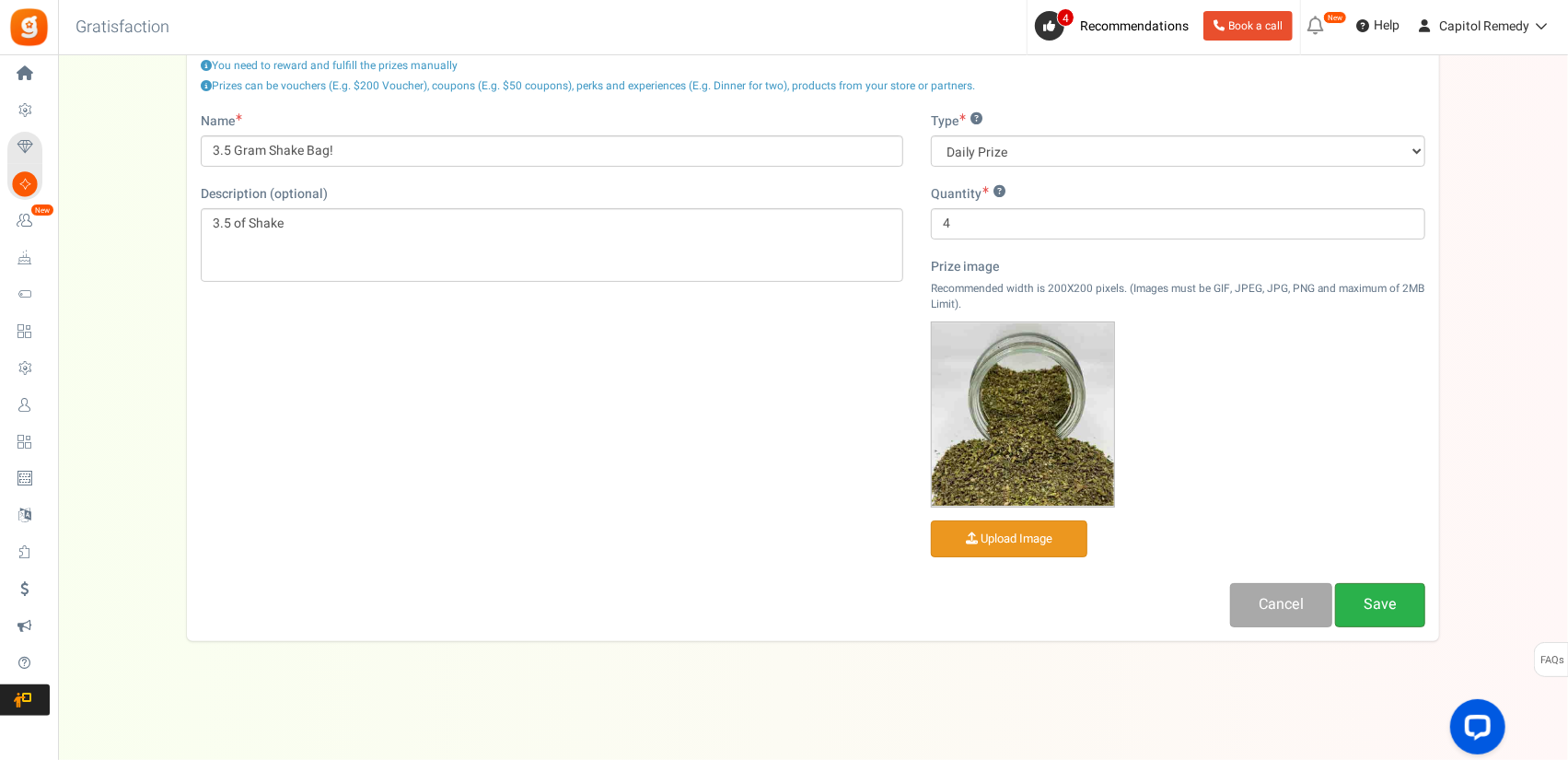
click at [1394, 603] on link "Save" at bounding box center [1380, 604] width 90 height 43
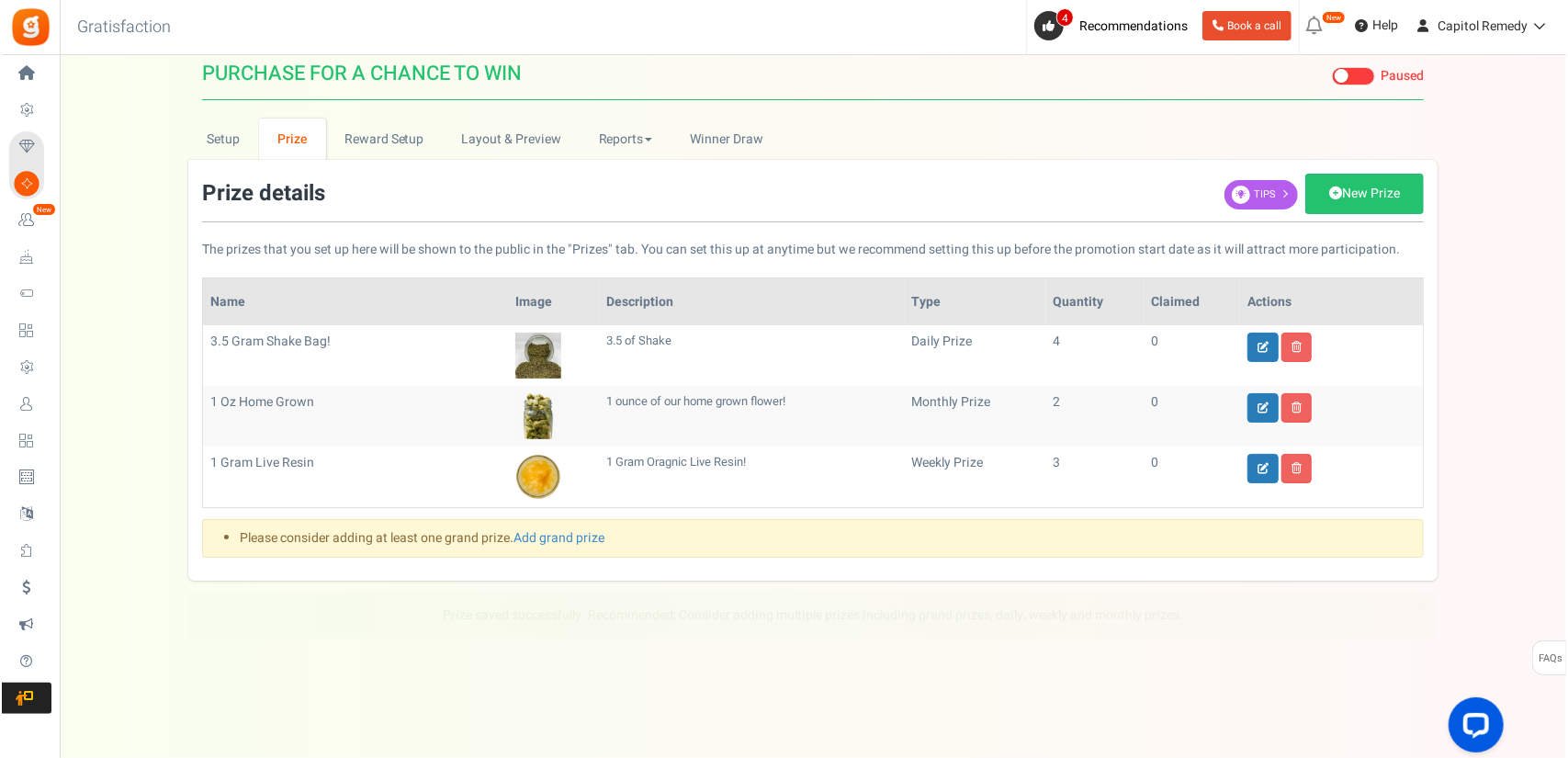
scroll to position [0, 0]
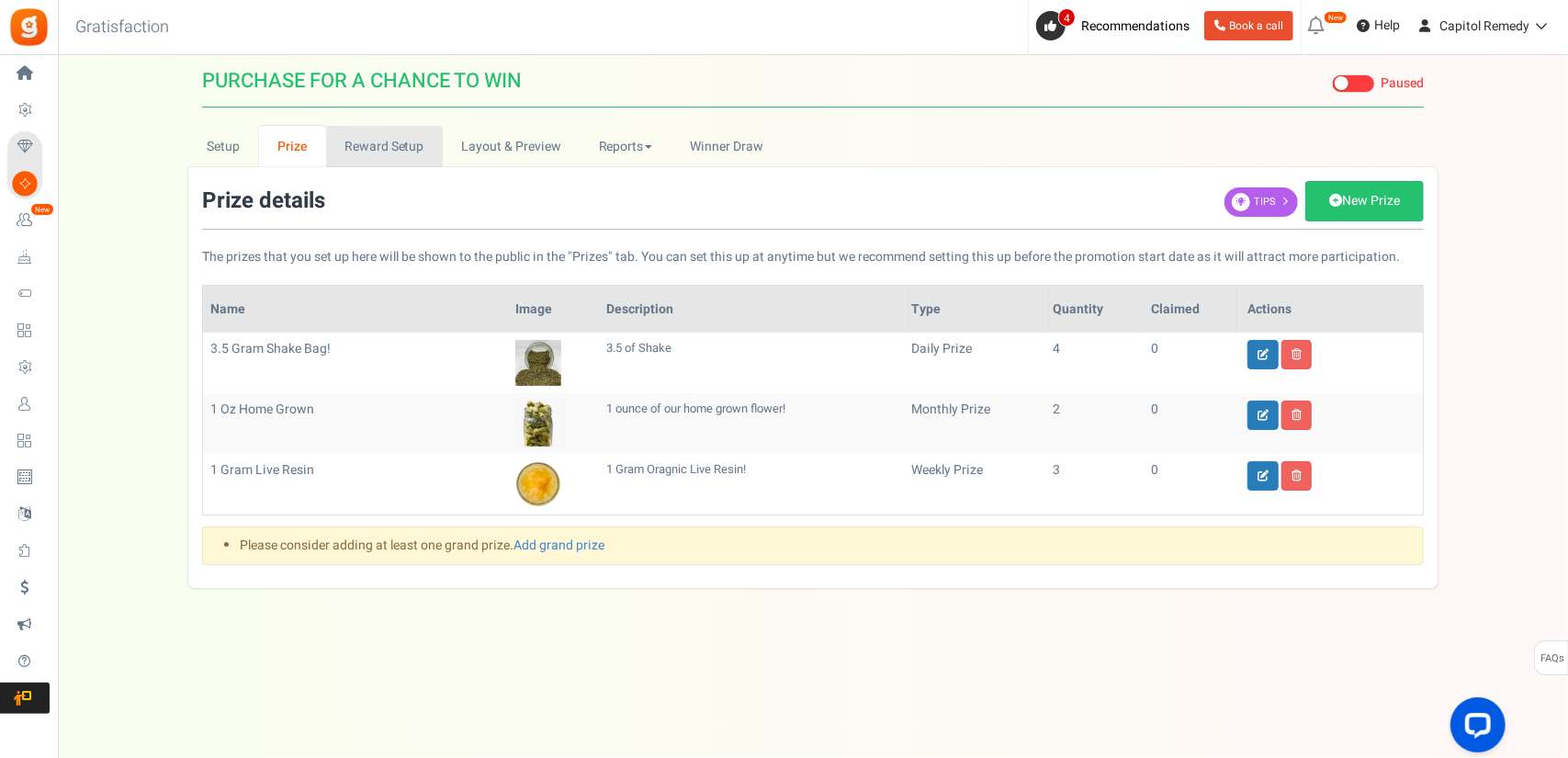
click at [401, 159] on link "Reward Setup" at bounding box center [385, 146] width 117 height 41
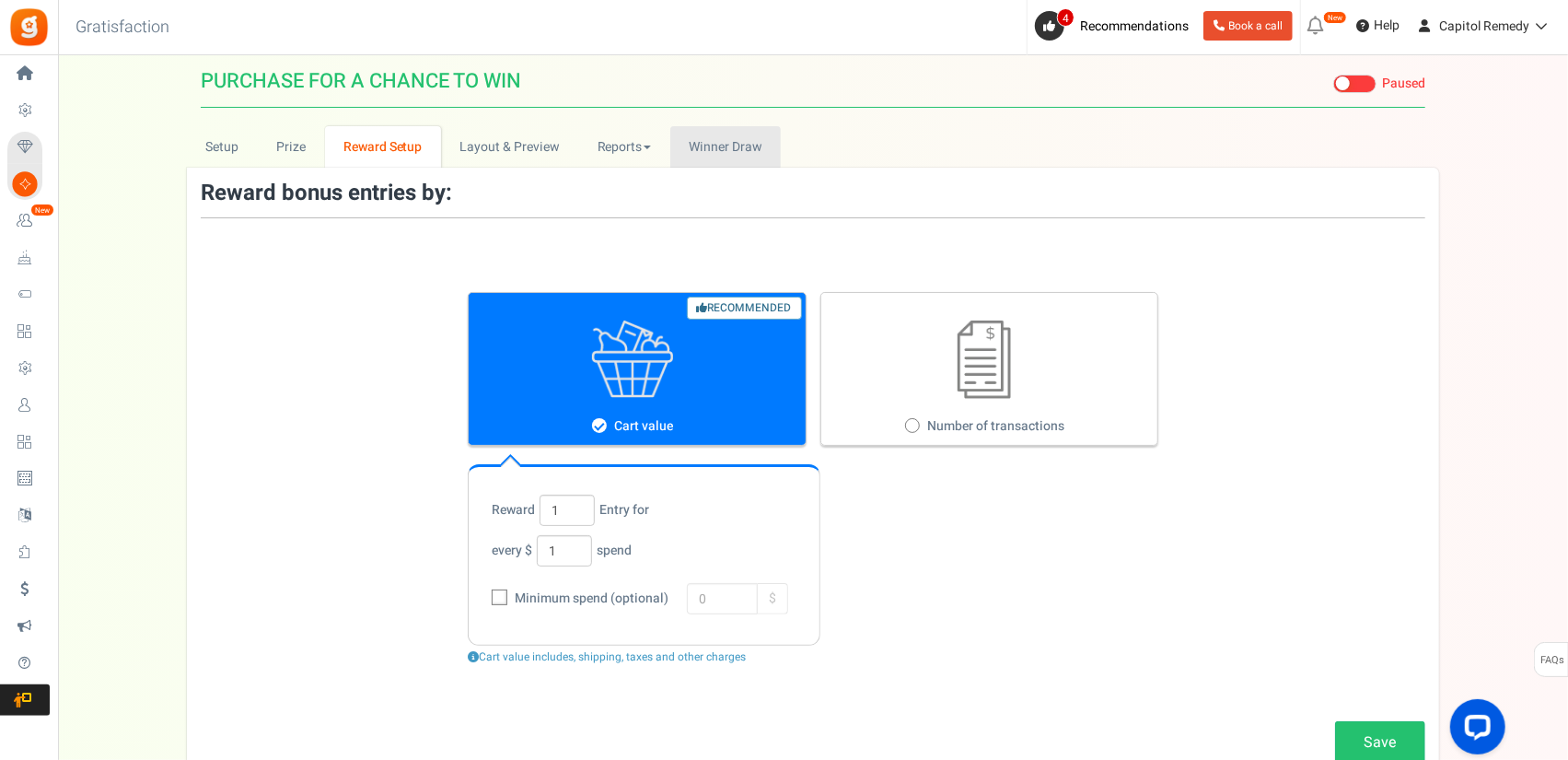
click at [739, 139] on span "Winner Draw" at bounding box center [725, 147] width 73 height 19
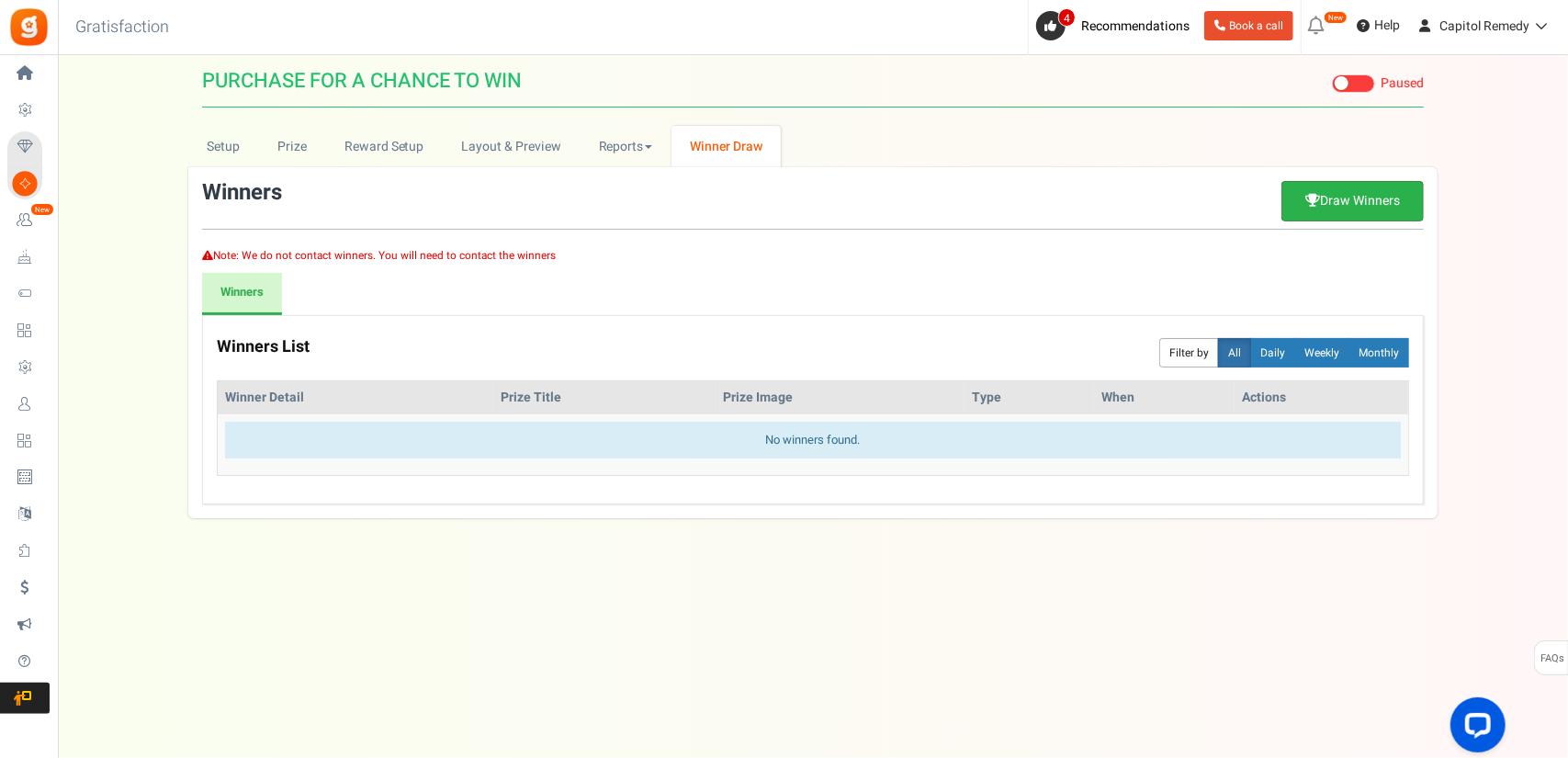
click at [1338, 200] on link "Draw Winners" at bounding box center [1352, 201] width 142 height 40
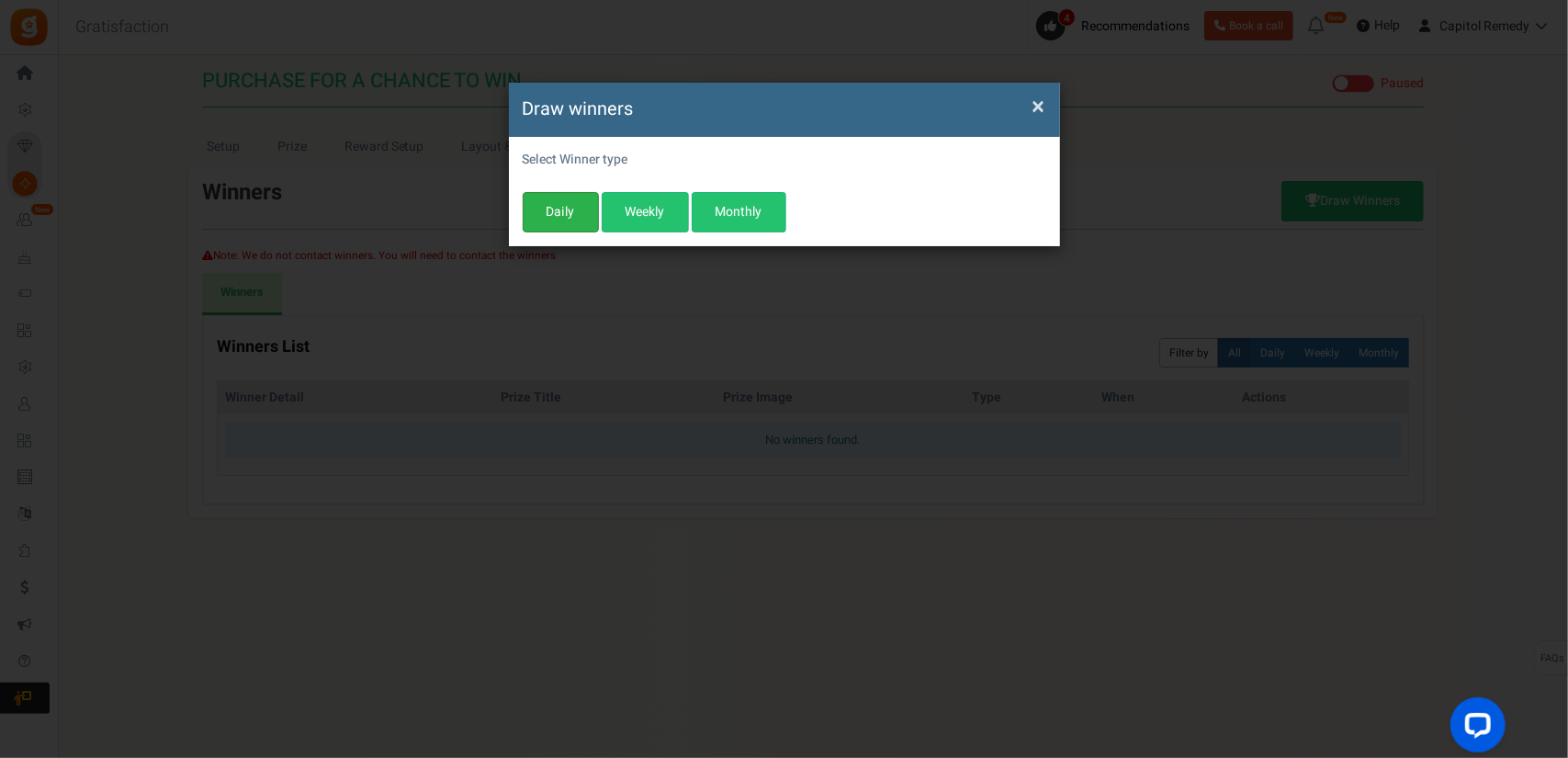
click at [549, 208] on button "Daily" at bounding box center [560, 212] width 76 height 40
select select "yesterday"
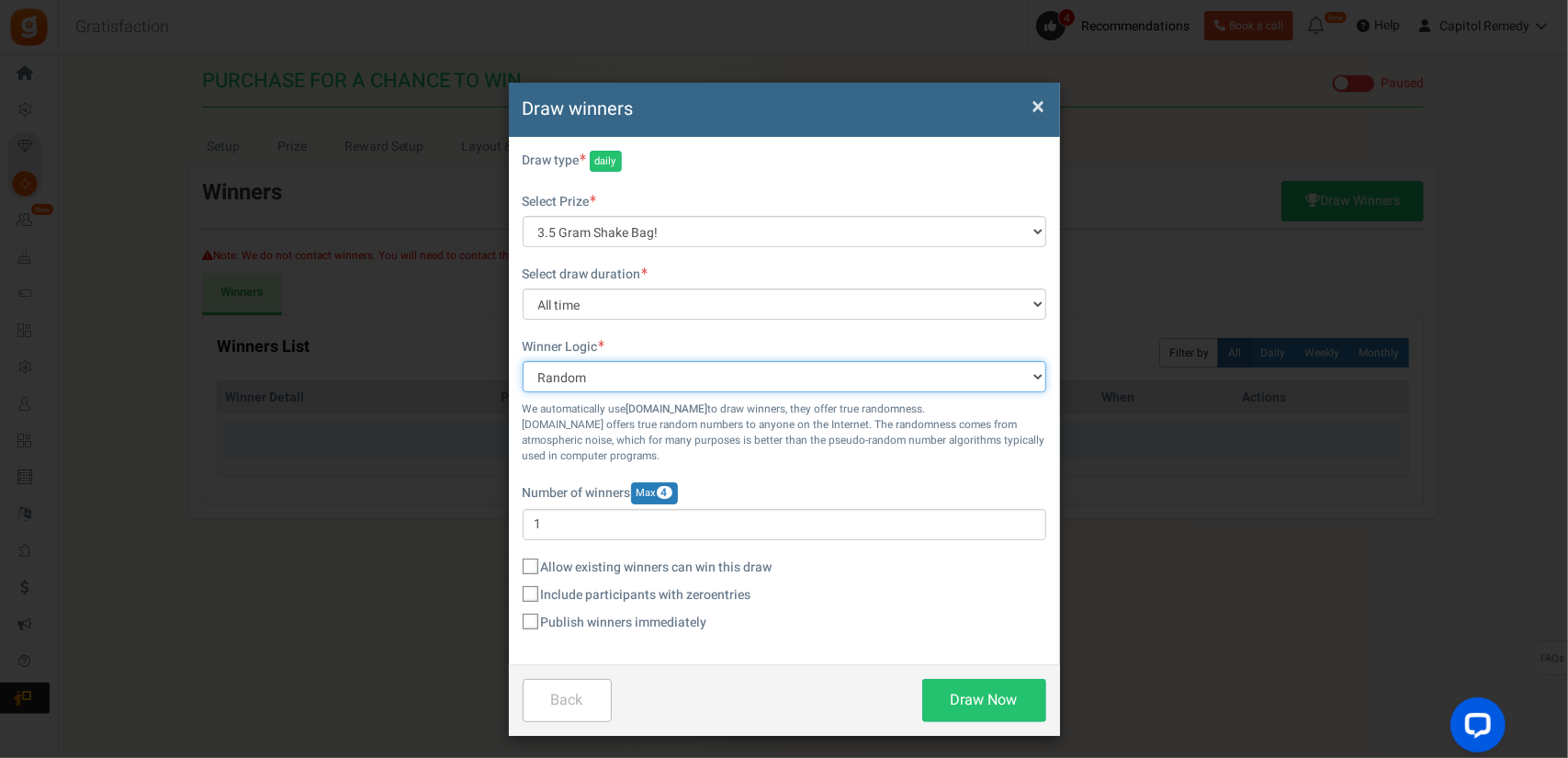
click at [676, 382] on select "Random Highest #Entries Manual" at bounding box center [785, 376] width 524 height 32
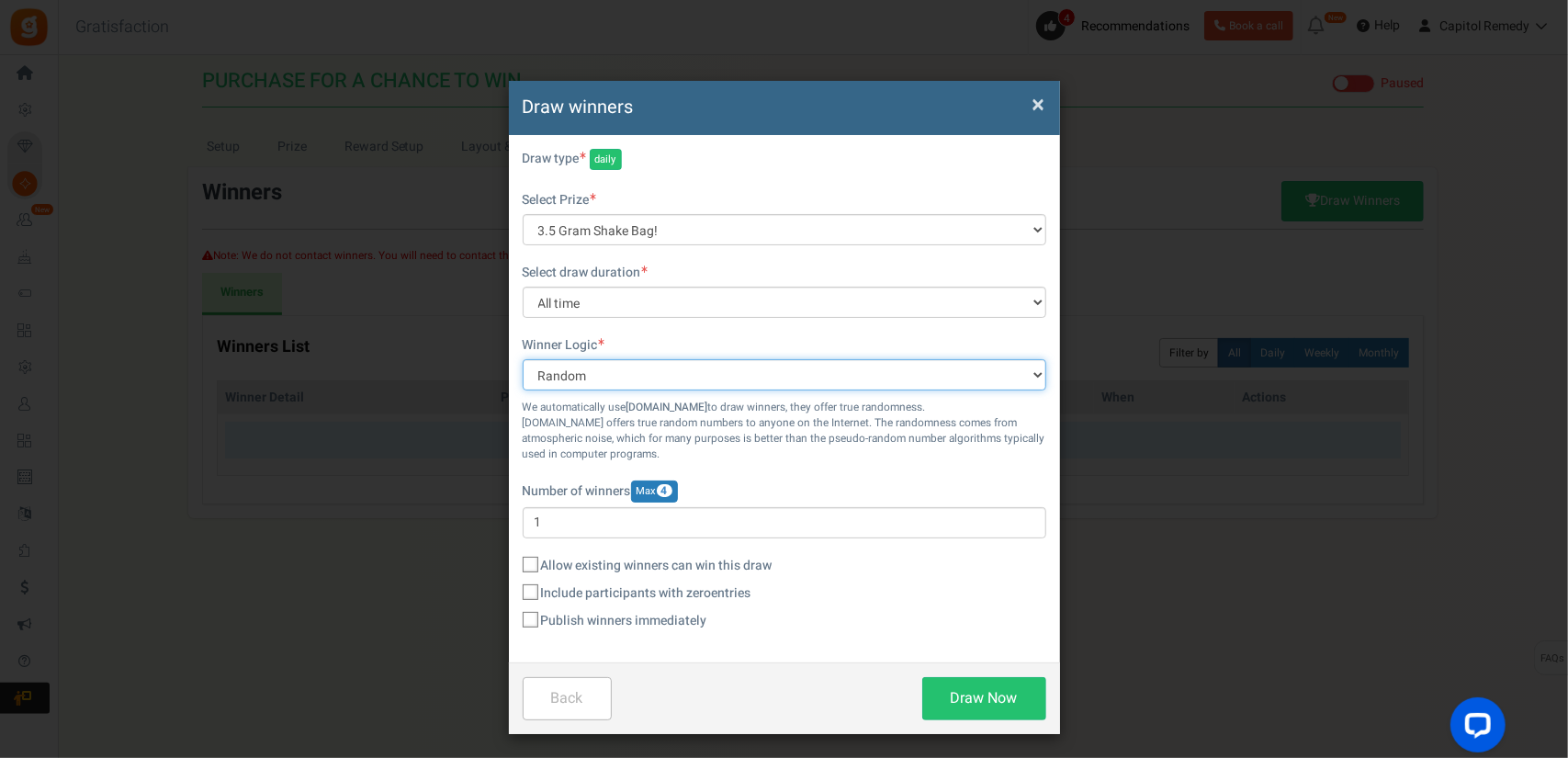
scroll to position [4, 0]
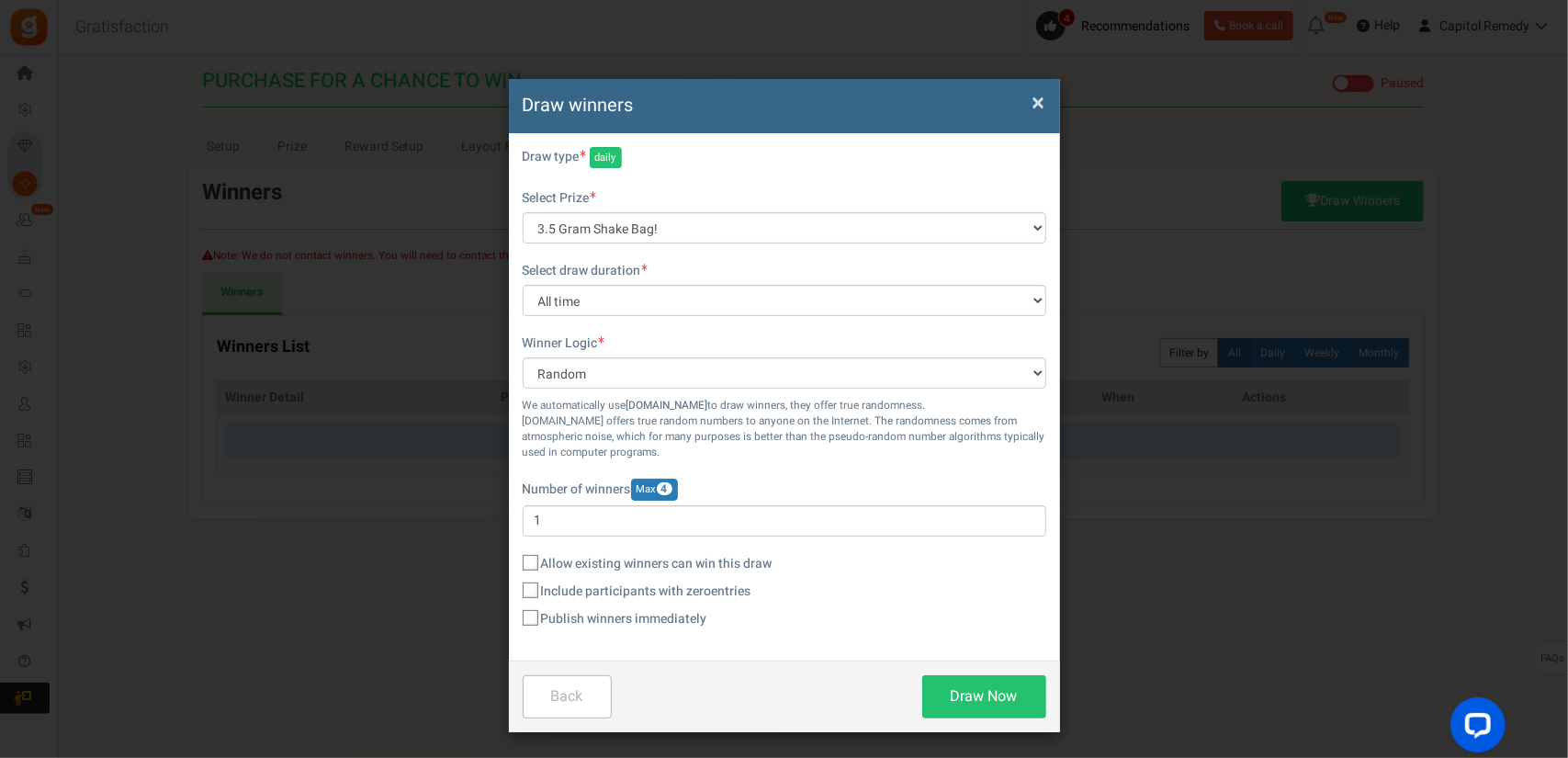
click at [588, 618] on span "Publish winners immediately" at bounding box center [624, 619] width 166 height 18
click at [516, 618] on input "Publish winners immediately" at bounding box center [510, 619] width 12 height 12
click at [588, 618] on span "Publish winners immediately" at bounding box center [624, 619] width 166 height 18
click at [516, 618] on input "Publish winners immediately" at bounding box center [510, 619] width 12 height 12
click at [986, 702] on button "Draw Now" at bounding box center [984, 696] width 124 height 43
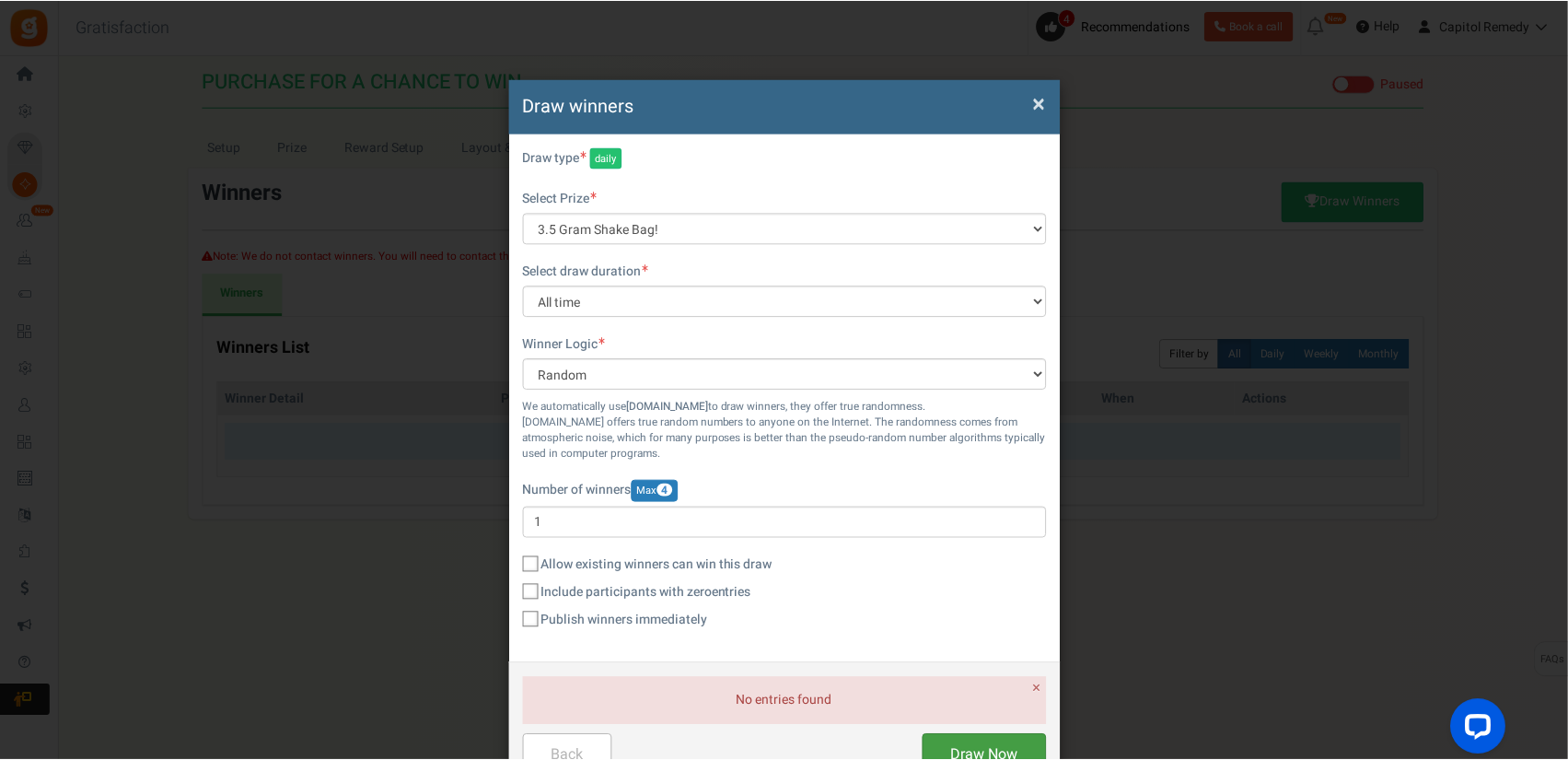
scroll to position [60, 0]
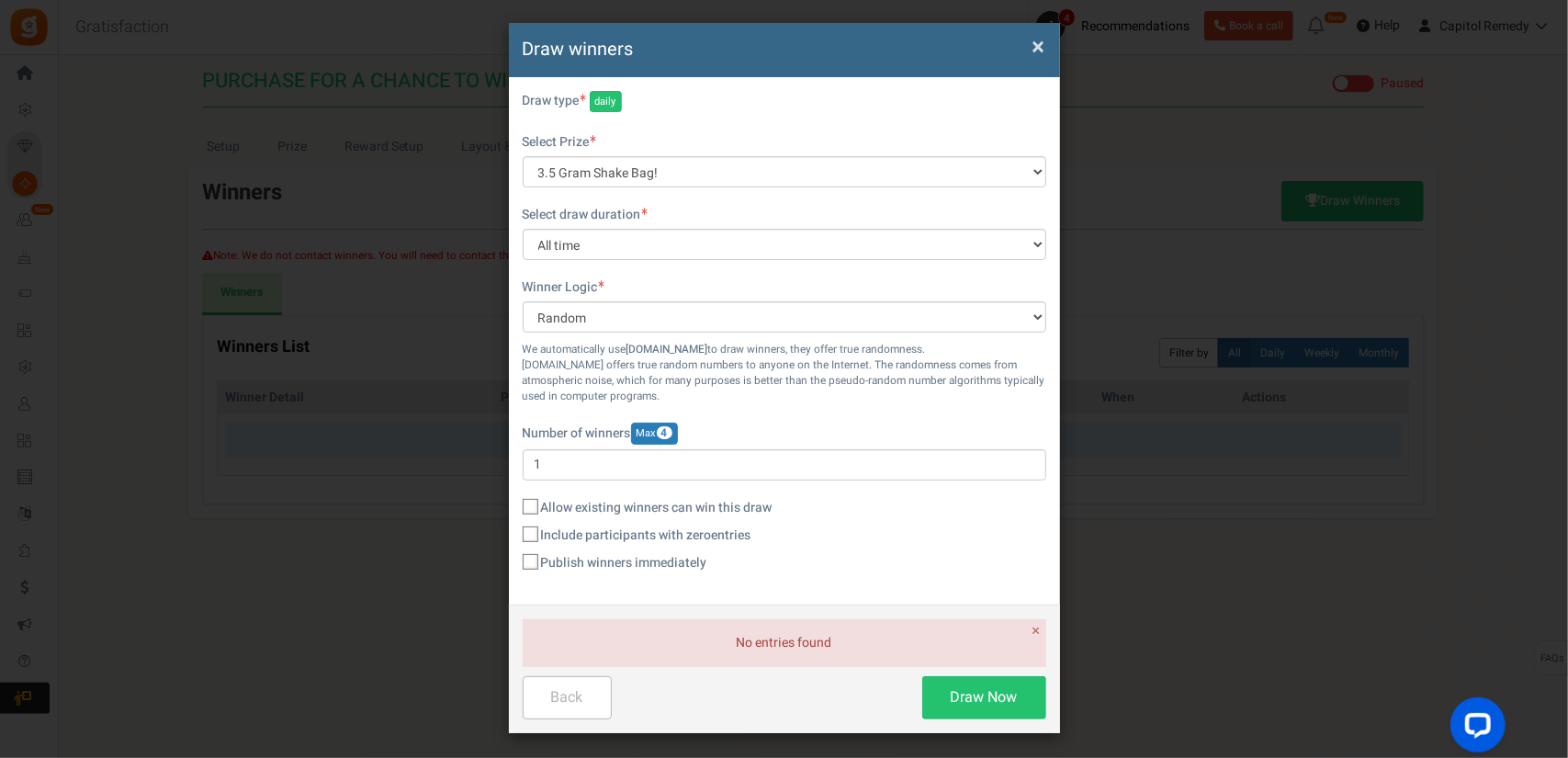
click at [610, 565] on span "Publish winners immediately" at bounding box center [624, 562] width 166 height 18
click at [516, 565] on input "Publish winners immediately" at bounding box center [510, 563] width 12 height 12
click at [605, 568] on span "Publish winners immediately" at bounding box center [624, 562] width 166 height 18
click at [516, 568] on input "Publish winners immediately" at bounding box center [510, 563] width 12 height 12
checkbox input "false"
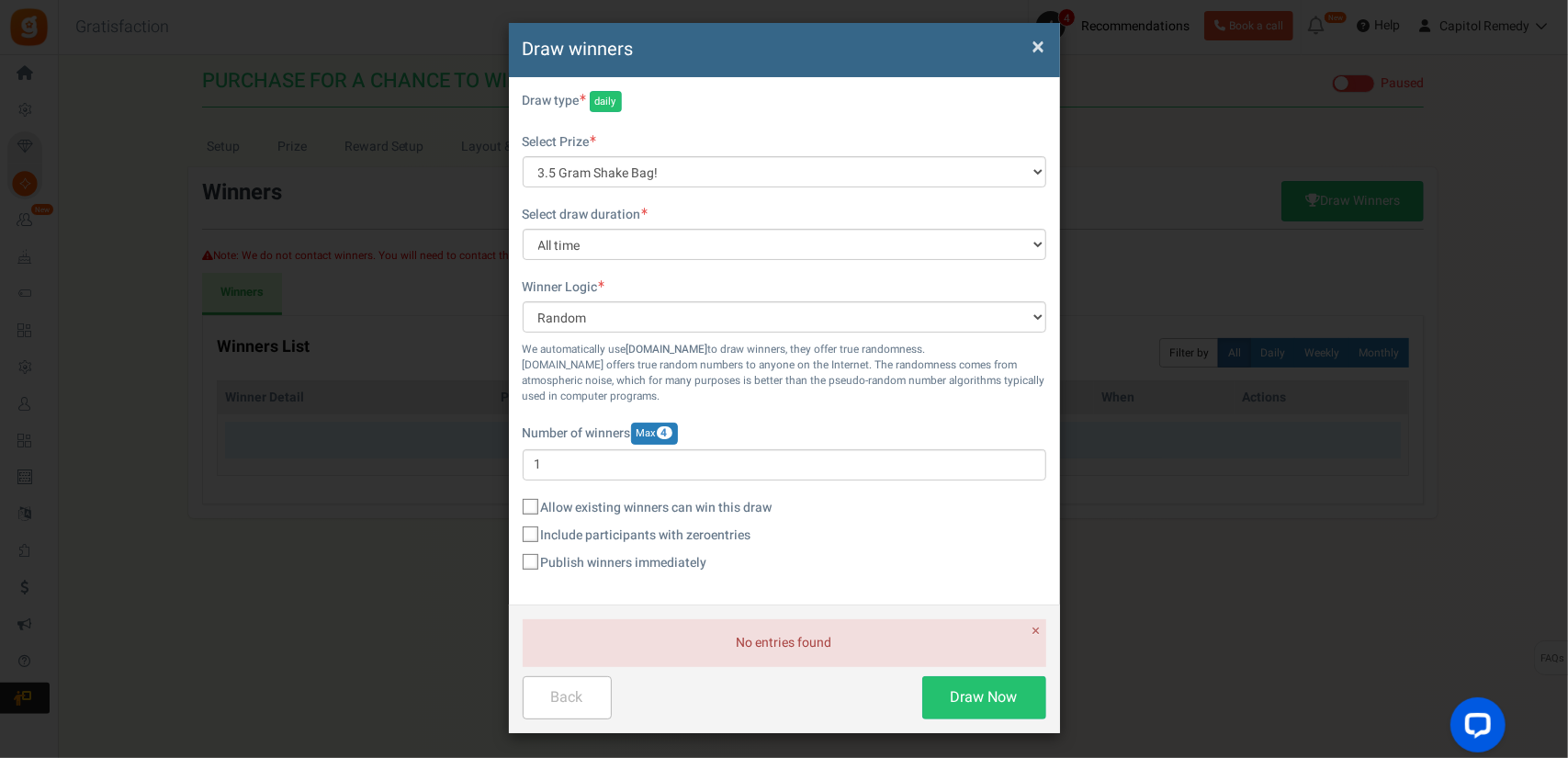
click at [1033, 52] on span "×" at bounding box center [1038, 47] width 12 height 35
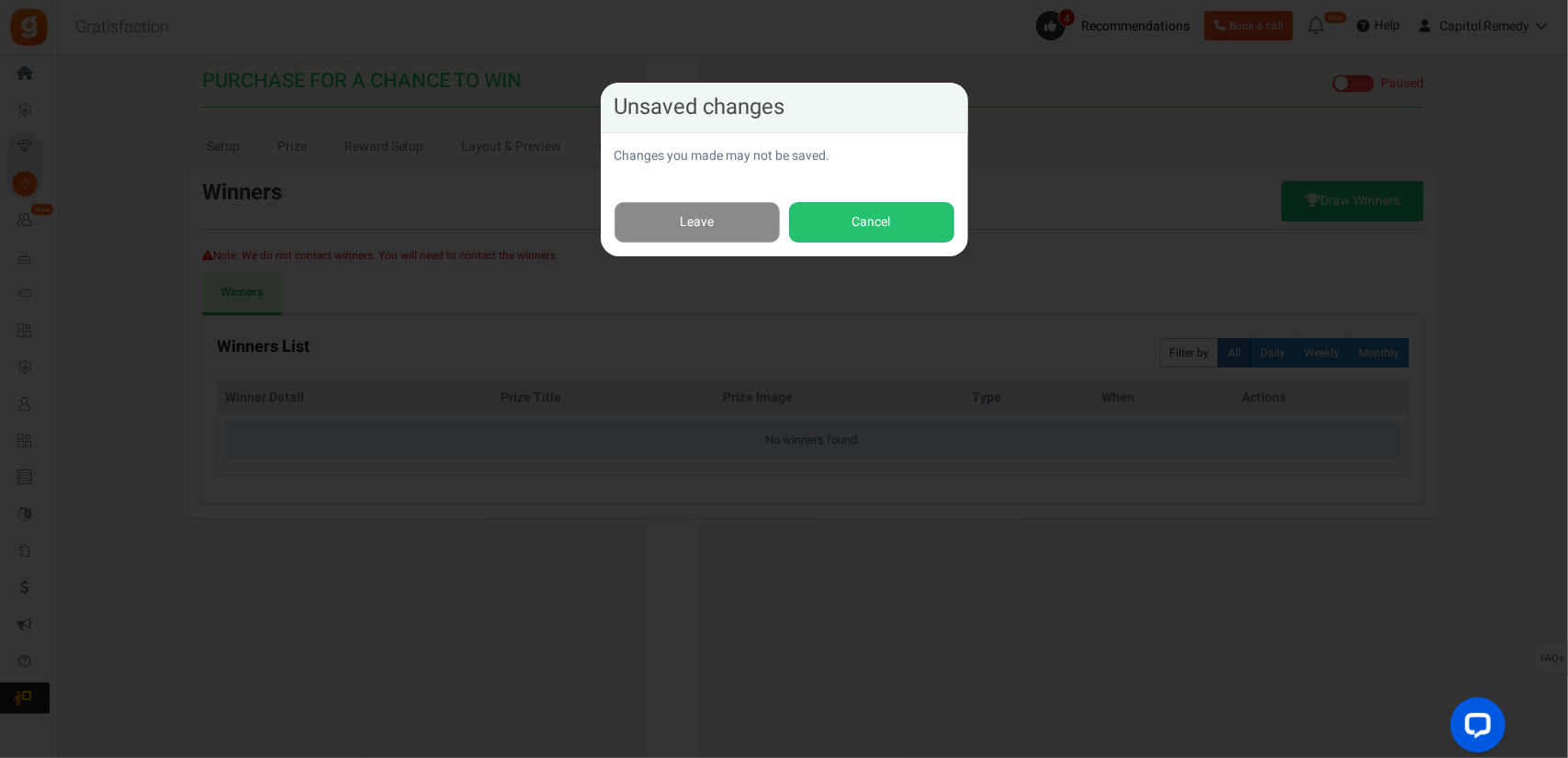
click at [742, 213] on link "Leave" at bounding box center [697, 223] width 165 height 41
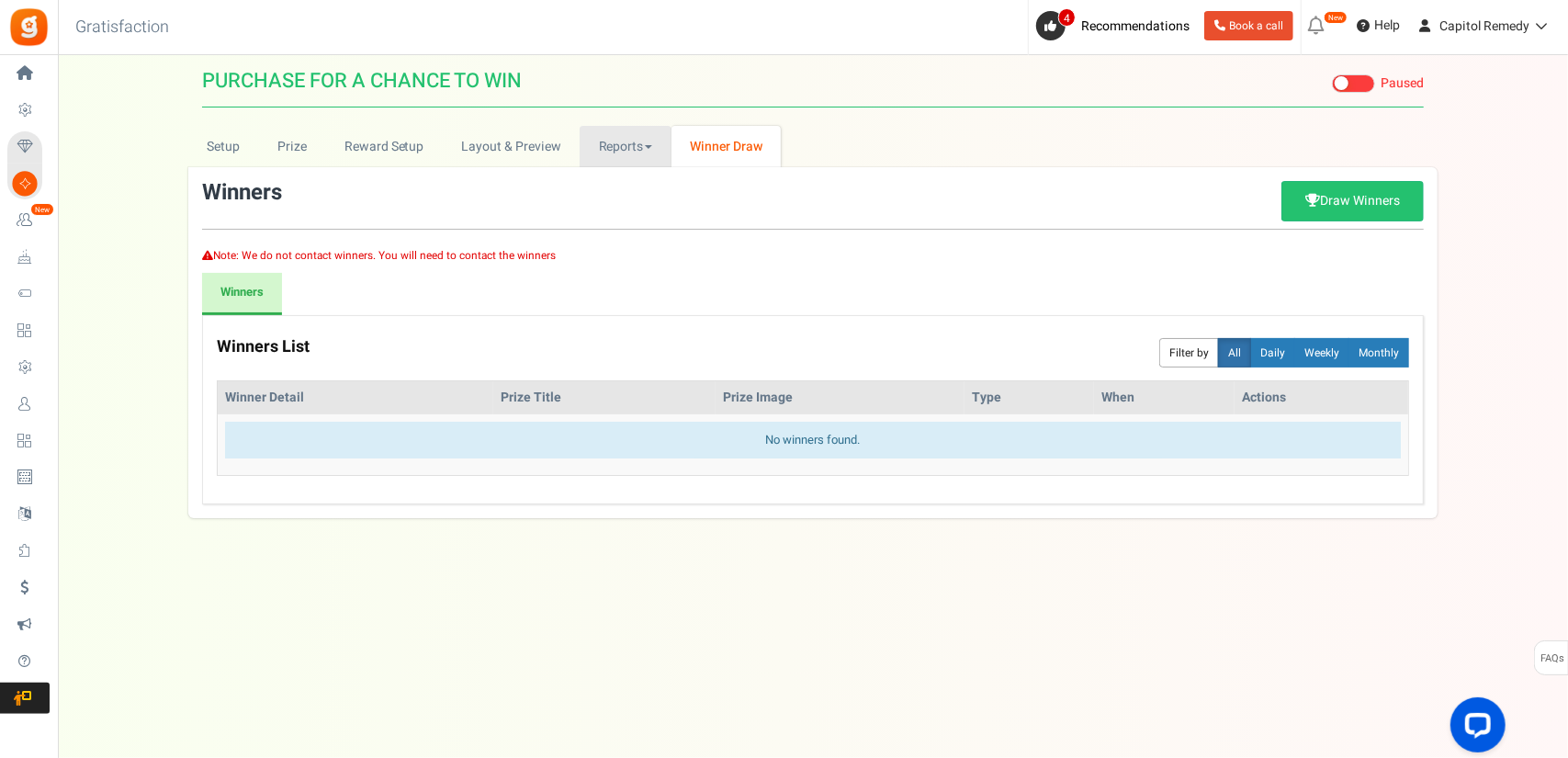
click at [629, 157] on link "Reports" at bounding box center [626, 146] width 92 height 41
click at [635, 154] on link "Reports" at bounding box center [626, 146] width 92 height 41
click at [471, 154] on link "Layout & Preview" at bounding box center [511, 146] width 137 height 41
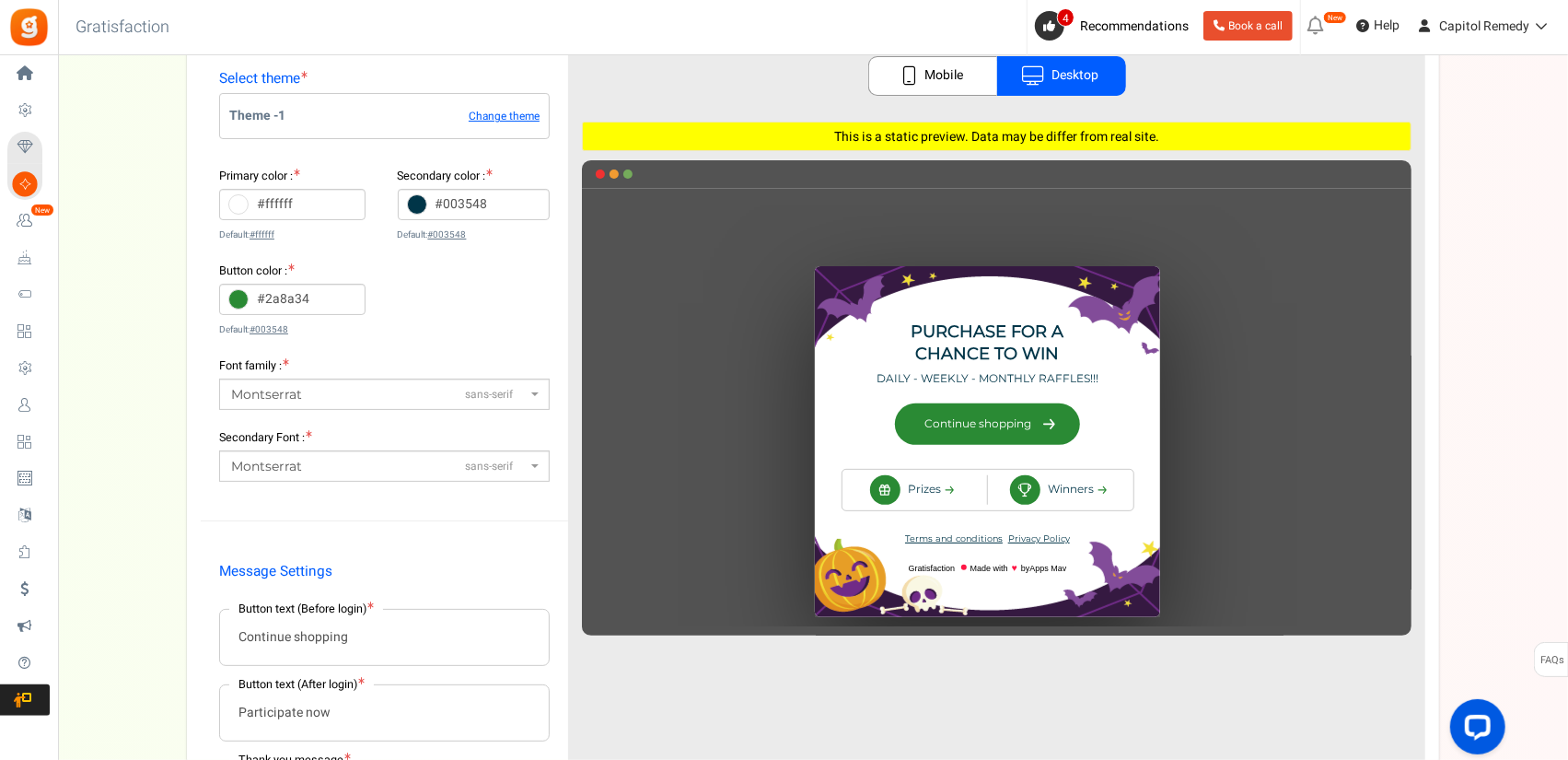
scroll to position [0, 0]
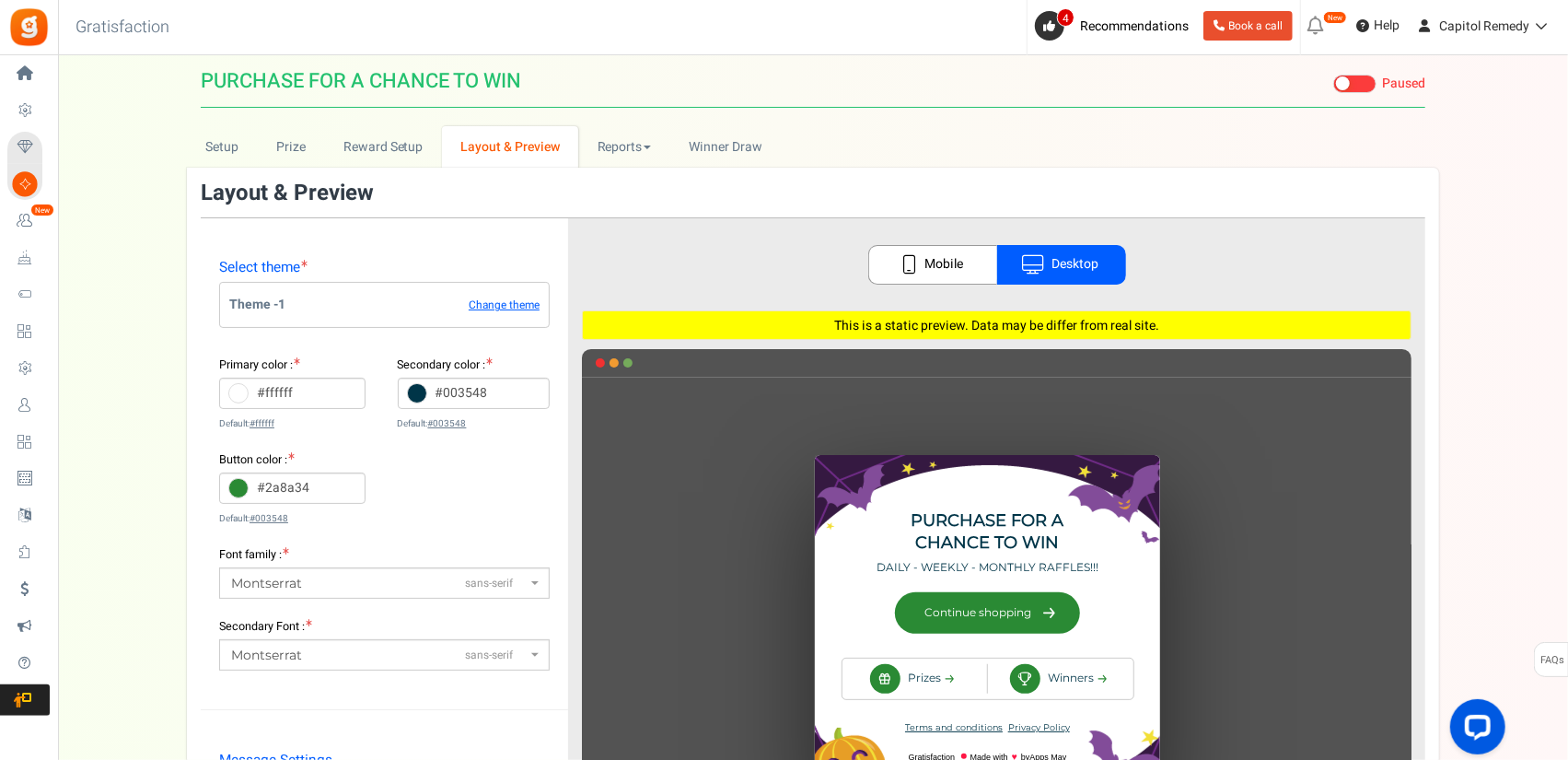
click at [904, 269] on icon at bounding box center [909, 265] width 14 height 19
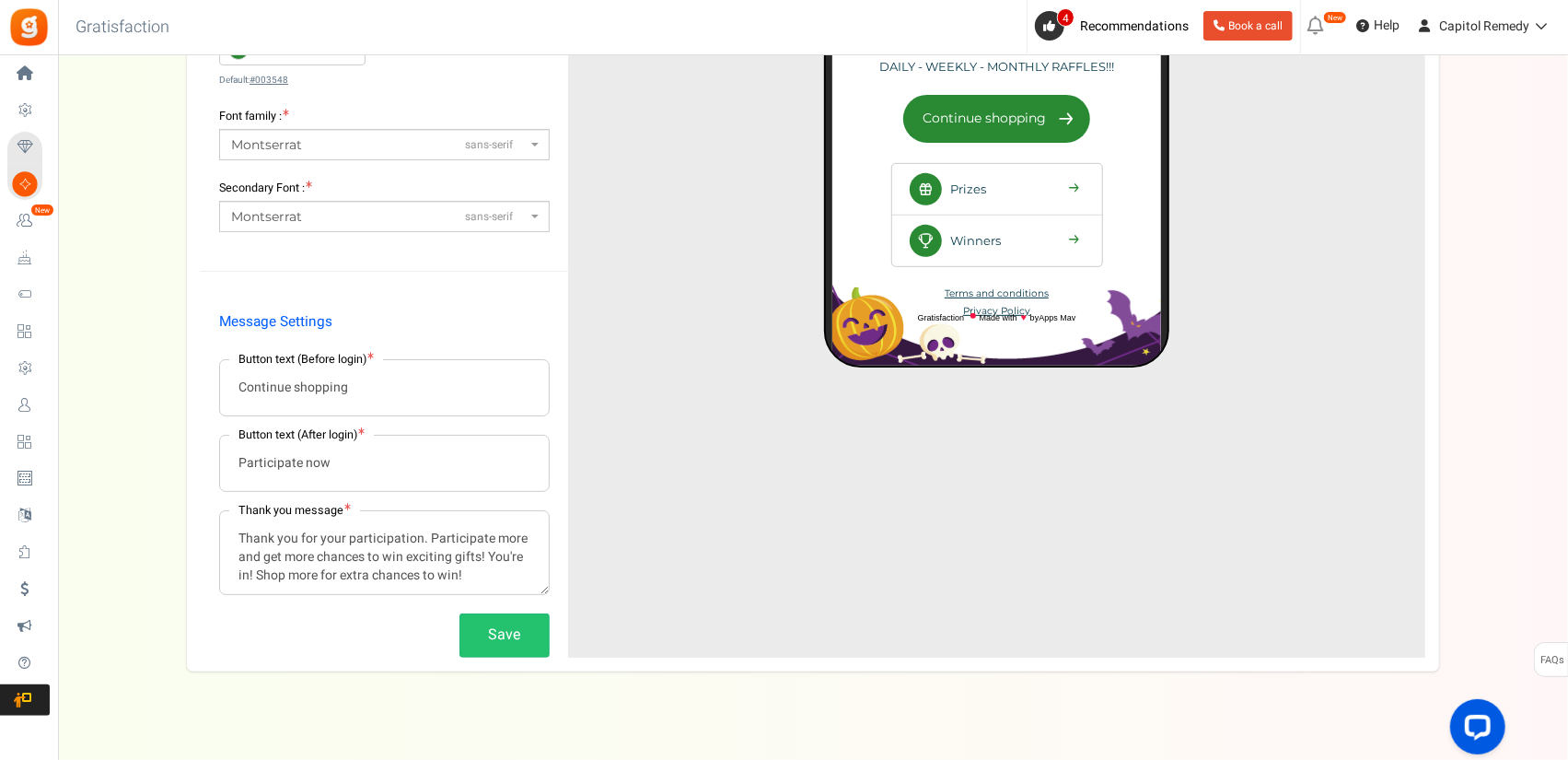
scroll to position [469, 0]
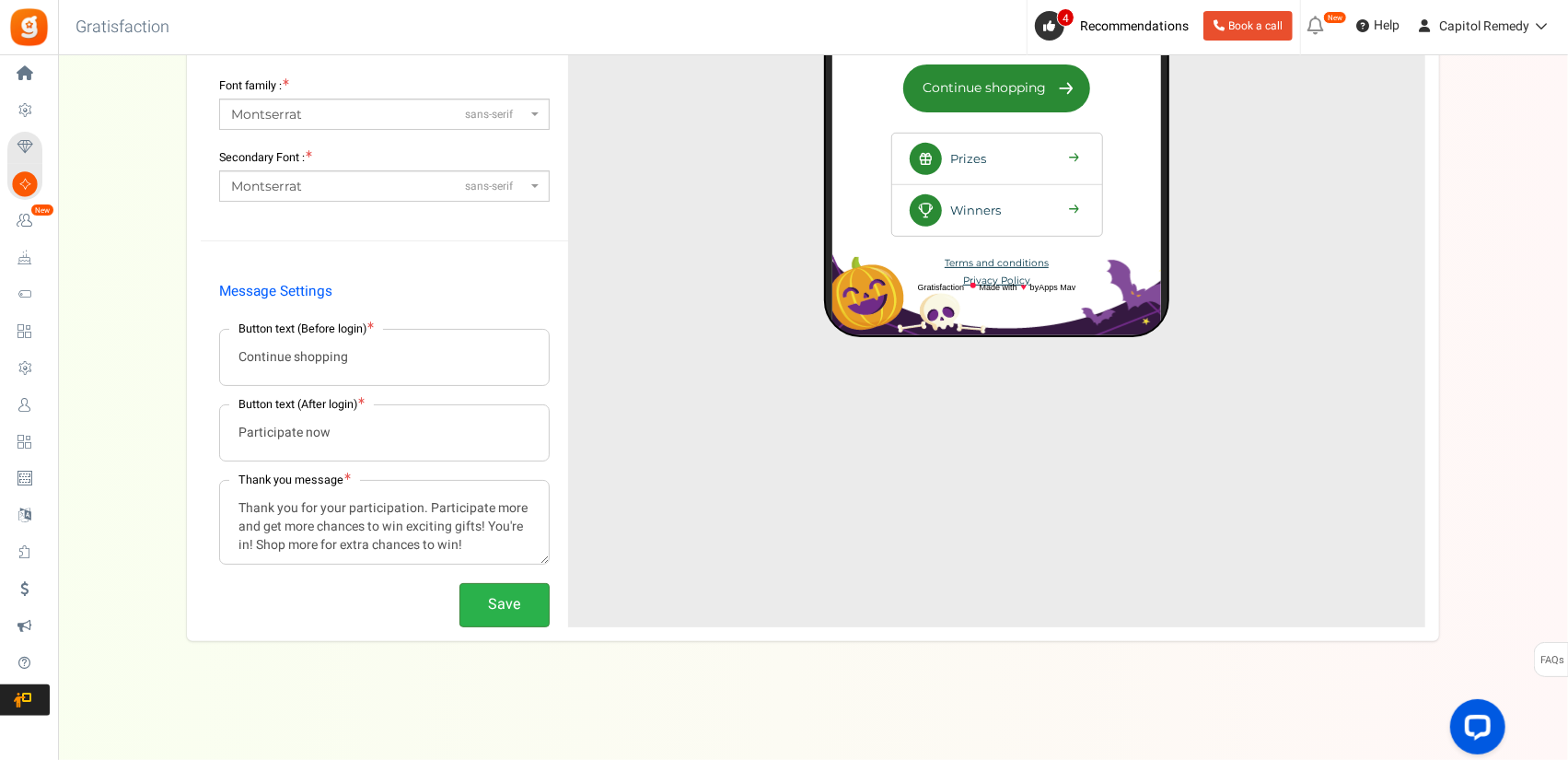
click at [510, 601] on button "Save" at bounding box center [505, 604] width 90 height 43
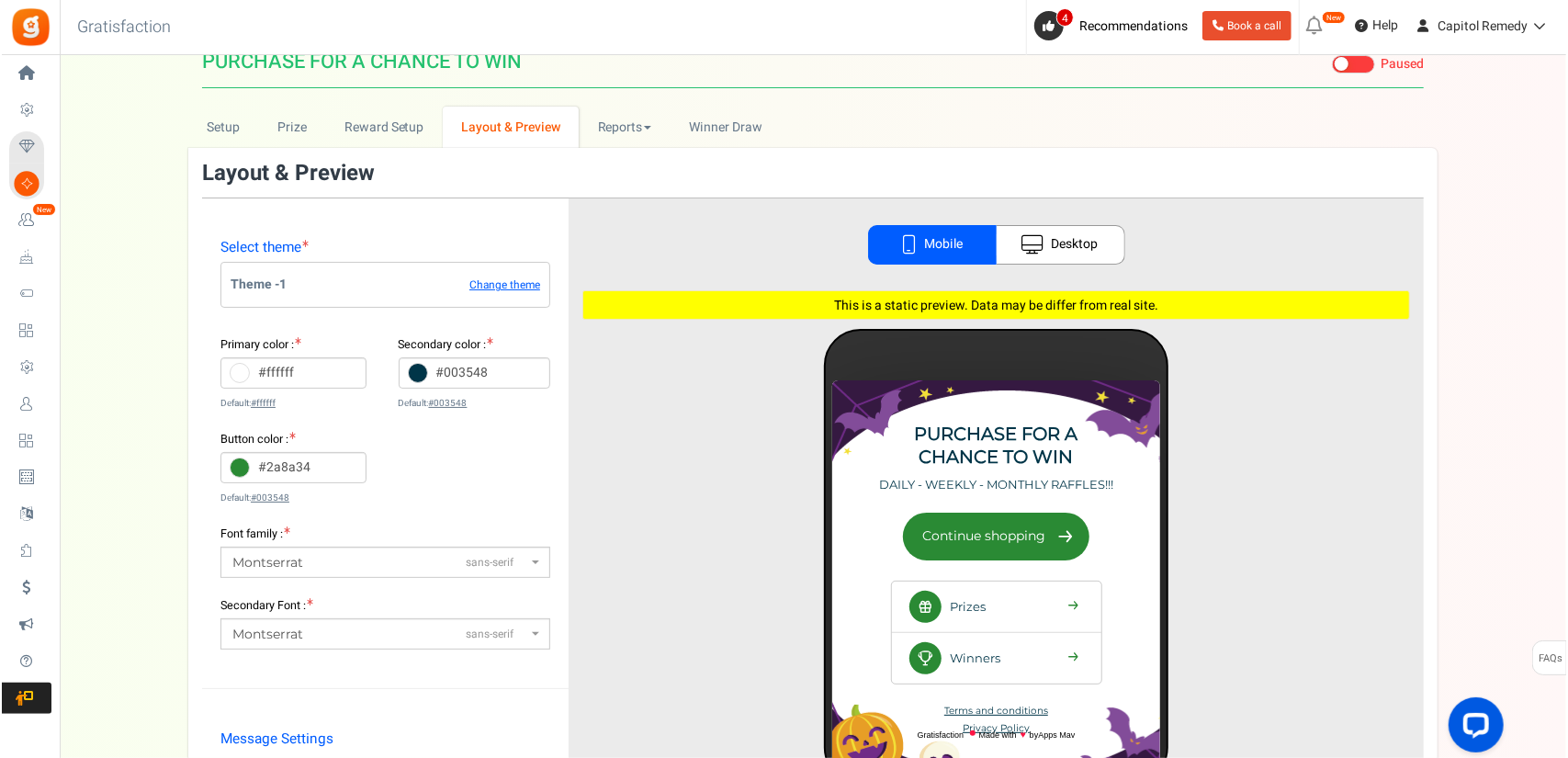
scroll to position [0, 0]
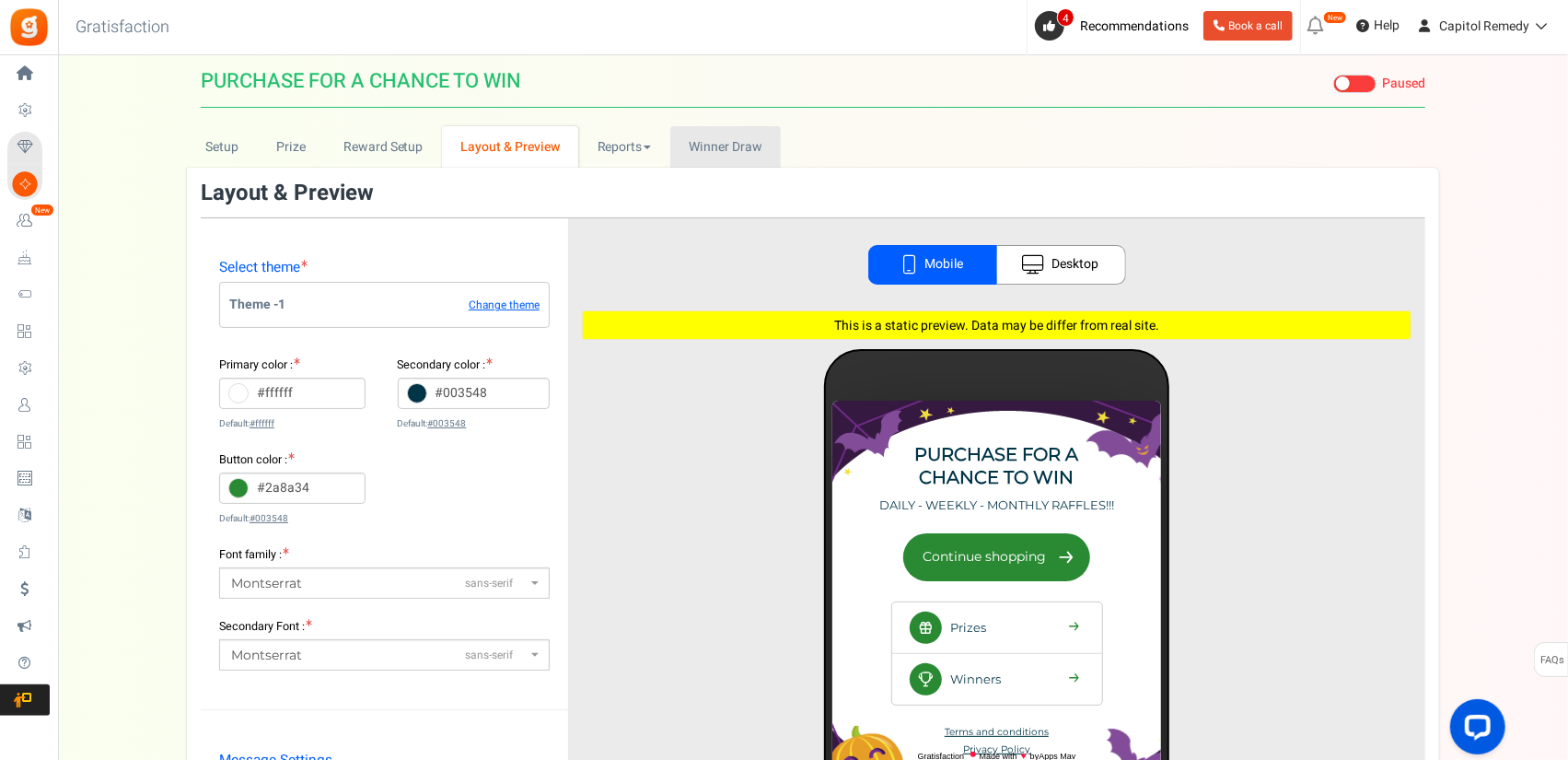
click at [733, 148] on span "Winner Draw" at bounding box center [725, 147] width 73 height 19
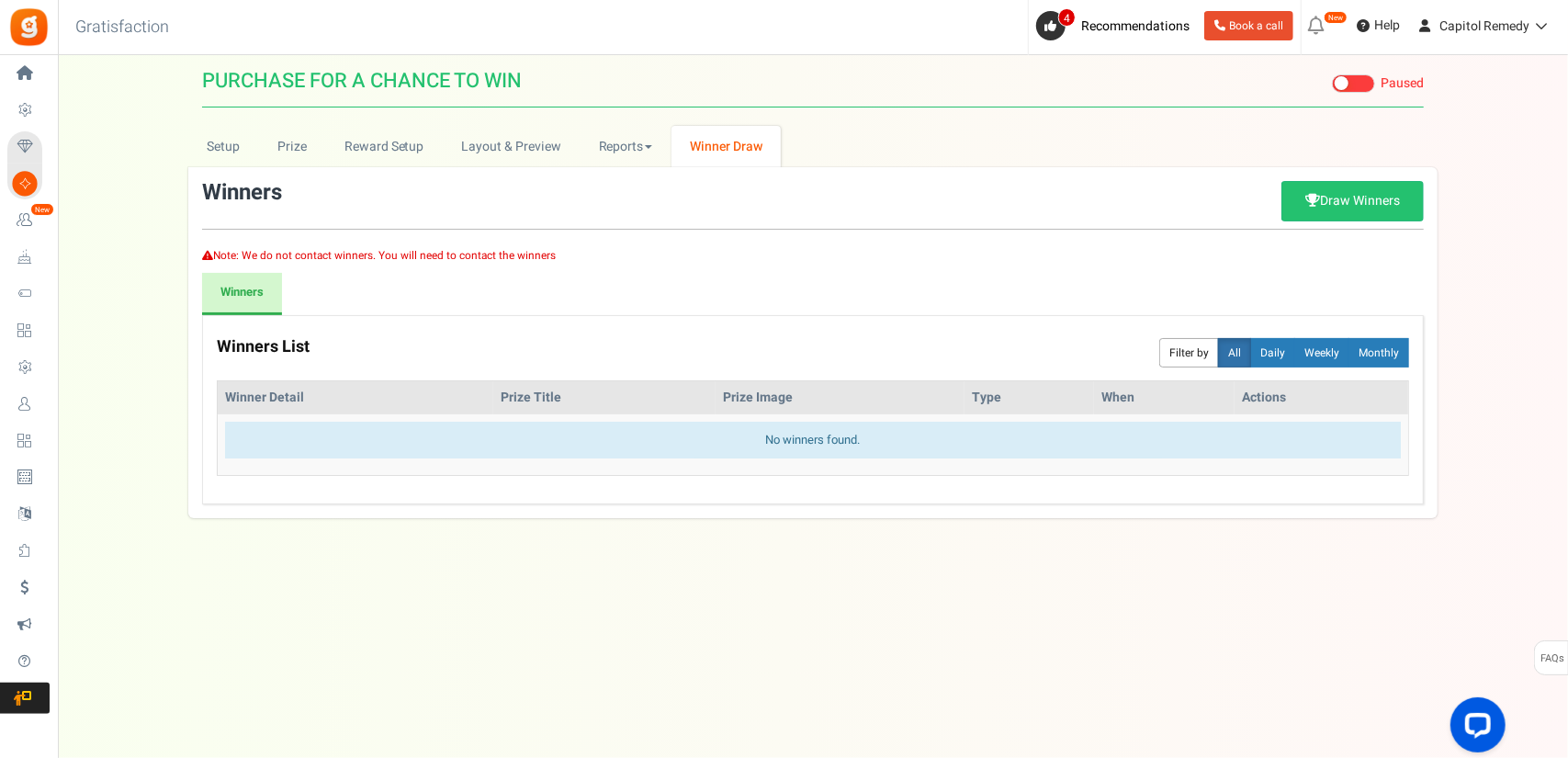
click at [1350, 73] on span "Visit Your Campaign Preview your campaign Live Paused Recommended: Publish now …" at bounding box center [1370, 81] width 107 height 33
click at [1346, 77] on span at bounding box center [1353, 83] width 43 height 18
click at [1332, 78] on input "Live Paused Recommended: Publish now You have successfully completed the campai…" at bounding box center [1332, 83] width 0 height 12
click at [750, 148] on span "Winner Draw" at bounding box center [725, 147] width 72 height 19
click at [715, 144] on span "Winner Draw" at bounding box center [725, 147] width 72 height 19
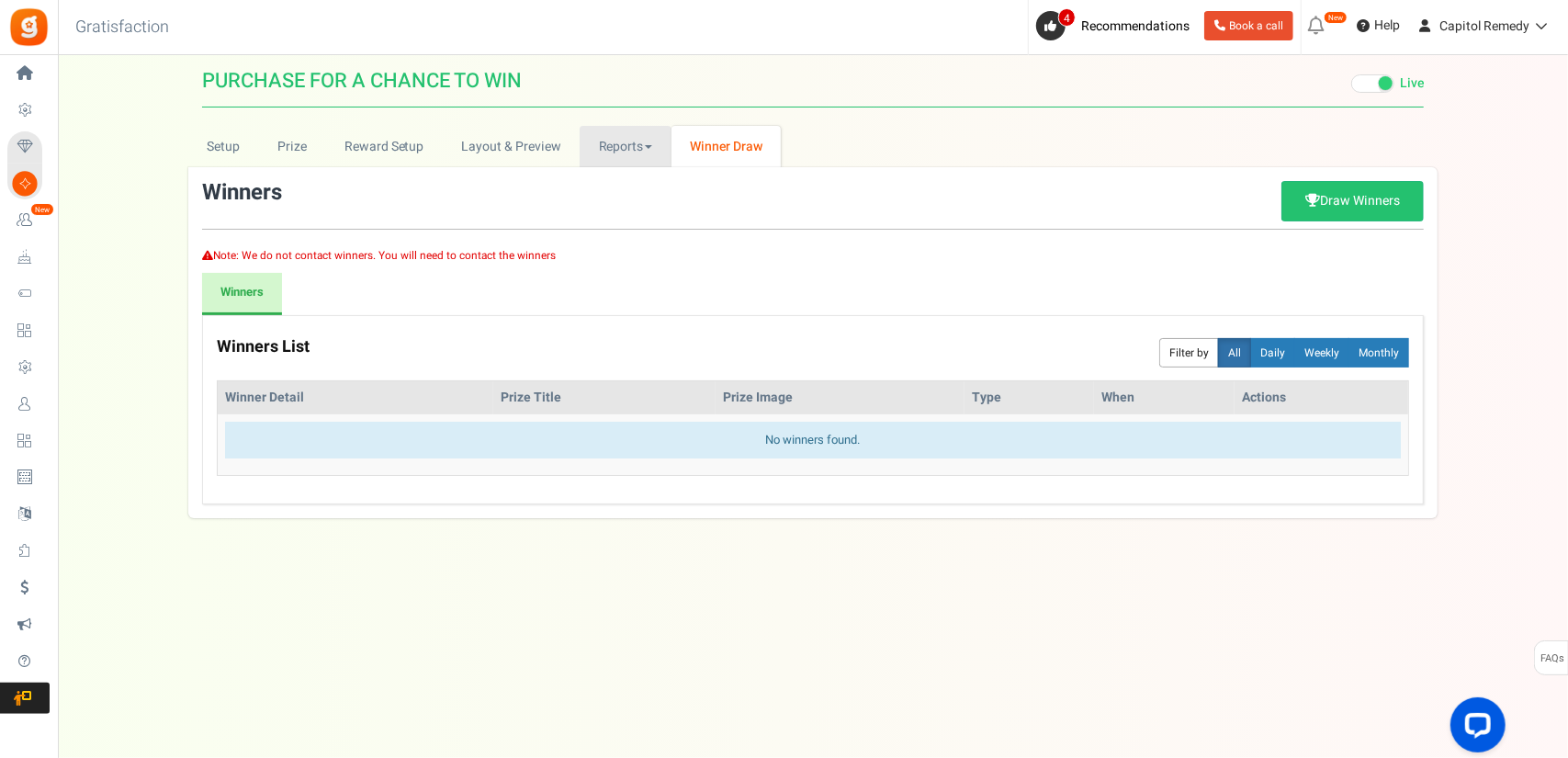
click at [649, 149] on link "Reports" at bounding box center [626, 146] width 92 height 41
click at [611, 211] on link "Entries" at bounding box center [653, 214] width 147 height 27
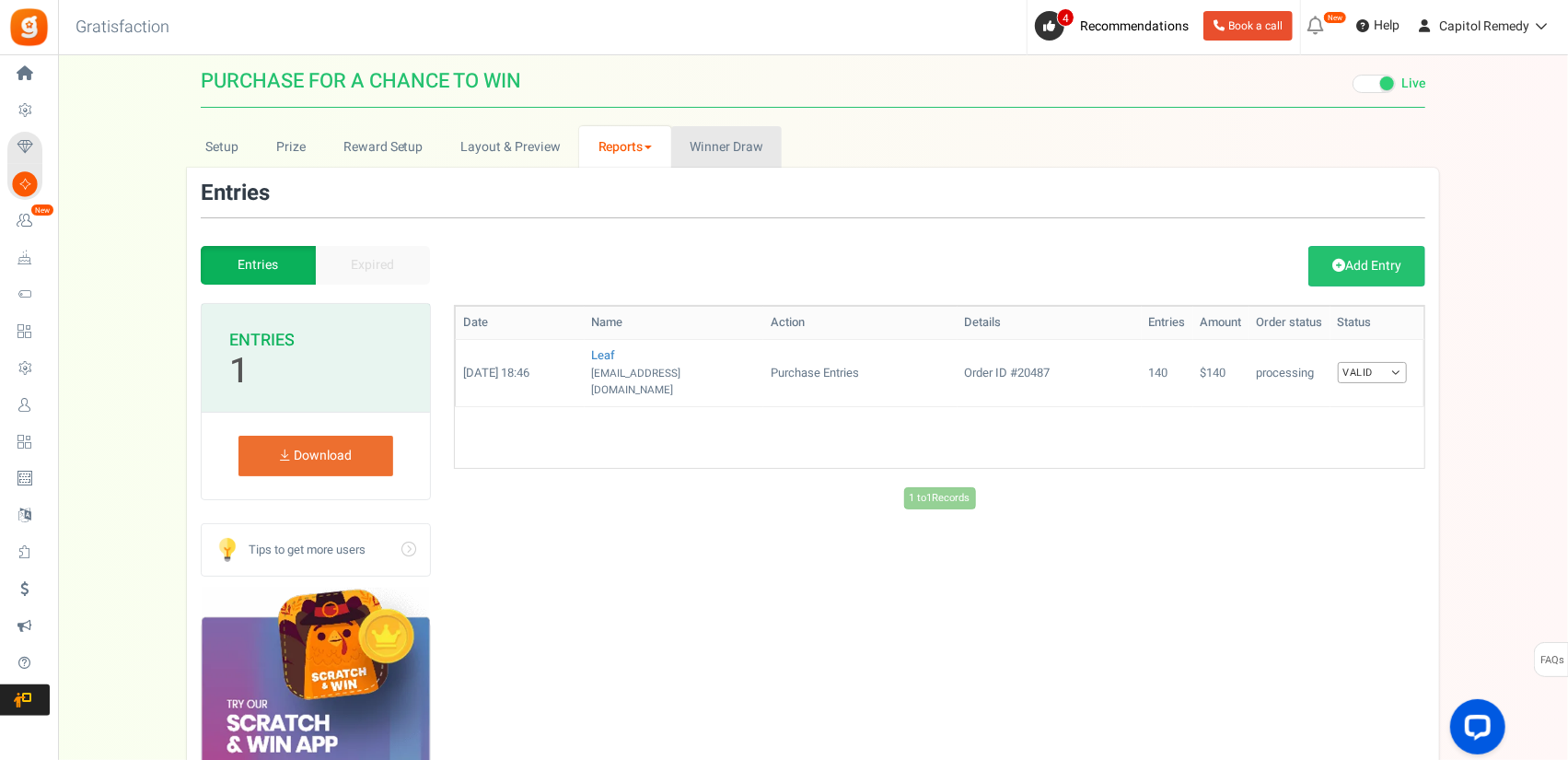
click at [696, 144] on span "Winner Draw" at bounding box center [726, 147] width 73 height 19
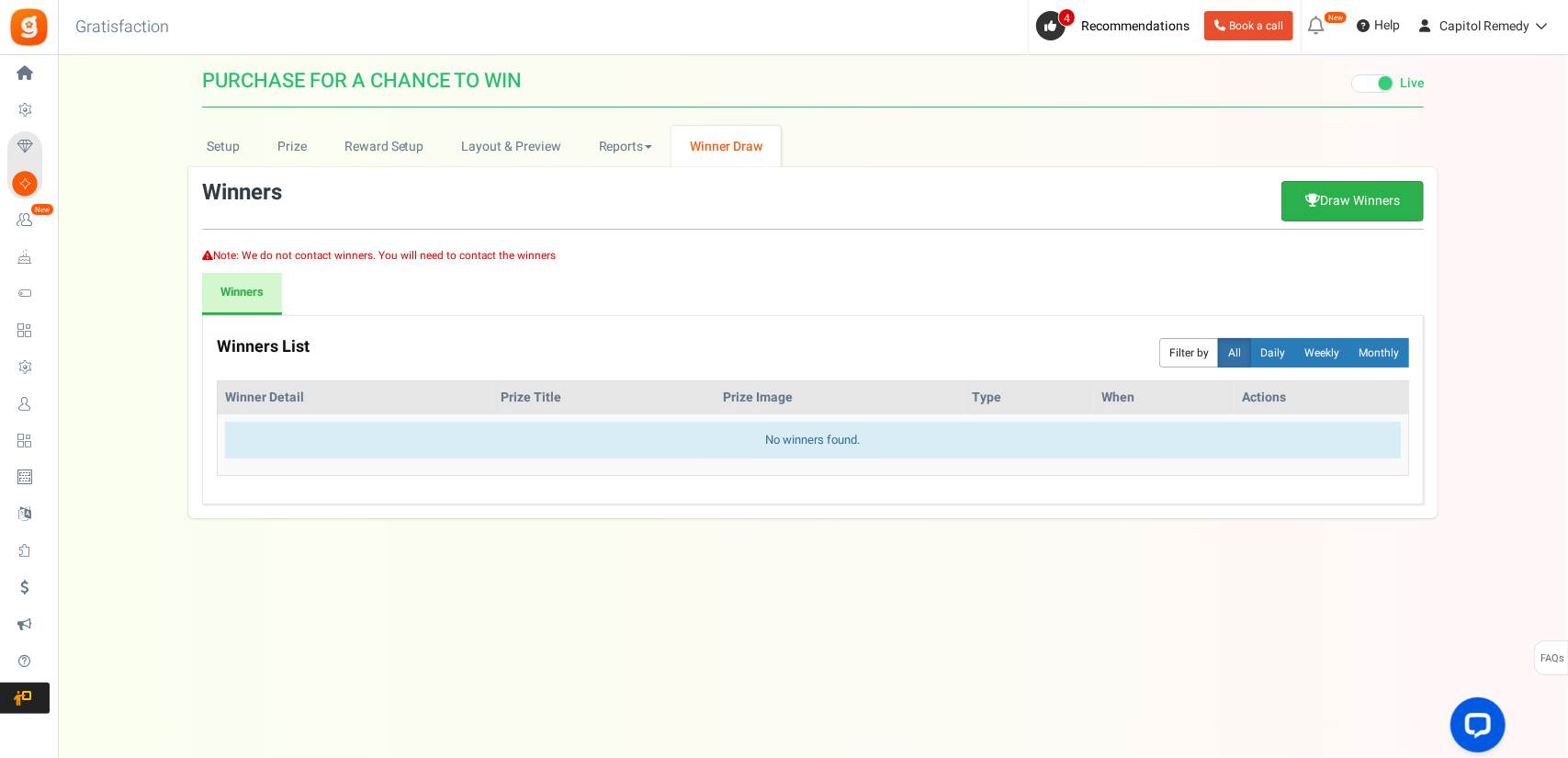
click at [1338, 206] on link "Draw Winners" at bounding box center [1352, 201] width 142 height 40
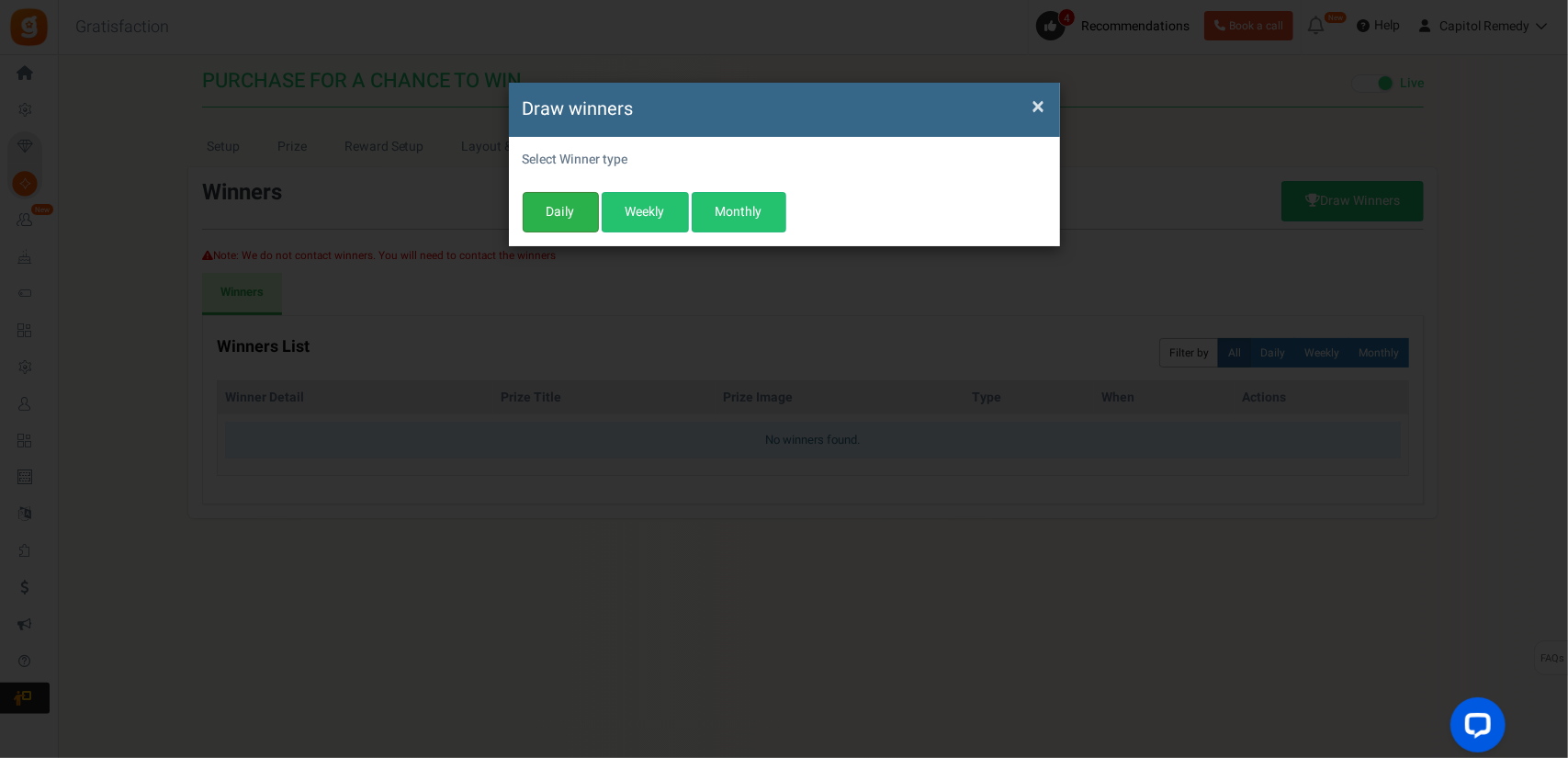
click at [545, 204] on button "Daily" at bounding box center [560, 212] width 76 height 40
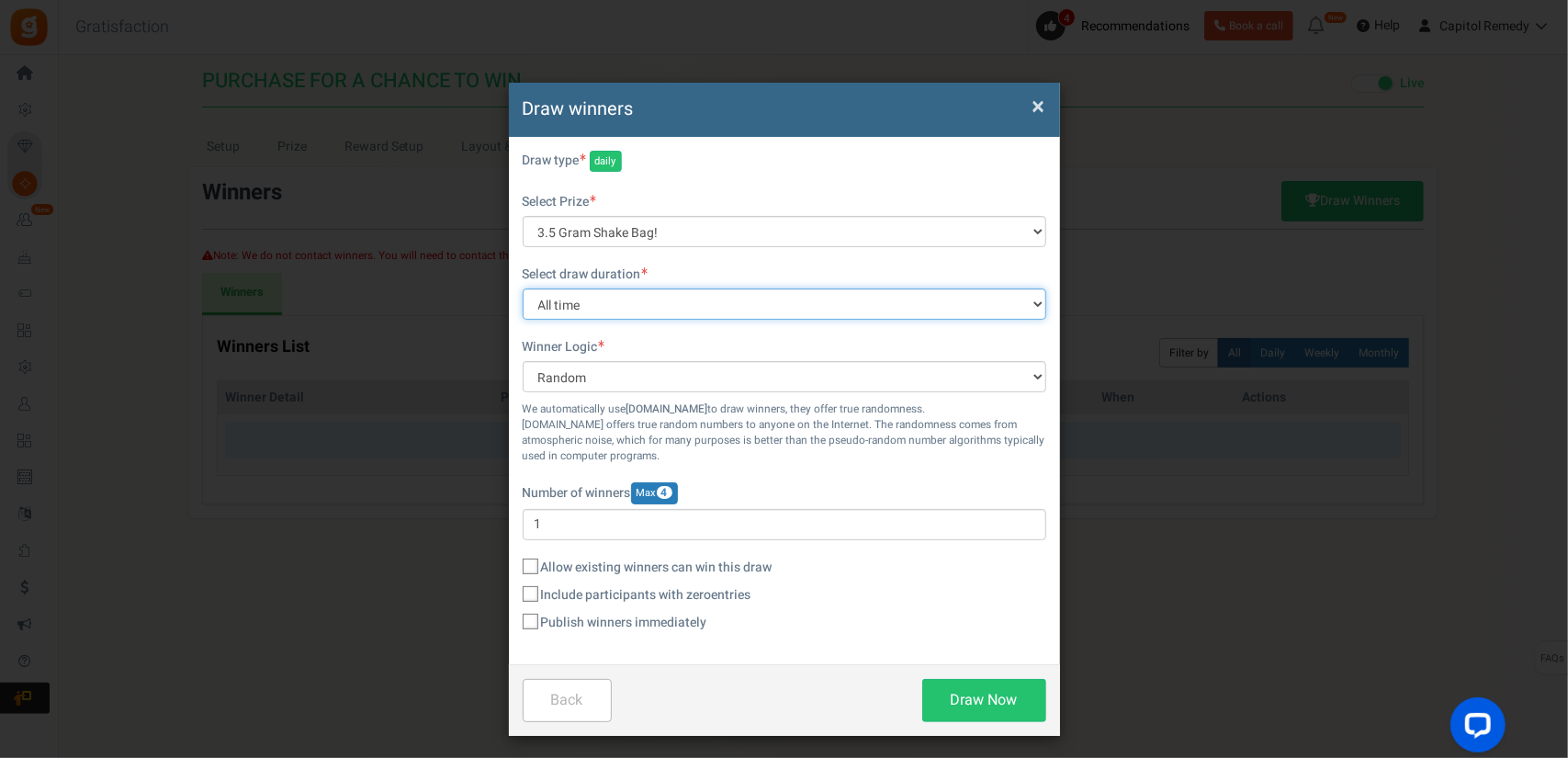
click at [748, 289] on select "All time Today Yesterday The day before yesterday Last 7 days This week (Sun - …" at bounding box center [785, 304] width 524 height 32
select select "today"
click at [523, 289] on select "All time Today Yesterday The day before yesterday Last 7 days This week (Sun - …" at bounding box center [785, 304] width 524 height 32
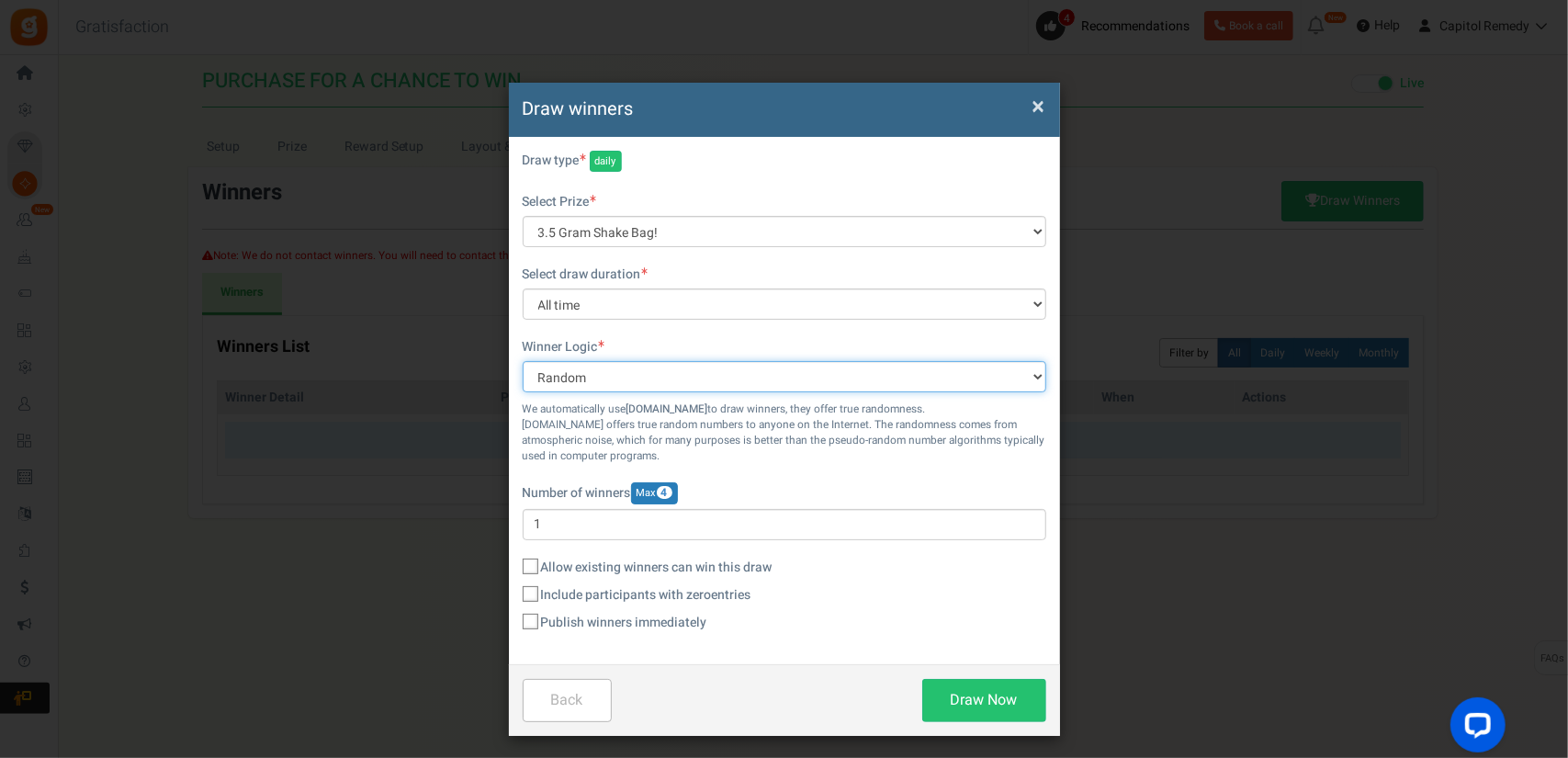
click at [656, 381] on select "Random Highest #Entries Manual" at bounding box center [785, 376] width 524 height 32
click at [531, 624] on icon at bounding box center [531, 622] width 12 height 12
click at [516, 624] on input "Publish winners immediately" at bounding box center [510, 623] width 12 height 12
click at [531, 624] on icon at bounding box center [531, 621] width 15 height 15
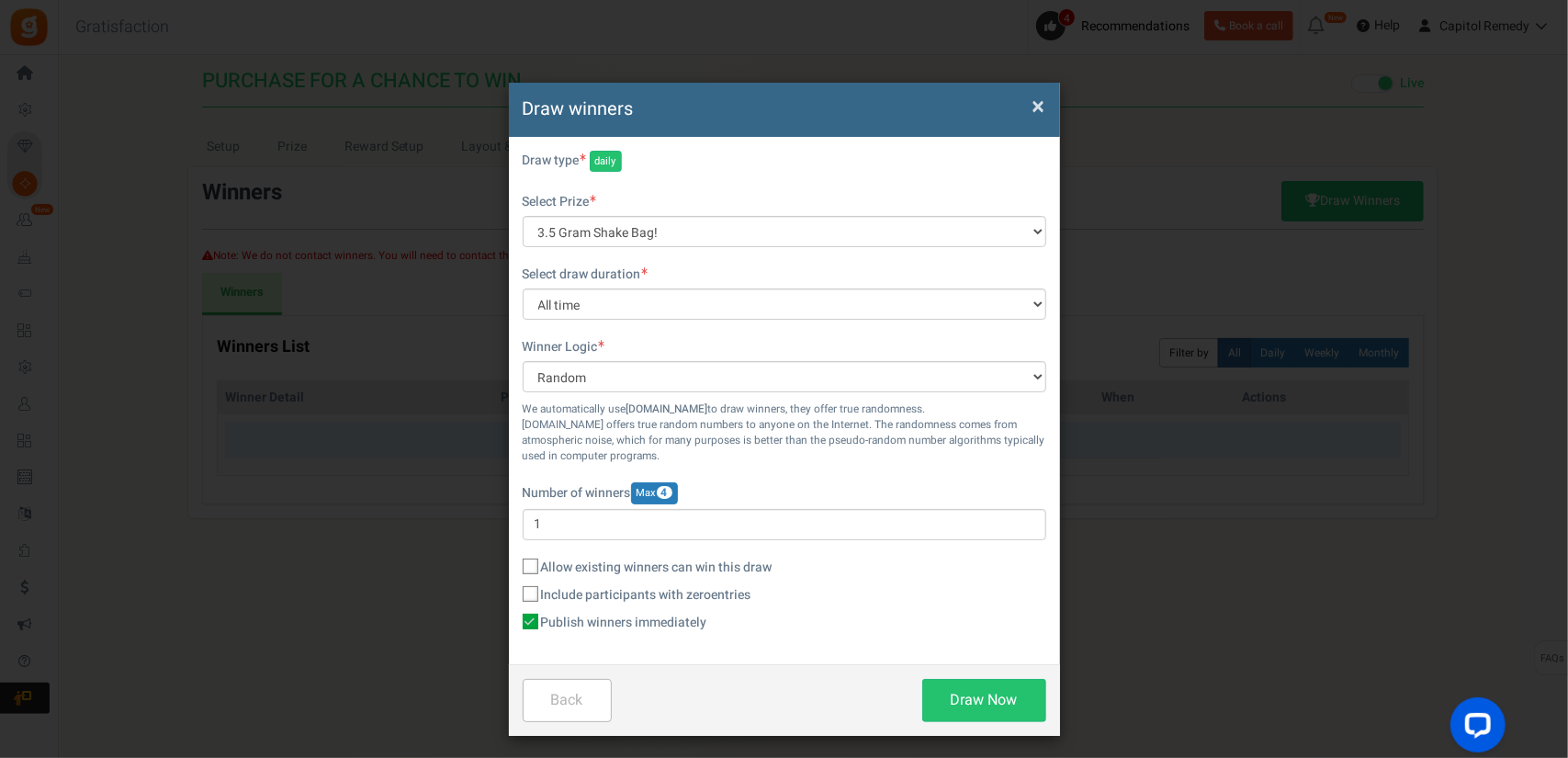
click at [516, 624] on input "Publish winners immediately" at bounding box center [510, 623] width 12 height 12
checkbox input "false"
click at [944, 702] on button "Draw Now" at bounding box center [984, 699] width 124 height 43
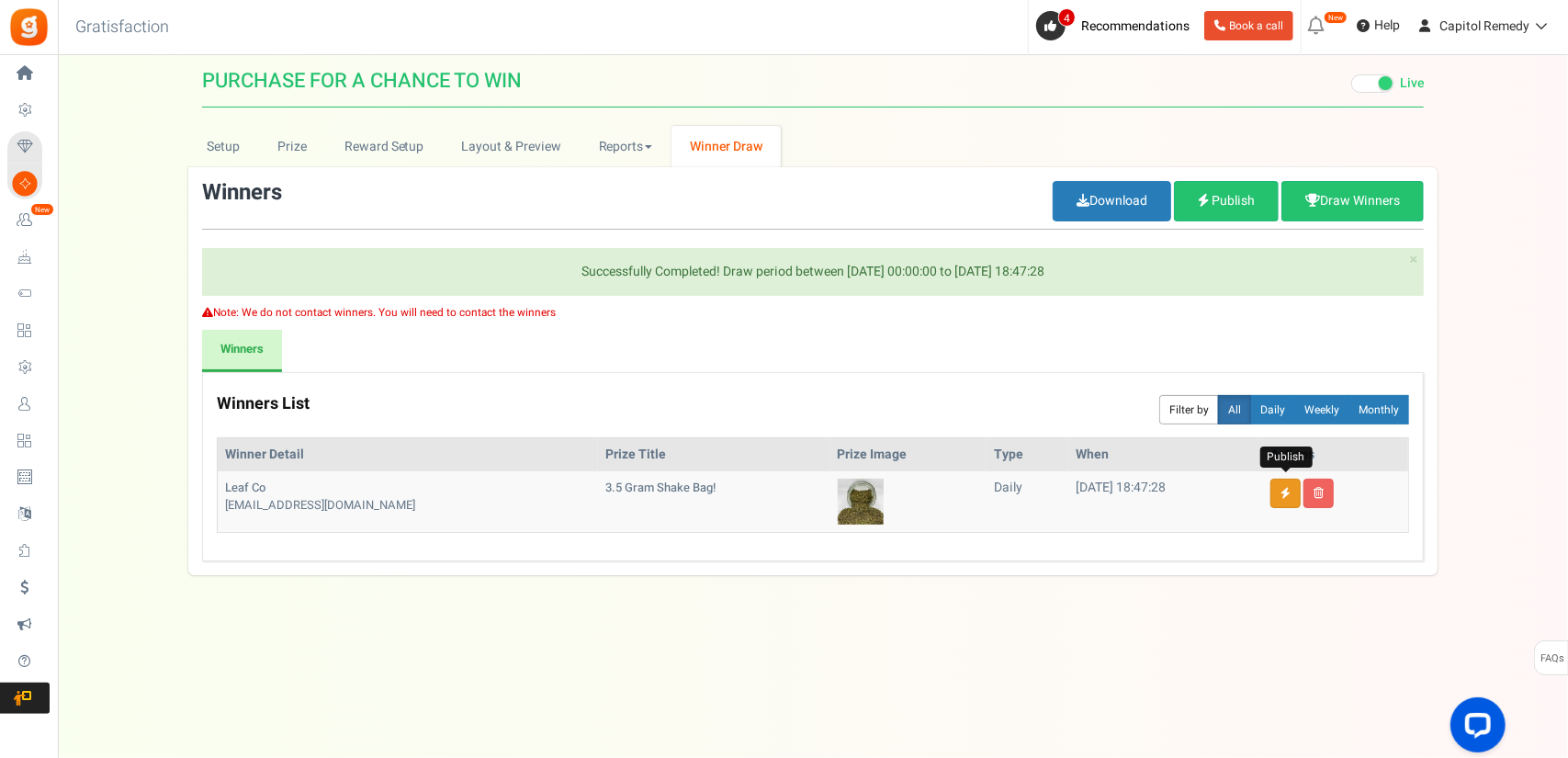
click at [1286, 487] on icon at bounding box center [1285, 492] width 11 height 11
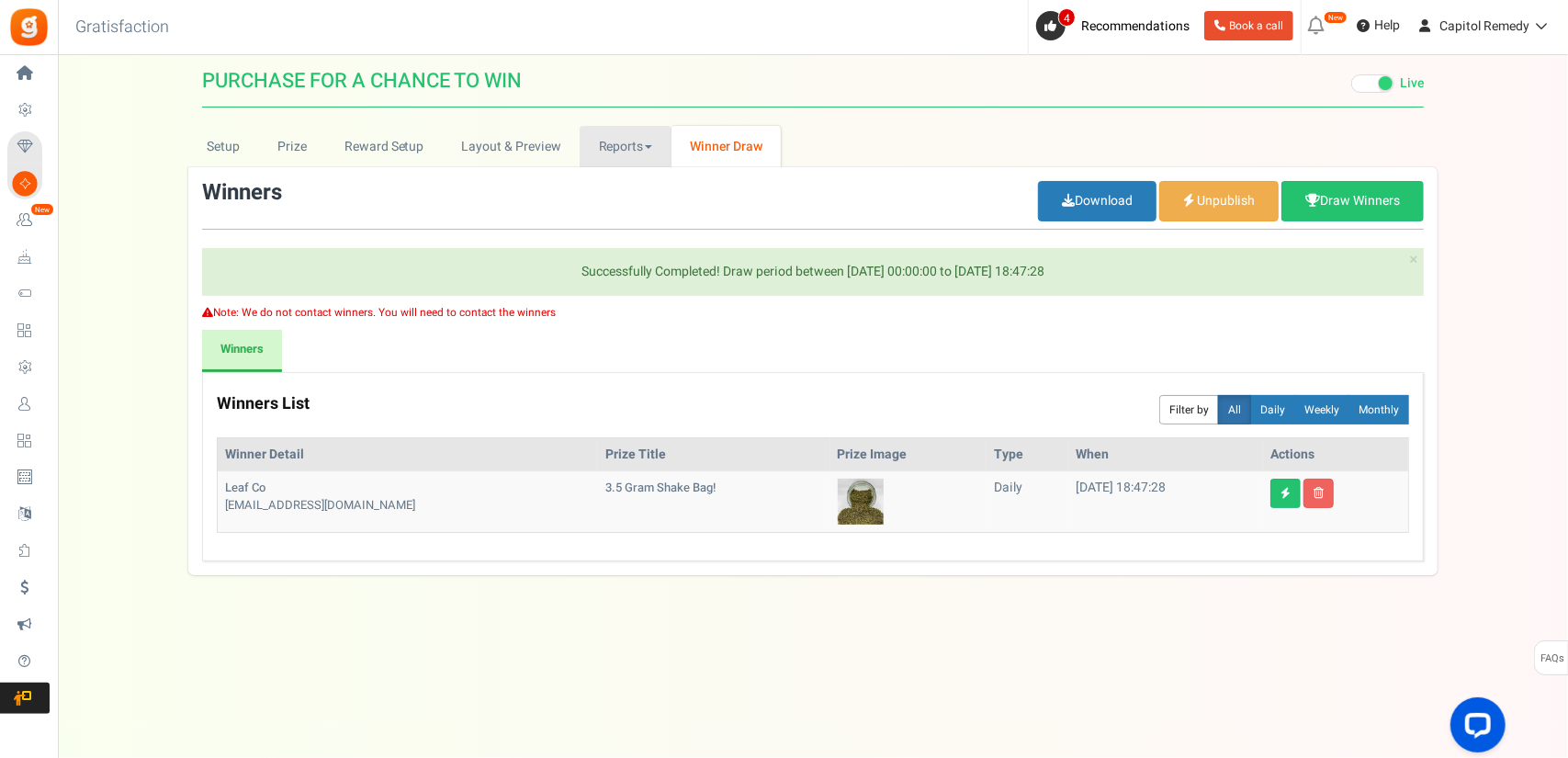
click at [630, 148] on link "Reports" at bounding box center [626, 146] width 92 height 41
click at [504, 151] on link "Layout & Preview" at bounding box center [511, 146] width 137 height 41
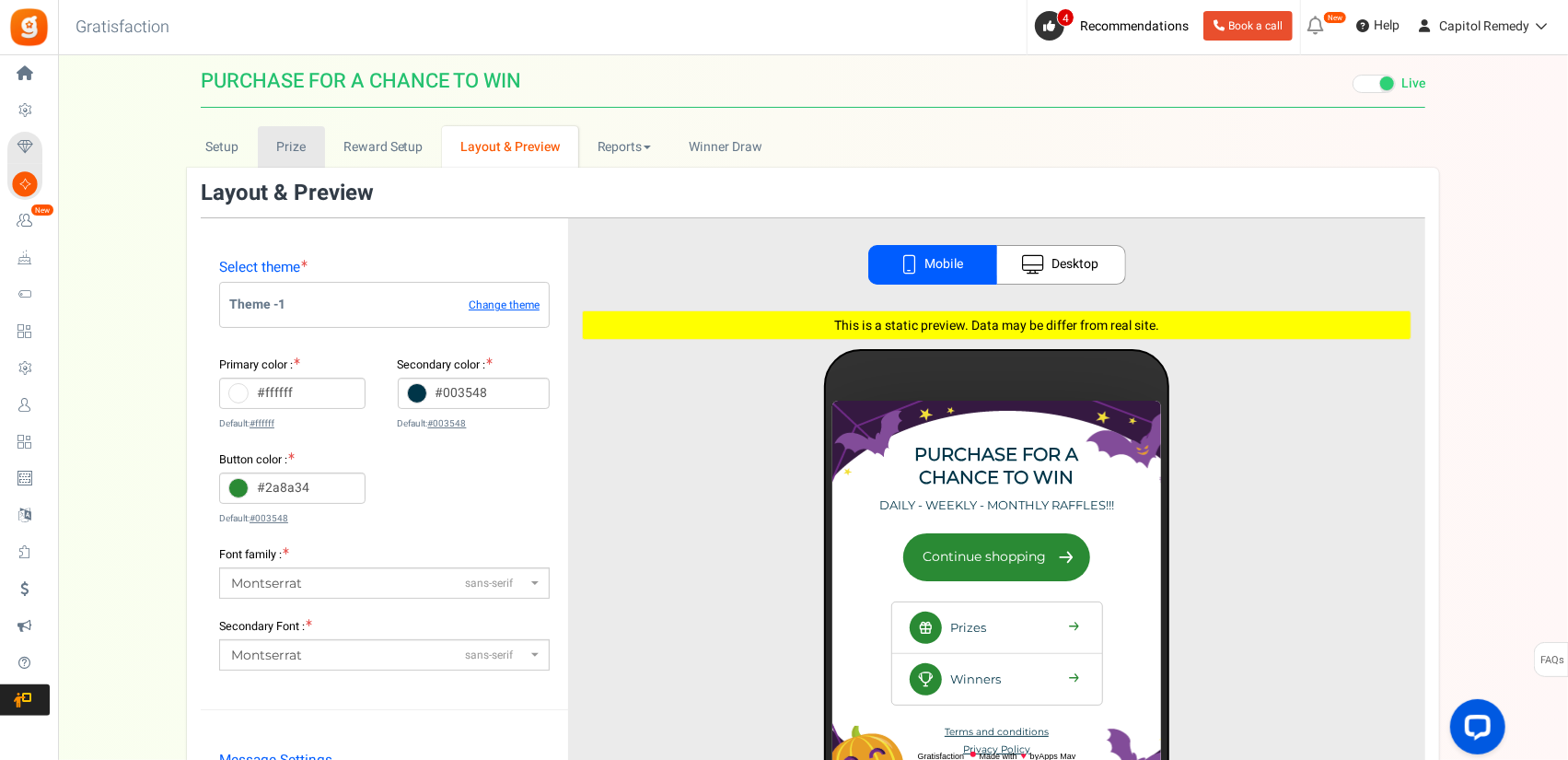
click at [295, 157] on link "Prize" at bounding box center [291, 146] width 67 height 41
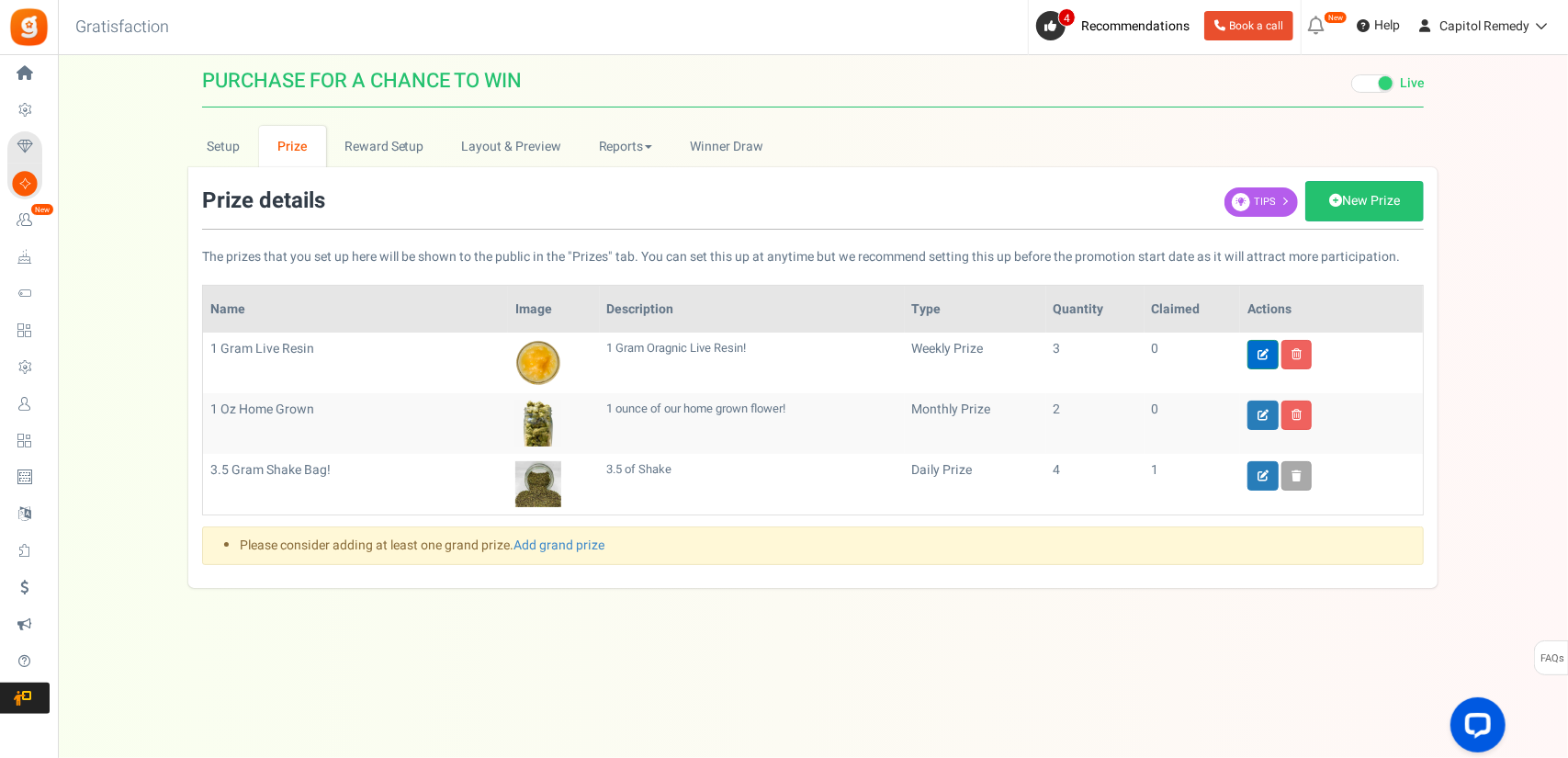
click at [1268, 352] on icon at bounding box center [1262, 354] width 11 height 11
type input "1 Gram Live Resin"
type input "3"
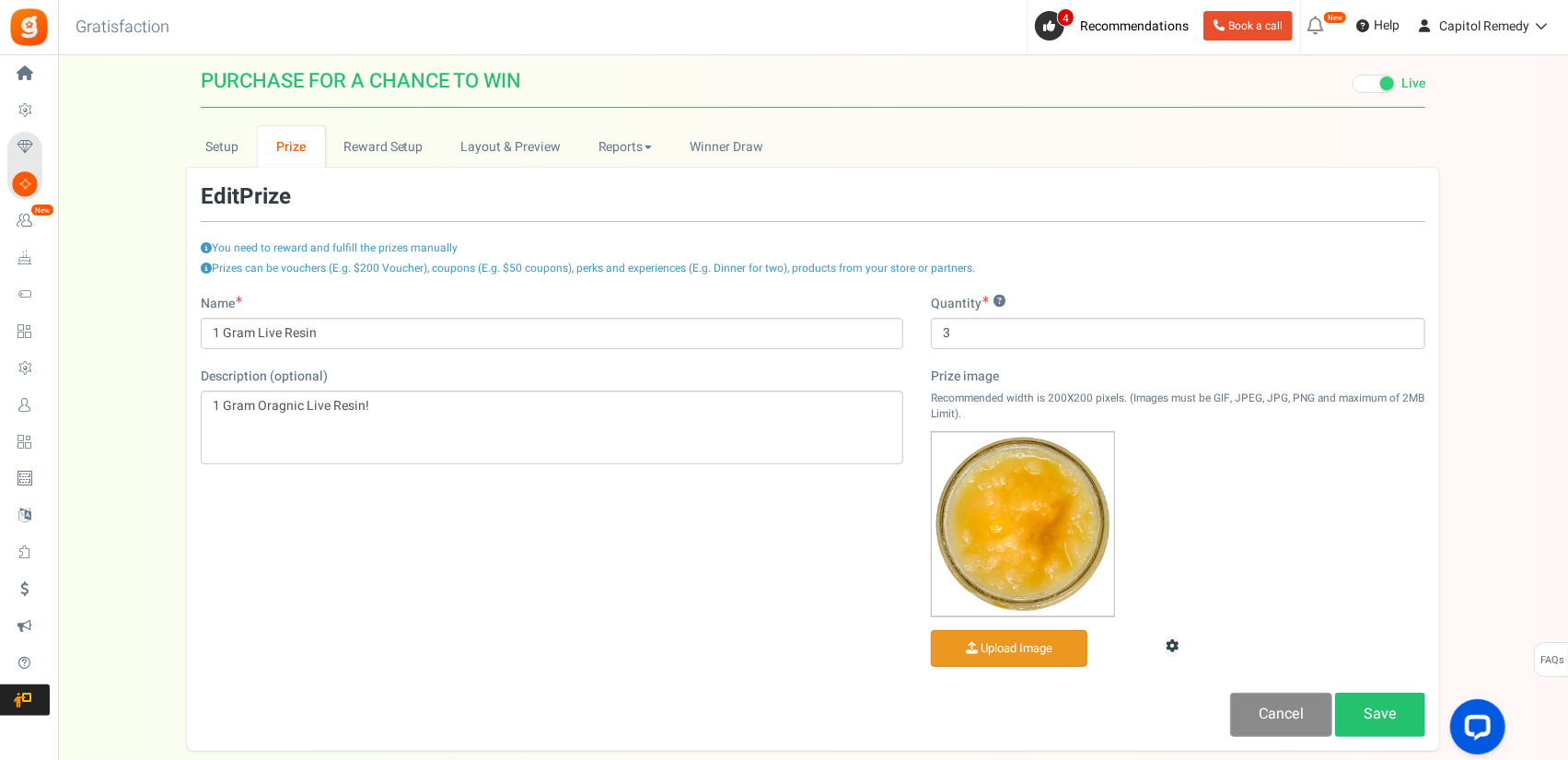
click at [1252, 712] on link "Cancel" at bounding box center [1281, 714] width 102 height 43
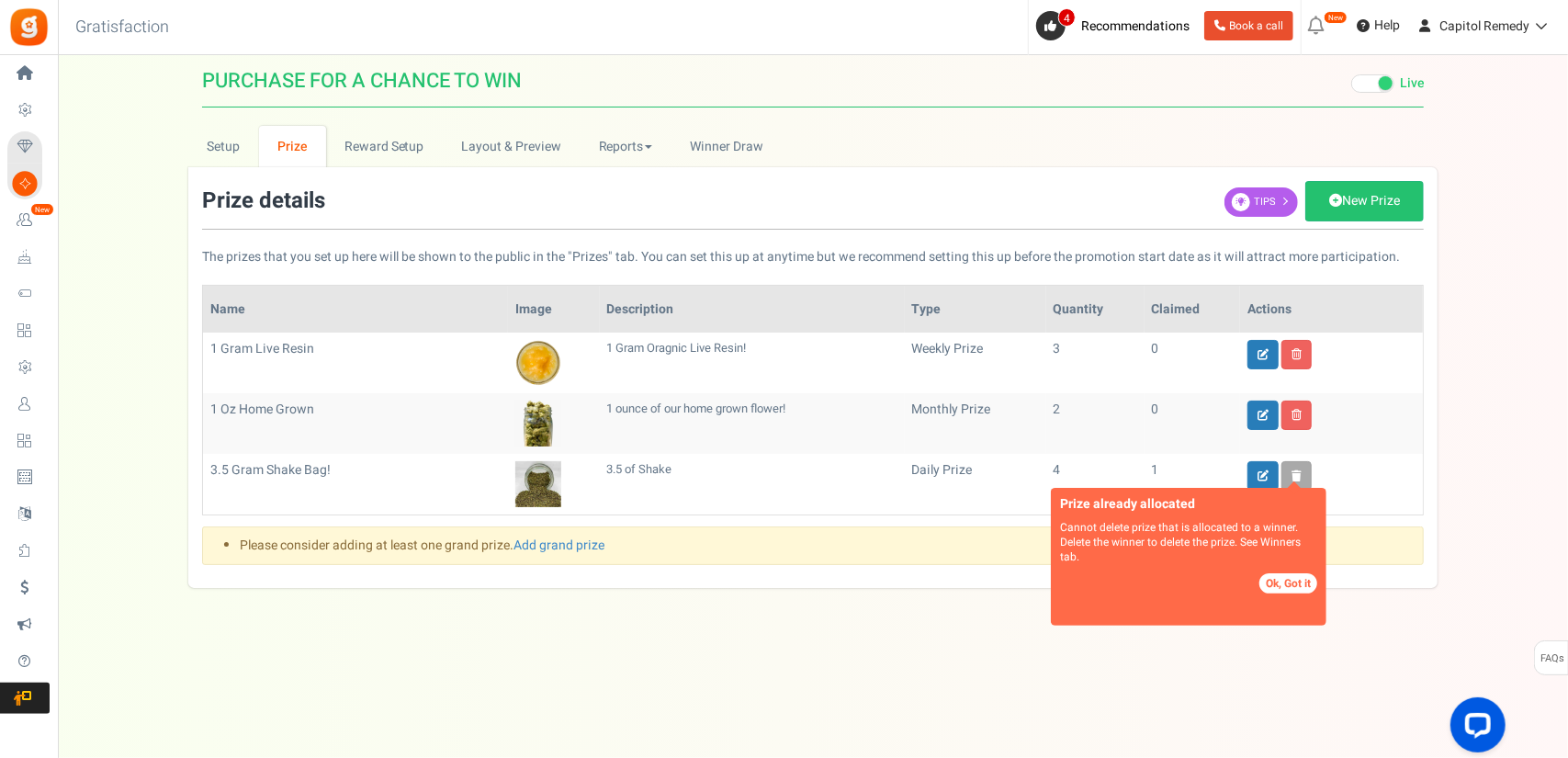
click at [1293, 583] on button "Ok, Got it" at bounding box center [1288, 582] width 58 height 20
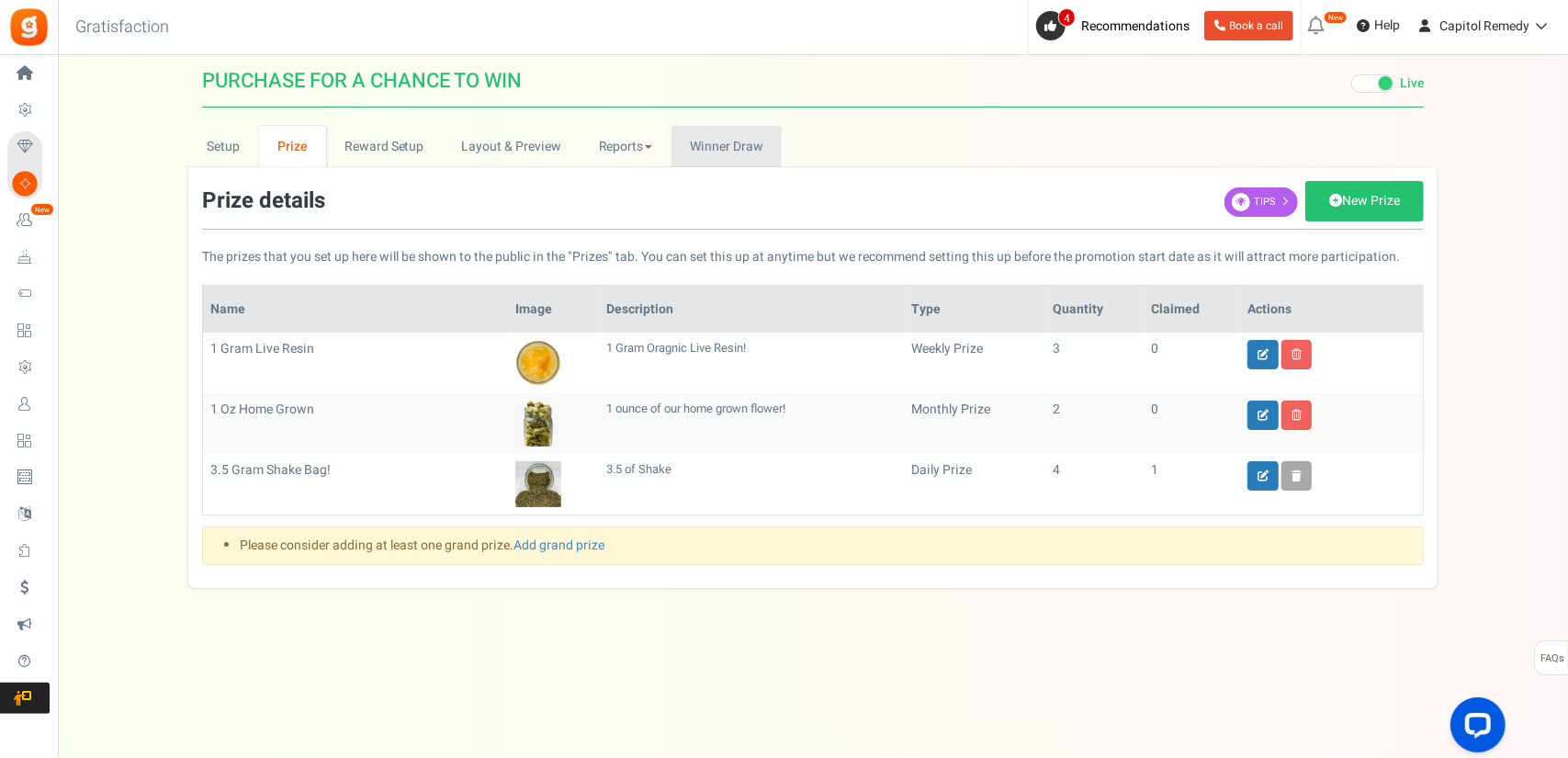
click at [729, 154] on span "Winner Draw" at bounding box center [726, 147] width 73 height 19
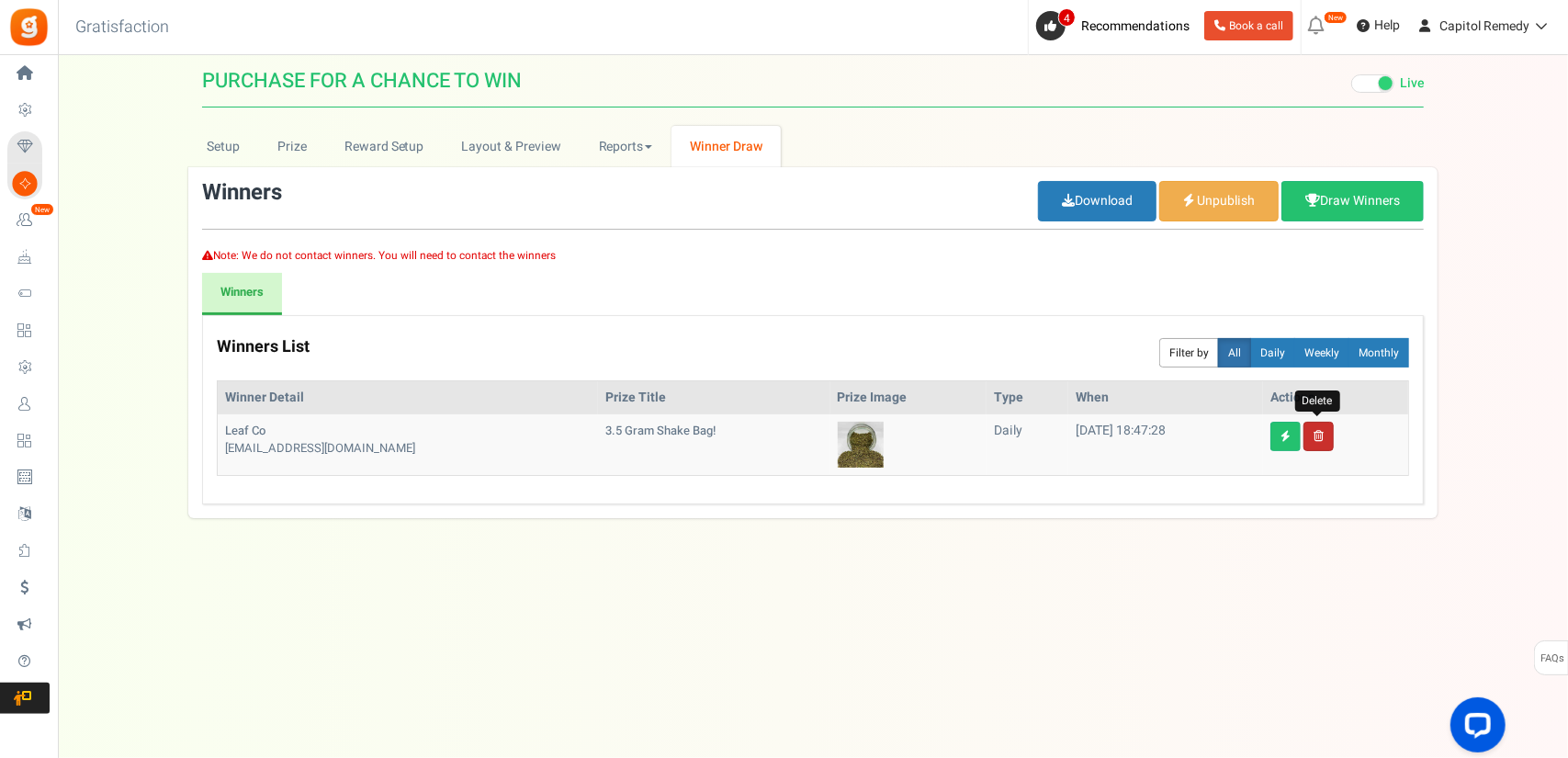
click at [1314, 432] on icon at bounding box center [1319, 436] width 11 height 11
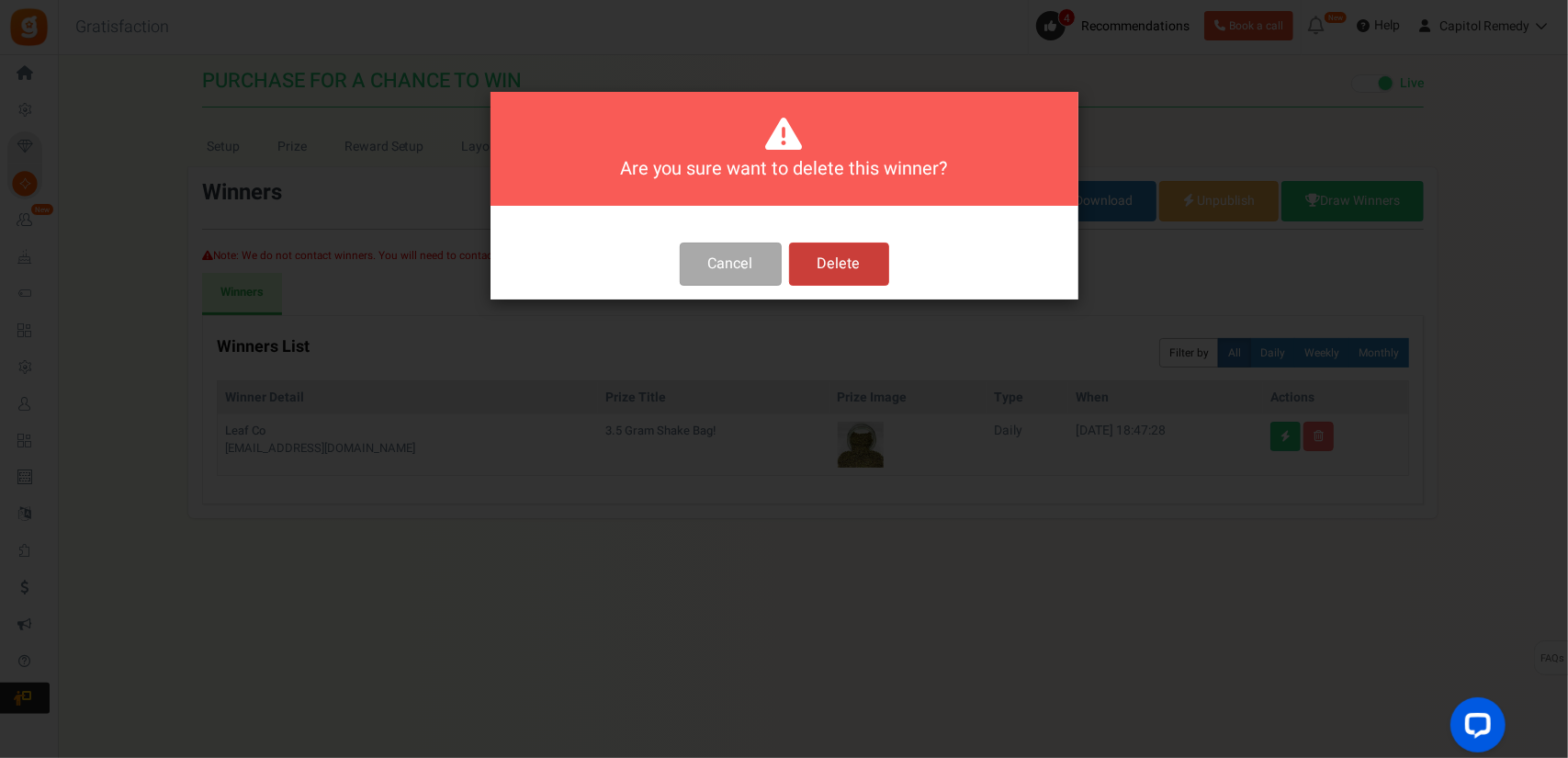
click at [861, 274] on button "Delete" at bounding box center [839, 264] width 100 height 43
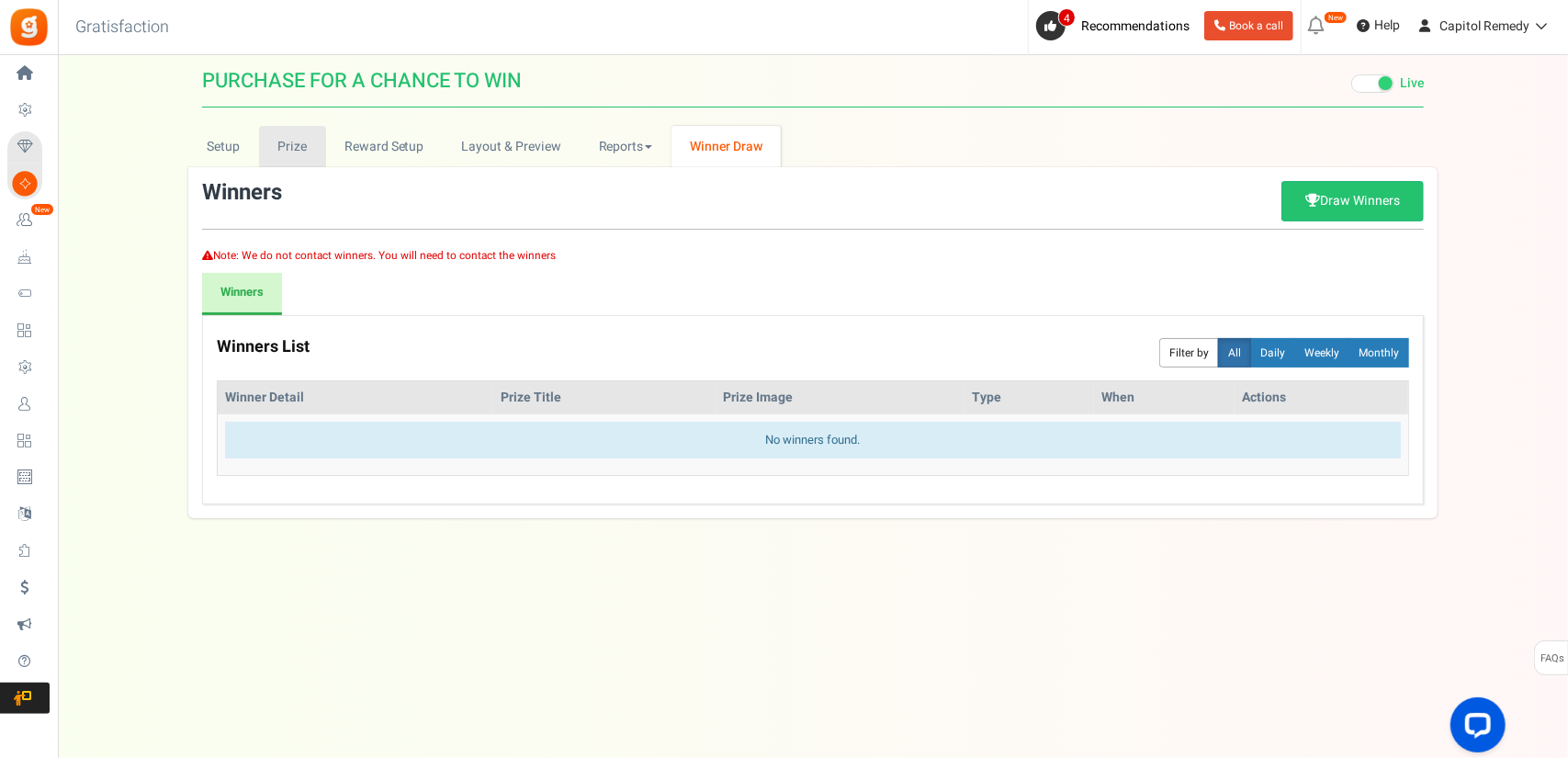
click at [321, 154] on link "Prize" at bounding box center [293, 146] width 67 height 41
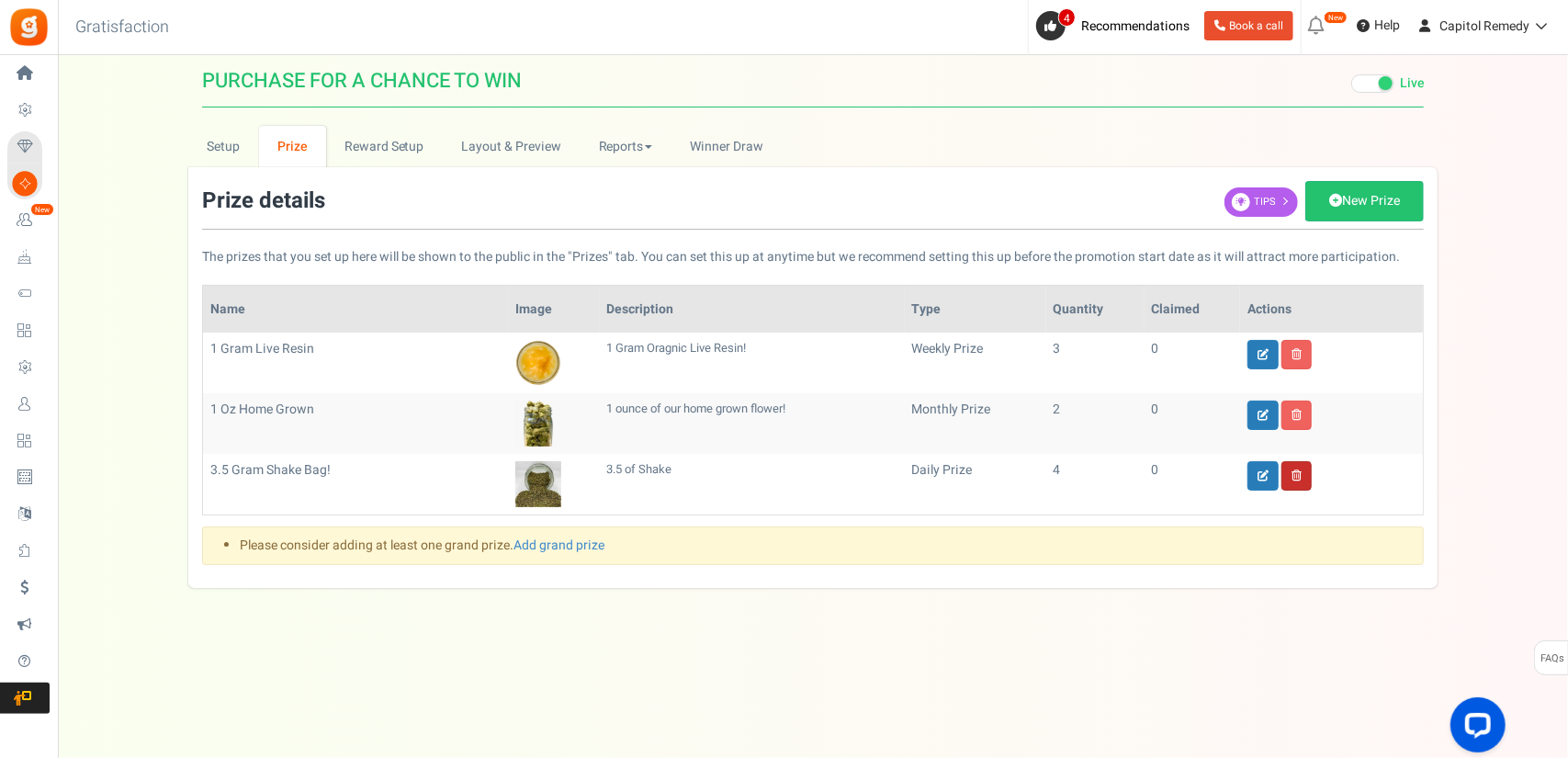
click at [1308, 472] on link at bounding box center [1296, 475] width 31 height 30
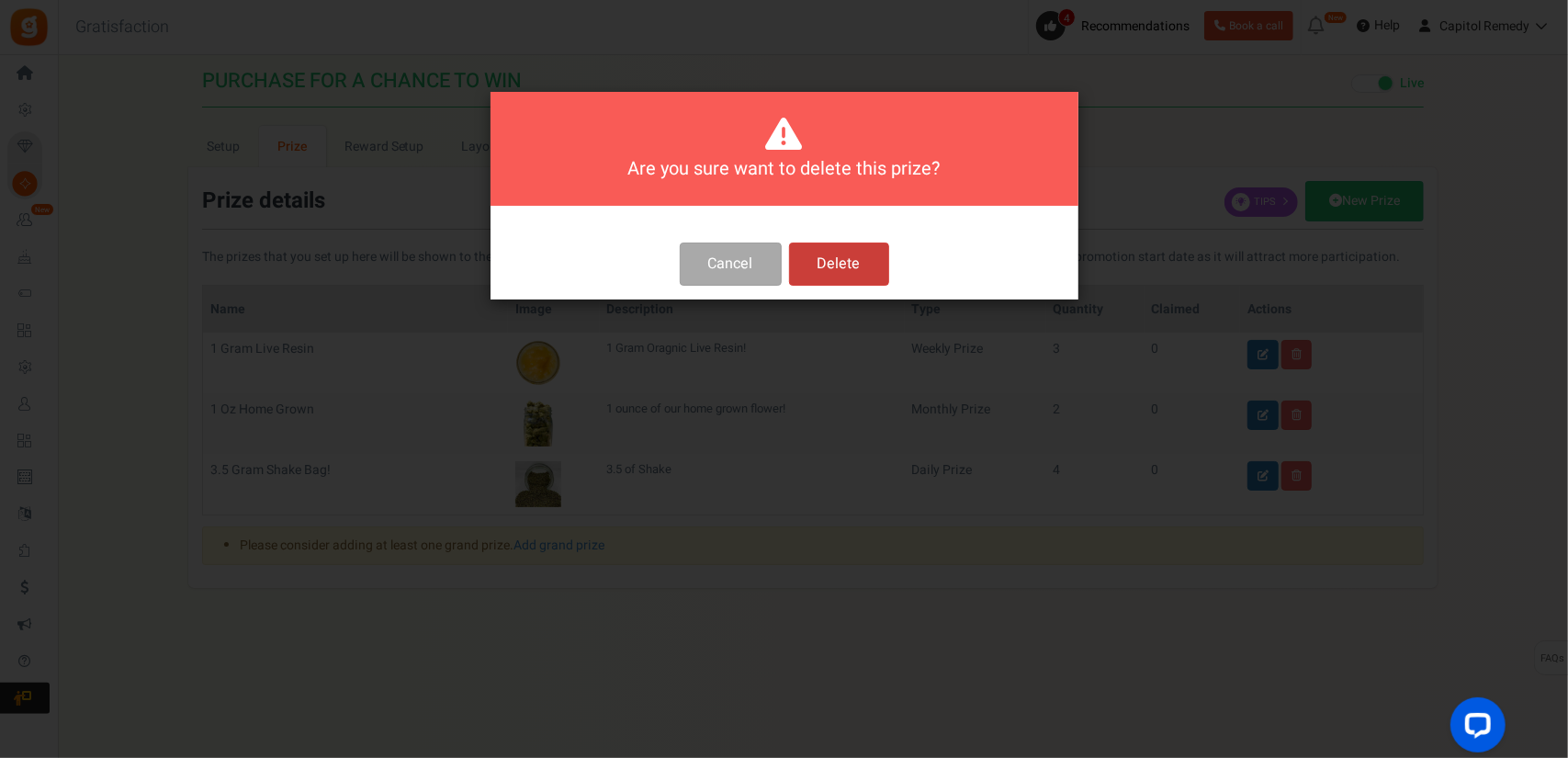
click at [846, 266] on button "Delete" at bounding box center [839, 264] width 100 height 43
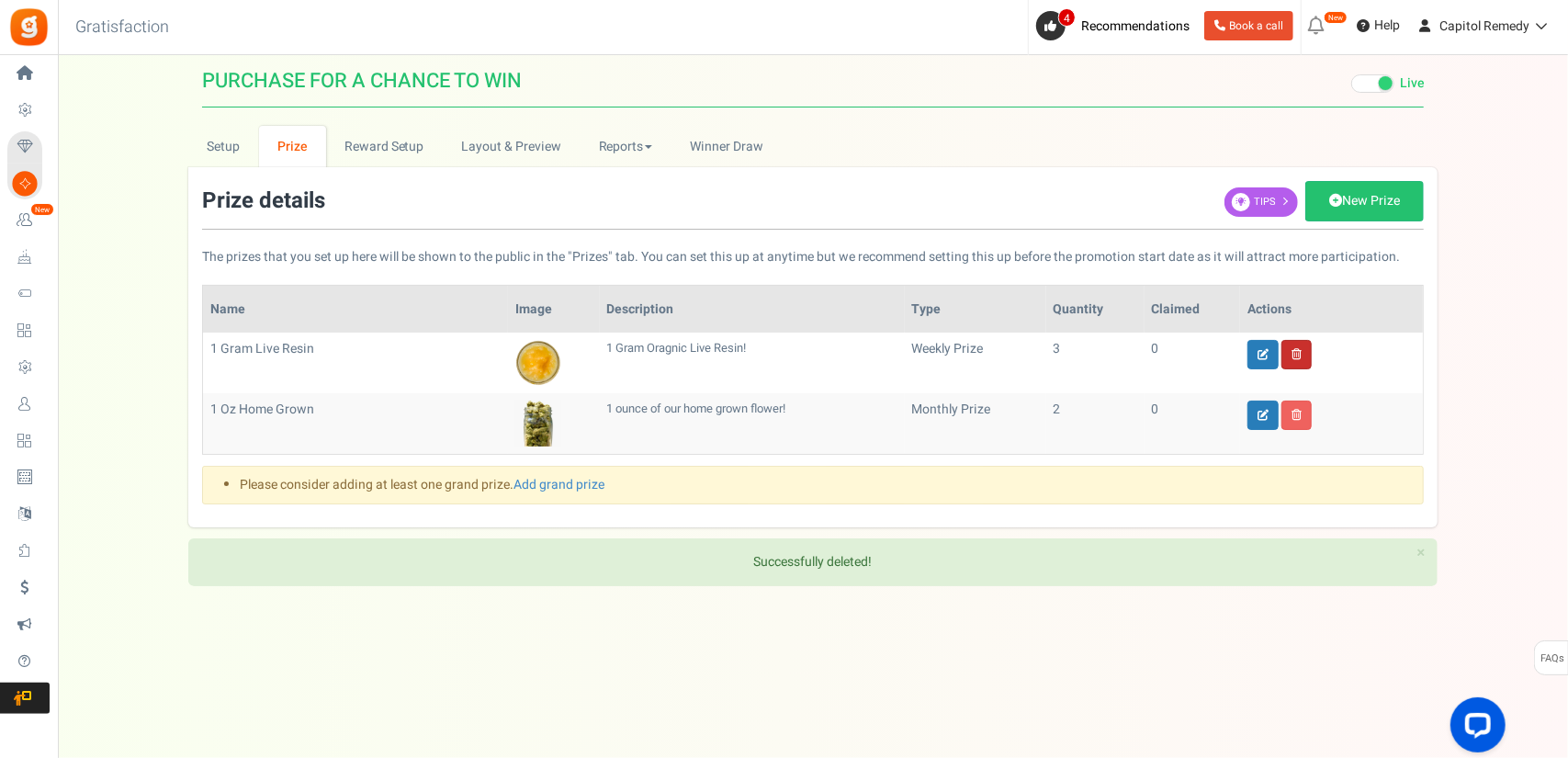
click at [1298, 353] on icon at bounding box center [1296, 354] width 11 height 11
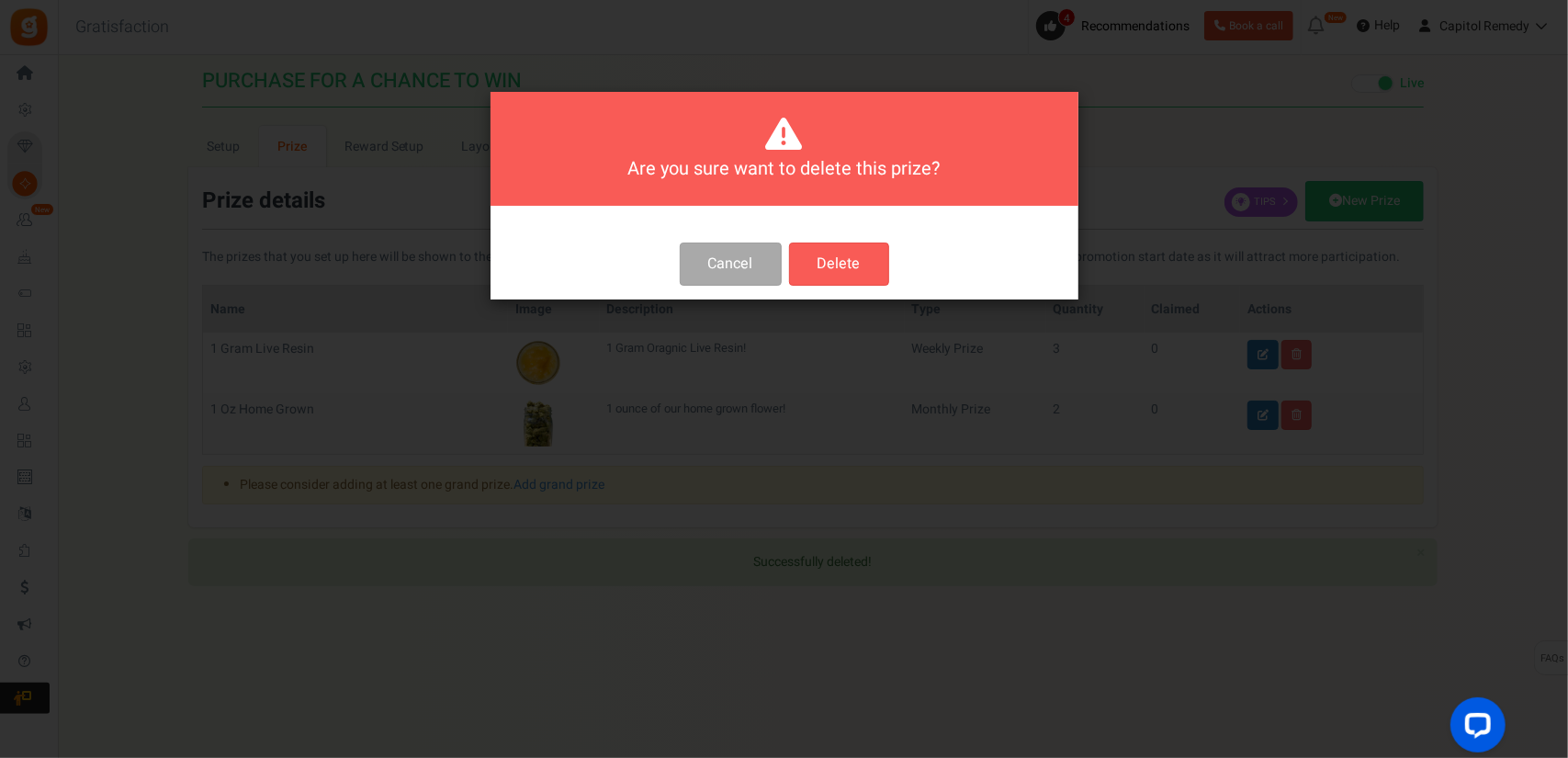
click at [851, 269] on button "Delete" at bounding box center [839, 264] width 100 height 43
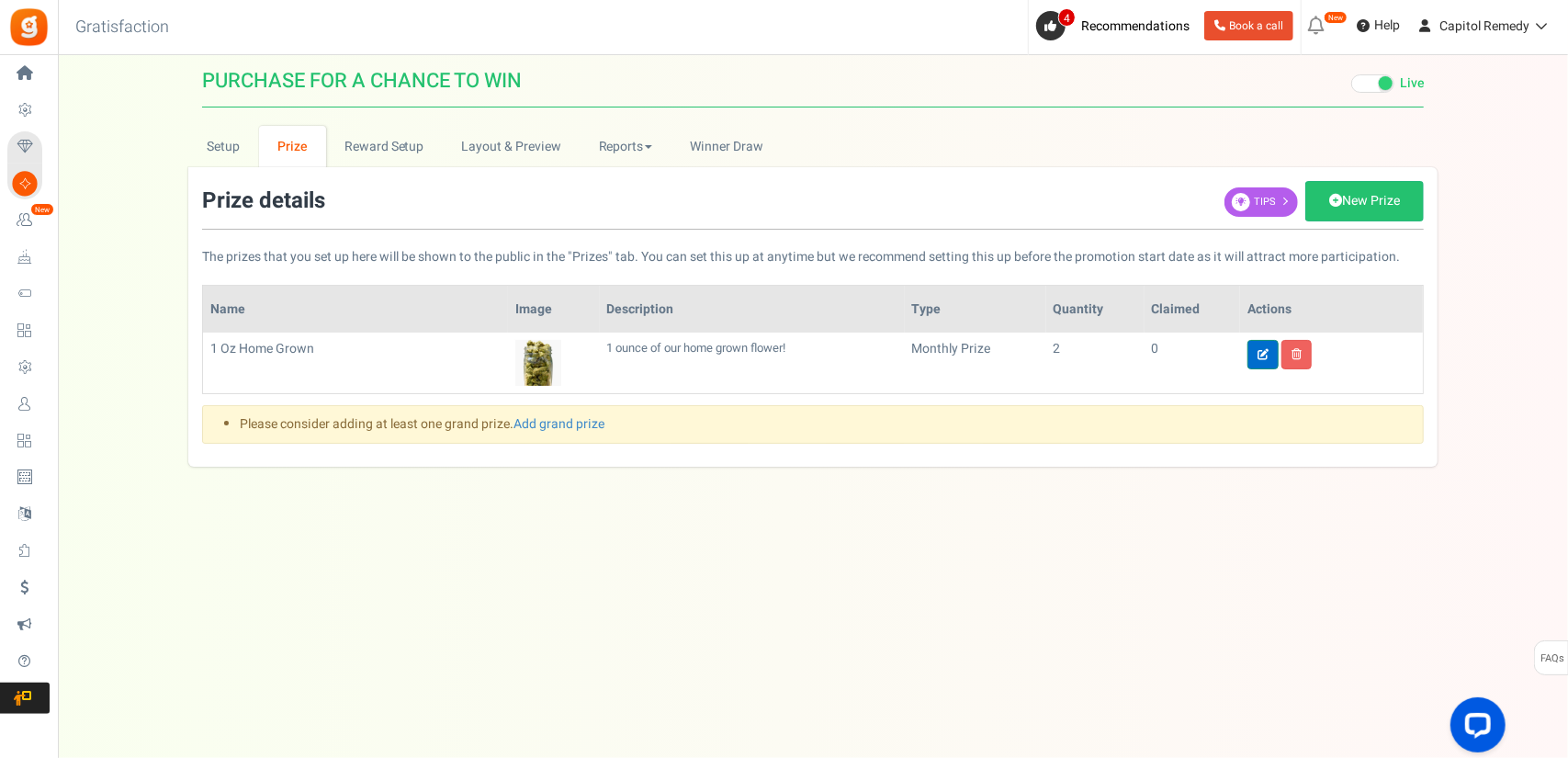
click at [1266, 352] on icon at bounding box center [1262, 354] width 11 height 11
type input "1 Oz Home Grown"
type input "2"
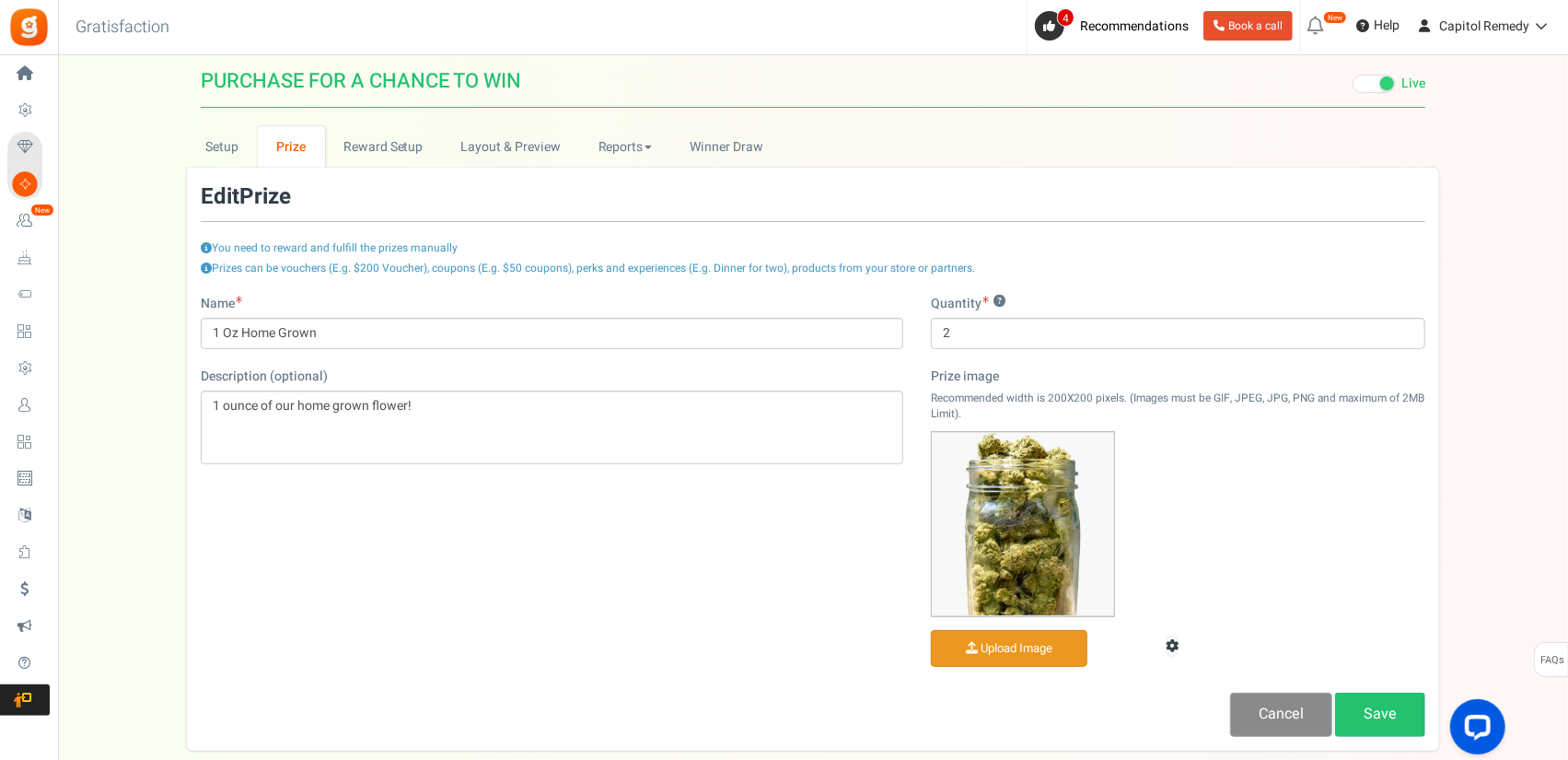
click at [1253, 706] on link "Cancel" at bounding box center [1281, 714] width 102 height 43
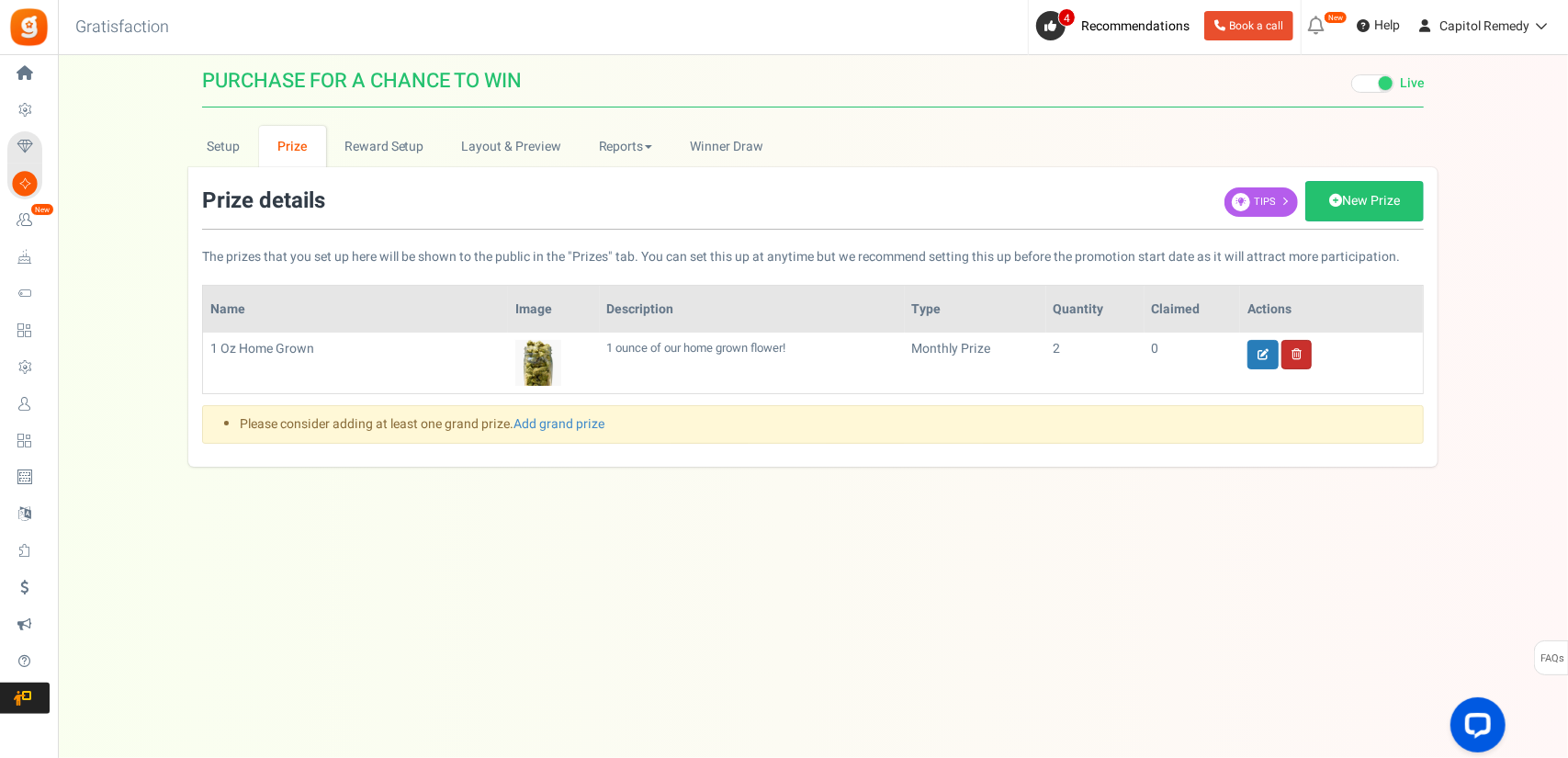
click at [1290, 361] on link at bounding box center [1296, 354] width 31 height 30
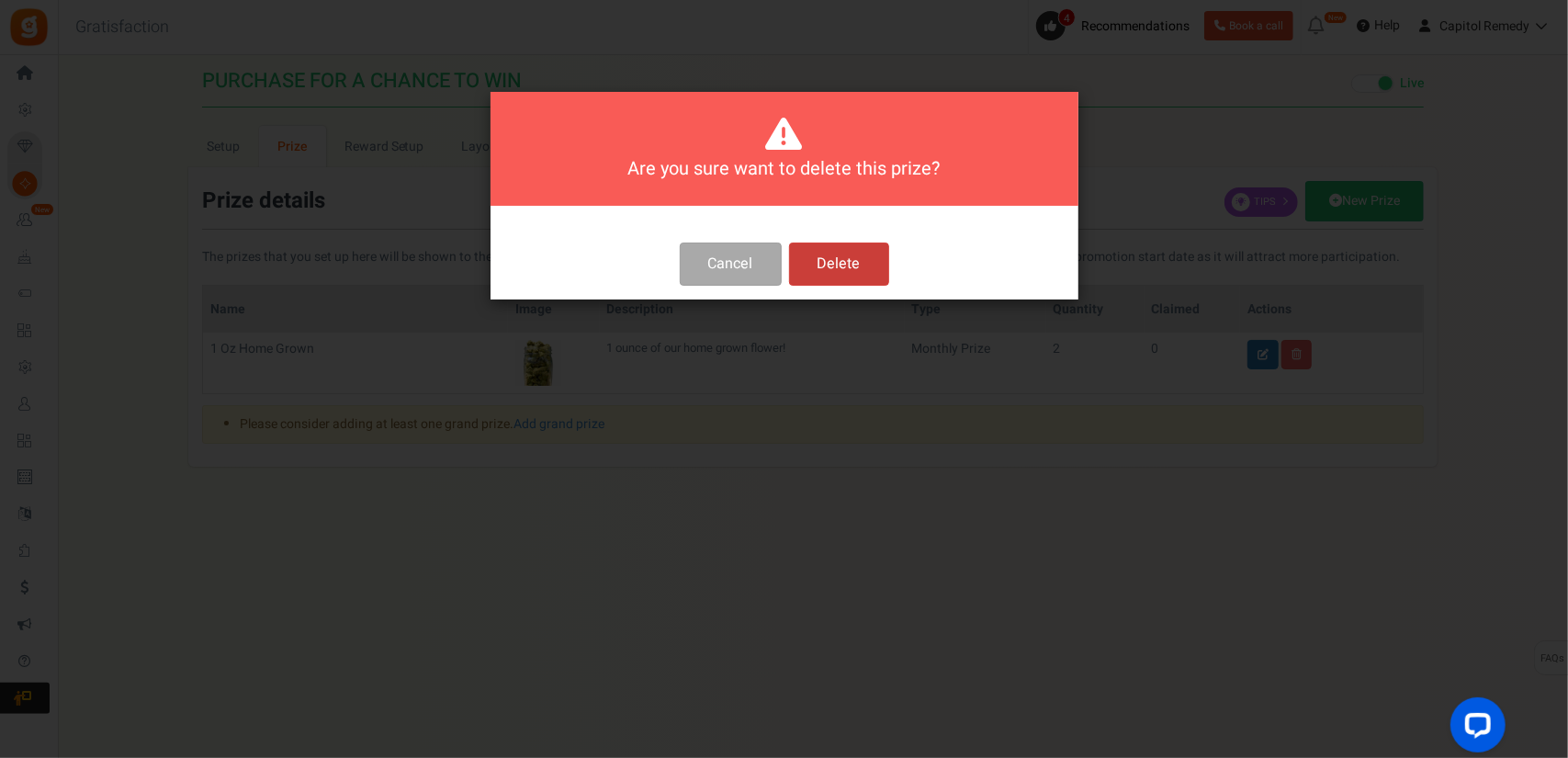
click at [820, 249] on button "Delete" at bounding box center [839, 264] width 100 height 43
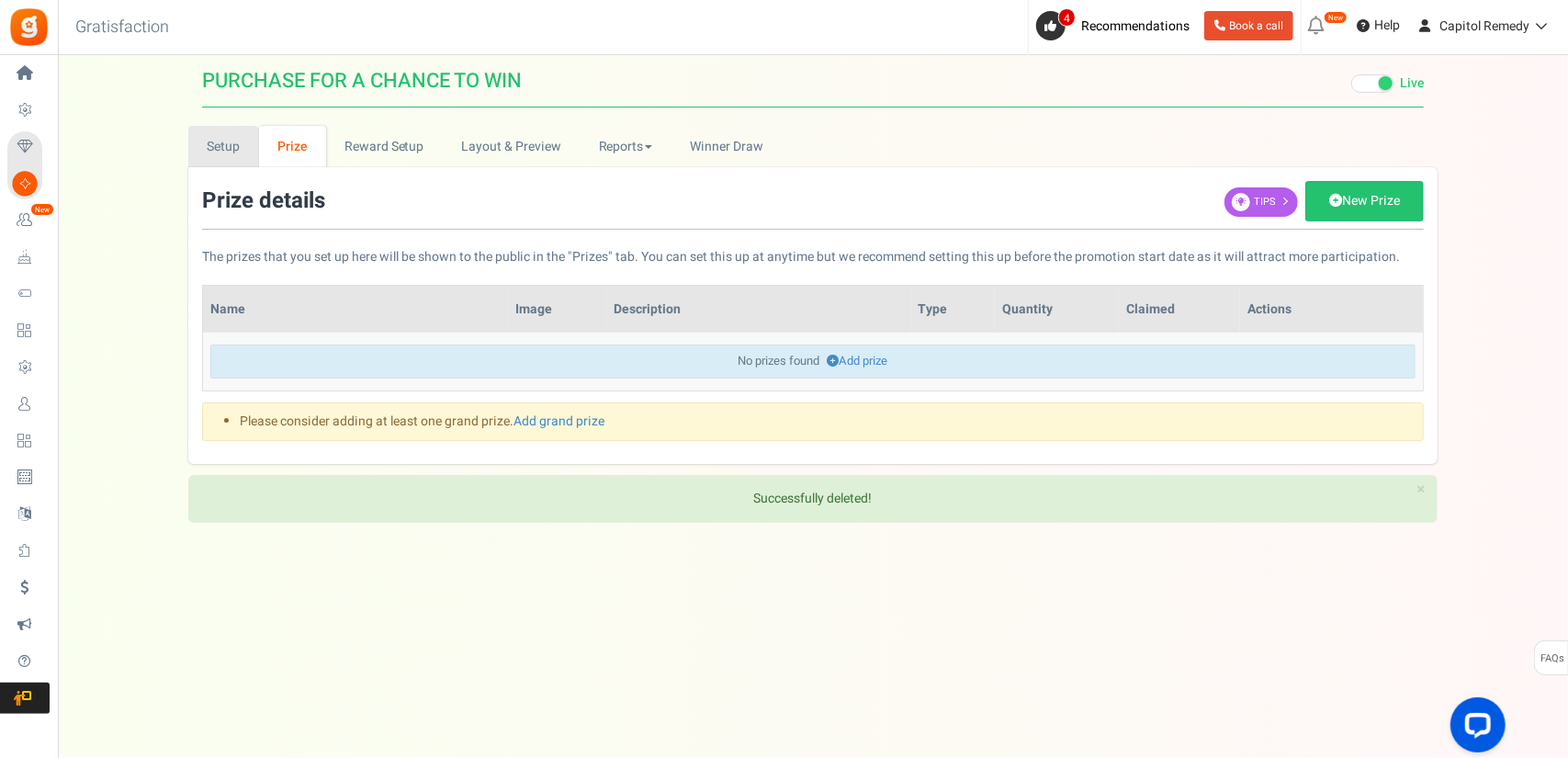
click at [228, 159] on link "Setup" at bounding box center [224, 146] width 71 height 41
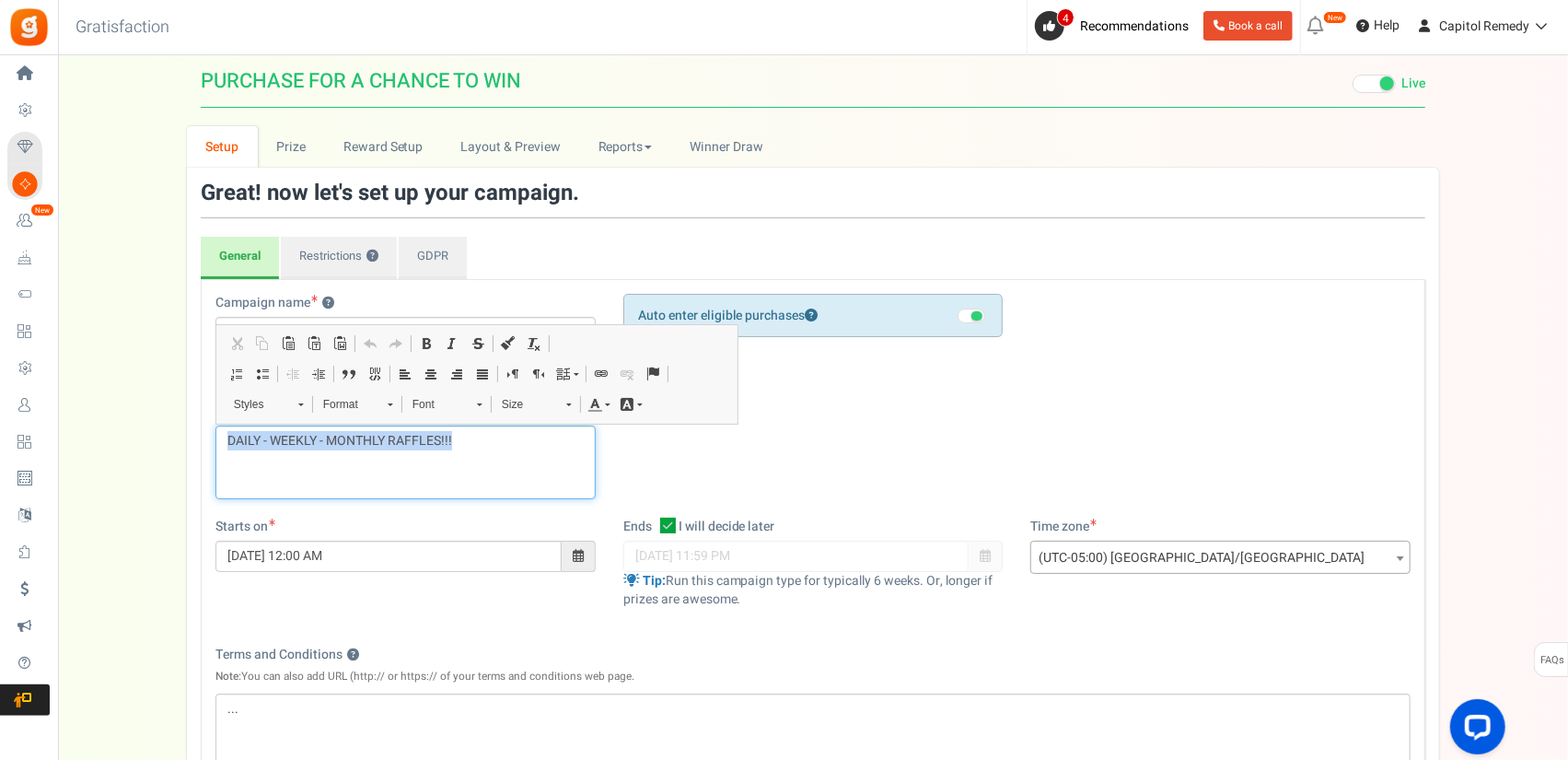
drag, startPoint x: 451, startPoint y: 436, endPoint x: 230, endPoint y: 438, distance: 221.0
click at [230, 438] on p "DAILY - WEEKLY - MONTHLY RAFFLES!!!" at bounding box center [405, 441] width 356 height 18
click at [947, 460] on div "Campaign name ? Display Title shown publicly PURCHASE FOR A CHANCE TO WIN This …" at bounding box center [813, 405] width 1223 height 224
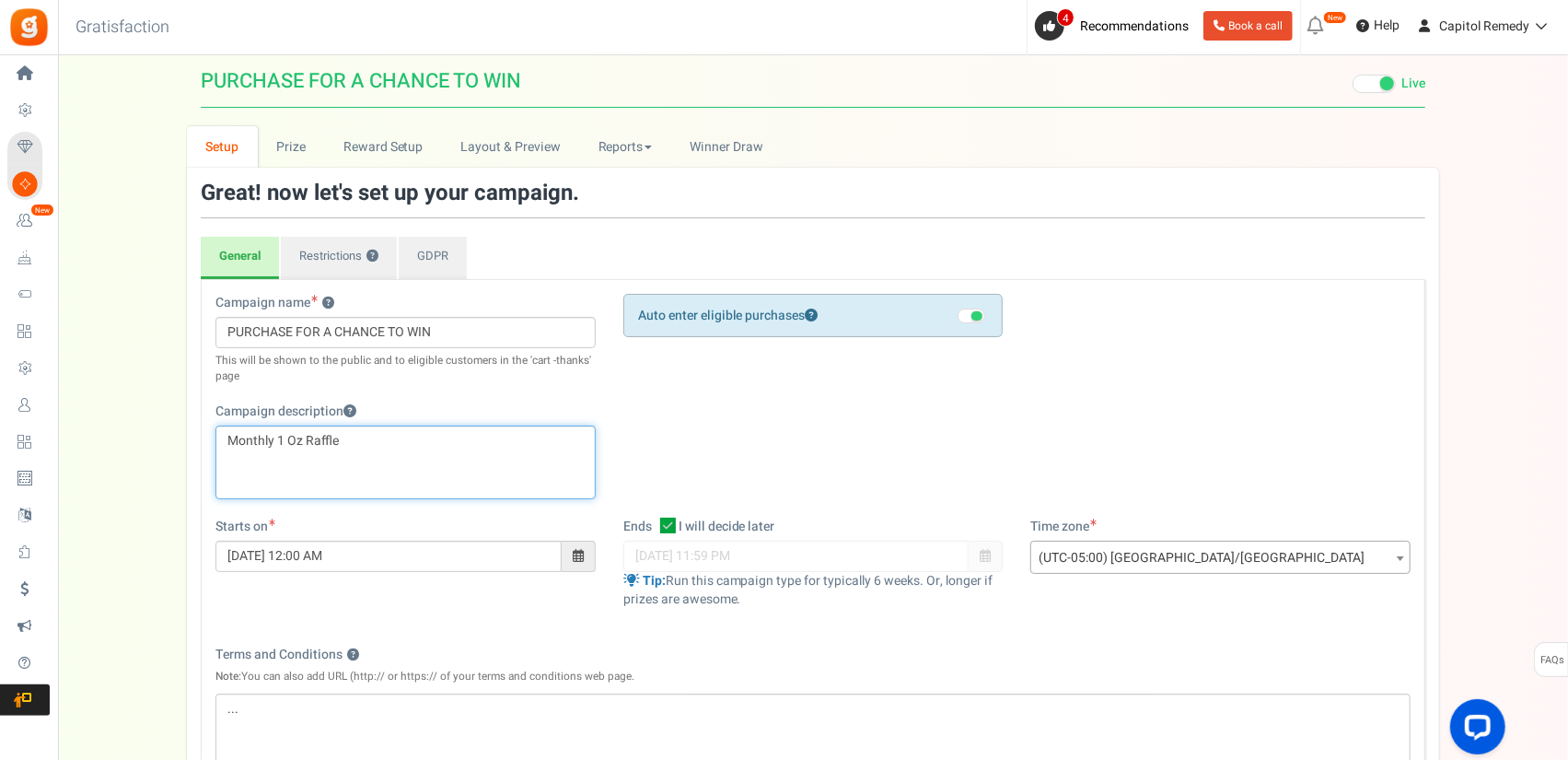
click at [397, 446] on p "Monthly 1 Oz Raffle" at bounding box center [405, 441] width 356 height 18
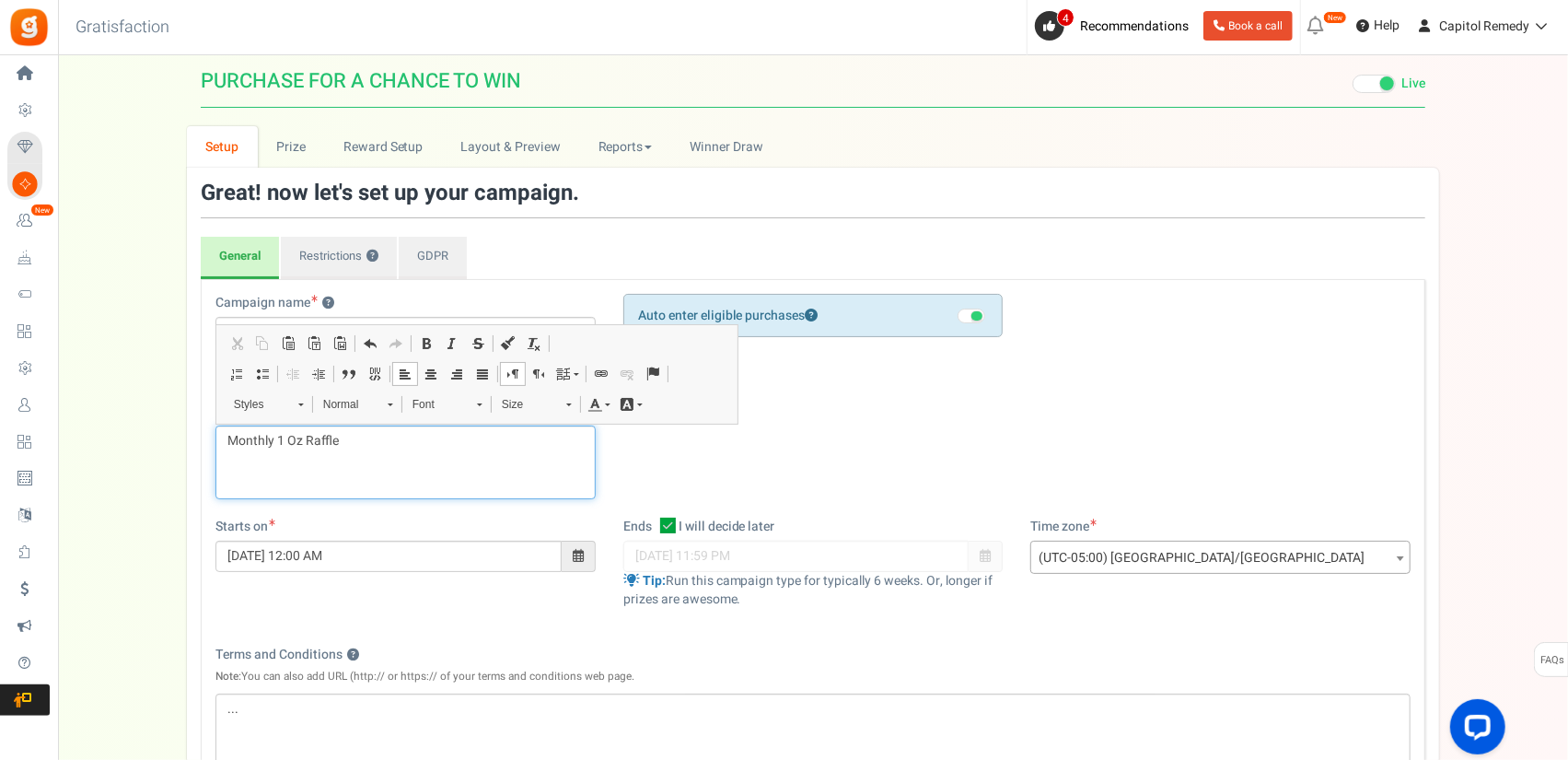
drag, startPoint x: 435, startPoint y: 457, endPoint x: 165, endPoint y: 446, distance: 270.2
click at [165, 446] on div "Setup Prize Entry Methods Reward Setup Refer a Friend Layout & Preview Layout &…" at bounding box center [813, 587] width 1510 height 923
click at [439, 434] on p "Weekly 1 Oz Home Grown Raffle" at bounding box center [405, 441] width 356 height 18
click at [822, 463] on div "Campaign name ? Display Title shown publicly PURCHASE FOR A CHANCE TO WIN This …" at bounding box center [813, 405] width 1223 height 224
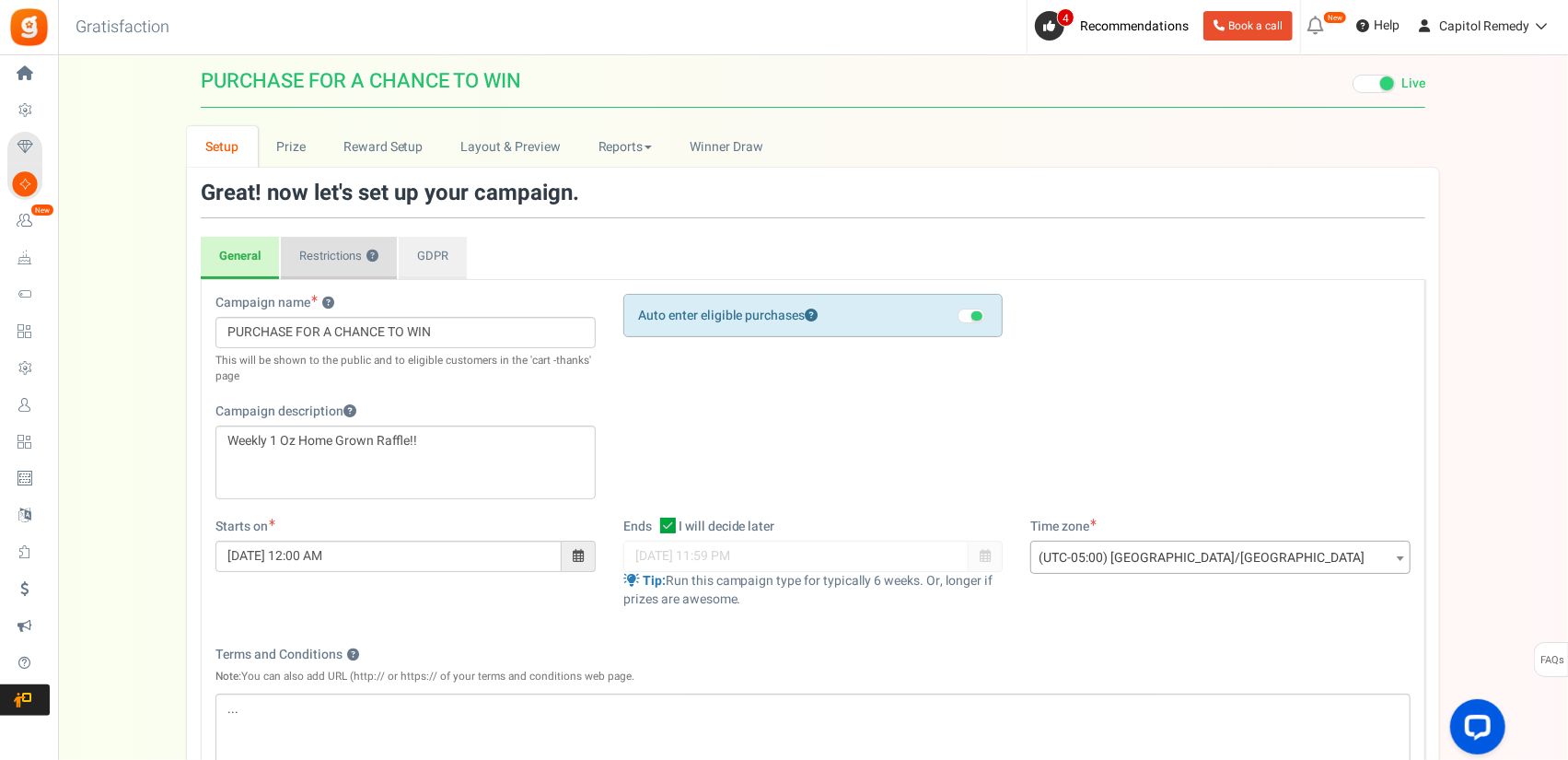
click at [346, 271] on link "Restrictions ?" at bounding box center [339, 258] width 116 height 42
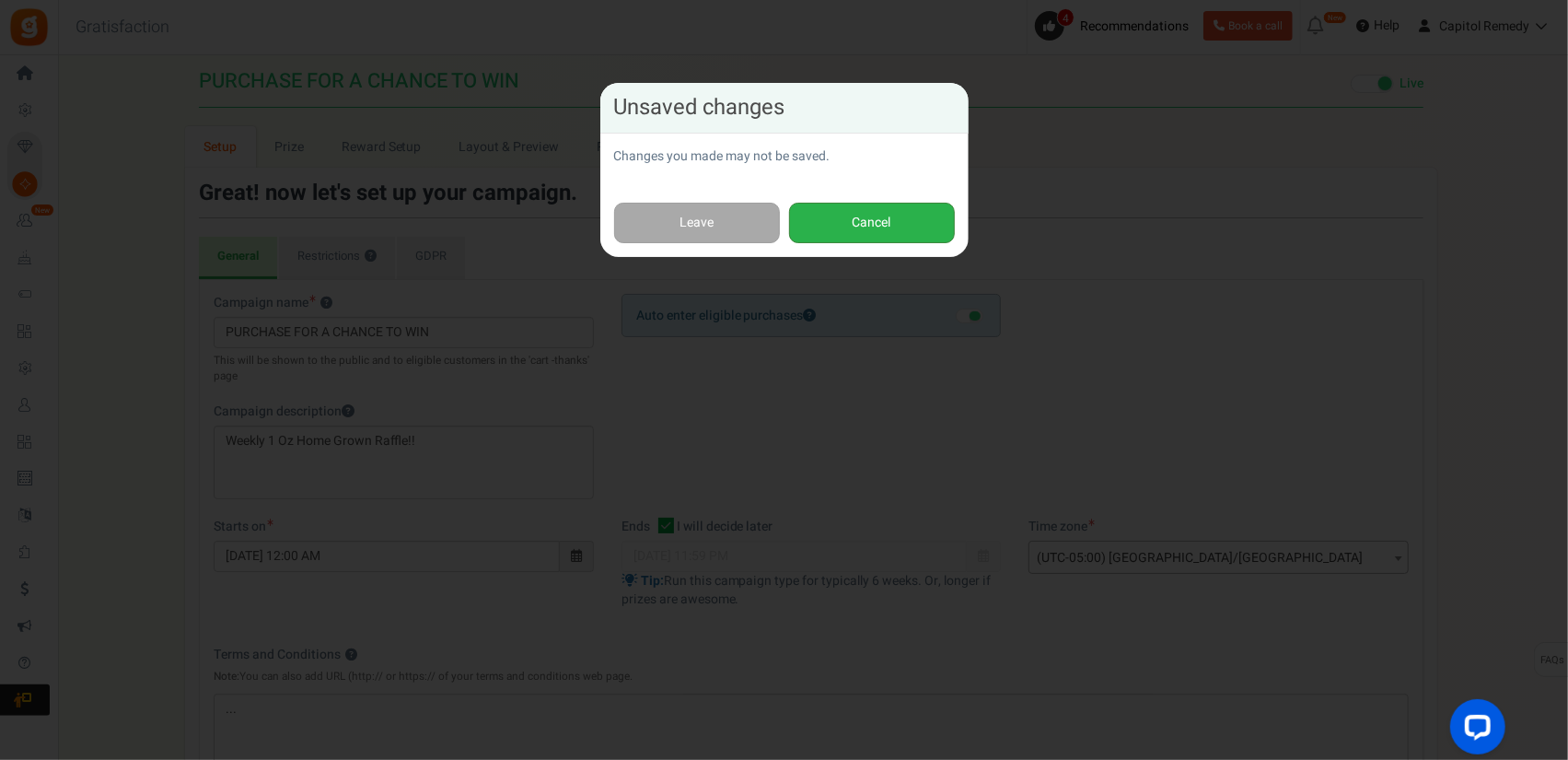
click at [856, 218] on button "Cancel" at bounding box center [872, 223] width 165 height 41
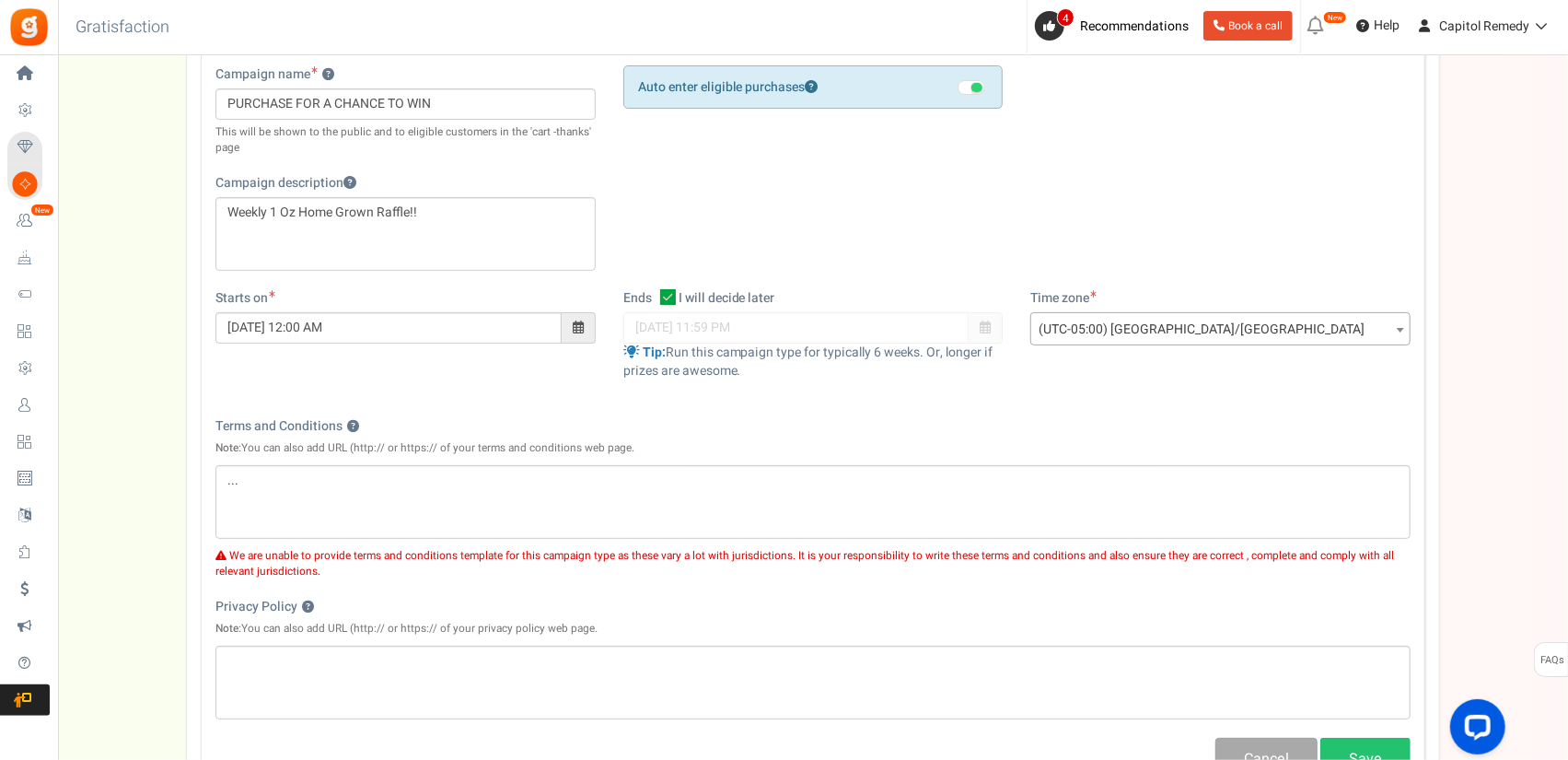
scroll to position [397, 0]
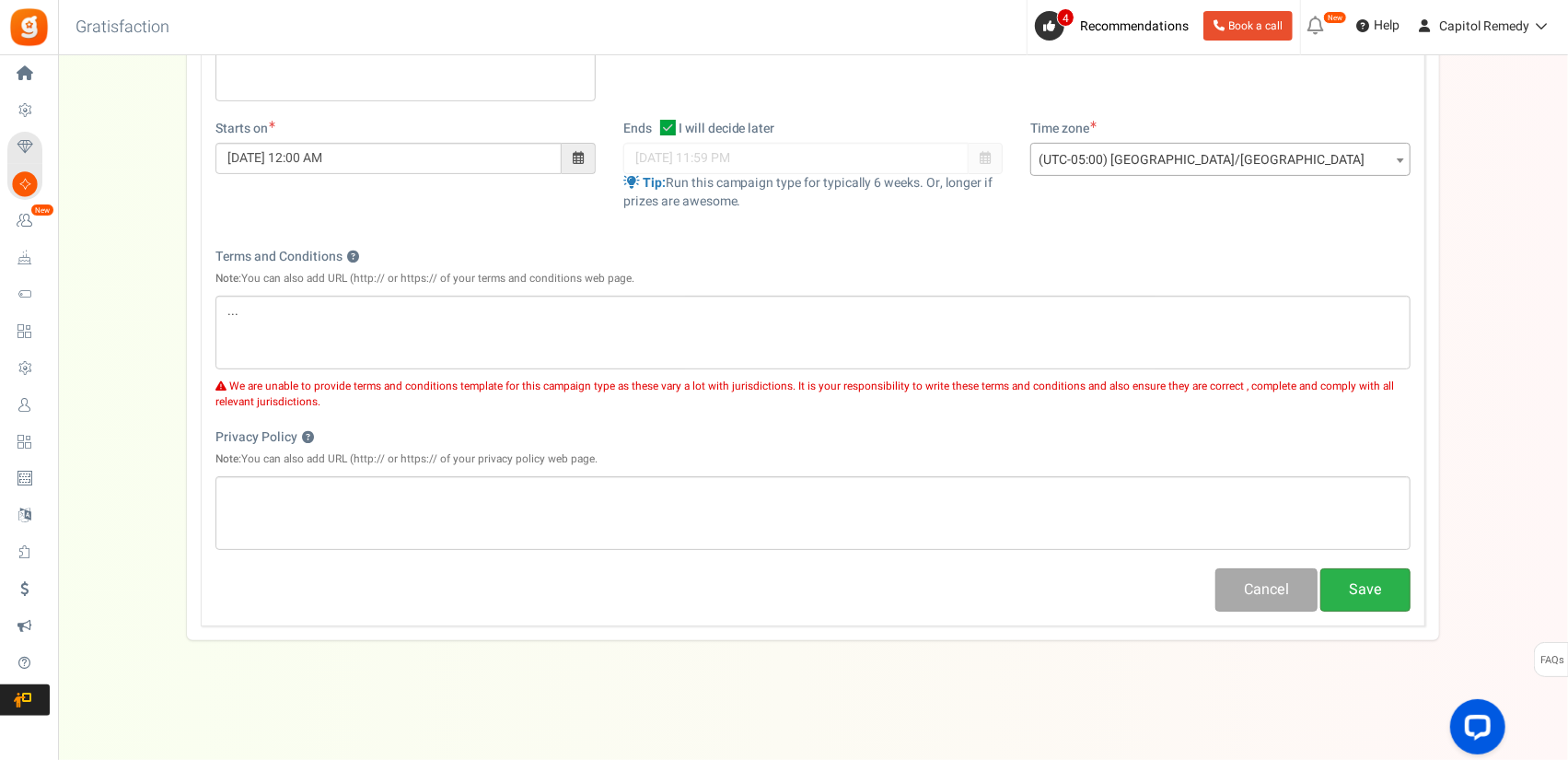
click at [1368, 599] on button "Save" at bounding box center [1366, 590] width 90 height 43
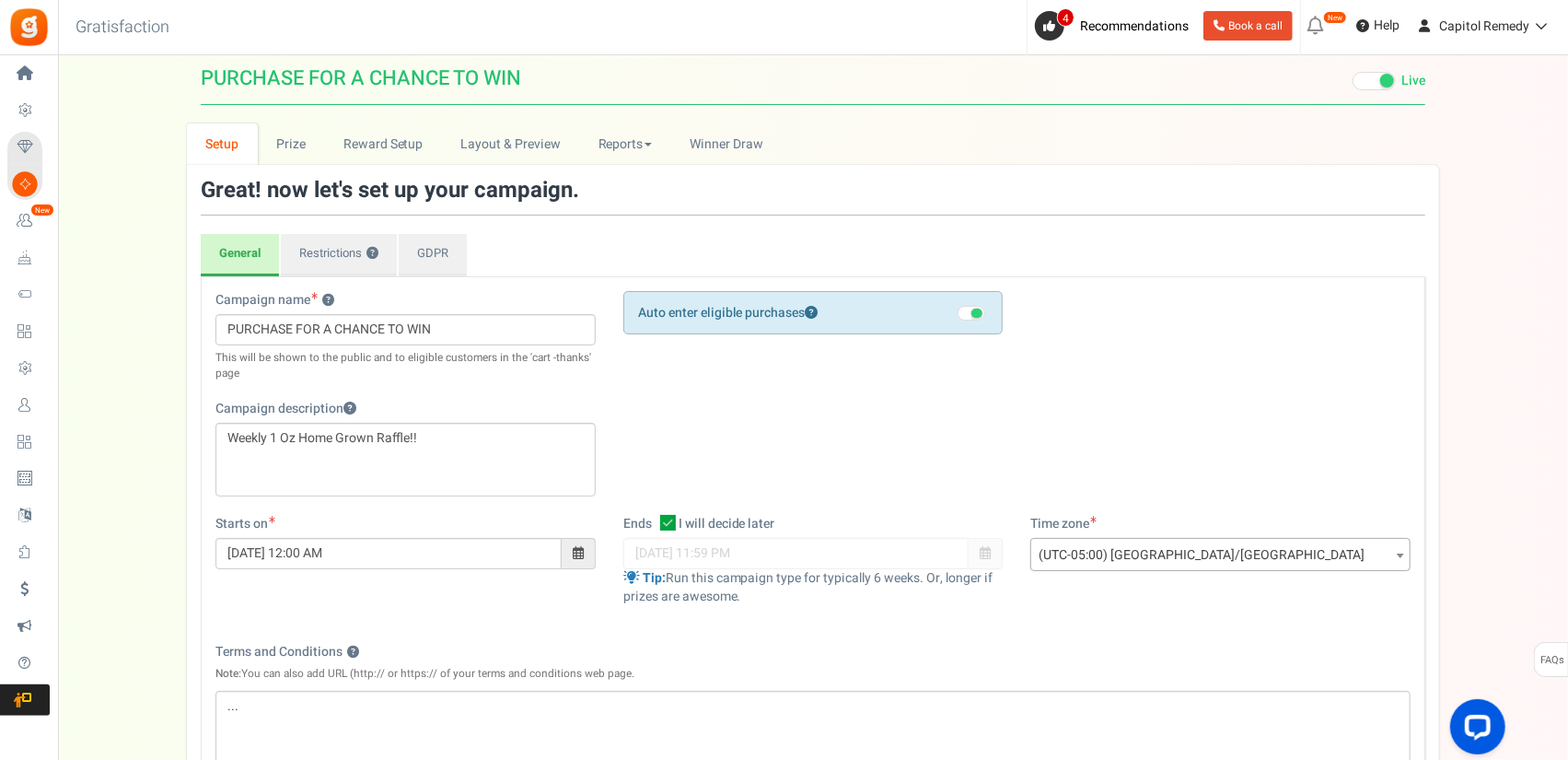
scroll to position [0, 0]
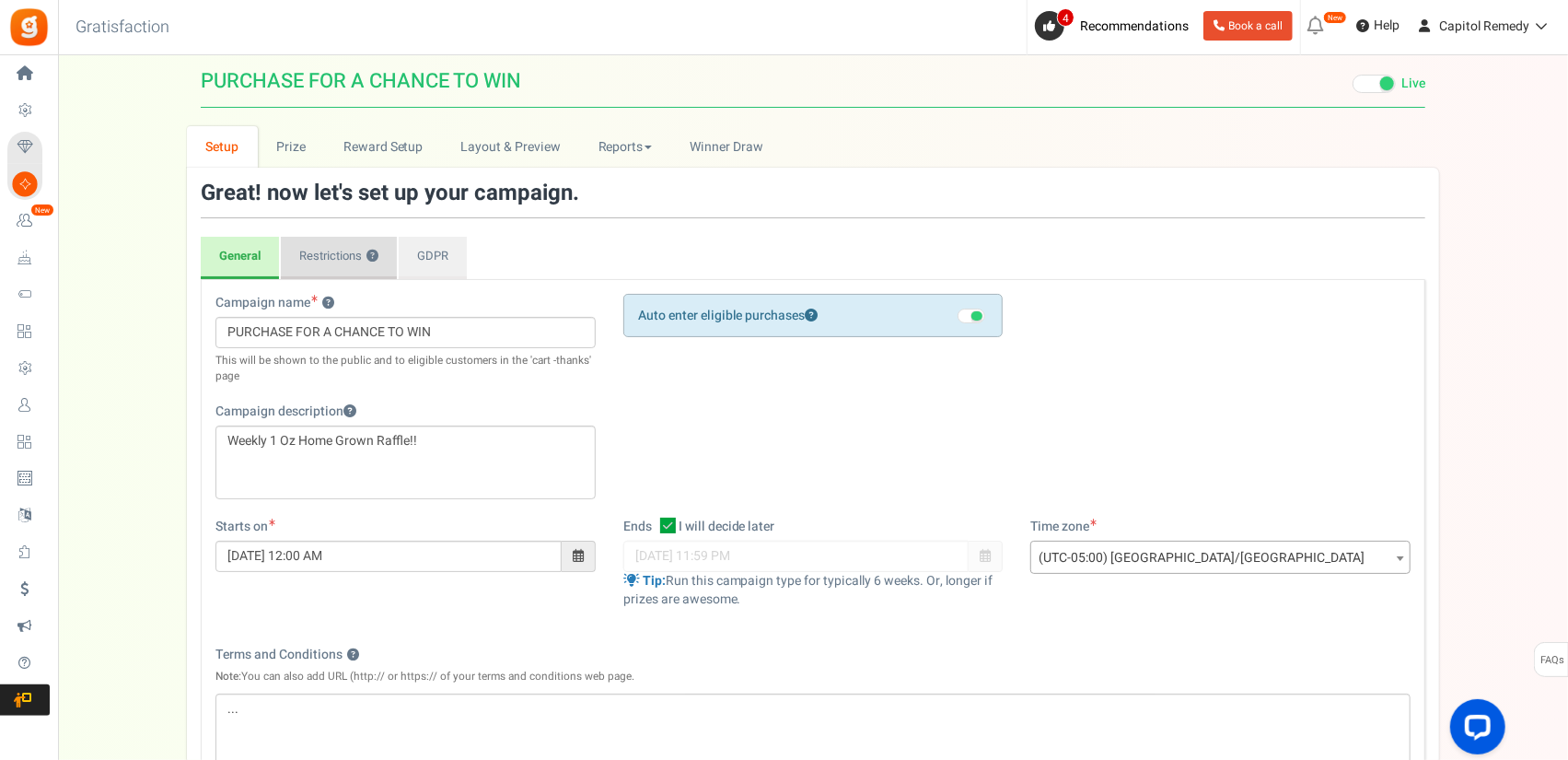
click at [350, 246] on link "Restrictions ?" at bounding box center [339, 258] width 116 height 42
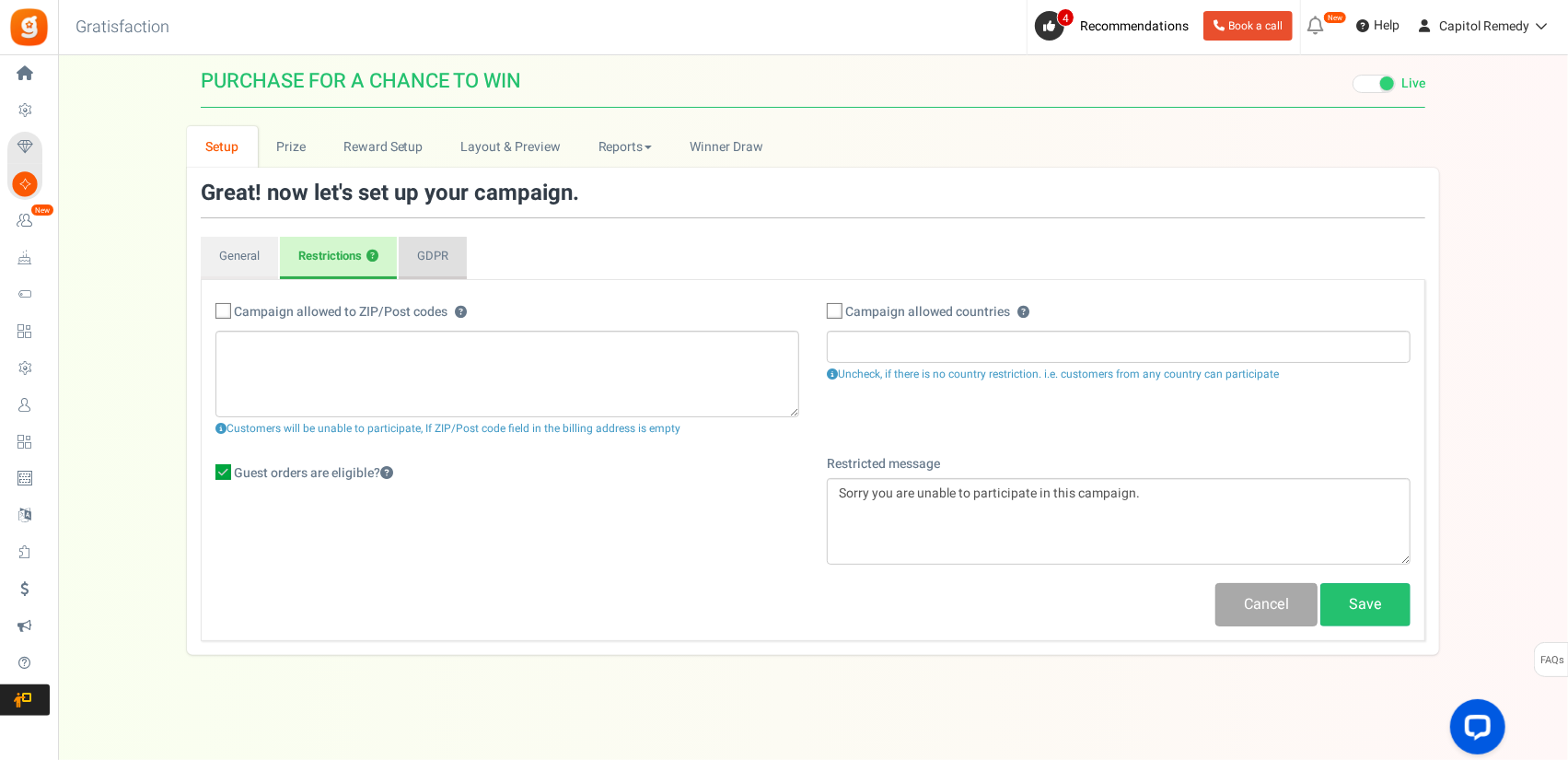
click at [460, 254] on link "GDPR" at bounding box center [432, 258] width 68 height 42
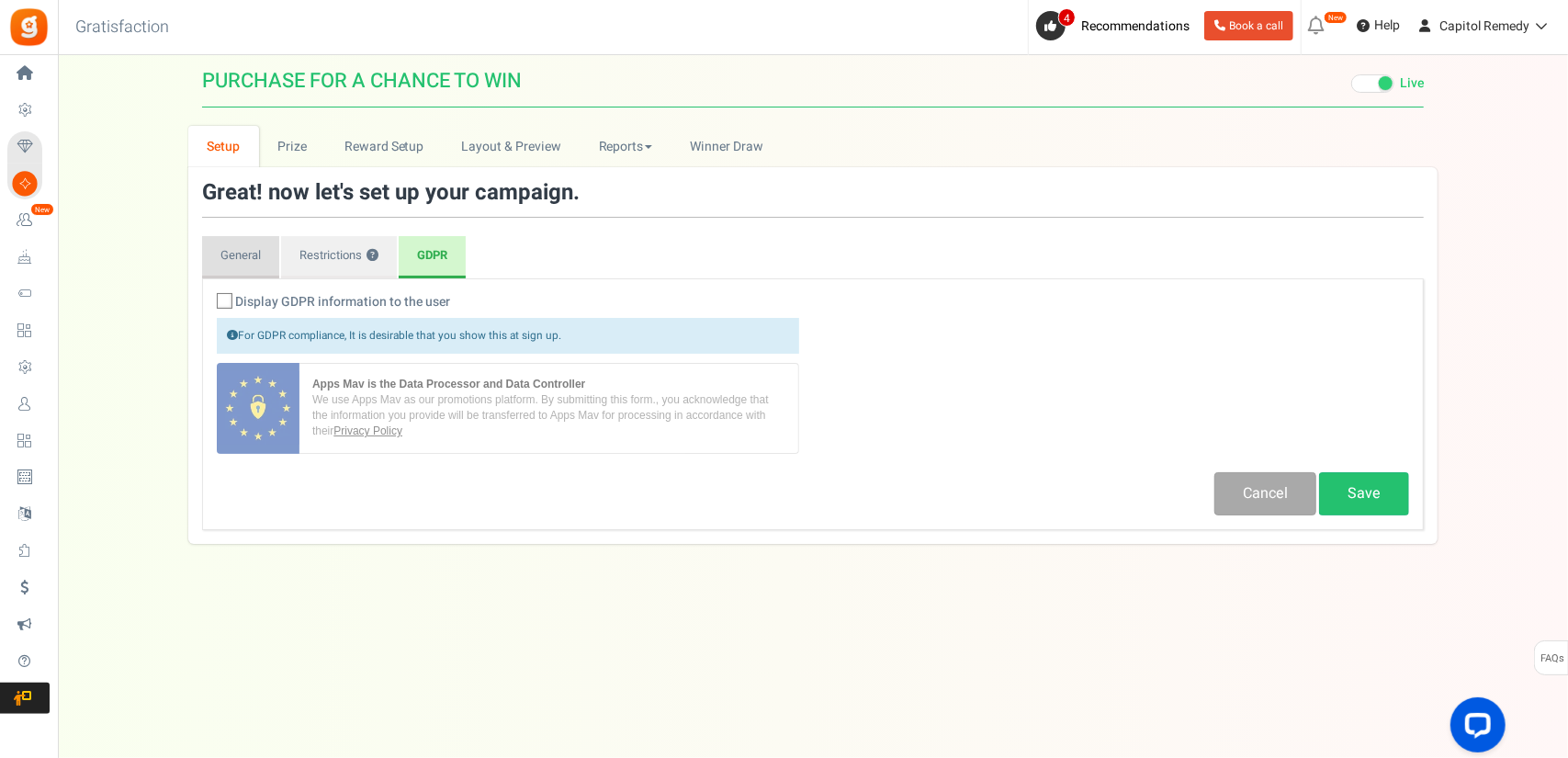
click at [251, 257] on link "General" at bounding box center [241, 257] width 77 height 42
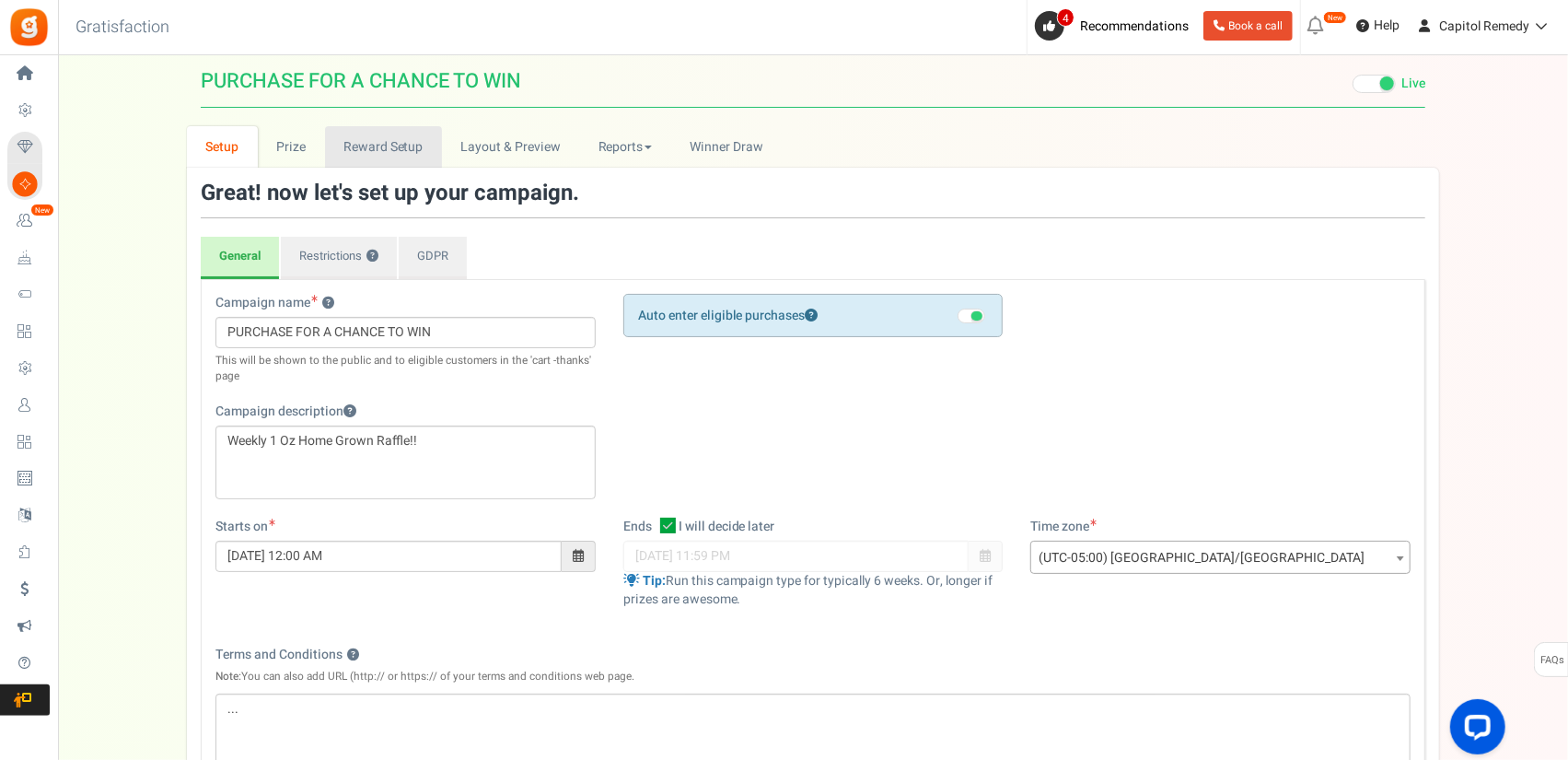
click at [381, 166] on link "Reward Setup" at bounding box center [384, 146] width 117 height 41
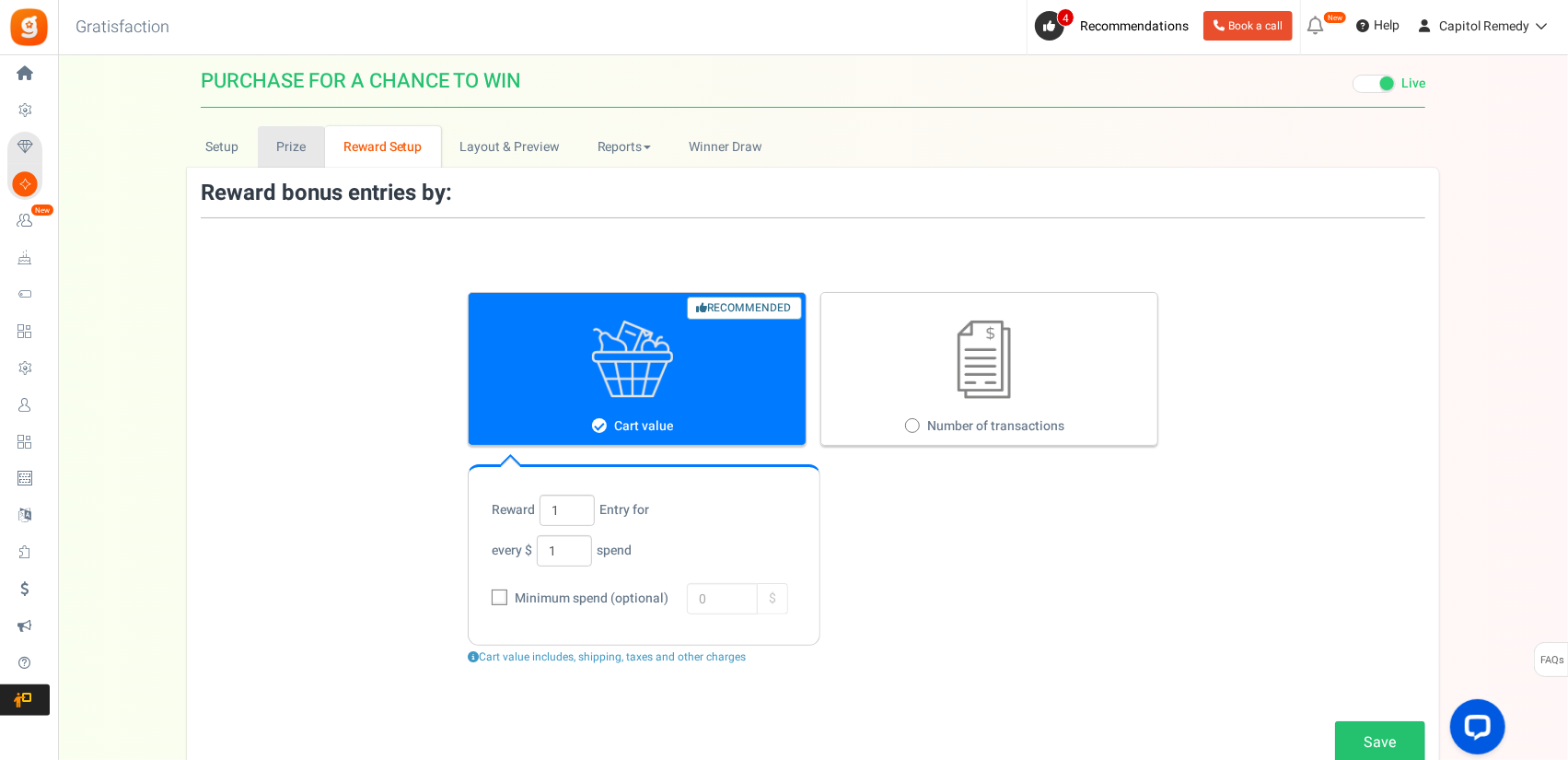
click at [305, 155] on link "Prize" at bounding box center [291, 146] width 67 height 41
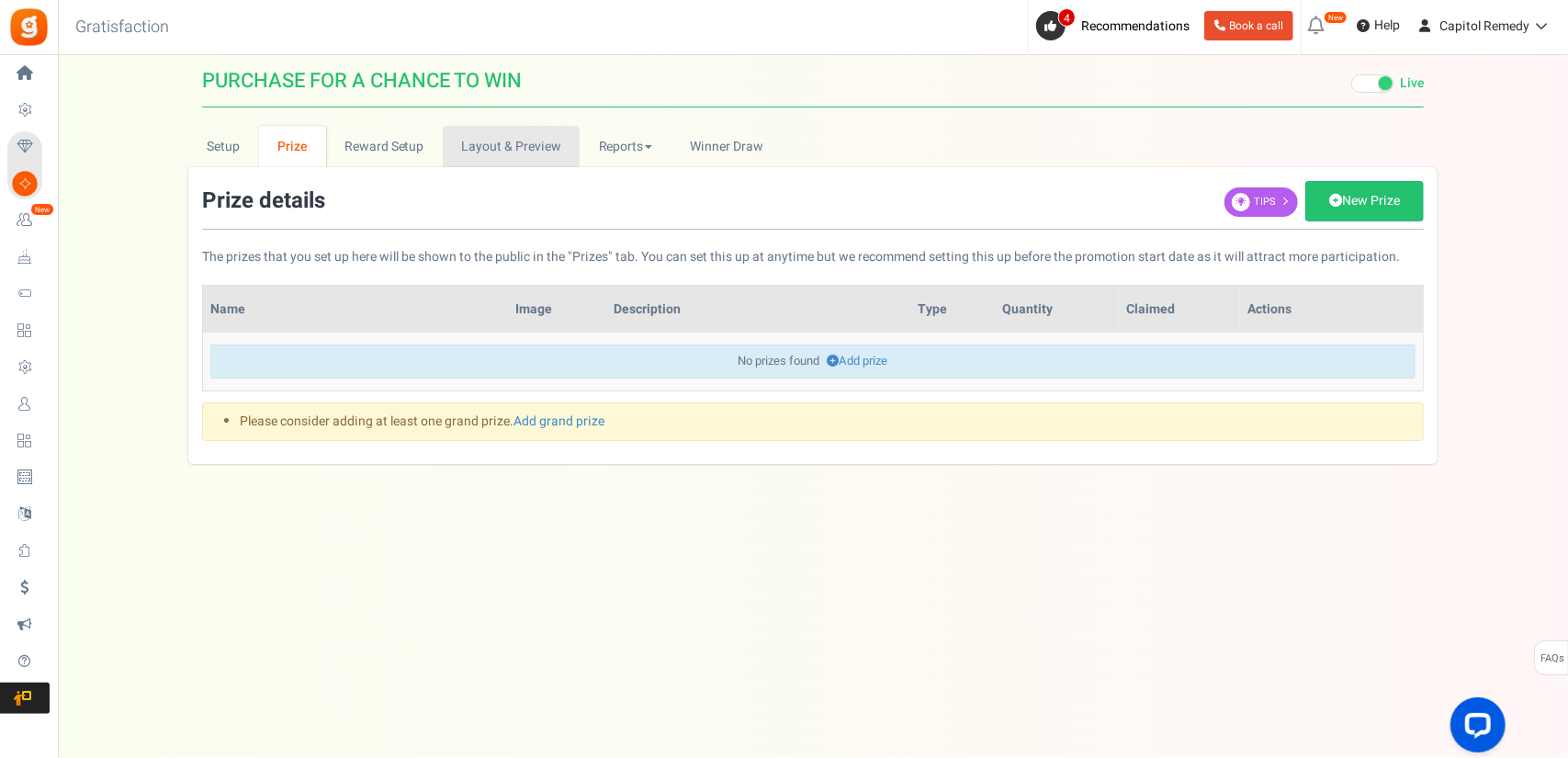
click at [470, 148] on link "Layout & Preview" at bounding box center [511, 146] width 137 height 41
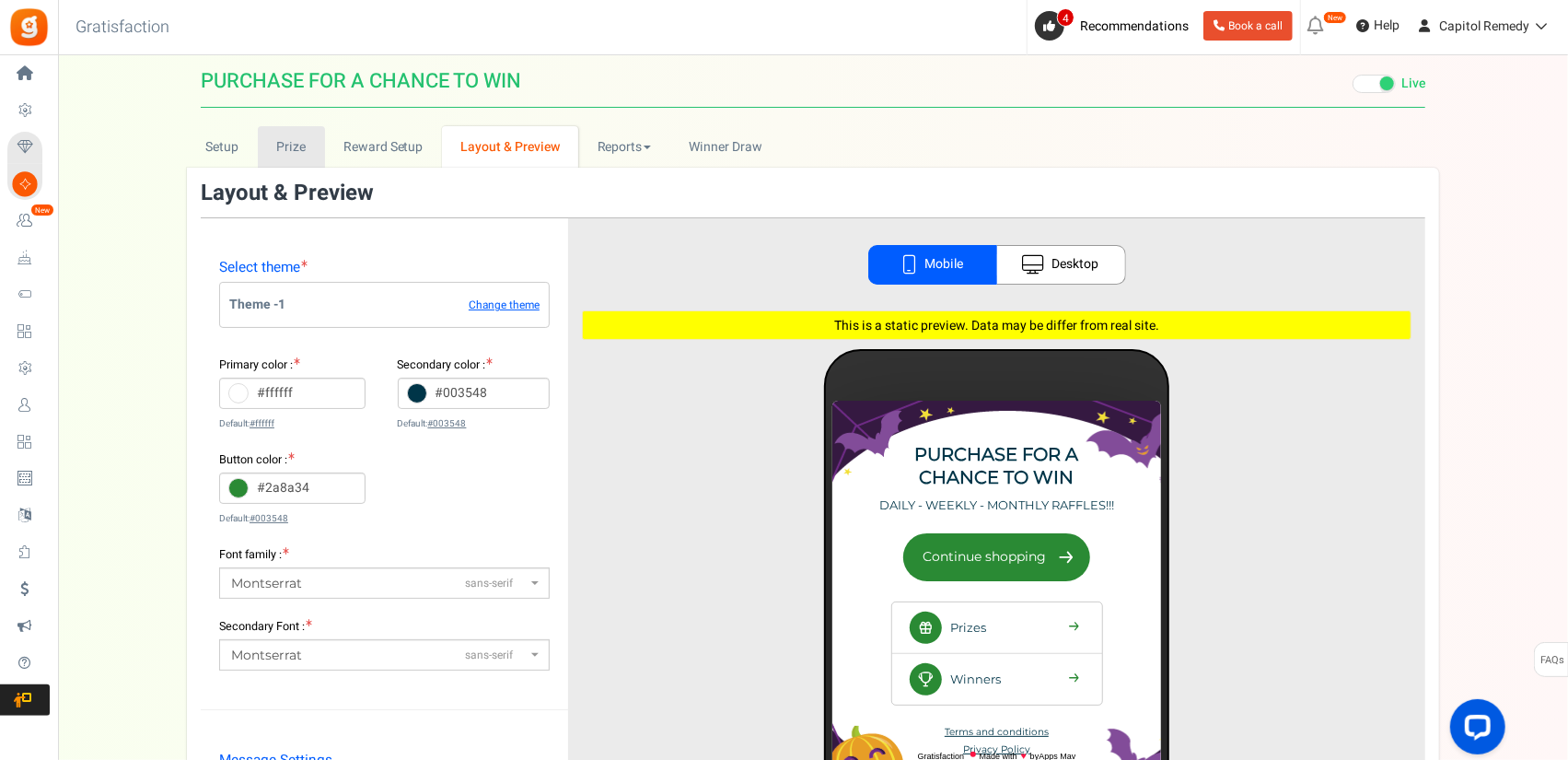
click at [268, 148] on link "Prize" at bounding box center [291, 146] width 67 height 41
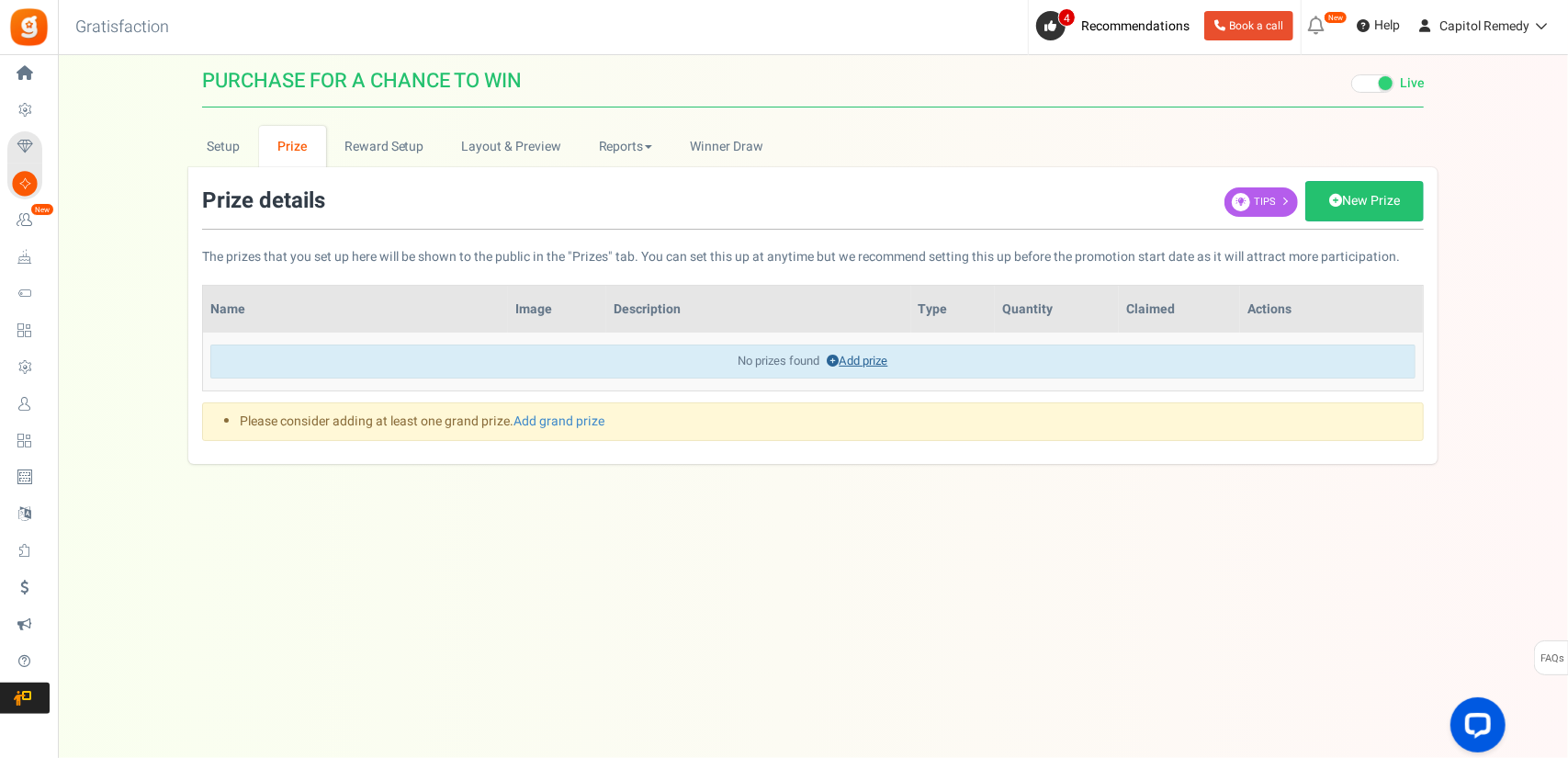
click at [833, 355] on icon at bounding box center [833, 360] width 12 height 12
select select "grand"
type input "1"
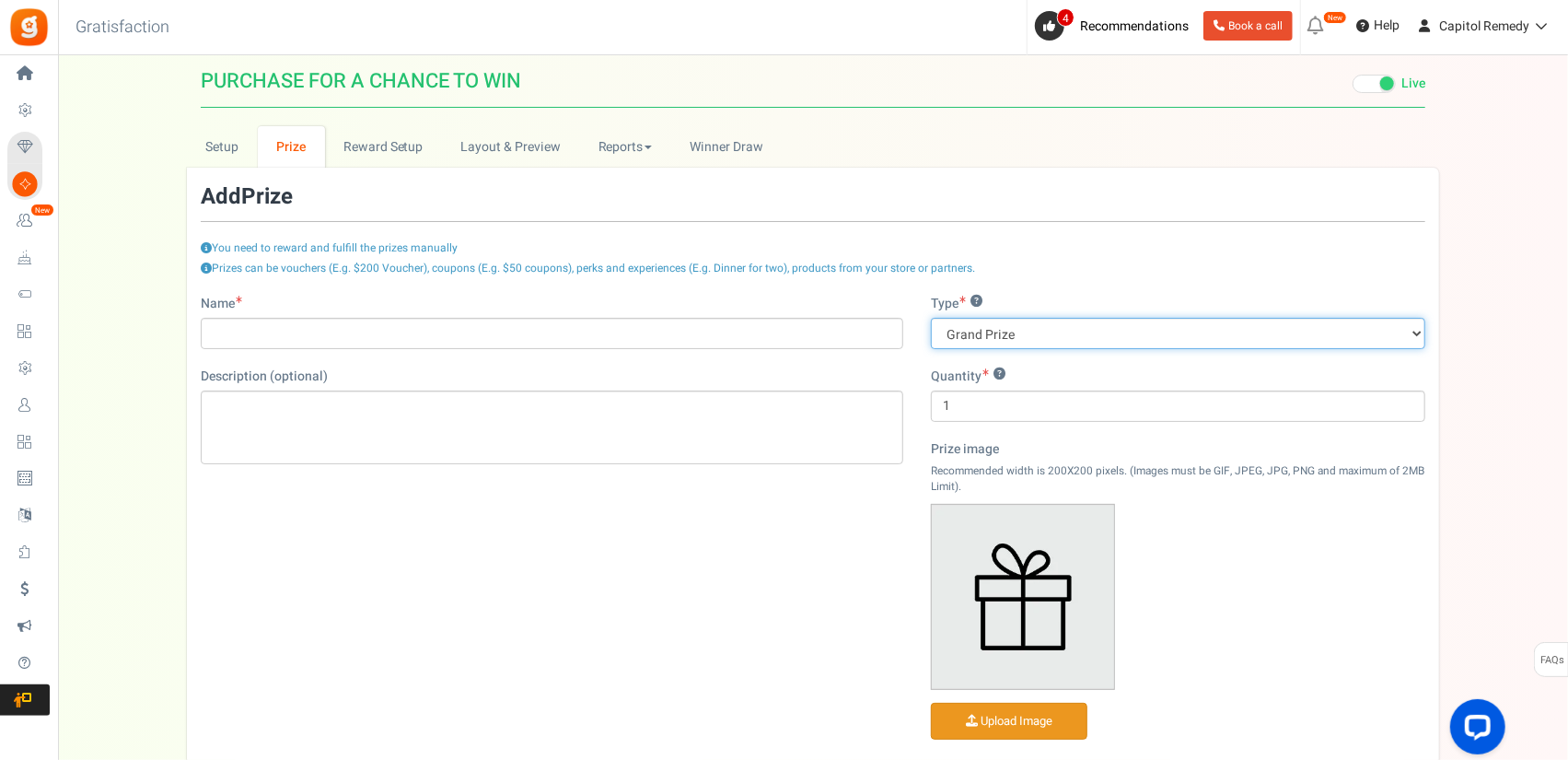
click at [1013, 332] on select "Grand Prize Daily Prize Weekly Prize Monthly Prize" at bounding box center [1178, 333] width 494 height 32
select select "weekly"
click at [931, 317] on select "Grand Prize Daily Prize Weekly Prize Monthly Prize" at bounding box center [1178, 333] width 494 height 32
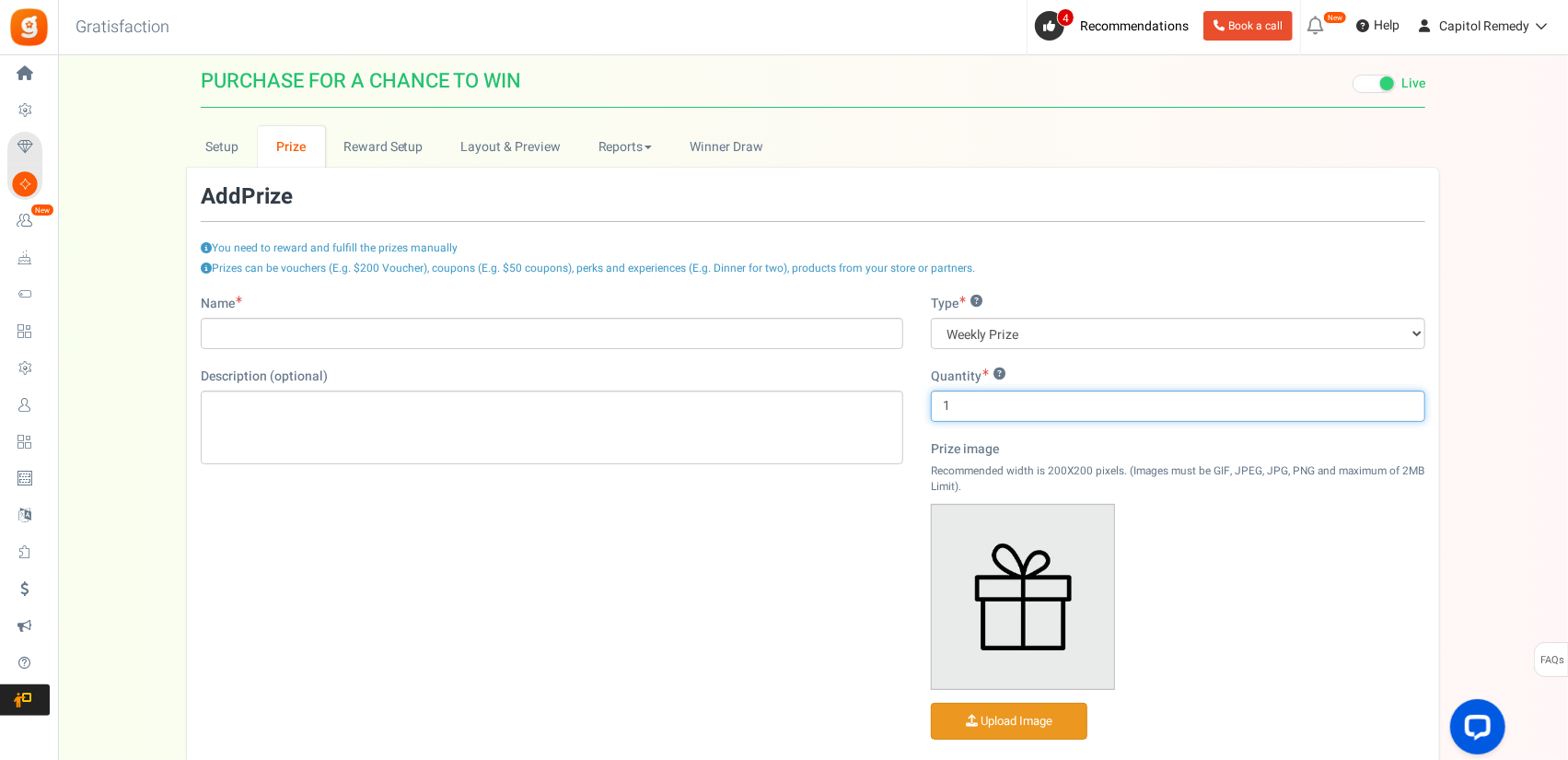
click at [1014, 412] on input "1" at bounding box center [1178, 406] width 494 height 32
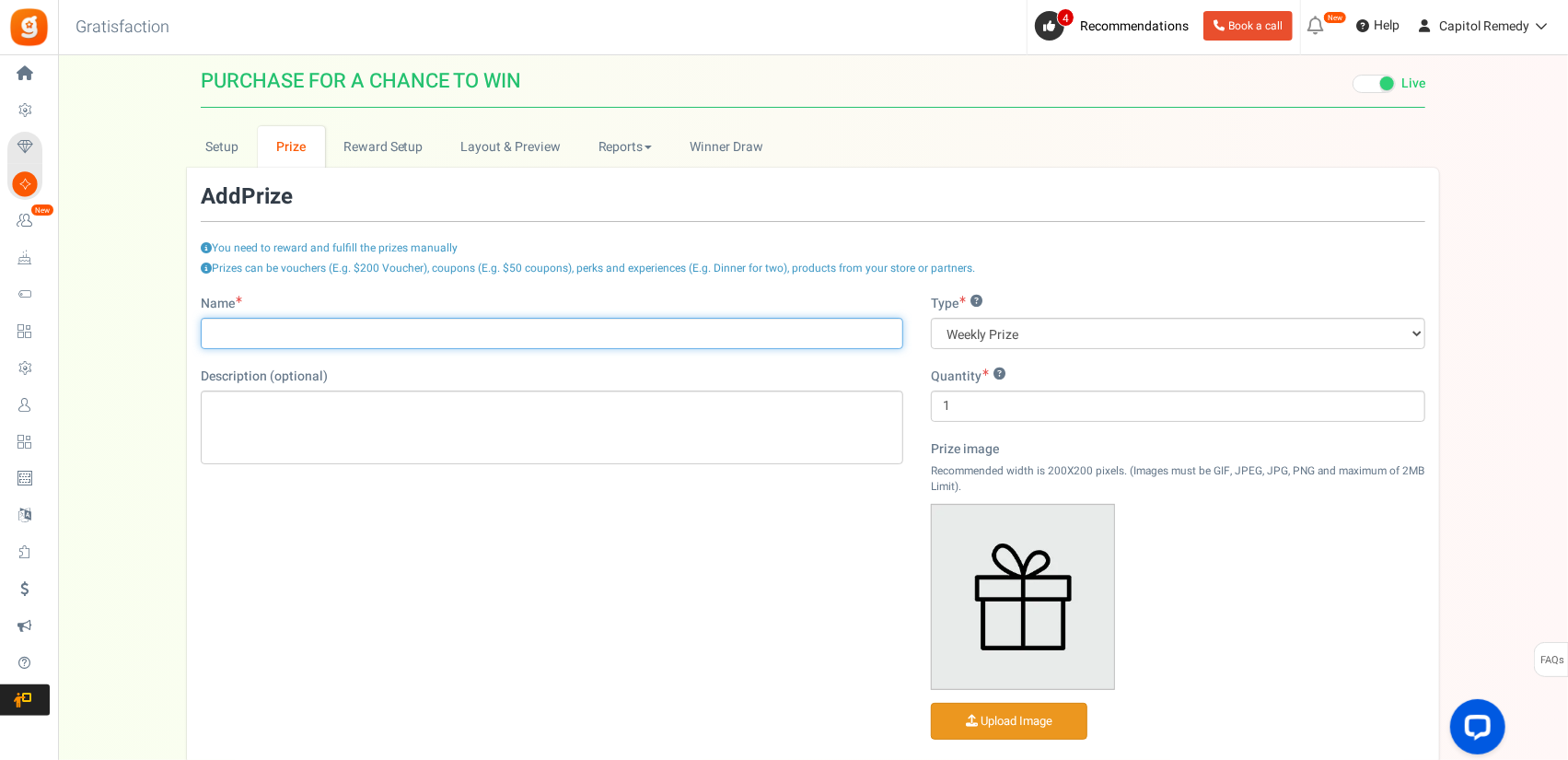
click at [348, 335] on input "Name" at bounding box center [552, 333] width 702 height 32
type input "1 Oz Home Grown"
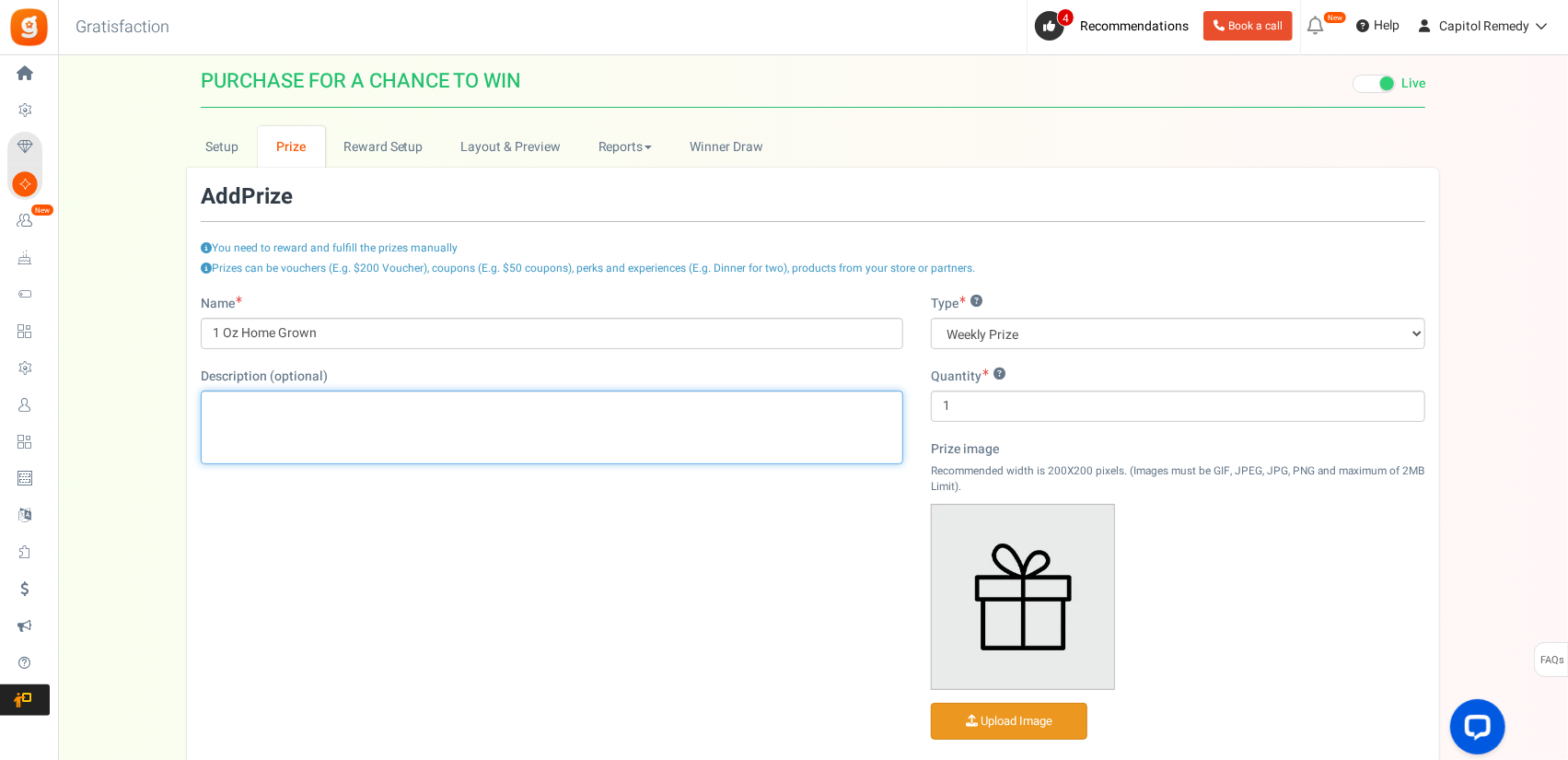
click at [355, 404] on div "Editor, prize_description" at bounding box center [552, 427] width 702 height 74
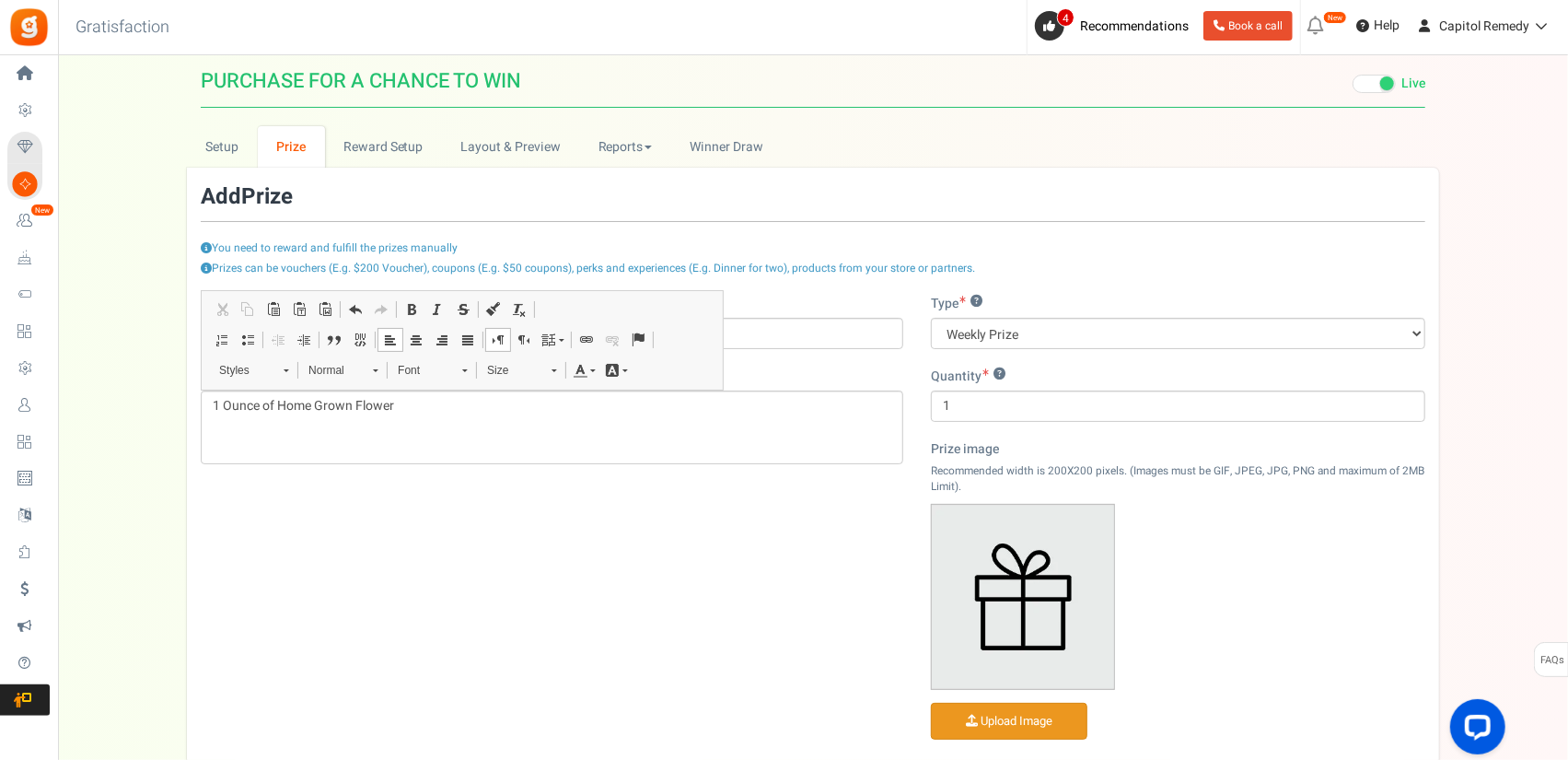
click at [624, 531] on div "Name 1 Oz Home Grown Description (optional) 1 Ounce of Home Grown Flower Type ?…" at bounding box center [813, 551] width 1252 height 515
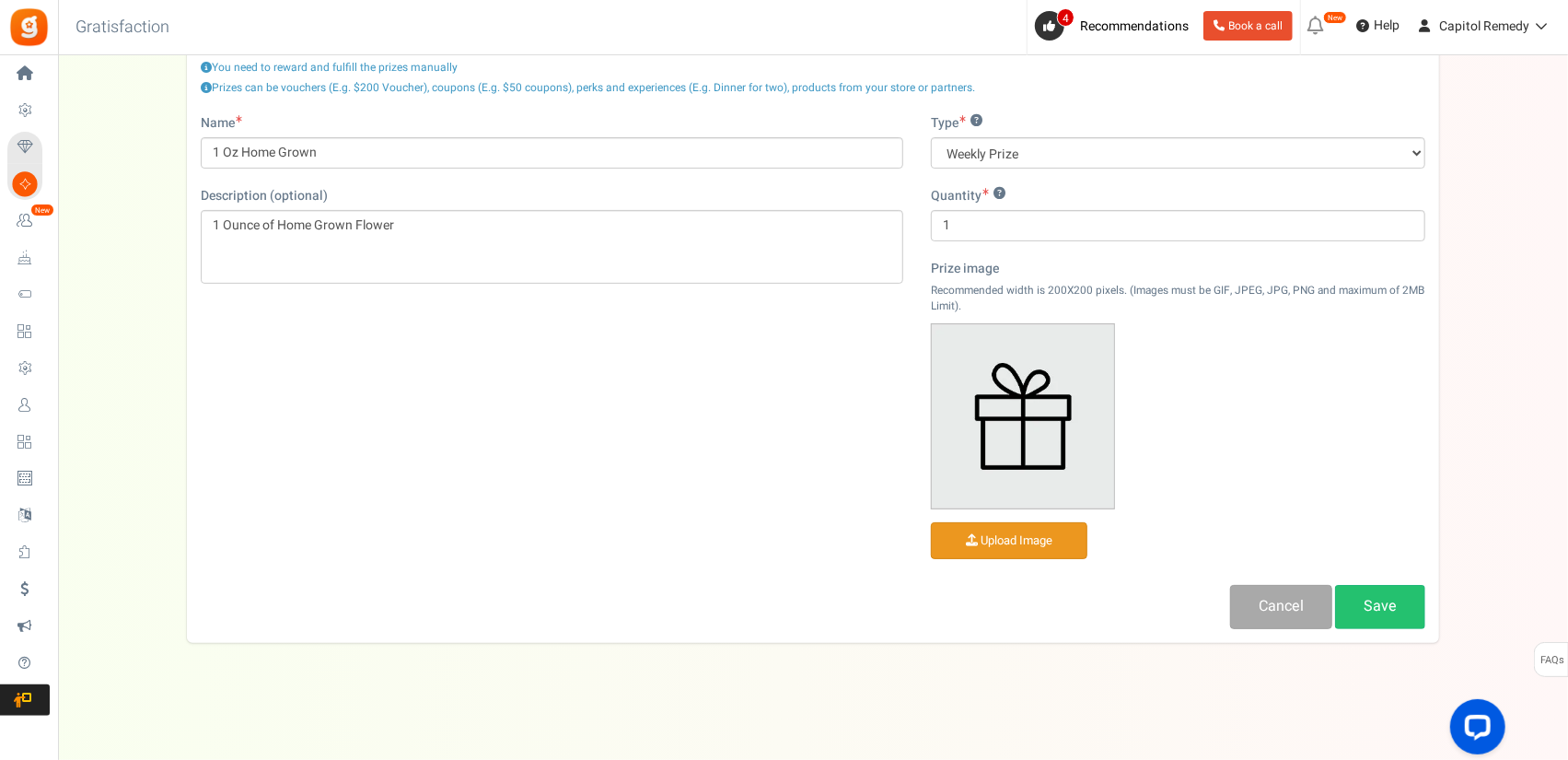
scroll to position [183, 0]
click at [1029, 544] on input "file" at bounding box center [1009, 539] width 155 height 36
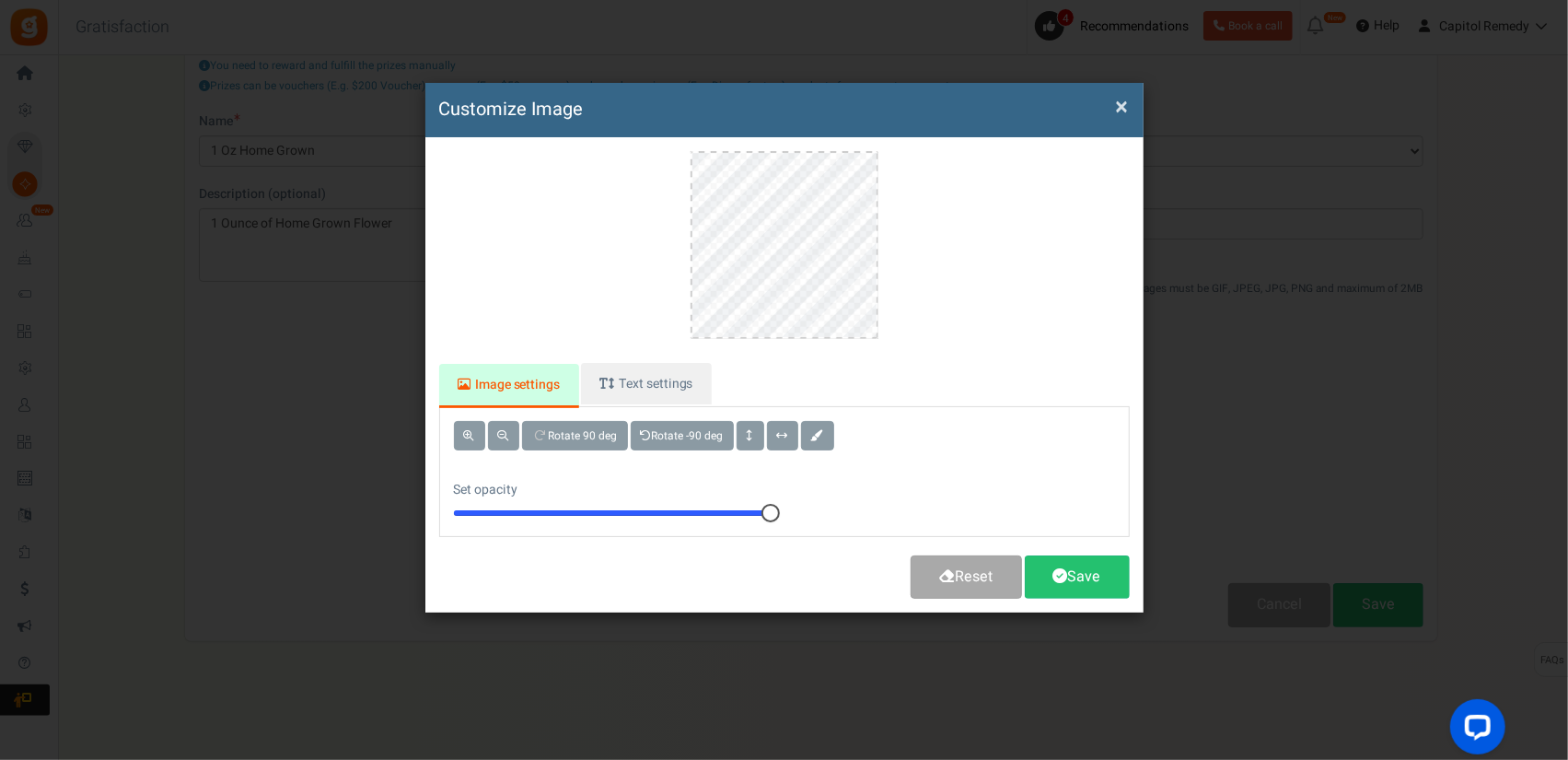
scroll to position [0, 0]
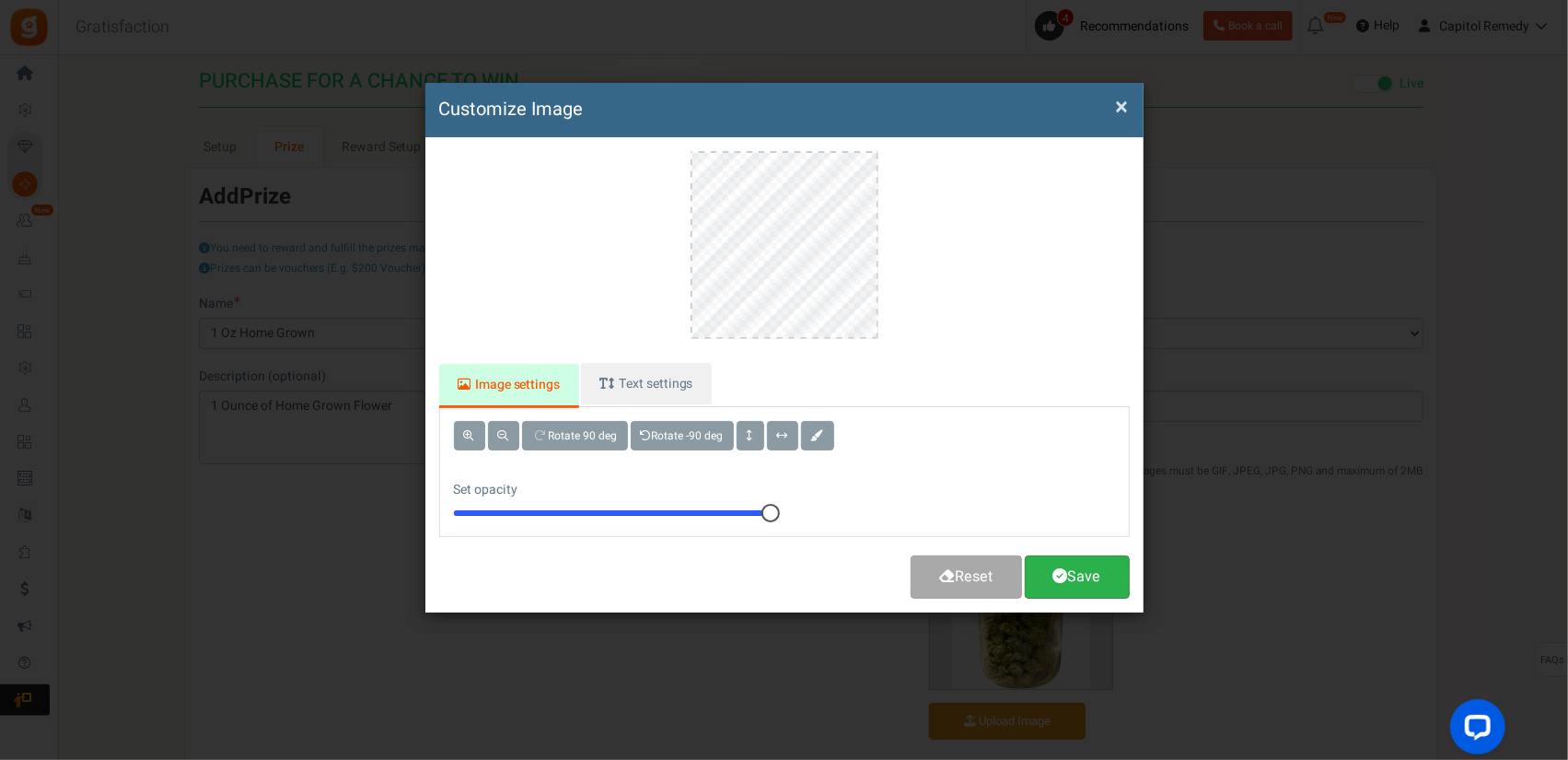
click at [1083, 587] on link "Save" at bounding box center [1076, 576] width 105 height 43
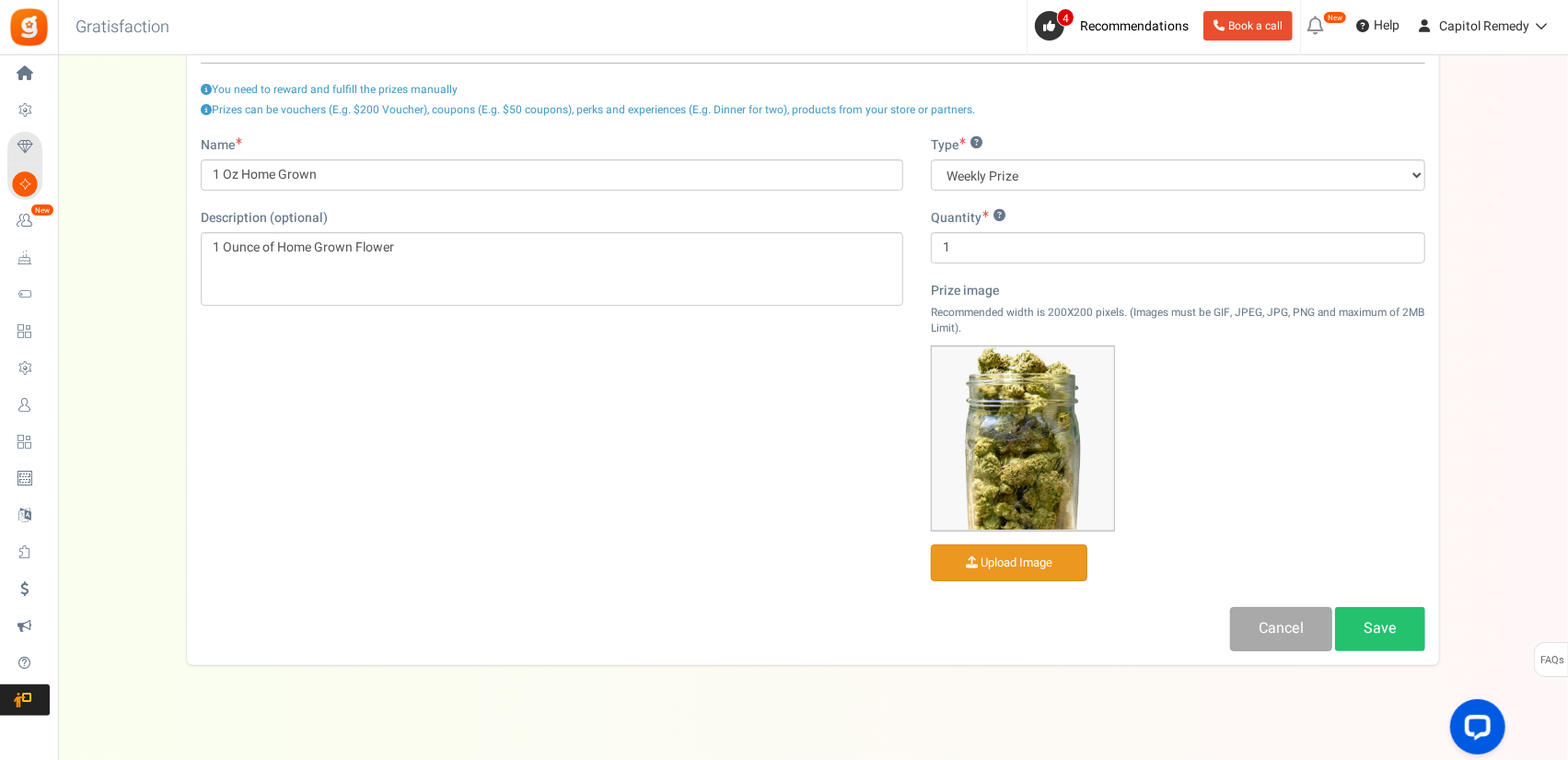
scroll to position [183, 0]
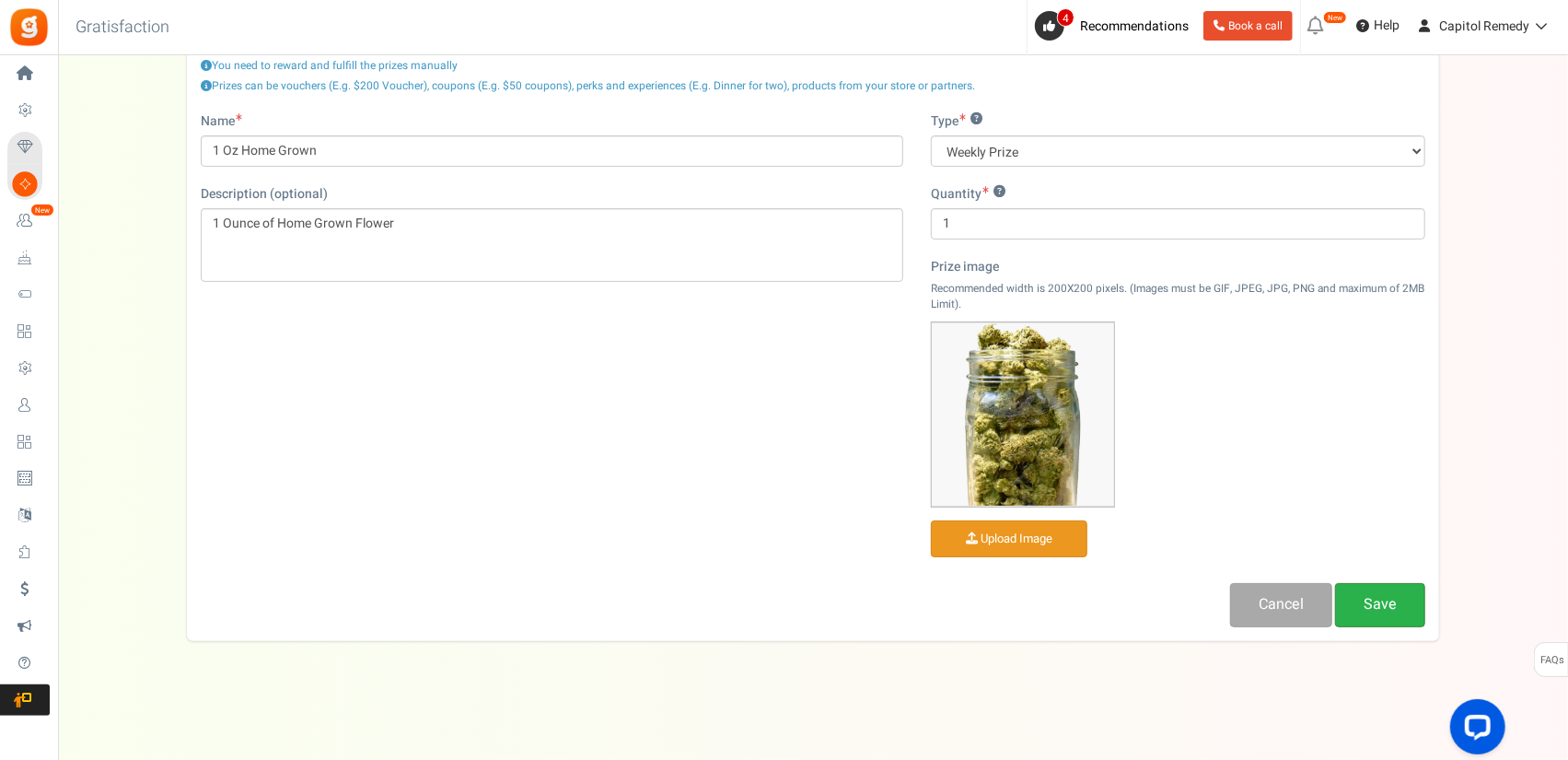
click at [1379, 601] on link "Save" at bounding box center [1380, 604] width 90 height 43
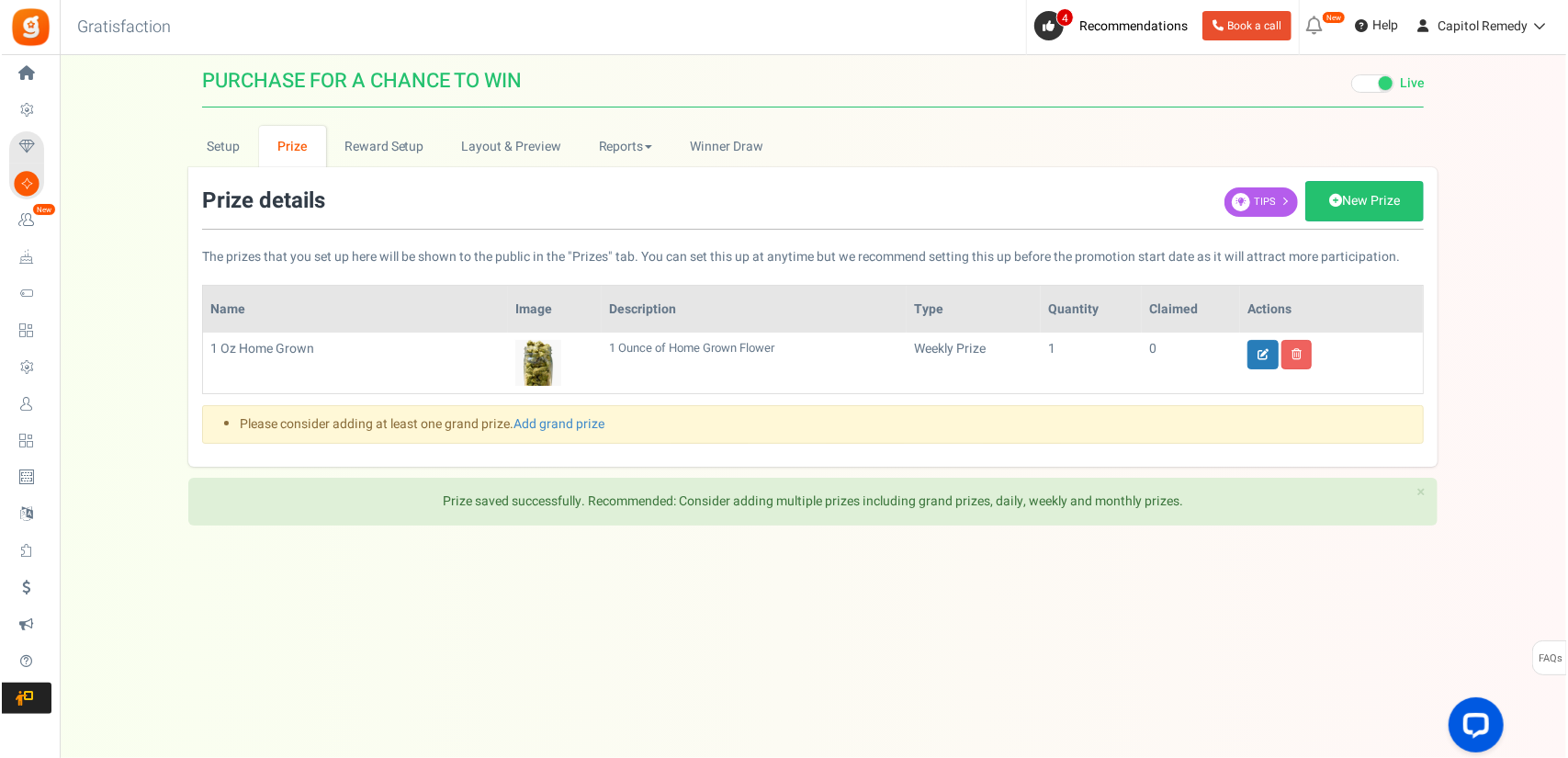
scroll to position [0, 0]
